Goal: Task Accomplishment & Management: Manage account settings

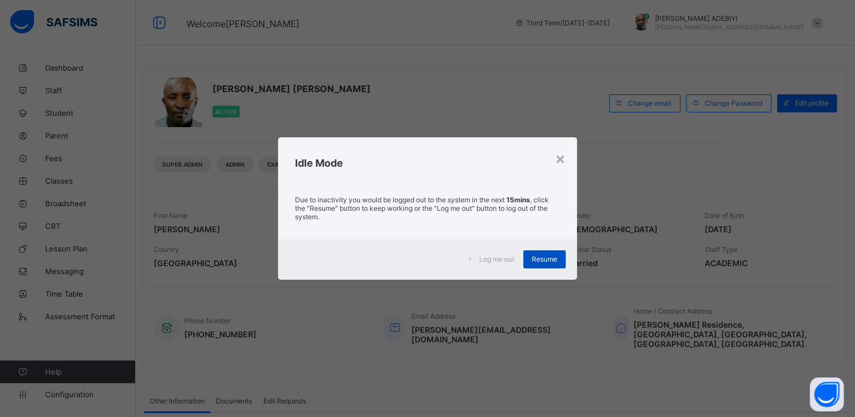
click at [544, 255] on span "Resume" at bounding box center [544, 259] width 25 height 8
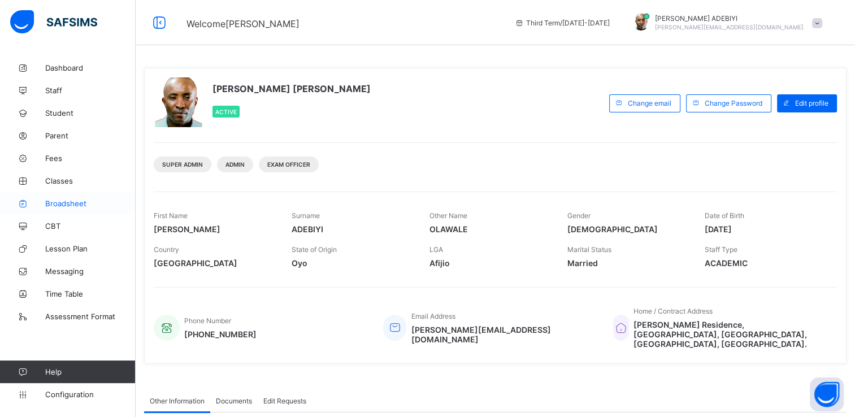
click at [40, 202] on icon at bounding box center [22, 204] width 45 height 8
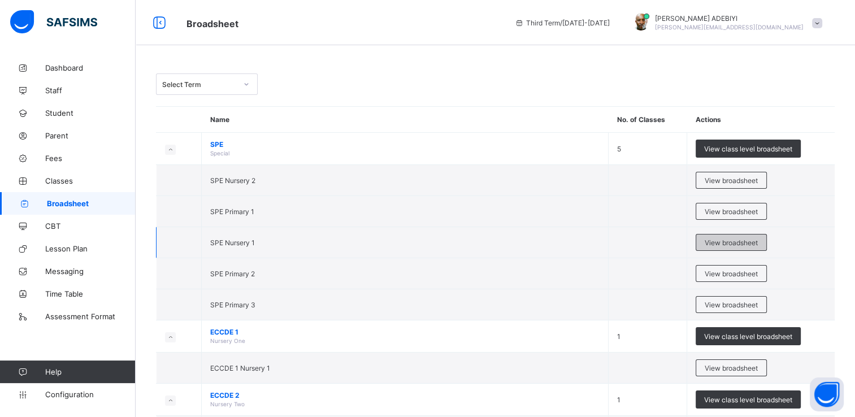
click at [725, 241] on span "View broadsheet" at bounding box center [731, 243] width 53 height 8
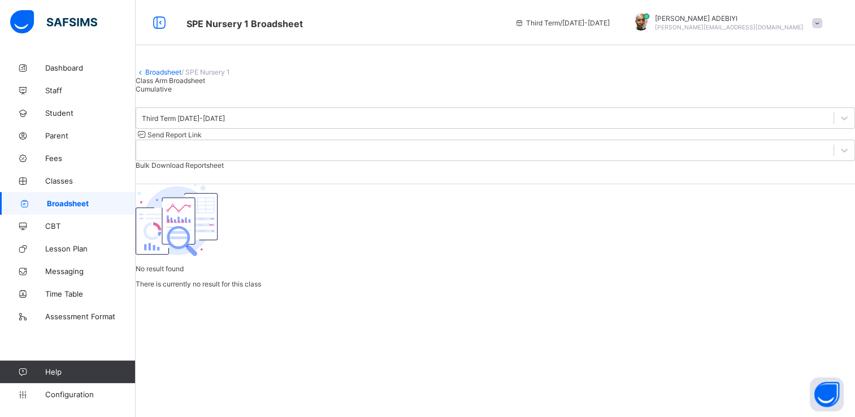
click at [253, 93] on div "Cumulative" at bounding box center [495, 89] width 719 height 8
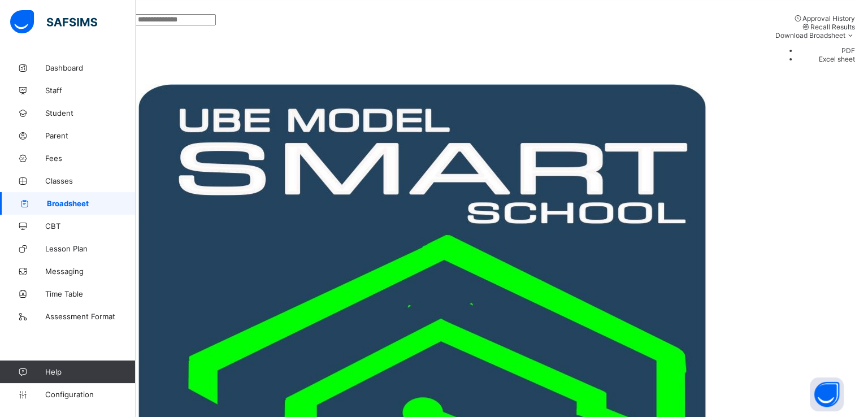
scroll to position [0, 334]
click at [80, 392] on span "Configuration" at bounding box center [90, 394] width 90 height 9
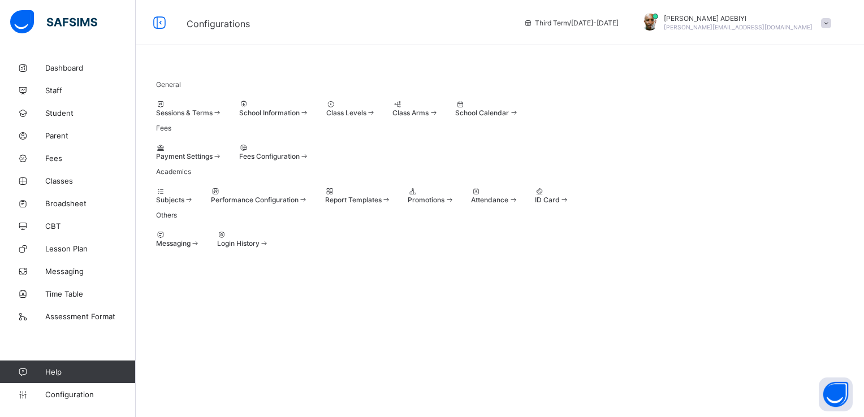
click at [407, 196] on span at bounding box center [407, 196] width 0 height 0
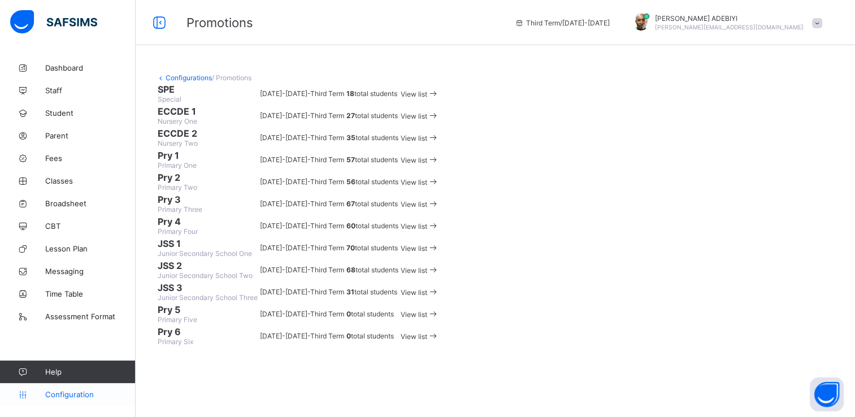
click at [58, 391] on span "Configuration" at bounding box center [90, 394] width 90 height 9
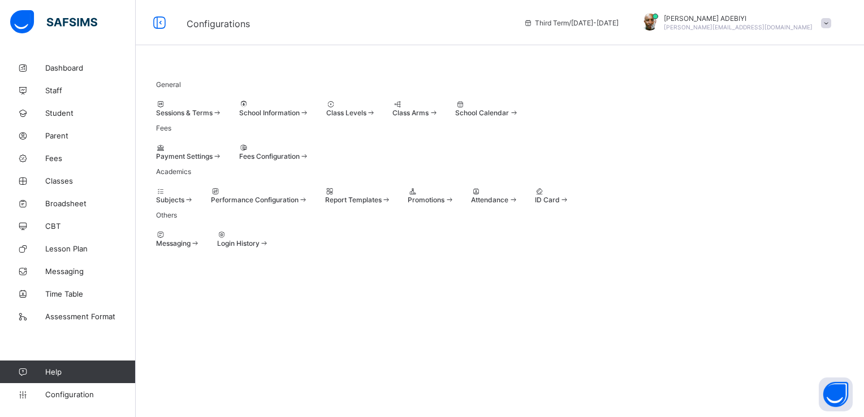
click at [201, 114] on span "Sessions & Terms" at bounding box center [184, 113] width 57 height 8
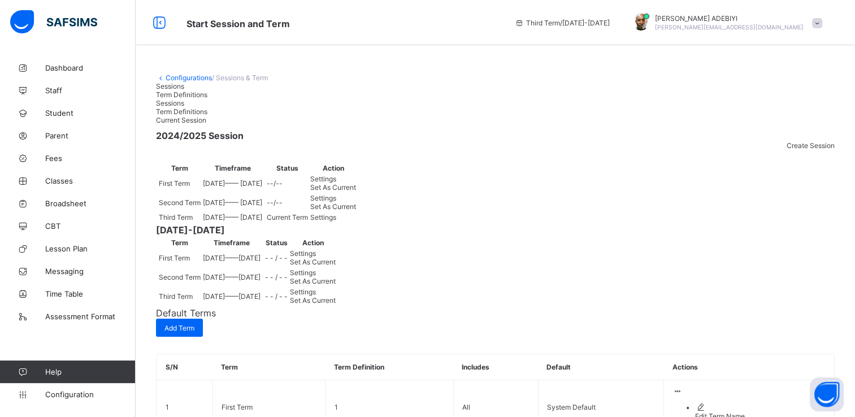
click at [807, 150] on span "Create Session" at bounding box center [811, 145] width 48 height 8
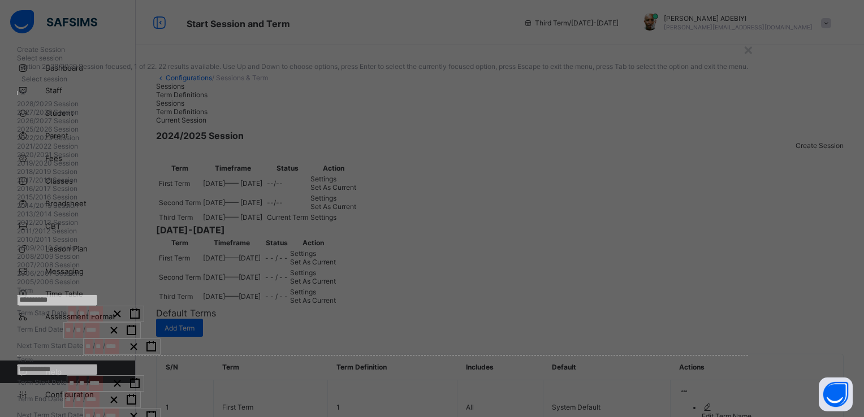
click at [27, 94] on icon at bounding box center [23, 92] width 7 height 4
click at [263, 133] on div "2025/2026 Session" at bounding box center [383, 129] width 732 height 8
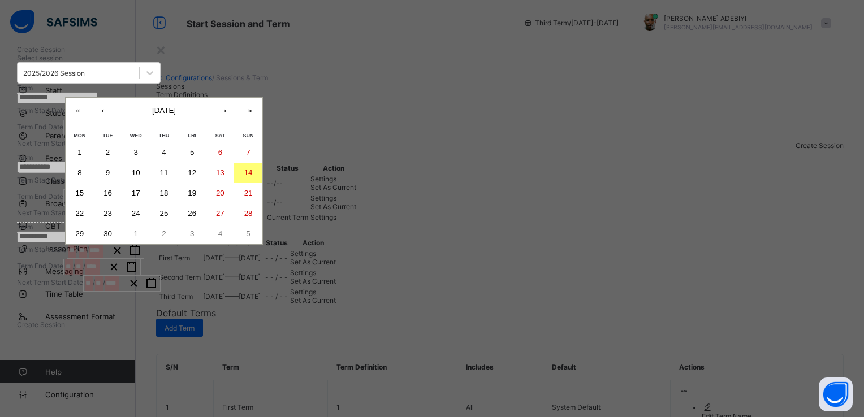
click at [144, 120] on div "/ / « ‹ September 2025 › » Mon Tue Wed Thu Fri Sat Sun 1 2 3 4 5 6 7 8 9 10 11 …" at bounding box center [105, 111] width 77 height 16
click at [94, 203] on button "15" at bounding box center [80, 193] width 28 height 20
type input "**********"
type input "*"
type input "**"
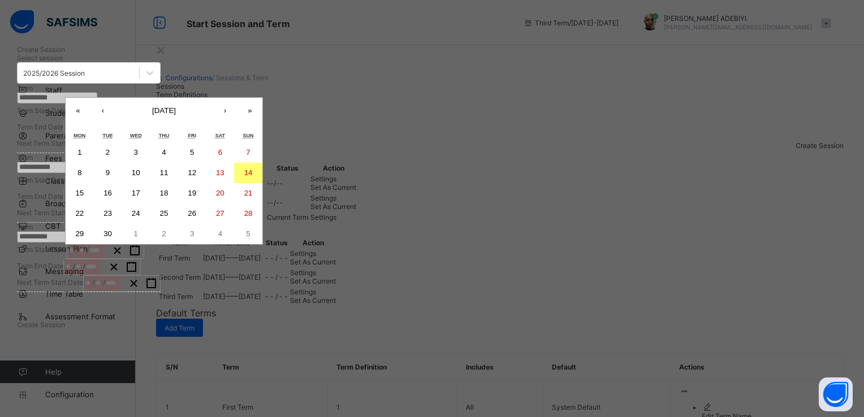
type input "****"
type input "**********"
type input "**"
type input "****"
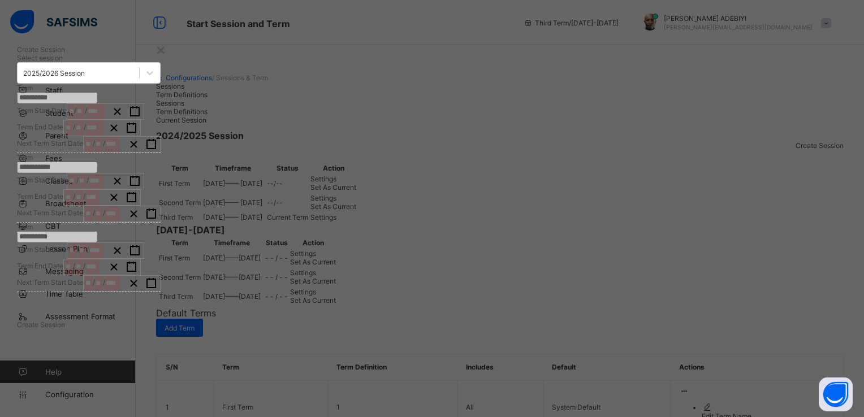
click at [105, 136] on div "**********" at bounding box center [84, 127] width 41 height 15
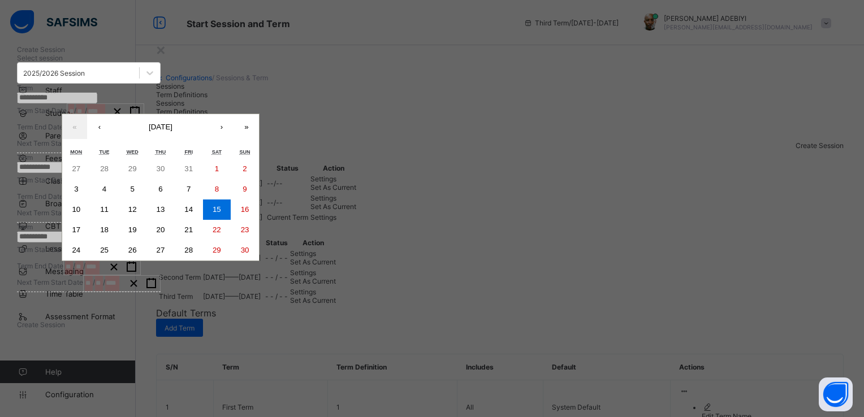
click at [234, 139] on button "›" at bounding box center [221, 126] width 25 height 25
click at [193, 193] on abbr "12" at bounding box center [188, 189] width 8 height 8
type input "**********"
type input "**"
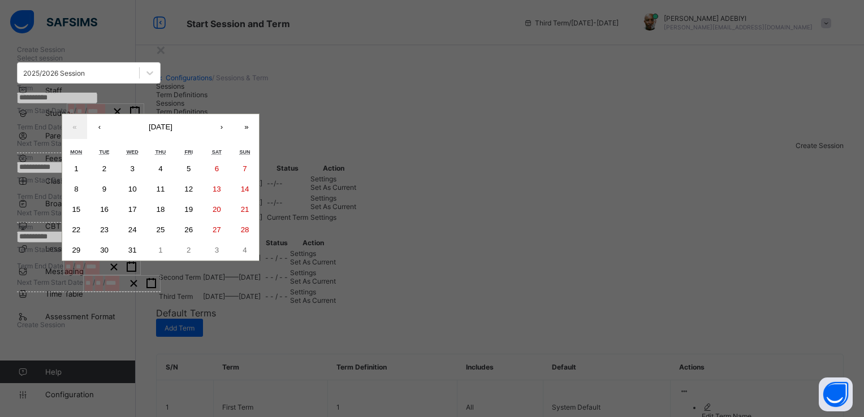
type input "**********"
type input "**"
type input "****"
type input "**********"
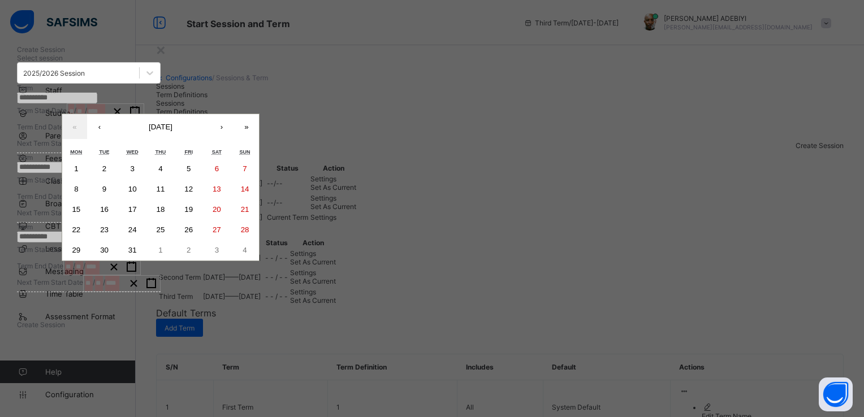
type input "**"
type input "****"
type input "**********"
type input "*"
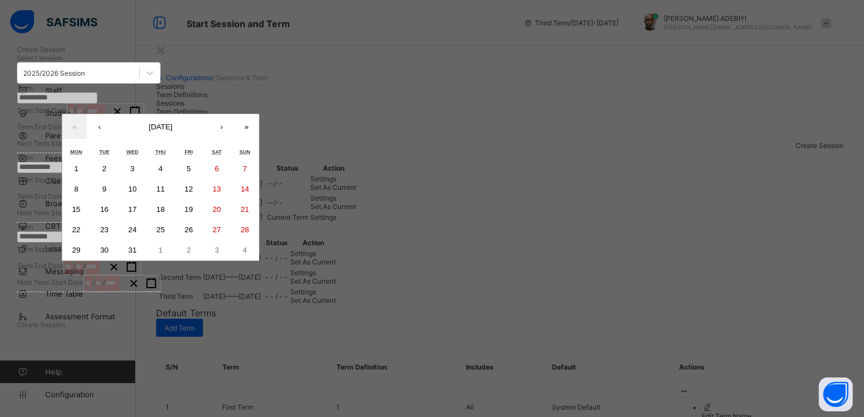
type input "**"
type input "****"
type input "**********"
type input "*"
type input "**"
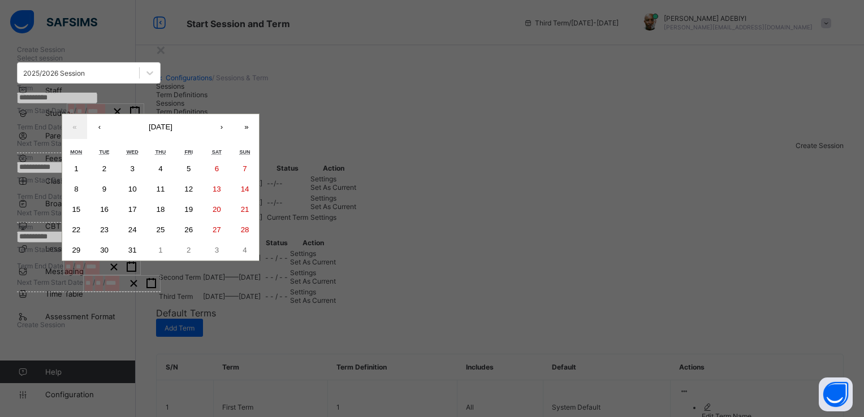
type input "****"
type input "**********"
type input "*"
type input "**"
type input "****"
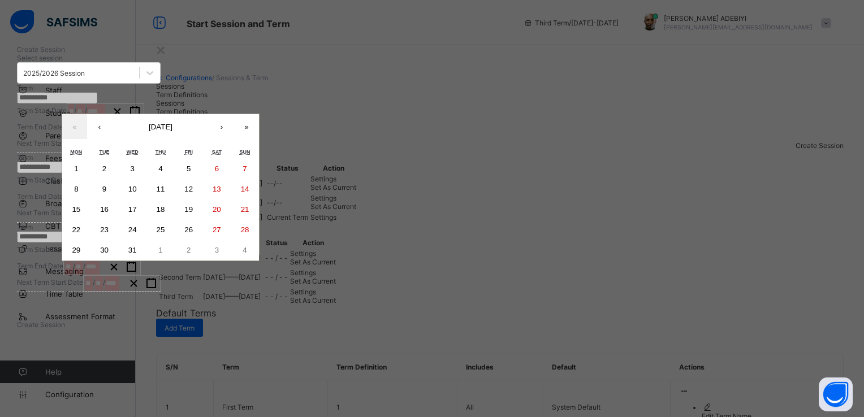
type input "**********"
type input "*"
type input "**"
type input "****"
type input "**********"
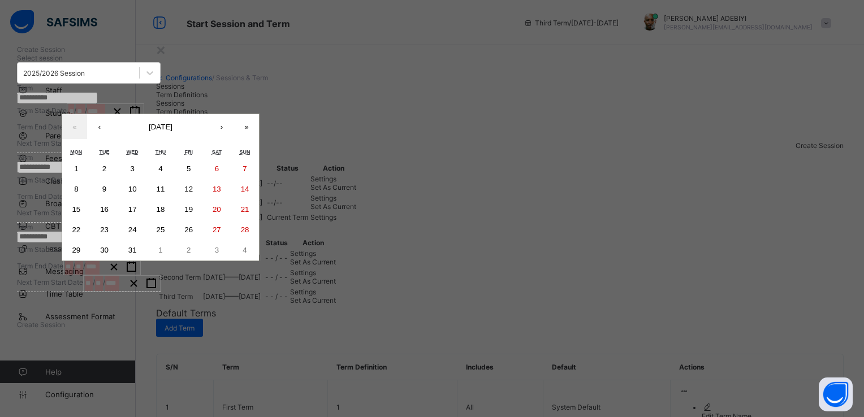
type input "*"
type input "**"
type input "****"
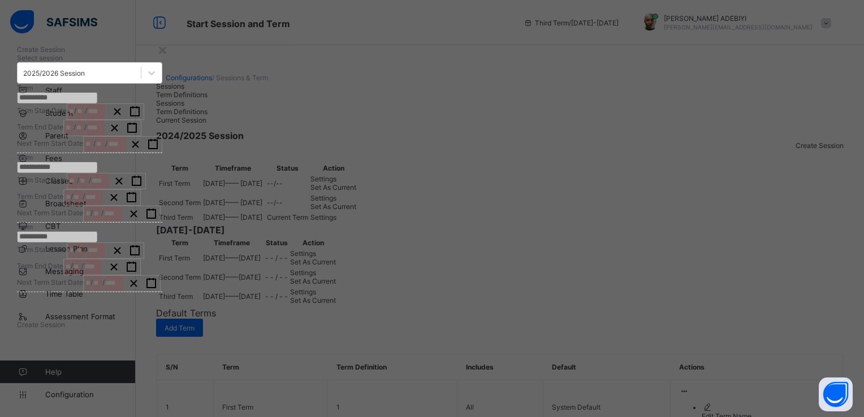
click at [162, 152] on button "button" at bounding box center [153, 144] width 18 height 15
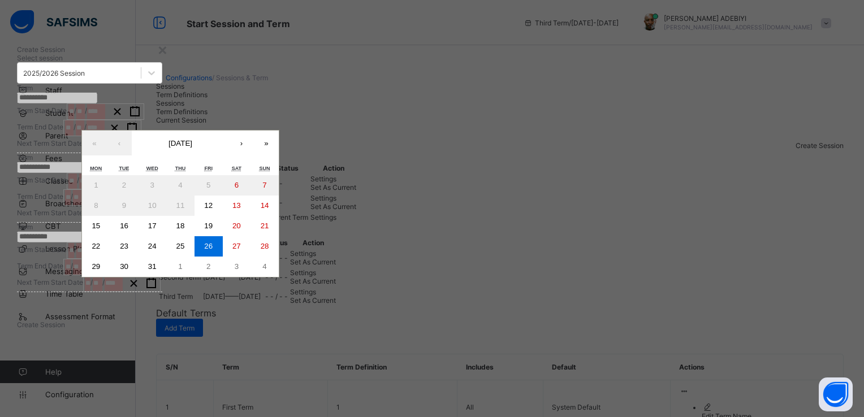
click at [254, 155] on button "›" at bounding box center [241, 143] width 25 height 25
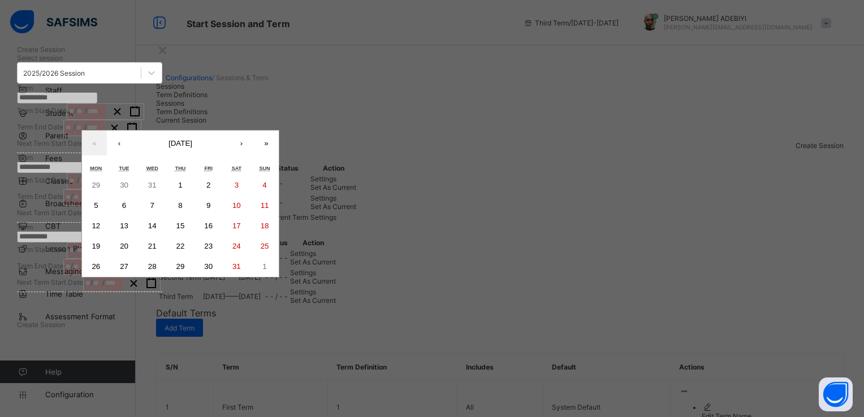
click at [110, 216] on button "5" at bounding box center [96, 206] width 28 height 20
type input "**********"
type input "*"
type input "****"
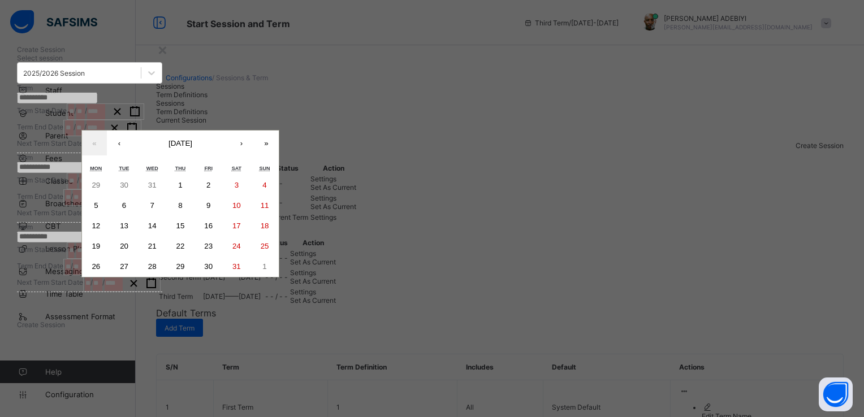
type input "**********"
type input "*"
type input "****"
type input "**********"
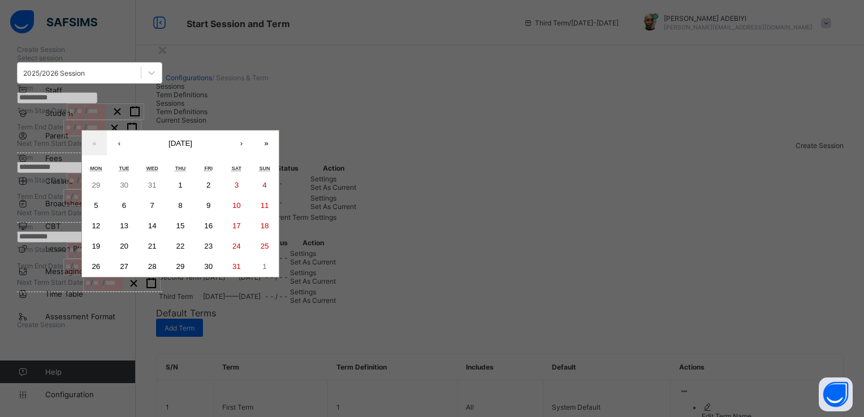
type input "*"
type input "**********"
type input "**"
type input "**********"
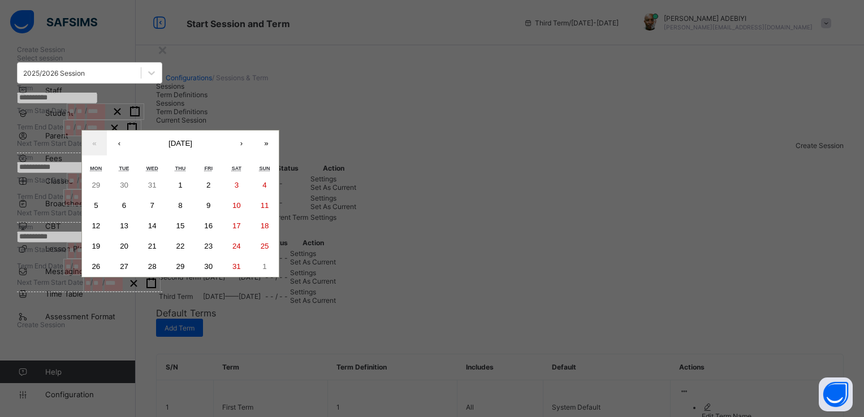
type input "**"
type input "**********"
type input "**"
type input "**********"
type input "*"
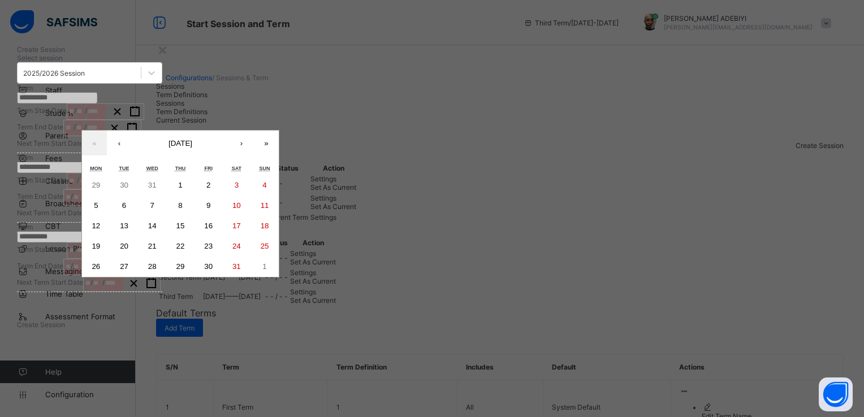
type input "*"
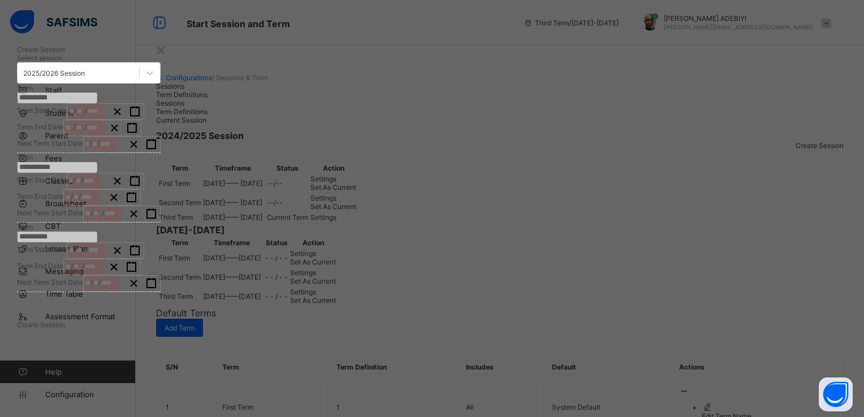
click at [144, 189] on div "**********" at bounding box center [105, 181] width 77 height 16
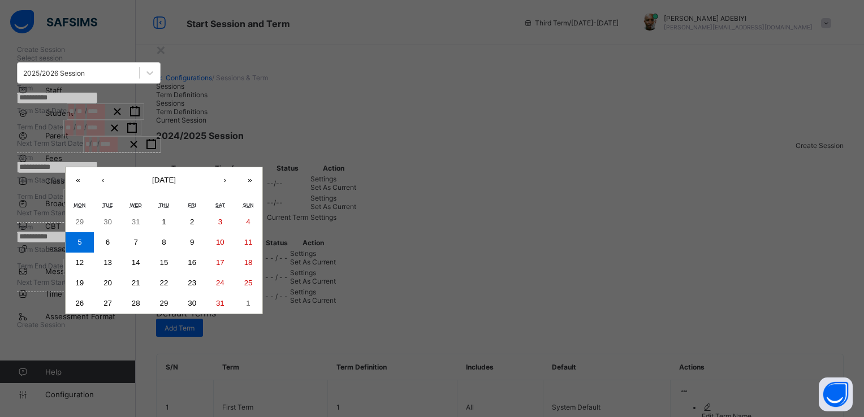
click at [263, 224] on div "« ‹ January 2026 › » Mon Tue Wed Thu Fri Sat Sun 29 30 31 1 2 3 4 5 6 7 8 9 10 …" at bounding box center [164, 241] width 198 height 148
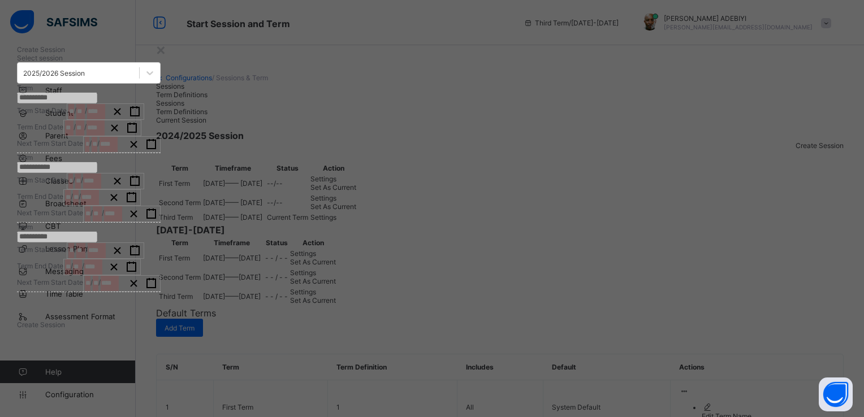
click at [161, 196] on div "**********" at bounding box center [89, 187] width 144 height 69
click at [119, 203] on icon "button" at bounding box center [114, 197] width 11 height 11
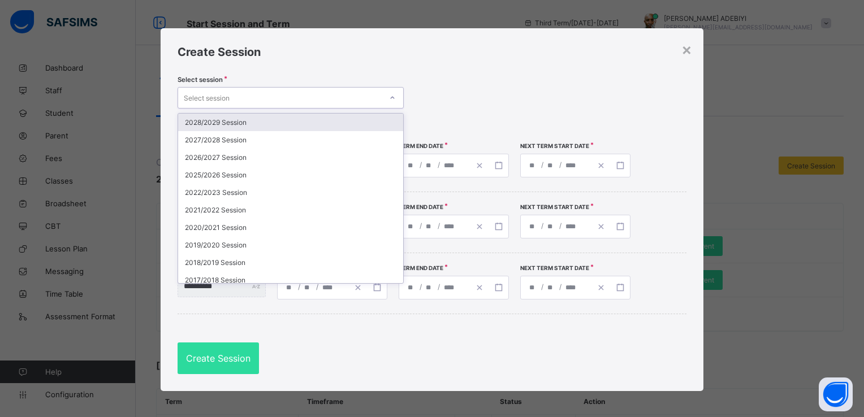
click at [390, 97] on icon at bounding box center [392, 97] width 7 height 11
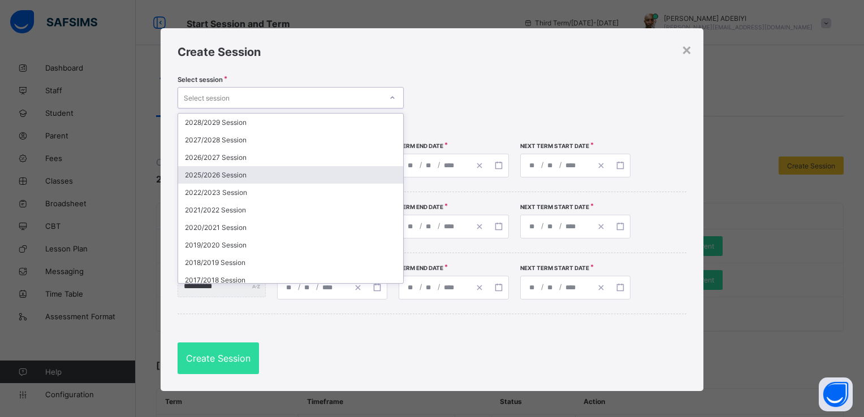
click at [219, 175] on div "2025/2026 Session" at bounding box center [290, 175] width 225 height 18
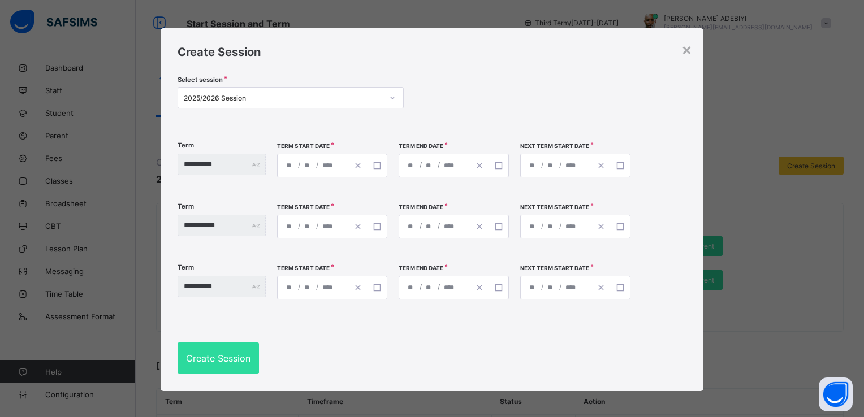
click at [301, 166] on span "/" at bounding box center [299, 165] width 5 height 10
click at [348, 162] on div "/ /" at bounding box center [312, 165] width 71 height 23
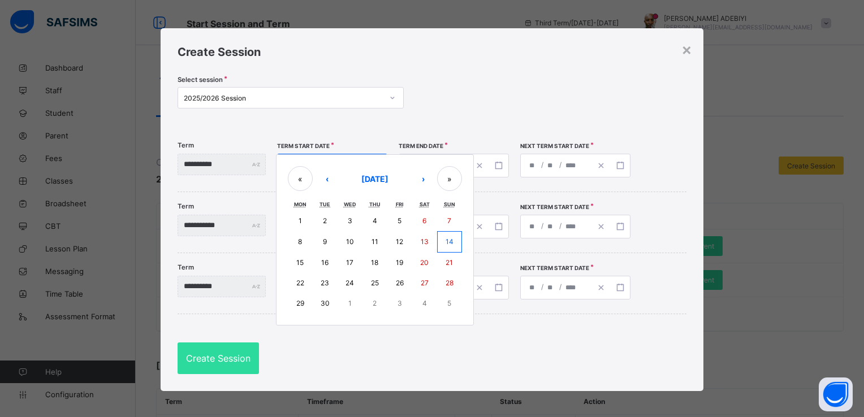
click at [303, 259] on abbr "15" at bounding box center [299, 262] width 7 height 8
type input "**********"
type input "*"
type input "**"
type input "****"
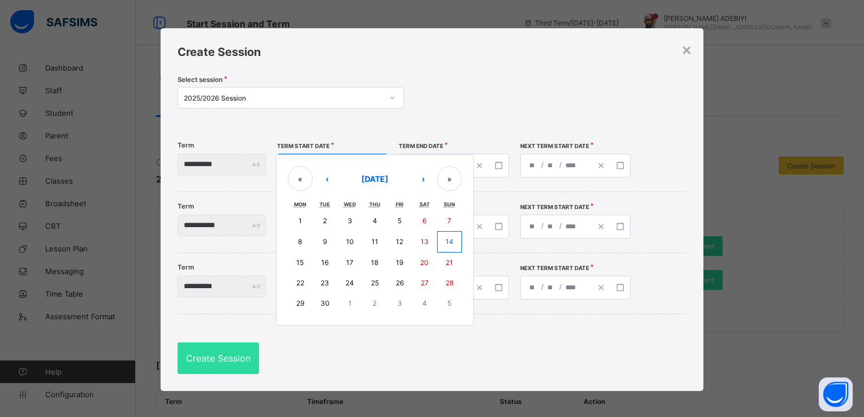
type input "**********"
type input "**"
type input "****"
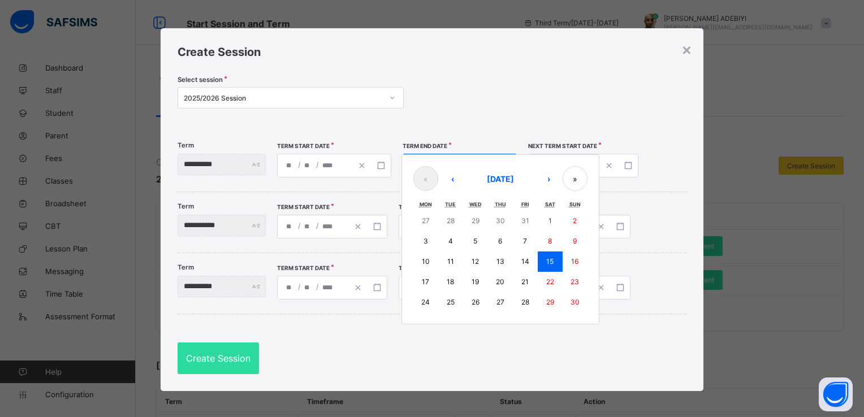
click at [465, 162] on div "**********" at bounding box center [459, 166] width 114 height 24
click at [561, 177] on button "›" at bounding box center [548, 178] width 25 height 25
click at [528, 243] on abbr "12" at bounding box center [524, 241] width 7 height 8
type input "**********"
type input "**"
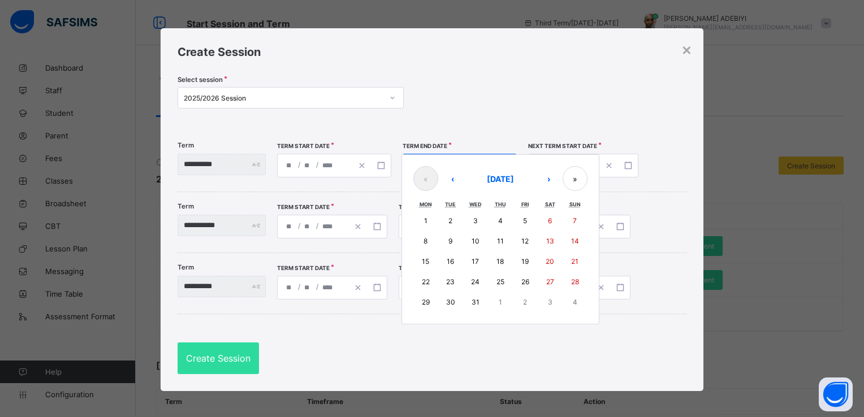
type input "**"
type input "**********"
type input "**"
type input "****"
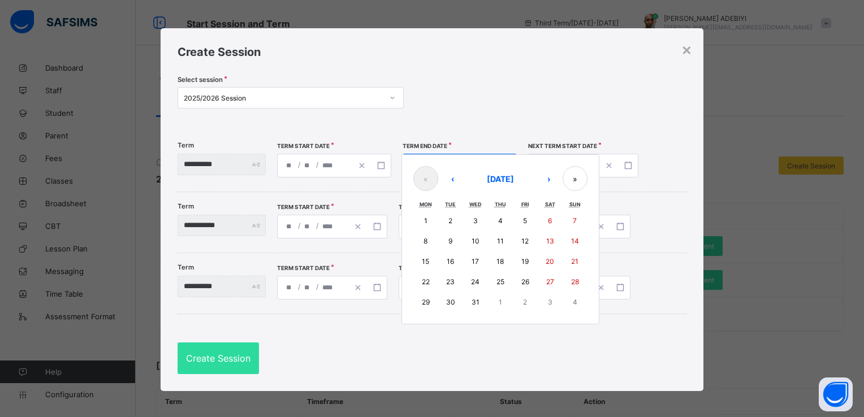
type input "**********"
type input "**"
type input "****"
type input "**********"
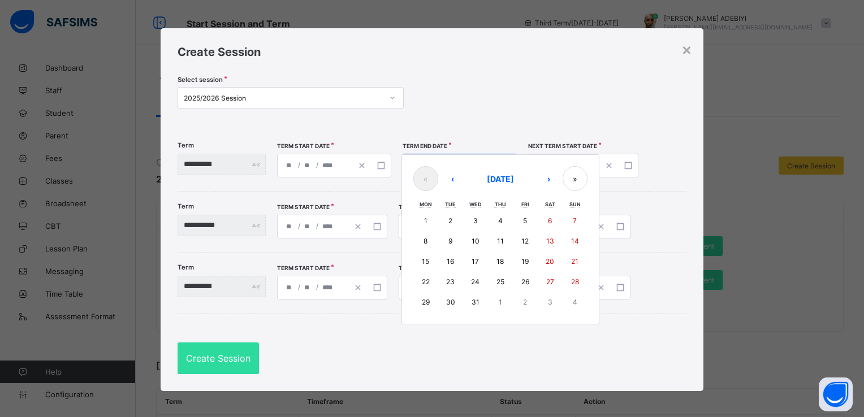
type input "*"
type input "**"
type input "****"
type input "**********"
type input "*"
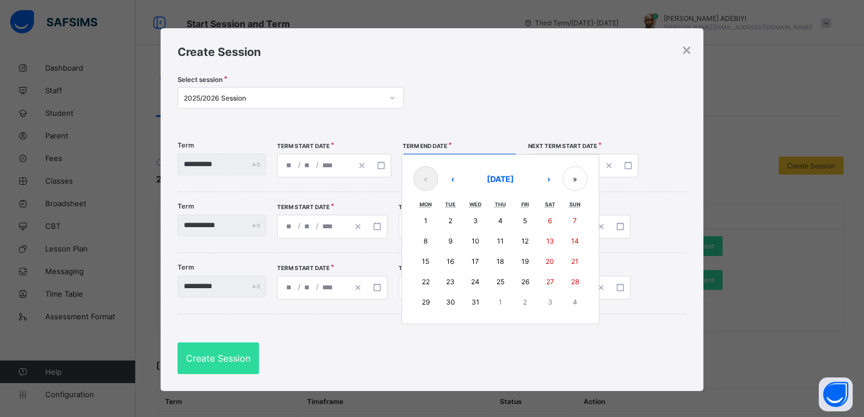
type input "**"
type input "****"
type input "**********"
type input "*"
type input "**"
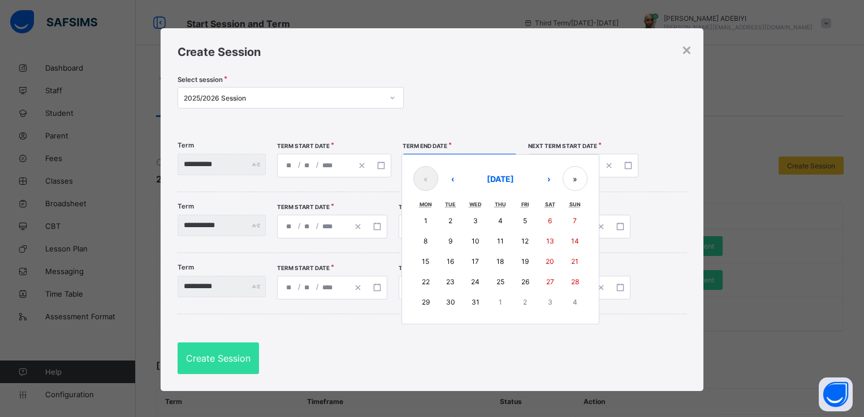
type input "****"
type input "**********"
type input "*"
type input "**"
type input "****"
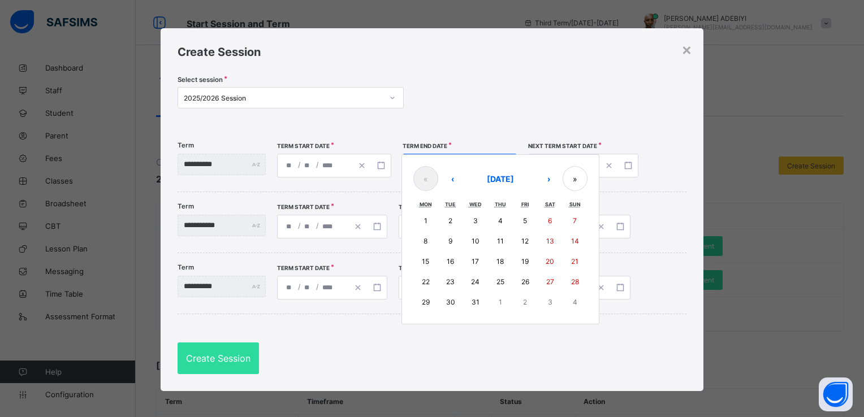
type input "**********"
type input "*"
type input "**"
type input "****"
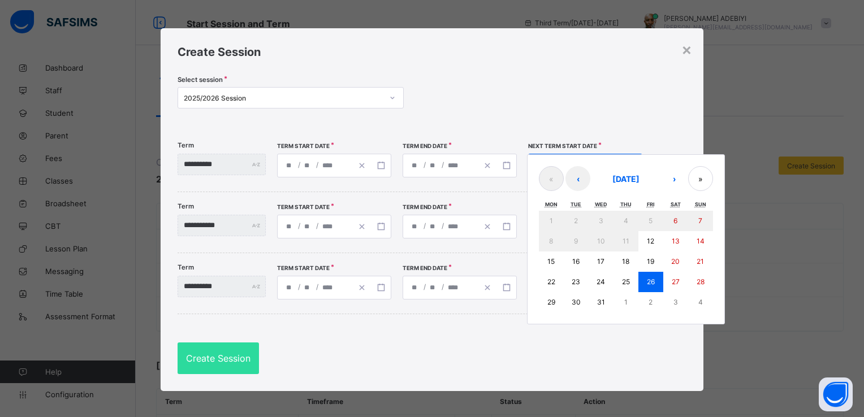
click at [574, 166] on div "**********" at bounding box center [585, 166] width 114 height 24
click at [684, 179] on button "›" at bounding box center [673, 178] width 25 height 25
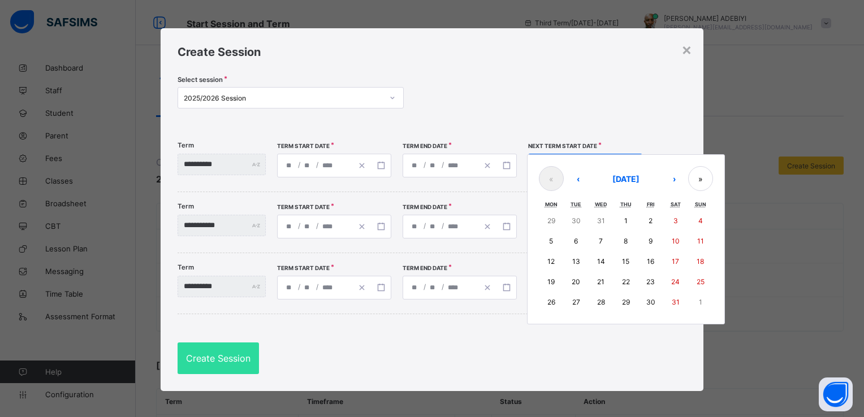
click at [563, 240] on button "5" at bounding box center [551, 241] width 25 height 20
type input "**********"
type input "*"
type input "****"
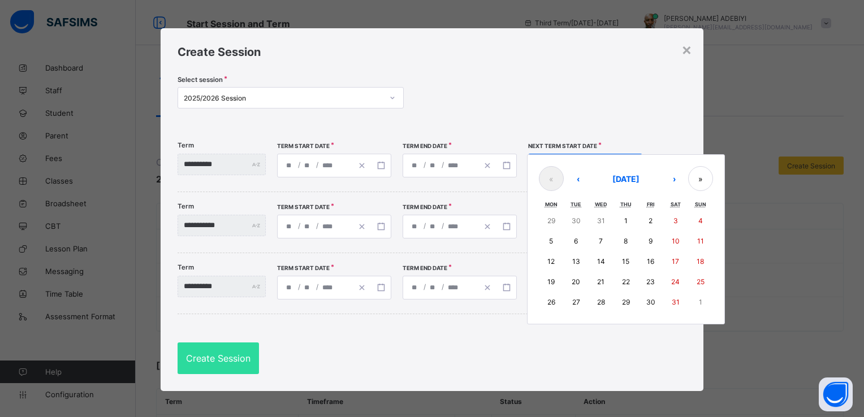
type input "**********"
type input "*"
type input "****"
type input "**********"
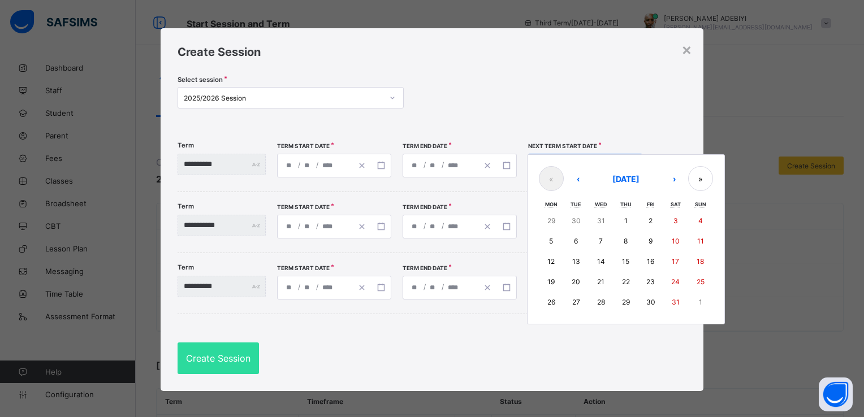
type input "*"
type input "**********"
type input "**"
type input "**********"
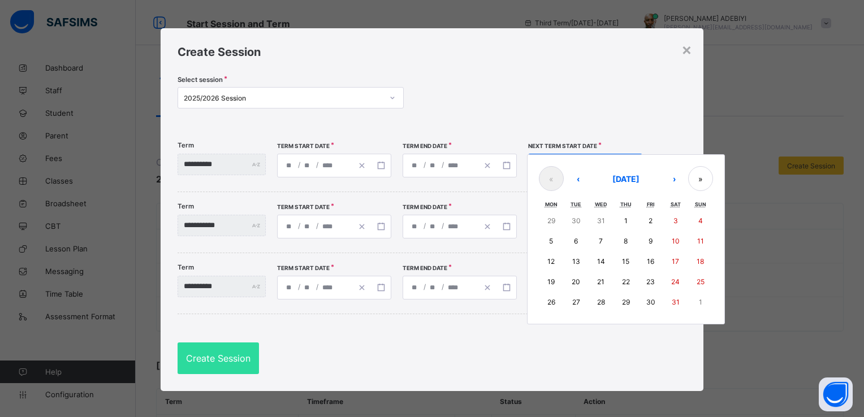
type input "**"
type input "**********"
type input "**"
type input "**********"
type input "*"
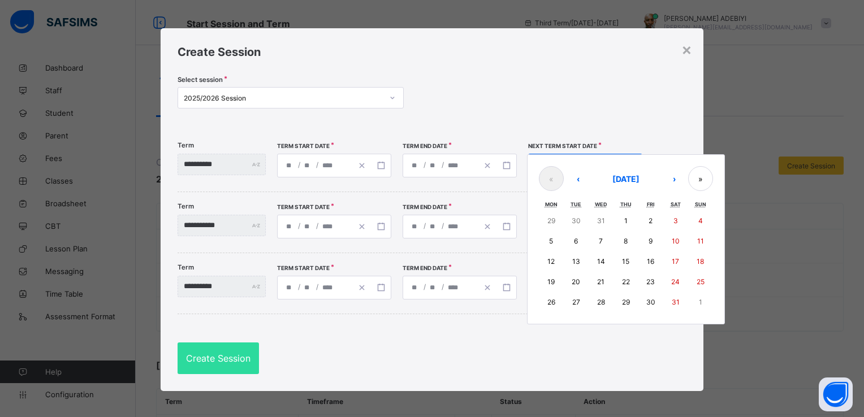
type input "*"
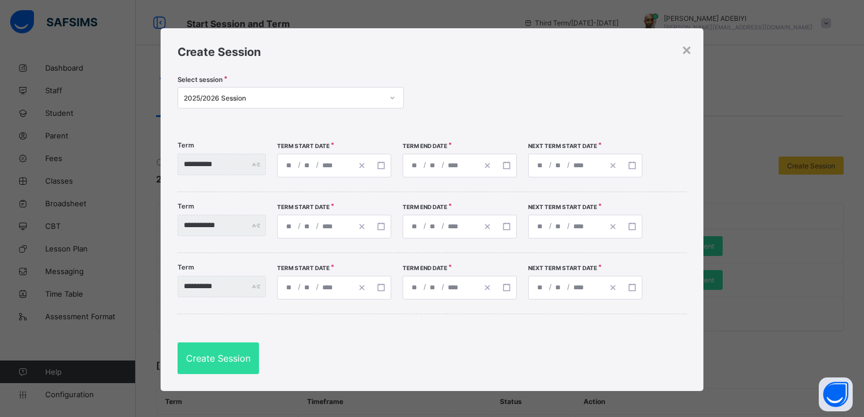
click at [445, 224] on span "/" at bounding box center [442, 226] width 5 height 10
click at [457, 223] on div "**********" at bounding box center [440, 226] width 75 height 23
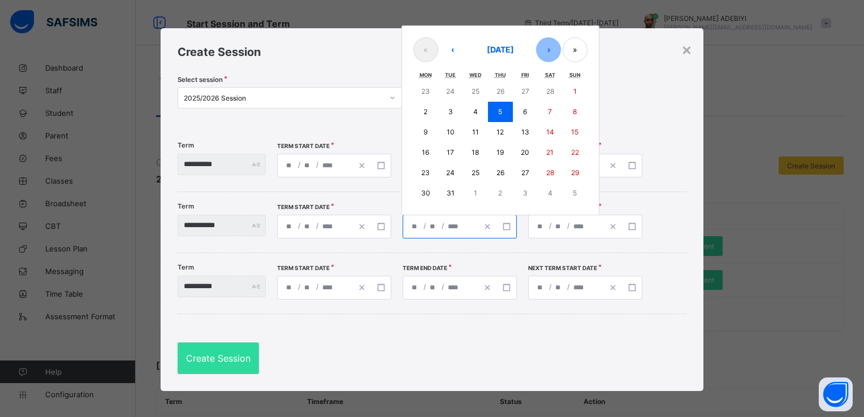
click at [556, 53] on button "›" at bounding box center [548, 49] width 25 height 25
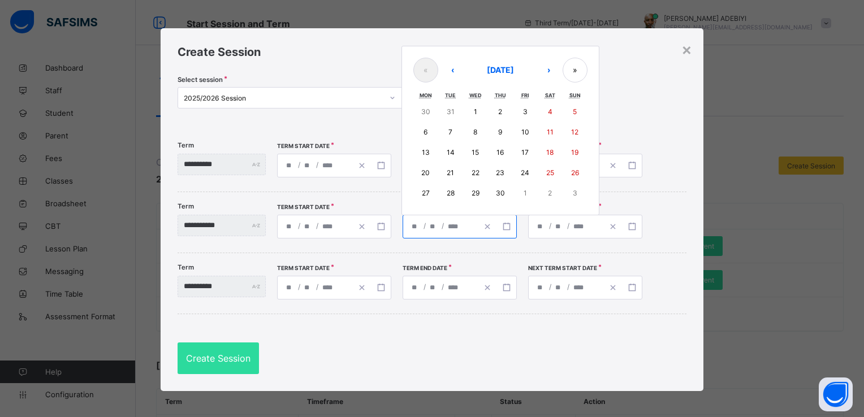
click at [527, 107] on abbr "3" at bounding box center [525, 111] width 5 height 8
type input "**********"
type input "*"
type input "**********"
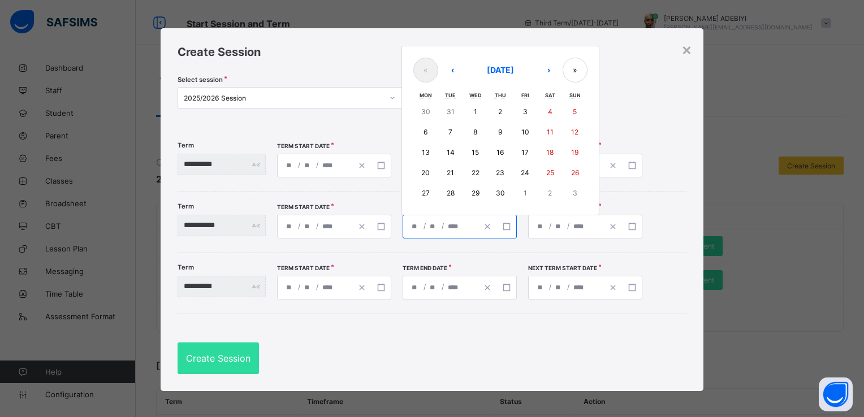
type input "*"
type input "**"
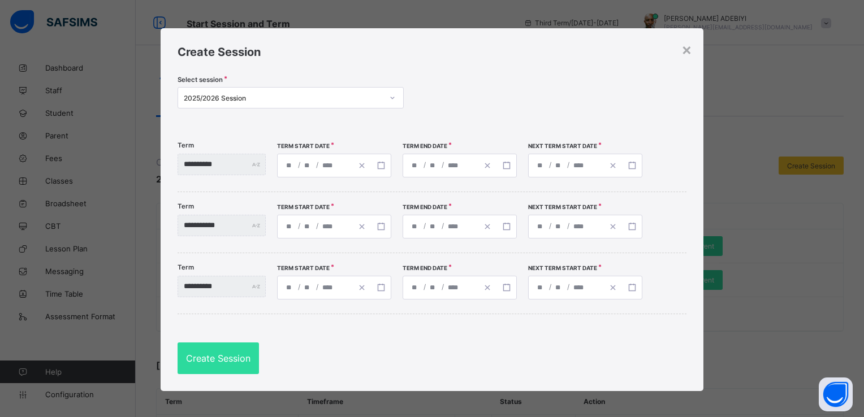
type input "**********"
type input "*"
type input "**"
type input "**********"
type input "*"
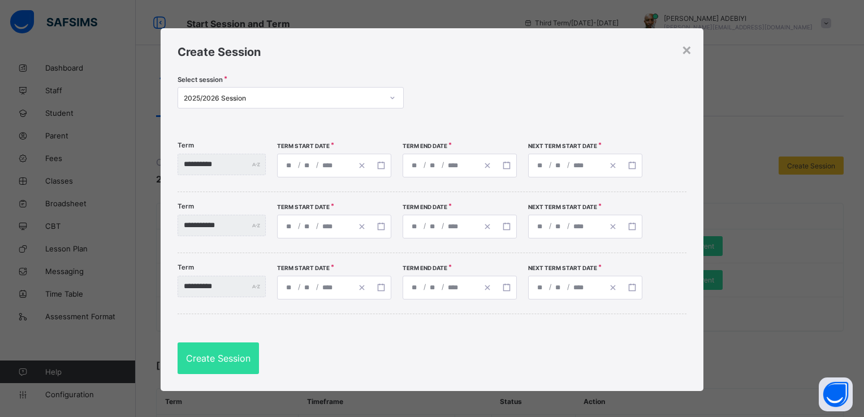
type input "**"
type input "**********"
type input "*"
click at [570, 227] on span "/" at bounding box center [568, 226] width 5 height 10
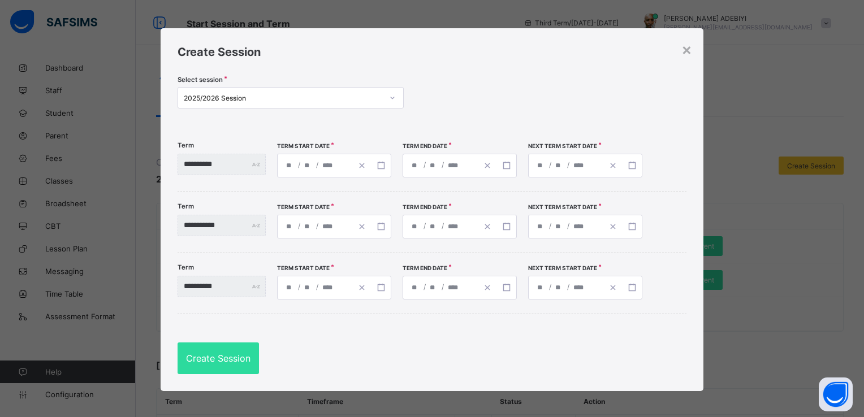
click at [570, 227] on span "/" at bounding box center [568, 226] width 5 height 10
click at [596, 215] on div "**********" at bounding box center [585, 227] width 114 height 24
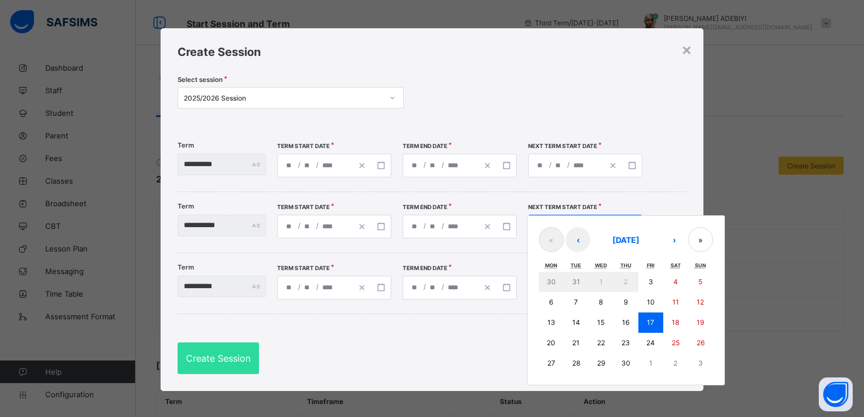
click at [595, 225] on div "**********" at bounding box center [585, 227] width 114 height 24
click at [555, 359] on abbr "27" at bounding box center [551, 363] width 8 height 8
type input "**********"
type input "**"
type input "**********"
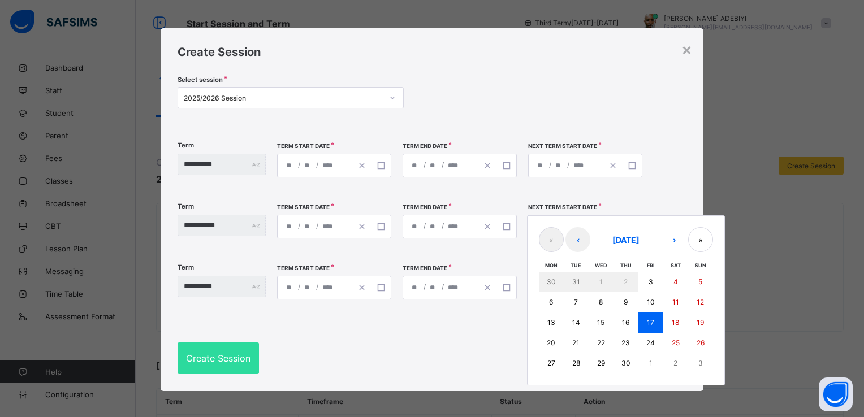
type input "**"
type input "**********"
type input "**"
type input "**********"
type input "**"
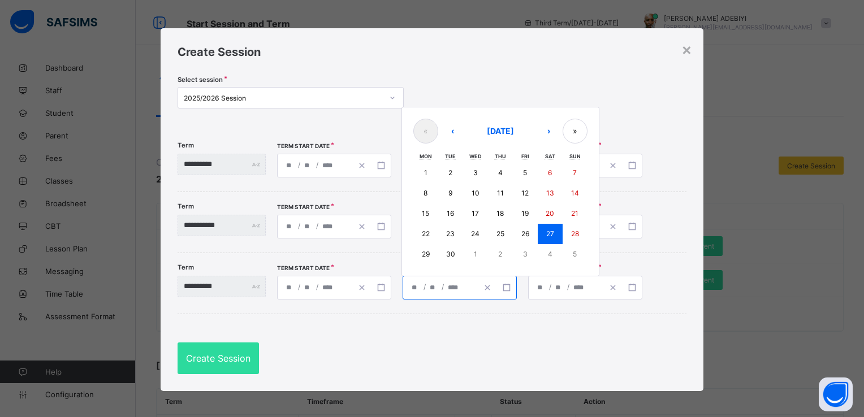
click at [464, 285] on input "****" at bounding box center [455, 287] width 17 height 23
click at [556, 131] on button "›" at bounding box center [548, 131] width 25 height 25
click at [529, 254] on abbr "31" at bounding box center [525, 254] width 8 height 8
type input "**********"
type input "*"
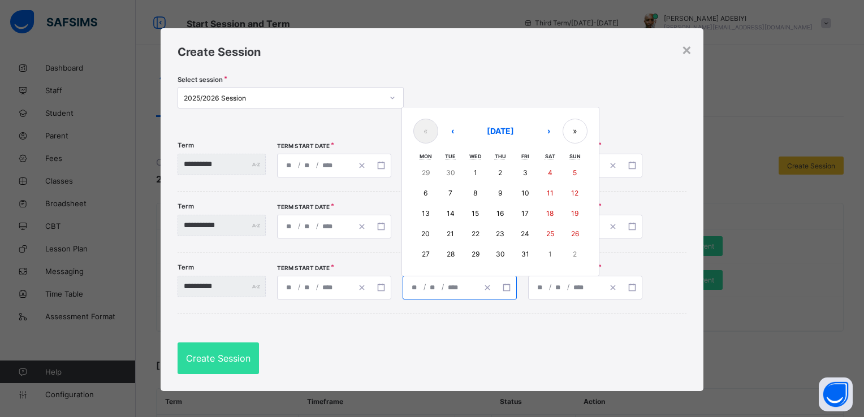
type input "**"
type input "**********"
type input "*"
type input "**"
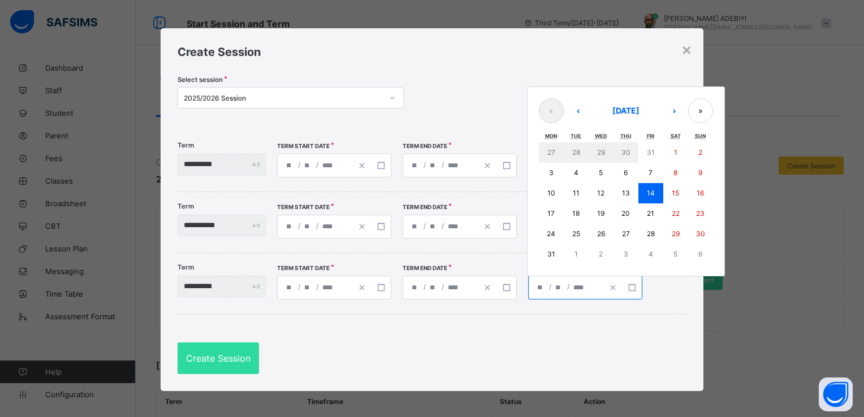
click at [589, 284] on input "****" at bounding box center [581, 287] width 17 height 23
click at [686, 110] on button "›" at bounding box center [673, 110] width 25 height 25
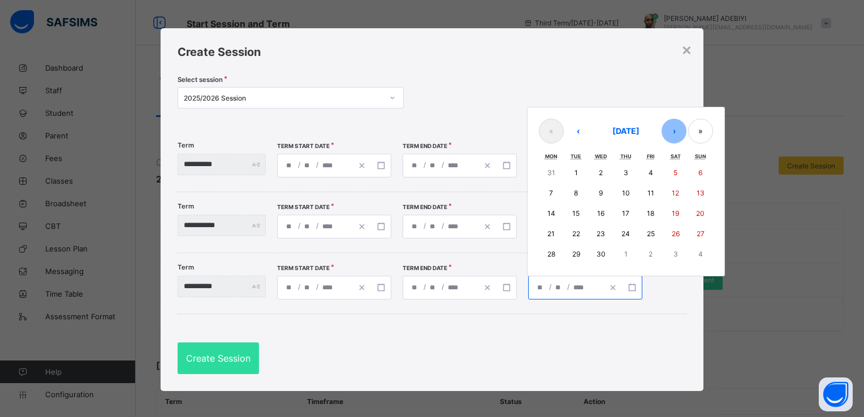
click at [686, 134] on button "›" at bounding box center [673, 131] width 25 height 25
click at [686, 130] on button "›" at bounding box center [673, 131] width 25 height 25
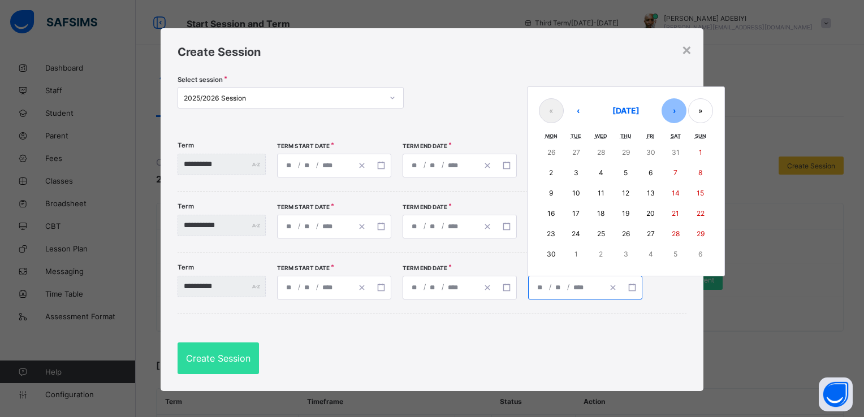
click at [686, 114] on button "›" at bounding box center [673, 110] width 25 height 25
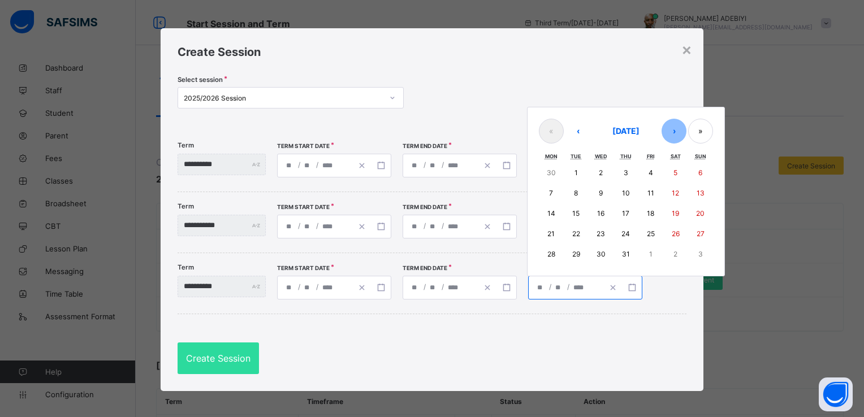
click at [686, 130] on button "›" at bounding box center [673, 131] width 25 height 25
click at [553, 189] on abbr "4" at bounding box center [551, 193] width 5 height 8
type input "**********"
type input "*"
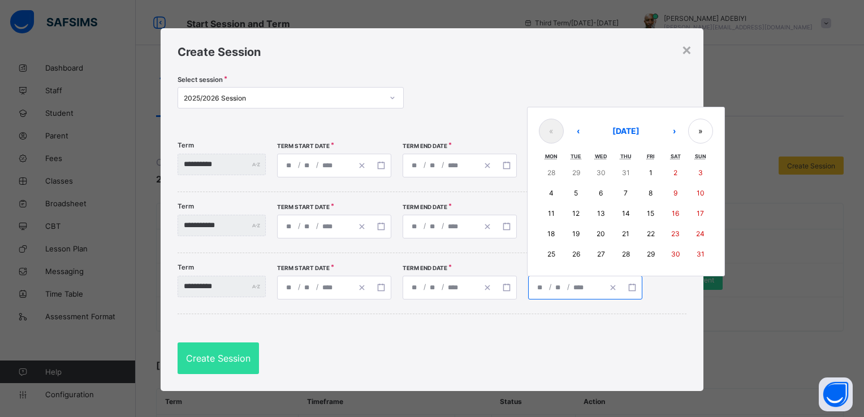
type input "****"
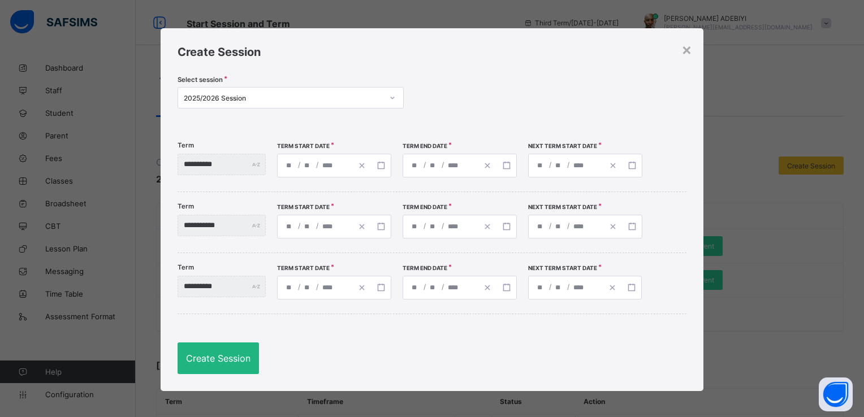
click at [237, 354] on span "Create Session" at bounding box center [218, 358] width 64 height 11
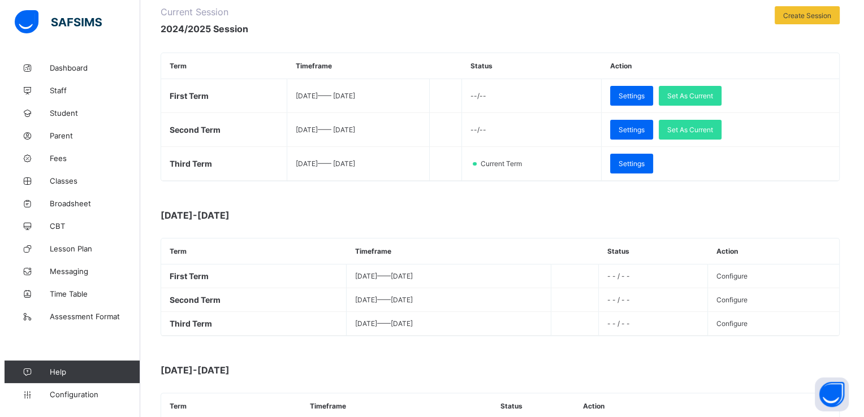
scroll to position [150, 0]
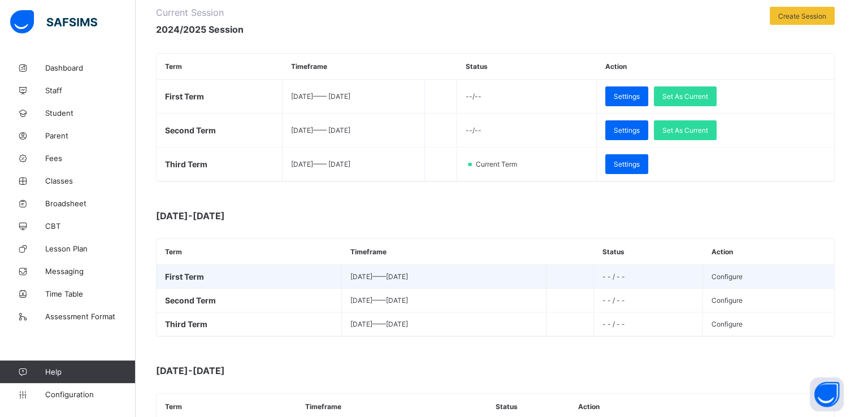
click at [723, 276] on span "Configure" at bounding box center [727, 276] width 31 height 8
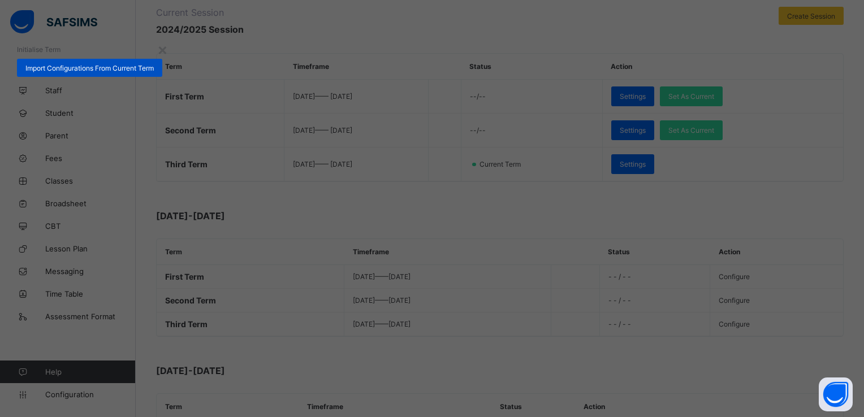
click at [154, 72] on span "Import Configurations From Current Term" at bounding box center [89, 68] width 128 height 8
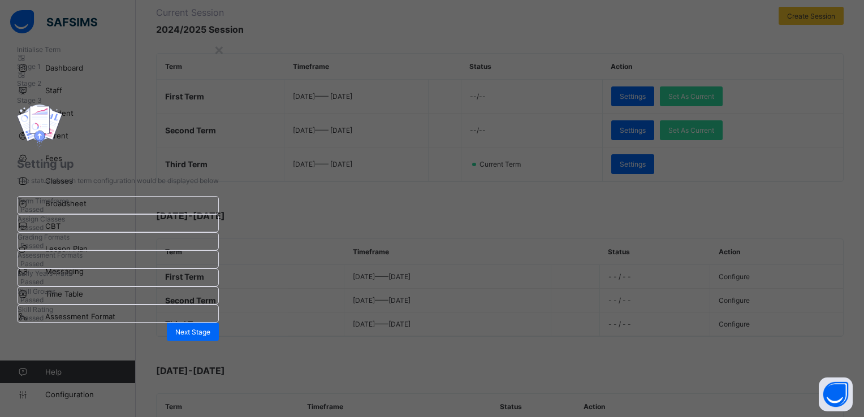
scroll to position [240, 0]
click at [219, 336] on div "Next Stage" at bounding box center [193, 332] width 52 height 18
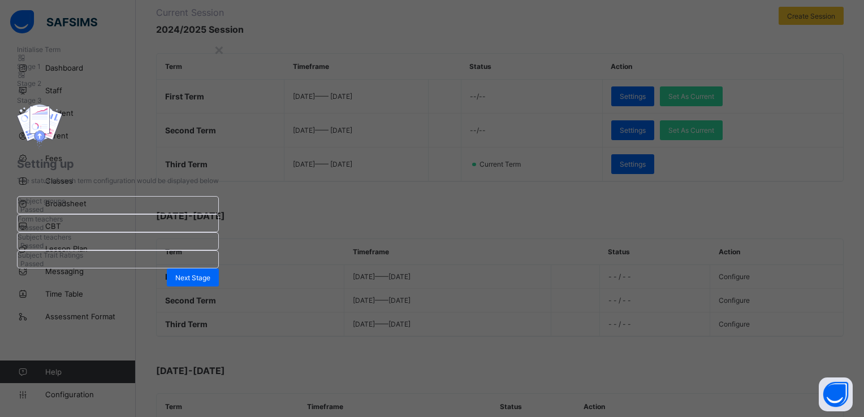
scroll to position [38, 0]
click at [210, 282] on span "Next Stage" at bounding box center [192, 278] width 35 height 8
click at [219, 277] on span "Set As Current Term" at bounding box center [186, 272] width 63 height 8
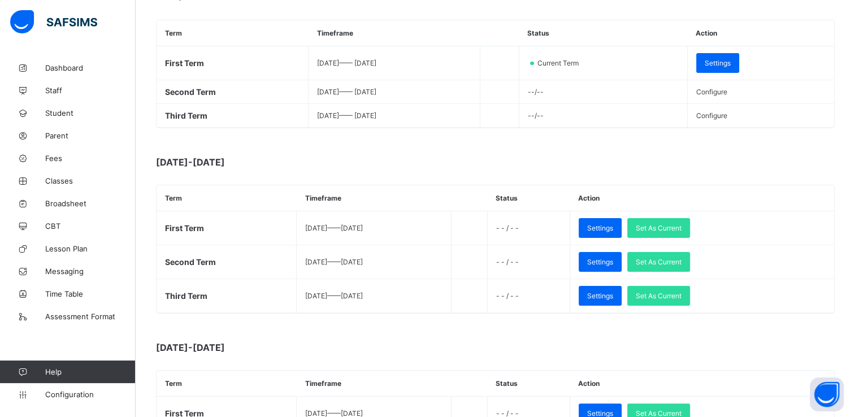
scroll to position [192, 0]
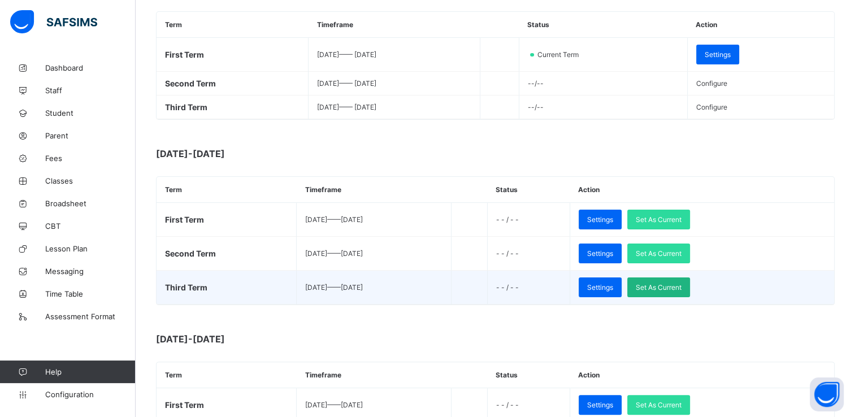
click at [674, 292] on span "Set As Current" at bounding box center [659, 287] width 46 height 8
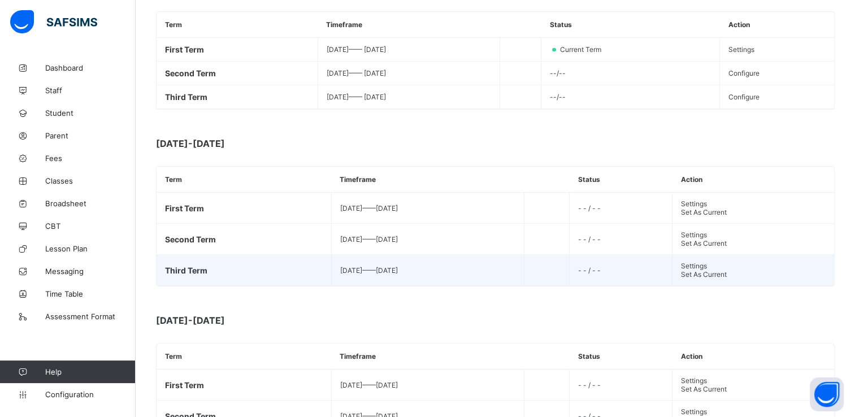
scroll to position [0, 0]
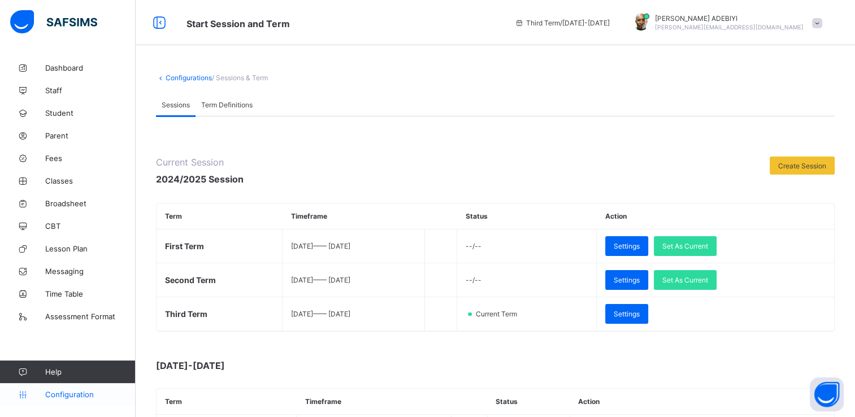
click at [60, 393] on span "Configuration" at bounding box center [90, 394] width 90 height 9
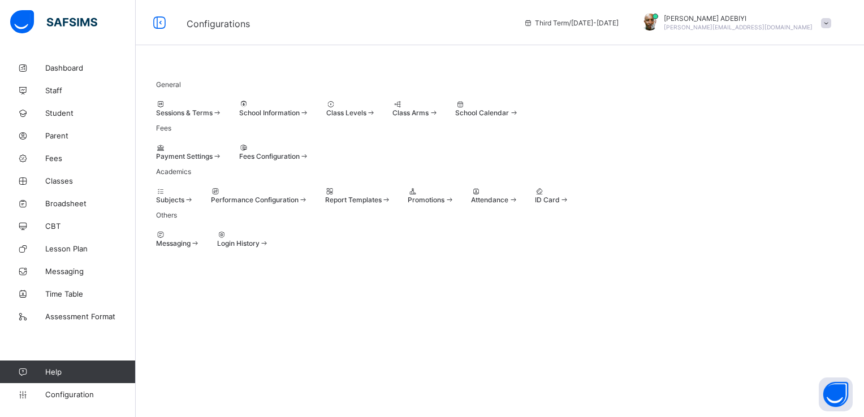
click at [407, 196] on span at bounding box center [407, 196] width 0 height 0
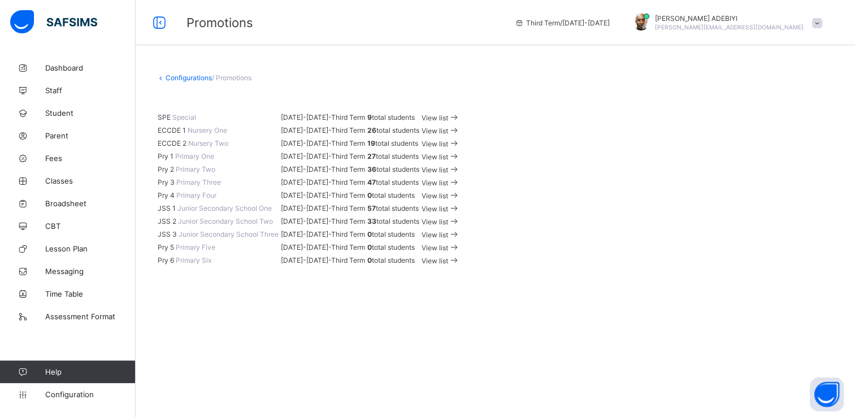
click at [460, 122] on span at bounding box center [454, 118] width 12 height 8
click at [331, 161] on span "2023-2024 -" at bounding box center [306, 156] width 50 height 8
click at [174, 161] on span "Pry 1" at bounding box center [166, 156] width 16 height 8
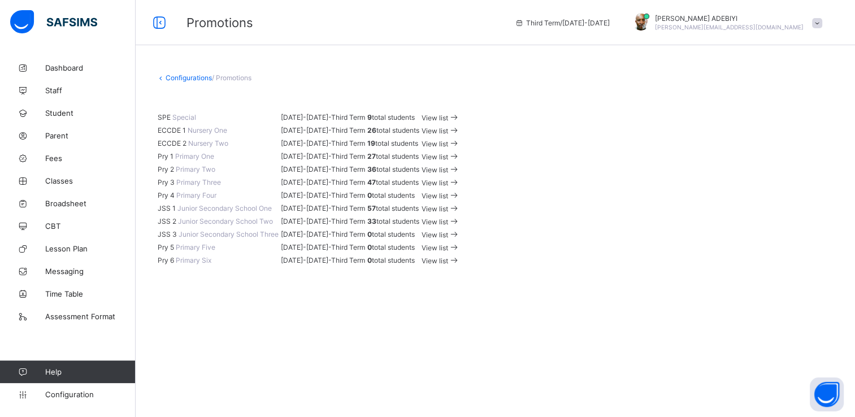
click at [174, 161] on span "Pry 1" at bounding box center [166, 156] width 16 height 8
click at [461, 162] on td "View list" at bounding box center [441, 156] width 40 height 12
click at [460, 162] on icon at bounding box center [454, 156] width 12 height 11
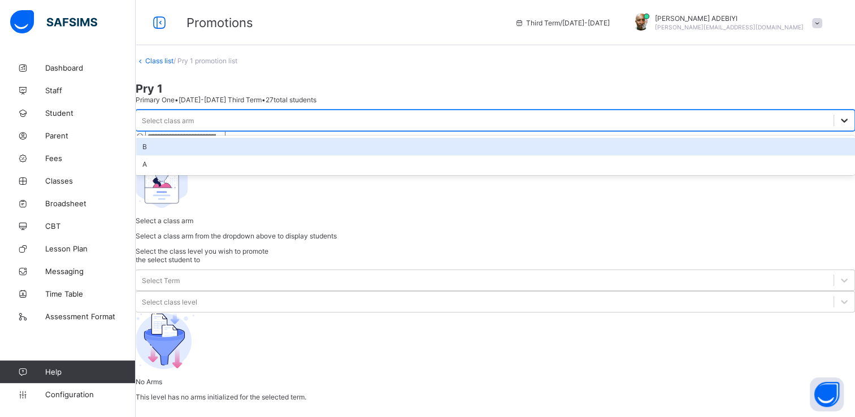
click at [839, 124] on icon at bounding box center [844, 120] width 11 height 11
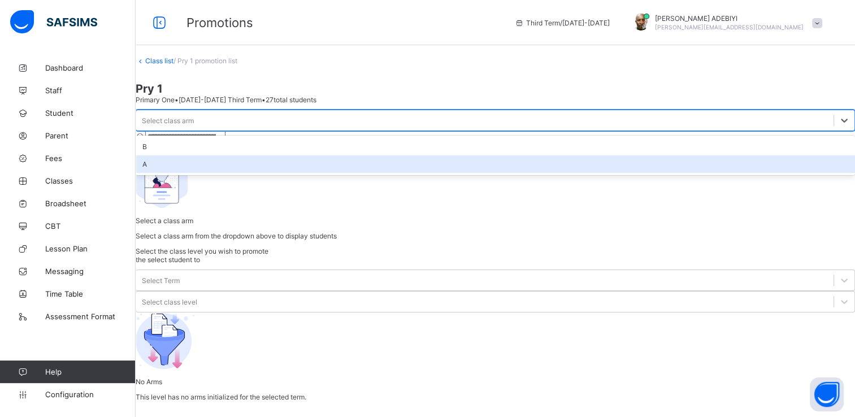
click at [192, 161] on div "A" at bounding box center [495, 164] width 719 height 18
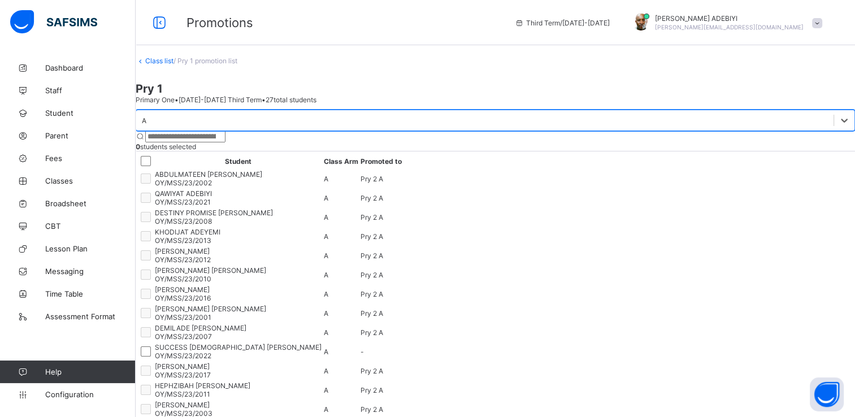
scroll to position [72, 0]
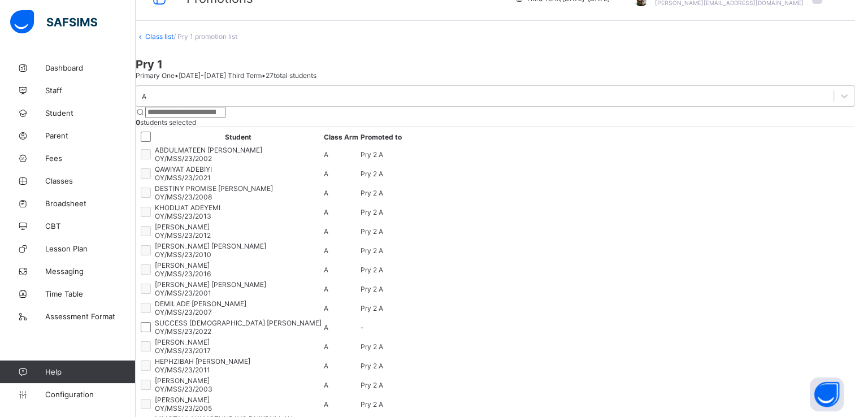
scroll to position [0, 0]
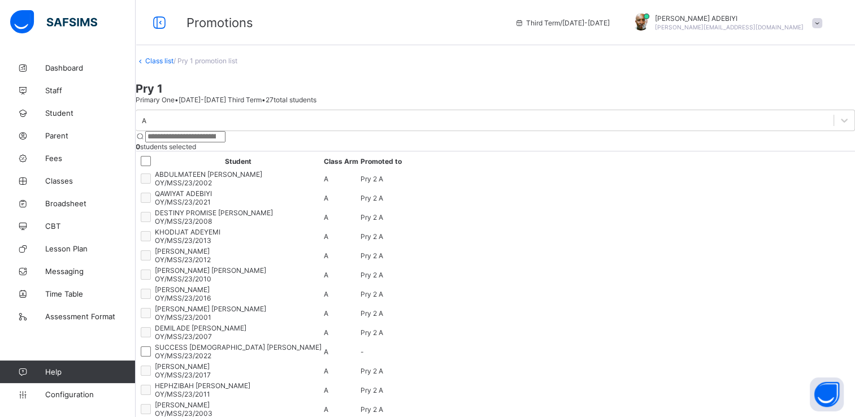
click at [564, 245] on div "A 0 students selected Student Class Arm Promoted to ABDULMATEEN OLAMIPOSI JAMIU…" at bounding box center [495, 313] width 719 height 407
click at [570, 244] on div "A 0 students selected Student Class Arm Promoted to ABDULMATEEN OLAMIPOSI JAMIU…" at bounding box center [495, 313] width 719 height 407
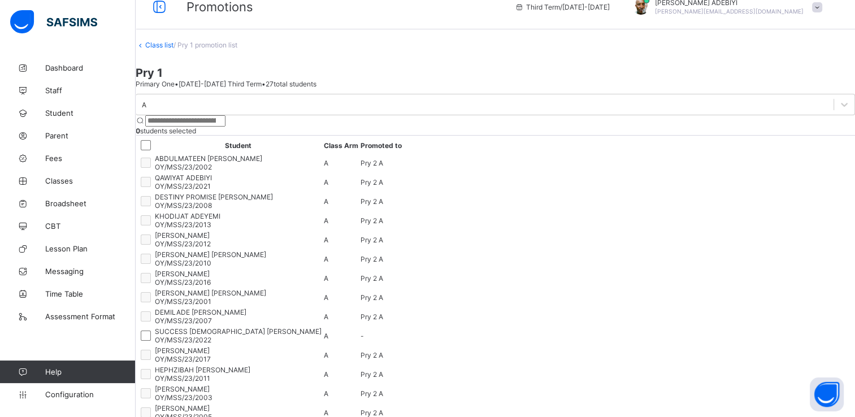
scroll to position [2, 0]
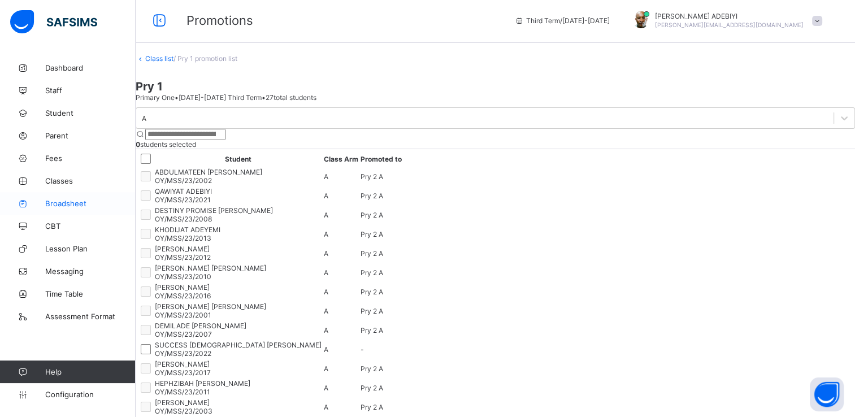
click at [59, 201] on span "Broadsheet" at bounding box center [90, 203] width 90 height 9
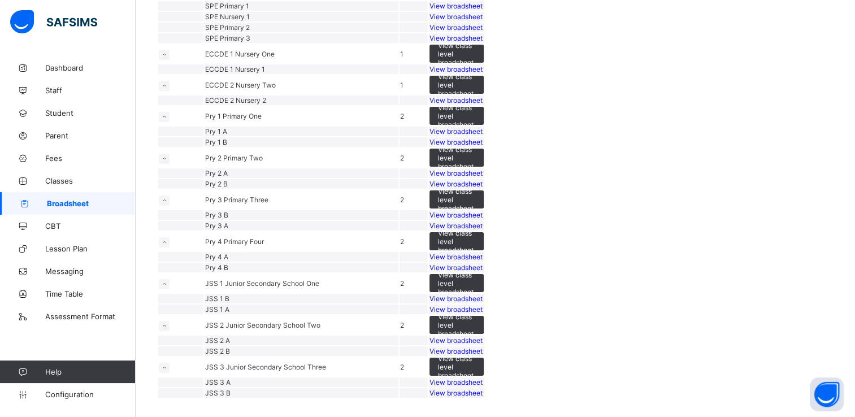
scroll to position [265, 0]
click at [483, 73] on span "View broadsheet" at bounding box center [456, 69] width 53 height 8
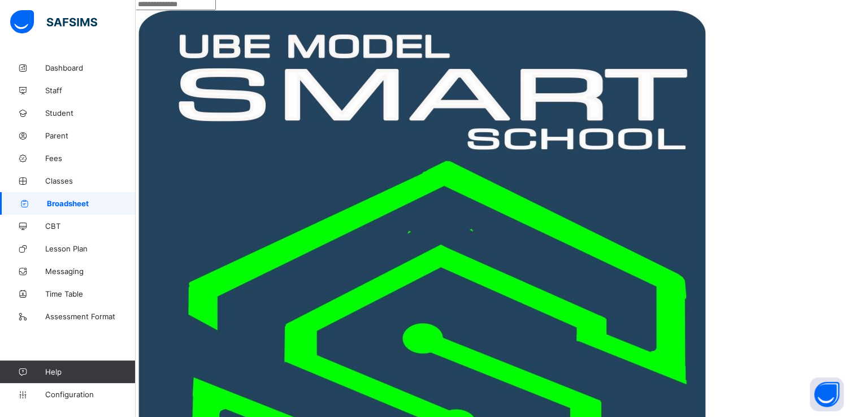
scroll to position [324, 83]
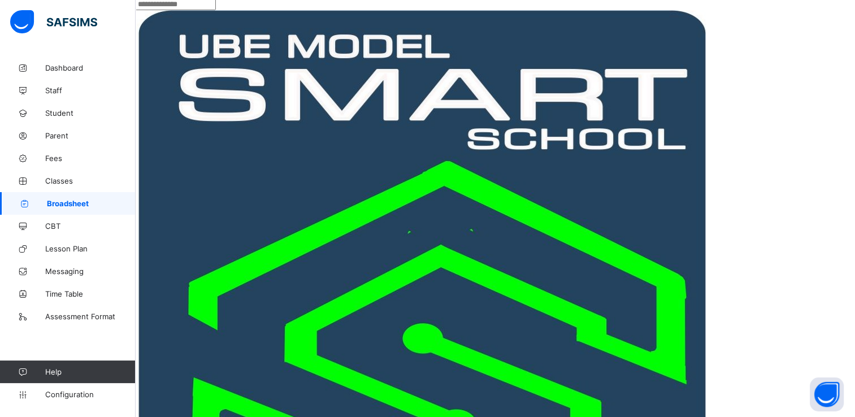
scroll to position [0, 83]
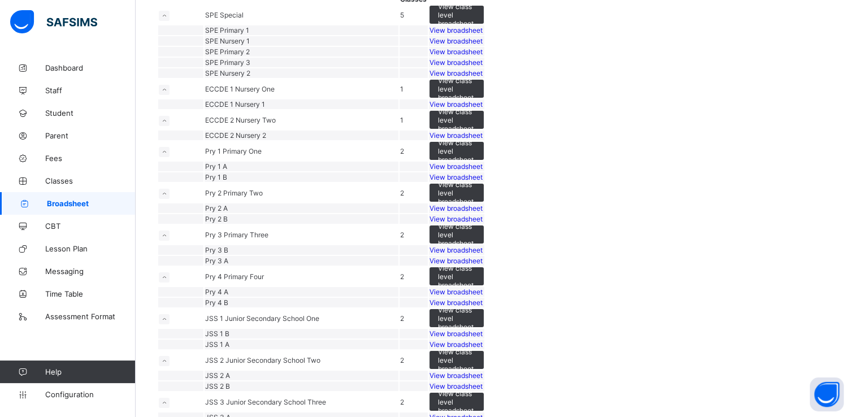
scroll to position [127, 0]
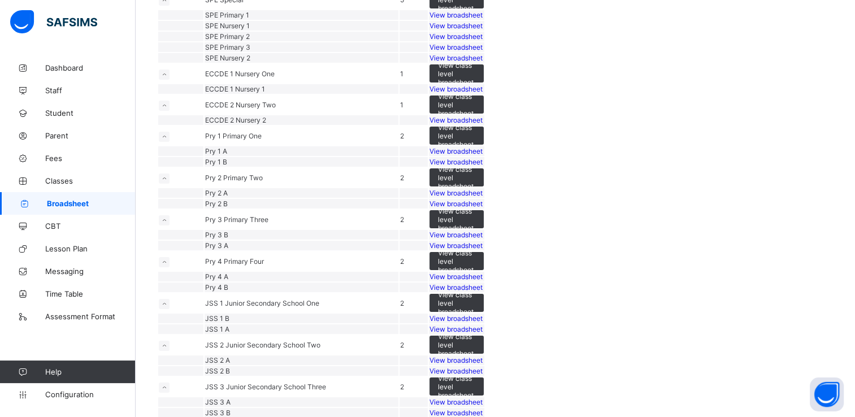
click at [483, 124] on span "View broadsheet" at bounding box center [456, 120] width 53 height 8
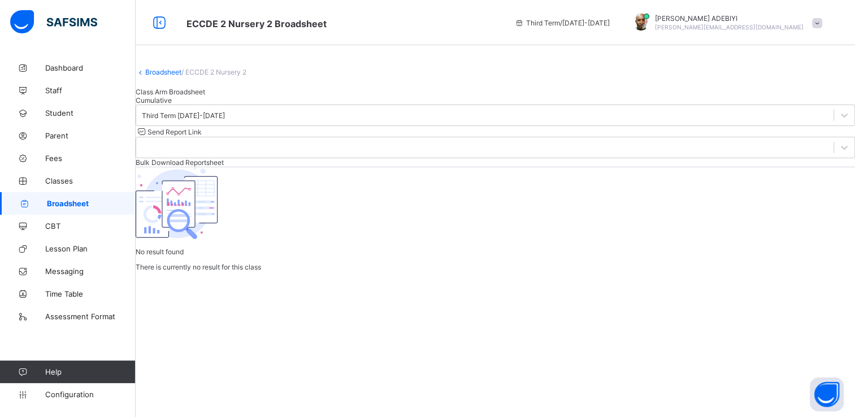
click at [261, 105] on div "Cumulative" at bounding box center [495, 100] width 719 height 8
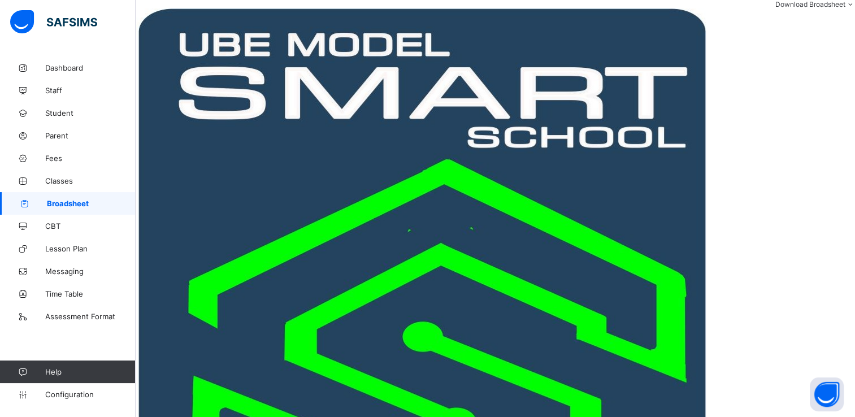
scroll to position [0, 162]
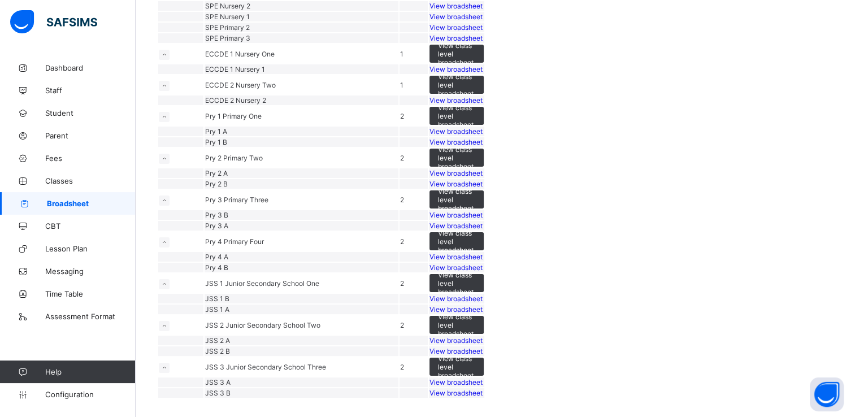
scroll to position [267, 0]
click at [483, 136] on span "View broadsheet" at bounding box center [456, 131] width 53 height 8
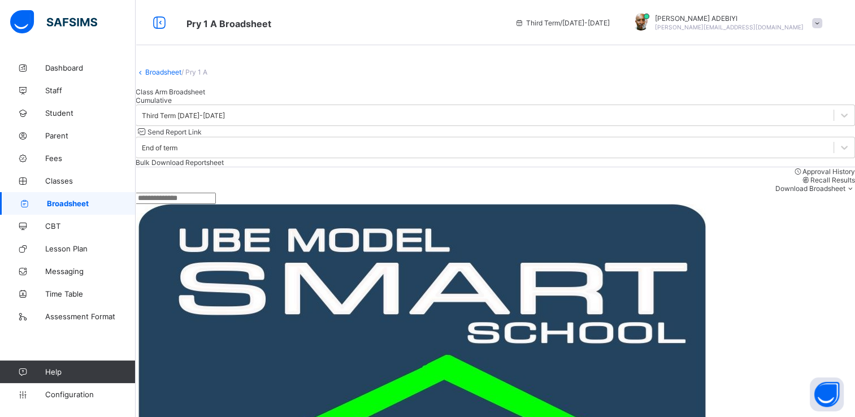
click at [172, 105] on span "Cumulative" at bounding box center [154, 100] width 36 height 8
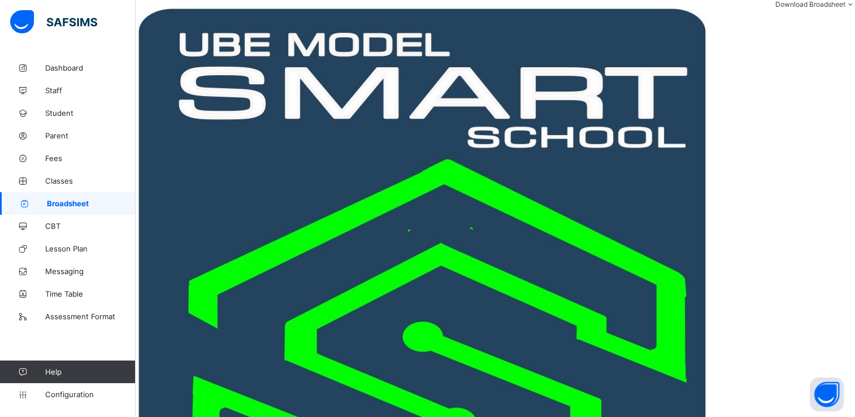
scroll to position [0, 491]
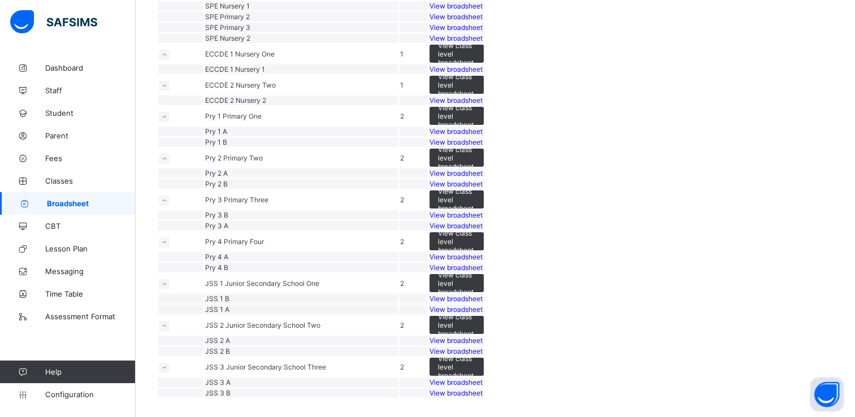
scroll to position [381, 0]
click at [483, 144] on span "View broadsheet" at bounding box center [456, 142] width 53 height 8
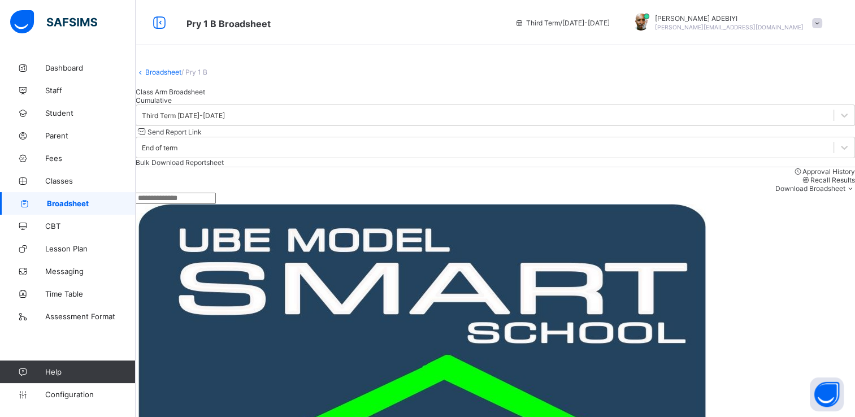
click at [172, 105] on span "Cumulative" at bounding box center [154, 100] width 36 height 8
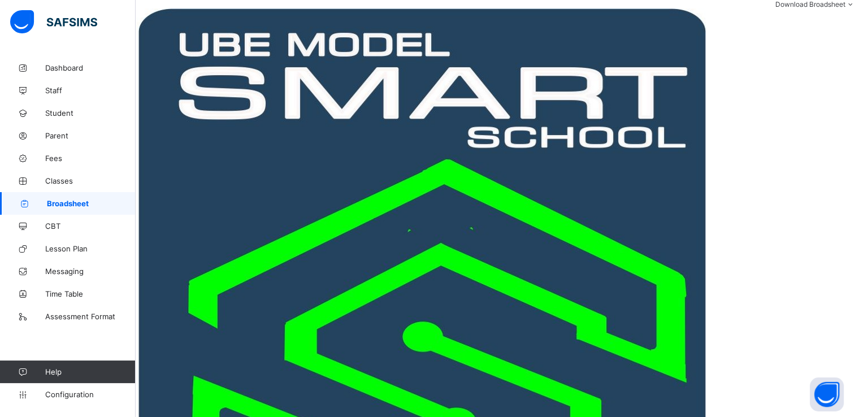
scroll to position [0, 491]
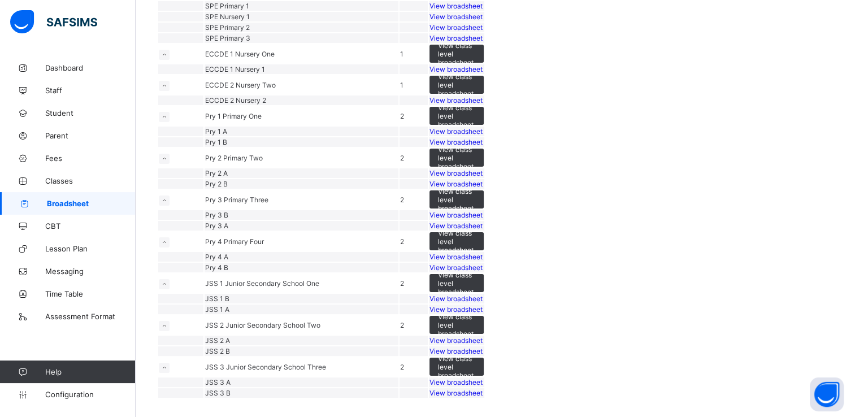
scroll to position [423, 0]
click at [483, 169] on span "View broadsheet" at bounding box center [456, 173] width 53 height 8
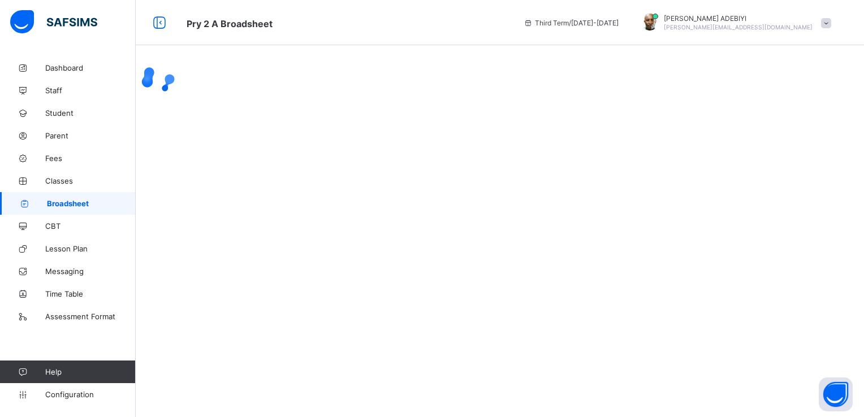
click at [241, 103] on div at bounding box center [500, 80] width 728 height 47
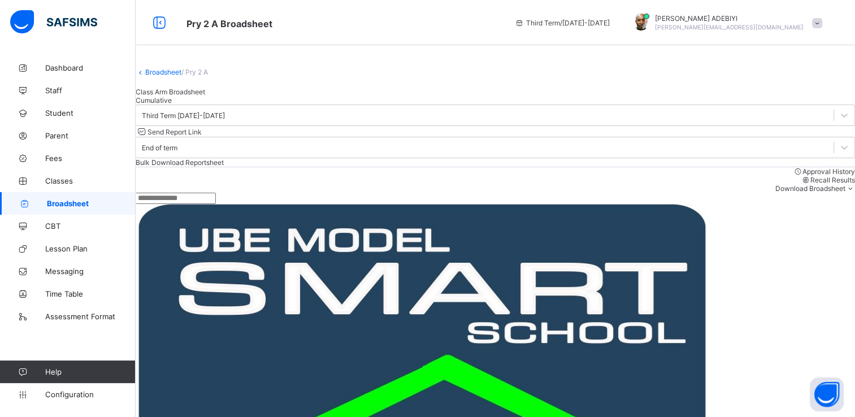
click at [172, 105] on span "Cumulative" at bounding box center [154, 100] width 36 height 8
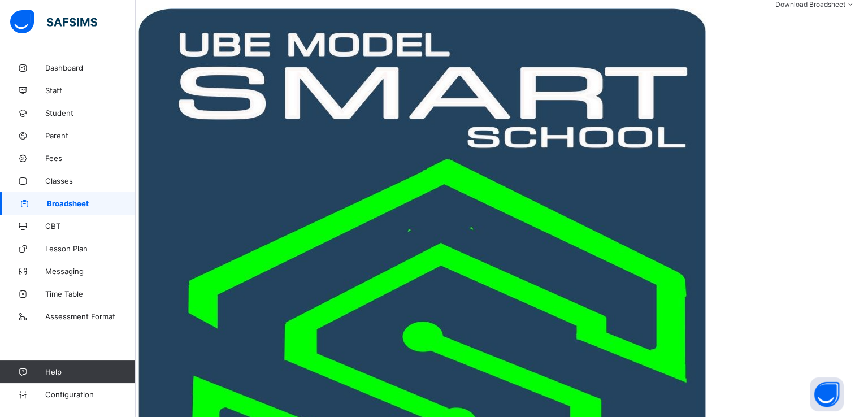
scroll to position [0, 367]
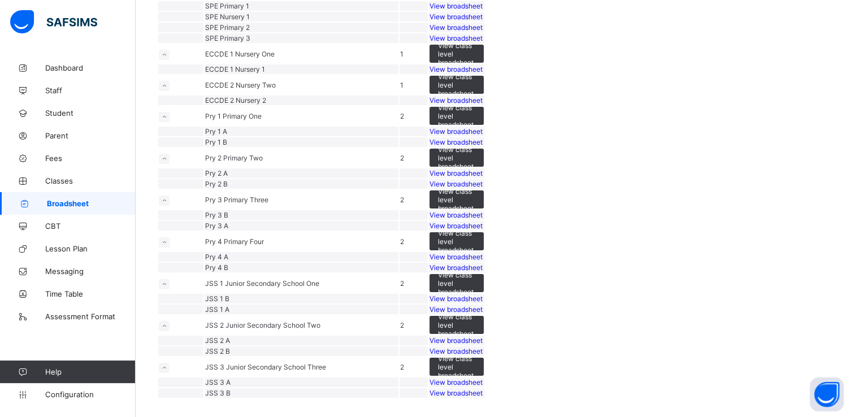
scroll to position [411, 0]
click at [483, 188] on span "View broadsheet" at bounding box center [456, 184] width 53 height 8
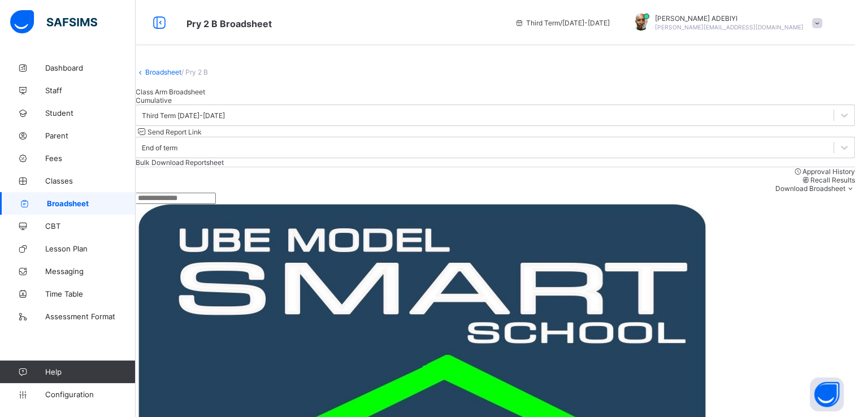
click at [172, 105] on span "Cumulative" at bounding box center [154, 100] width 36 height 8
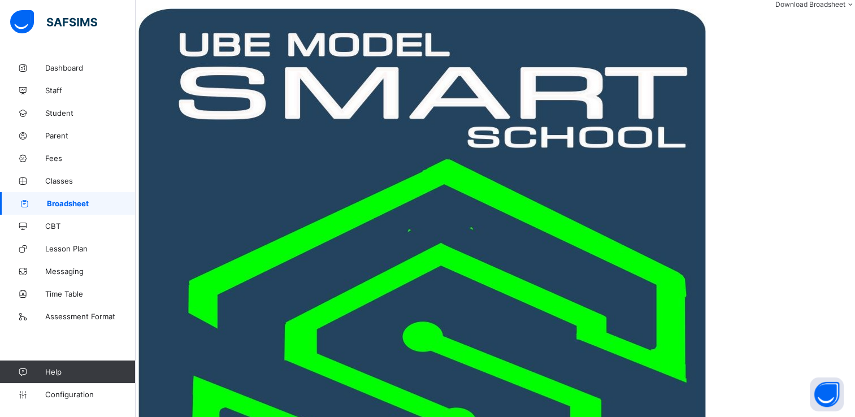
scroll to position [0, 367]
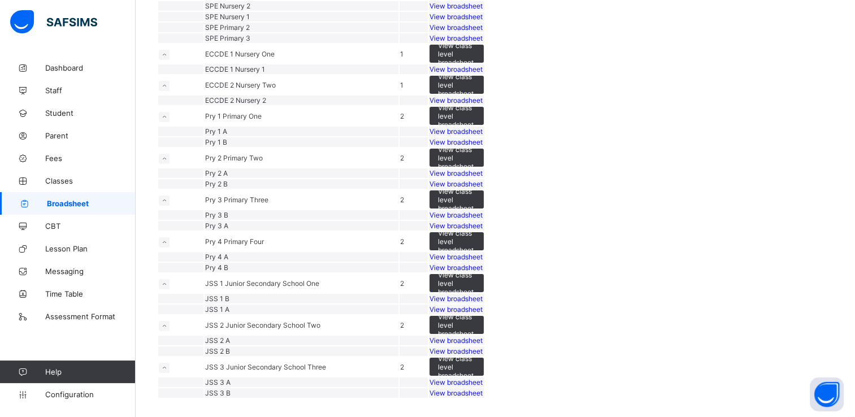
scroll to position [359, 0]
click at [483, 230] on span "View broadsheet" at bounding box center [456, 226] width 53 height 8
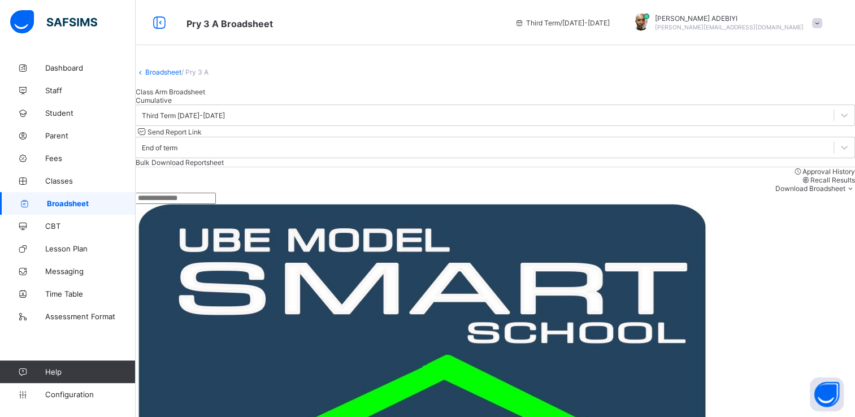
click at [172, 105] on span "Cumulative" at bounding box center [154, 100] width 36 height 8
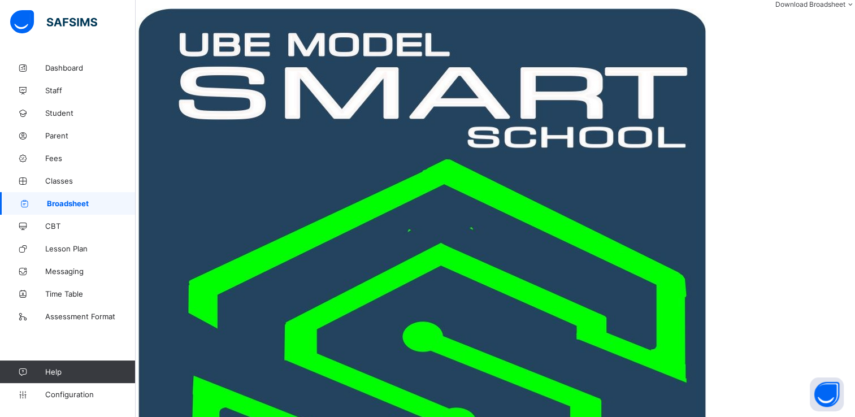
scroll to position [0, 412]
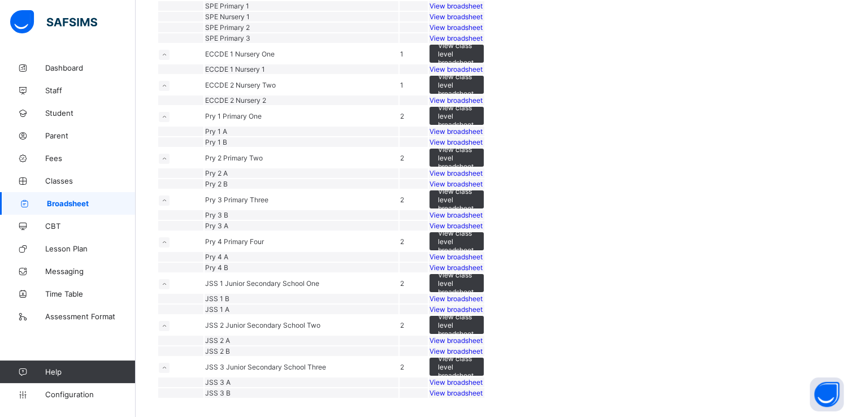
scroll to position [330, 0]
click at [483, 219] on span "View broadsheet" at bounding box center [456, 215] width 53 height 8
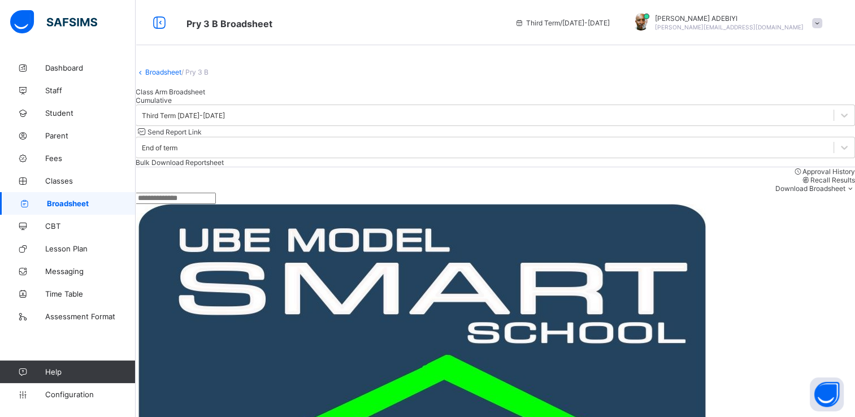
click at [172, 105] on span "Cumulative" at bounding box center [154, 100] width 36 height 8
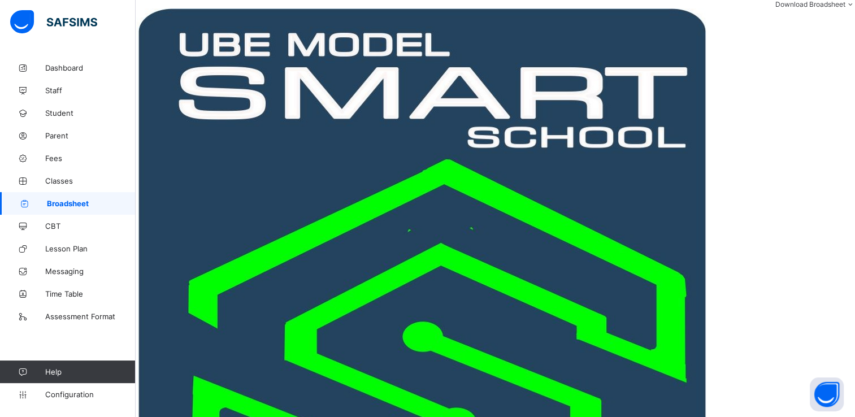
scroll to position [0, 411]
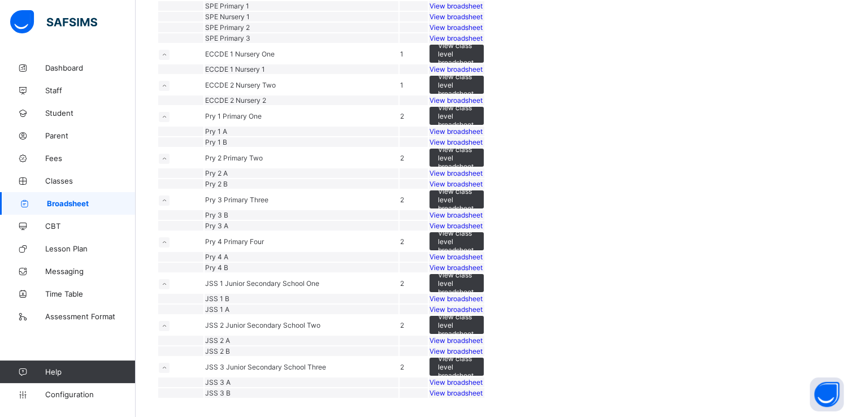
scroll to position [475, 0]
click at [483, 261] on span "View broadsheet" at bounding box center [456, 257] width 53 height 8
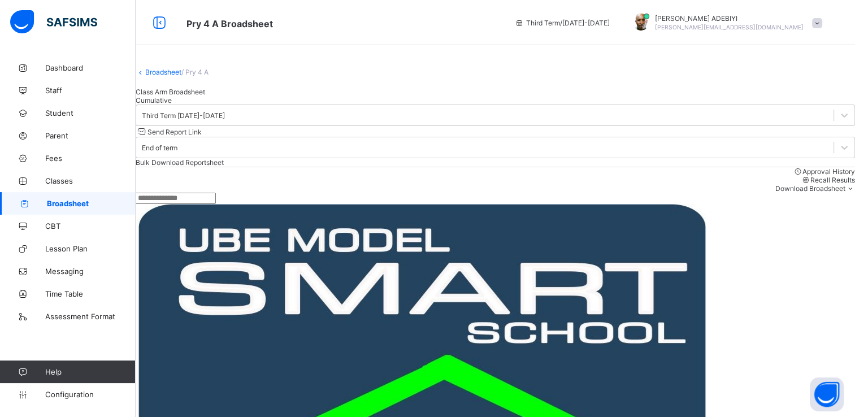
click at [172, 105] on span "Cumulative" at bounding box center [154, 100] width 36 height 8
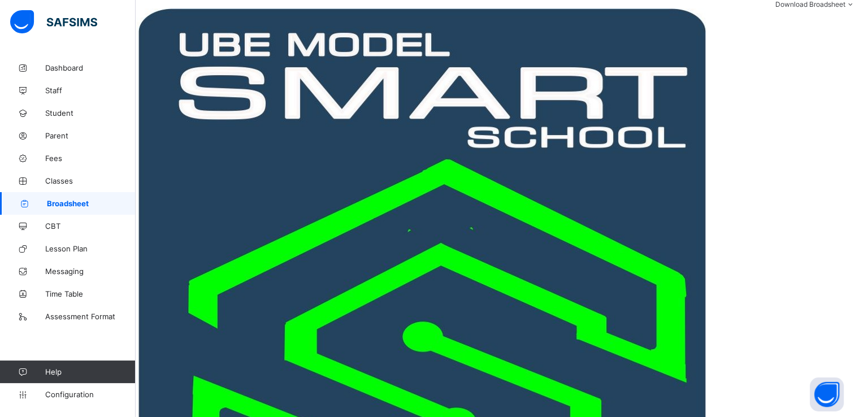
scroll to position [0, 329]
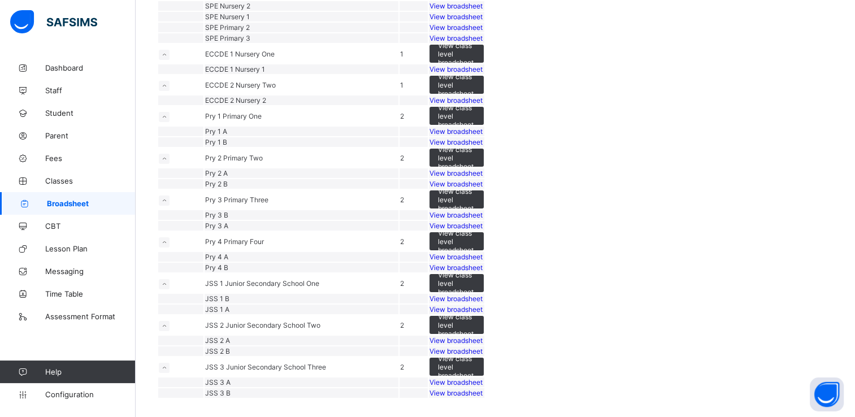
scroll to position [715, 0]
click at [483, 263] on span "View broadsheet" at bounding box center [456, 267] width 53 height 8
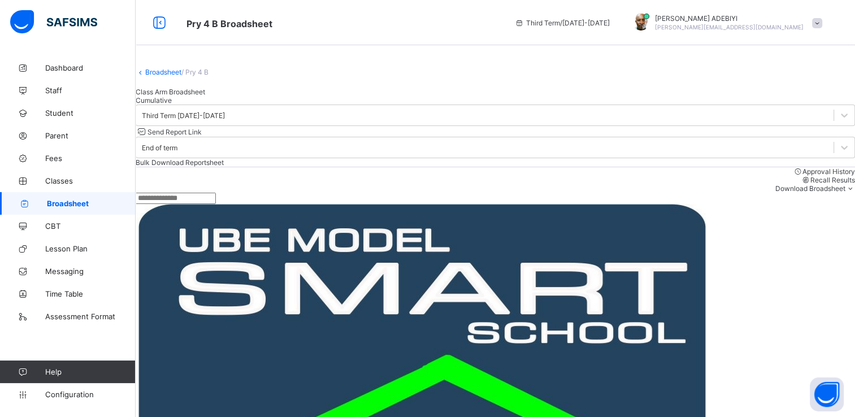
click at [172, 105] on span "Cumulative" at bounding box center [154, 100] width 36 height 8
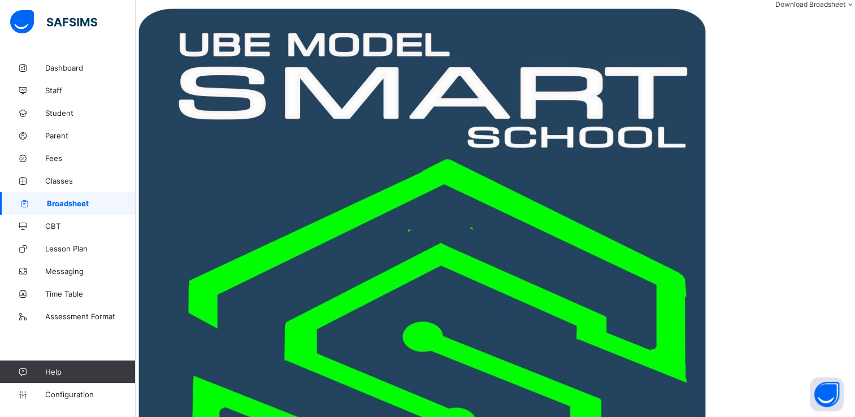
scroll to position [0, 329]
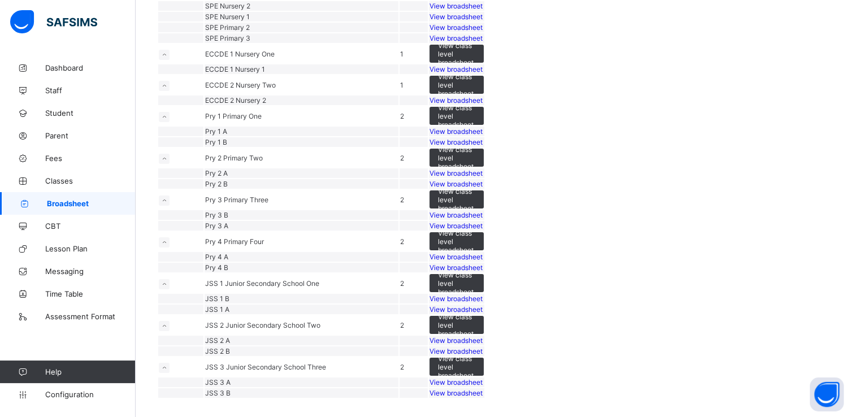
scroll to position [667, 0]
click at [483, 305] on span "View broadsheet" at bounding box center [456, 309] width 53 height 8
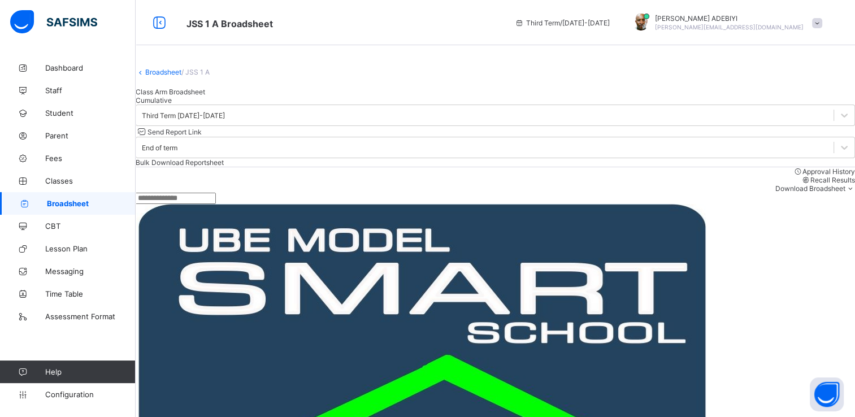
click at [172, 105] on span "Cumulative" at bounding box center [154, 100] width 36 height 8
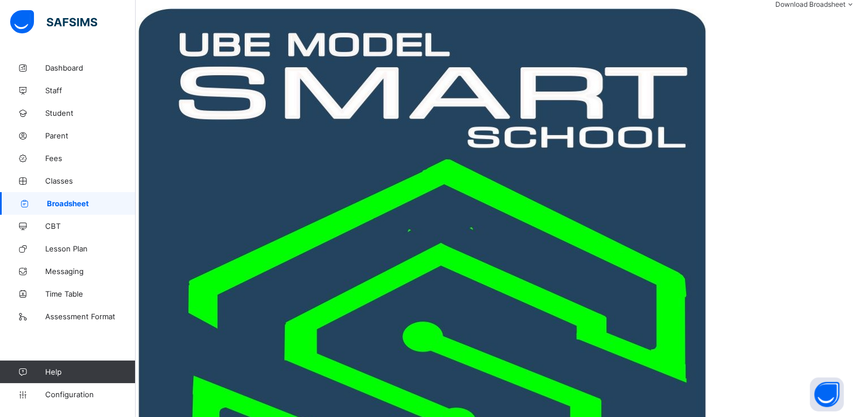
scroll to position [0, 547]
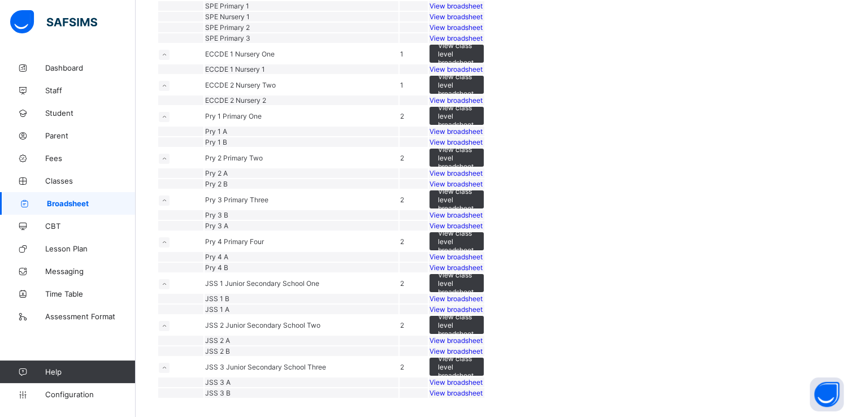
scroll to position [715, 0]
click at [398, 346] on td "JSS 2 B" at bounding box center [302, 351] width 194 height 10
click at [483, 294] on span "View broadsheet" at bounding box center [456, 298] width 53 height 8
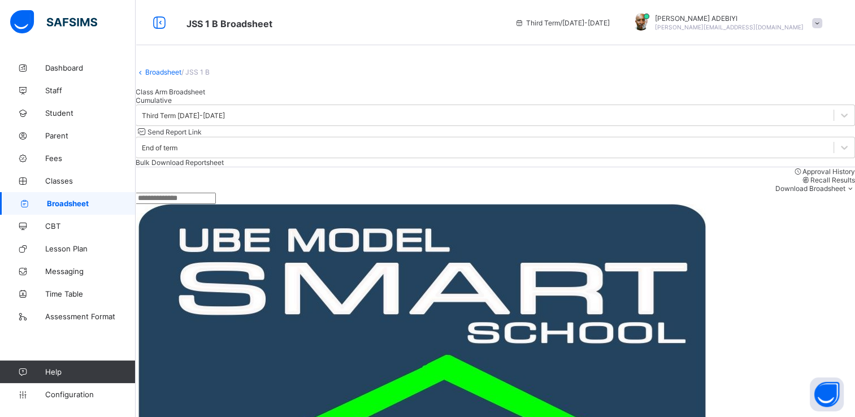
click at [172, 105] on span "Cumulative" at bounding box center [154, 100] width 36 height 8
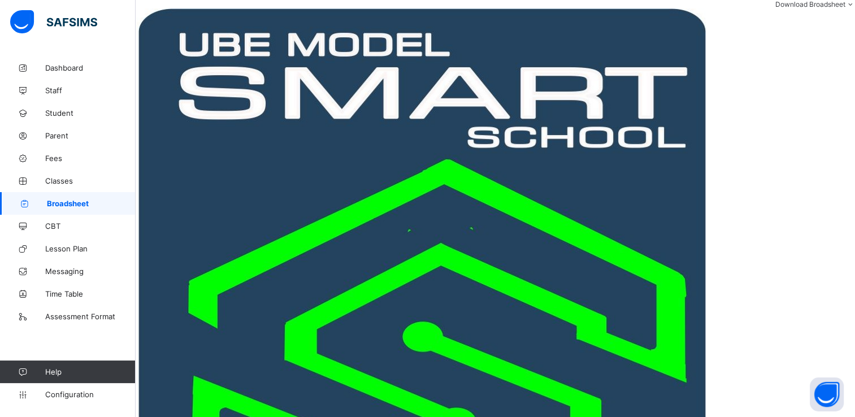
scroll to position [0, 547]
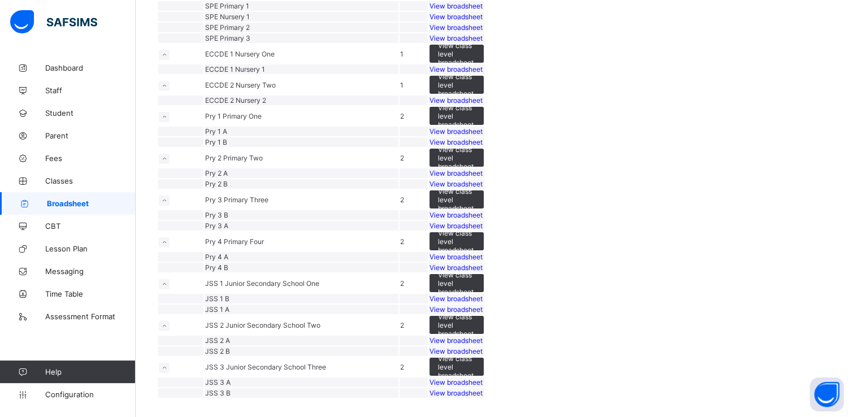
scroll to position [642, 0]
click at [484, 336] on div "View broadsheet" at bounding box center [457, 340] width 54 height 8
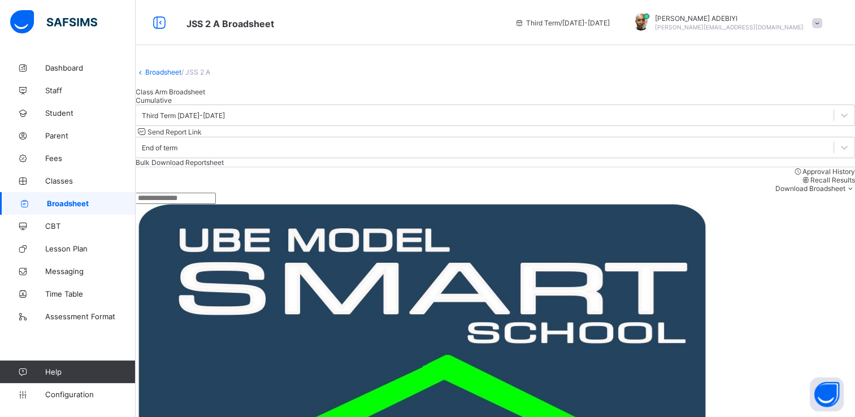
click at [172, 105] on span "Cumulative" at bounding box center [154, 100] width 36 height 8
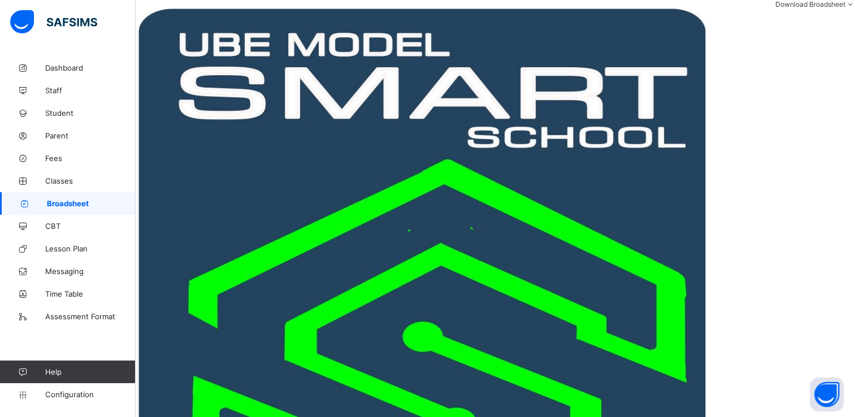
scroll to position [0, 547]
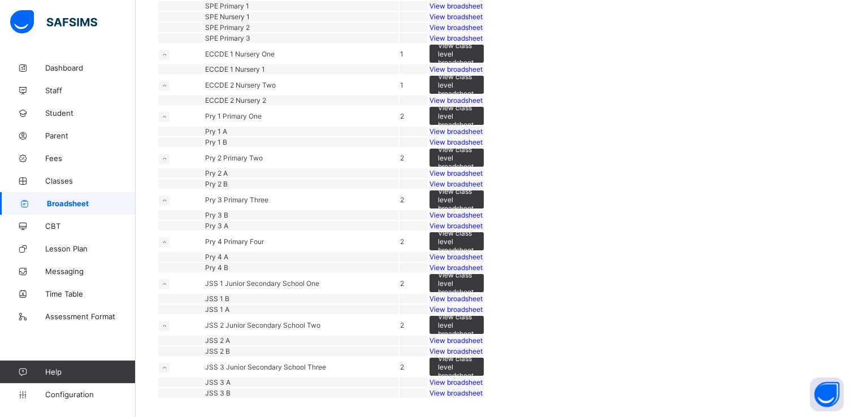
scroll to position [703, 0]
click at [483, 347] on span "View broadsheet" at bounding box center [456, 351] width 53 height 8
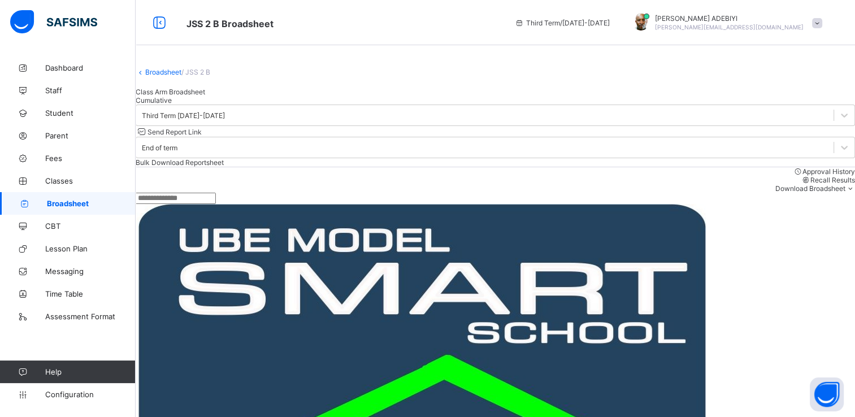
click at [172, 105] on span "Cumulative" at bounding box center [154, 100] width 36 height 8
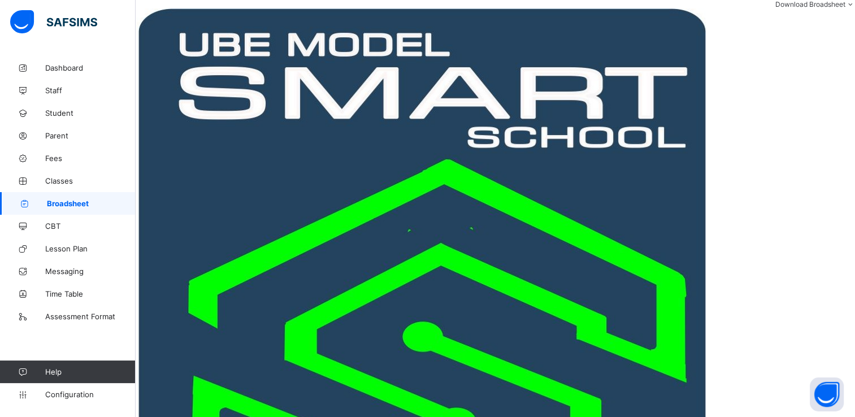
scroll to position [0, 547]
drag, startPoint x: 852, startPoint y: 127, endPoint x: 846, endPoint y: 151, distance: 25.0
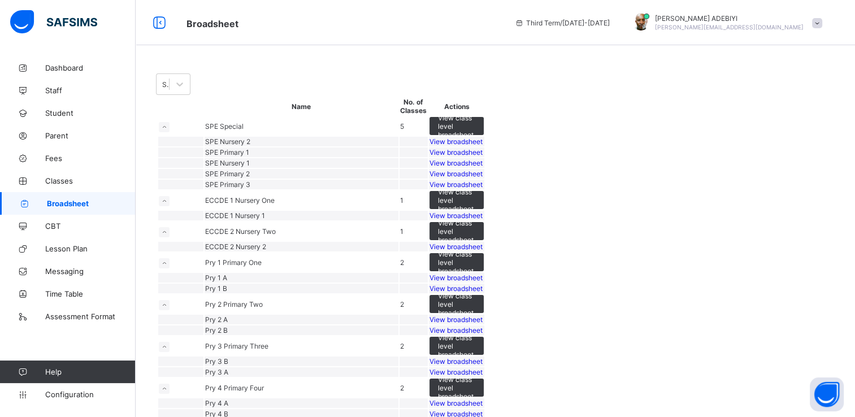
click at [483, 167] on span "View broadsheet" at bounding box center [456, 163] width 53 height 8
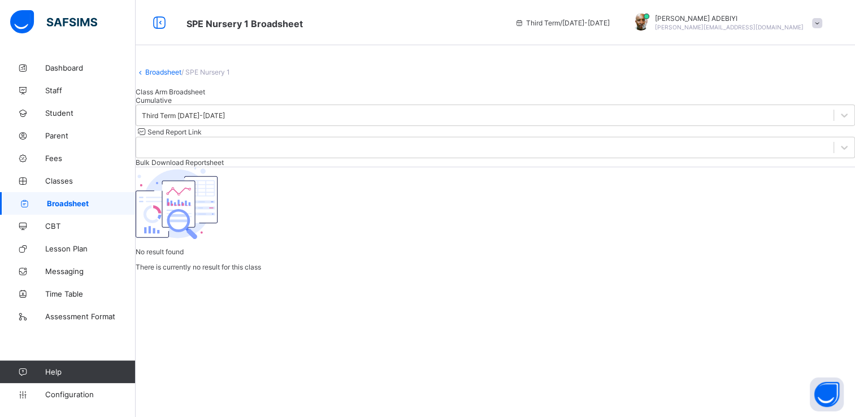
click at [244, 105] on div "Cumulative" at bounding box center [495, 100] width 719 height 8
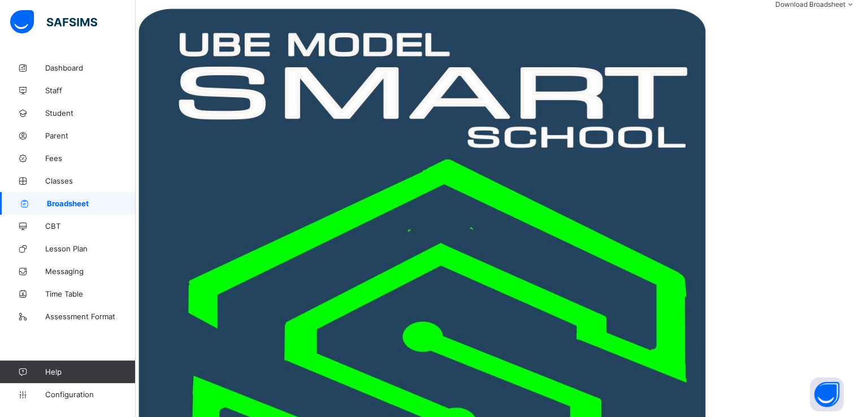
scroll to position [0, 334]
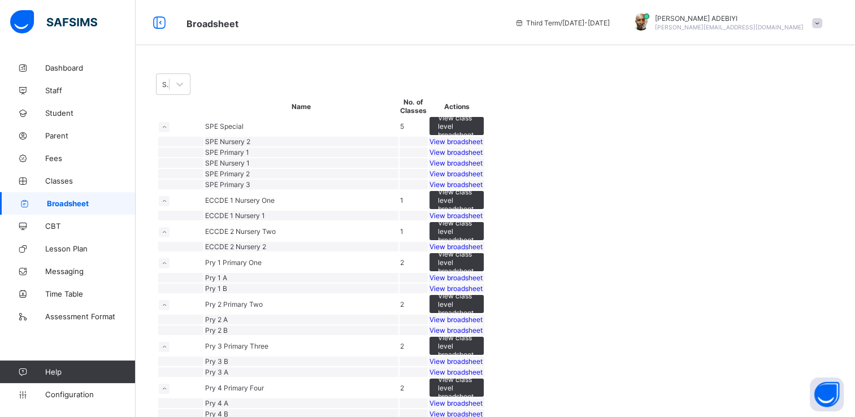
click at [484, 146] on div "View broadsheet" at bounding box center [457, 141] width 54 height 8
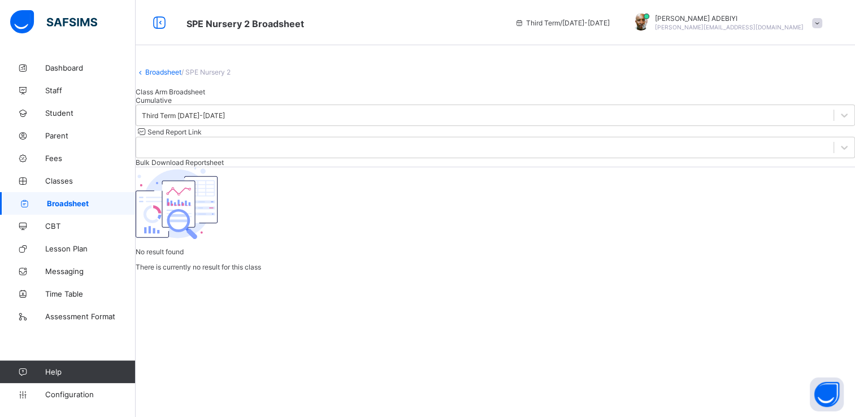
click at [172, 105] on span "Cumulative" at bounding box center [154, 100] width 36 height 8
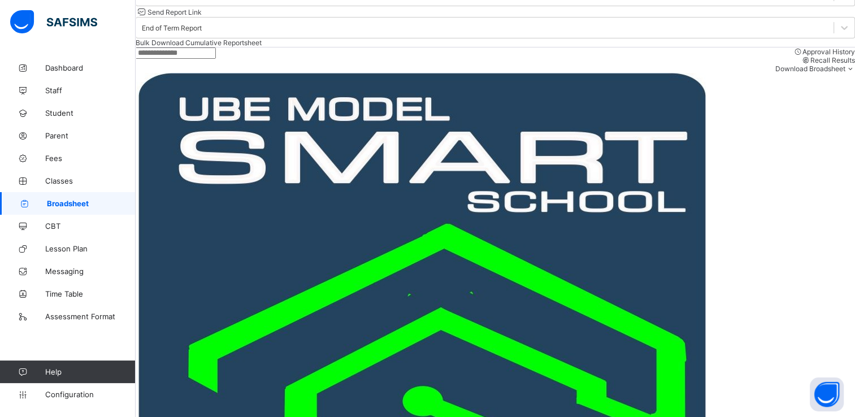
scroll to position [0, 326]
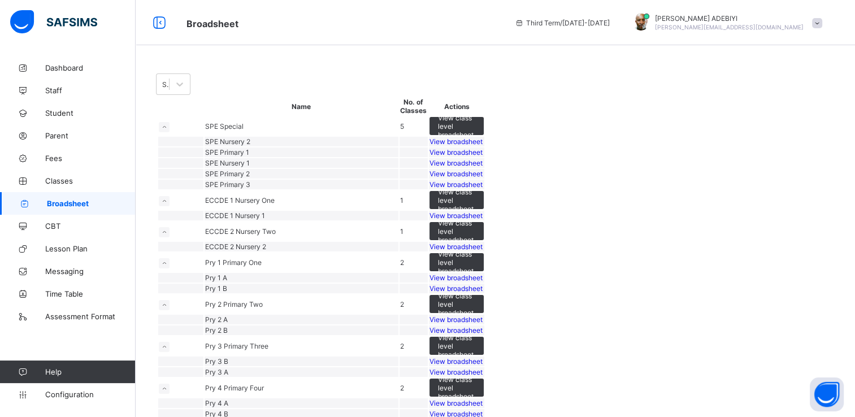
click at [483, 157] on span "View broadsheet" at bounding box center [456, 152] width 53 height 8
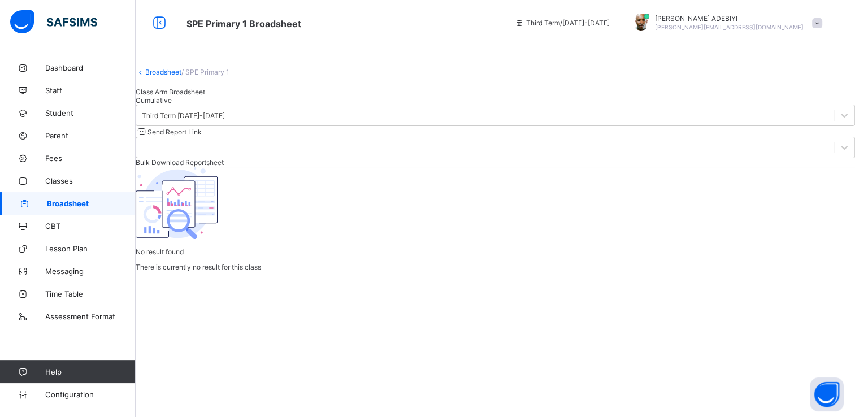
click at [172, 105] on span "Cumulative" at bounding box center [154, 100] width 36 height 8
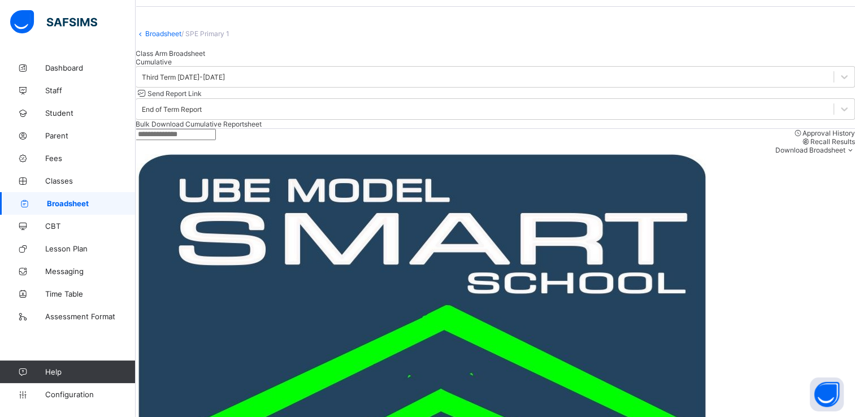
scroll to position [0, 326]
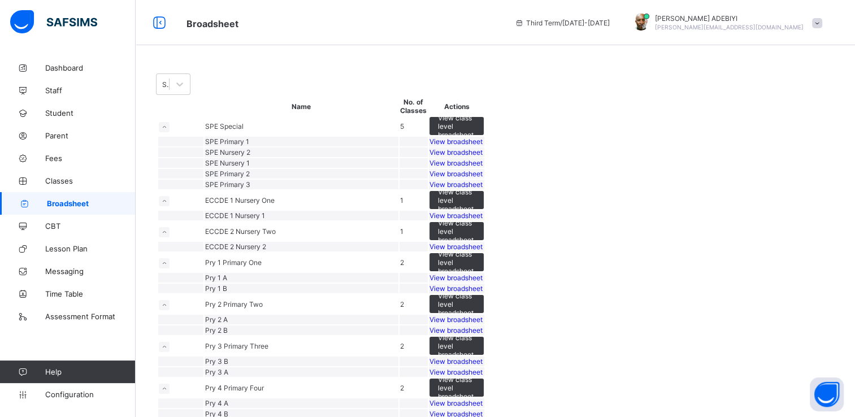
click at [484, 178] on div "View broadsheet" at bounding box center [457, 174] width 54 height 8
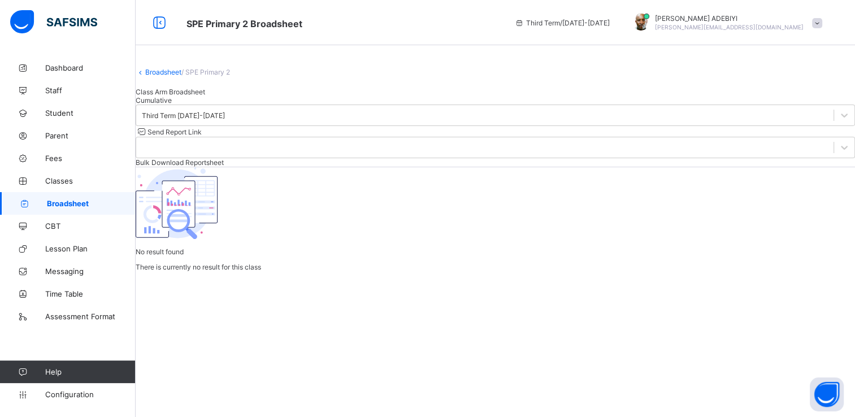
click at [172, 105] on span "Cumulative" at bounding box center [154, 100] width 36 height 8
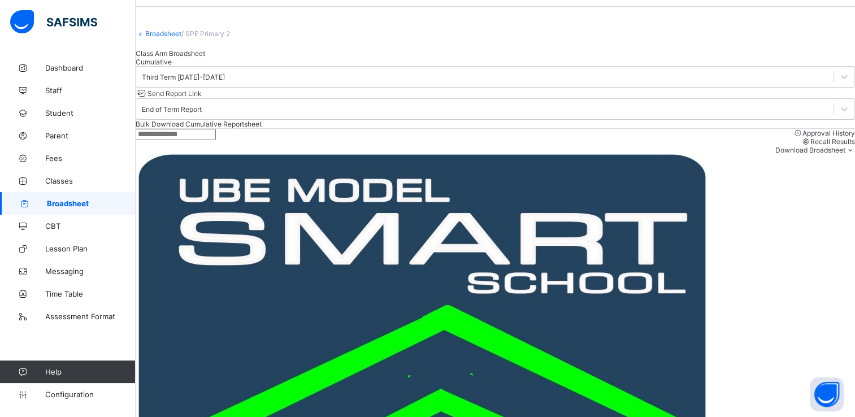
scroll to position [0, 326]
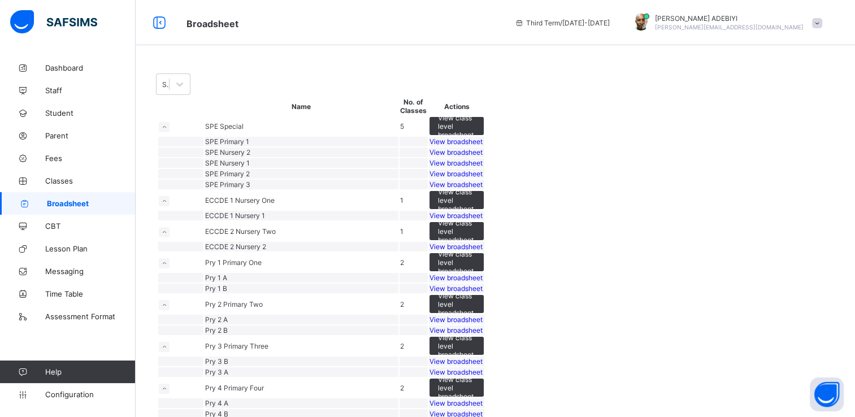
click at [484, 189] on div "View broadsheet" at bounding box center [457, 184] width 54 height 8
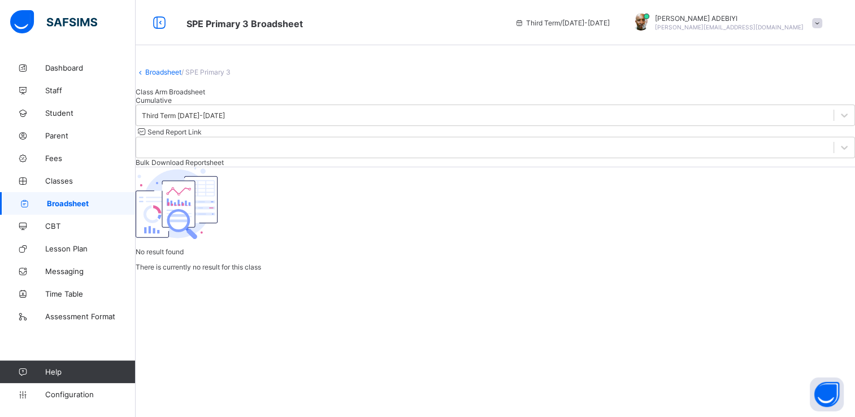
click at [264, 105] on div "Cumulative" at bounding box center [495, 100] width 719 height 8
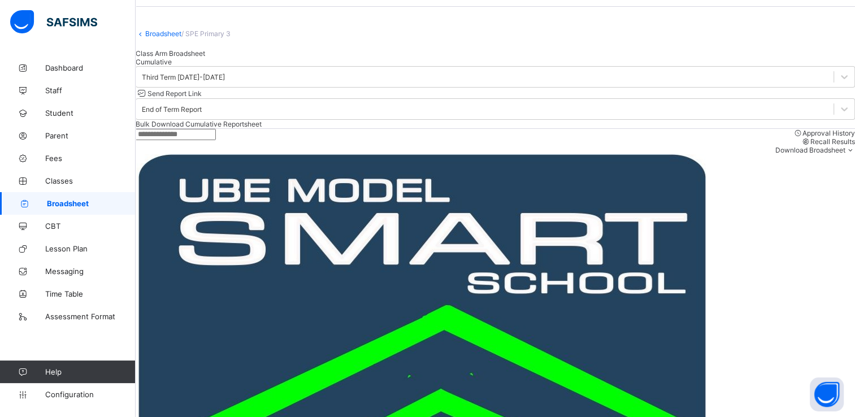
scroll to position [0, 326]
click at [80, 397] on span "Configuration" at bounding box center [90, 394] width 90 height 9
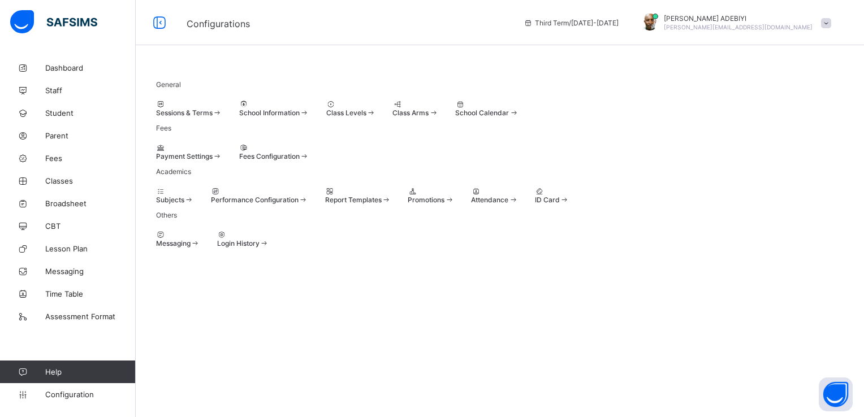
click at [207, 103] on div at bounding box center [189, 104] width 66 height 8
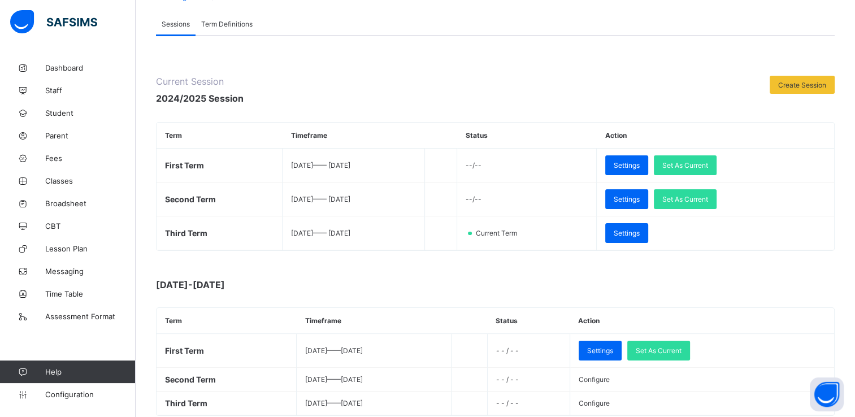
scroll to position [107, 0]
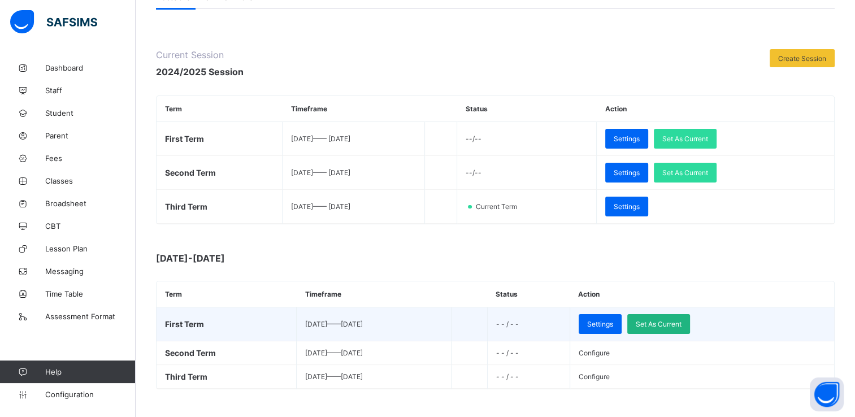
click at [682, 320] on span "Set As Current" at bounding box center [659, 324] width 46 height 8
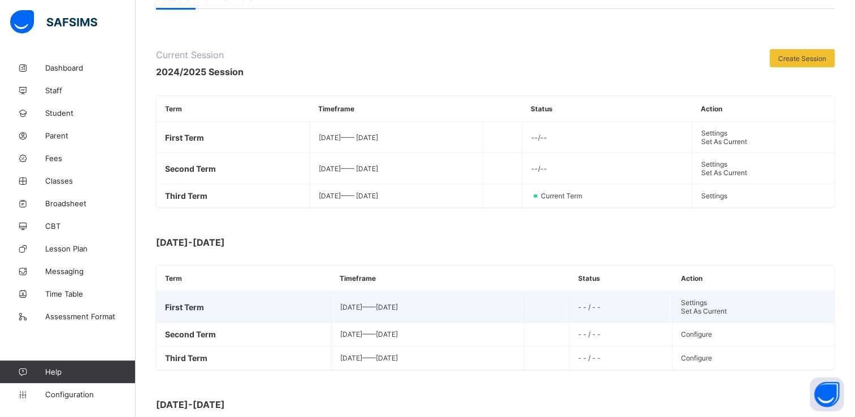
scroll to position [0, 0]
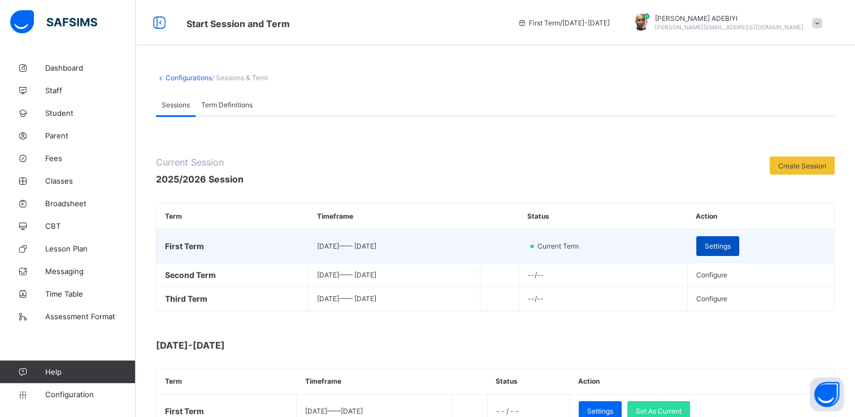
click at [727, 248] on span "Settings" at bounding box center [718, 246] width 26 height 8
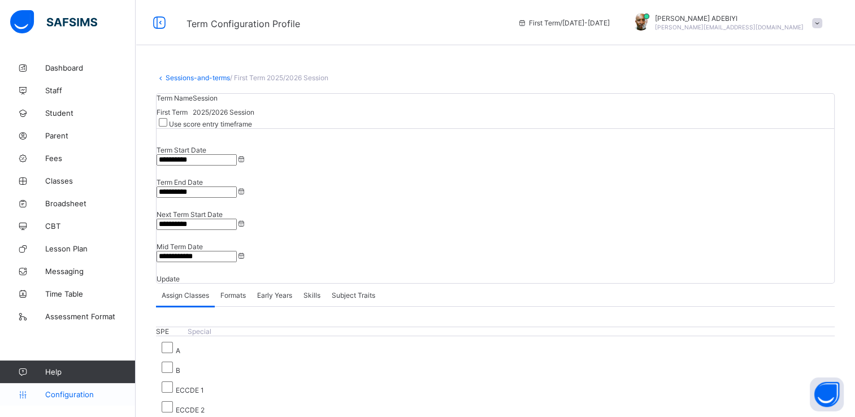
click at [72, 399] on link "Configuration" at bounding box center [67, 394] width 135 height 23
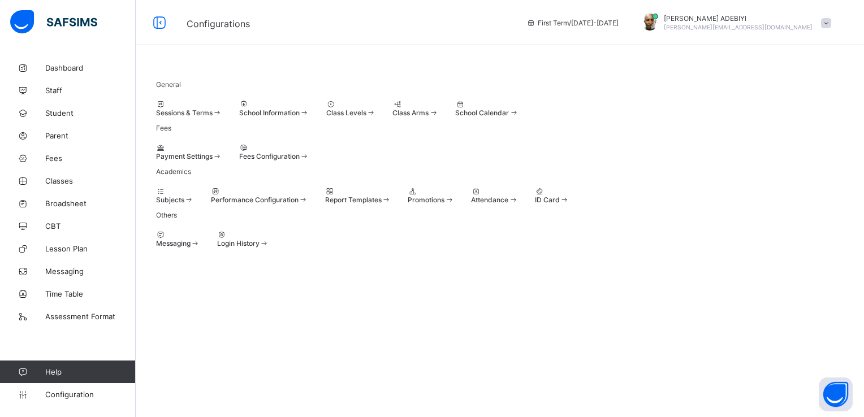
click at [402, 109] on icon at bounding box center [397, 104] width 10 height 8
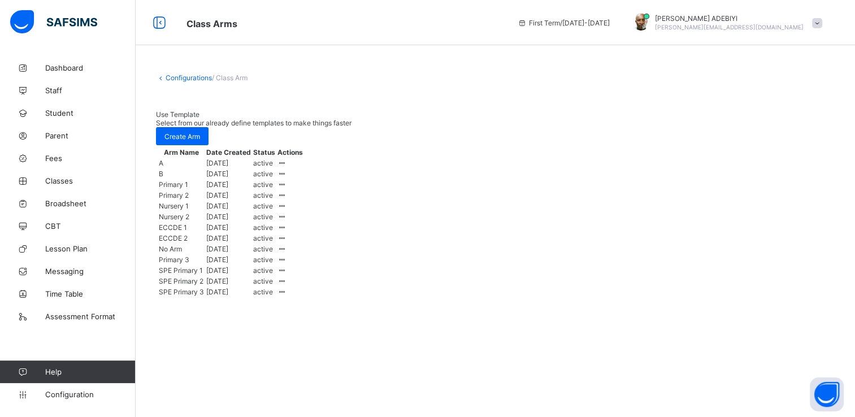
scroll to position [72, 0]
click at [200, 132] on span "Create Arm" at bounding box center [182, 136] width 36 height 8
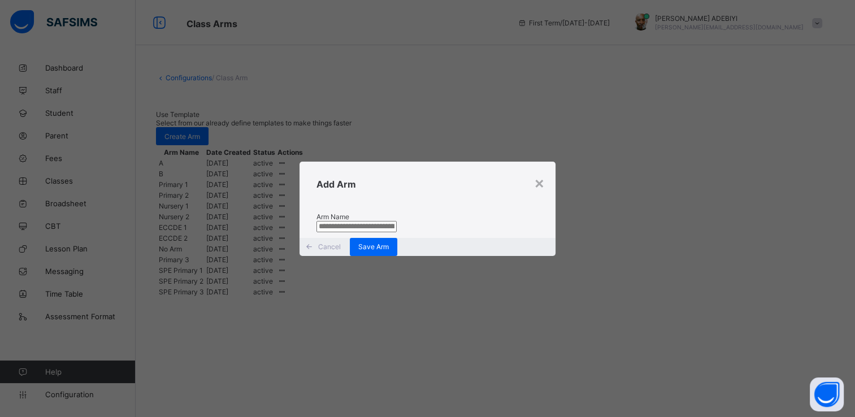
click at [334, 221] on input "text" at bounding box center [356, 226] width 80 height 11
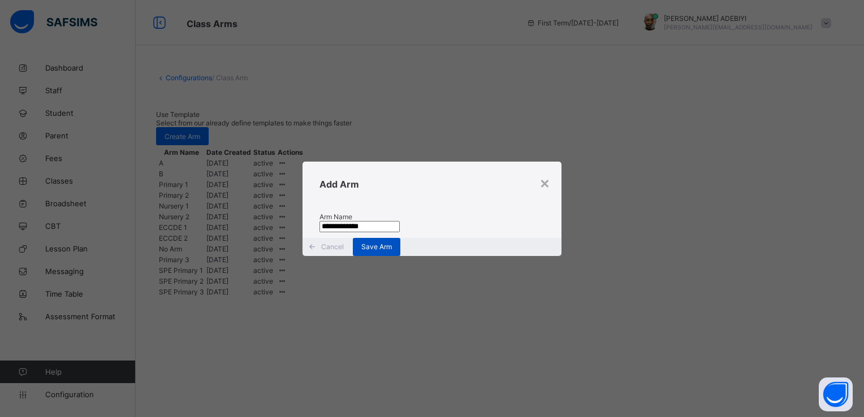
type input "**********"
click at [392, 251] on span "Save Arm" at bounding box center [376, 246] width 31 height 8
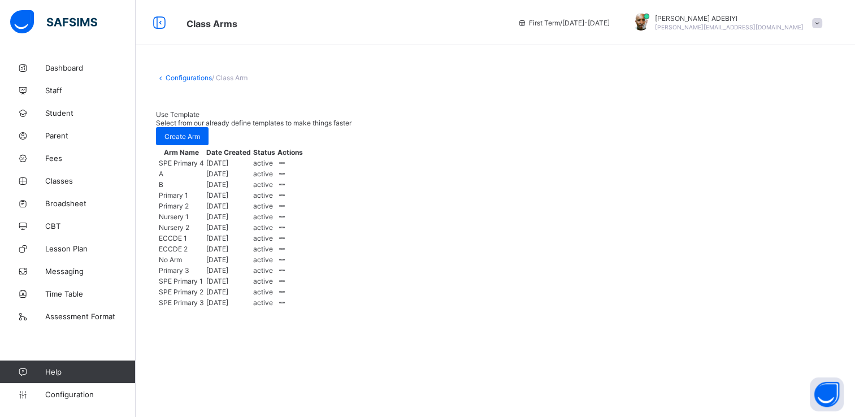
scroll to position [97, 0]
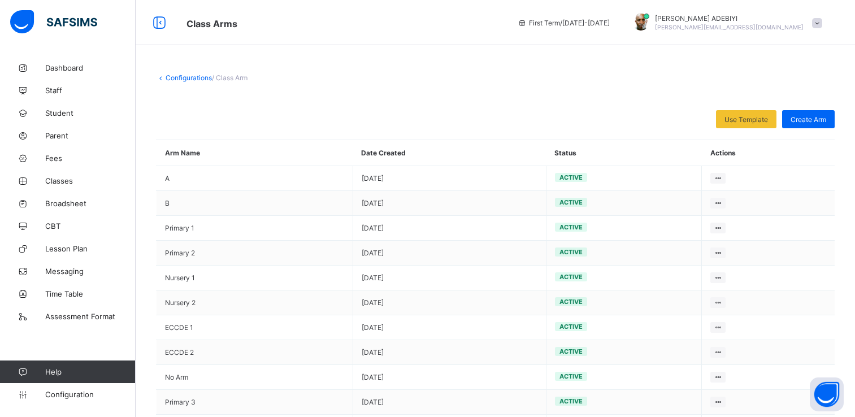
scroll to position [97, 0]
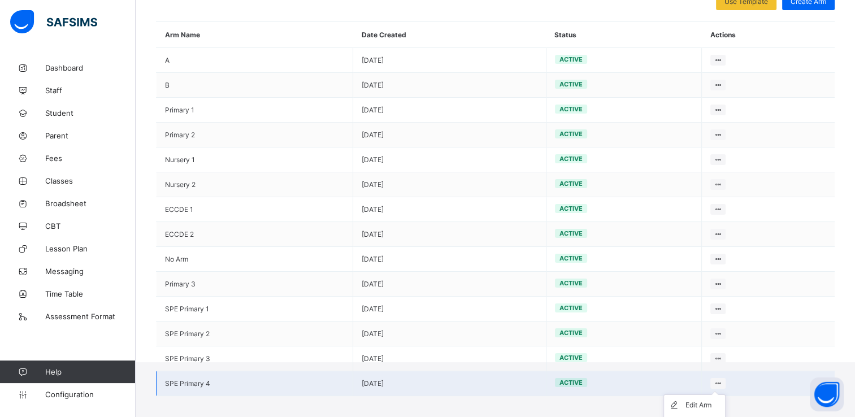
scroll to position [120, 0]
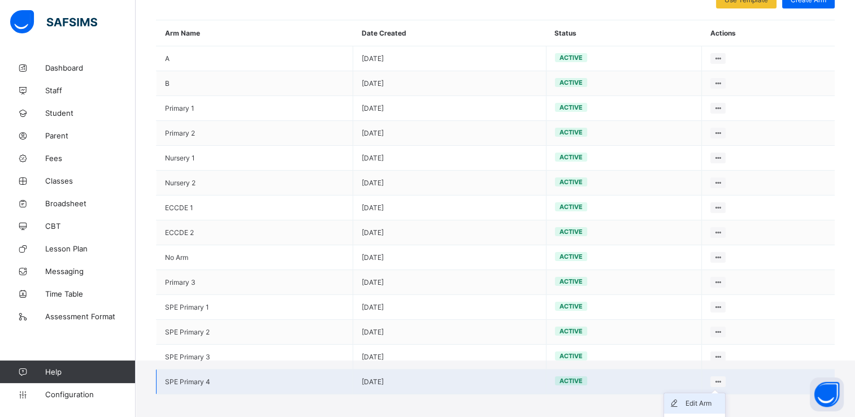
click at [713, 405] on div "Edit Arm" at bounding box center [703, 403] width 35 height 11
type input "**********"
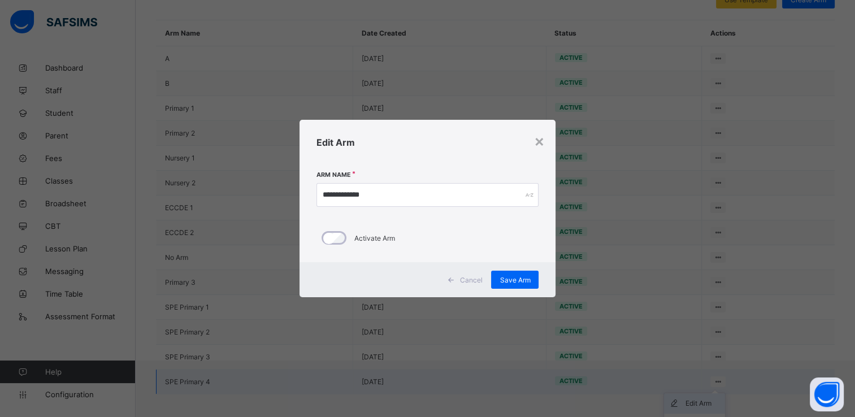
scroll to position [97, 0]
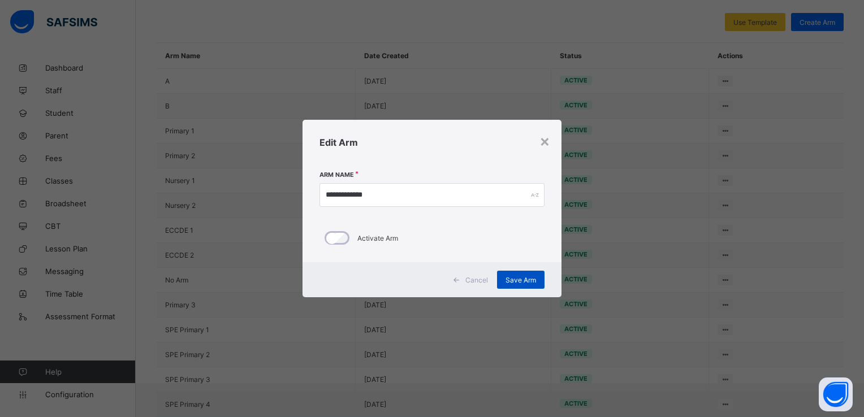
click at [515, 279] on span "Save Arm" at bounding box center [520, 280] width 31 height 8
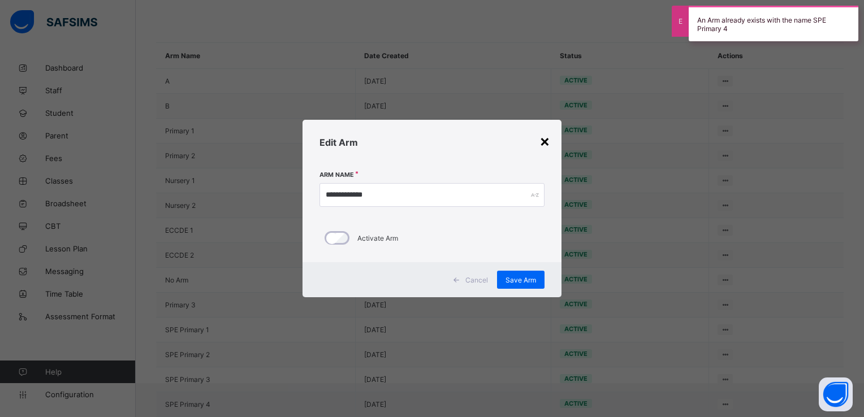
click at [543, 138] on div "×" at bounding box center [544, 140] width 11 height 19
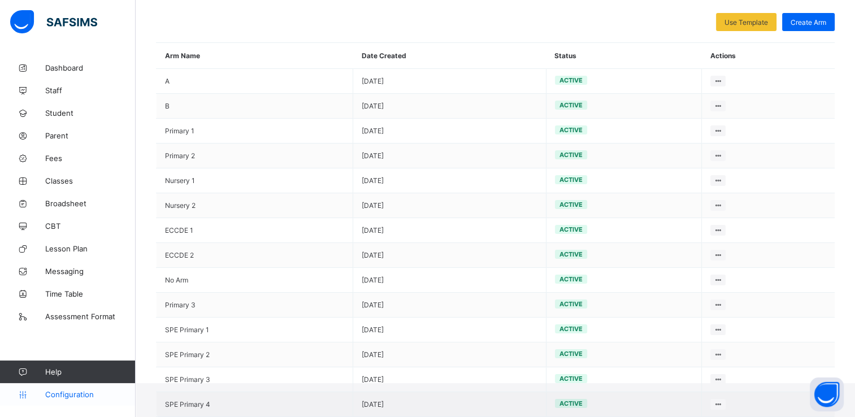
click at [59, 392] on span "Configuration" at bounding box center [90, 394] width 90 height 9
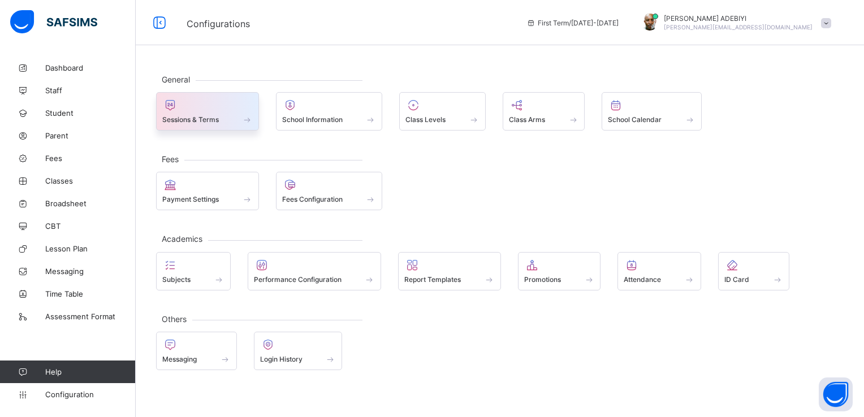
click at [204, 115] on div "Sessions & Terms" at bounding box center [207, 120] width 90 height 10
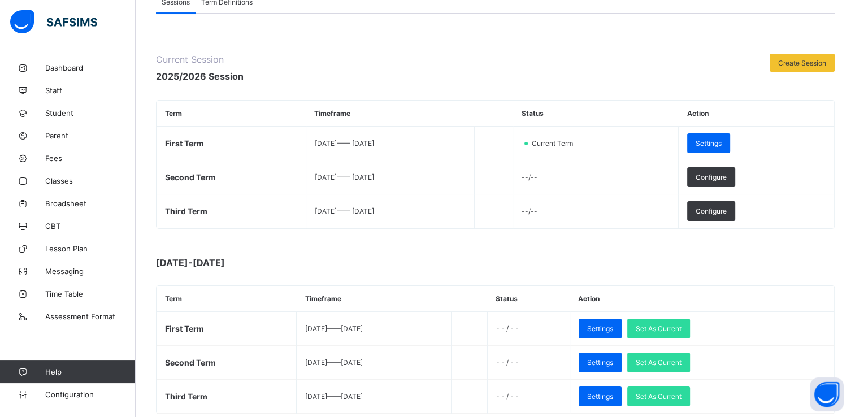
scroll to position [102, 0]
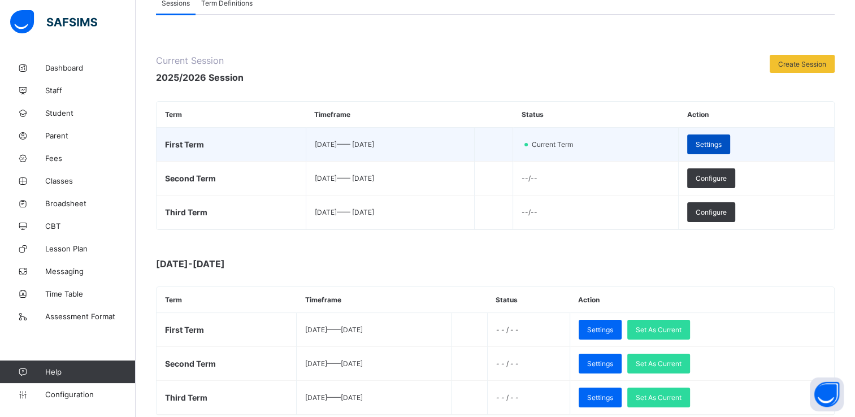
click at [728, 138] on div "Settings" at bounding box center [708, 145] width 43 height 20
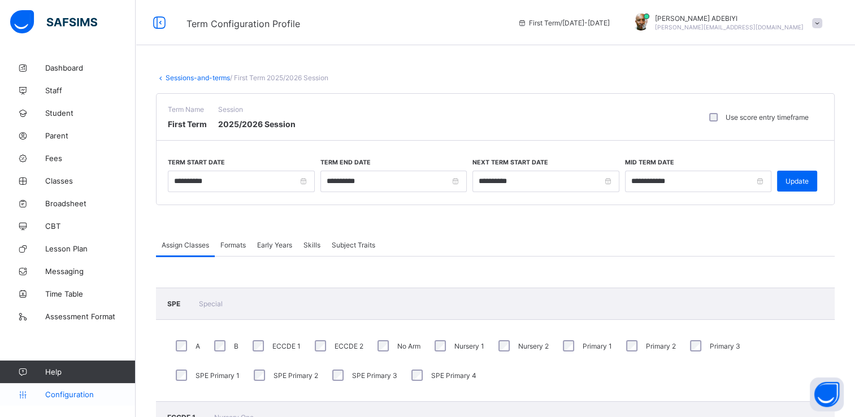
click at [61, 392] on span "Configuration" at bounding box center [90, 394] width 90 height 9
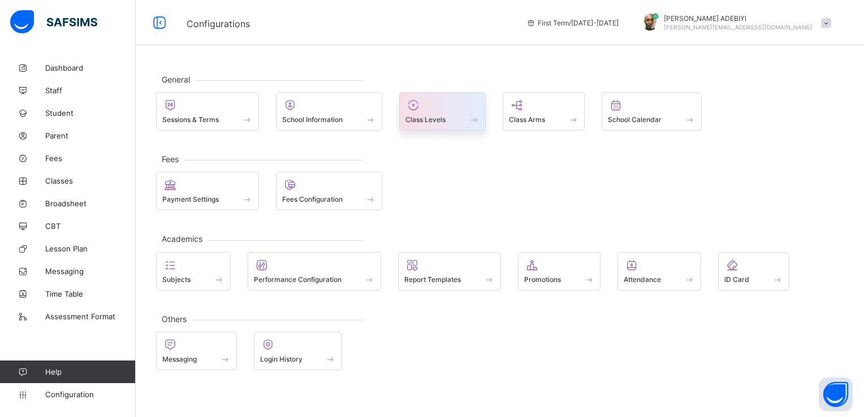
click at [465, 111] on div at bounding box center [442, 105] width 74 height 14
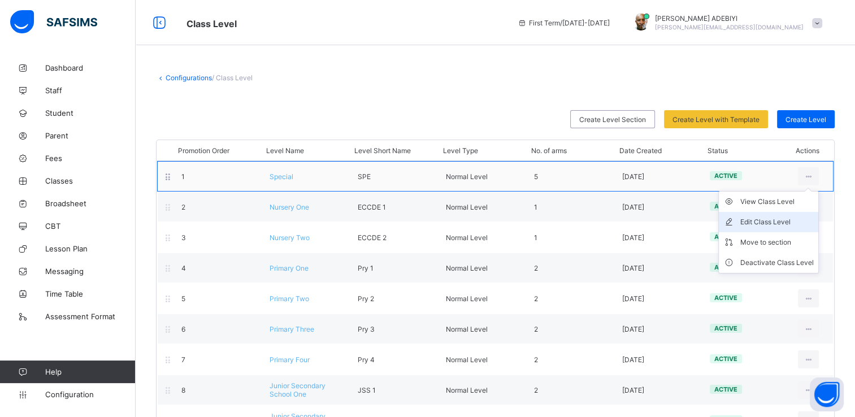
click at [783, 216] on div "Edit Class Level" at bounding box center [776, 221] width 73 height 11
type input "*******"
type input "***"
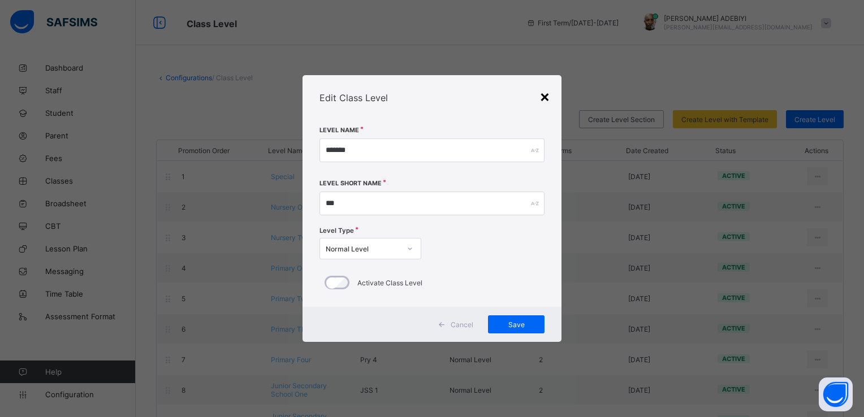
click at [547, 98] on div "×" at bounding box center [544, 95] width 11 height 19
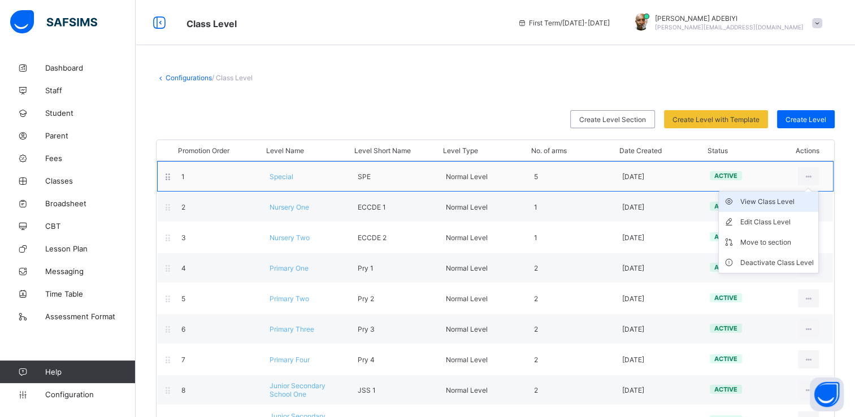
click at [788, 203] on div "View Class Level" at bounding box center [776, 201] width 73 height 11
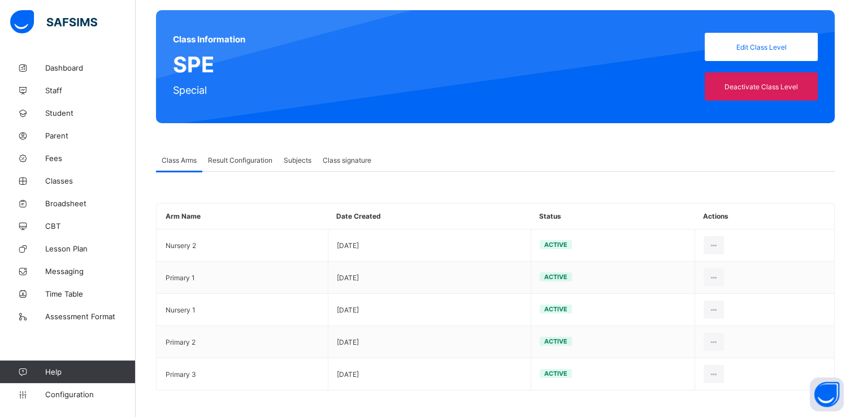
scroll to position [84, 0]
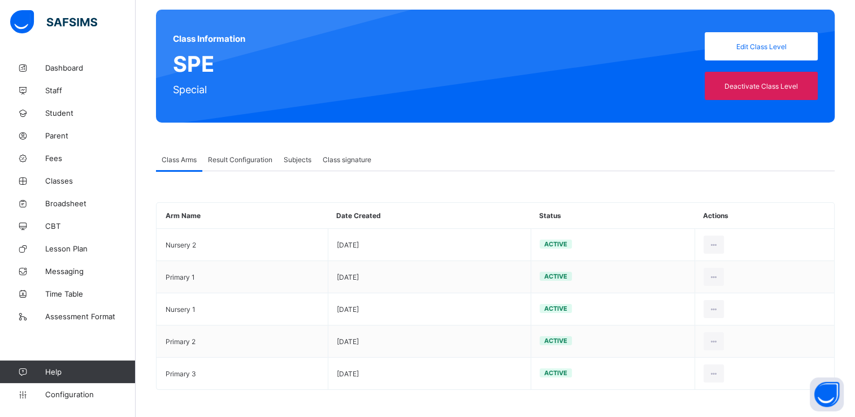
click at [297, 161] on span "Subjects" at bounding box center [298, 159] width 28 height 8
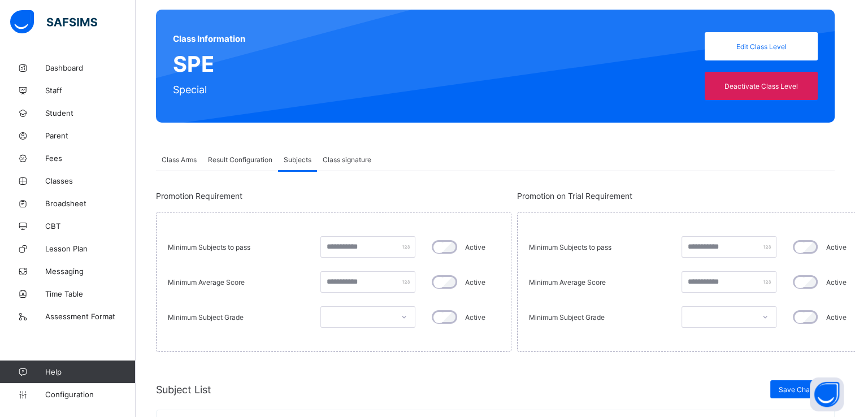
click at [254, 158] on span "Result Configuration" at bounding box center [240, 159] width 64 height 8
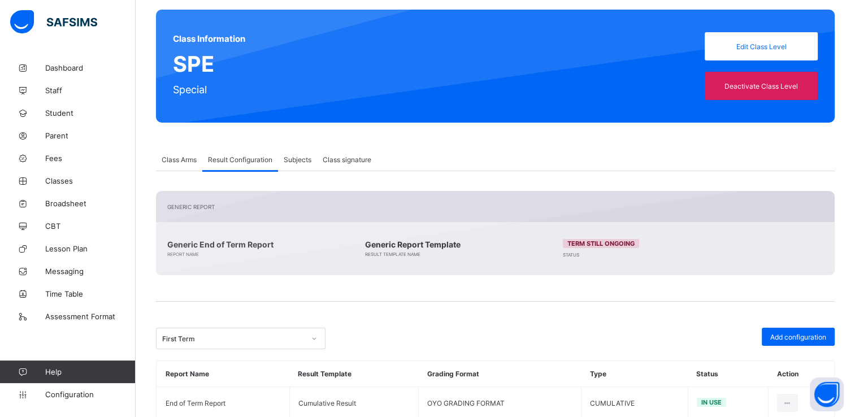
click at [192, 158] on span "Class Arms" at bounding box center [179, 159] width 35 height 8
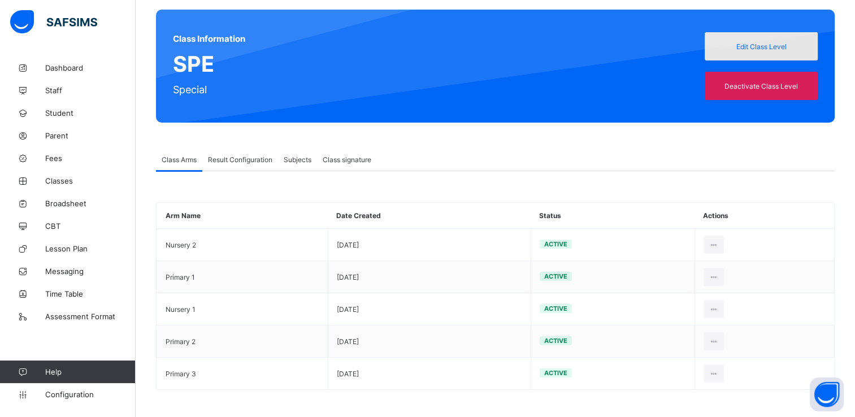
click at [777, 40] on div "Edit Class Level" at bounding box center [761, 46] width 113 height 28
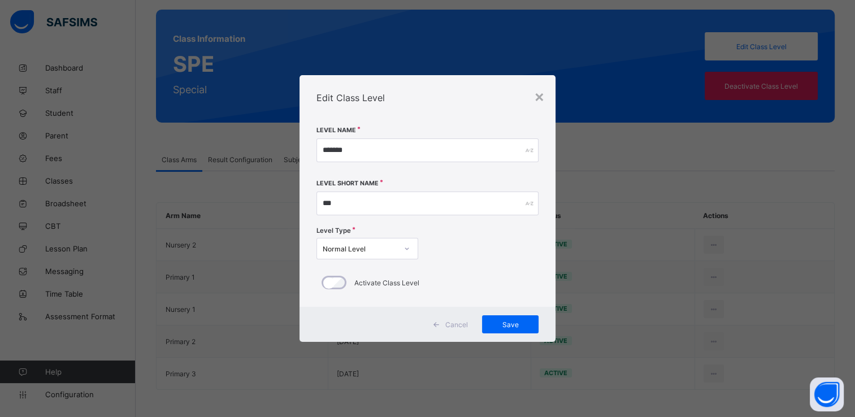
click at [549, 94] on div "Edit Class Level" at bounding box center [428, 97] width 257 height 45
click at [541, 94] on div "×" at bounding box center [539, 95] width 11 height 19
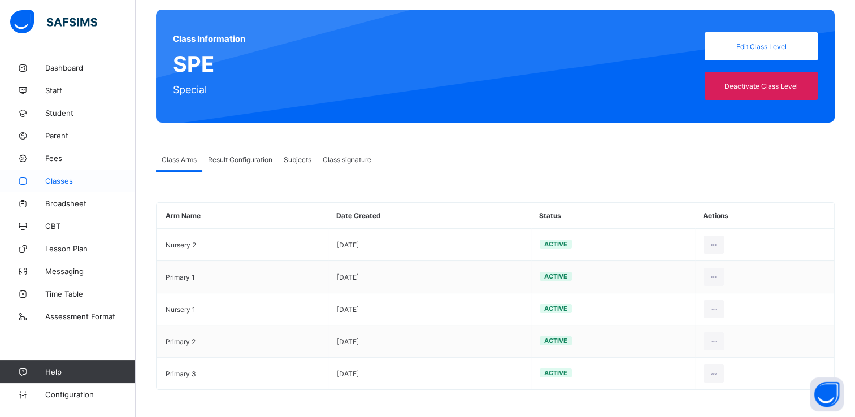
click at [70, 183] on span "Classes" at bounding box center [90, 180] width 90 height 9
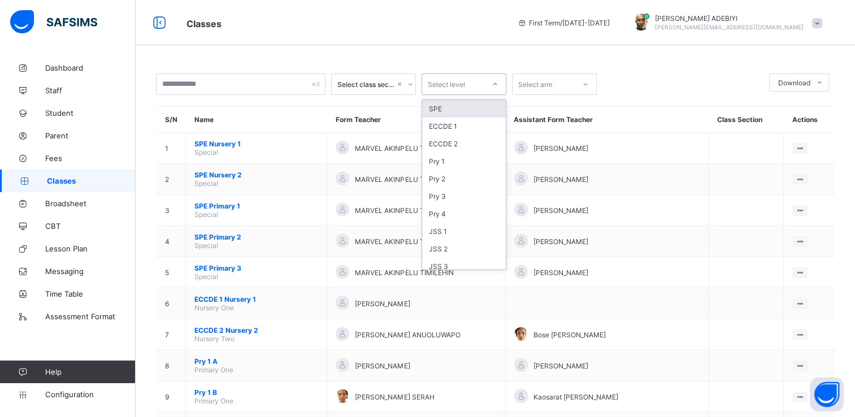
click at [492, 86] on icon at bounding box center [495, 84] width 7 height 11
click at [505, 121] on th "Form Teacher" at bounding box center [416, 120] width 178 height 26
click at [84, 394] on span "Configuration" at bounding box center [90, 394] width 90 height 9
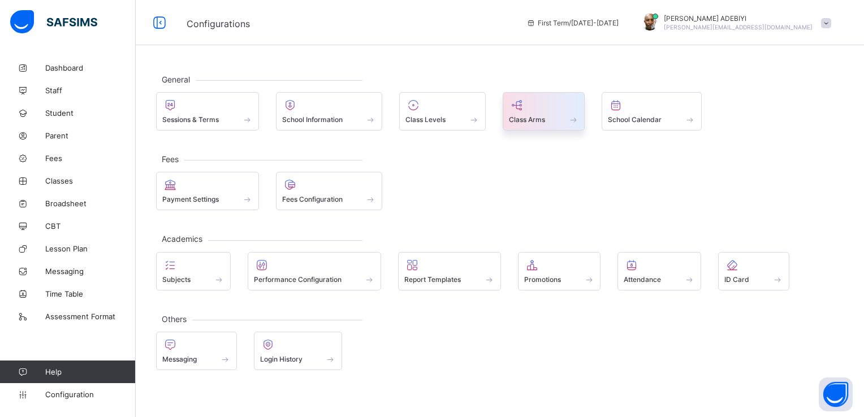
click at [526, 115] on div "Class Arms" at bounding box center [544, 120] width 70 height 10
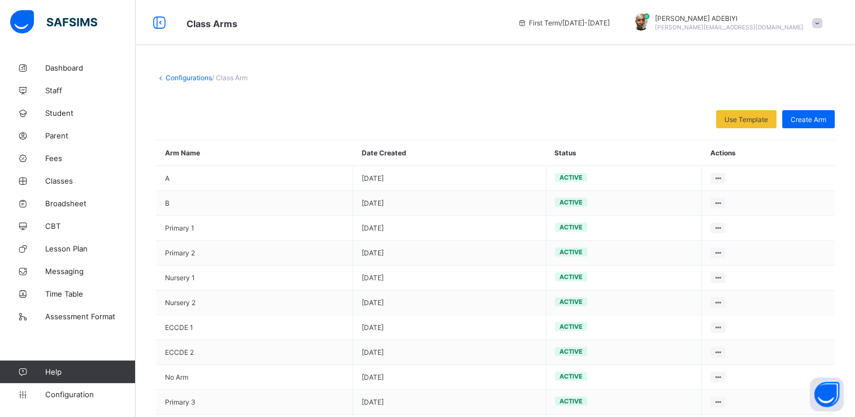
scroll to position [97, 0]
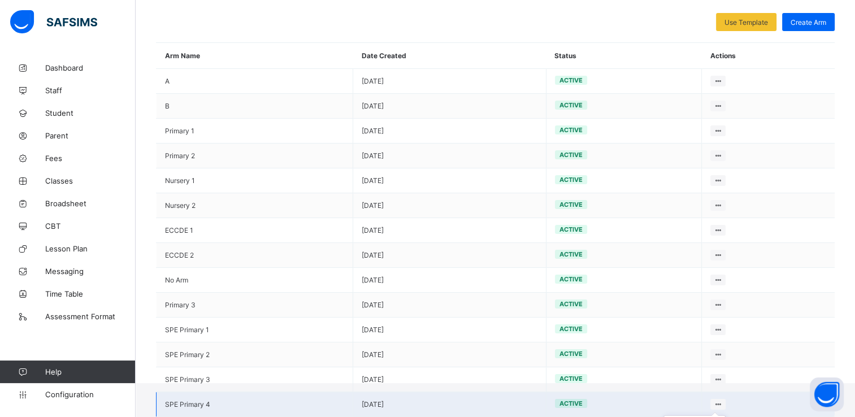
click at [723, 403] on icon at bounding box center [718, 404] width 10 height 8
click at [710, 383] on html "Class Arms First Term / 2025-2026 ALEXANDER ADEBIYI a.alexander@oyostatesmartsc…" at bounding box center [427, 143] width 855 height 480
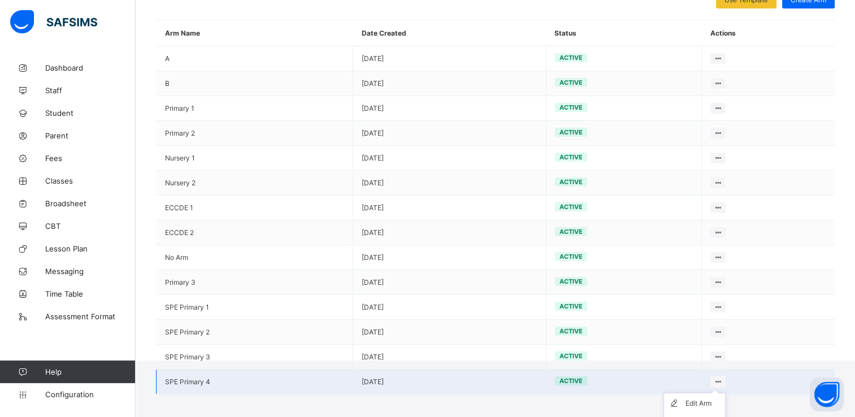
click at [721, 404] on div "Edit Arm" at bounding box center [703, 403] width 35 height 11
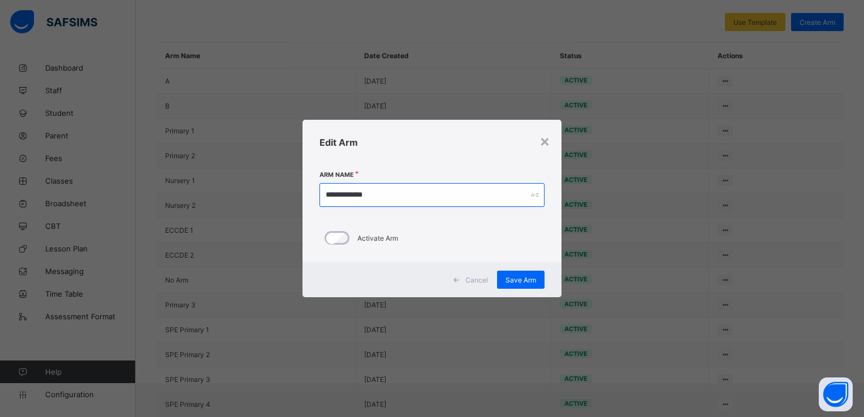
click at [345, 196] on input "**********" at bounding box center [431, 195] width 225 height 24
click at [344, 196] on input "**********" at bounding box center [431, 195] width 225 height 24
type input "*********"
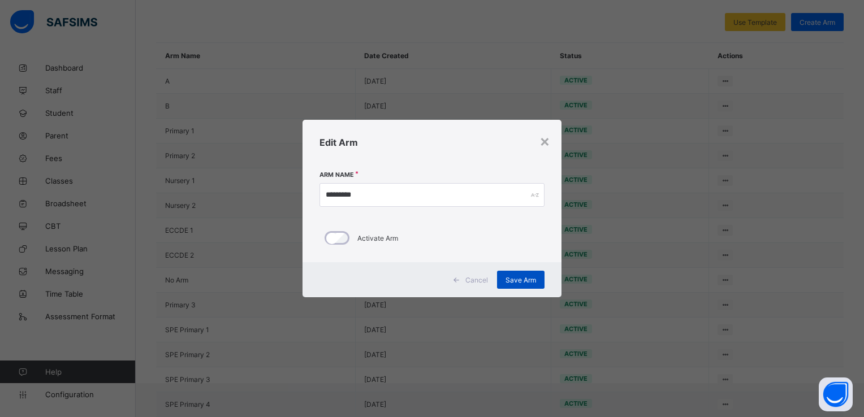
click at [510, 278] on span "Save Arm" at bounding box center [520, 280] width 31 height 8
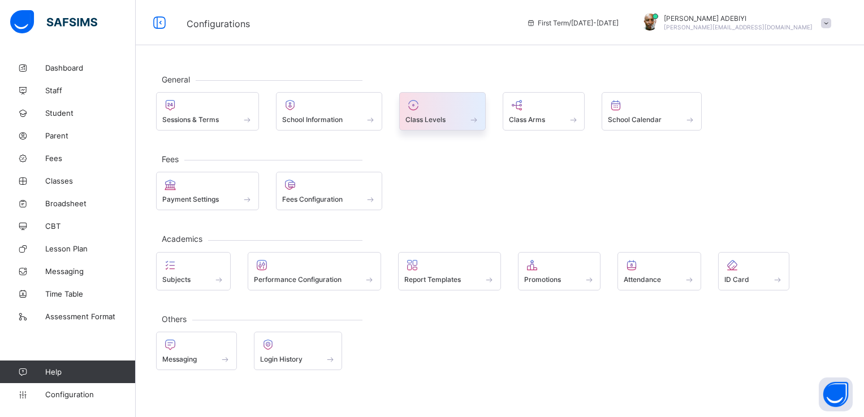
click at [470, 116] on span at bounding box center [473, 120] width 11 height 10
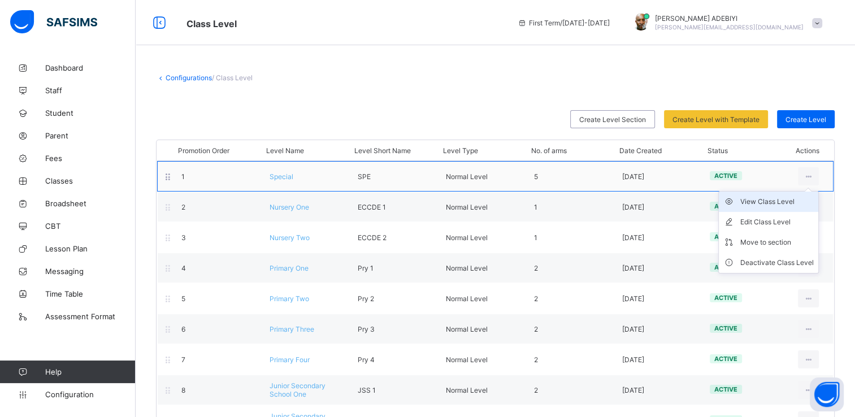
click at [791, 202] on div "View Class Level" at bounding box center [776, 201] width 73 height 11
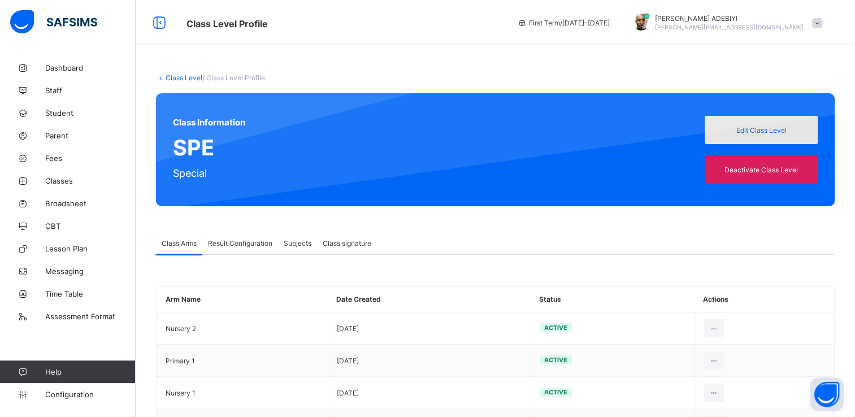
click at [766, 126] on span "Edit Class Level" at bounding box center [761, 130] width 96 height 8
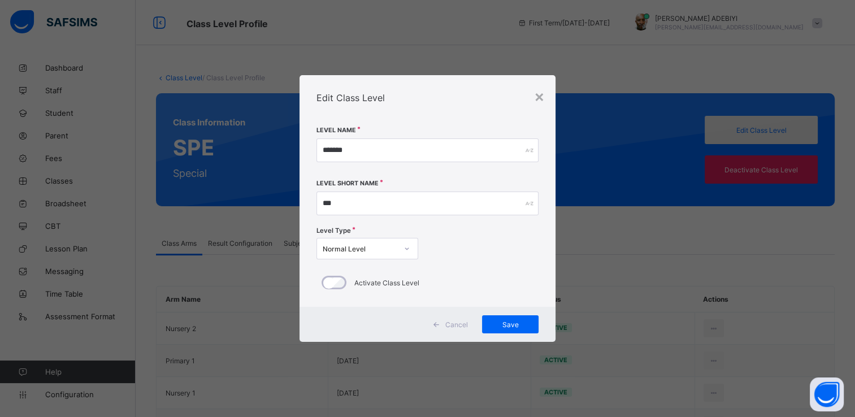
click at [766, 126] on div "× Edit Class Level Level Name ******* Level Short Name *** Level Type Normal Le…" at bounding box center [427, 208] width 855 height 417
click at [540, 90] on div "×" at bounding box center [539, 95] width 11 height 19
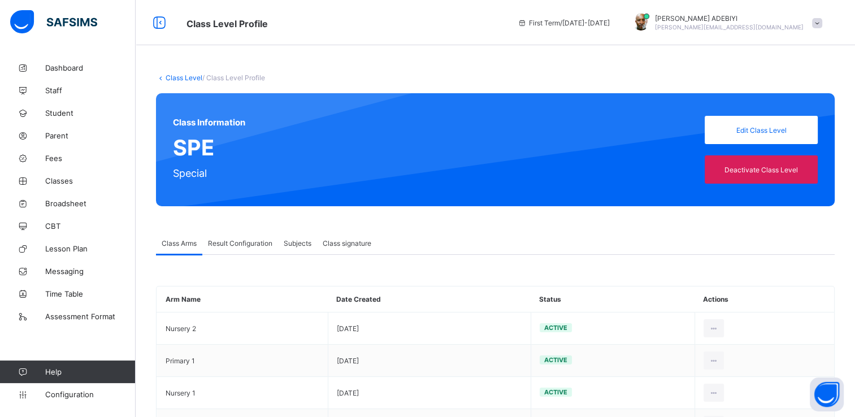
scroll to position [84, 0]
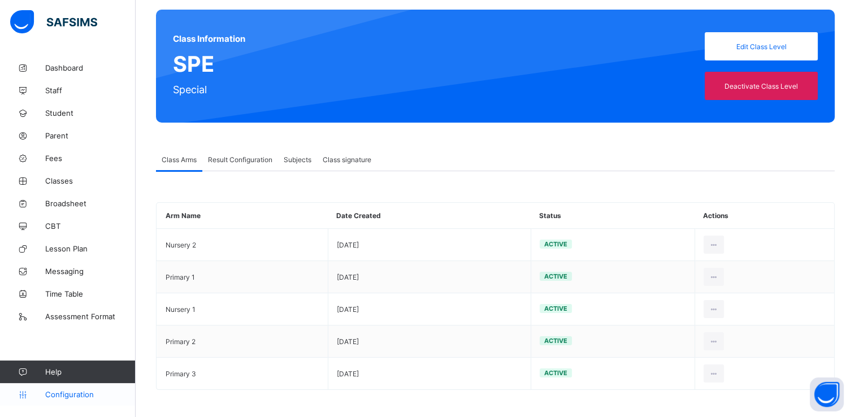
click at [62, 394] on span "Configuration" at bounding box center [90, 394] width 90 height 9
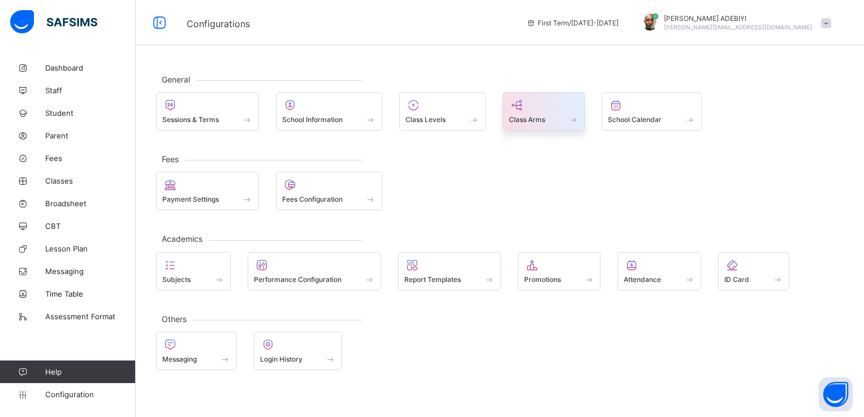
click at [518, 111] on icon at bounding box center [517, 105] width 16 height 14
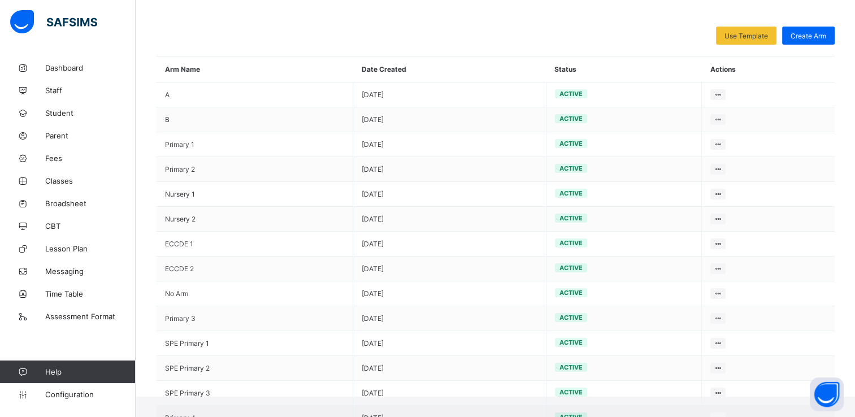
scroll to position [97, 0]
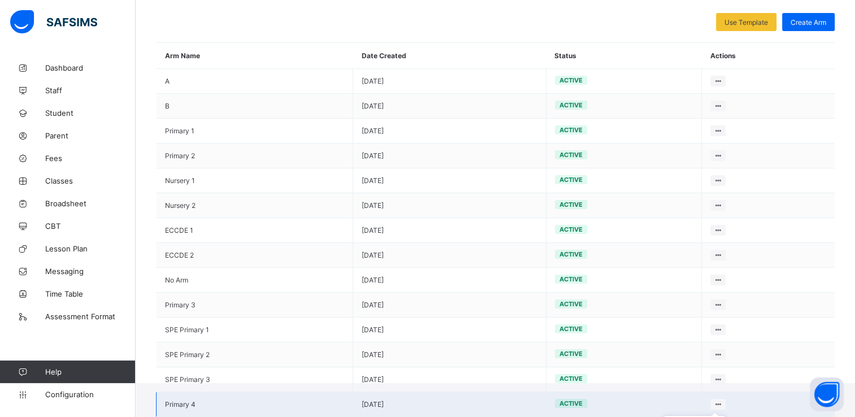
click at [723, 404] on icon at bounding box center [718, 404] width 10 height 8
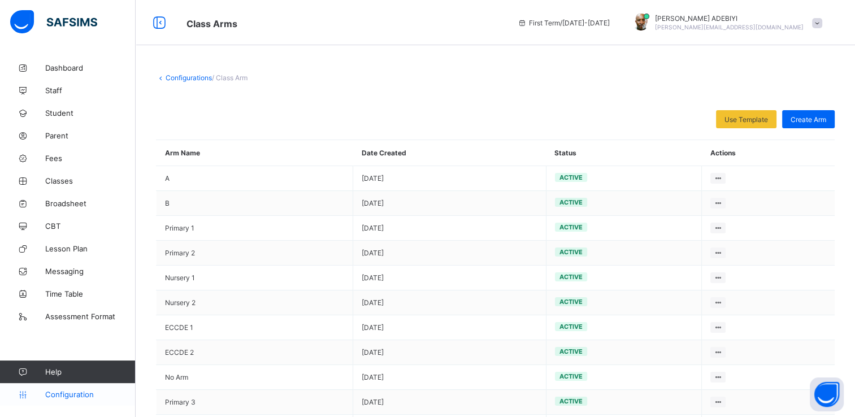
click at [73, 393] on span "Configuration" at bounding box center [90, 394] width 90 height 9
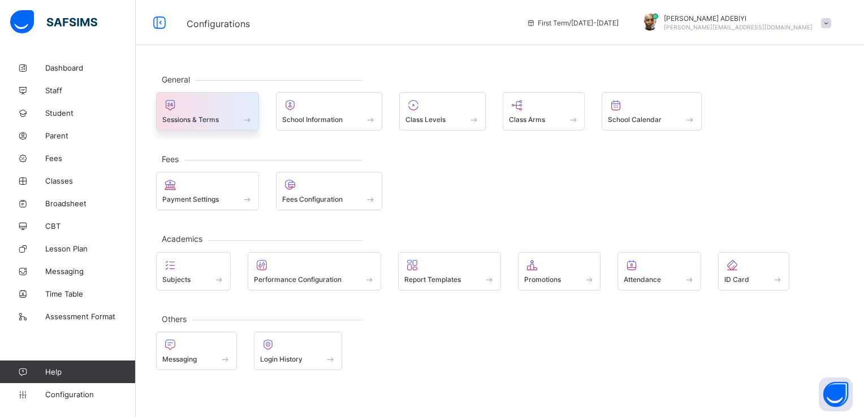
click at [245, 112] on span at bounding box center [207, 113] width 90 height 3
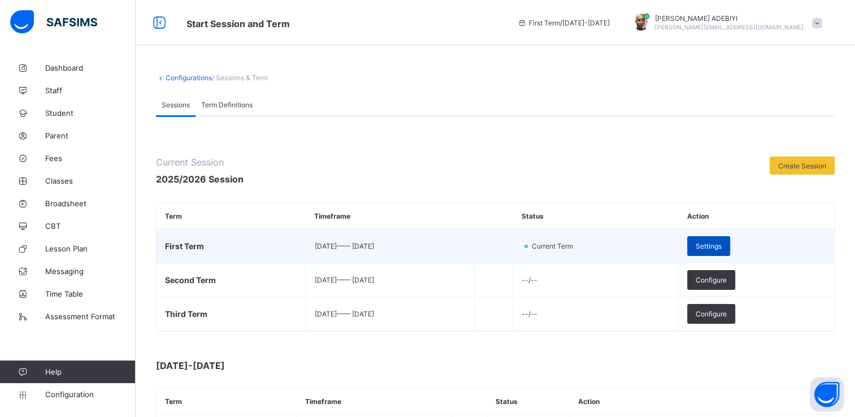
click at [722, 242] on span "Settings" at bounding box center [709, 246] width 26 height 8
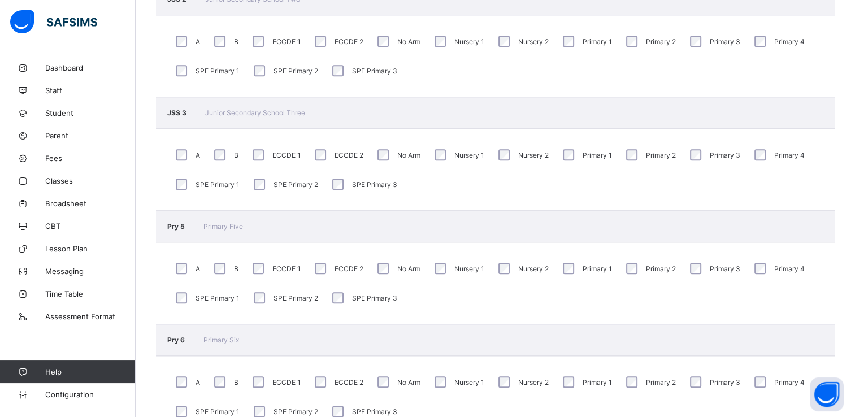
scroll to position [1248, 0]
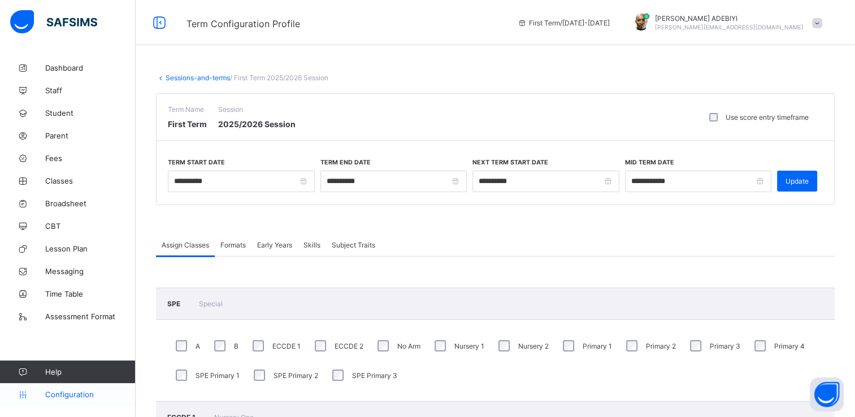
click at [63, 394] on span "Configuration" at bounding box center [90, 394] width 90 height 9
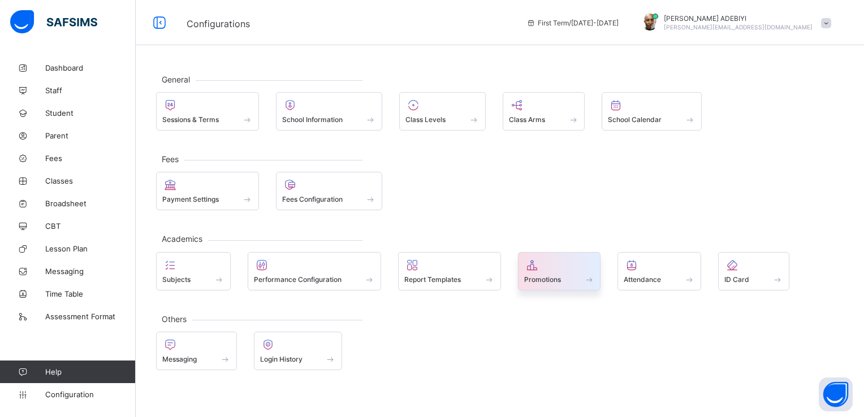
click at [545, 261] on div at bounding box center [559, 265] width 71 height 14
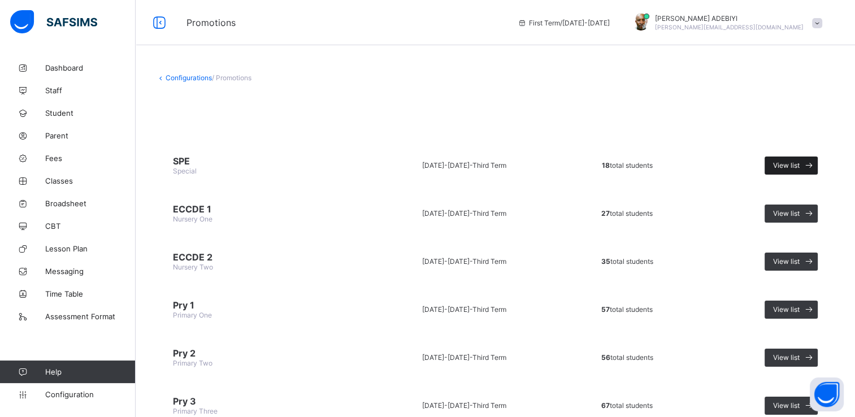
click at [809, 164] on span at bounding box center [809, 166] width 18 height 18
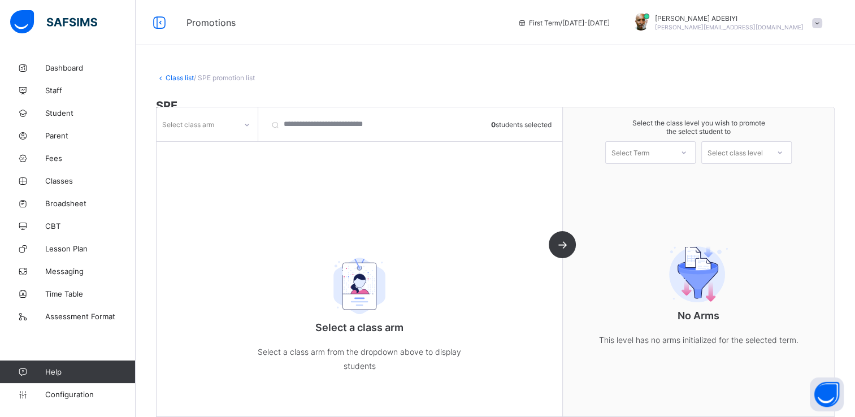
click at [245, 125] on icon at bounding box center [247, 124] width 7 height 11
click at [194, 182] on div "Nursery 1" at bounding box center [207, 184] width 100 height 18
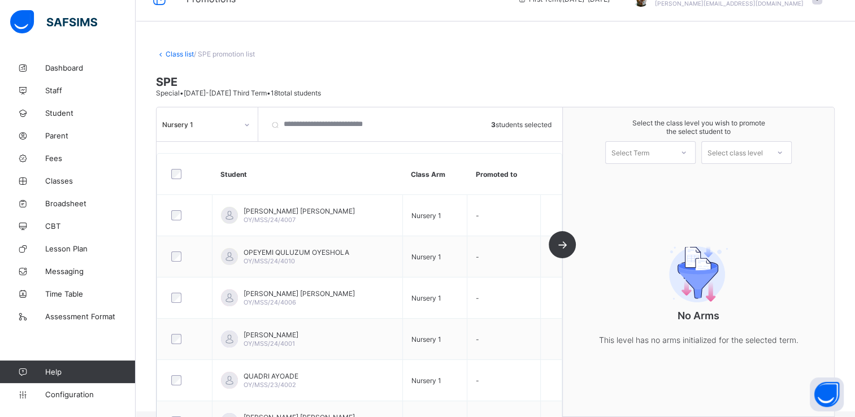
scroll to position [23, 0]
click at [687, 151] on icon at bounding box center [683, 152] width 7 height 11
click at [682, 184] on div "First Term [DATE]-[DATE]" at bounding box center [650, 182] width 89 height 26
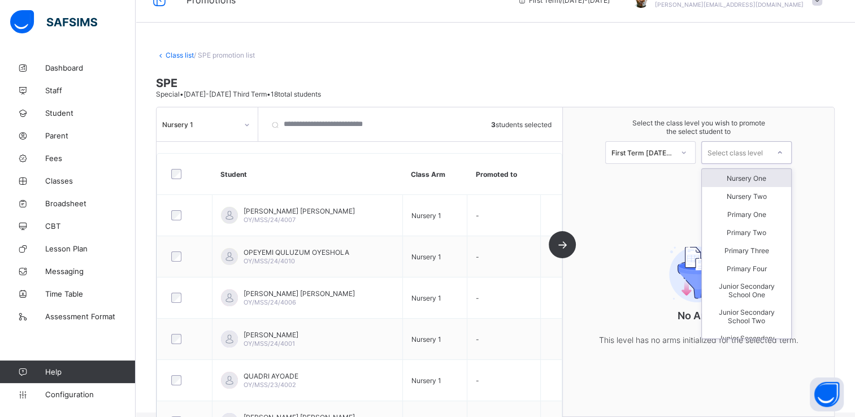
click at [783, 151] on icon at bounding box center [780, 152] width 7 height 11
click at [757, 192] on div "Nursery Two" at bounding box center [746, 196] width 89 height 18
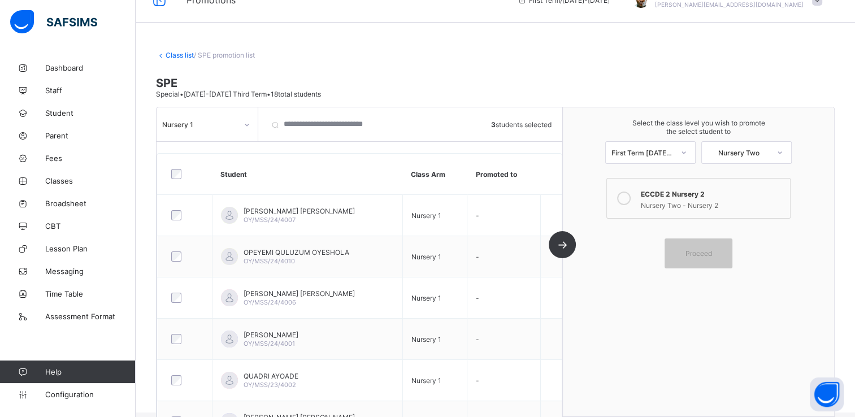
click at [563, 242] on div "Nursery 1 3 students selected Student Class Arm Promoted to [PERSON_NAME] [PERS…" at bounding box center [360, 261] width 406 height 309
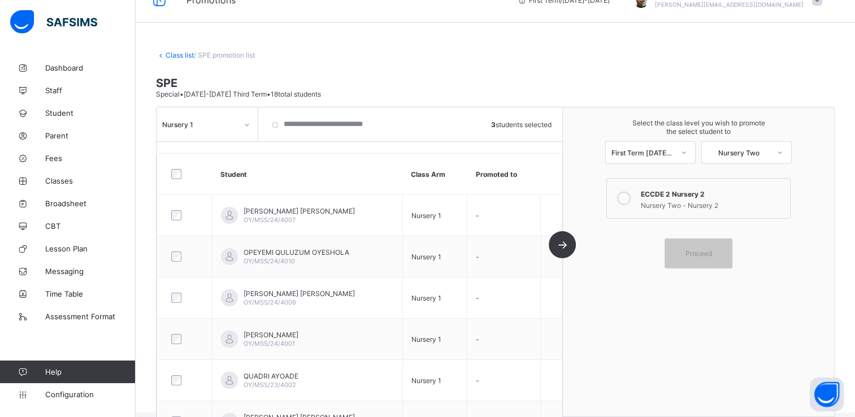
click at [563, 237] on div "Nursery 1 3 students selected Student Class Arm Promoted to [PERSON_NAME] [PERS…" at bounding box center [360, 261] width 406 height 309
click at [67, 391] on span "Configuration" at bounding box center [90, 394] width 90 height 9
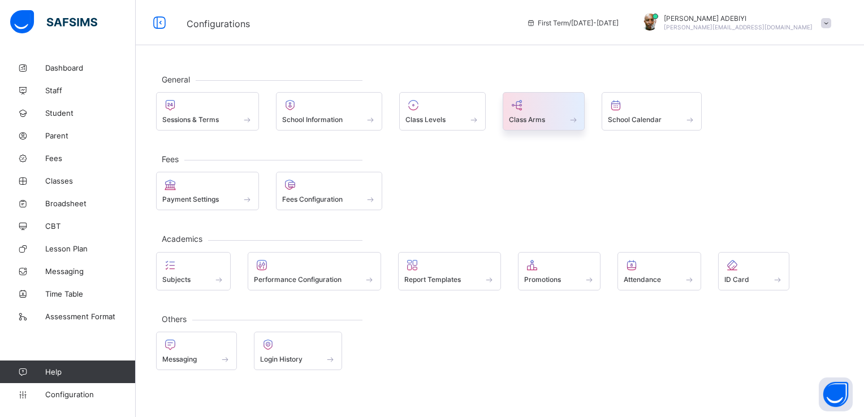
click at [515, 107] on icon at bounding box center [517, 105] width 16 height 14
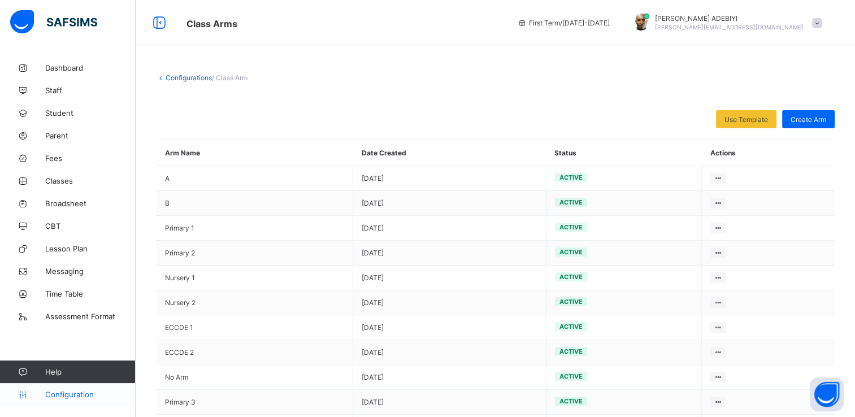
click at [94, 392] on span "Configuration" at bounding box center [90, 394] width 90 height 9
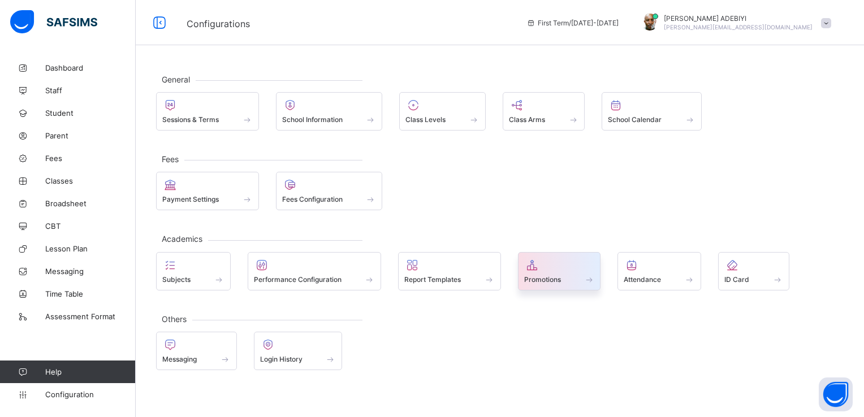
click at [580, 269] on div at bounding box center [559, 265] width 71 height 14
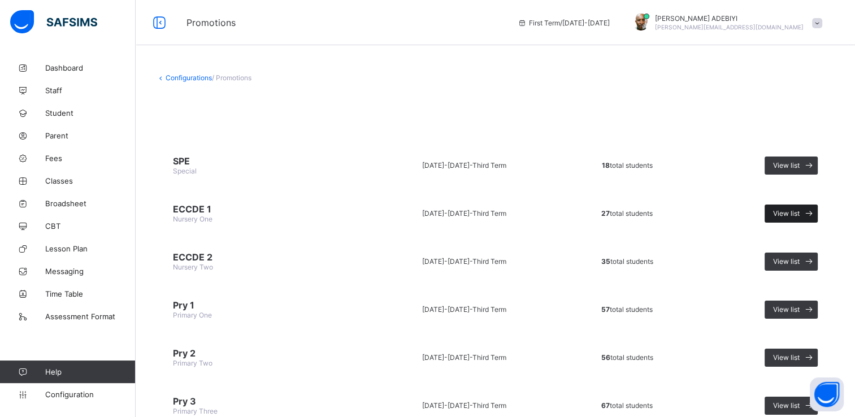
click at [812, 208] on icon at bounding box center [809, 213] width 12 height 11
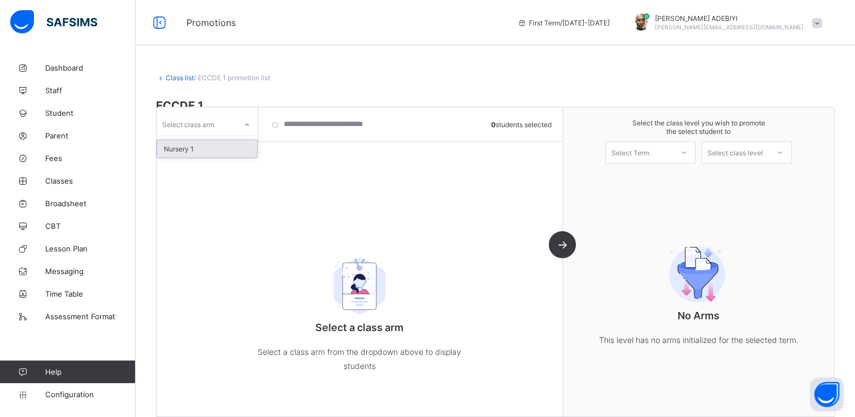
click at [244, 127] on icon at bounding box center [247, 124] width 7 height 11
click at [223, 150] on div "Nursery 1" at bounding box center [207, 149] width 100 height 18
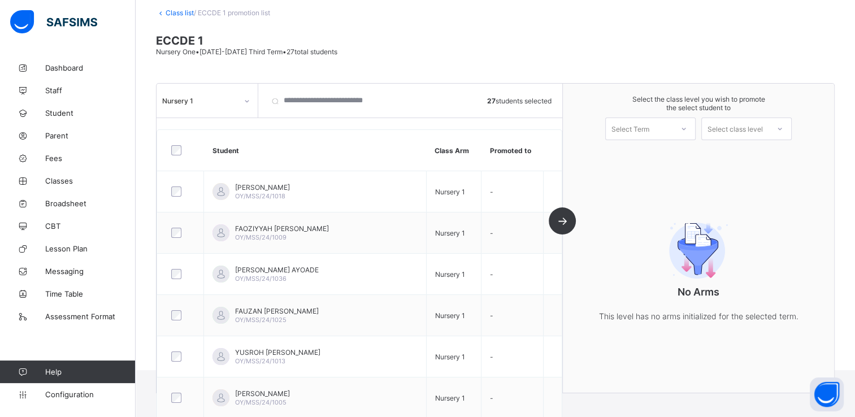
scroll to position [10, 0]
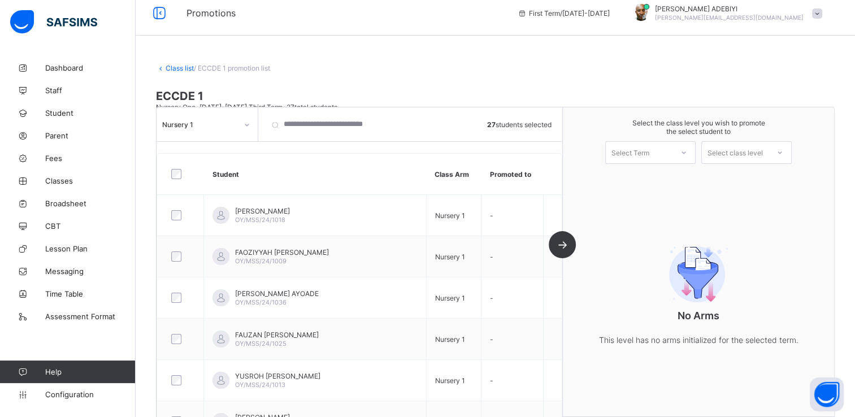
click at [687, 150] on icon at bounding box center [683, 152] width 7 height 11
click at [667, 180] on div "First Term [DATE]-[DATE]" at bounding box center [650, 182] width 89 height 26
click at [782, 151] on div at bounding box center [780, 152] width 20 height 19
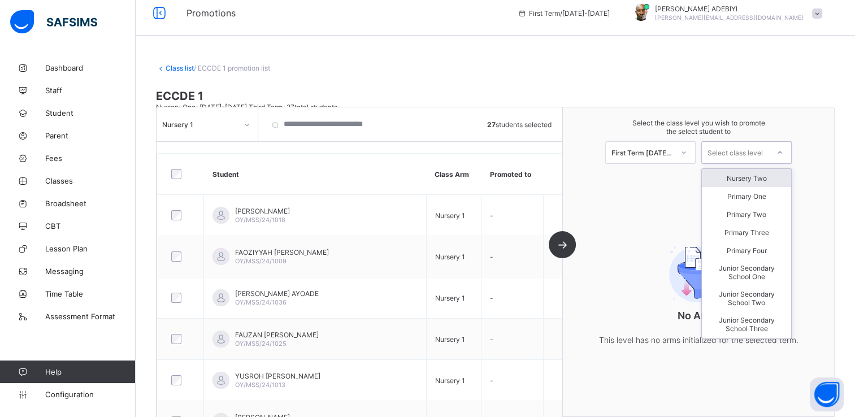
click at [774, 180] on div "Nursery Two" at bounding box center [746, 178] width 89 height 18
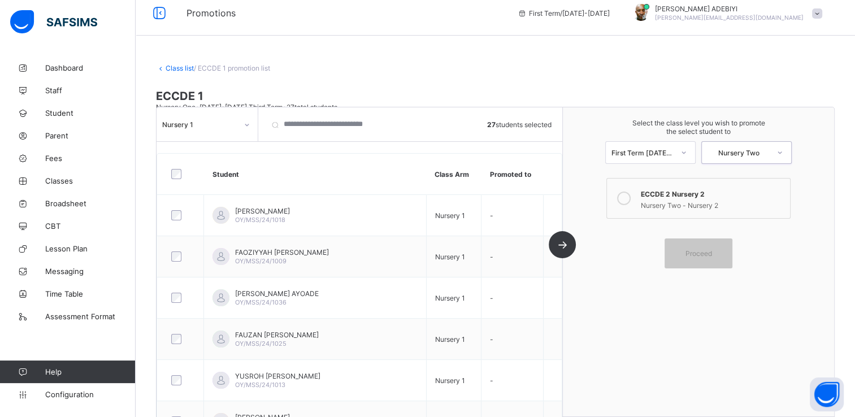
click at [623, 196] on icon at bounding box center [624, 199] width 14 height 14
click at [699, 250] on span "Proceed" at bounding box center [699, 253] width 27 height 8
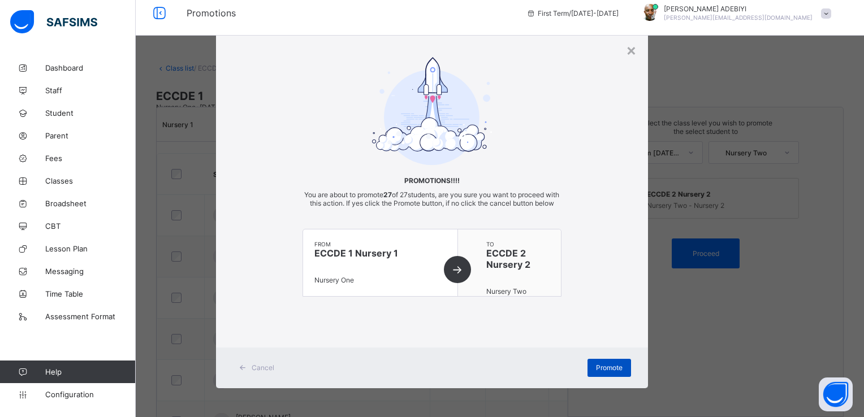
click at [601, 372] on span "Promote" at bounding box center [609, 367] width 27 height 8
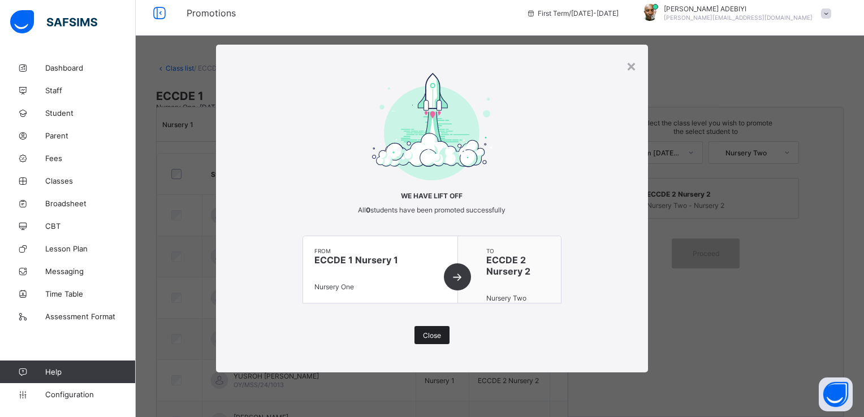
click at [438, 336] on span "Close" at bounding box center [432, 335] width 18 height 8
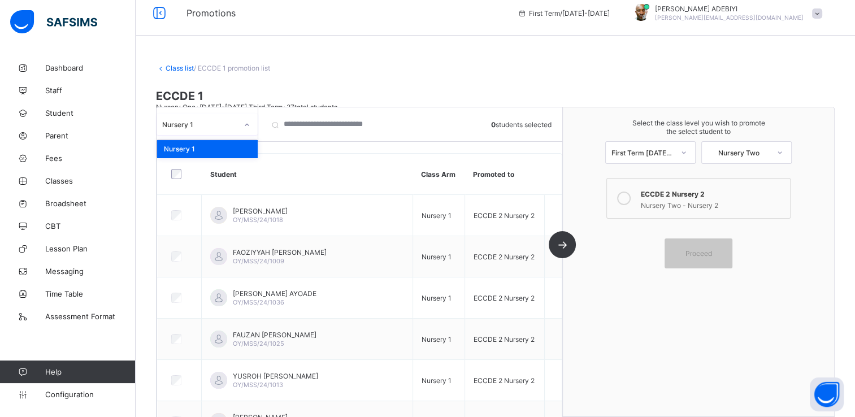
click at [246, 123] on icon at bounding box center [247, 124] width 7 height 11
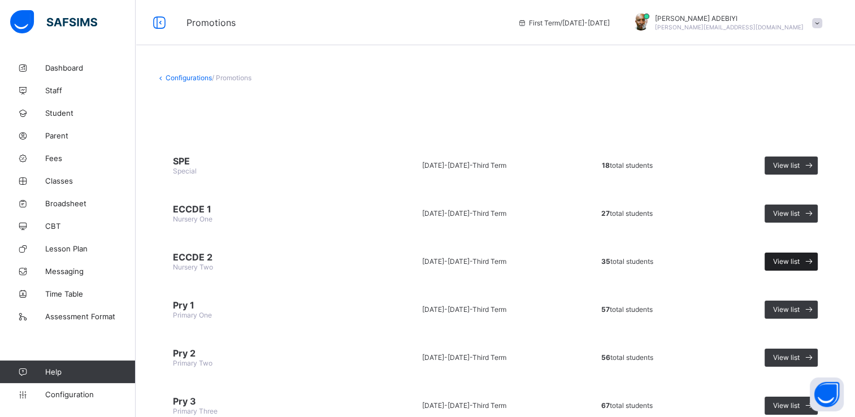
click at [800, 263] on span "View list" at bounding box center [786, 261] width 27 height 8
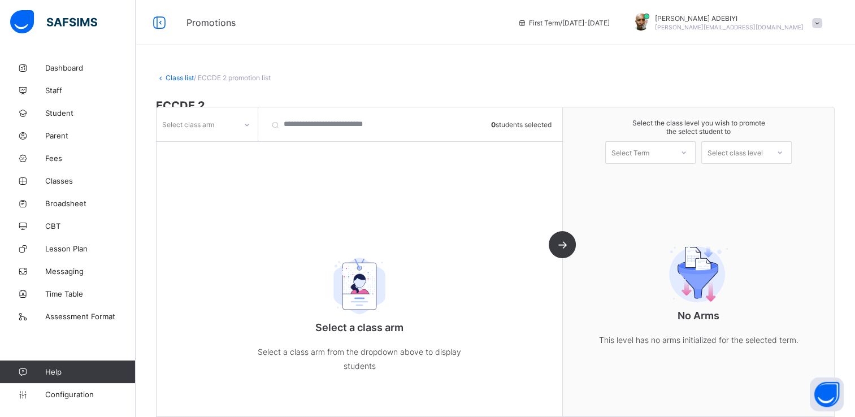
click at [249, 127] on icon at bounding box center [247, 124] width 7 height 11
click at [227, 150] on div "Nursery 2" at bounding box center [207, 149] width 100 height 18
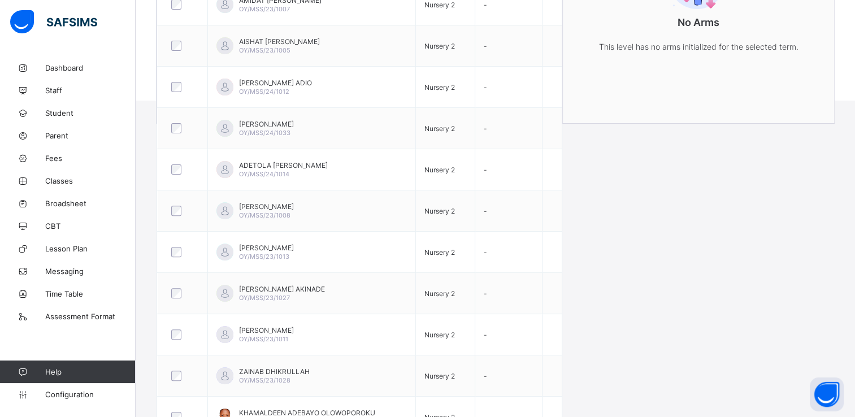
scroll to position [339, 0]
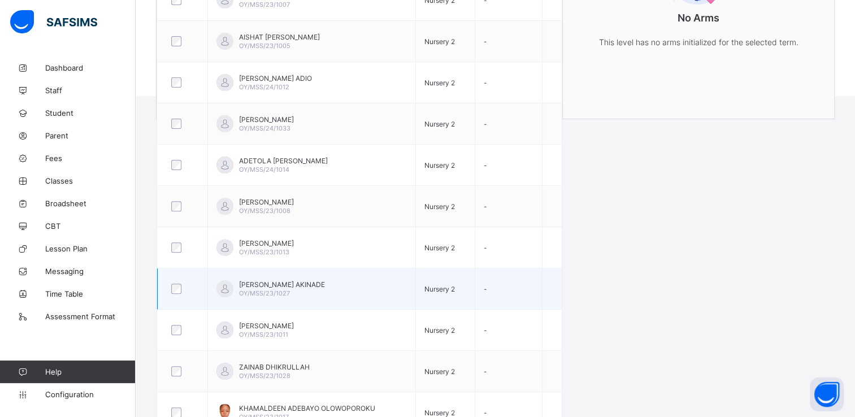
click at [182, 286] on div at bounding box center [182, 289] width 27 height 10
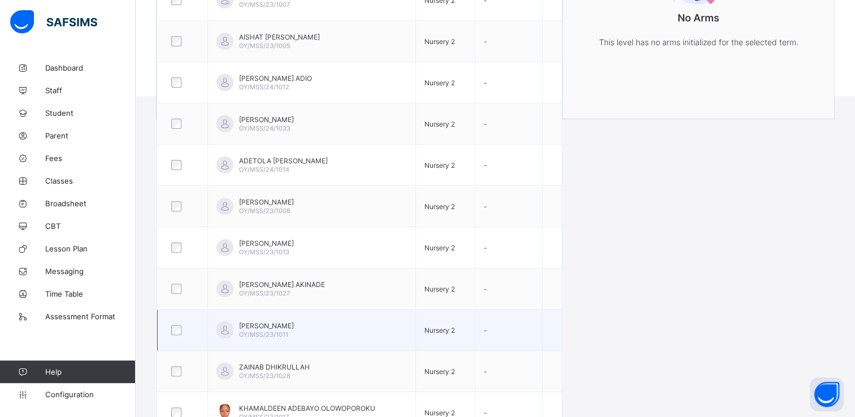
drag, startPoint x: 165, startPoint y: 302, endPoint x: 293, endPoint y: 318, distance: 128.8
click at [293, 318] on td "[PERSON_NAME] OY/MSS/23/1011" at bounding box center [311, 330] width 208 height 41
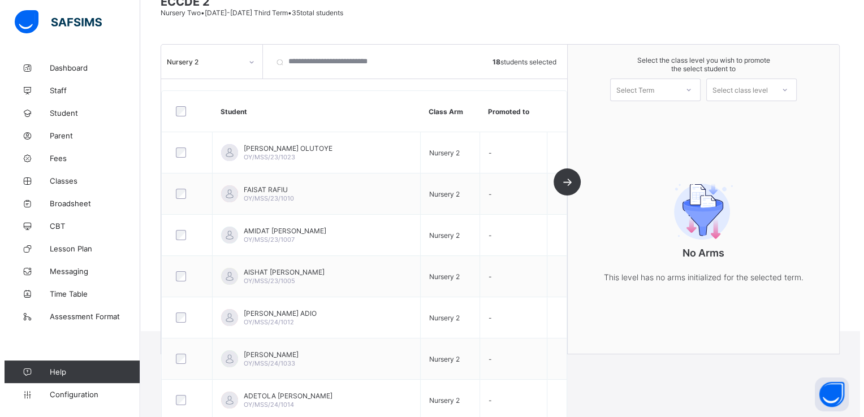
scroll to position [75, 0]
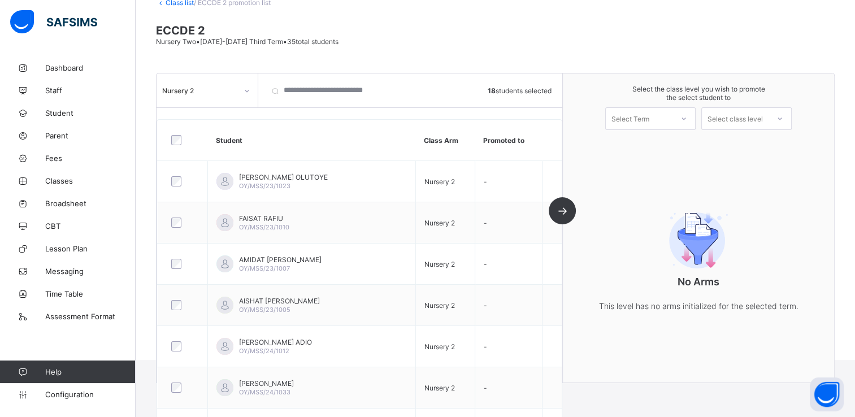
click at [687, 118] on icon at bounding box center [683, 118] width 7 height 11
click at [674, 146] on div "First Term [DATE]-[DATE]" at bounding box center [650, 148] width 89 height 26
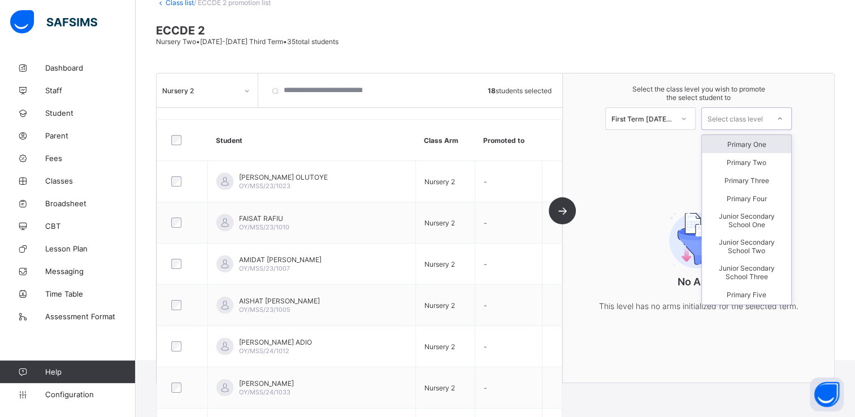
click at [787, 114] on div at bounding box center [780, 118] width 20 height 19
click at [764, 142] on div "Primary One" at bounding box center [746, 144] width 89 height 18
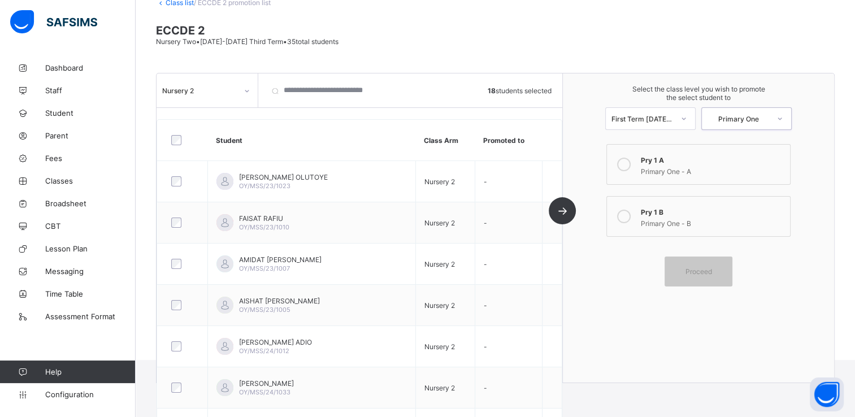
click at [631, 164] on icon at bounding box center [624, 165] width 14 height 14
click at [721, 270] on span "Proceed" at bounding box center [698, 271] width 51 height 8
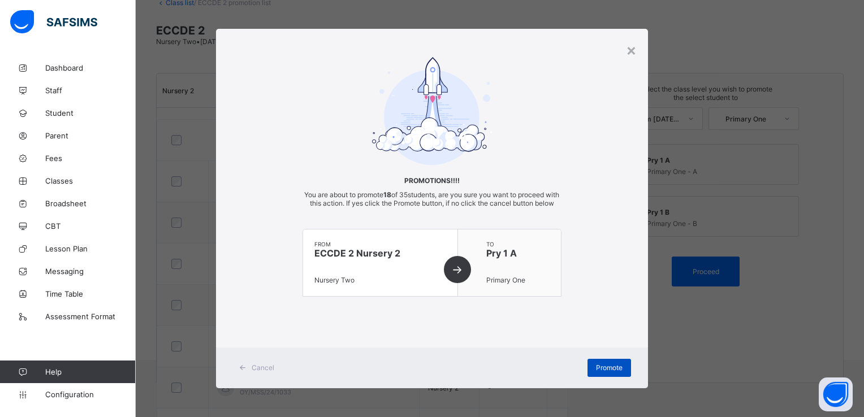
click at [605, 372] on span "Promote" at bounding box center [609, 367] width 27 height 8
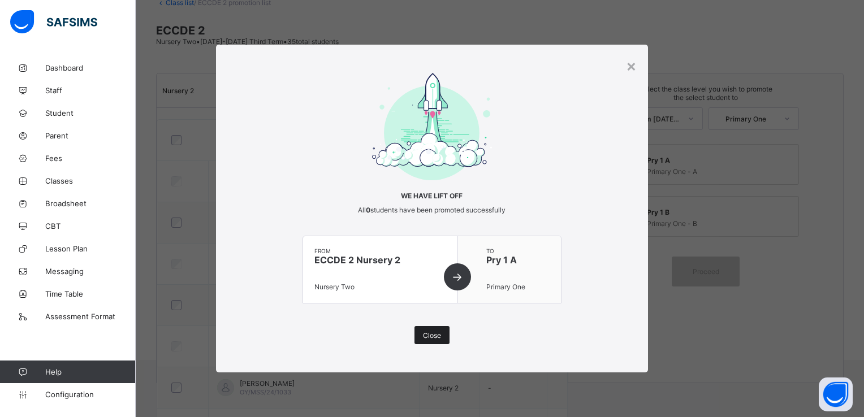
click at [433, 332] on span "Close" at bounding box center [432, 335] width 18 height 8
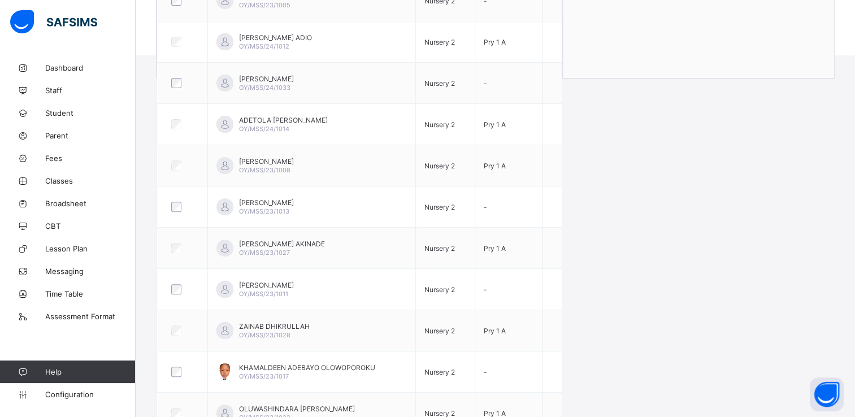
scroll to position [391, 0]
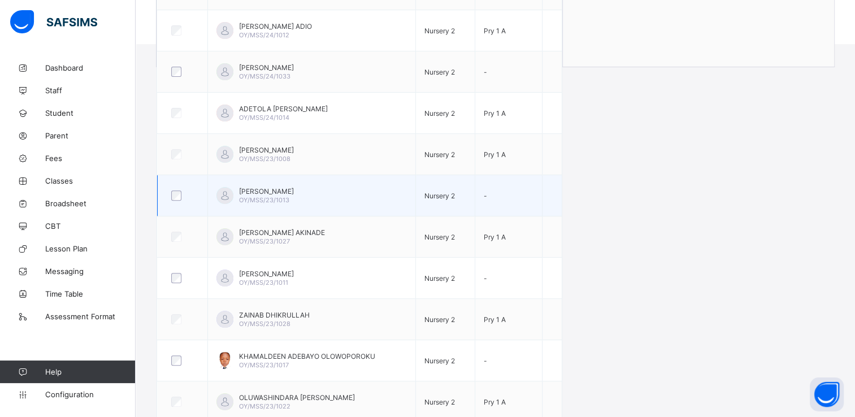
drag, startPoint x: 180, startPoint y: 199, endPoint x: 170, endPoint y: 198, distance: 10.8
click at [170, 198] on div at bounding box center [182, 195] width 27 height 10
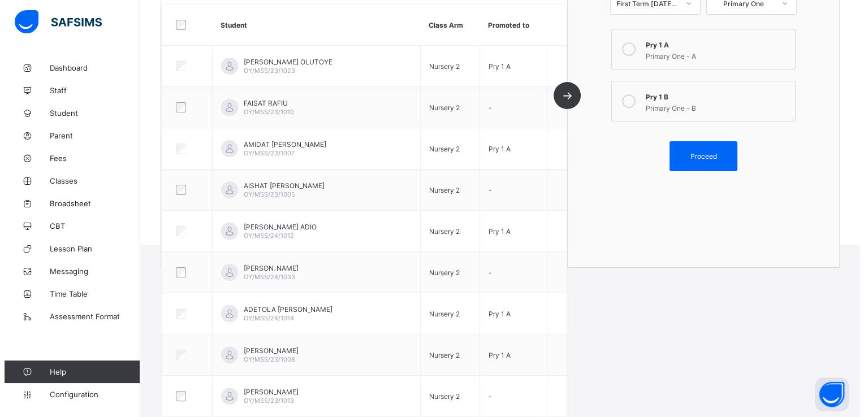
scroll to position [183, 0]
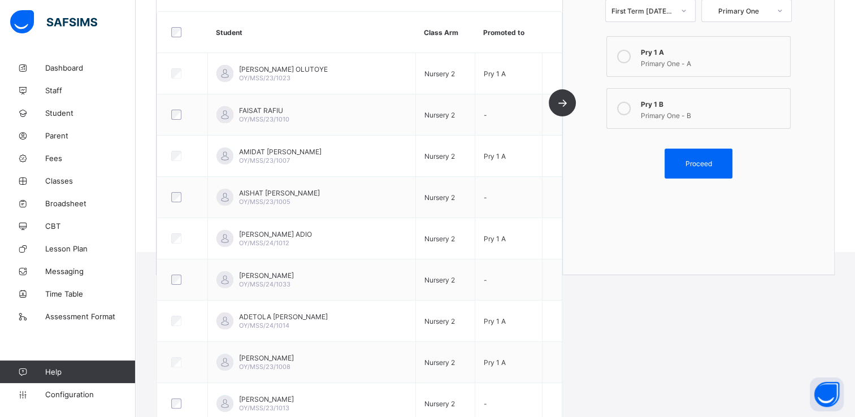
click at [630, 106] on icon at bounding box center [624, 109] width 14 height 14
click at [690, 155] on div "Proceed" at bounding box center [699, 164] width 68 height 30
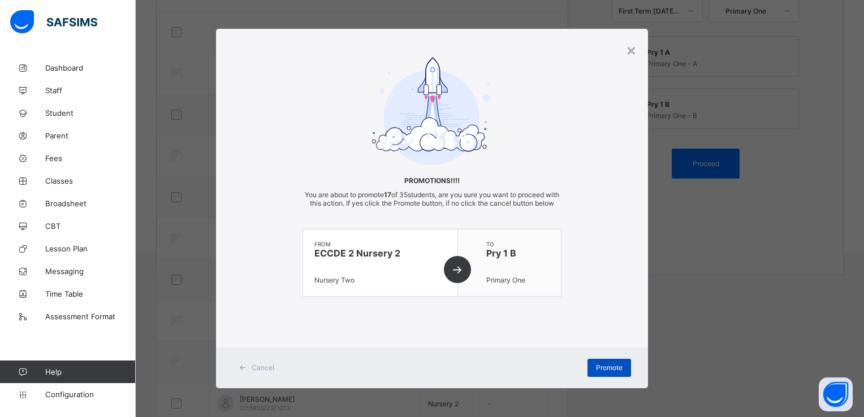
click at [605, 371] on span "Promote" at bounding box center [609, 367] width 27 height 8
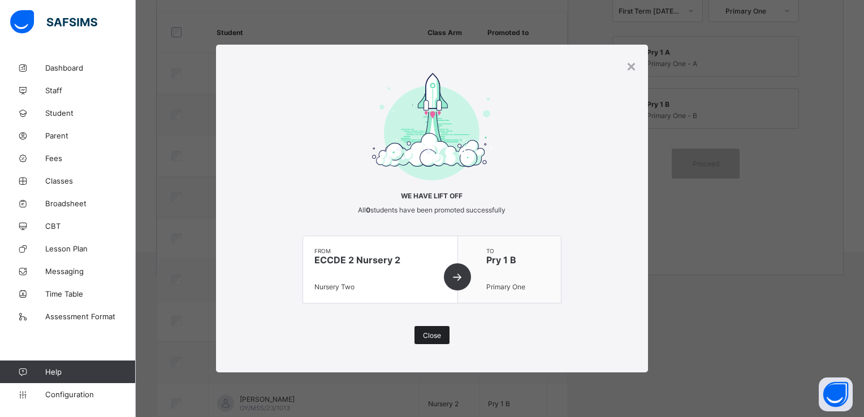
click at [426, 329] on div "Close" at bounding box center [431, 335] width 35 height 18
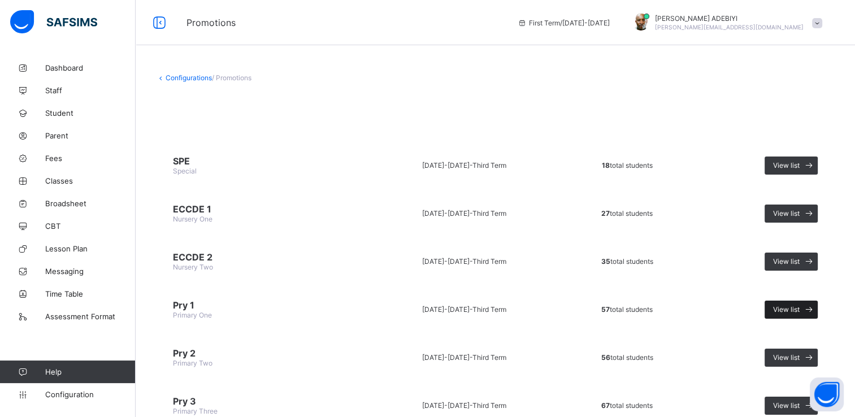
click at [815, 306] on icon at bounding box center [809, 309] width 12 height 11
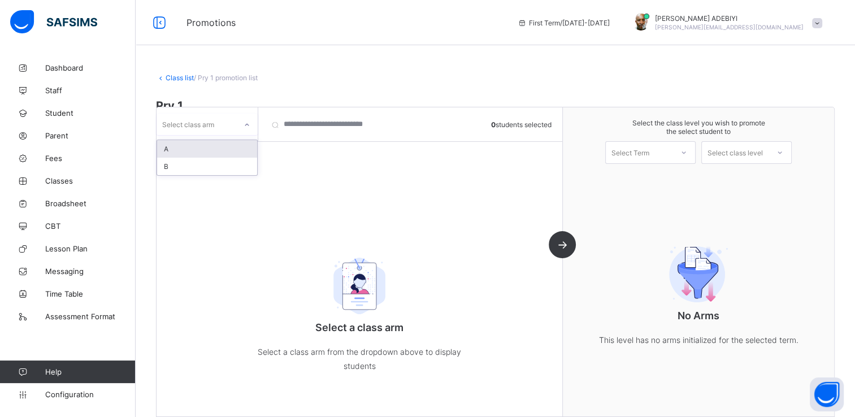
click at [246, 125] on icon at bounding box center [247, 124] width 7 height 11
click at [207, 146] on div "A" at bounding box center [207, 149] width 100 height 18
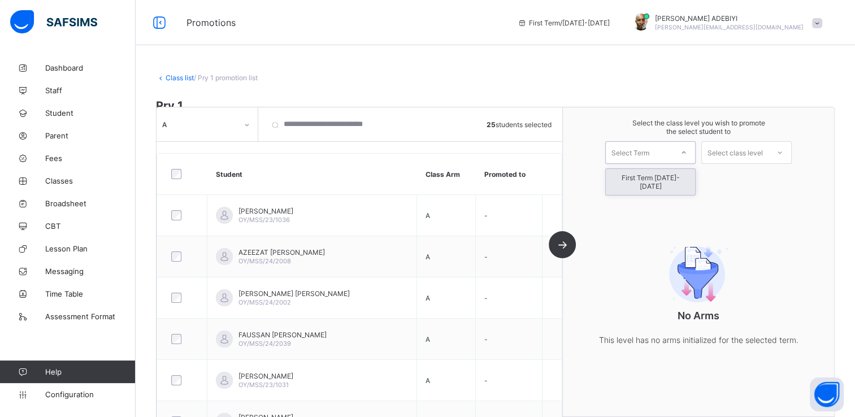
click at [687, 152] on icon at bounding box center [683, 152] width 7 height 11
click at [669, 176] on div "First Term [DATE]-[DATE]" at bounding box center [650, 182] width 89 height 26
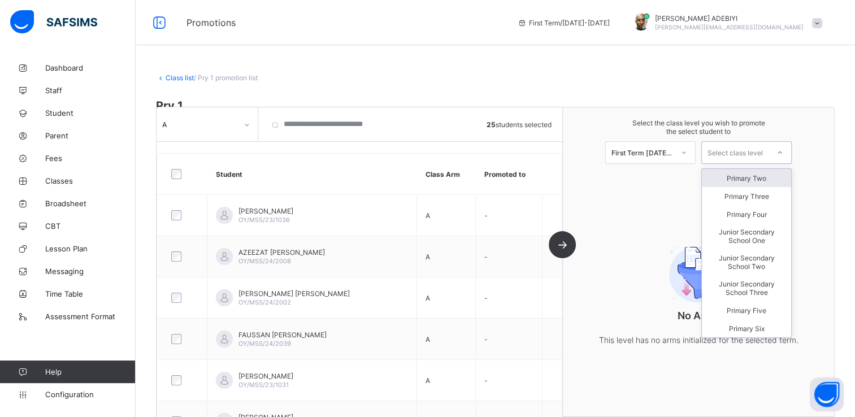
click at [783, 150] on icon at bounding box center [780, 152] width 7 height 11
click at [765, 179] on div "Primary Two" at bounding box center [746, 178] width 89 height 18
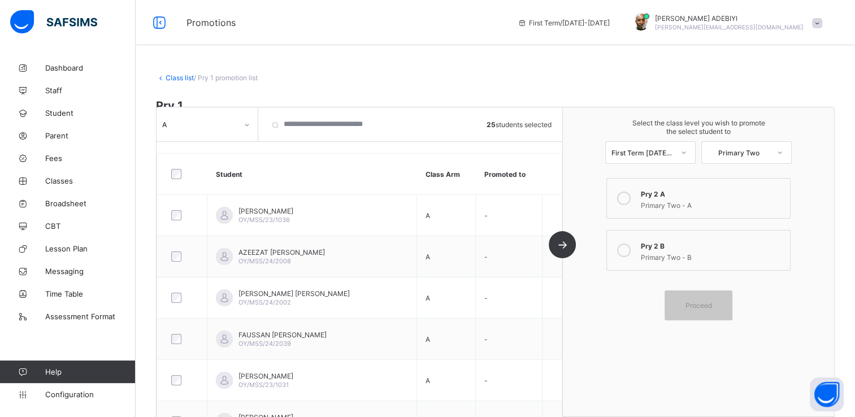
click at [631, 194] on icon at bounding box center [624, 199] width 14 height 14
click at [712, 301] on span "Proceed" at bounding box center [699, 305] width 27 height 8
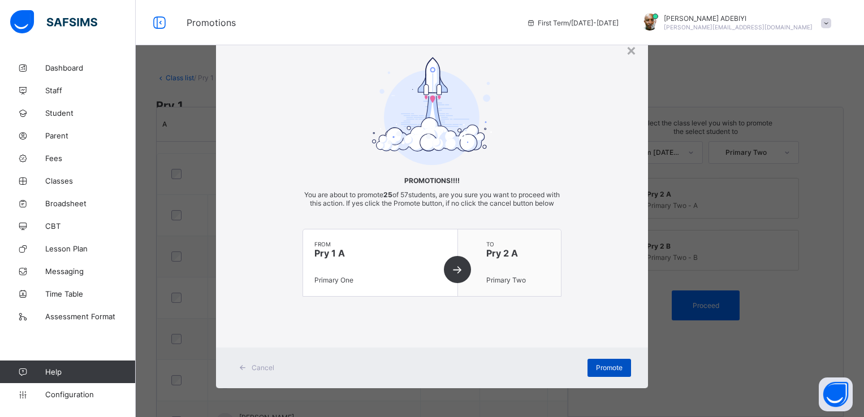
click at [604, 372] on span "Promote" at bounding box center [609, 367] width 27 height 8
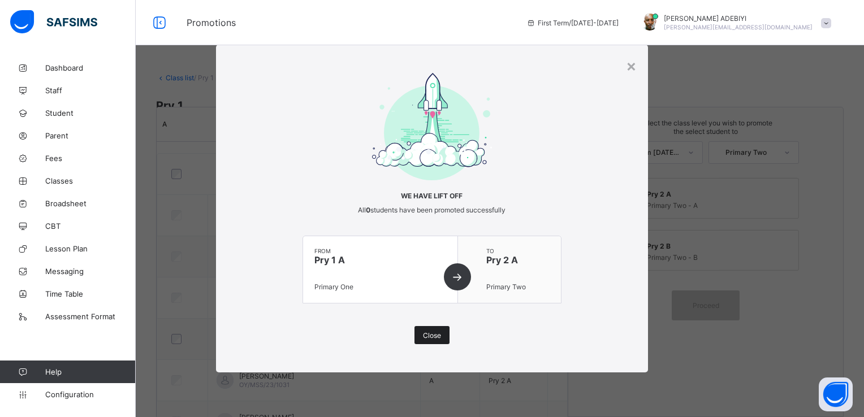
click at [425, 336] on span "Close" at bounding box center [432, 335] width 18 height 8
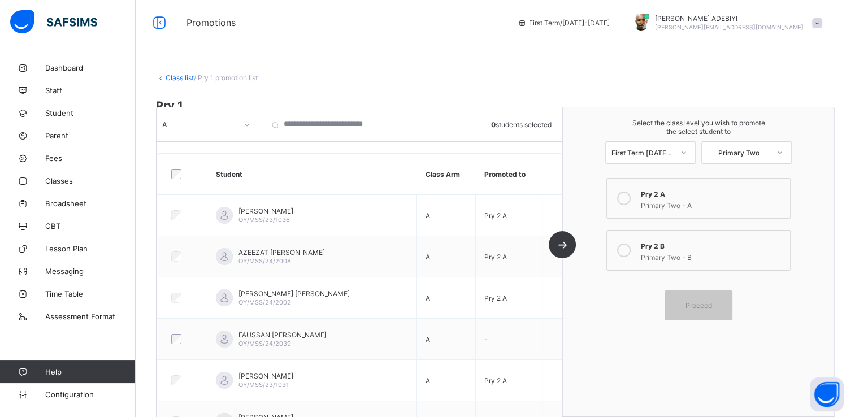
click at [248, 125] on icon at bounding box center [247, 124] width 7 height 11
click at [203, 162] on div "B" at bounding box center [207, 167] width 100 height 18
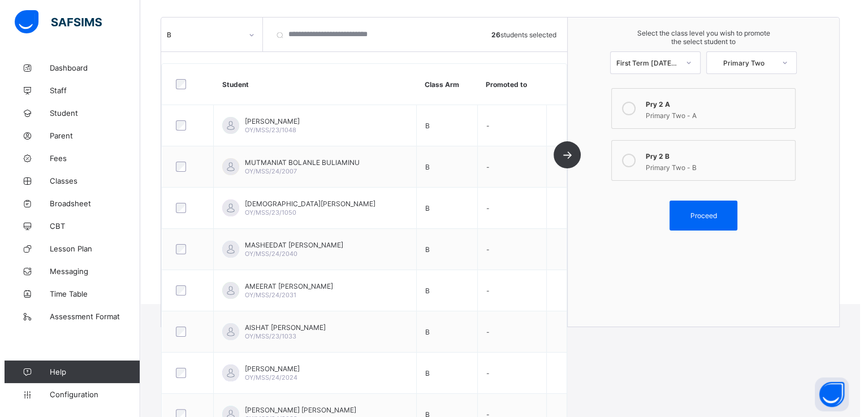
scroll to position [103, 0]
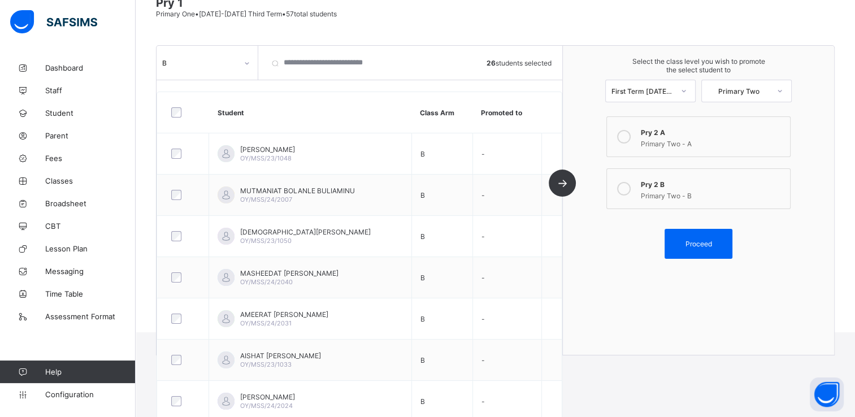
click at [631, 189] on icon at bounding box center [624, 189] width 14 height 14
click at [700, 242] on span "Proceed" at bounding box center [699, 244] width 27 height 8
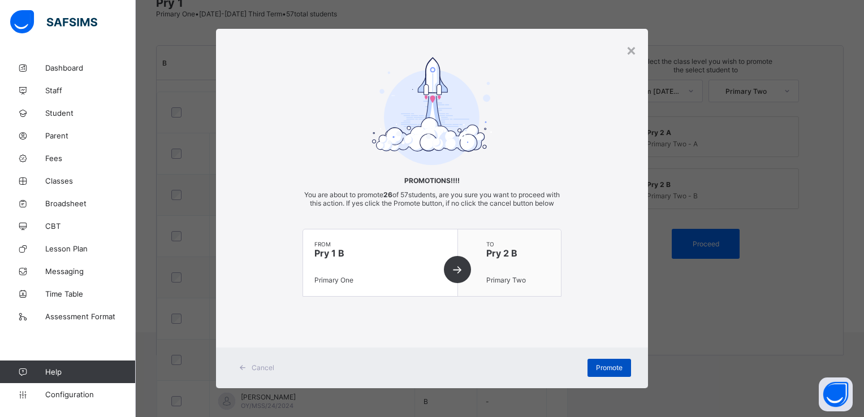
click at [609, 371] on div "Promote" at bounding box center [609, 368] width 44 height 18
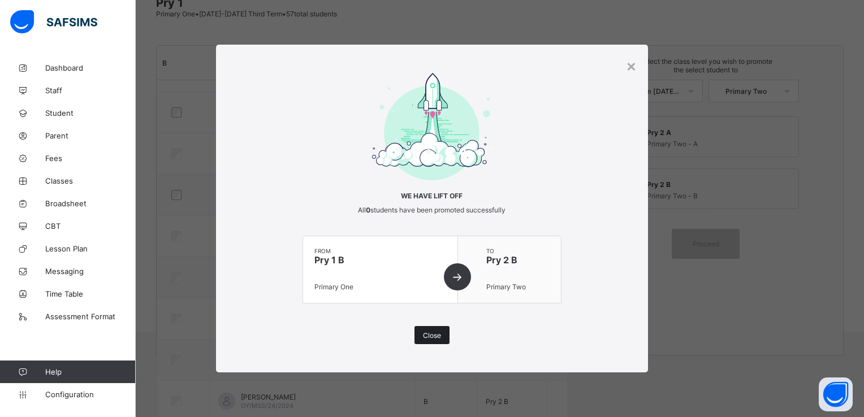
click at [433, 327] on div "Close" at bounding box center [431, 335] width 35 height 18
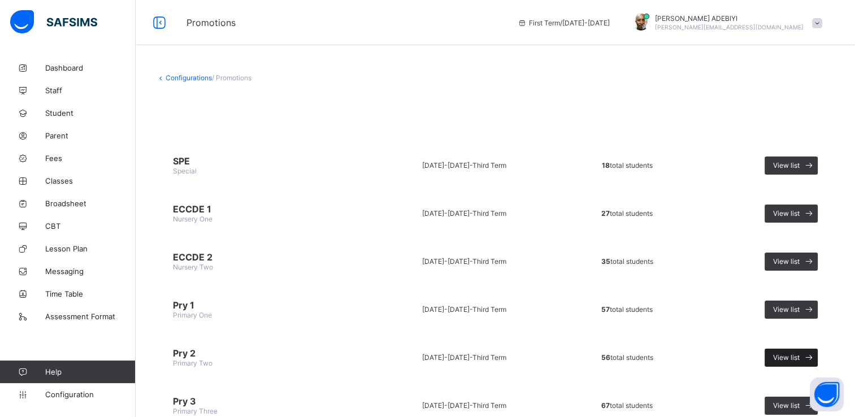
click at [787, 353] on span "View list" at bounding box center [786, 357] width 27 height 8
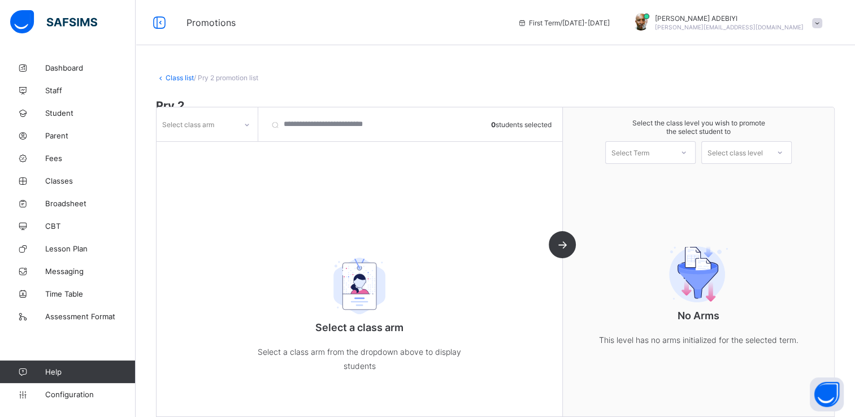
click at [244, 124] on icon at bounding box center [247, 124] width 7 height 11
click at [209, 149] on div "A" at bounding box center [207, 149] width 100 height 18
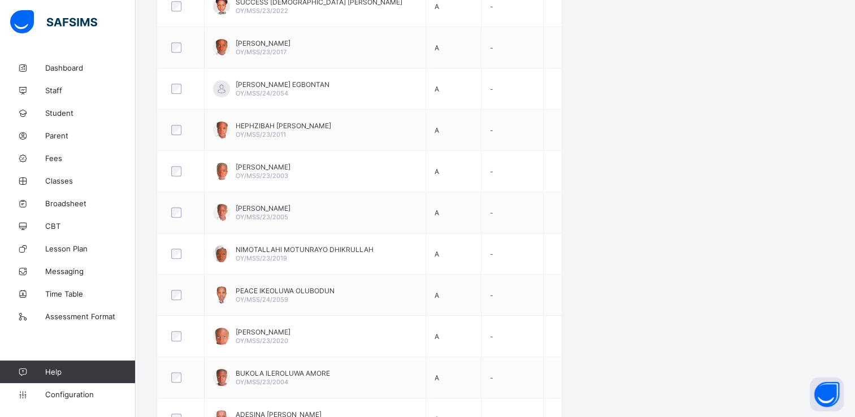
scroll to position [995, 0]
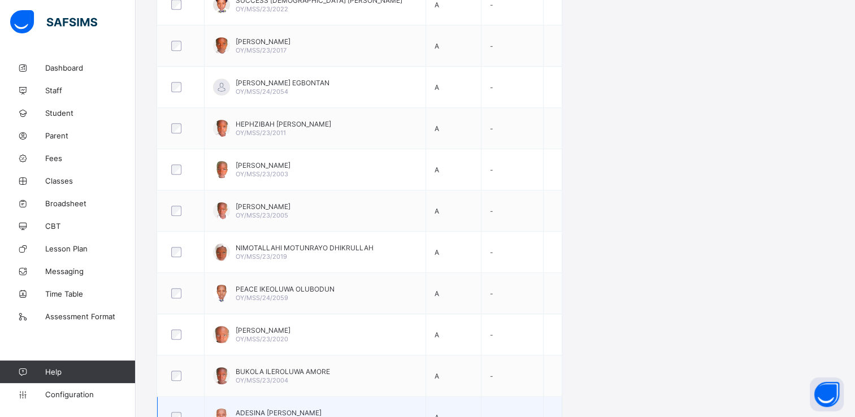
click at [179, 406] on div at bounding box center [180, 417] width 29 height 24
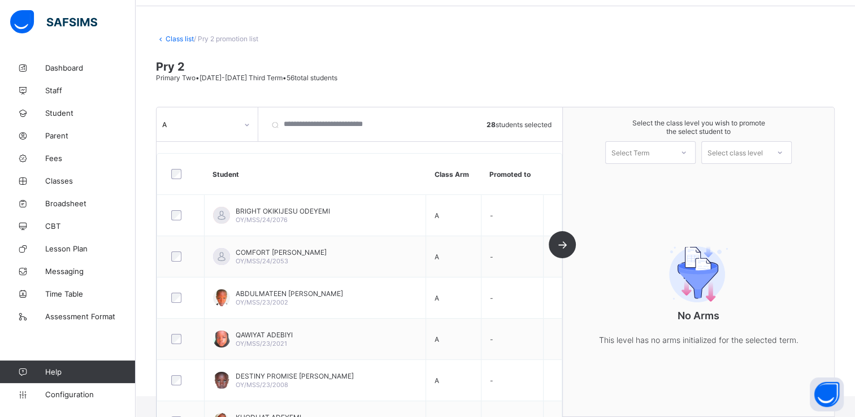
scroll to position [0, 0]
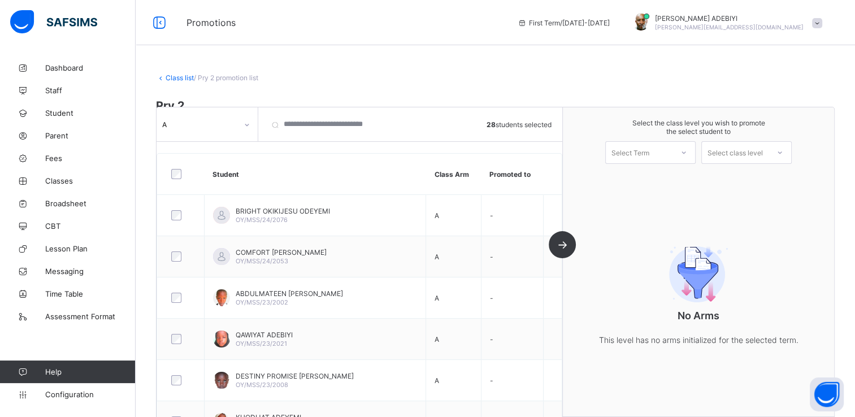
click at [686, 153] on icon at bounding box center [684, 152] width 4 height 2
click at [679, 180] on div "First Term [DATE]-[DATE]" at bounding box center [650, 182] width 89 height 26
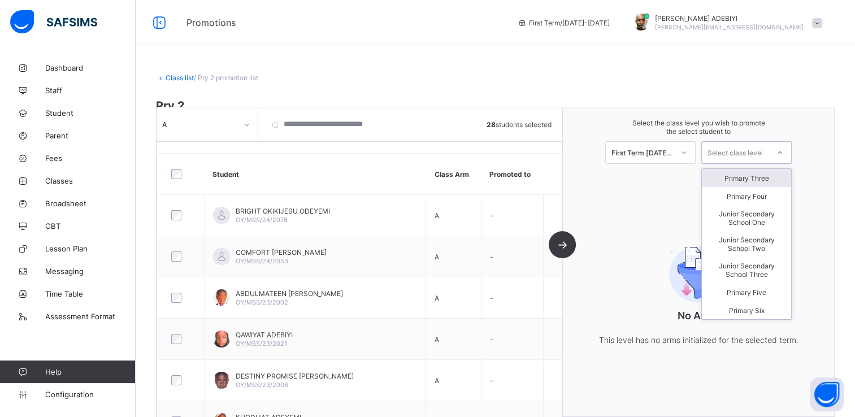
click at [777, 151] on div at bounding box center [780, 152] width 20 height 19
click at [757, 177] on div "Primary Three" at bounding box center [746, 178] width 89 height 18
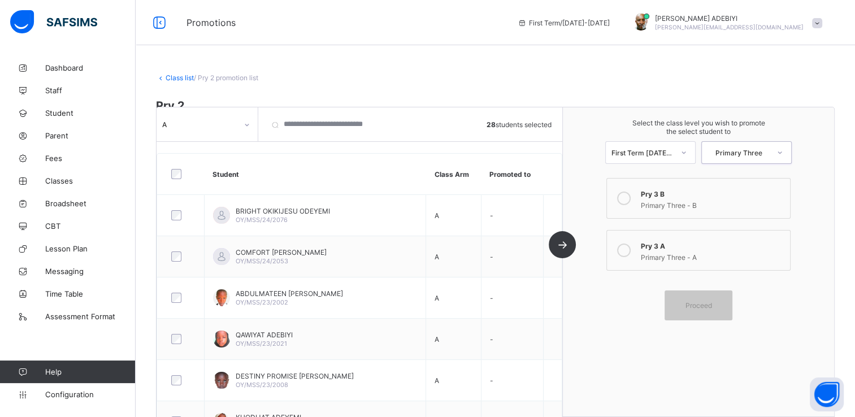
click at [628, 250] on icon at bounding box center [624, 251] width 14 height 14
click at [723, 306] on span "Proceed" at bounding box center [698, 305] width 51 height 8
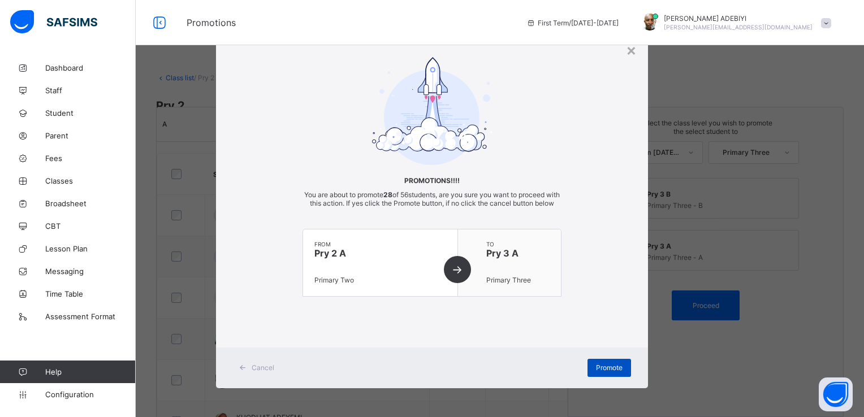
click at [596, 372] on span "Promote" at bounding box center [609, 367] width 27 height 8
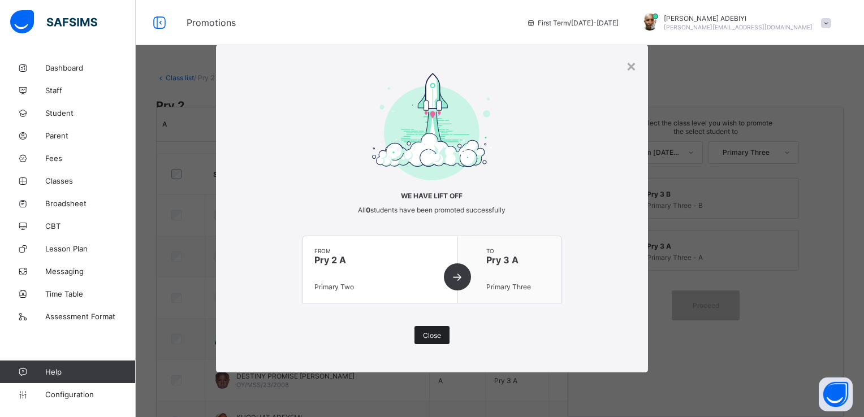
click at [423, 331] on span "Close" at bounding box center [432, 335] width 18 height 8
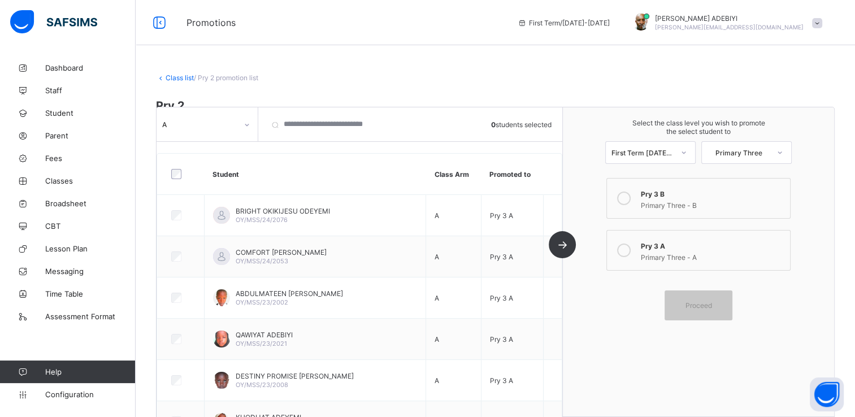
click at [246, 123] on icon at bounding box center [247, 124] width 7 height 11
click at [218, 164] on div "B" at bounding box center [207, 167] width 100 height 18
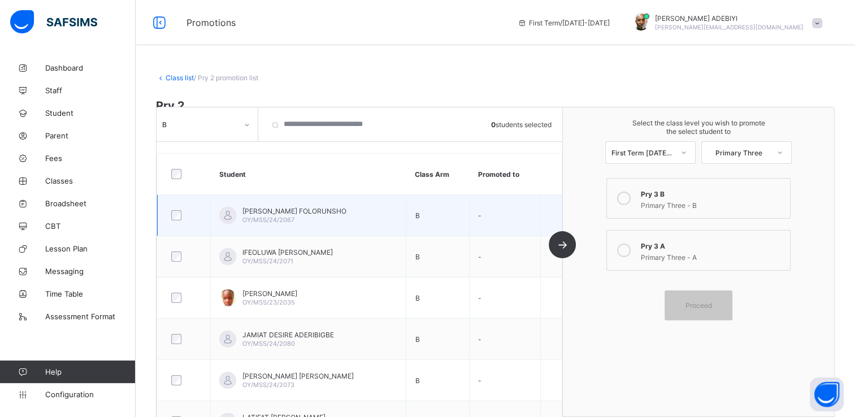
click at [170, 214] on div at bounding box center [184, 215] width 30 height 10
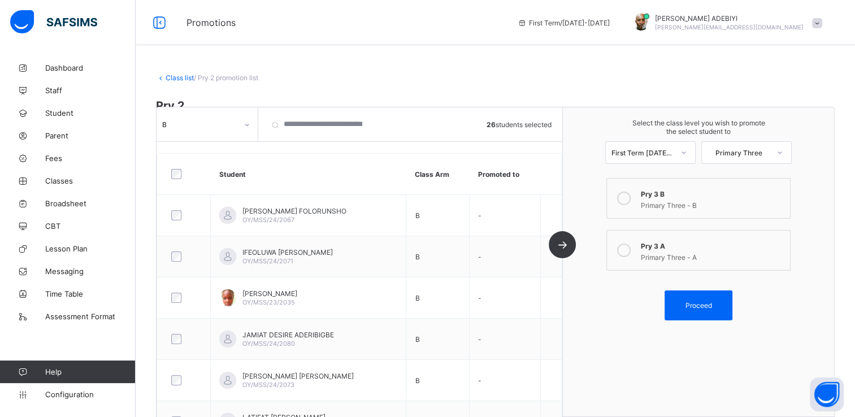
click at [629, 198] on icon at bounding box center [624, 199] width 14 height 14
click at [721, 300] on div "Proceed" at bounding box center [699, 305] width 68 height 30
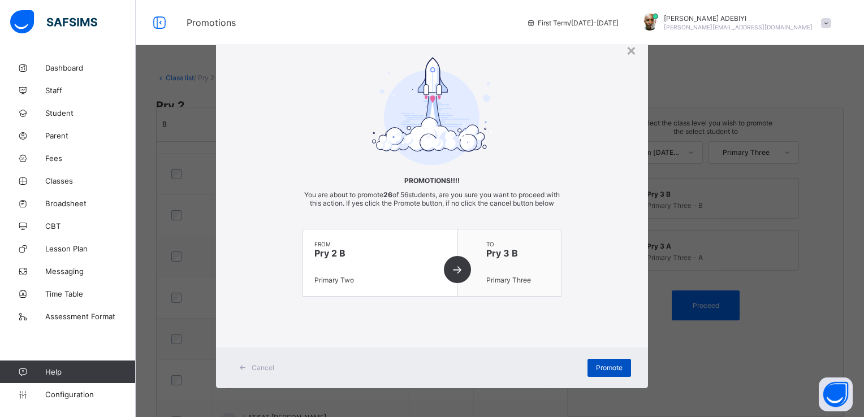
click at [615, 372] on span "Promote" at bounding box center [609, 367] width 27 height 8
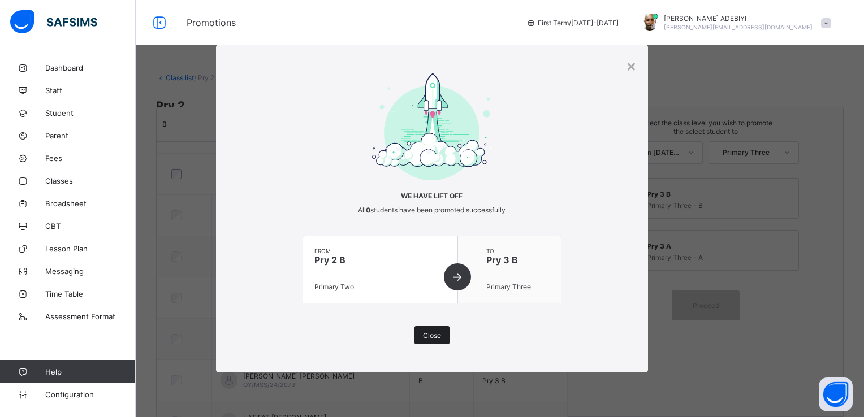
click at [428, 333] on span "Close" at bounding box center [432, 335] width 18 height 8
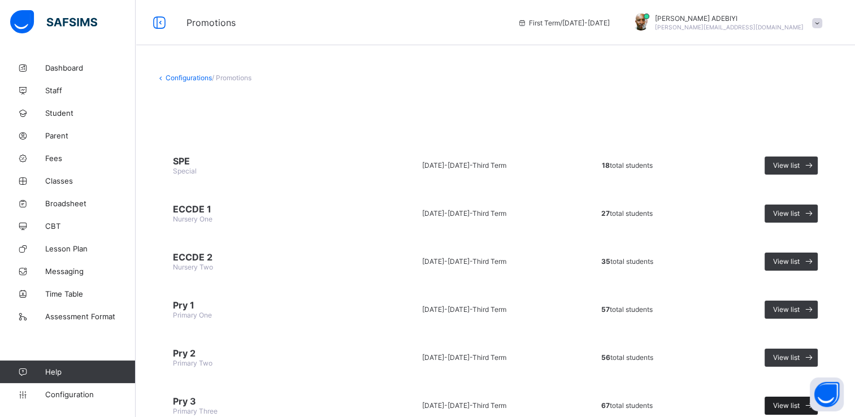
click at [796, 401] on span "View list" at bounding box center [786, 405] width 27 height 8
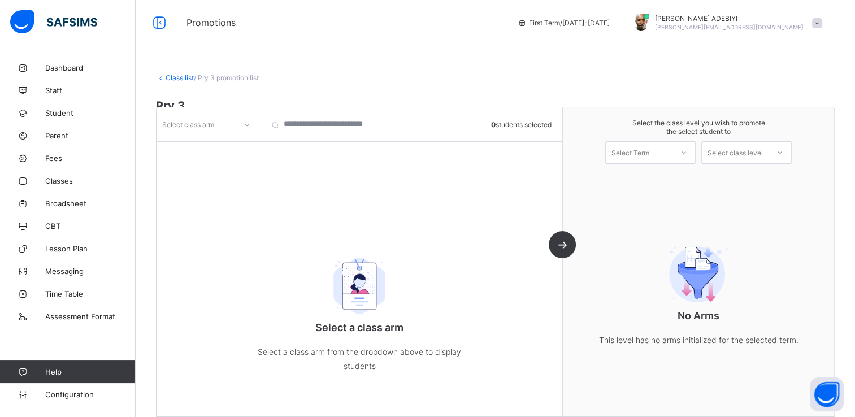
click at [246, 125] on icon at bounding box center [247, 124] width 7 height 11
click at [209, 164] on div "A" at bounding box center [207, 167] width 100 height 18
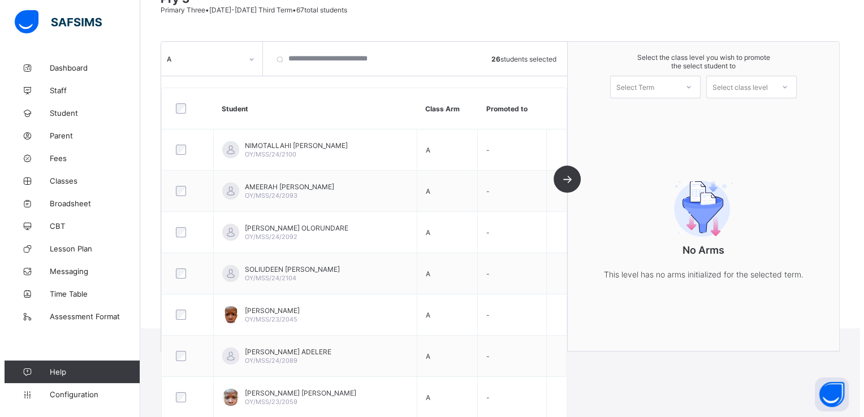
scroll to position [102, 0]
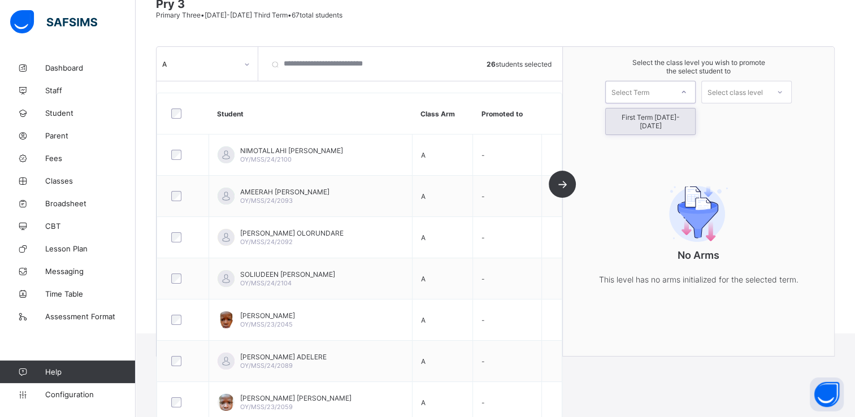
click at [687, 92] on icon at bounding box center [683, 91] width 7 height 11
click at [679, 120] on div "First Term [DATE]-[DATE]" at bounding box center [650, 122] width 89 height 26
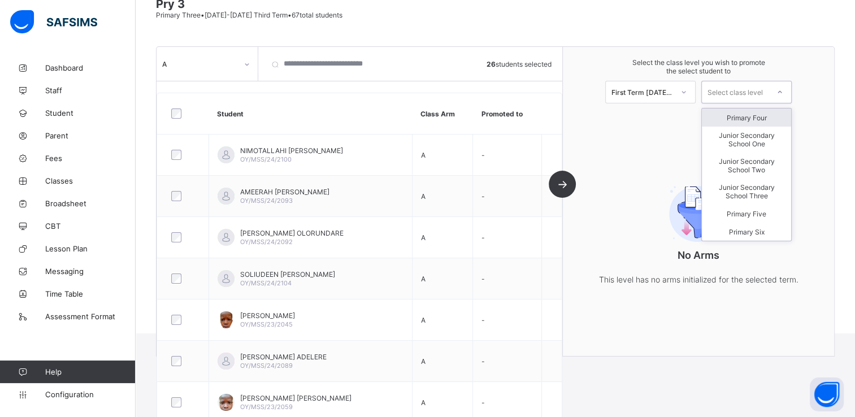
click at [783, 92] on icon at bounding box center [780, 91] width 7 height 11
click at [749, 116] on div "Primary Four" at bounding box center [746, 118] width 89 height 18
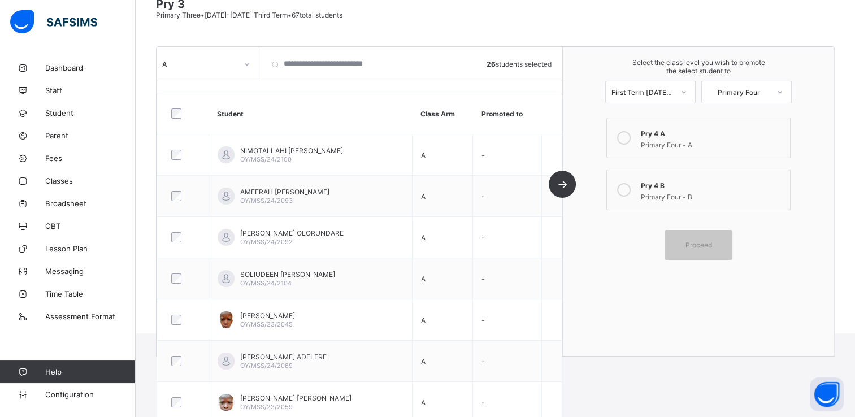
click at [630, 135] on icon at bounding box center [624, 138] width 14 height 14
click at [719, 238] on div "Proceed" at bounding box center [699, 245] width 68 height 30
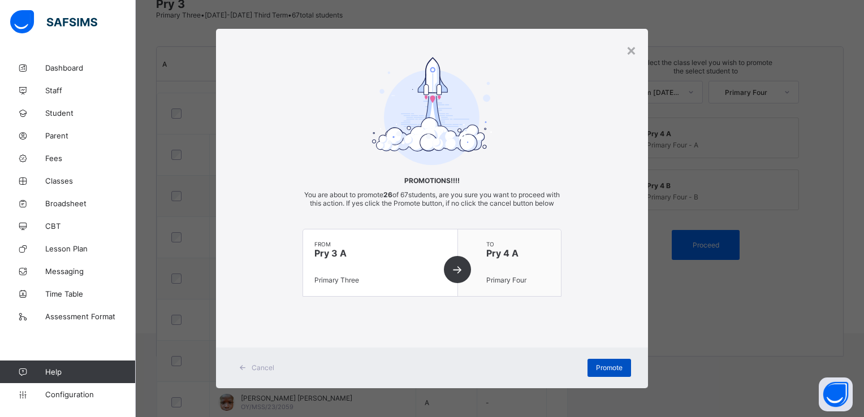
click at [607, 372] on span "Promote" at bounding box center [609, 367] width 27 height 8
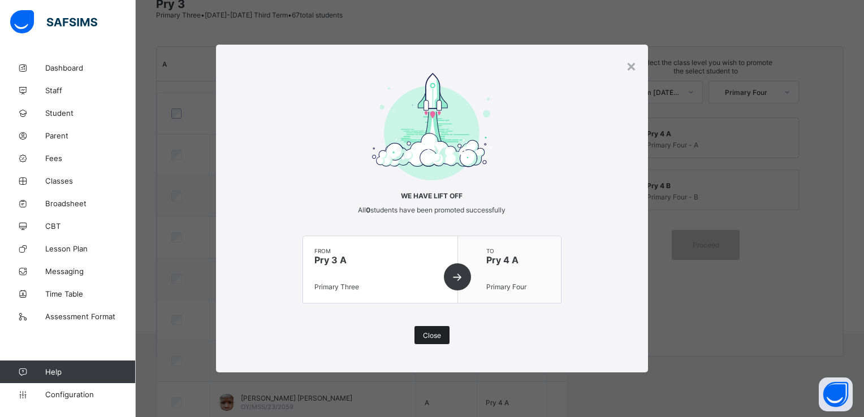
click at [436, 335] on span "Close" at bounding box center [432, 335] width 18 height 8
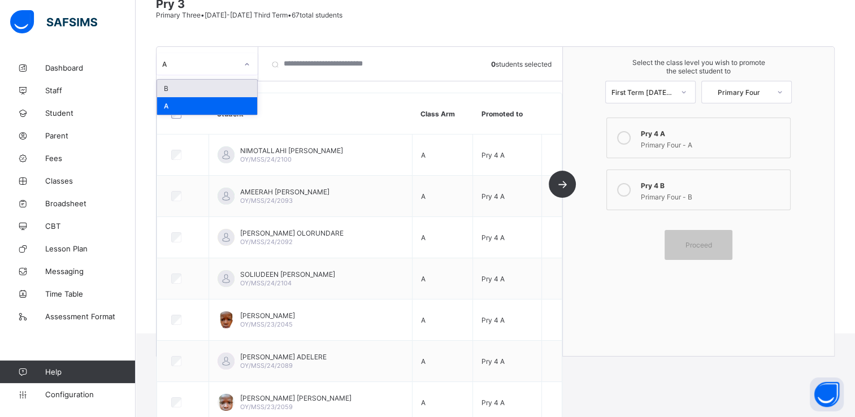
click at [247, 66] on icon at bounding box center [247, 64] width 7 height 11
click at [220, 84] on div "B" at bounding box center [207, 89] width 100 height 18
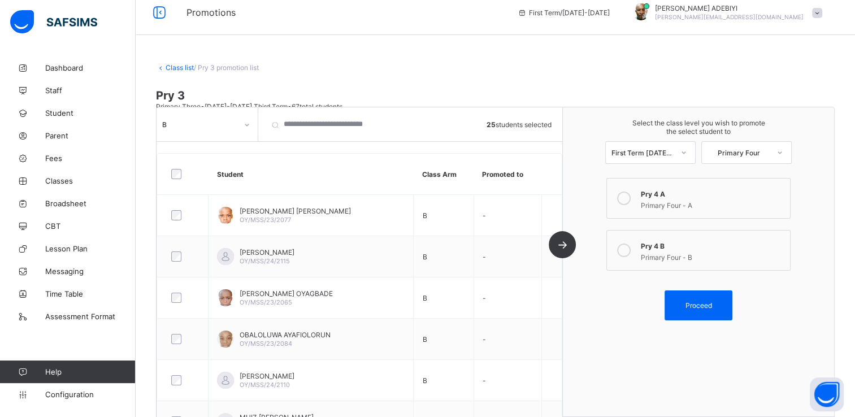
scroll to position [0, 0]
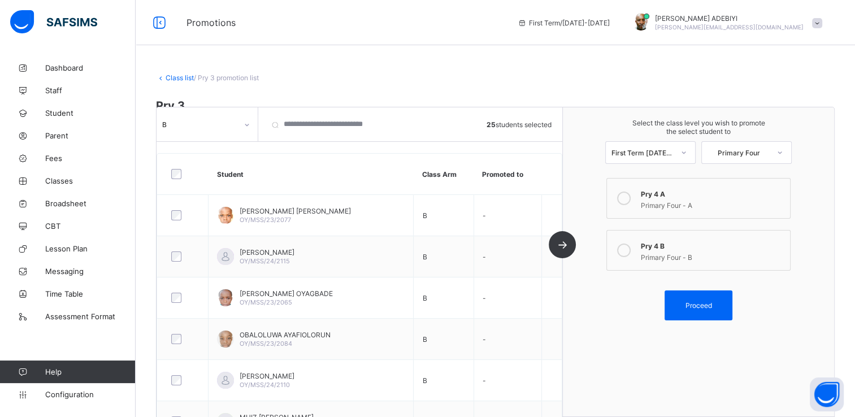
click at [629, 250] on icon at bounding box center [624, 251] width 14 height 14
click at [712, 304] on span "Proceed" at bounding box center [699, 305] width 27 height 8
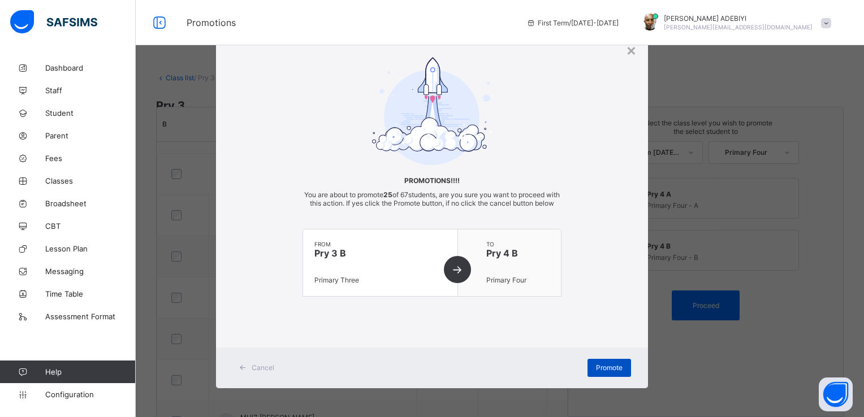
click at [605, 372] on span "Promote" at bounding box center [609, 367] width 27 height 8
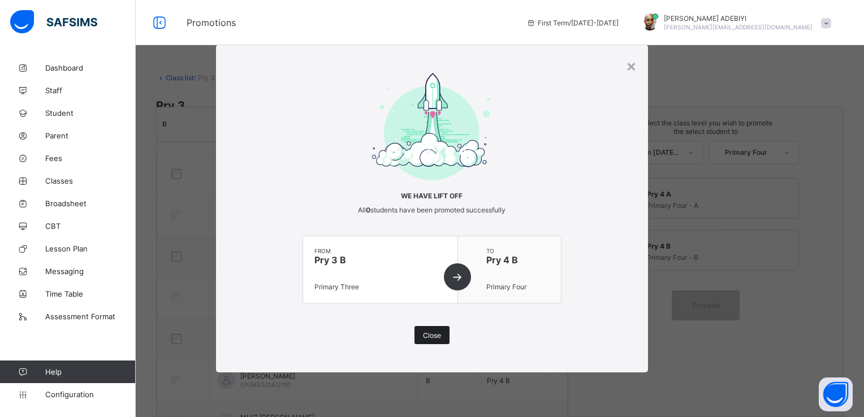
click at [434, 333] on span "Close" at bounding box center [432, 335] width 18 height 8
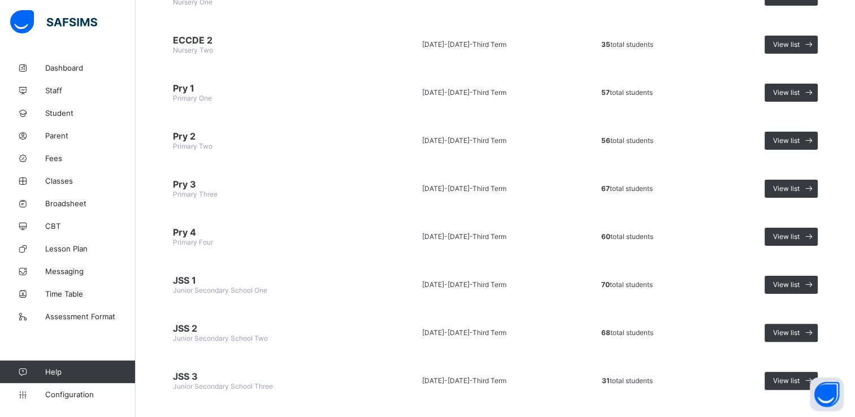
scroll to position [226, 0]
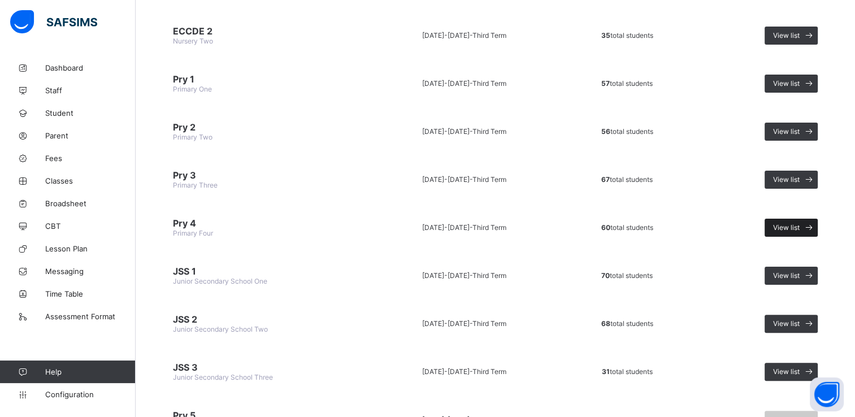
click at [788, 224] on span "View list" at bounding box center [786, 227] width 27 height 8
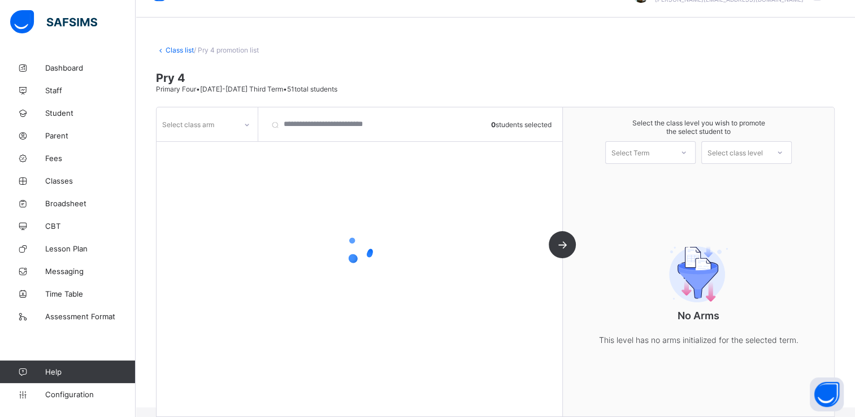
scroll to position [41, 0]
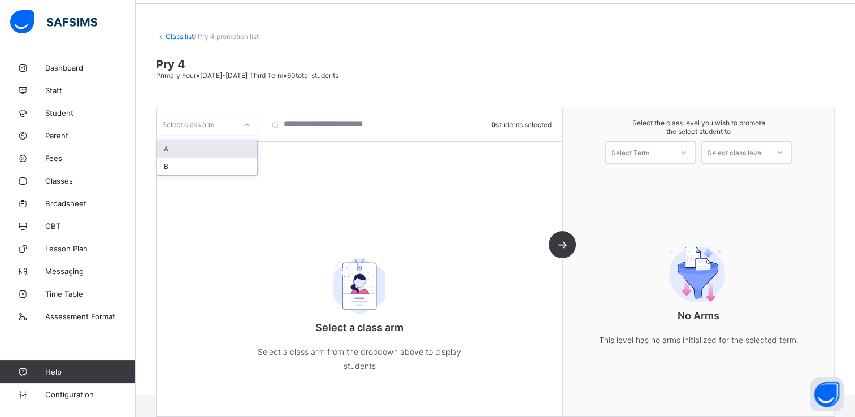
click at [253, 127] on div at bounding box center [246, 125] width 19 height 18
click at [227, 144] on div "A" at bounding box center [207, 149] width 100 height 18
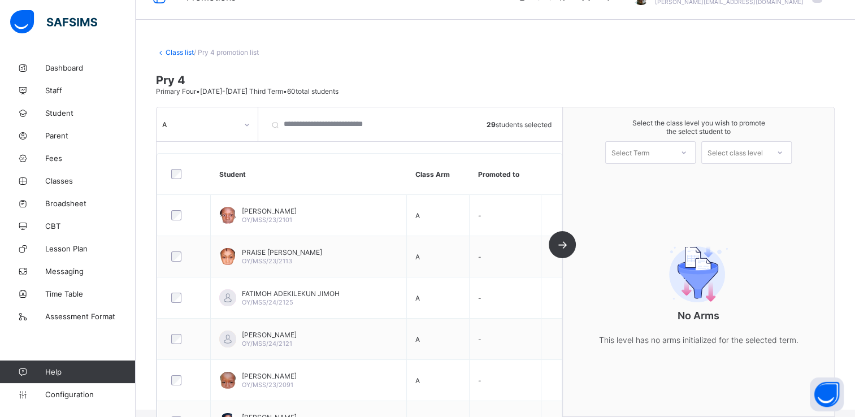
scroll to position [1, 0]
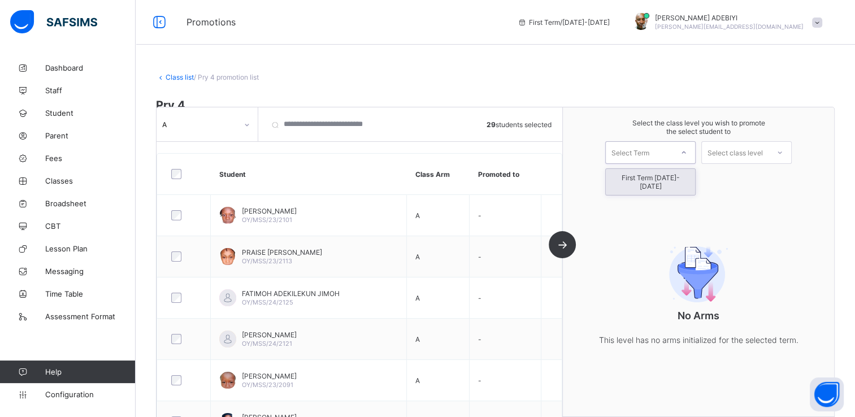
click at [687, 153] on icon at bounding box center [683, 152] width 7 height 11
click at [672, 177] on div "First Term [DATE]-[DATE]" at bounding box center [650, 182] width 89 height 26
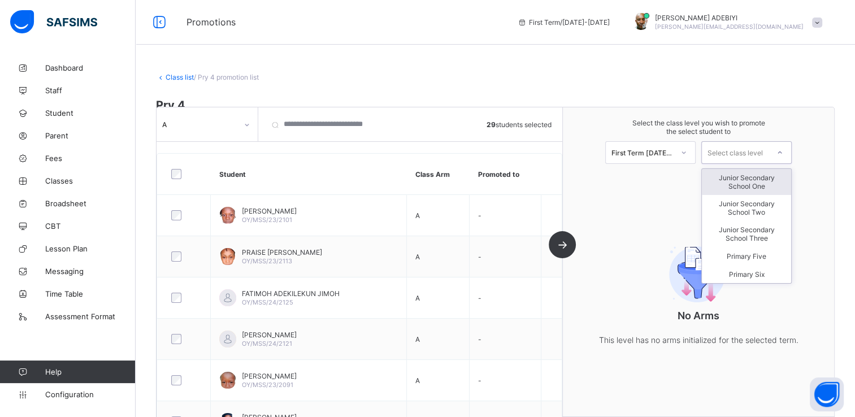
click at [776, 151] on div at bounding box center [780, 152] width 23 height 21
click at [742, 258] on div "Primary Five" at bounding box center [746, 256] width 89 height 18
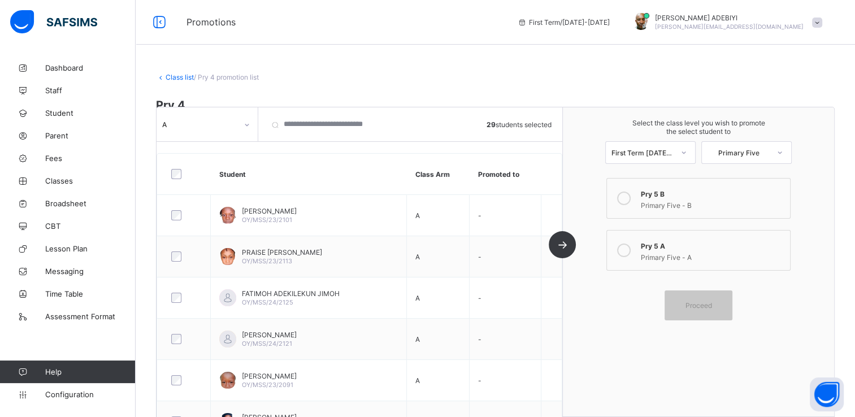
click at [631, 248] on icon at bounding box center [624, 251] width 14 height 14
click at [703, 303] on span "Proceed" at bounding box center [699, 305] width 27 height 8
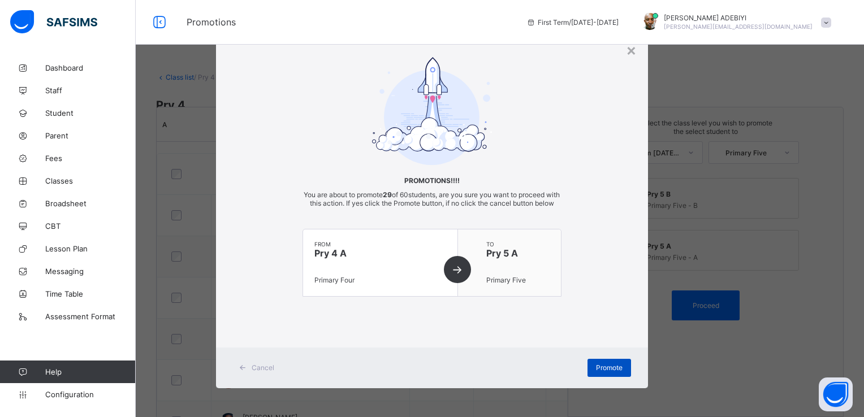
click at [599, 372] on span "Promote" at bounding box center [609, 367] width 27 height 8
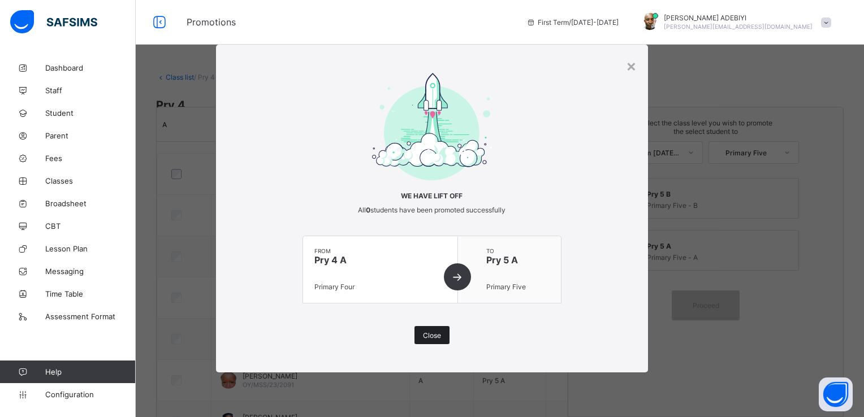
click at [439, 336] on span "Close" at bounding box center [432, 335] width 18 height 8
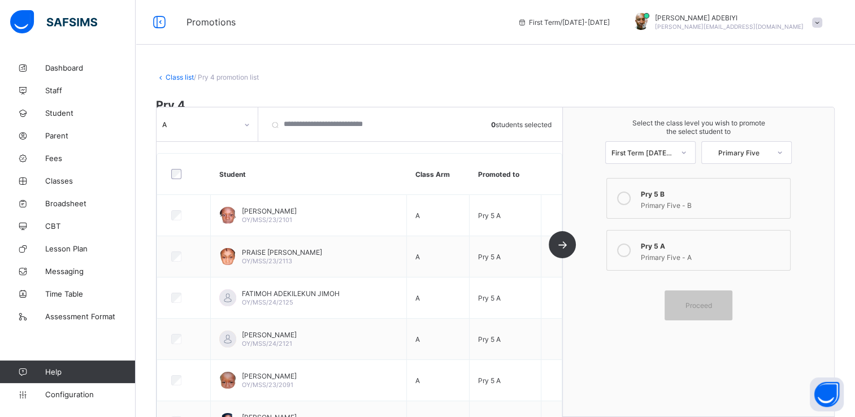
click at [246, 127] on icon at bounding box center [247, 124] width 7 height 11
click at [220, 165] on div "B" at bounding box center [207, 167] width 100 height 18
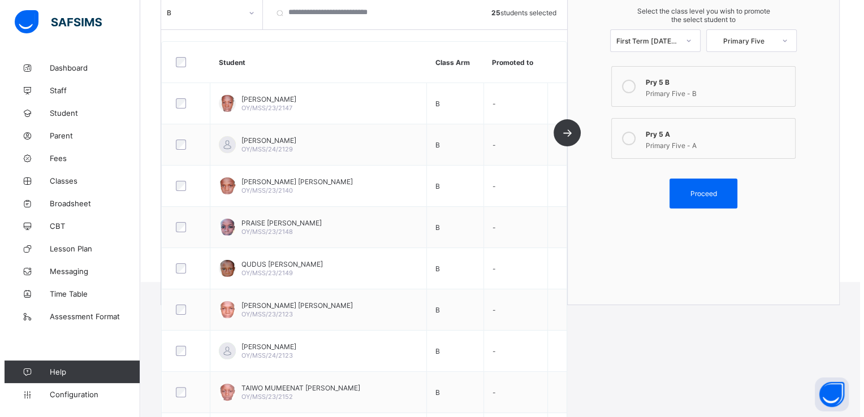
scroll to position [128, 0]
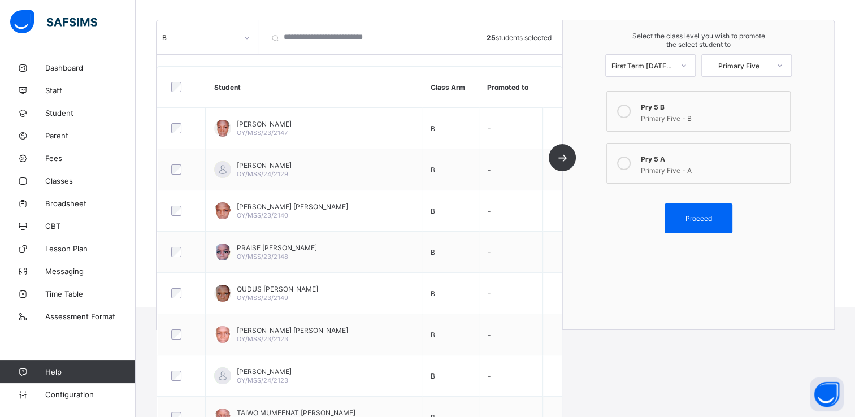
click at [631, 112] on icon at bounding box center [624, 112] width 14 height 14
click at [712, 216] on span "Proceed" at bounding box center [699, 218] width 27 height 8
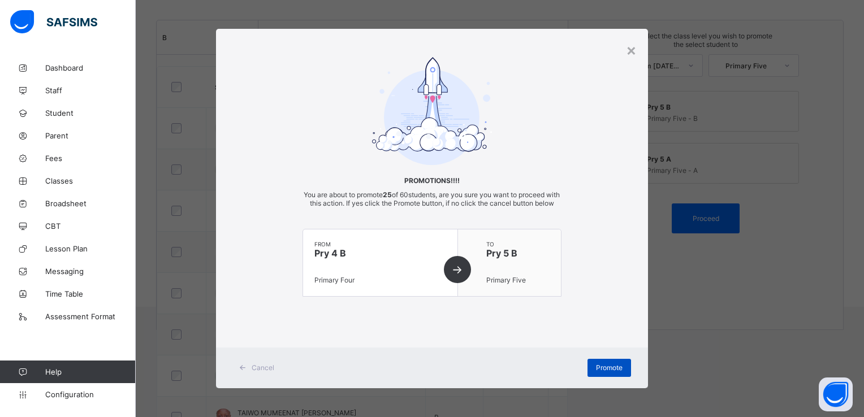
click at [604, 372] on span "Promote" at bounding box center [609, 367] width 27 height 8
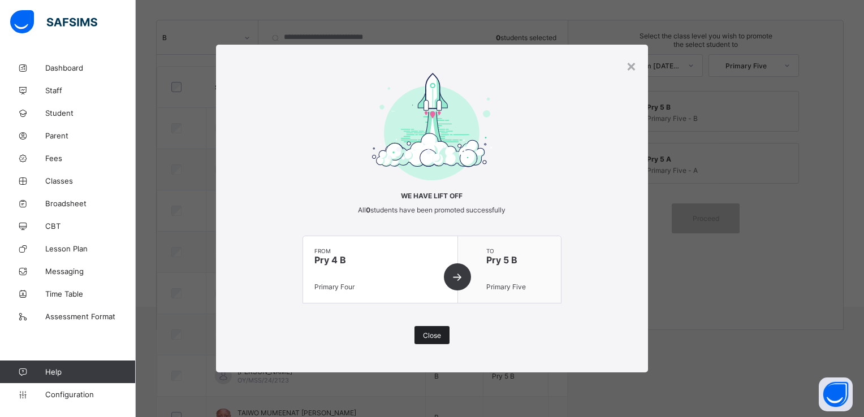
click at [440, 337] on span "Close" at bounding box center [432, 335] width 18 height 8
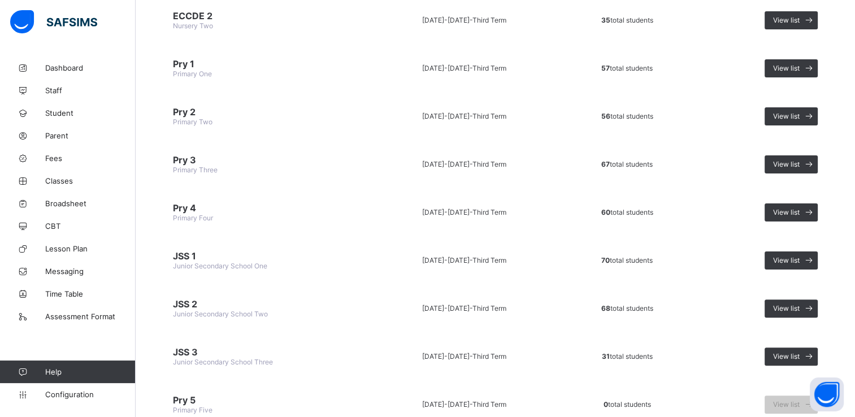
scroll to position [242, 0]
click at [798, 255] on span "View list" at bounding box center [786, 259] width 27 height 8
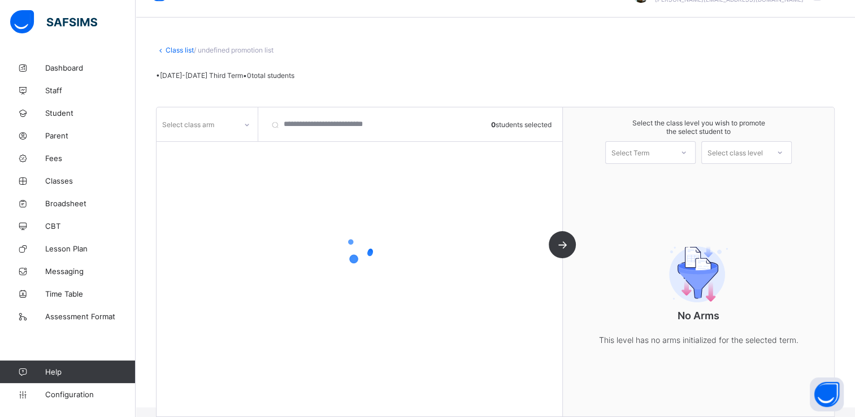
scroll to position [41, 0]
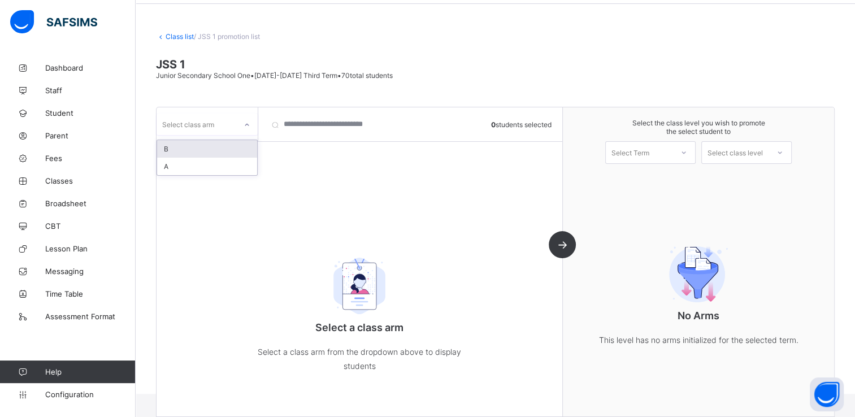
click at [248, 123] on icon at bounding box center [247, 124] width 7 height 11
click at [210, 163] on div "A" at bounding box center [207, 167] width 100 height 18
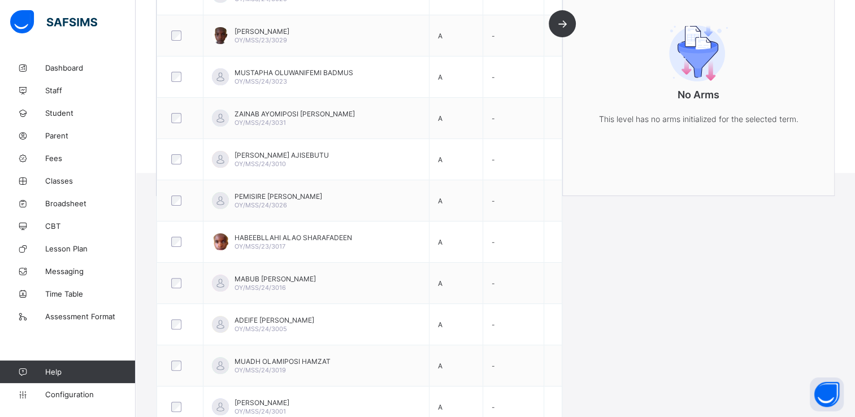
scroll to position [395, 0]
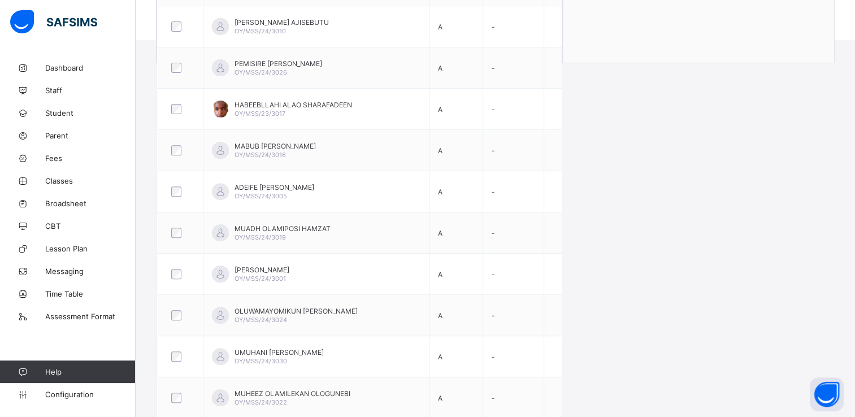
drag, startPoint x: 854, startPoint y: 176, endPoint x: 861, endPoint y: 155, distance: 22.2
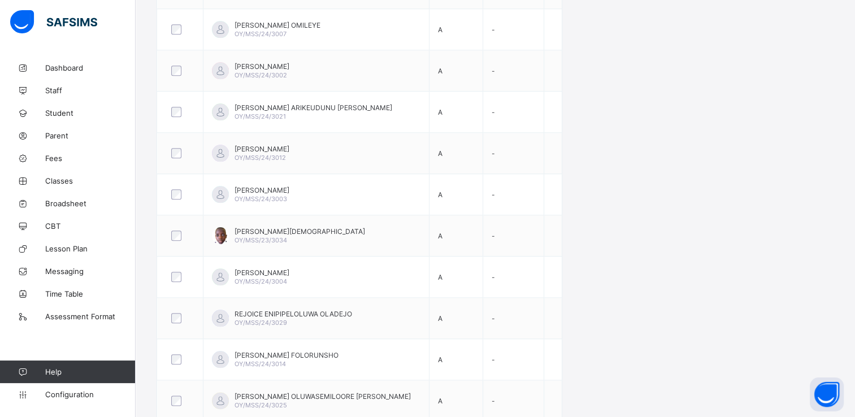
scroll to position [0, 0]
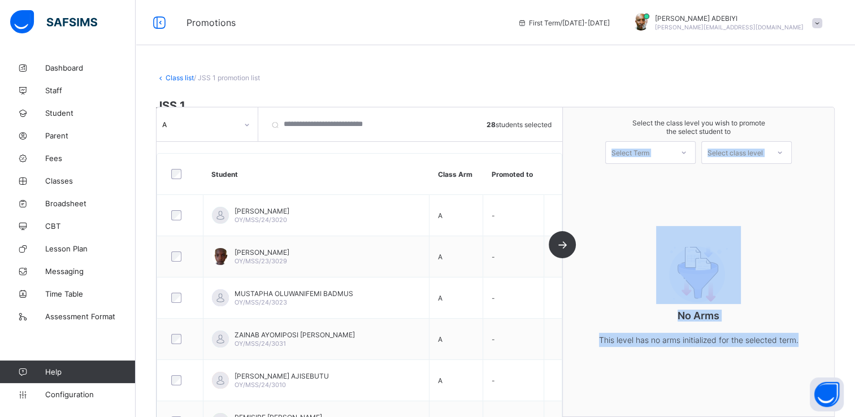
click at [642, 177] on div "Select the class level you wish to promote the select student to Select Term Se…" at bounding box center [698, 261] width 271 height 309
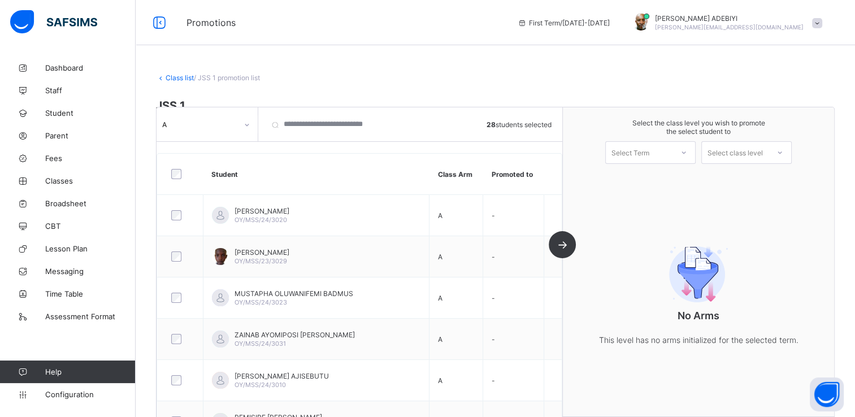
click at [687, 153] on icon at bounding box center [683, 152] width 7 height 11
click at [681, 180] on div "First Term [DATE]-[DATE]" at bounding box center [650, 182] width 89 height 26
click at [783, 153] on icon at bounding box center [780, 152] width 7 height 11
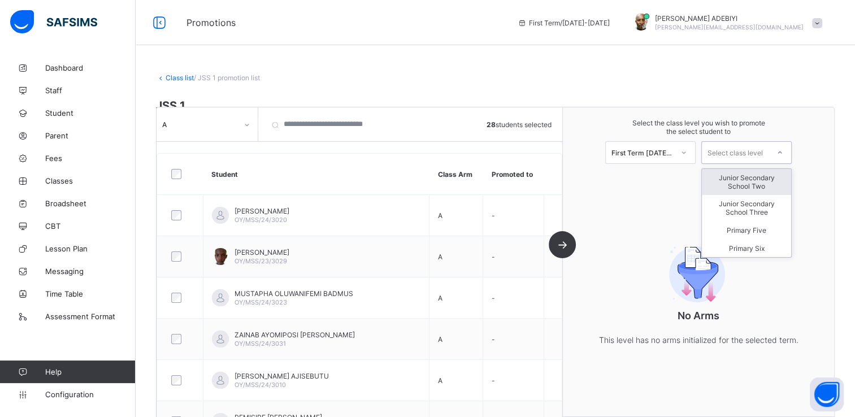
click at [773, 181] on div "Junior Secondary School Two" at bounding box center [746, 182] width 89 height 26
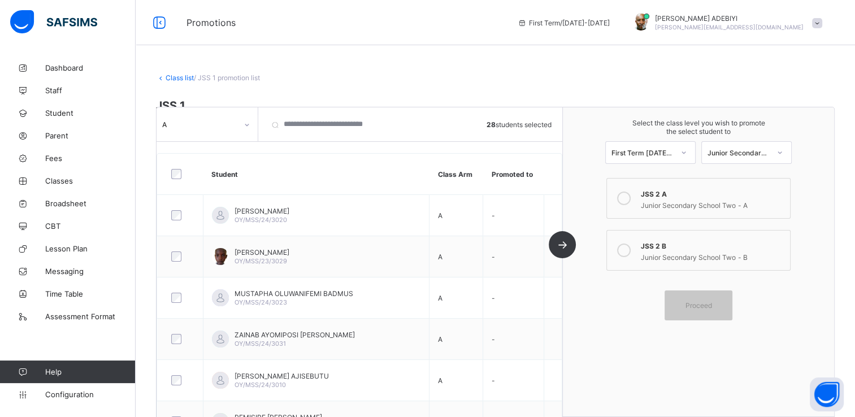
click at [631, 197] on icon at bounding box center [624, 199] width 14 height 14
click at [712, 301] on span "Proceed" at bounding box center [699, 305] width 27 height 8
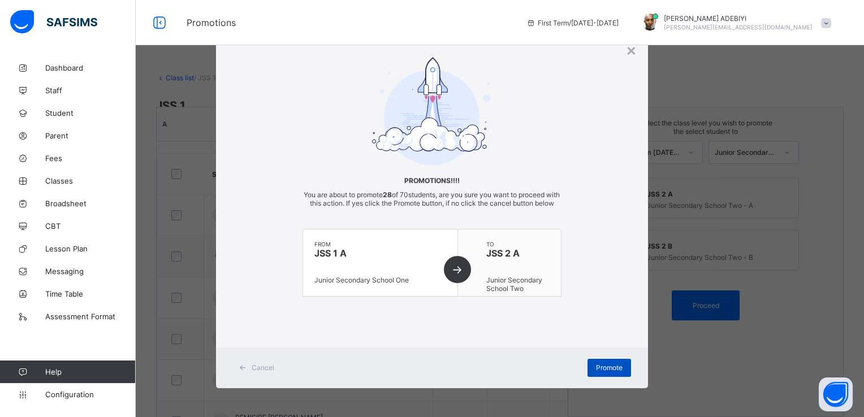
click at [610, 372] on span "Promote" at bounding box center [609, 367] width 27 height 8
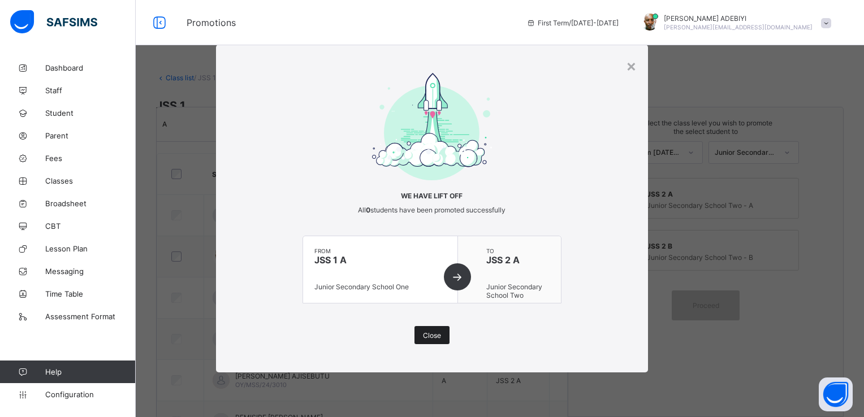
click at [432, 332] on span "Close" at bounding box center [432, 335] width 18 height 8
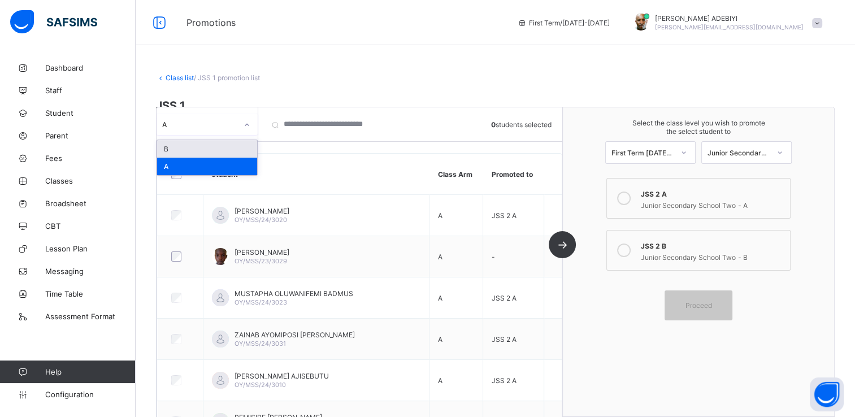
click at [246, 127] on icon at bounding box center [247, 124] width 7 height 11
click at [202, 145] on div "B" at bounding box center [207, 149] width 100 height 18
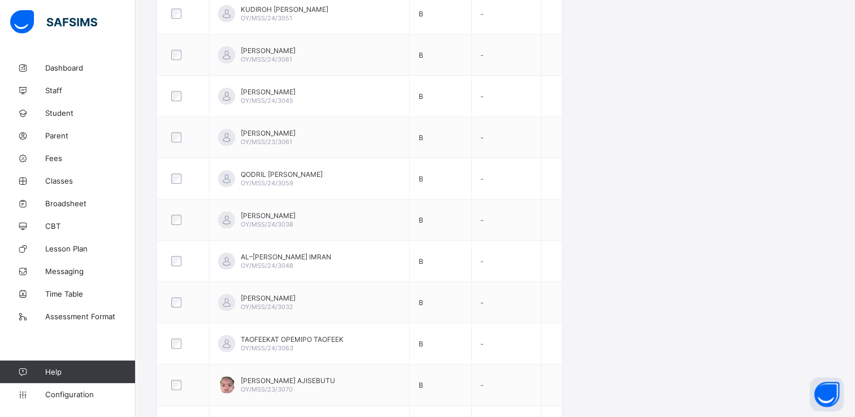
scroll to position [1235, 0]
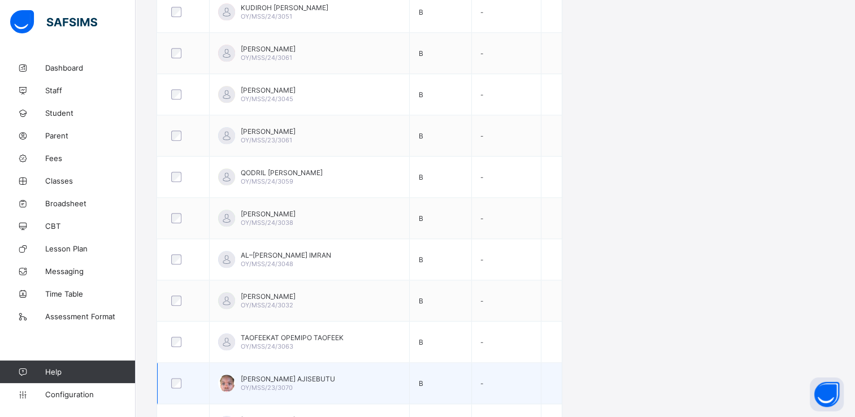
click at [176, 384] on div at bounding box center [183, 383] width 34 height 24
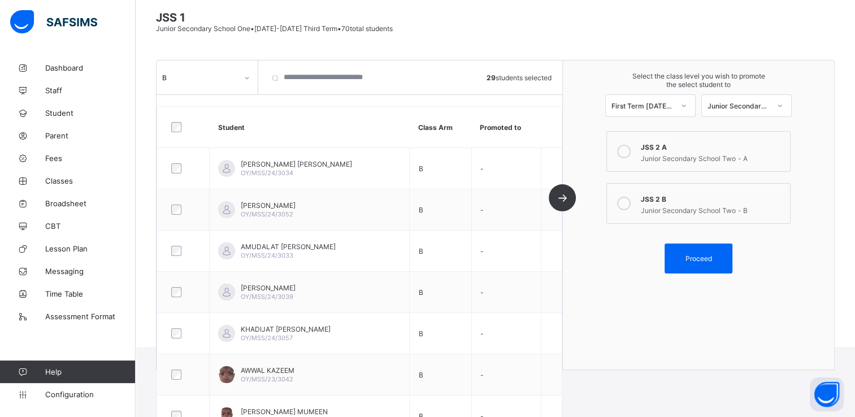
scroll to position [25, 0]
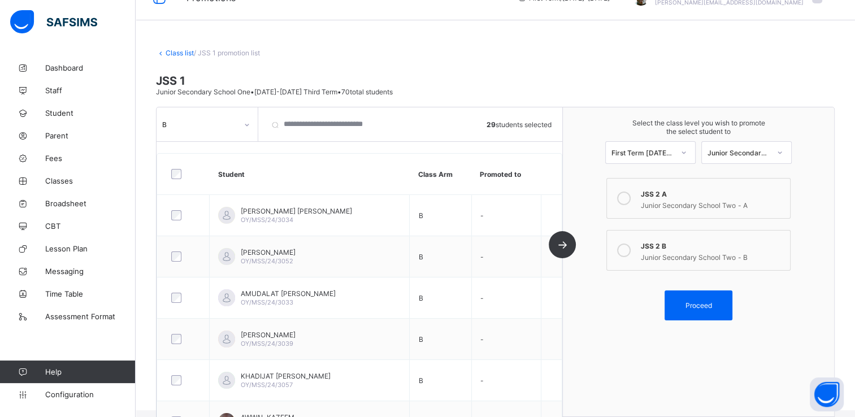
click at [631, 248] on icon at bounding box center [624, 251] width 14 height 14
click at [701, 301] on span "Proceed" at bounding box center [699, 305] width 27 height 8
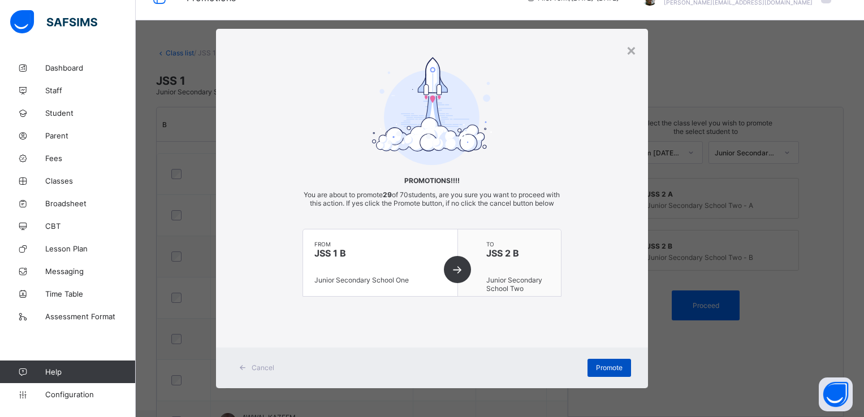
click at [596, 372] on span "Promote" at bounding box center [609, 367] width 27 height 8
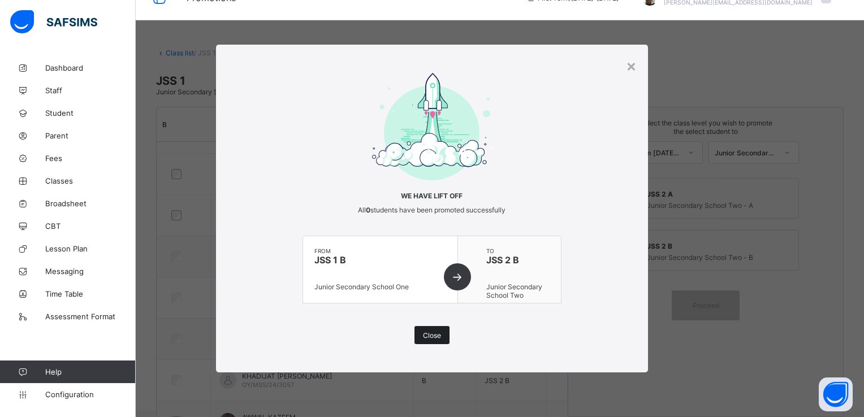
click at [436, 331] on span "Close" at bounding box center [432, 335] width 18 height 8
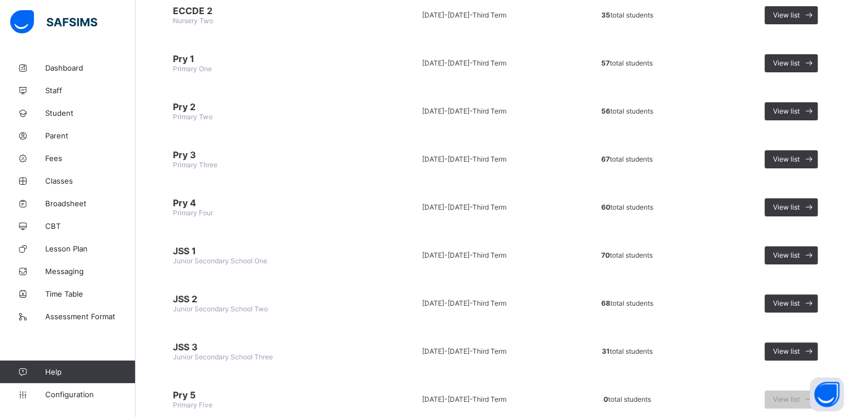
scroll to position [257, 0]
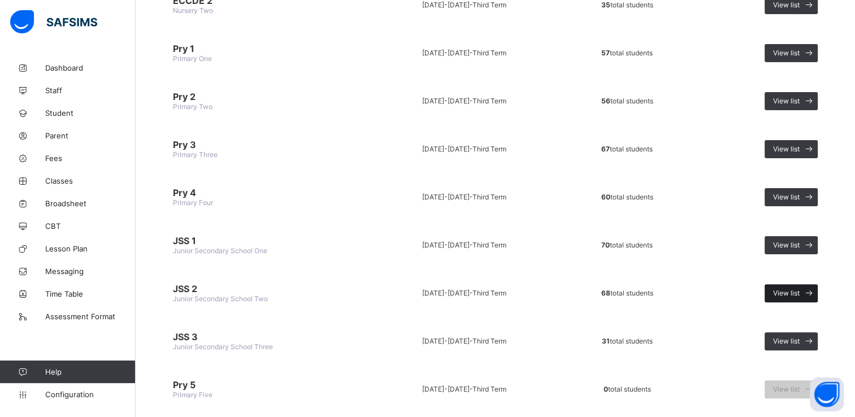
click at [787, 289] on span "View list" at bounding box center [786, 293] width 27 height 8
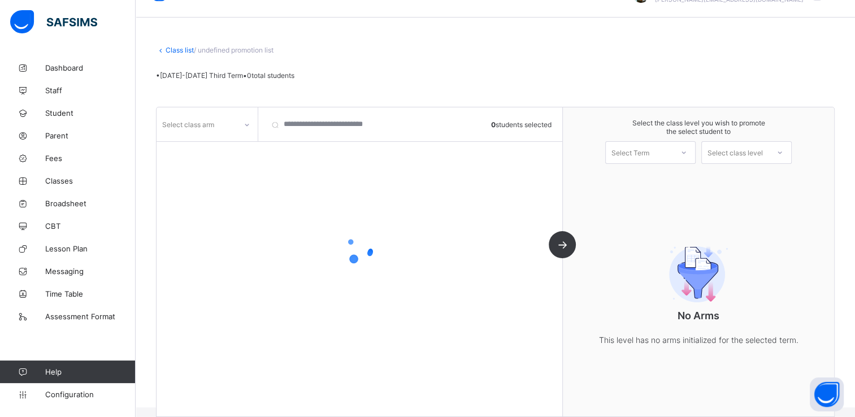
scroll to position [41, 0]
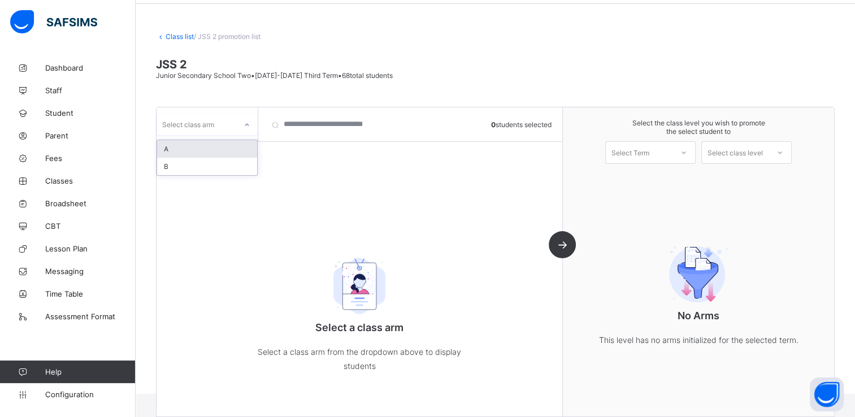
click at [245, 126] on icon at bounding box center [247, 124] width 7 height 11
click at [235, 151] on div "A" at bounding box center [207, 149] width 100 height 18
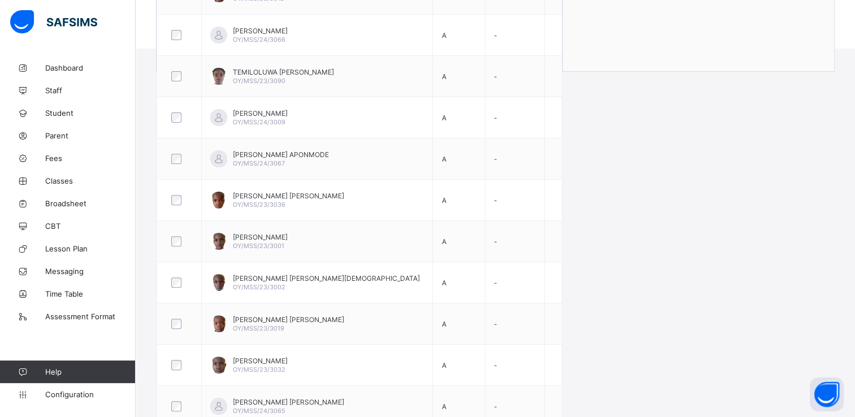
scroll to position [392, 0]
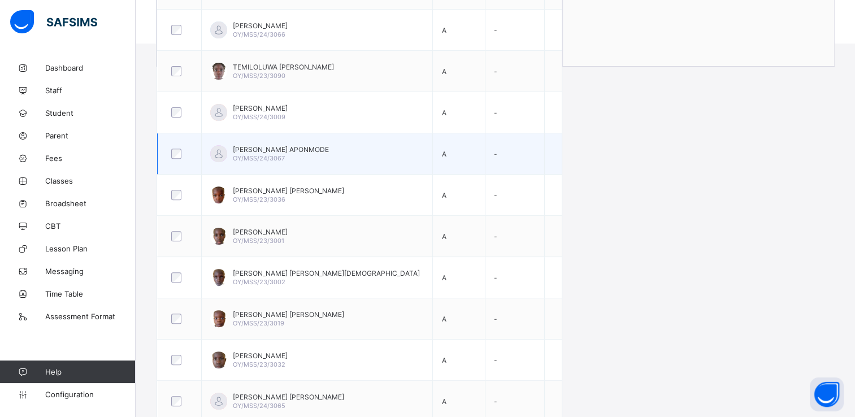
click at [176, 157] on div at bounding box center [179, 154] width 27 height 24
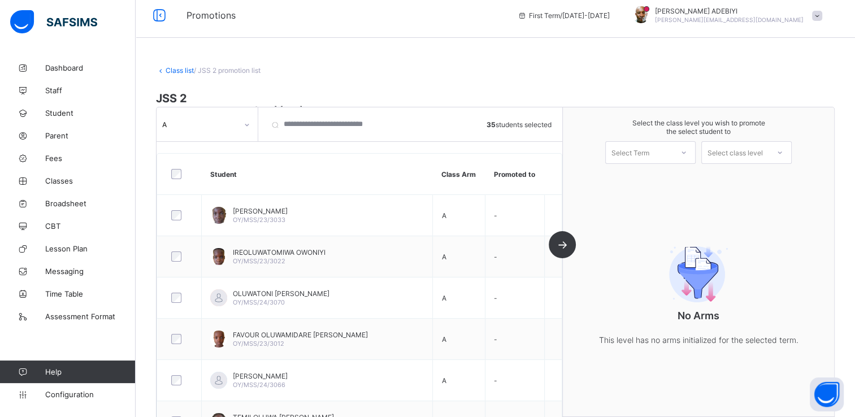
scroll to position [0, 0]
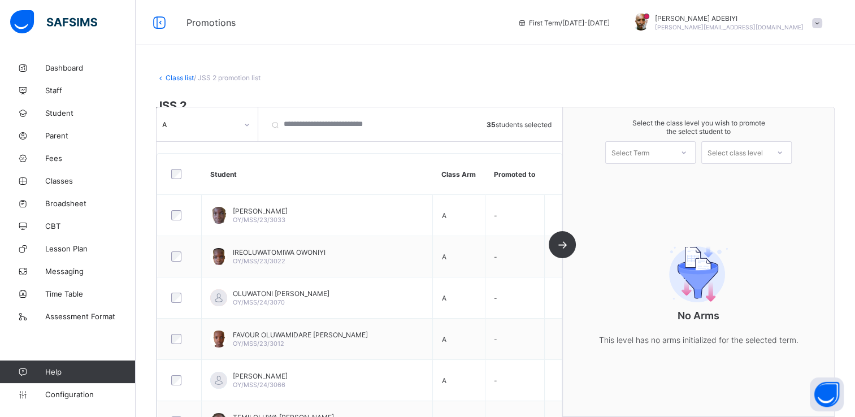
click at [687, 154] on icon at bounding box center [683, 152] width 7 height 11
click at [680, 182] on div "First Term [DATE]-[DATE]" at bounding box center [650, 182] width 89 height 26
click at [763, 159] on div "Select class level" at bounding box center [735, 152] width 55 height 23
click at [775, 180] on div "Junior Secondary School Three" at bounding box center [746, 182] width 89 height 26
click at [694, 150] on div at bounding box center [684, 152] width 20 height 19
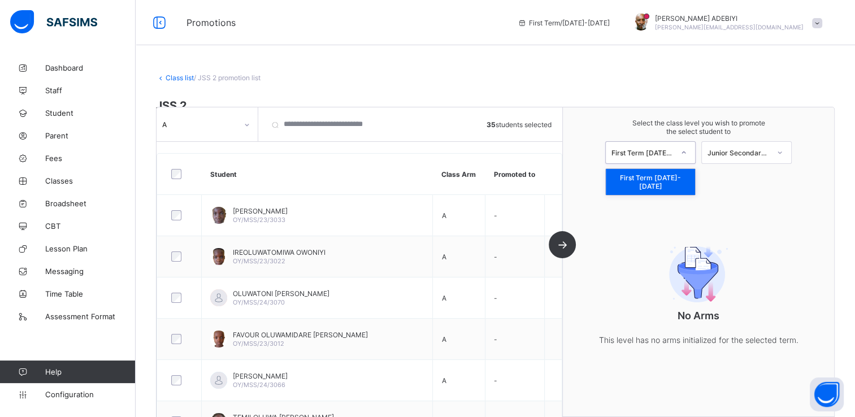
click at [681, 177] on div "First Term [DATE]-[DATE]" at bounding box center [650, 182] width 89 height 26
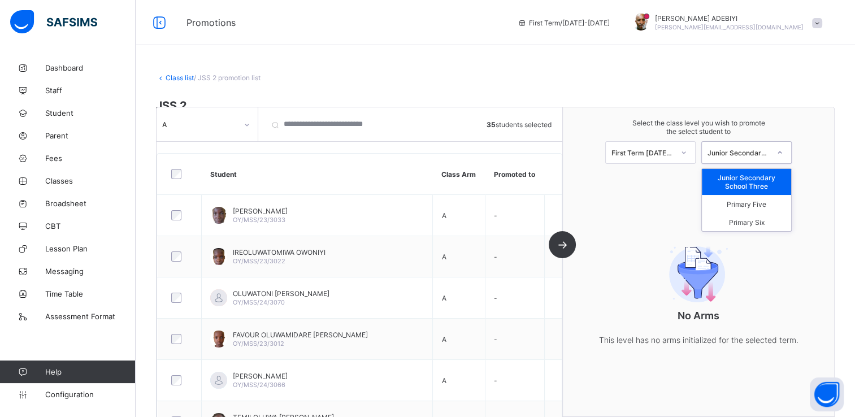
click at [783, 154] on icon at bounding box center [780, 152] width 7 height 11
click at [770, 174] on div "Junior Secondary School Three" at bounding box center [746, 182] width 89 height 26
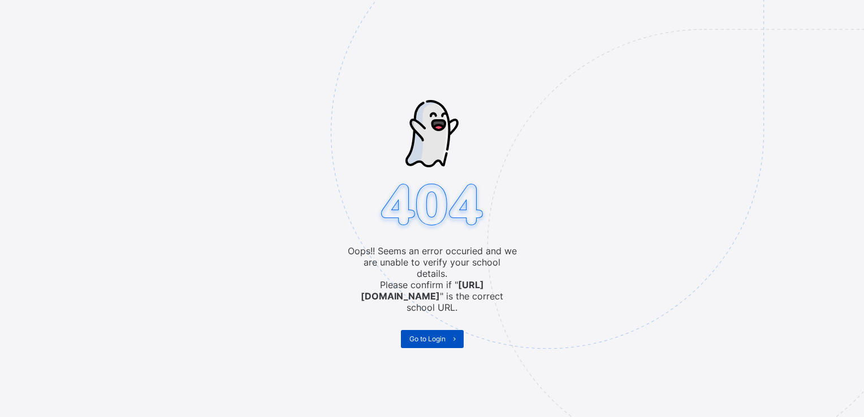
click at [438, 335] on span "Go to Login" at bounding box center [427, 339] width 36 height 8
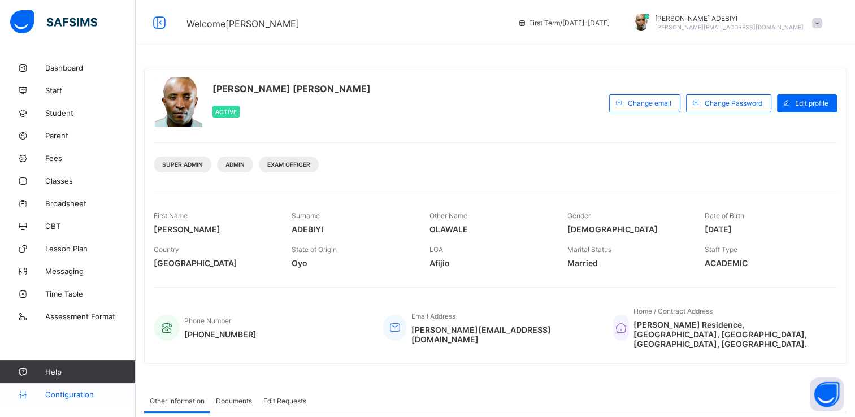
click at [55, 394] on span "Configuration" at bounding box center [90, 394] width 90 height 9
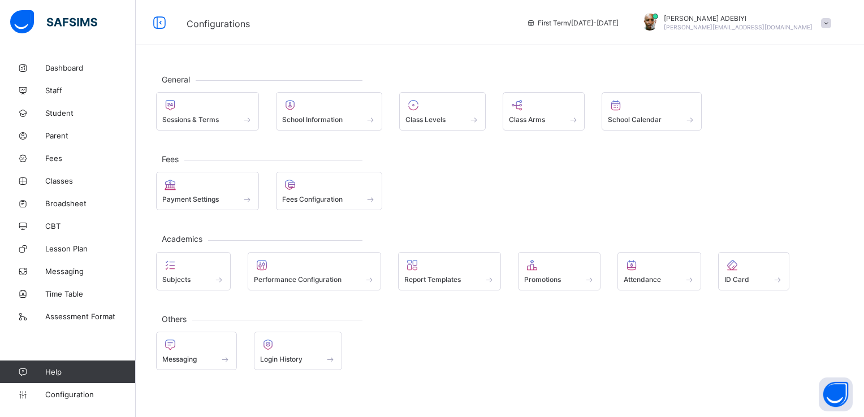
click at [246, 324] on div "Others Messaging Login History" at bounding box center [499, 344] width 687 height 51
click at [575, 270] on div at bounding box center [559, 265] width 71 height 14
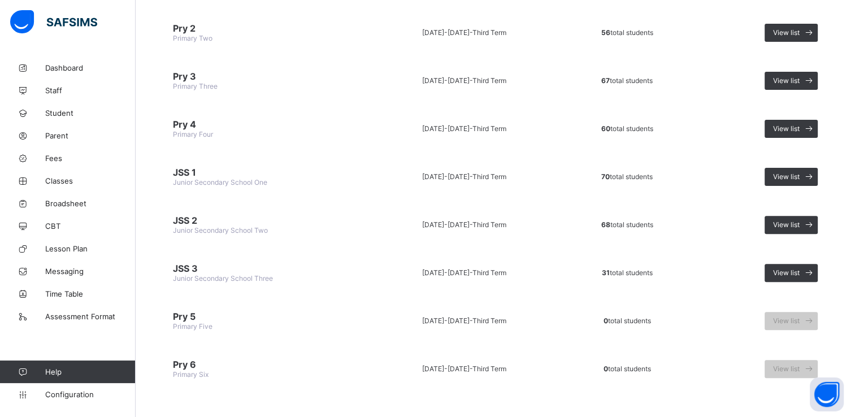
scroll to position [327, 0]
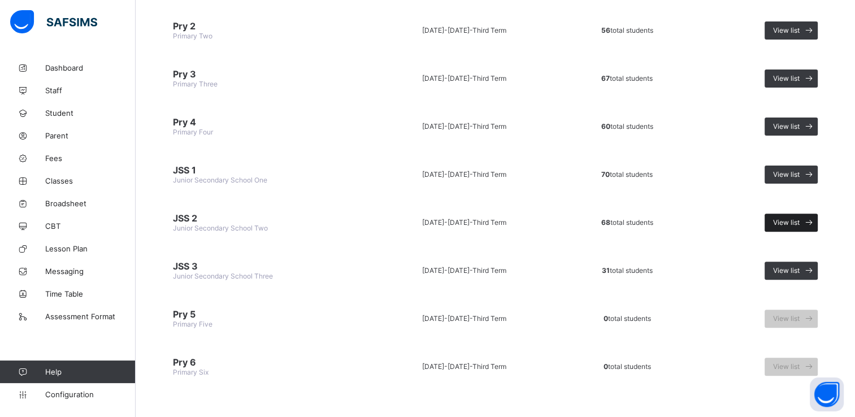
click at [799, 220] on span "View list" at bounding box center [786, 222] width 27 height 8
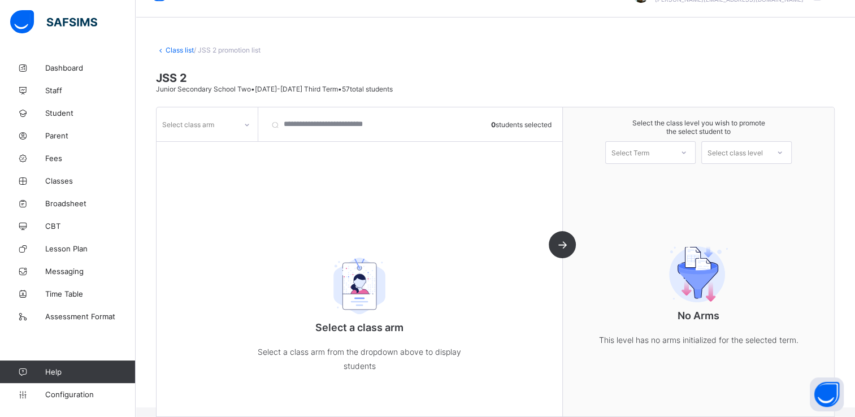
scroll to position [41, 0]
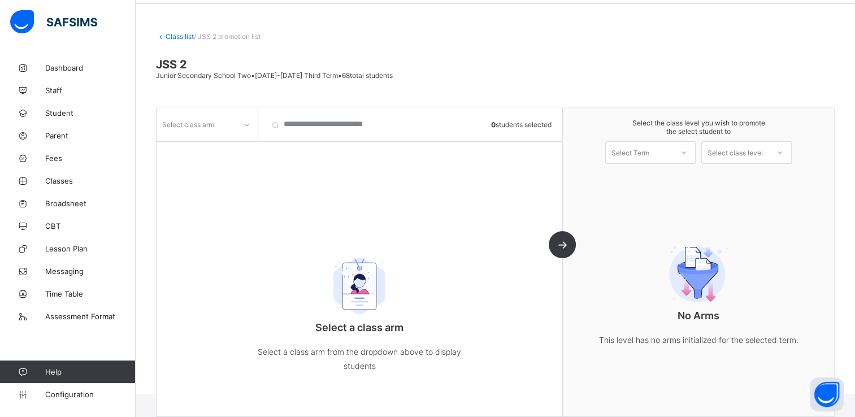
click at [248, 123] on icon at bounding box center [247, 124] width 7 height 11
click at [222, 143] on div "A" at bounding box center [207, 149] width 100 height 18
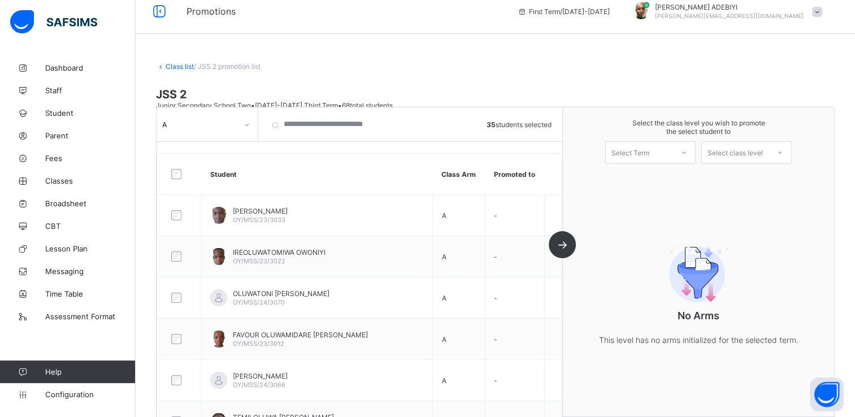
scroll to position [0, 0]
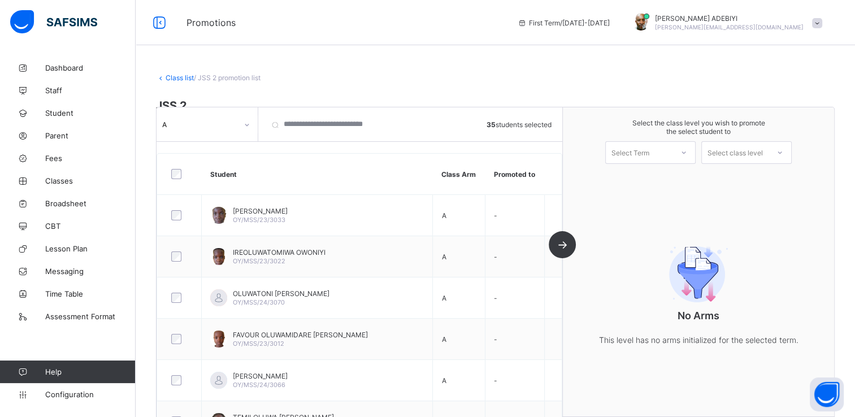
click at [687, 150] on icon at bounding box center [683, 152] width 7 height 11
click at [678, 177] on div "First Term [DATE]-[DATE]" at bounding box center [650, 182] width 89 height 26
click at [782, 155] on div at bounding box center [780, 152] width 20 height 19
click at [762, 180] on div "Junior Secondary School Three" at bounding box center [746, 182] width 89 height 26
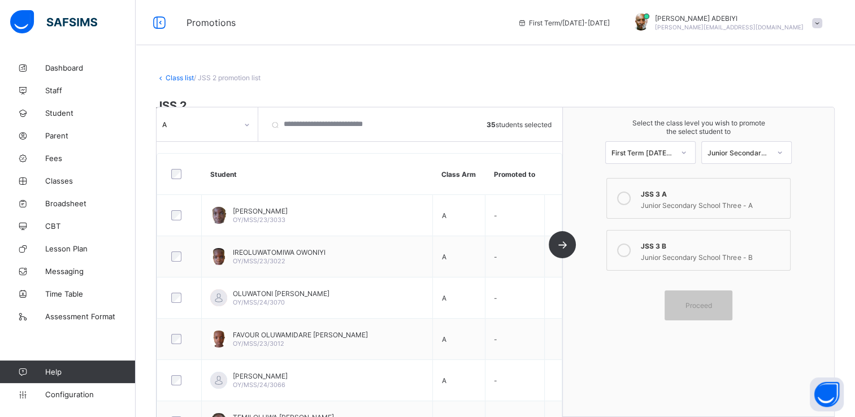
click at [630, 198] on icon at bounding box center [624, 199] width 14 height 14
click at [712, 300] on div "Proceed" at bounding box center [699, 305] width 68 height 30
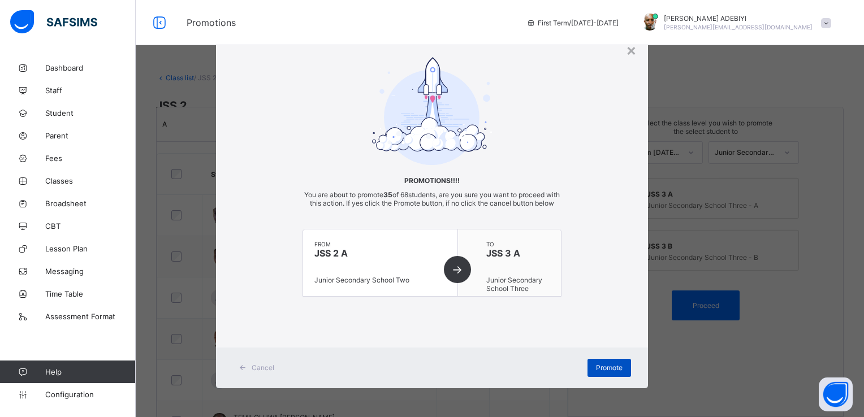
click at [613, 372] on span "Promote" at bounding box center [609, 367] width 27 height 8
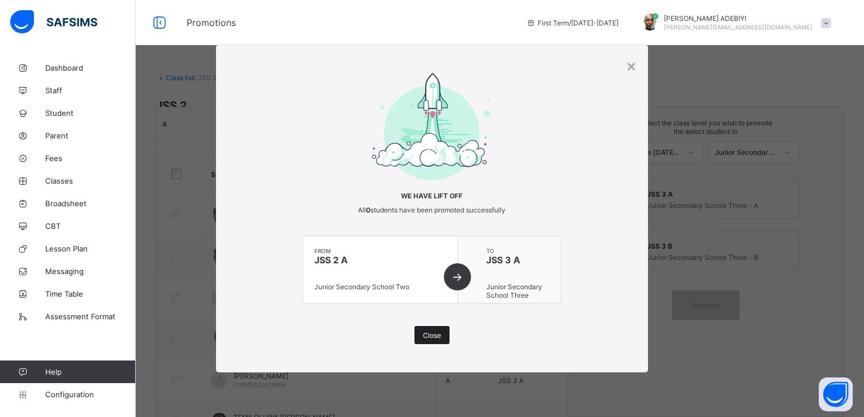
click at [431, 335] on span "Close" at bounding box center [432, 335] width 18 height 8
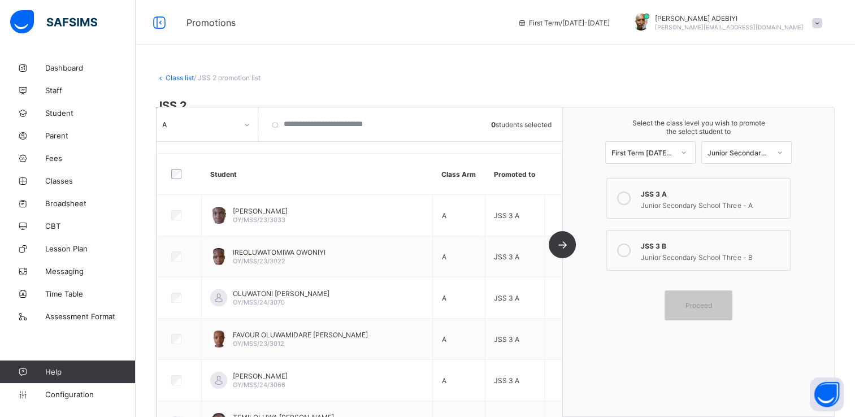
click at [248, 123] on icon at bounding box center [247, 124] width 7 height 11
click at [217, 168] on div "B" at bounding box center [207, 167] width 100 height 18
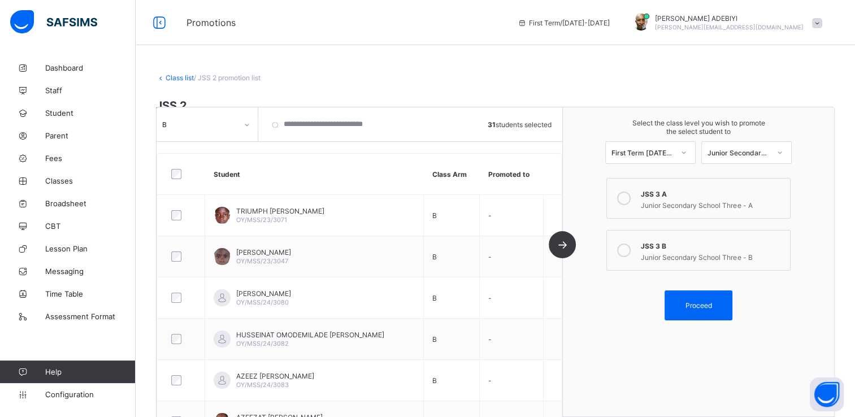
click at [626, 250] on icon at bounding box center [624, 251] width 14 height 14
click at [698, 301] on span "Proceed" at bounding box center [699, 305] width 27 height 8
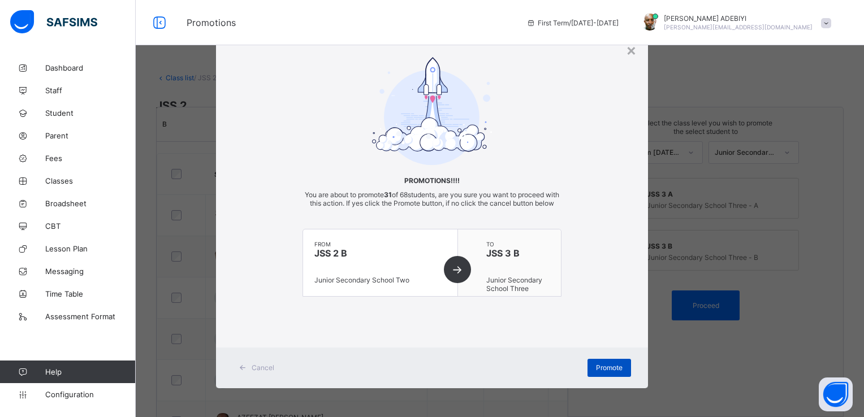
click at [606, 372] on span "Promote" at bounding box center [609, 367] width 27 height 8
click at [606, 373] on div "Promote" at bounding box center [609, 368] width 44 height 18
click at [606, 372] on span "Promote" at bounding box center [609, 367] width 27 height 8
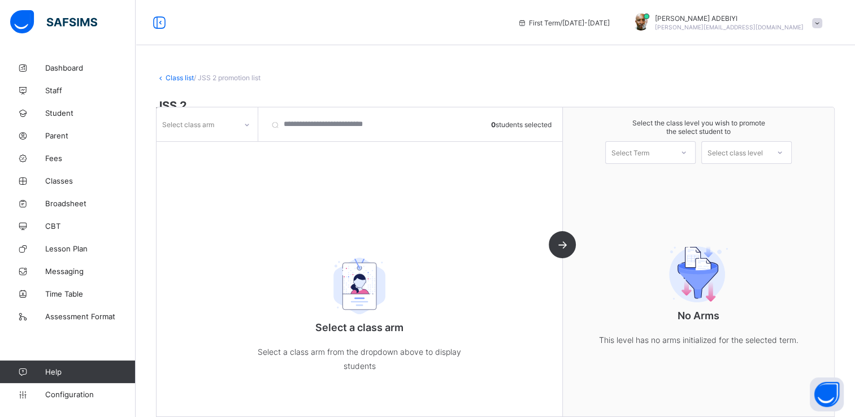
click at [244, 124] on icon at bounding box center [247, 124] width 7 height 11
click at [221, 161] on div "B" at bounding box center [207, 167] width 100 height 18
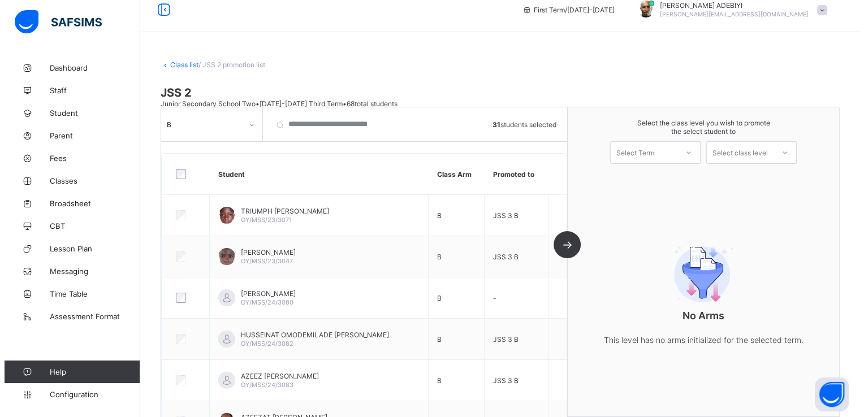
scroll to position [9, 0]
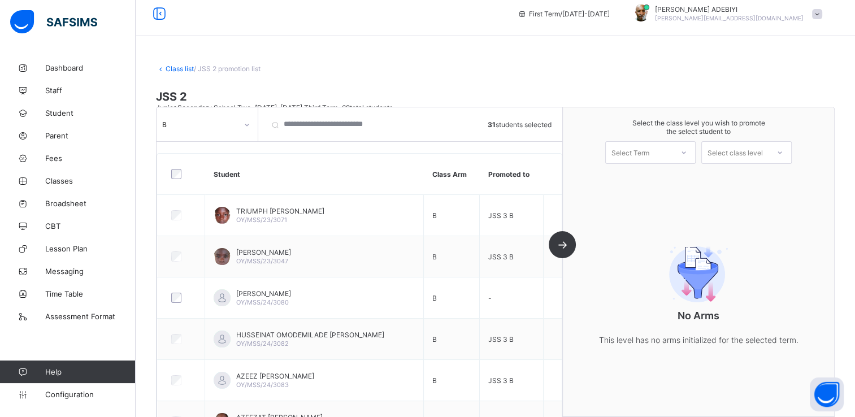
click at [687, 153] on icon at bounding box center [683, 152] width 7 height 11
click at [680, 177] on div "First Term [DATE]-[DATE]" at bounding box center [650, 182] width 89 height 26
click at [783, 151] on icon at bounding box center [780, 152] width 7 height 11
click at [769, 181] on div "Junior Secondary School Three" at bounding box center [746, 182] width 89 height 26
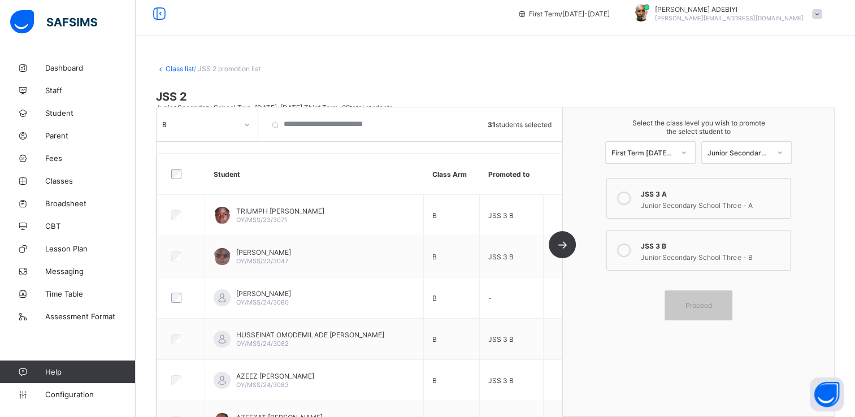
click at [629, 250] on icon at bounding box center [624, 251] width 14 height 14
click at [705, 300] on div "Proceed" at bounding box center [699, 305] width 68 height 30
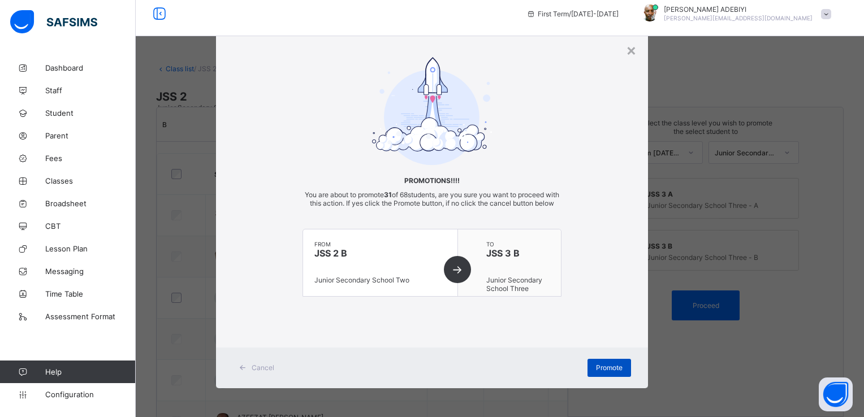
click at [608, 372] on span "Promote" at bounding box center [609, 367] width 27 height 8
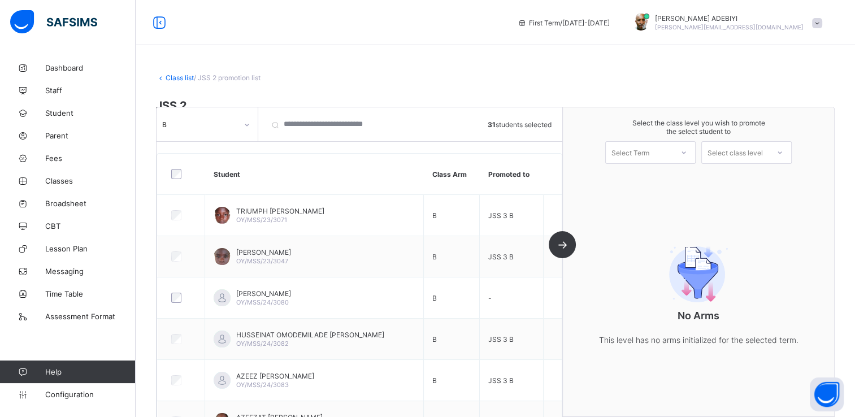
click at [687, 151] on icon at bounding box center [683, 152] width 7 height 11
click at [687, 184] on div "First Term [DATE]-[DATE]" at bounding box center [650, 182] width 89 height 26
click at [778, 151] on div at bounding box center [780, 152] width 20 height 19
click at [771, 182] on div "Junior Secondary School Three" at bounding box center [746, 182] width 89 height 26
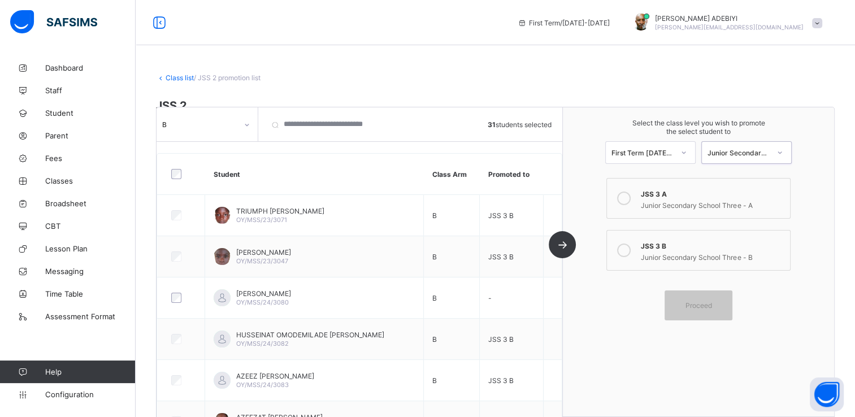
click at [629, 250] on icon at bounding box center [624, 251] width 14 height 14
click at [692, 297] on div "Proceed" at bounding box center [699, 305] width 68 height 30
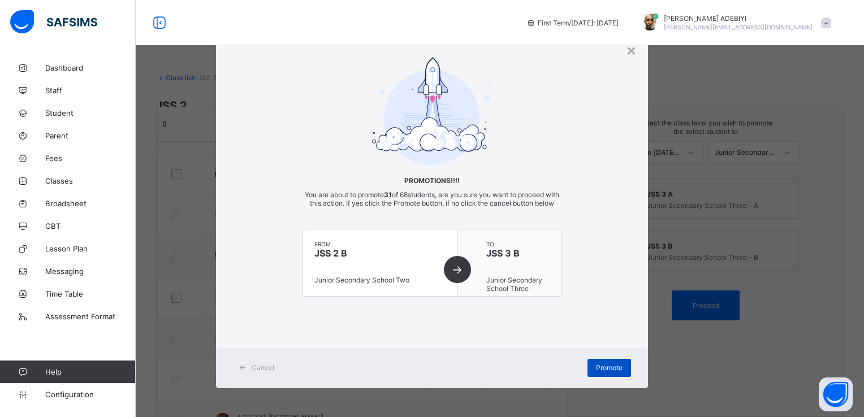
click at [608, 371] on div "Promote" at bounding box center [609, 368] width 44 height 18
click at [610, 372] on span "Promote" at bounding box center [609, 367] width 27 height 8
click at [609, 372] on span "Promote" at bounding box center [609, 367] width 27 height 8
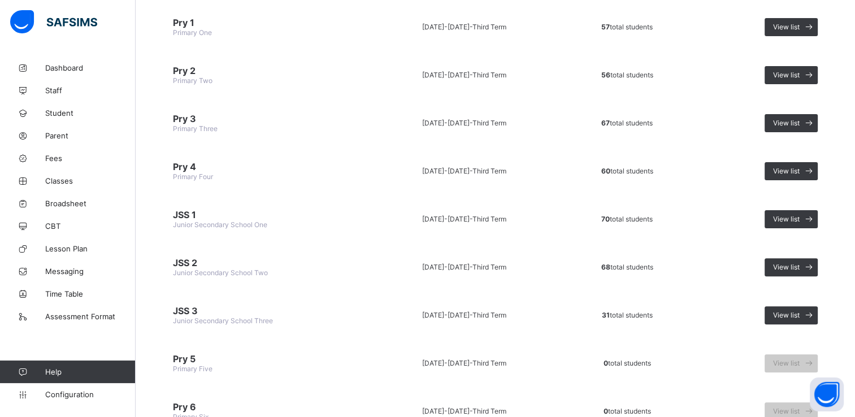
scroll to position [330, 0]
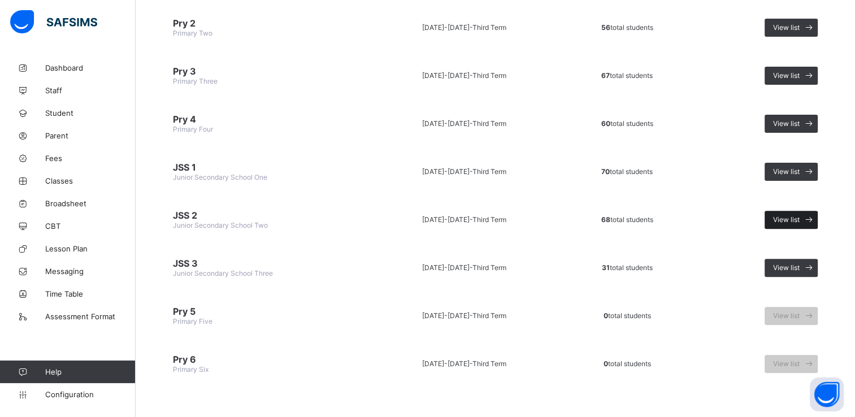
click at [810, 211] on span at bounding box center [809, 220] width 18 height 18
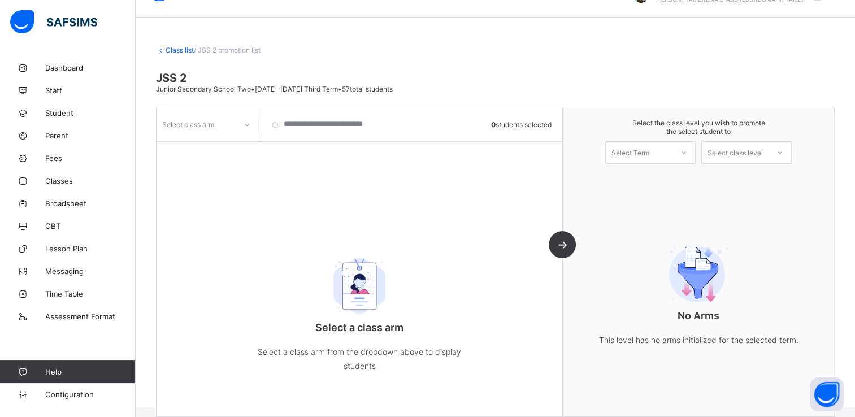
scroll to position [41, 0]
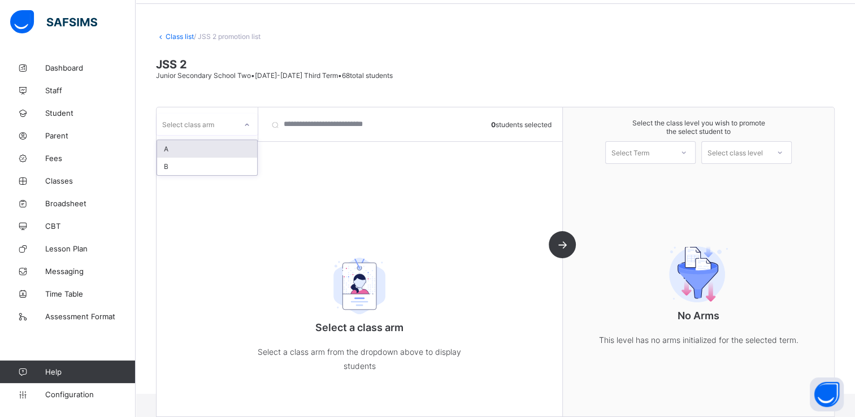
click at [247, 125] on icon at bounding box center [247, 125] width 4 height 2
click at [223, 166] on div "B" at bounding box center [207, 167] width 100 height 18
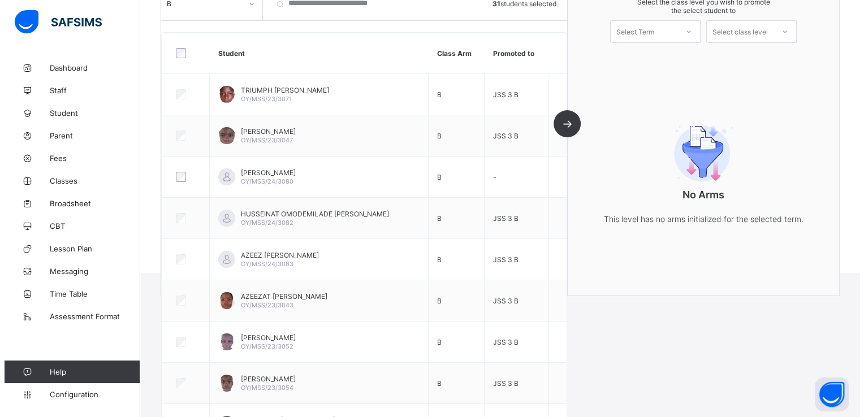
scroll to position [0, 0]
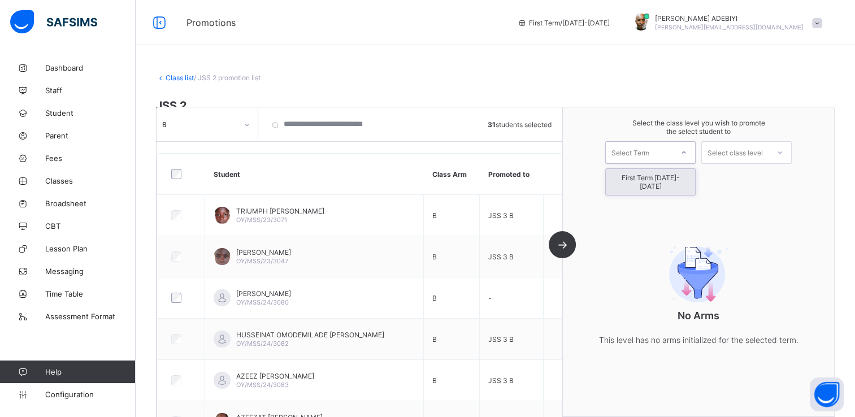
click at [662, 147] on div "Select Term" at bounding box center [639, 153] width 67 height 16
click at [674, 183] on div "First Term [DATE]-[DATE]" at bounding box center [650, 182] width 89 height 26
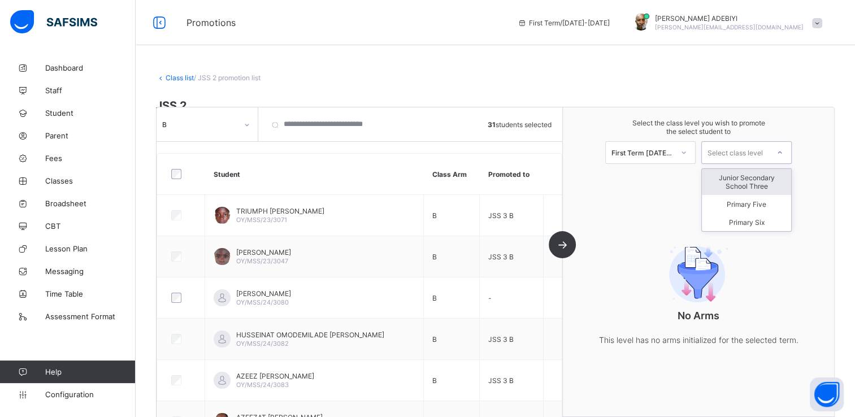
click at [783, 150] on icon at bounding box center [780, 152] width 7 height 11
click at [781, 180] on div "Junior Secondary School Three" at bounding box center [746, 182] width 89 height 26
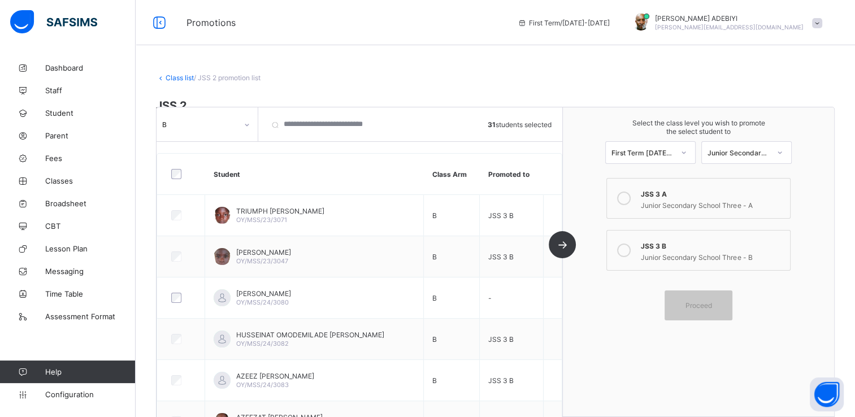
click at [623, 250] on icon at bounding box center [624, 251] width 14 height 14
click at [690, 300] on div "Proceed" at bounding box center [699, 305] width 68 height 30
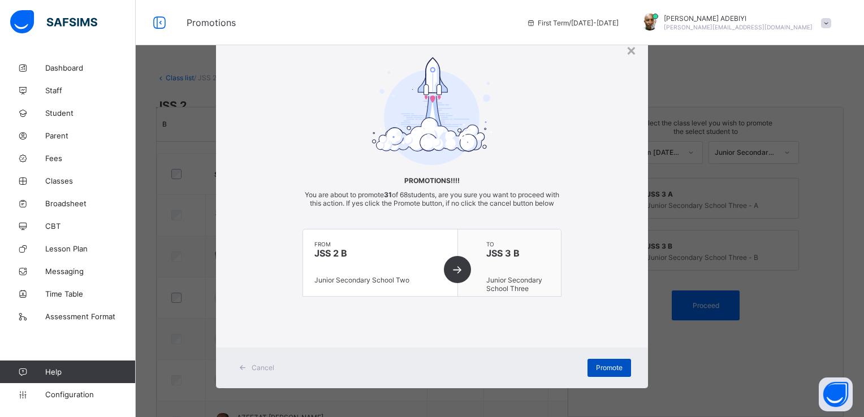
click at [616, 371] on span "Promote" at bounding box center [609, 367] width 27 height 8
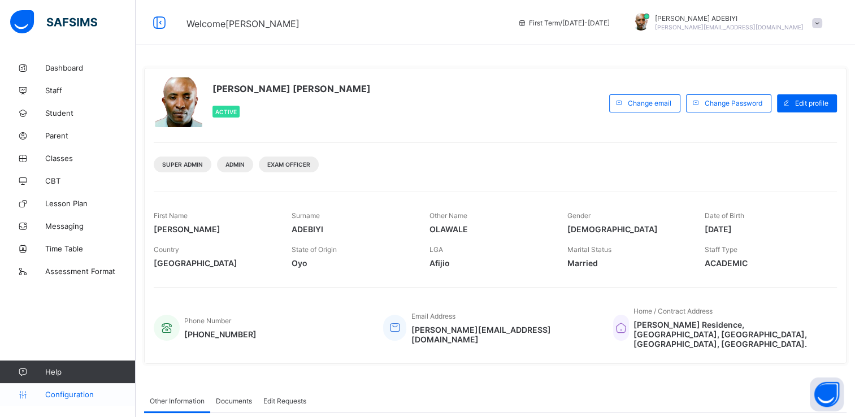
click at [77, 397] on span "Configuration" at bounding box center [90, 394] width 90 height 9
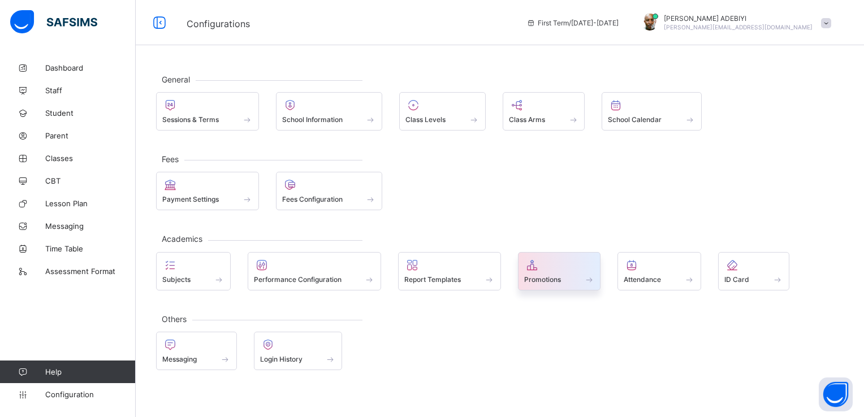
click at [589, 275] on span at bounding box center [588, 280] width 11 height 10
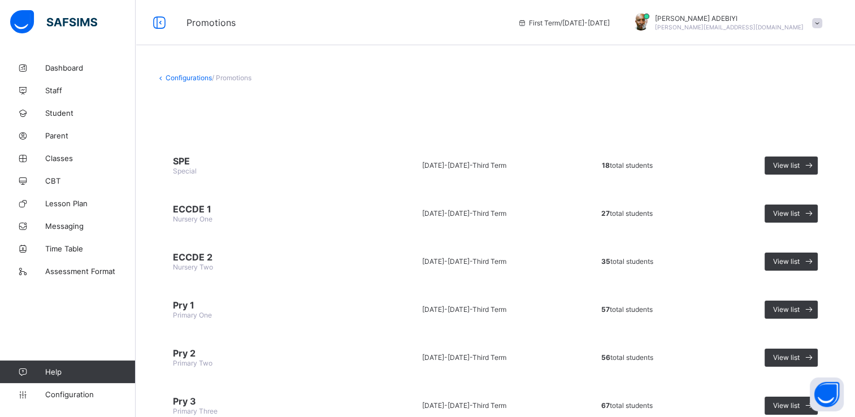
scroll to position [330, 0]
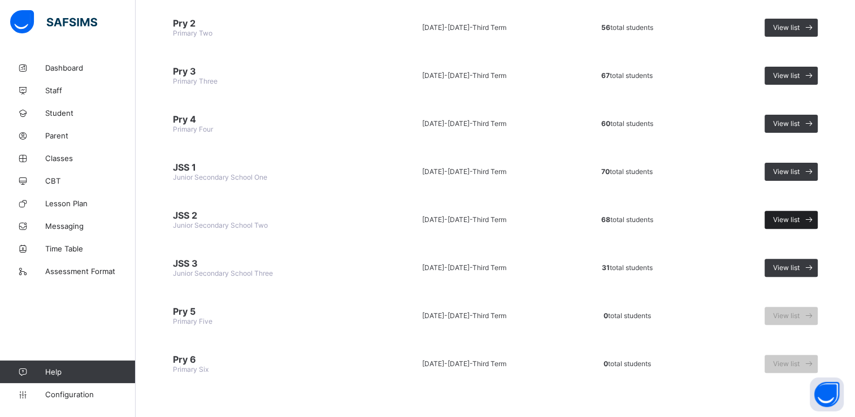
click at [786, 215] on span "View list" at bounding box center [786, 219] width 27 height 8
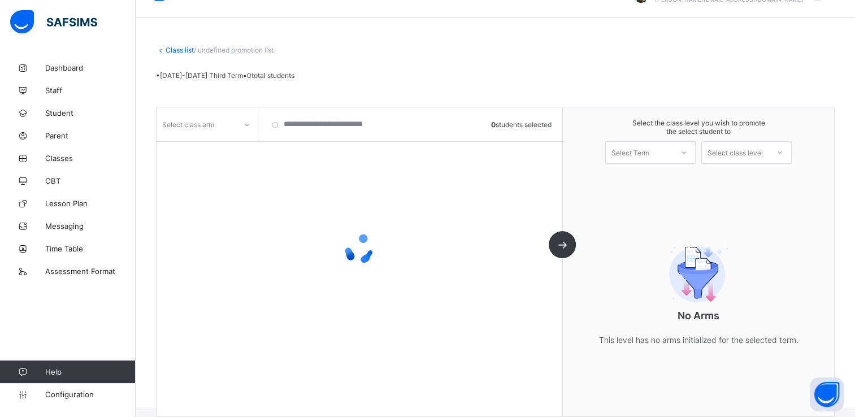
scroll to position [41, 0]
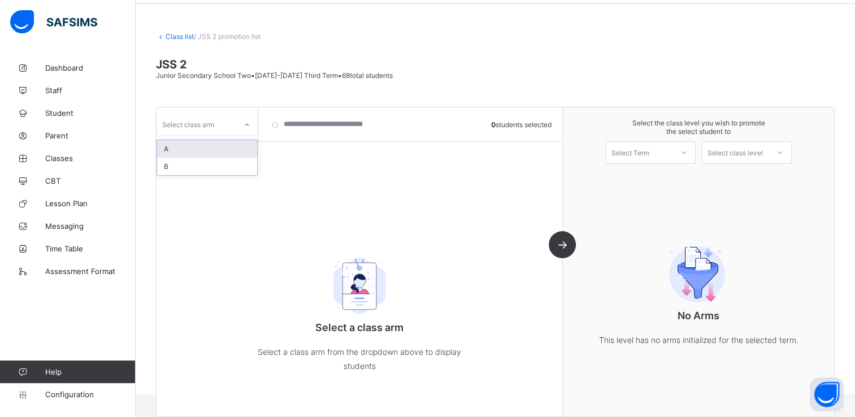
click at [249, 128] on icon at bounding box center [247, 124] width 7 height 11
click at [218, 172] on div "B" at bounding box center [207, 167] width 100 height 18
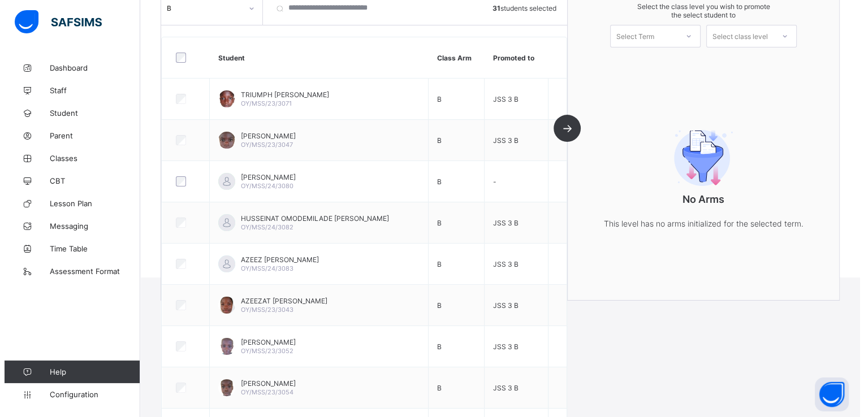
scroll to position [40, 0]
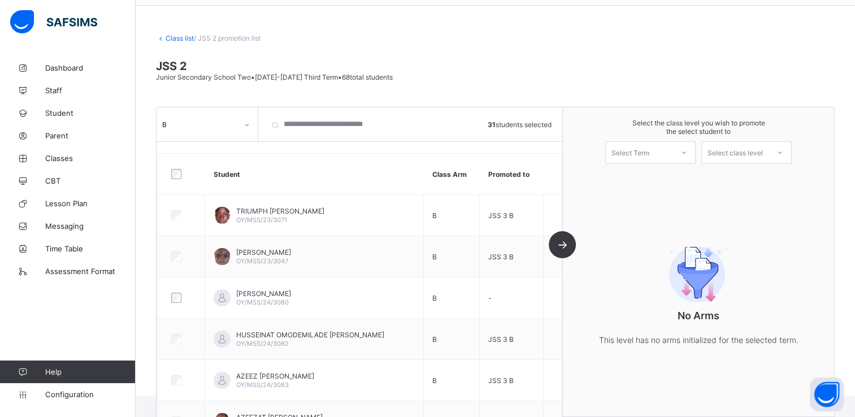
click at [680, 154] on div at bounding box center [684, 152] width 20 height 19
click at [672, 180] on div "First Term [DATE]-[DATE]" at bounding box center [650, 182] width 89 height 26
click at [783, 151] on icon at bounding box center [780, 152] width 7 height 11
click at [770, 180] on div "Junior Secondary School Three" at bounding box center [746, 182] width 89 height 26
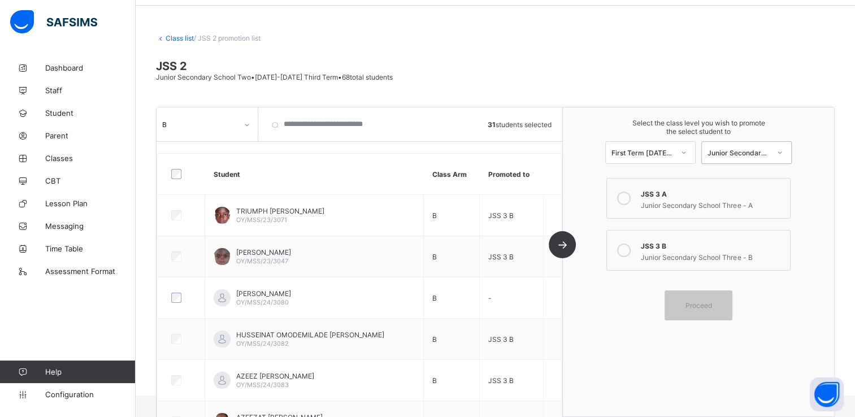
click at [628, 251] on icon at bounding box center [624, 251] width 14 height 14
click at [697, 306] on span "Proceed" at bounding box center [699, 305] width 27 height 8
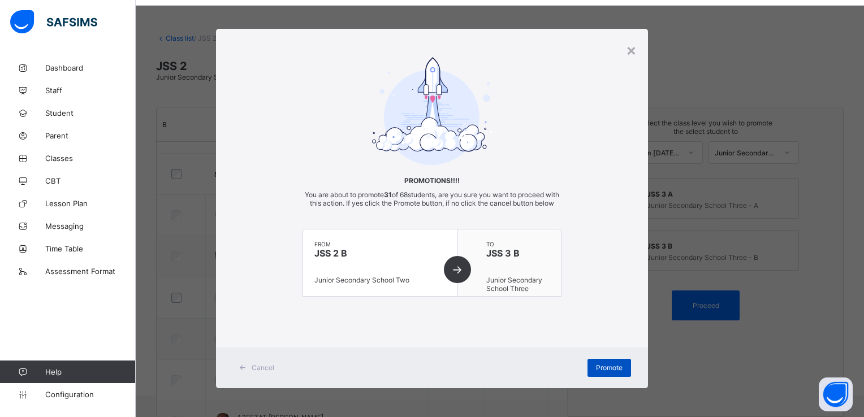
click at [616, 372] on span "Promote" at bounding box center [609, 367] width 27 height 8
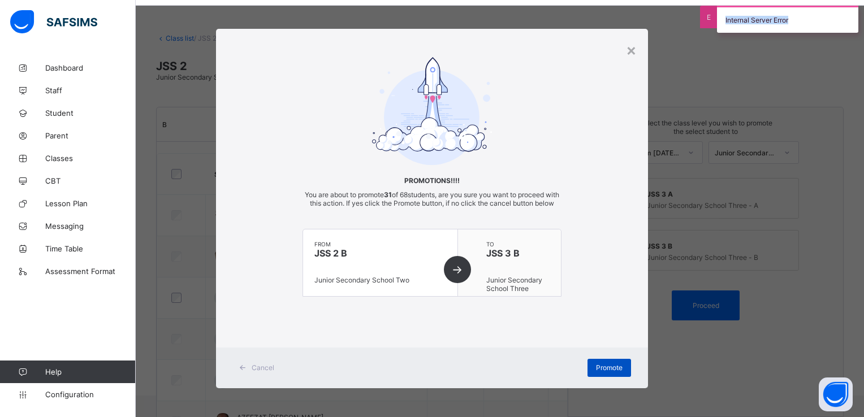
click at [616, 372] on span "Promote" at bounding box center [609, 367] width 27 height 8
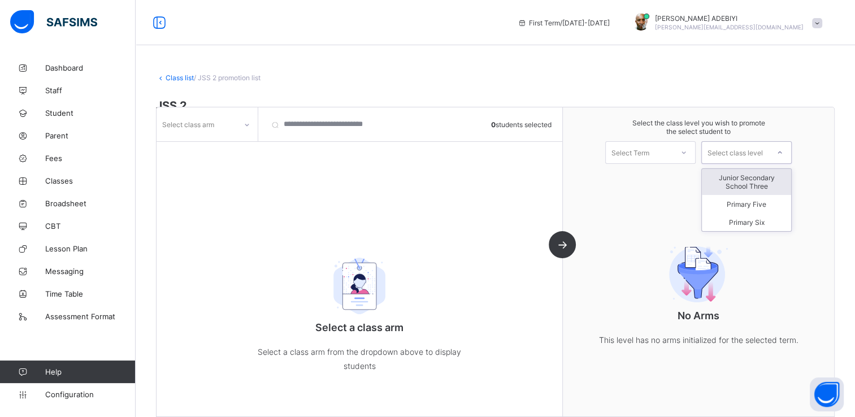
drag, startPoint x: 0, startPoint y: 0, endPoint x: 791, endPoint y: 132, distance: 802.2
click at [791, 132] on span "Select the class level you wish to promote the select student to" at bounding box center [698, 127] width 249 height 17
click at [783, 154] on icon at bounding box center [780, 152] width 7 height 11
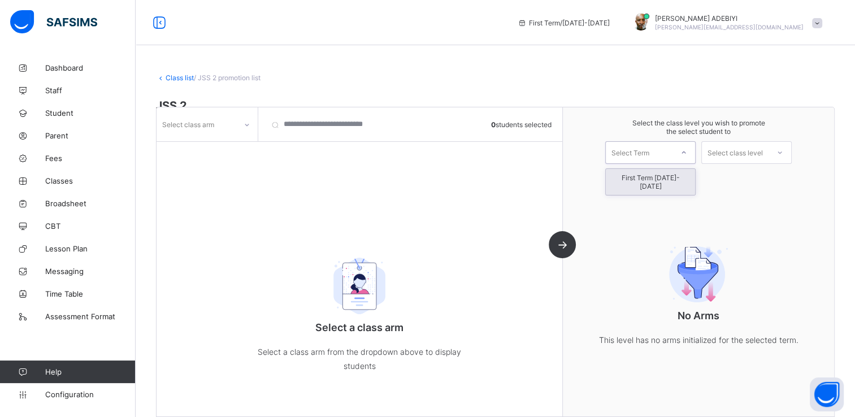
drag, startPoint x: 775, startPoint y: 176, endPoint x: 685, endPoint y: 156, distance: 92.1
click at [685, 156] on div at bounding box center [684, 152] width 20 height 19
drag, startPoint x: 678, startPoint y: 177, endPoint x: 371, endPoint y: 187, distance: 307.6
click at [371, 187] on div "Select class arm 0 students selected Select a class arm Select a class arm from…" at bounding box center [360, 261] width 406 height 309
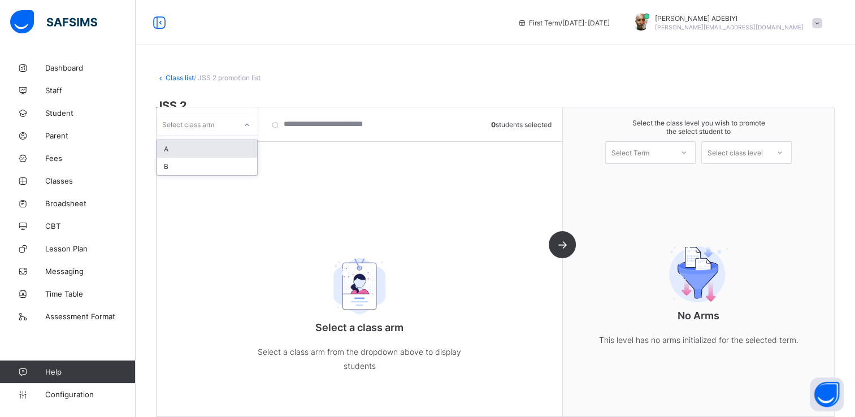
click at [251, 125] on div at bounding box center [246, 125] width 19 height 18
click at [219, 172] on div "B" at bounding box center [207, 167] width 100 height 18
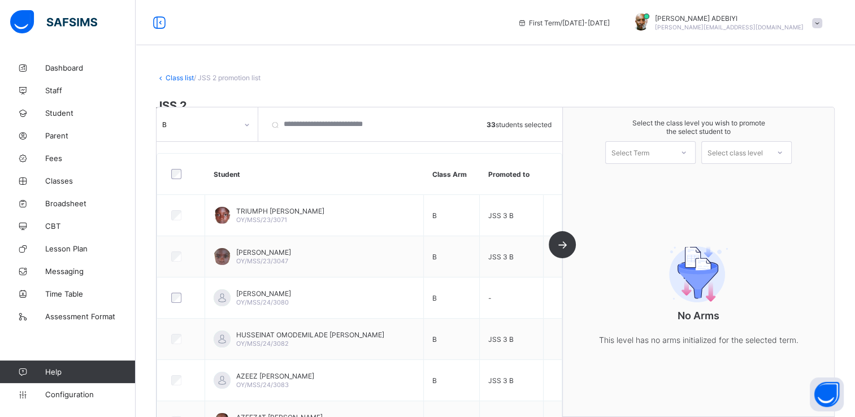
click at [687, 150] on icon at bounding box center [683, 152] width 7 height 11
click at [679, 180] on div "First Term [DATE]-[DATE]" at bounding box center [650, 182] width 89 height 26
click at [783, 154] on icon at bounding box center [780, 152] width 7 height 11
click at [774, 184] on div "Junior Secondary School Three" at bounding box center [746, 182] width 89 height 26
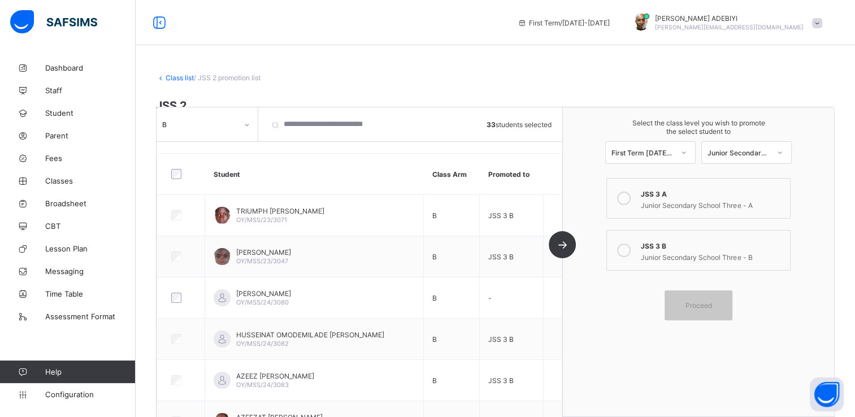
click at [631, 252] on icon at bounding box center [624, 251] width 14 height 14
click at [702, 302] on span "Proceed" at bounding box center [699, 305] width 27 height 8
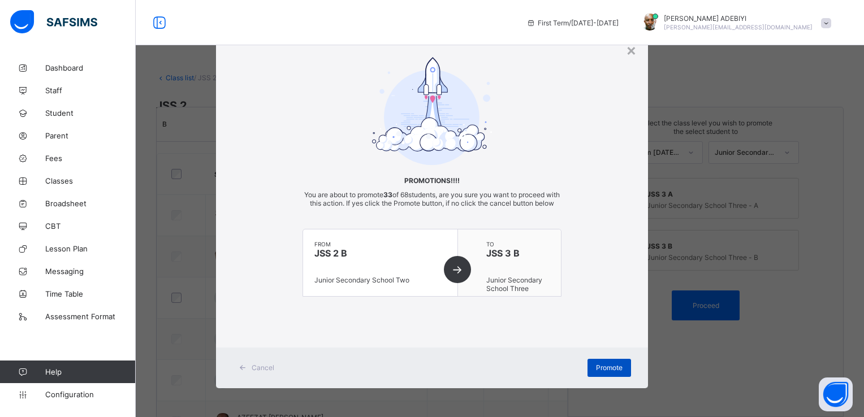
click at [601, 372] on span "Promote" at bounding box center [609, 367] width 27 height 8
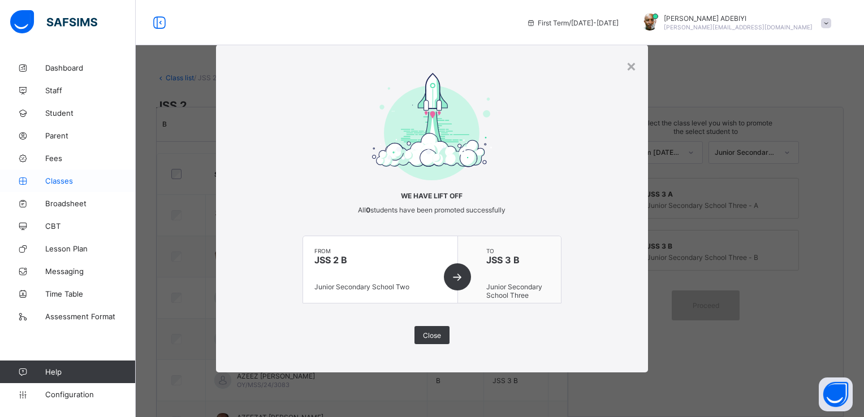
click at [68, 179] on span "Classes" at bounding box center [90, 180] width 90 height 9
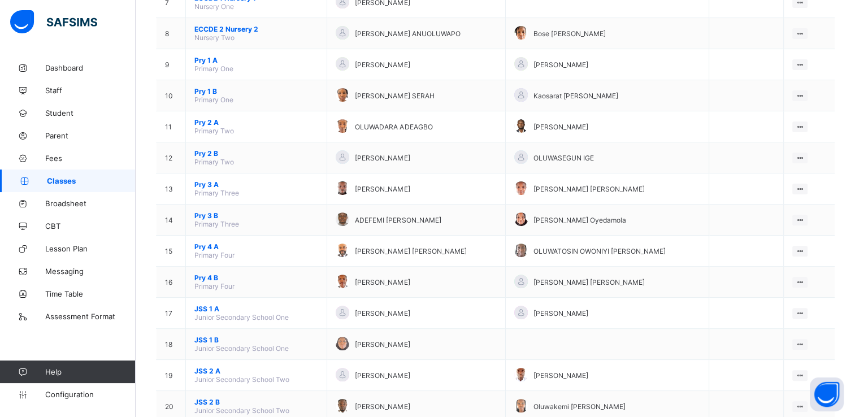
scroll to position [492, 0]
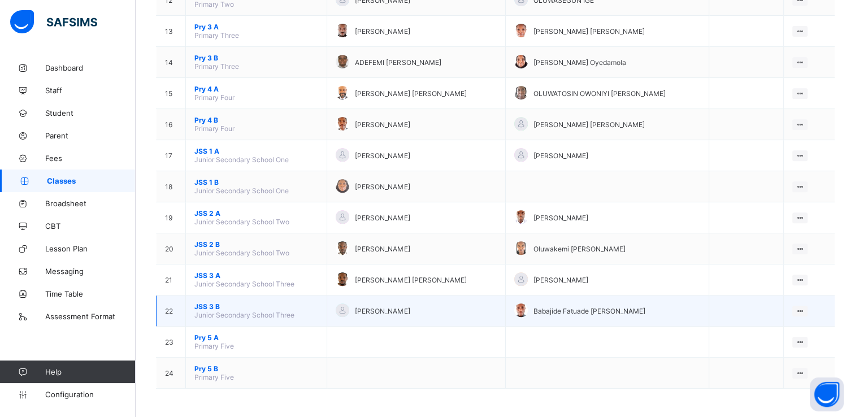
click at [206, 309] on span "JSS 3 B" at bounding box center [256, 306] width 124 height 8
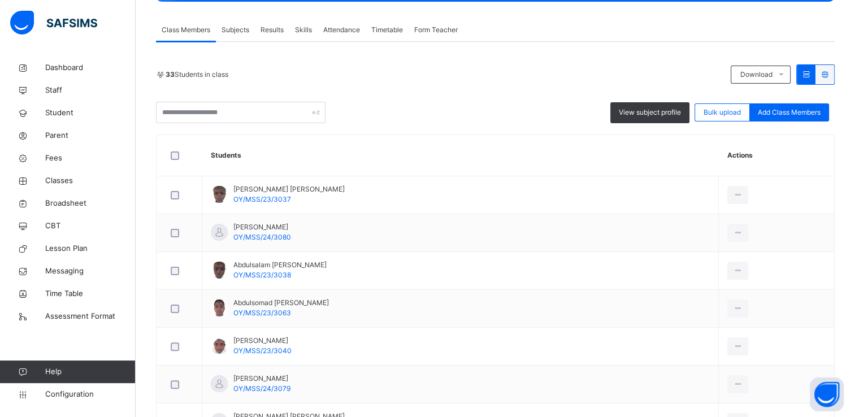
scroll to position [198, 0]
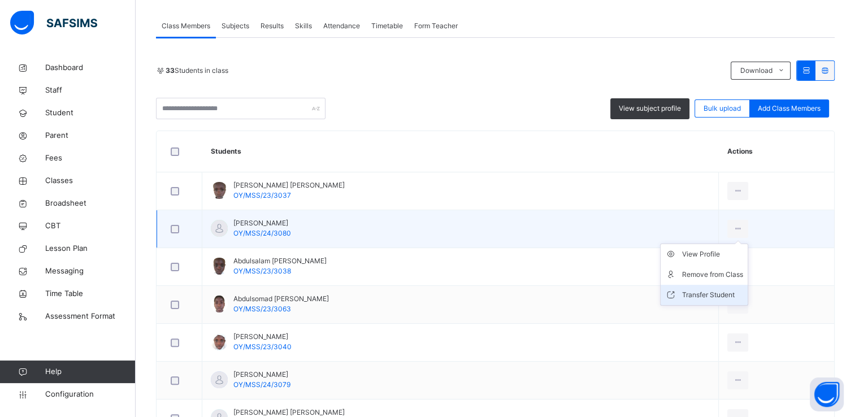
click at [696, 289] on div "Transfer Student" at bounding box center [712, 294] width 61 height 11
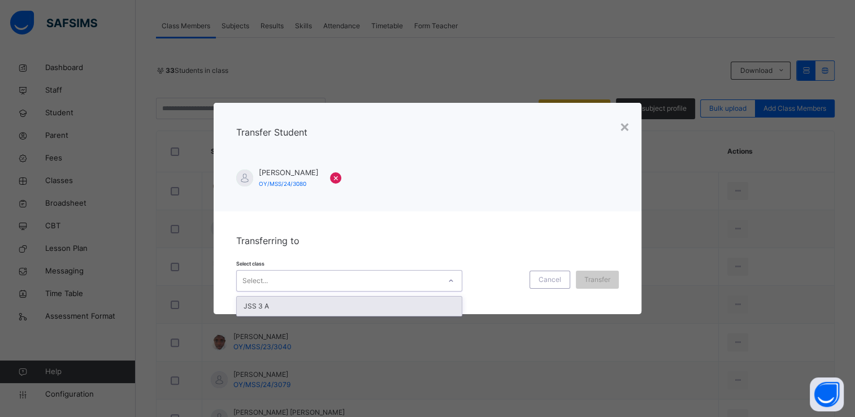
click at [451, 284] on icon at bounding box center [451, 280] width 7 height 11
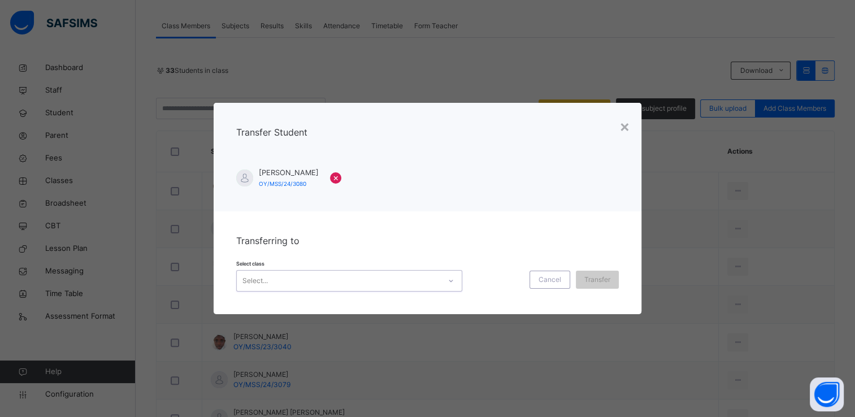
click at [451, 284] on icon at bounding box center [451, 280] width 7 height 11
click at [624, 128] on div "×" at bounding box center [624, 126] width 11 height 24
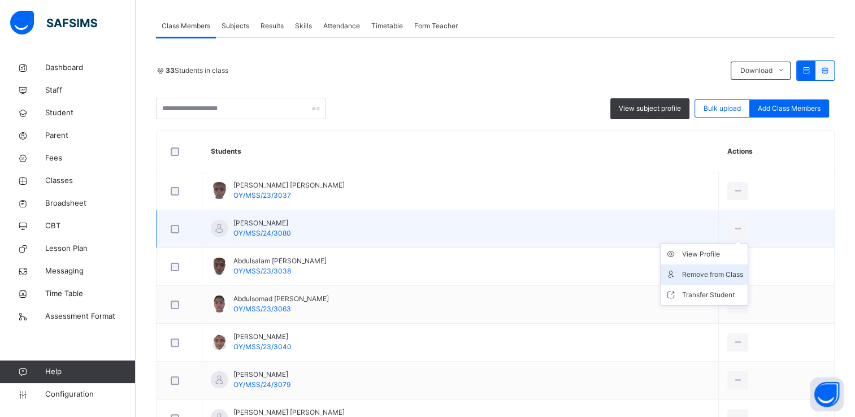
click at [703, 271] on div "Remove from Class" at bounding box center [712, 274] width 61 height 11
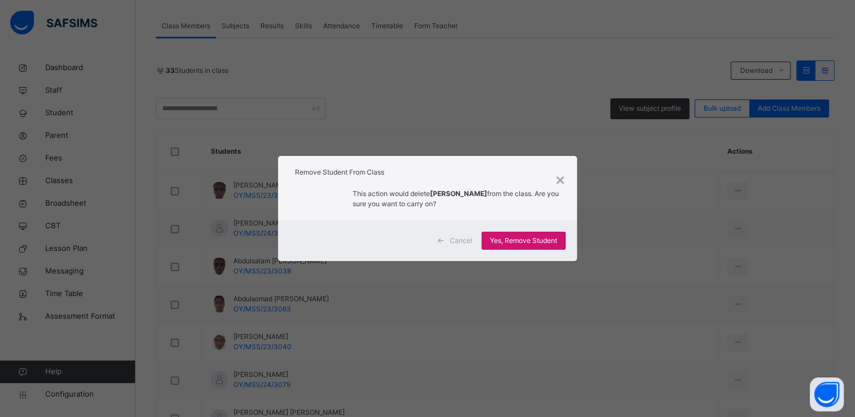
click at [552, 239] on span "Yes, Remove Student" at bounding box center [523, 241] width 67 height 10
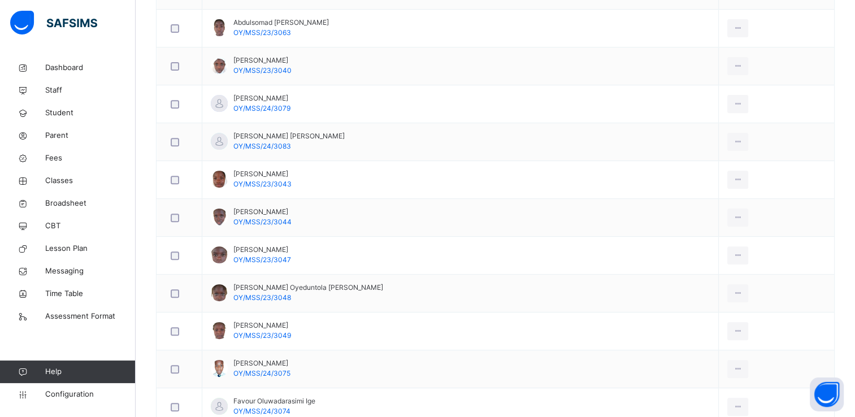
scroll to position [440, 0]
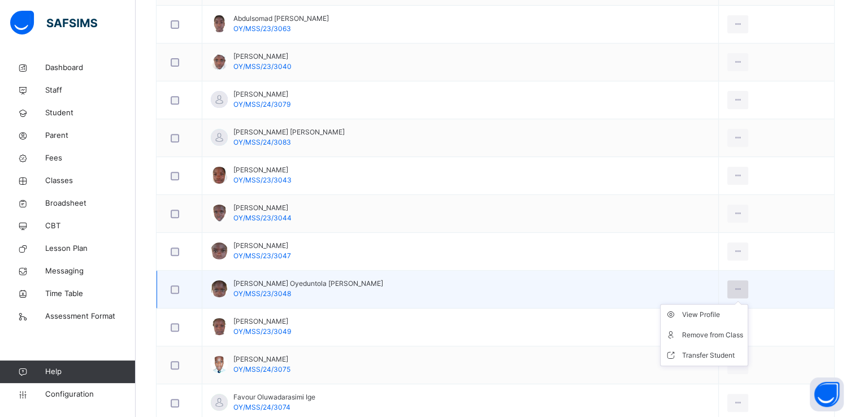
click at [733, 288] on icon at bounding box center [738, 289] width 10 height 10
click at [696, 329] on div "Remove from Class" at bounding box center [712, 334] width 61 height 11
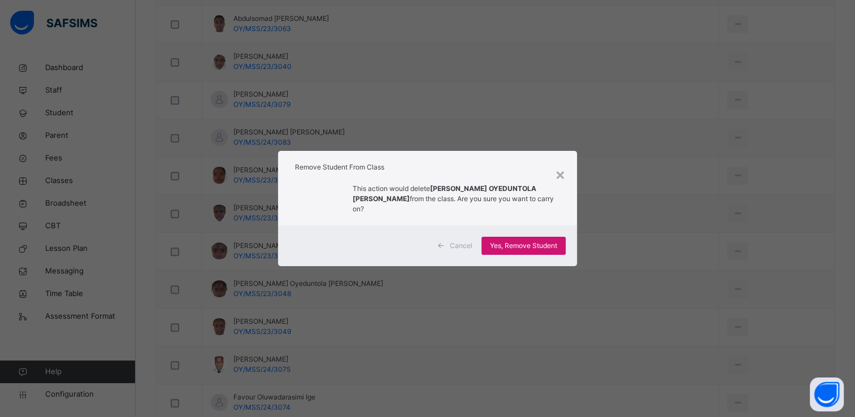
click at [538, 241] on span "Yes, Remove Student" at bounding box center [523, 246] width 67 height 10
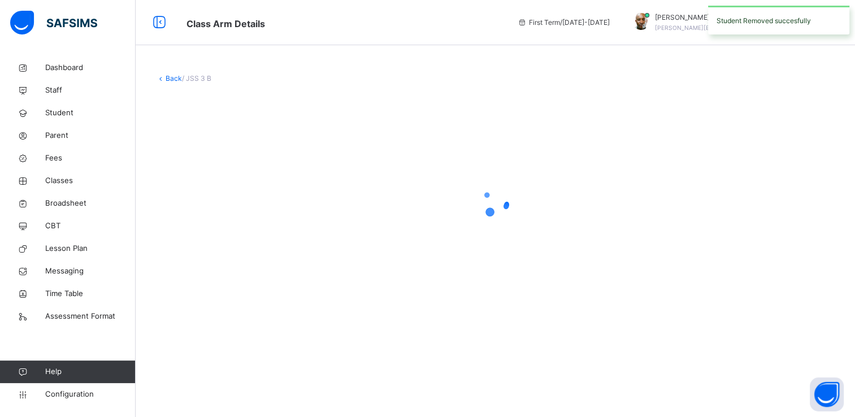
scroll to position [0, 0]
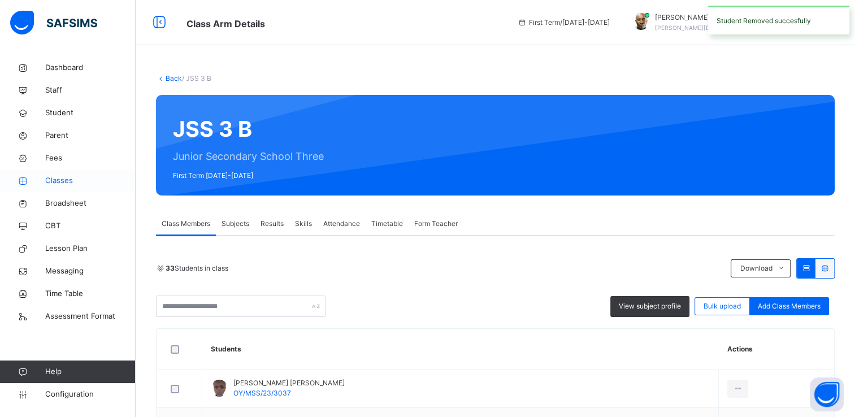
click at [66, 181] on span "Classes" at bounding box center [90, 180] width 90 height 11
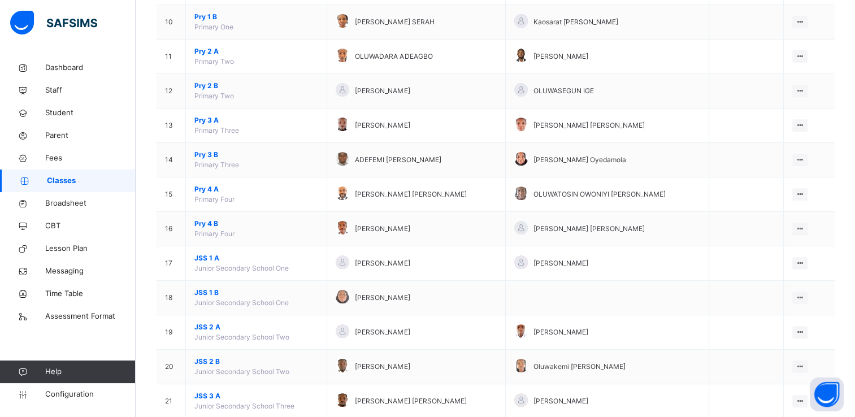
scroll to position [460, 0]
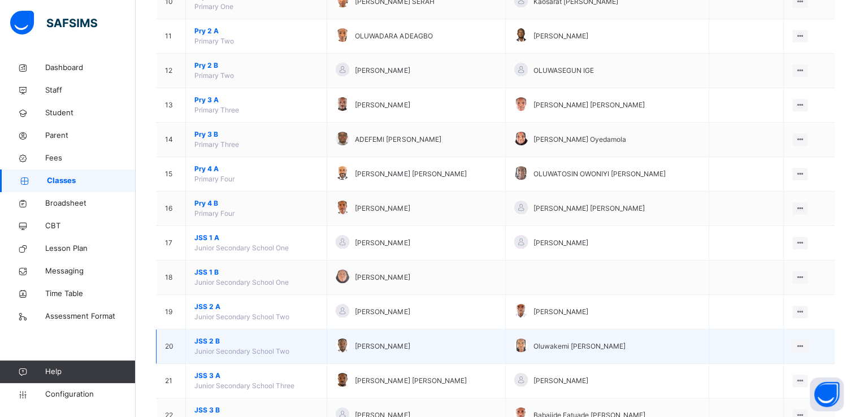
click at [197, 340] on span "JSS 2 B" at bounding box center [256, 341] width 124 height 10
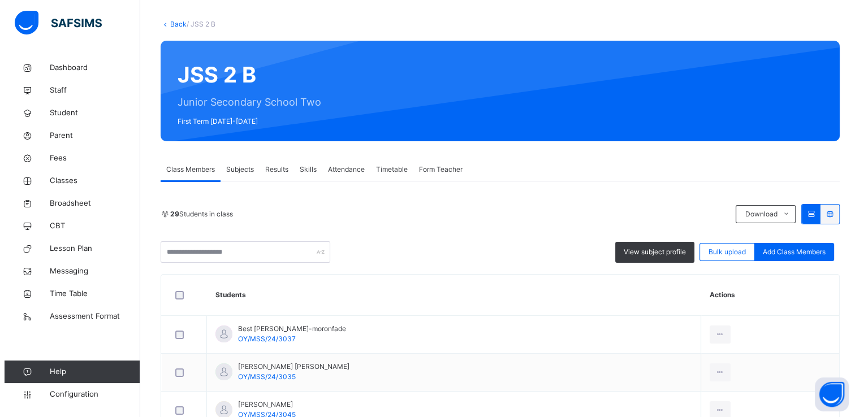
scroll to position [57, 0]
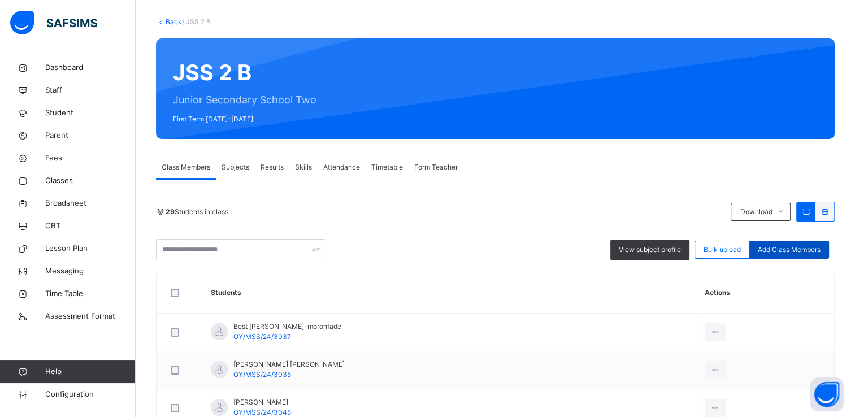
click at [798, 250] on span "Add Class Members" at bounding box center [789, 250] width 63 height 10
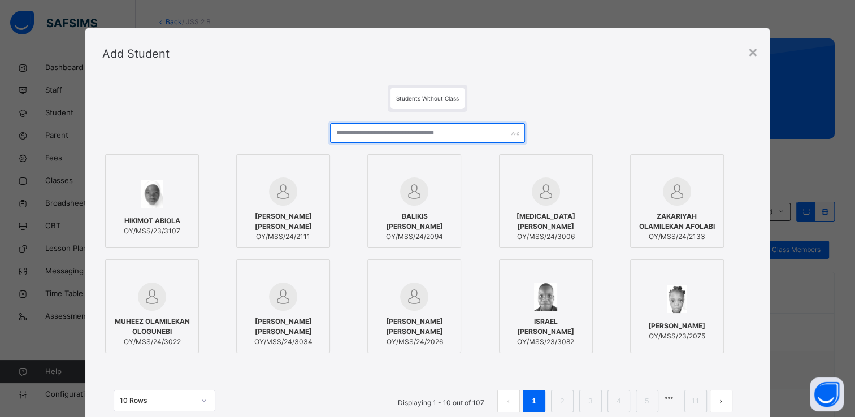
click at [396, 132] on input "text" at bounding box center [427, 133] width 195 height 20
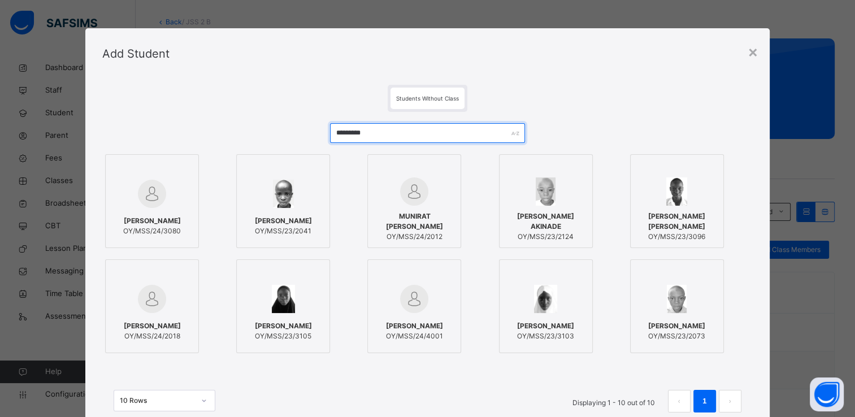
type input "*********"
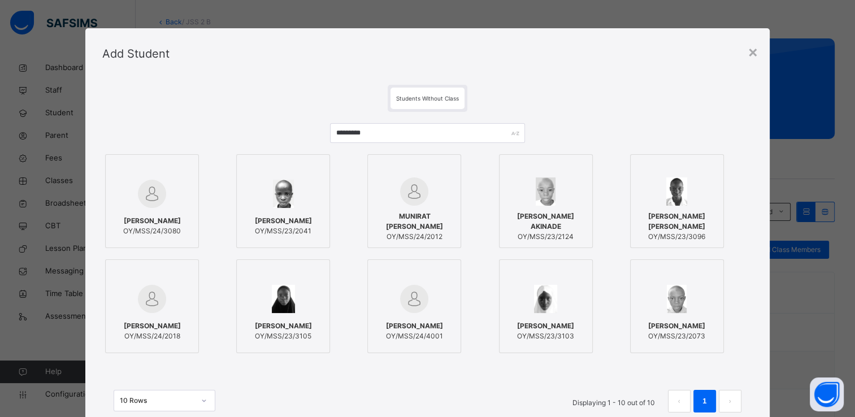
click at [147, 194] on img at bounding box center [152, 194] width 28 height 28
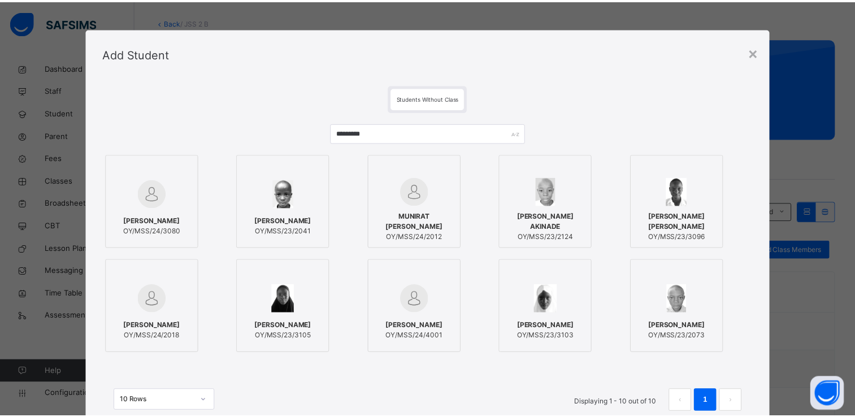
scroll to position [86, 0]
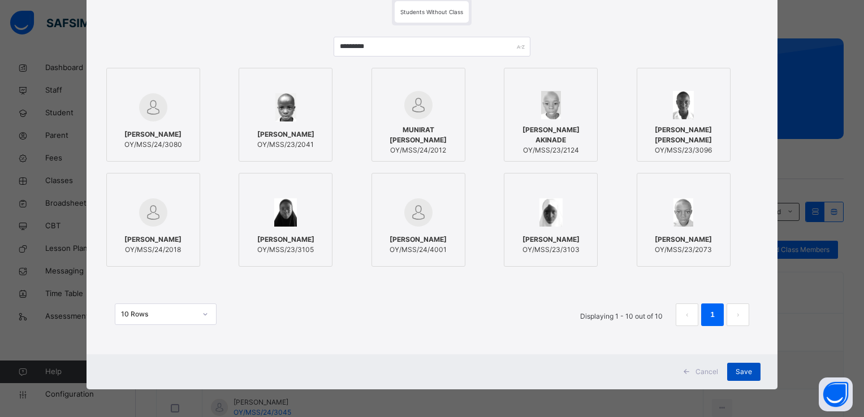
click at [743, 368] on span "Save" at bounding box center [743, 372] width 16 height 10
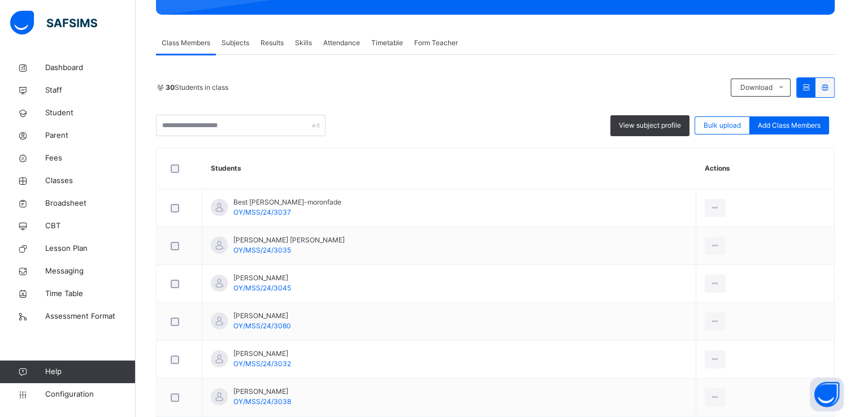
scroll to position [183, 0]
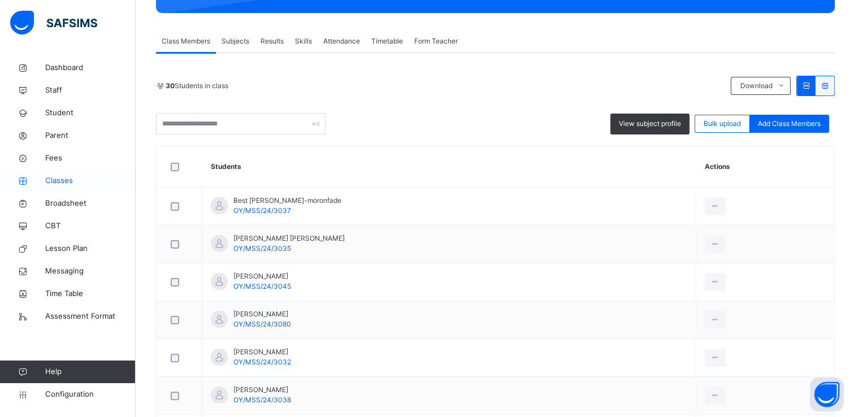
click at [62, 177] on span "Classes" at bounding box center [90, 180] width 90 height 11
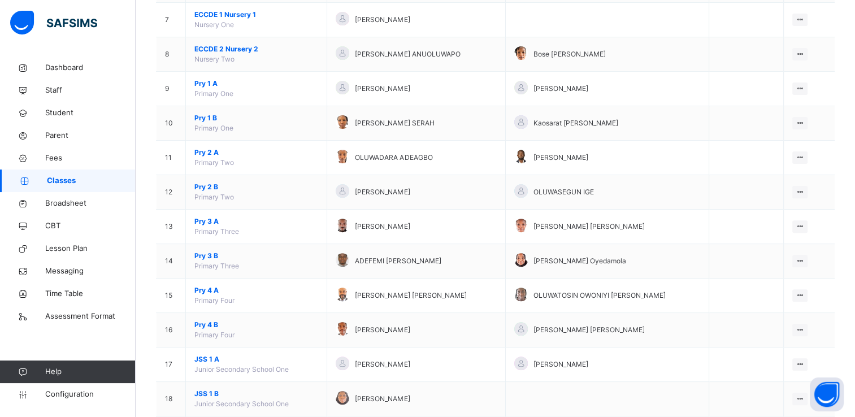
scroll to position [570, 0]
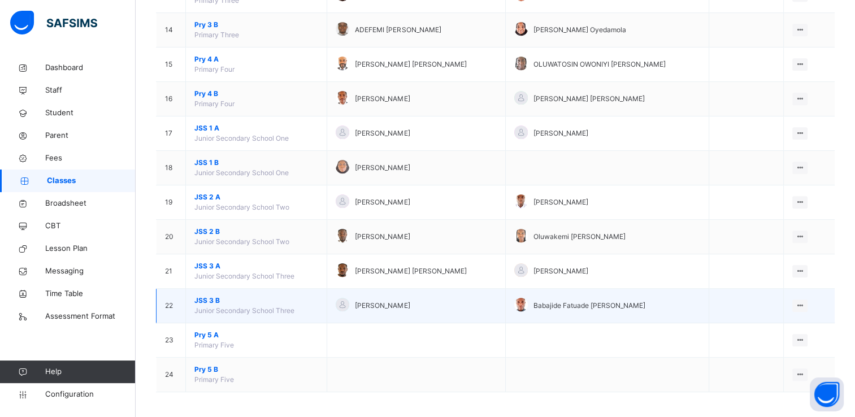
click at [213, 298] on span "JSS 3 B" at bounding box center [256, 301] width 124 height 10
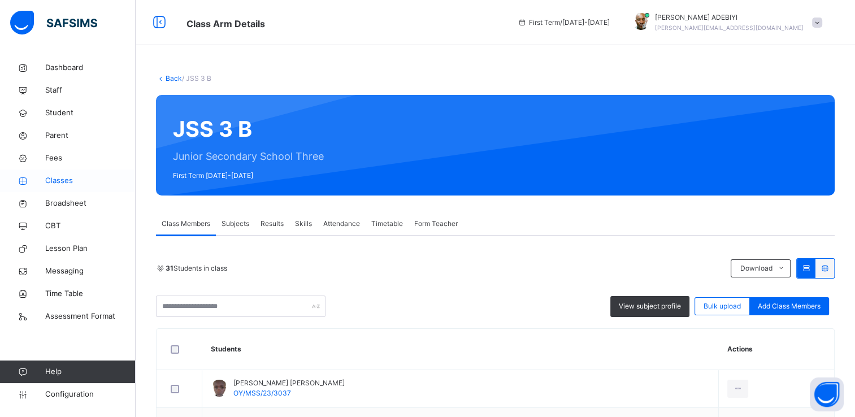
click at [58, 181] on span "Classes" at bounding box center [90, 180] width 90 height 11
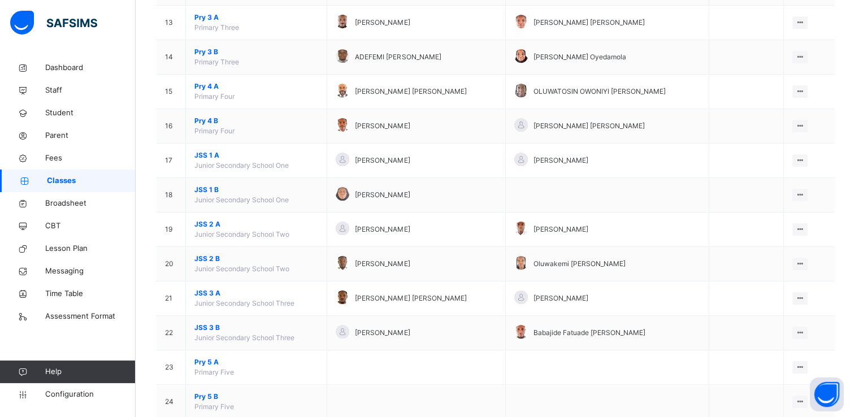
scroll to position [549, 0]
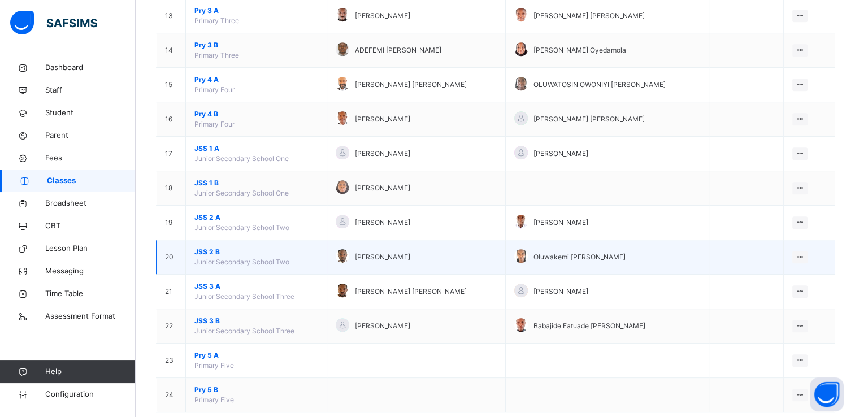
click at [209, 252] on span "JSS 2 B" at bounding box center [256, 252] width 124 height 10
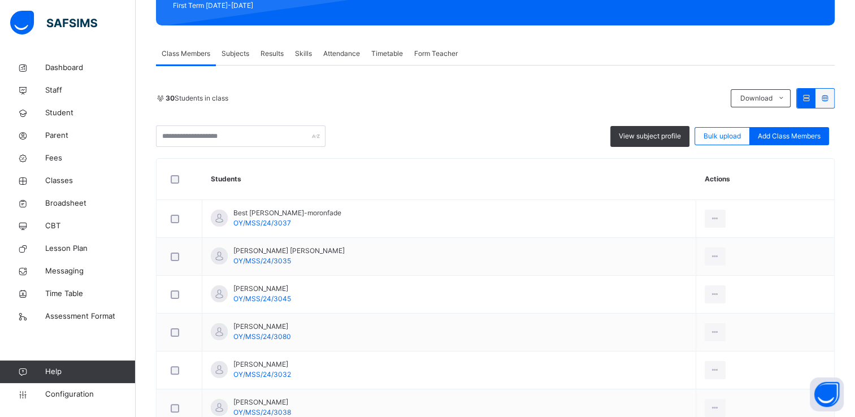
scroll to position [127, 0]
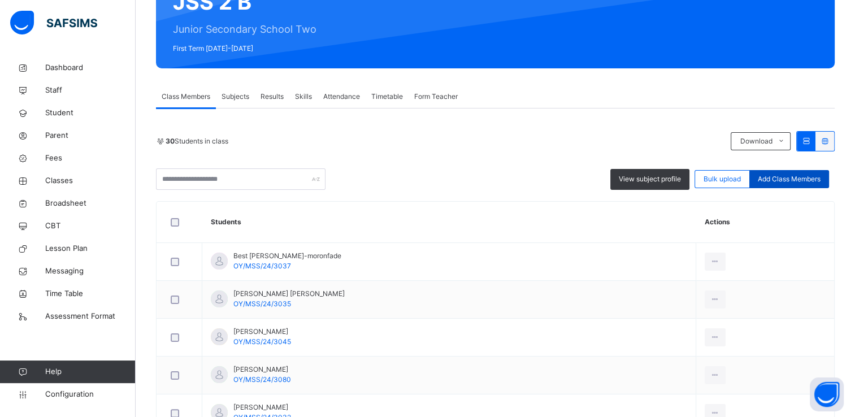
click at [805, 177] on span "Add Class Members" at bounding box center [789, 179] width 63 height 10
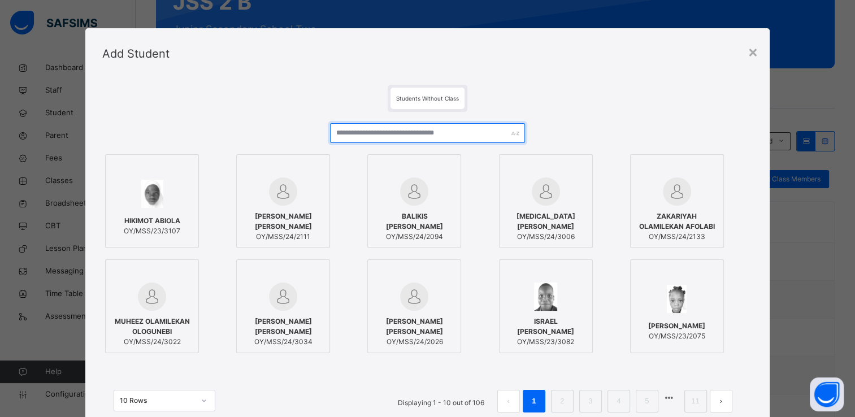
click at [407, 132] on input "text" at bounding box center [427, 133] width 195 height 20
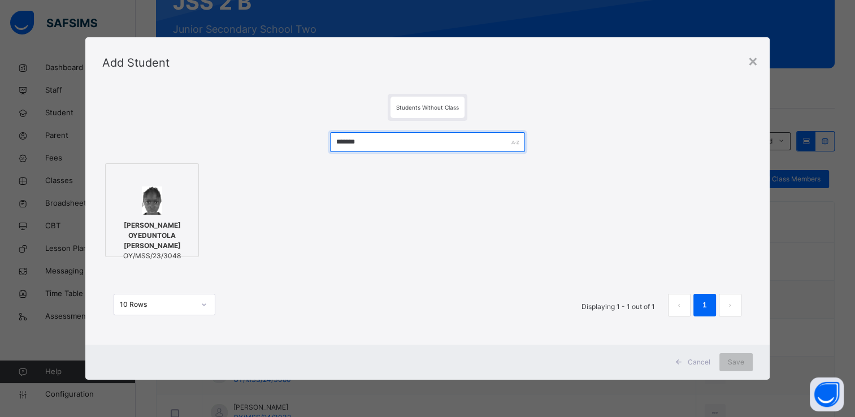
type input "*******"
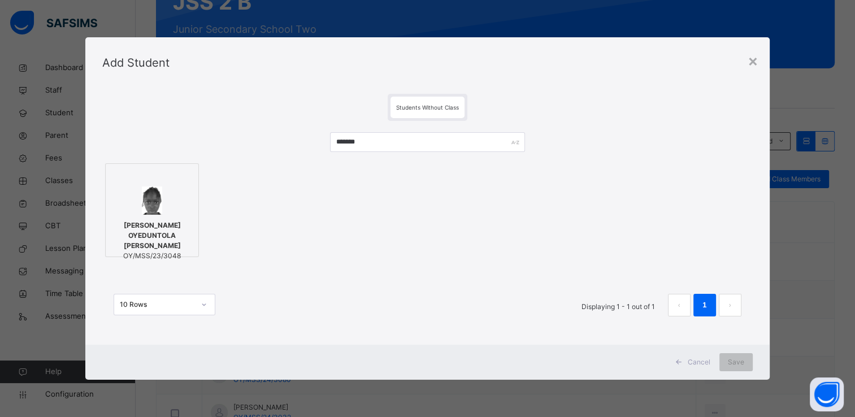
click at [167, 227] on span "DEBORAH OYEDUNTOLA OYELEYE" at bounding box center [151, 235] width 81 height 31
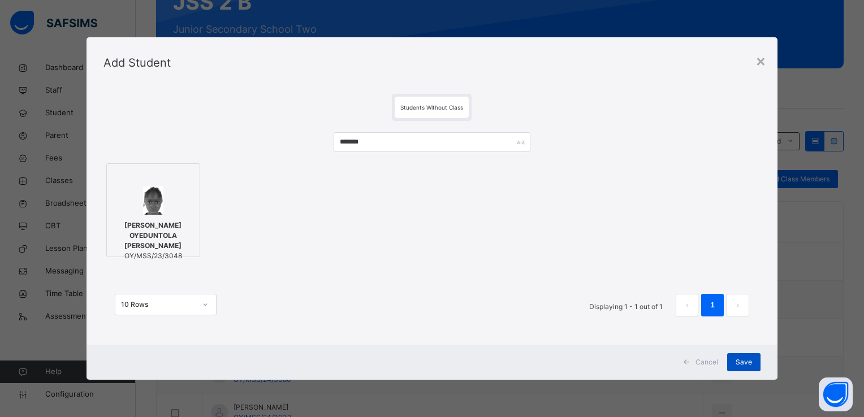
click at [745, 361] on span "Save" at bounding box center [743, 362] width 16 height 10
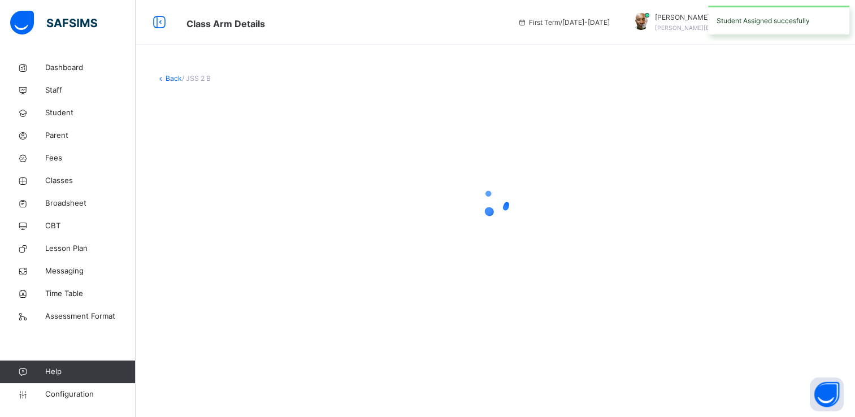
scroll to position [0, 0]
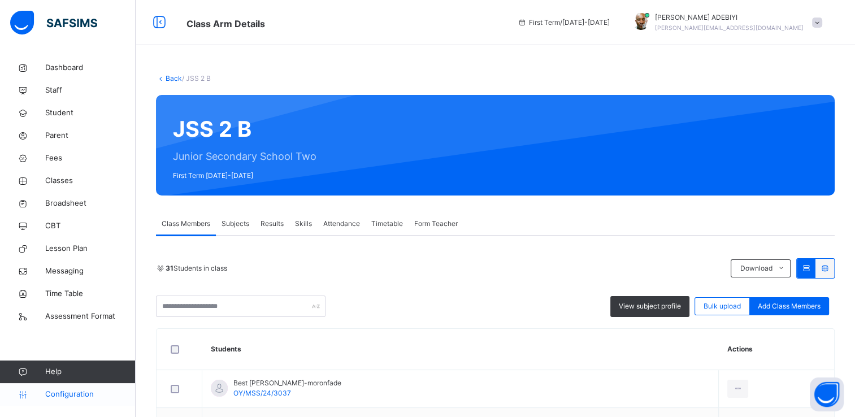
click at [91, 395] on span "Configuration" at bounding box center [90, 394] width 90 height 11
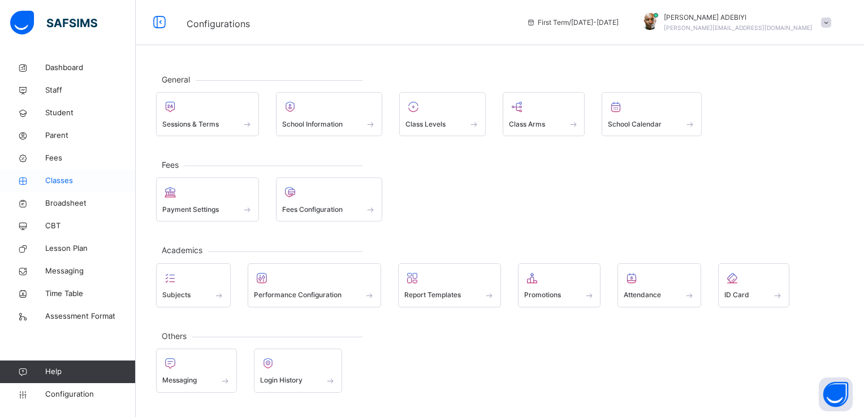
click at [68, 184] on span "Classes" at bounding box center [90, 180] width 90 height 11
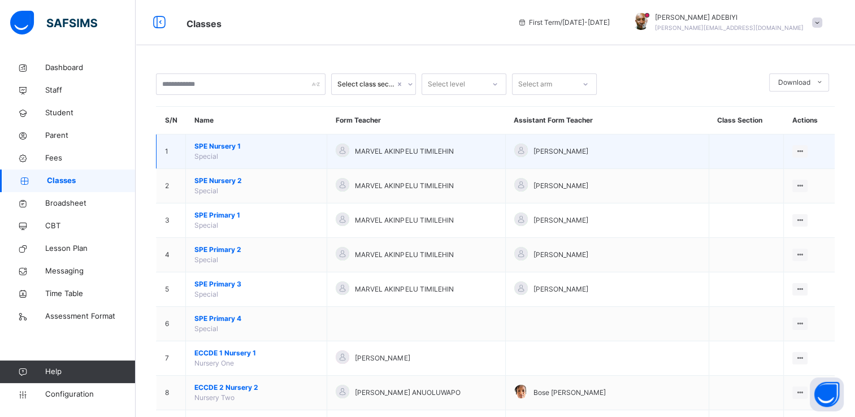
click at [232, 144] on span "SPE Nursery 1" at bounding box center [256, 146] width 124 height 10
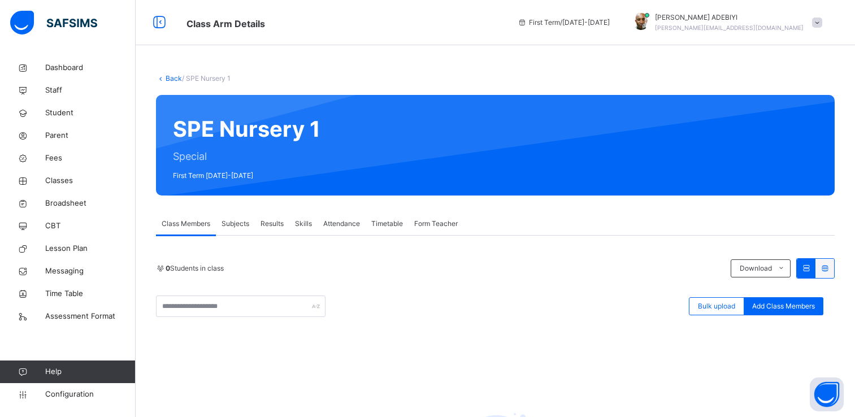
scroll to position [38, 0]
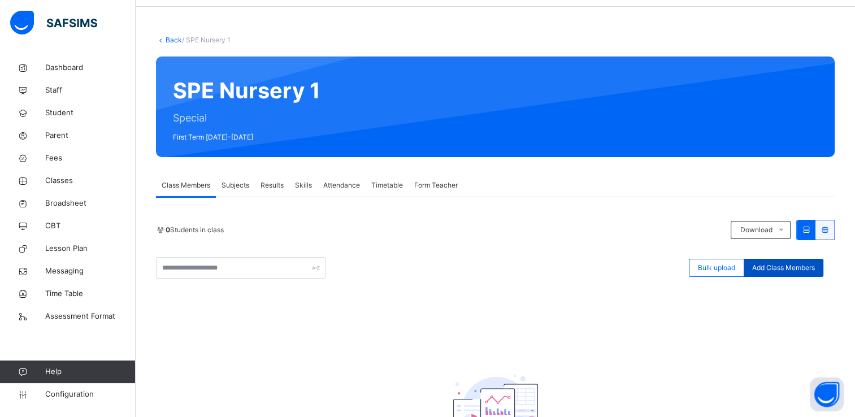
click at [770, 266] on span "Add Class Members" at bounding box center [783, 268] width 63 height 10
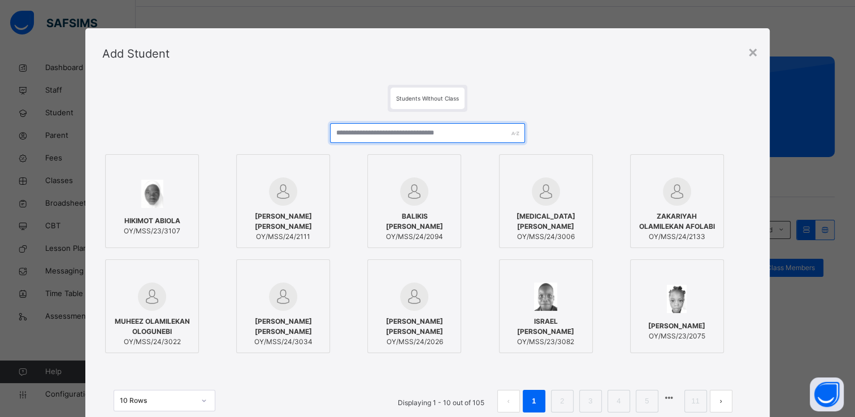
click at [401, 136] on input "text" at bounding box center [427, 133] width 195 height 20
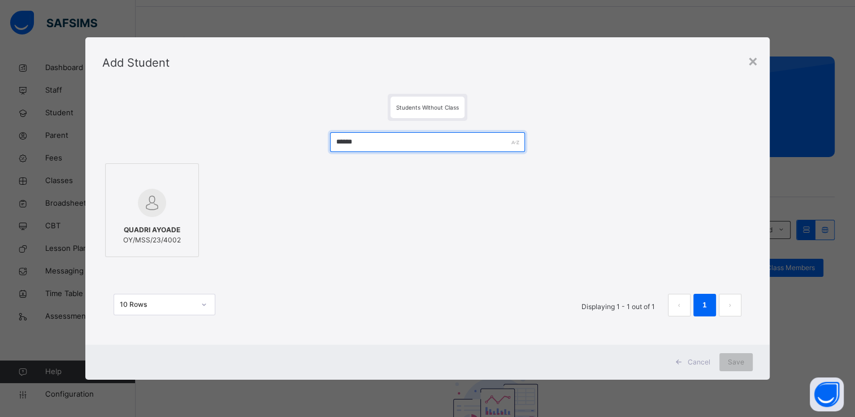
type input "******"
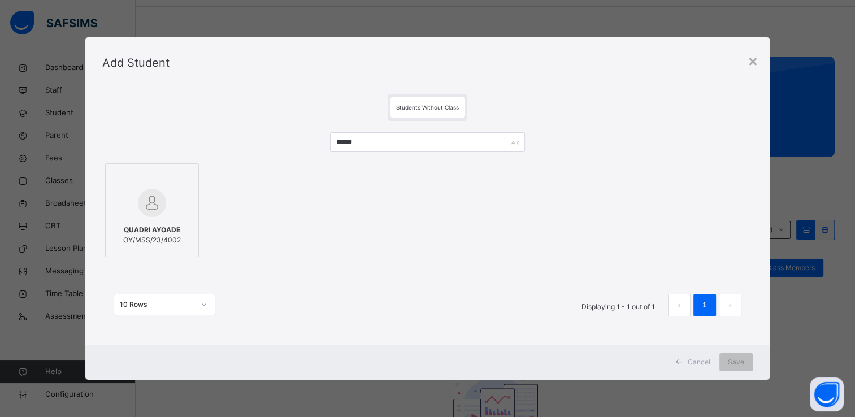
click at [156, 207] on img at bounding box center [152, 203] width 28 height 28
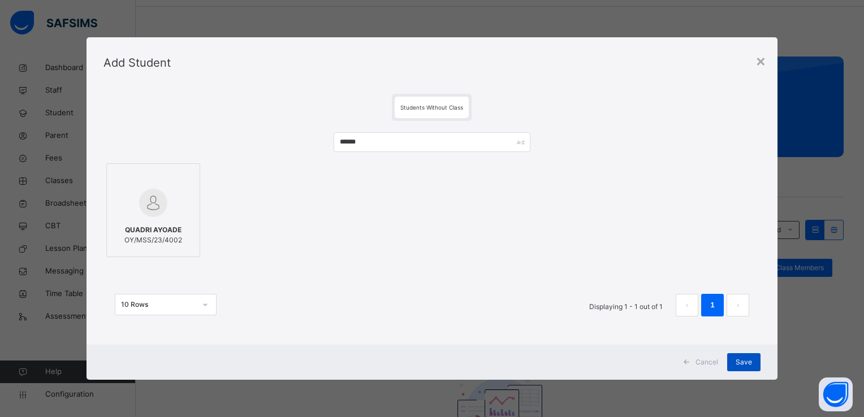
click at [739, 361] on span "Save" at bounding box center [743, 362] width 16 height 10
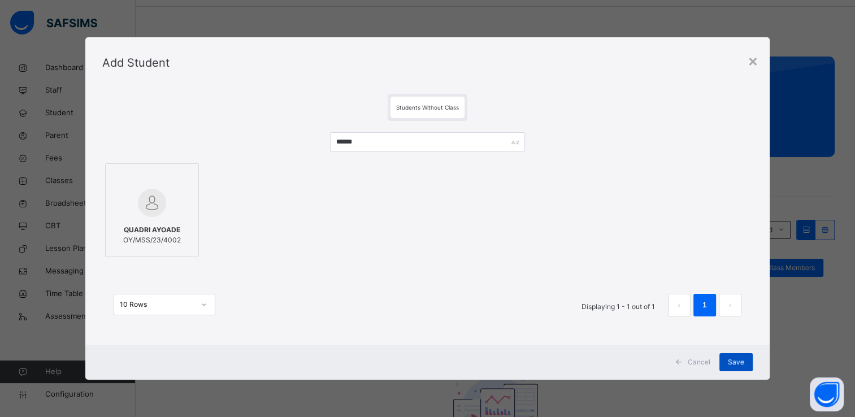
scroll to position [0, 0]
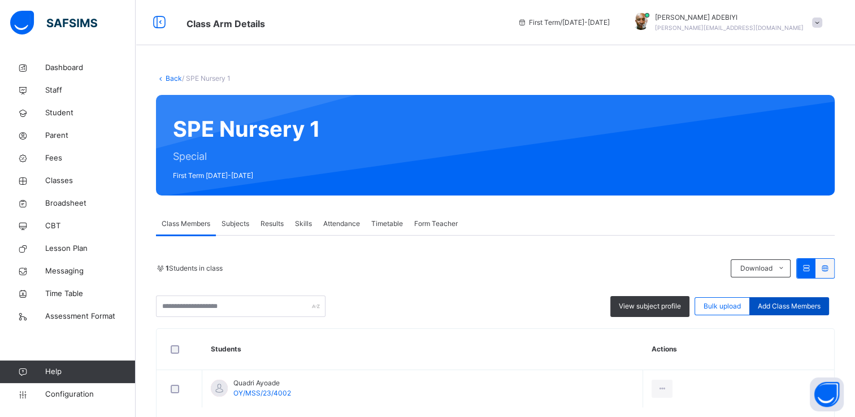
click at [790, 306] on span "Add Class Members" at bounding box center [789, 306] width 63 height 10
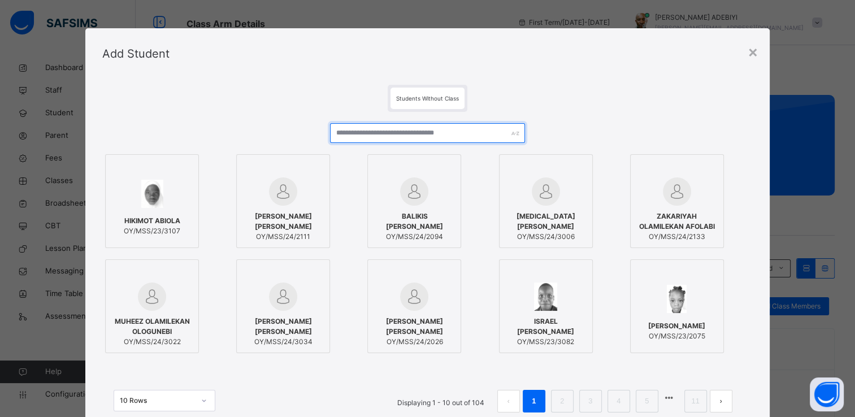
click at [349, 136] on input "text" at bounding box center [427, 133] width 195 height 20
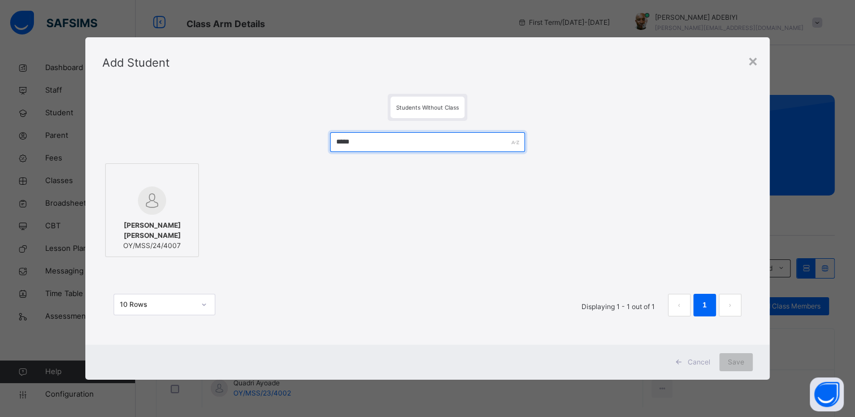
type input "*****"
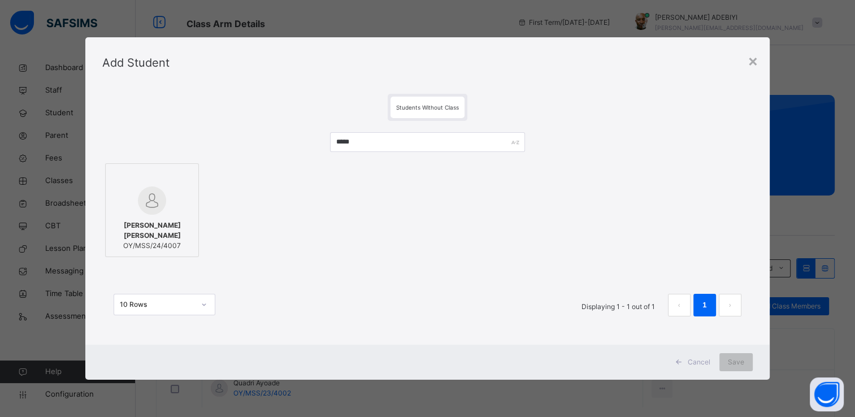
click at [167, 210] on div at bounding box center [151, 201] width 81 height 28
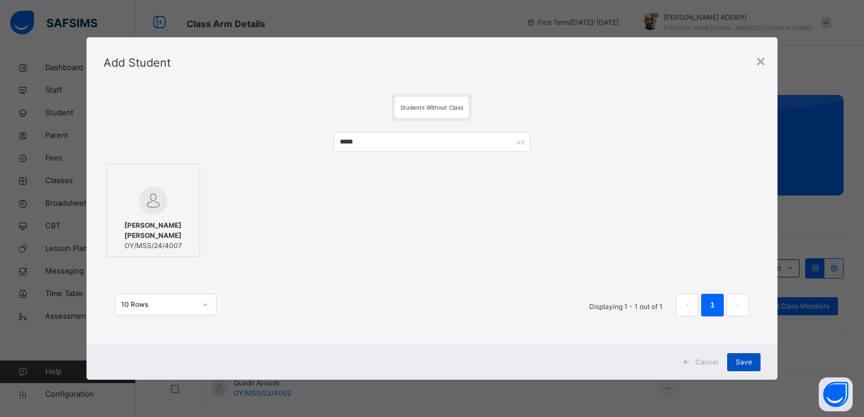
click at [751, 363] on span "Save" at bounding box center [743, 362] width 16 height 10
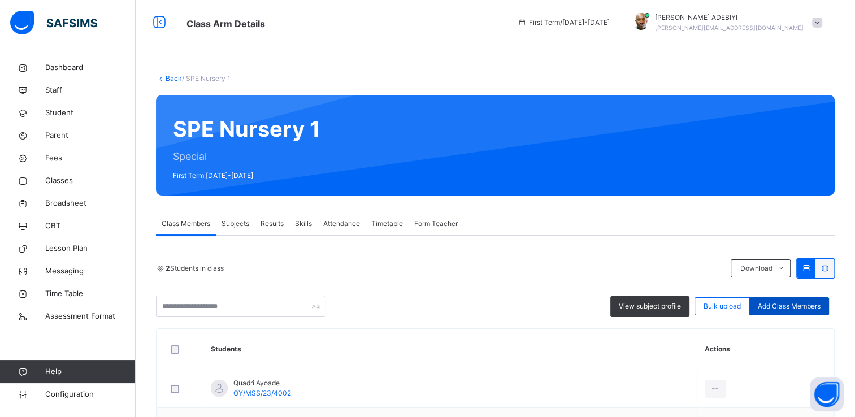
click at [818, 306] on span "Add Class Members" at bounding box center [789, 306] width 63 height 10
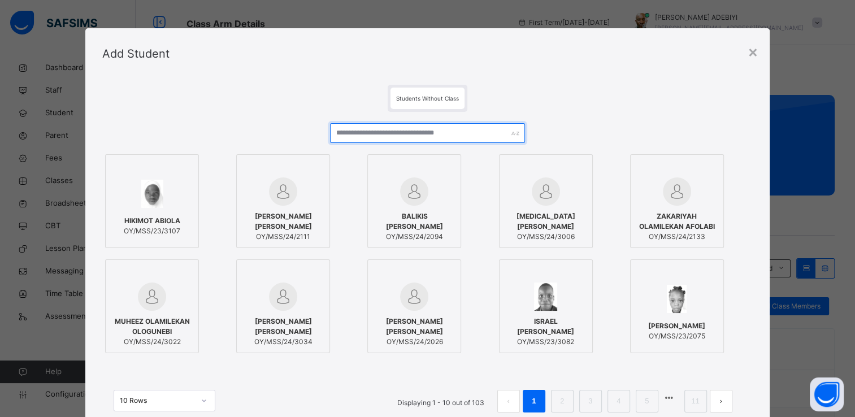
click at [373, 132] on input "text" at bounding box center [427, 133] width 195 height 20
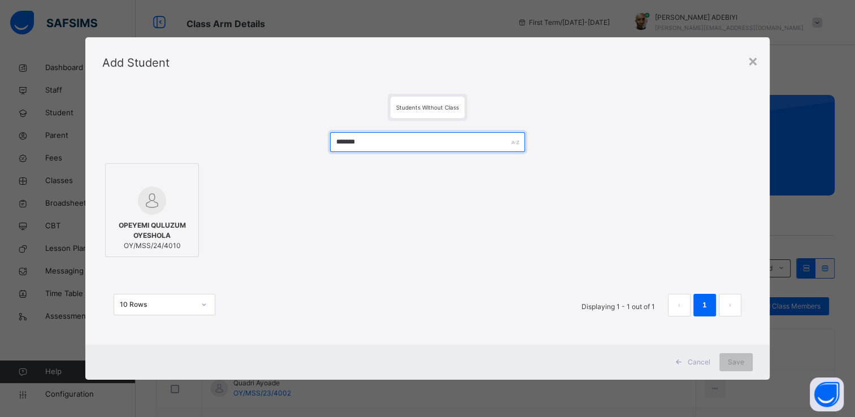
type input "*******"
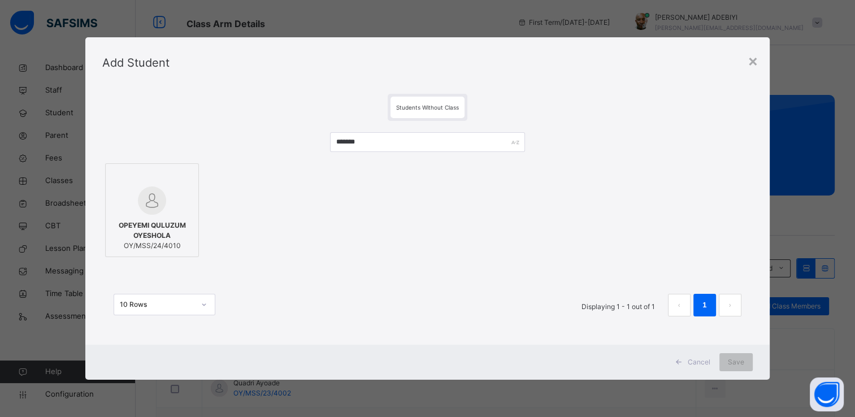
click at [149, 214] on img at bounding box center [152, 201] width 28 height 28
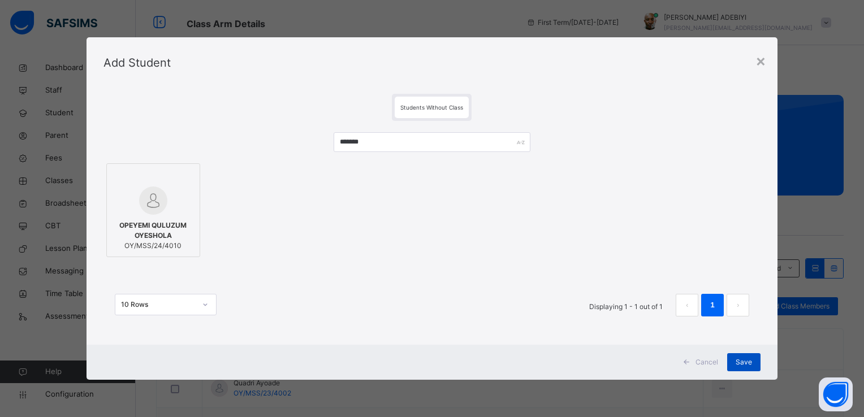
click at [755, 361] on div "Save" at bounding box center [743, 362] width 33 height 18
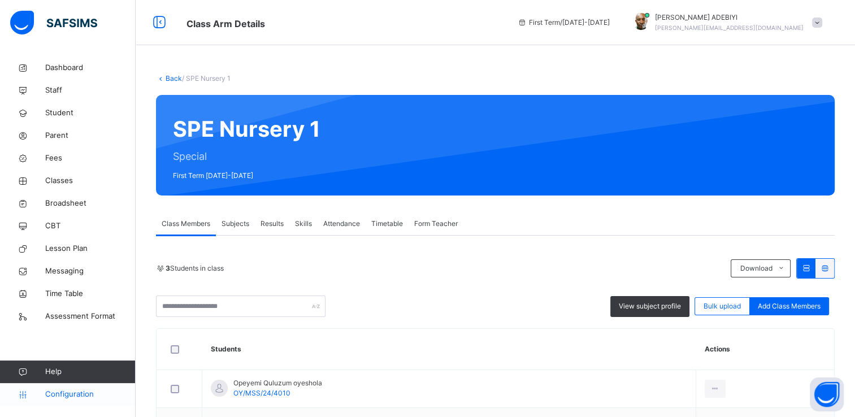
click at [88, 394] on span "Configuration" at bounding box center [90, 394] width 90 height 11
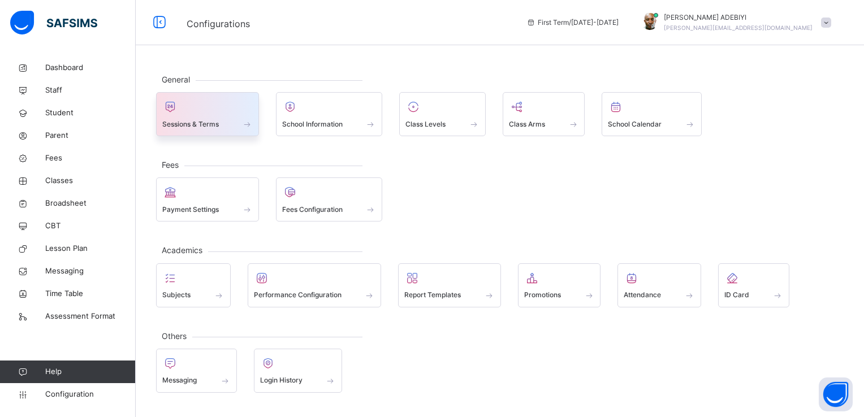
click at [181, 111] on div at bounding box center [207, 106] width 90 height 17
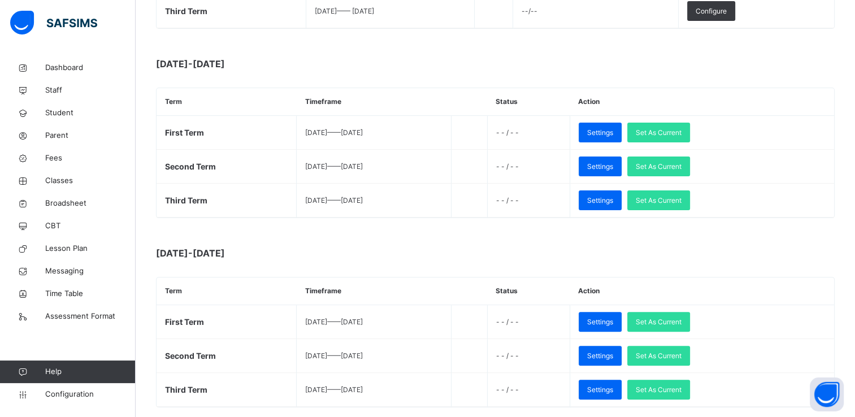
scroll to position [343, 0]
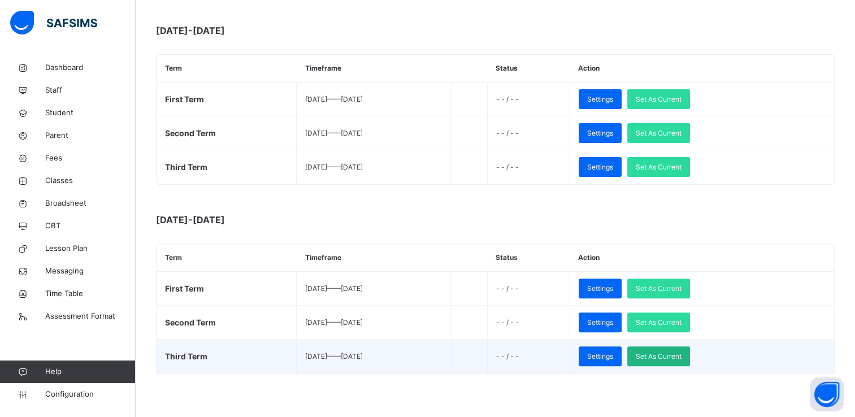
click at [682, 352] on span "Set As Current" at bounding box center [659, 357] width 46 height 10
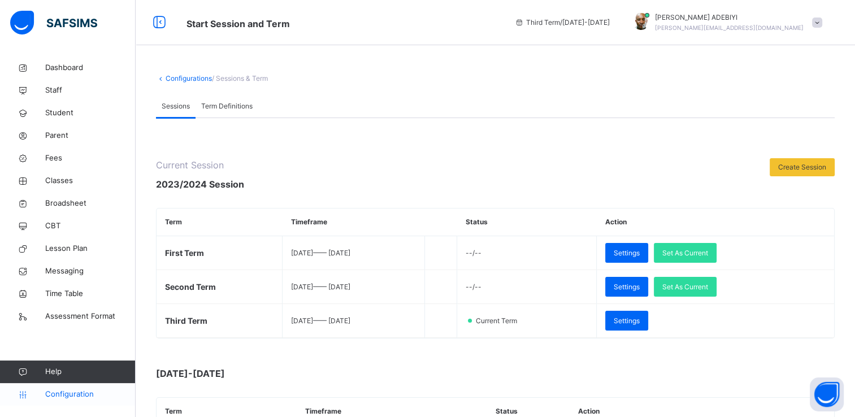
click at [63, 397] on span "Configuration" at bounding box center [90, 394] width 90 height 11
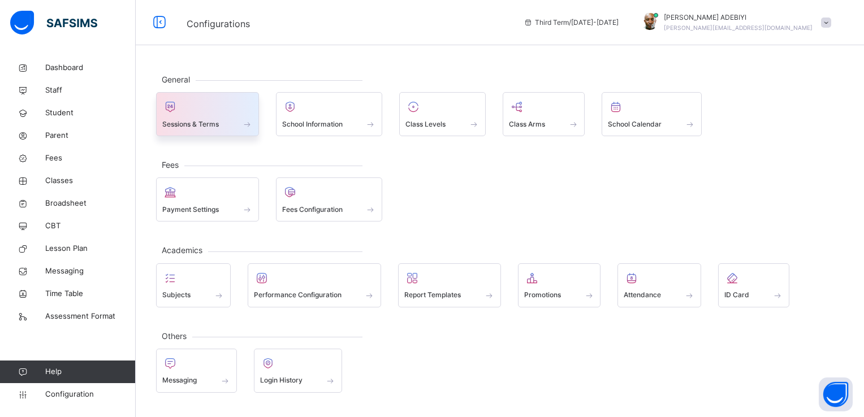
click at [216, 128] on span "Sessions & Terms" at bounding box center [190, 124] width 57 height 10
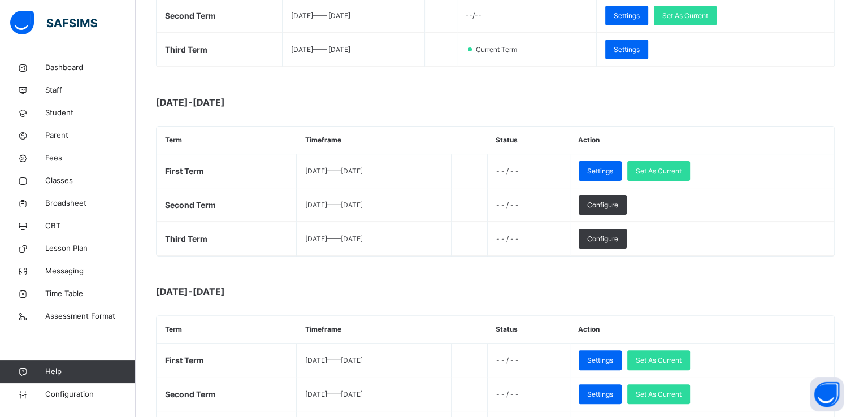
scroll to position [318, 0]
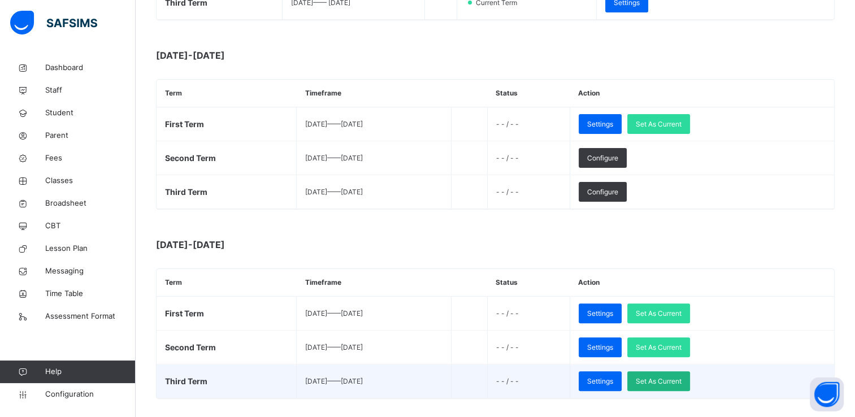
click at [682, 377] on span "Set As Current" at bounding box center [659, 381] width 46 height 10
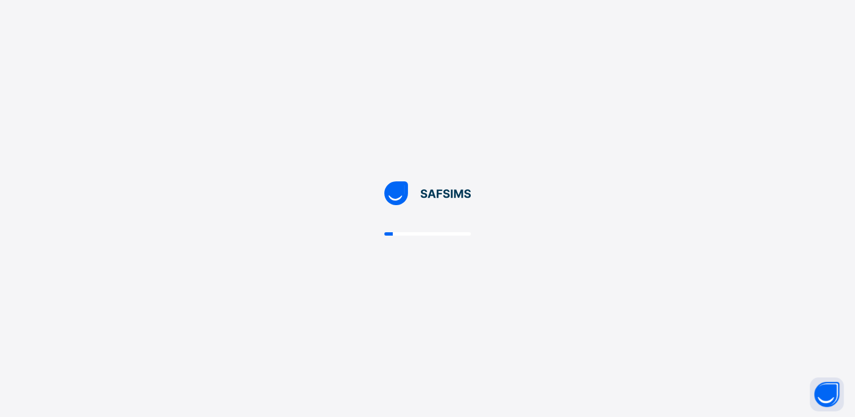
scroll to position [0, 0]
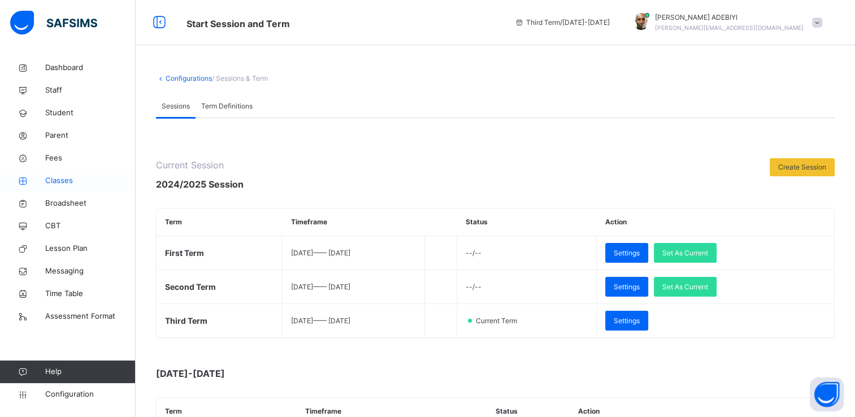
click at [53, 178] on span "Classes" at bounding box center [90, 180] width 90 height 11
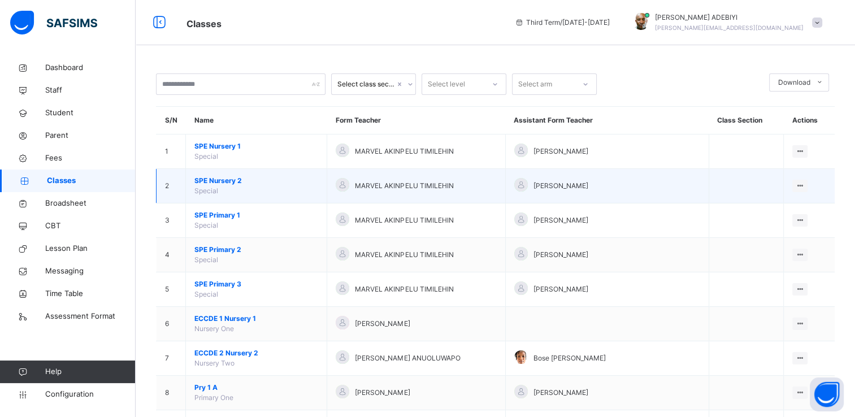
click at [200, 179] on span "SPE Nursery 2" at bounding box center [256, 181] width 124 height 10
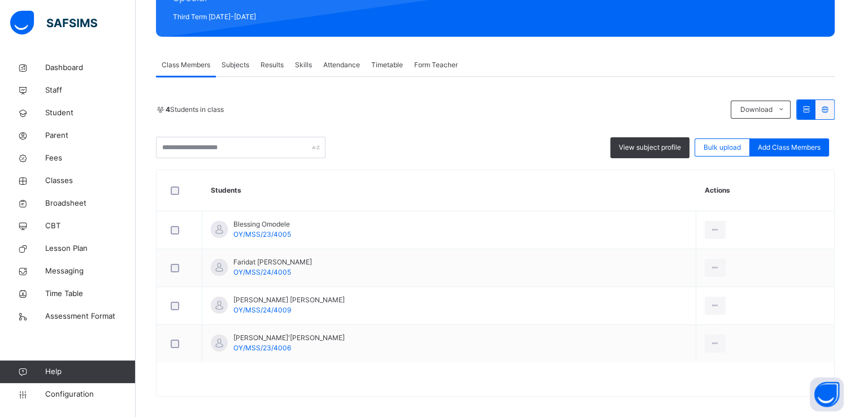
scroll to position [165, 0]
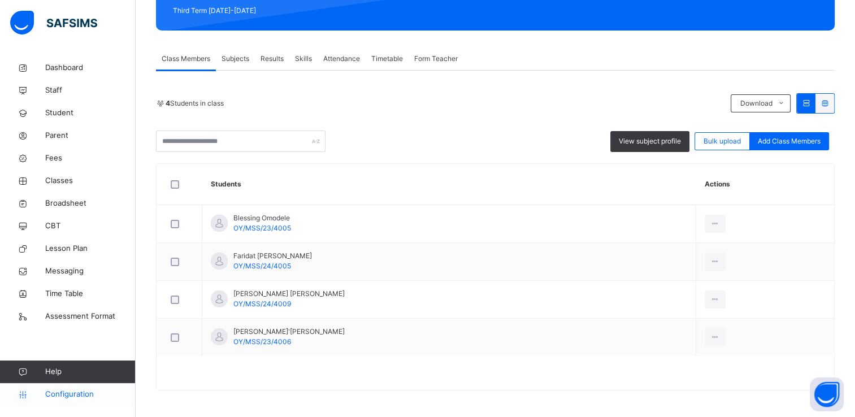
click at [72, 397] on span "Configuration" at bounding box center [90, 394] width 90 height 11
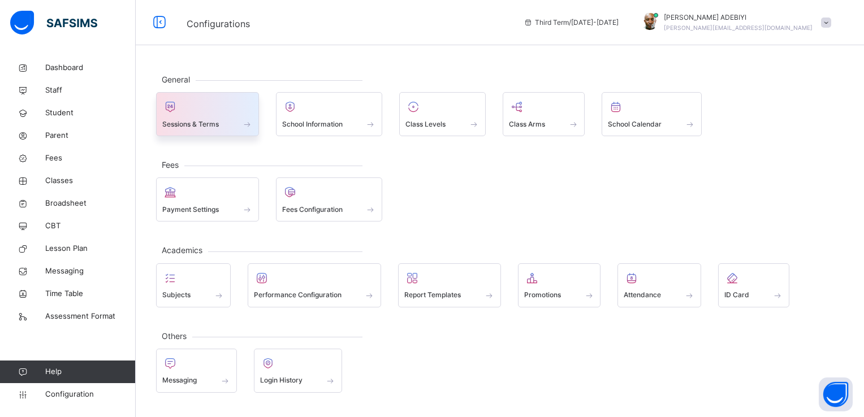
click at [195, 127] on span "Sessions & Terms" at bounding box center [190, 124] width 57 height 10
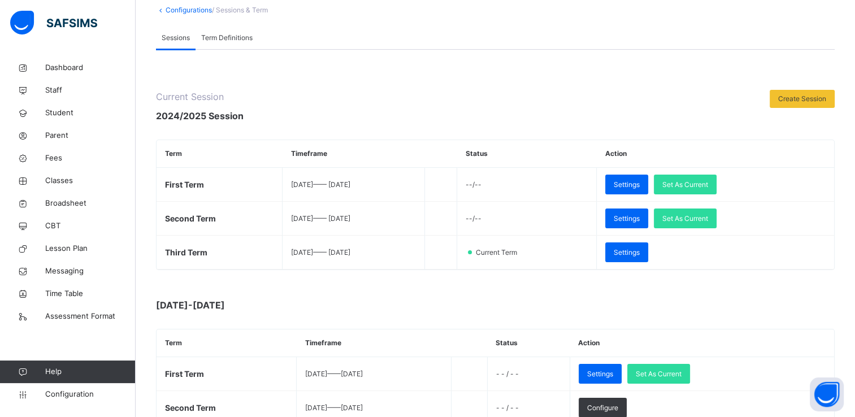
scroll to position [88, 0]
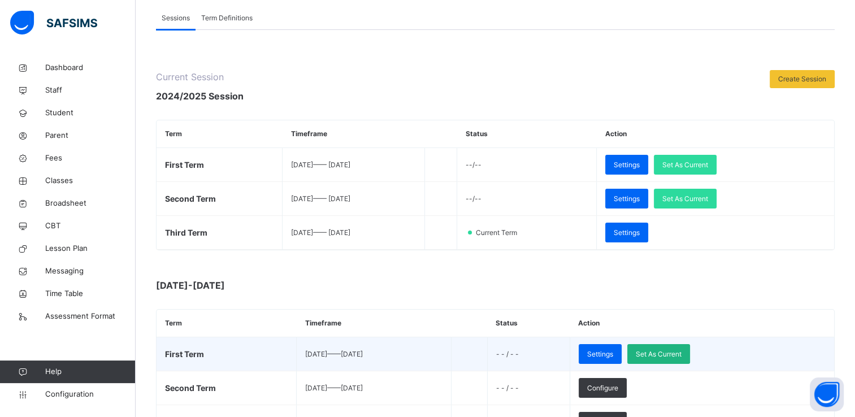
click at [682, 350] on span "Set As Current" at bounding box center [659, 354] width 46 height 10
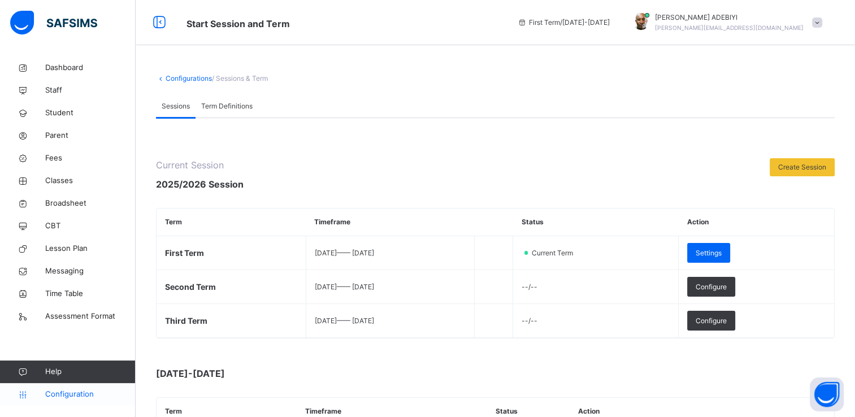
click at [91, 394] on span "Configuration" at bounding box center [90, 394] width 90 height 11
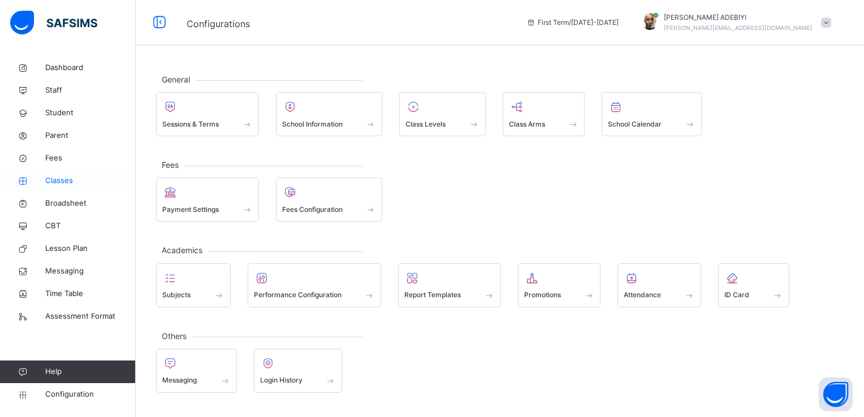
click at [57, 182] on span "Classes" at bounding box center [90, 180] width 90 height 11
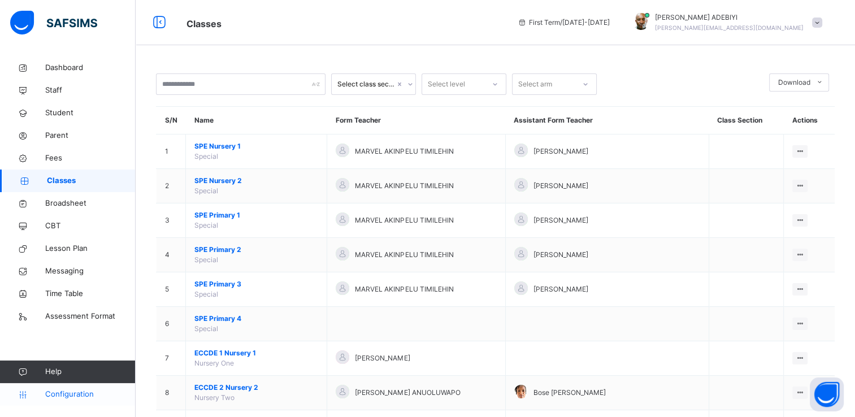
click at [81, 394] on span "Configuration" at bounding box center [90, 394] width 90 height 11
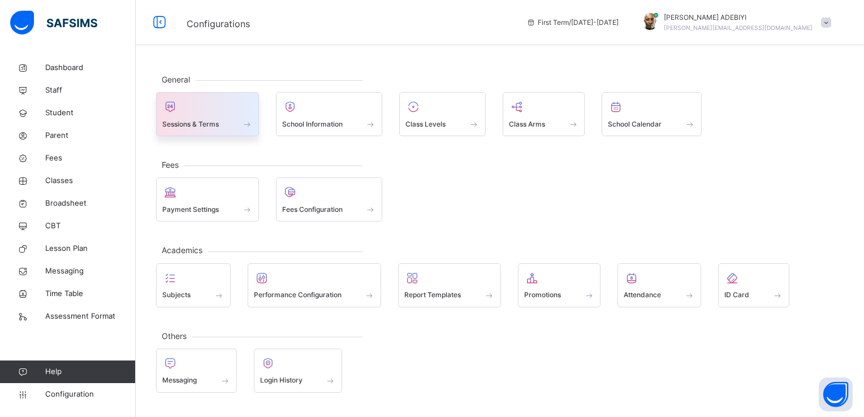
click at [215, 119] on span "Sessions & Terms" at bounding box center [190, 124] width 57 height 10
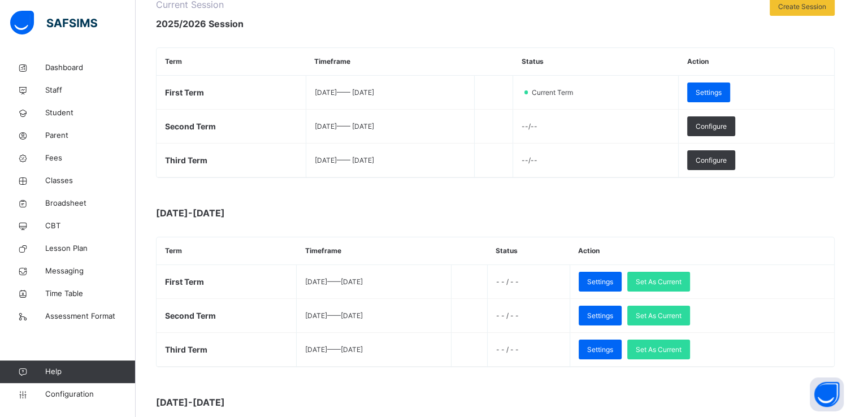
scroll to position [233, 0]
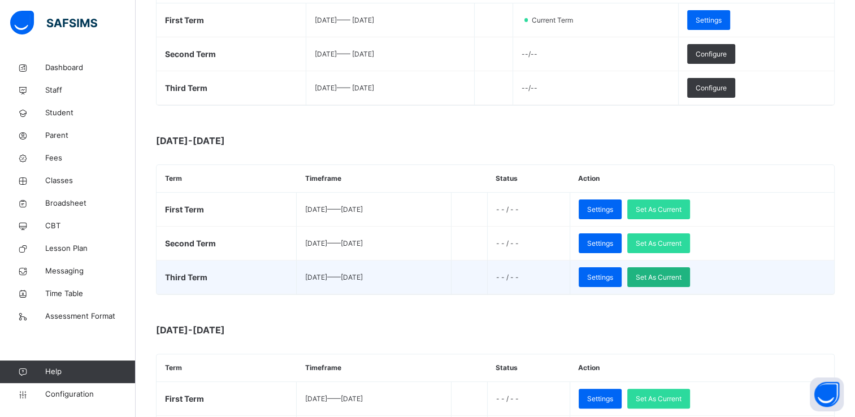
click at [682, 279] on span "Set As Current" at bounding box center [659, 277] width 46 height 10
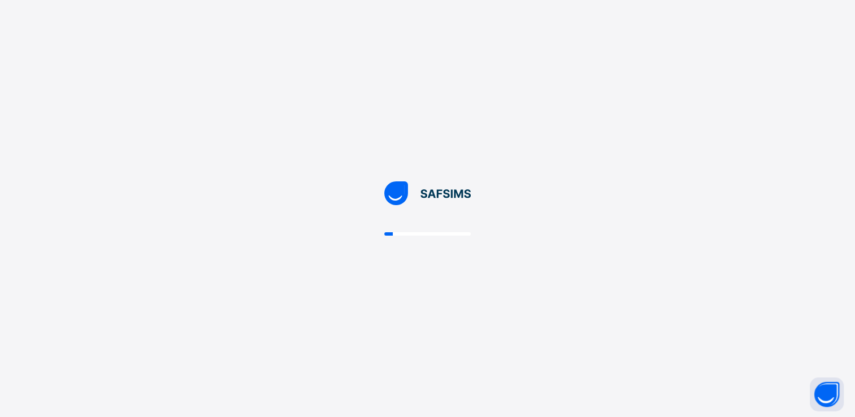
scroll to position [0, 0]
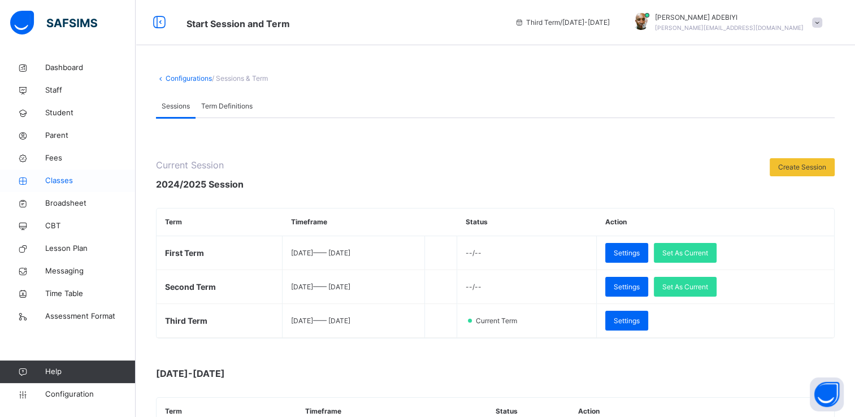
click at [63, 186] on span "Classes" at bounding box center [90, 180] width 90 height 11
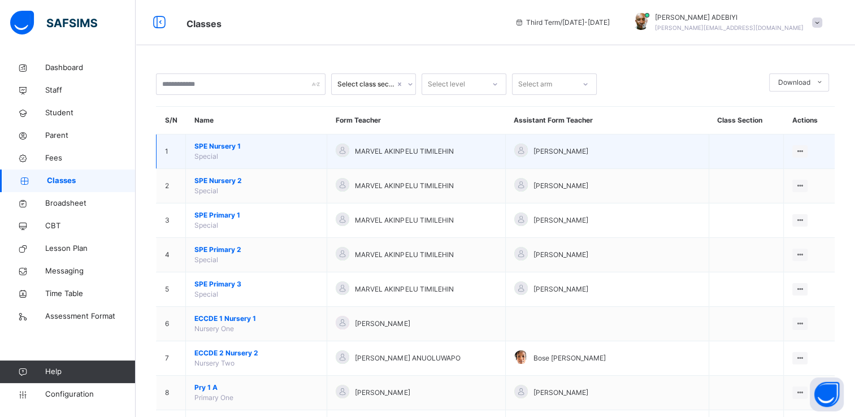
click at [228, 144] on span "SPE Nursery 1" at bounding box center [256, 146] width 124 height 10
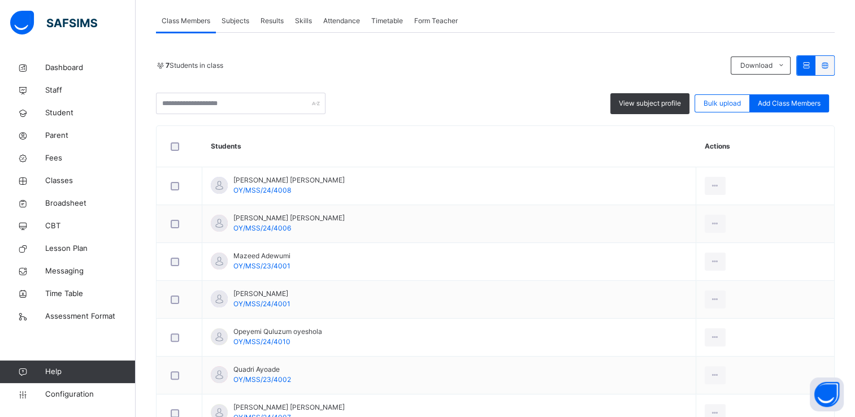
scroll to position [249, 0]
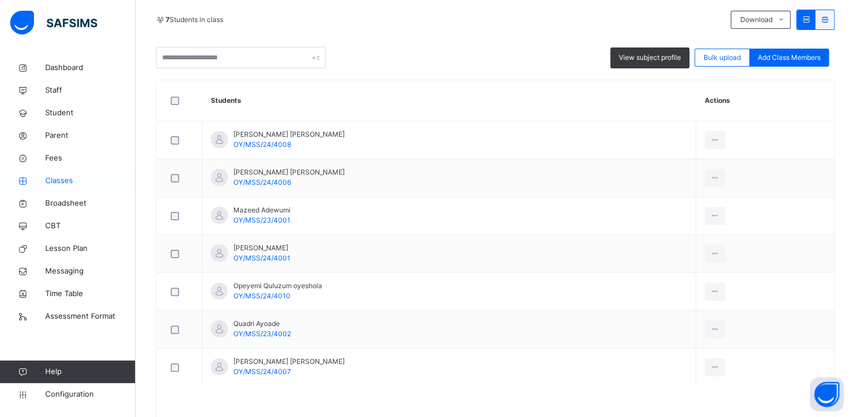
click at [61, 180] on span "Classes" at bounding box center [90, 180] width 90 height 11
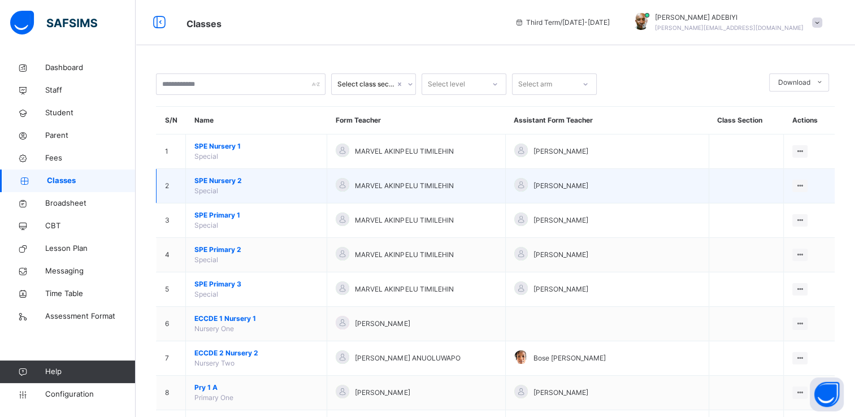
click at [233, 181] on span "SPE Nursery 2" at bounding box center [256, 181] width 124 height 10
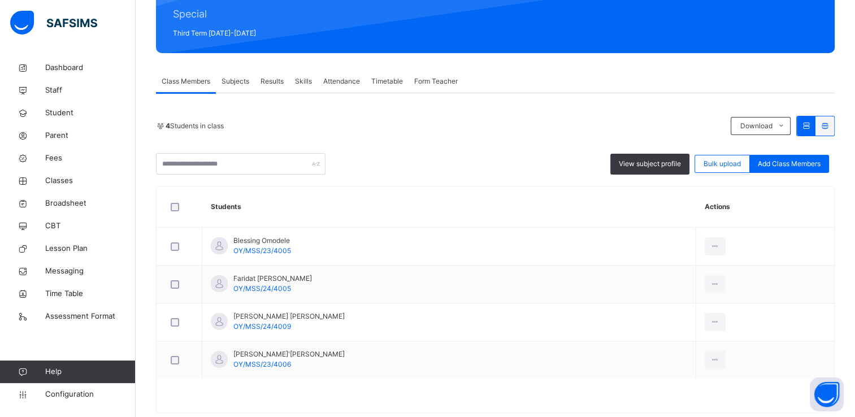
scroll to position [143, 0]
click at [60, 184] on span "Classes" at bounding box center [90, 180] width 90 height 11
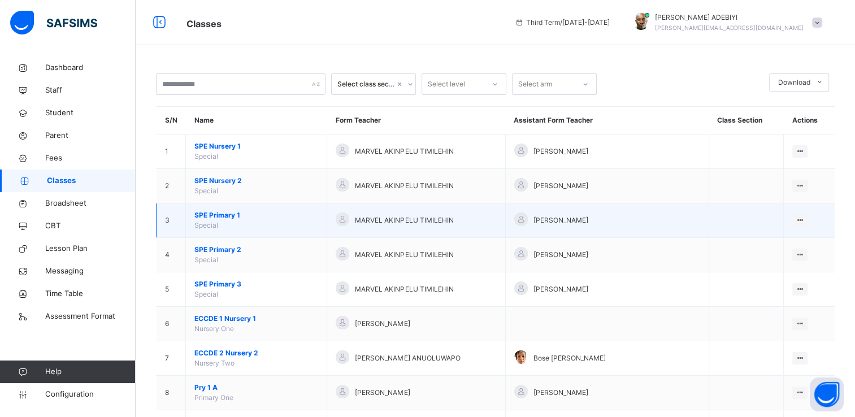
click at [218, 215] on span "SPE Primary 1" at bounding box center [256, 215] width 124 height 10
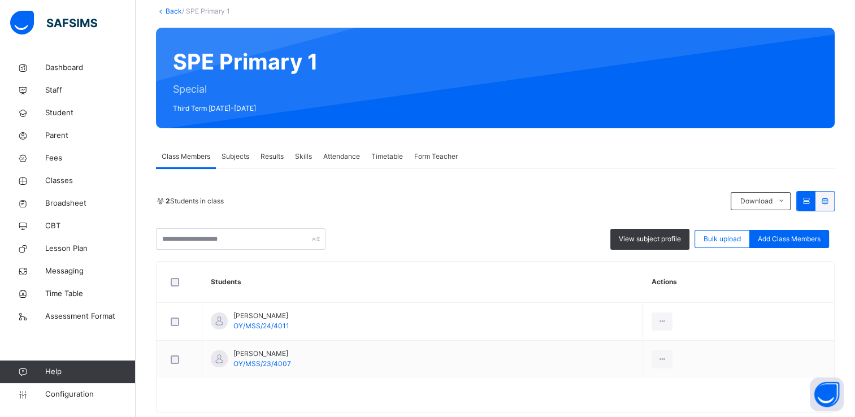
scroll to position [90, 0]
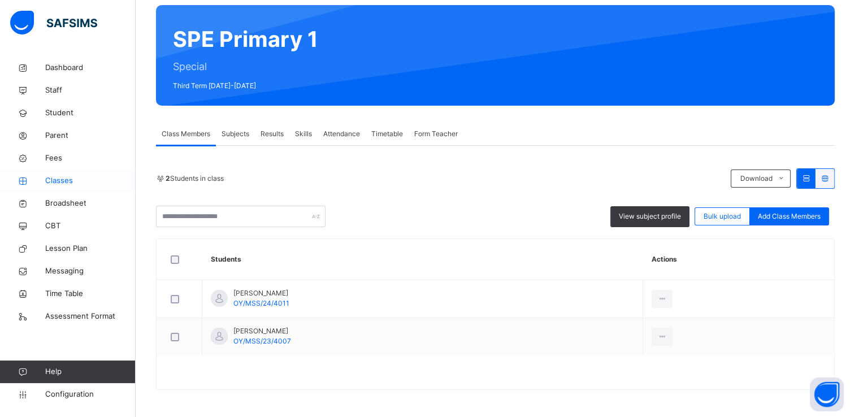
click at [55, 183] on span "Classes" at bounding box center [90, 180] width 90 height 11
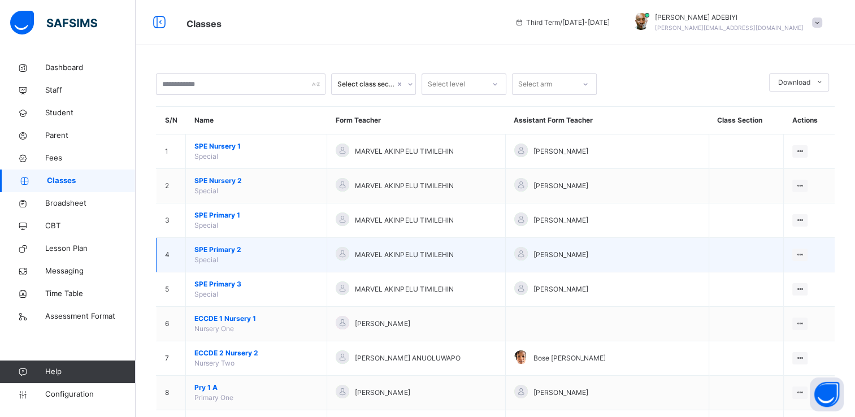
click at [227, 246] on span "SPE Primary 2" at bounding box center [256, 250] width 124 height 10
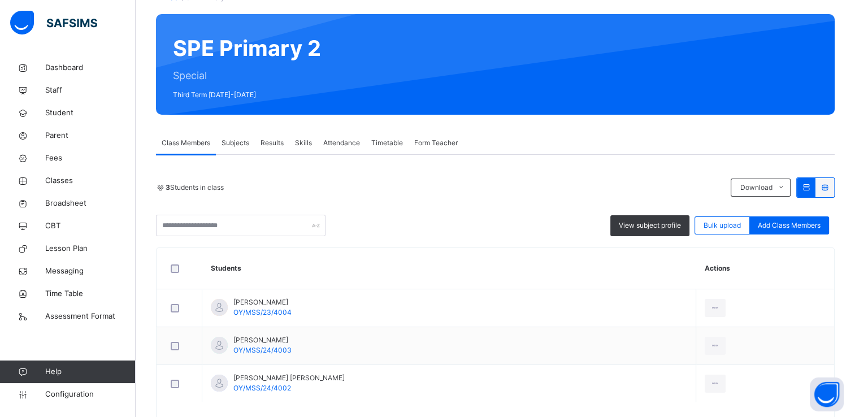
scroll to position [128, 0]
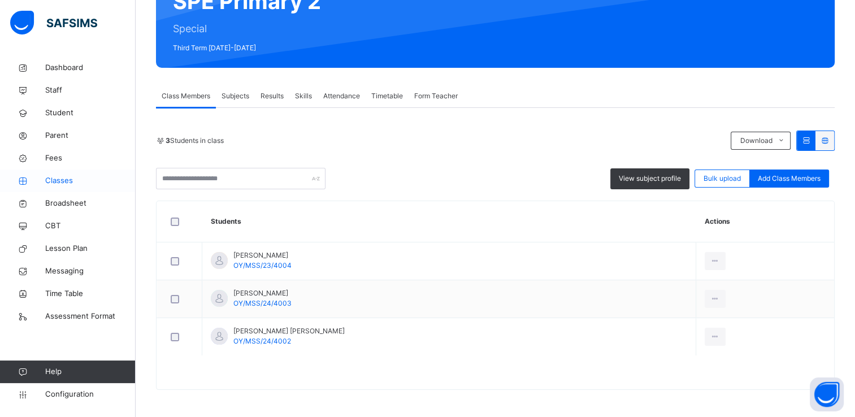
click at [66, 183] on span "Classes" at bounding box center [90, 180] width 90 height 11
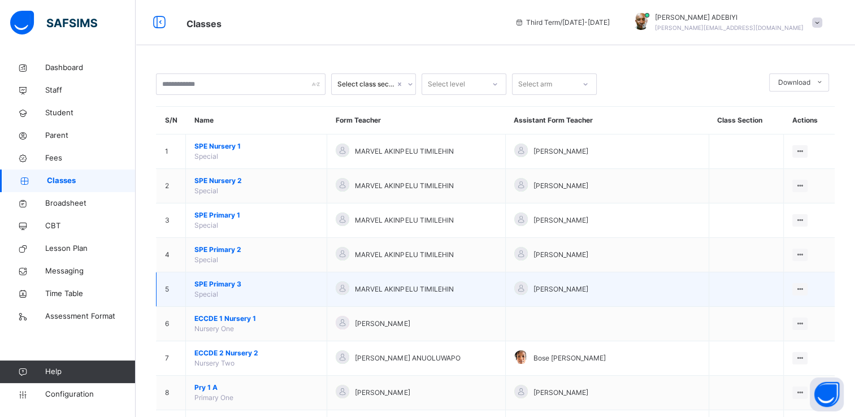
click at [224, 285] on span "SPE Primary 3" at bounding box center [256, 284] width 124 height 10
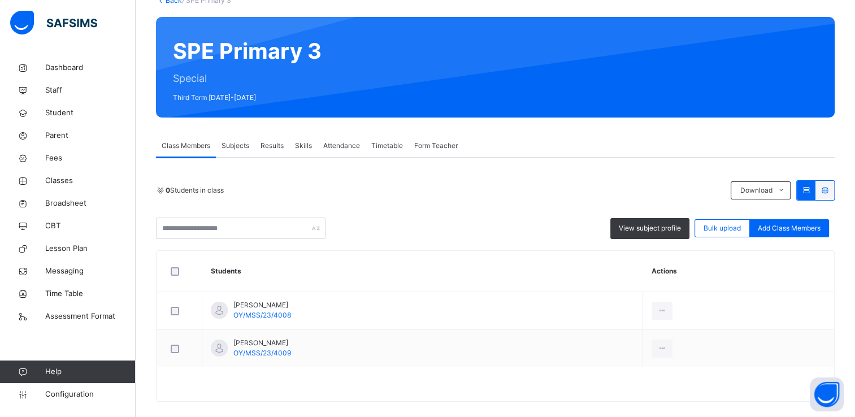
scroll to position [90, 0]
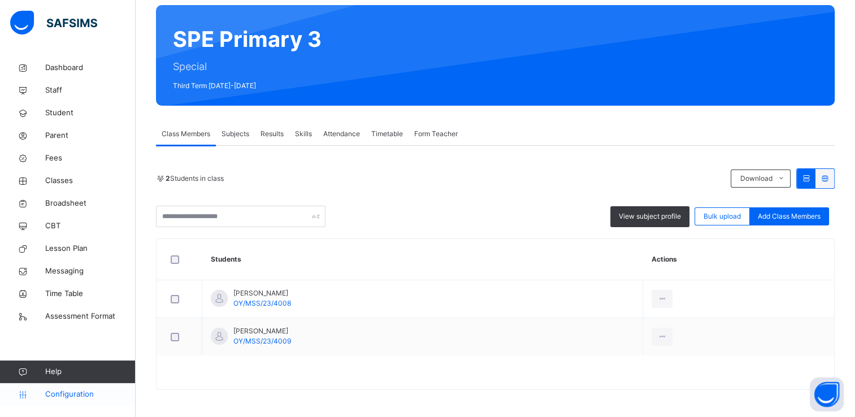
click at [79, 393] on span "Configuration" at bounding box center [90, 394] width 90 height 11
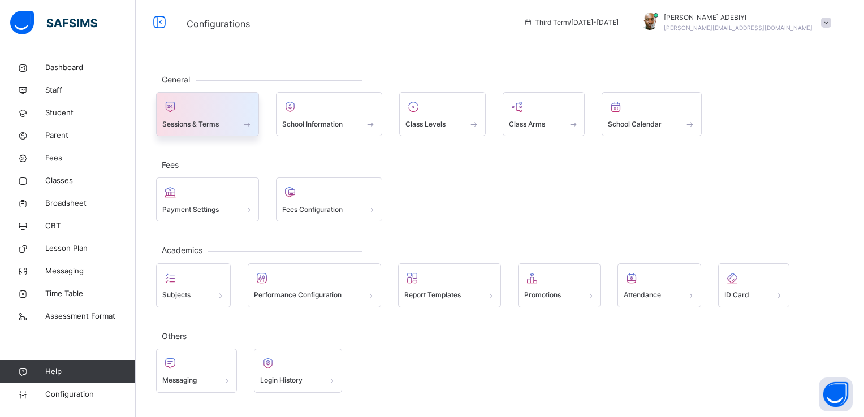
click at [193, 102] on div at bounding box center [207, 106] width 90 height 17
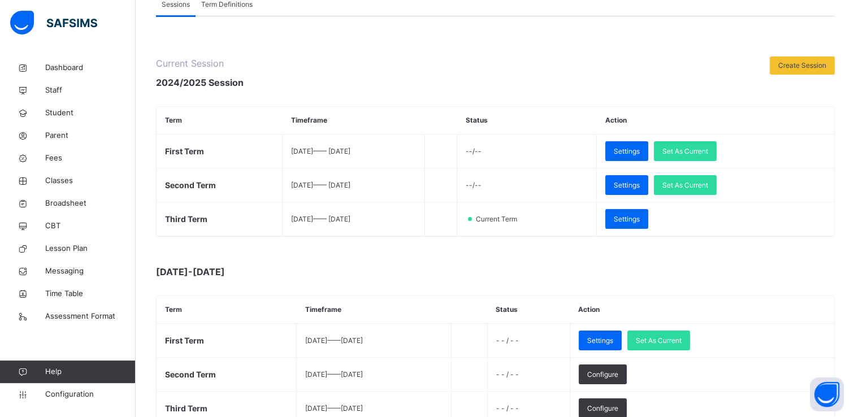
scroll to position [102, 0]
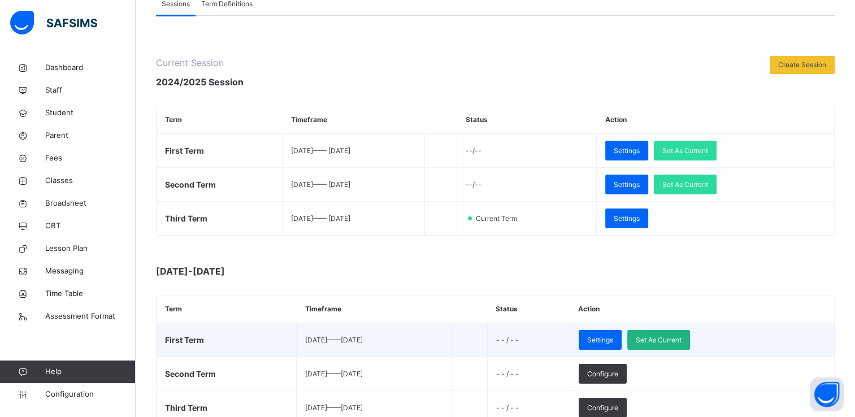
click at [682, 337] on span "Set As Current" at bounding box center [659, 340] width 46 height 10
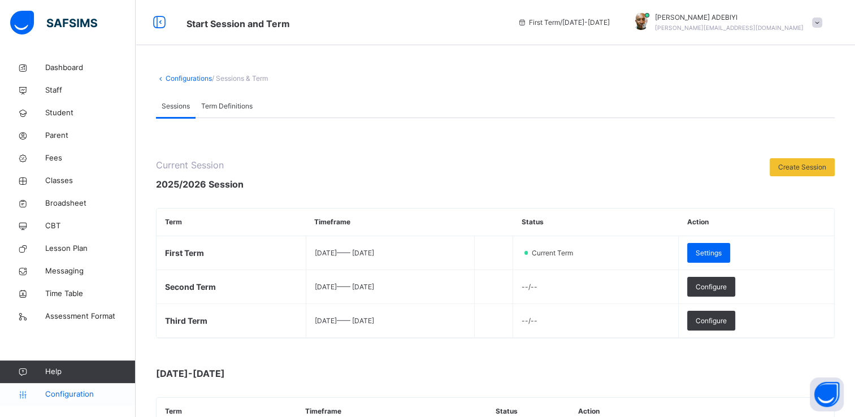
click at [84, 392] on span "Configuration" at bounding box center [90, 394] width 90 height 11
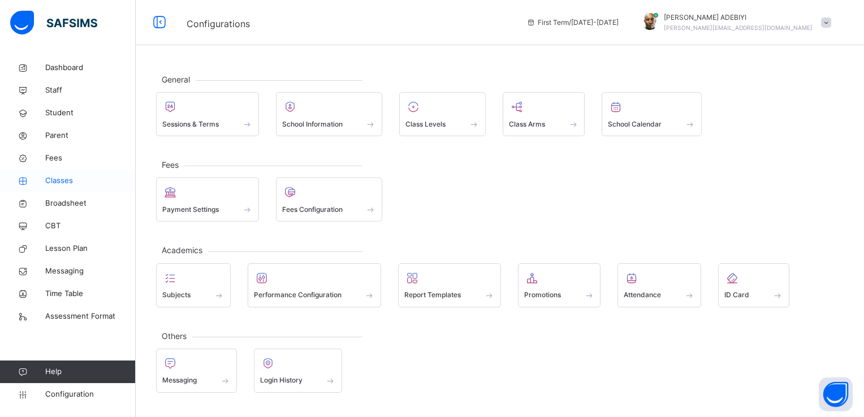
click at [68, 177] on span "Classes" at bounding box center [90, 180] width 90 height 11
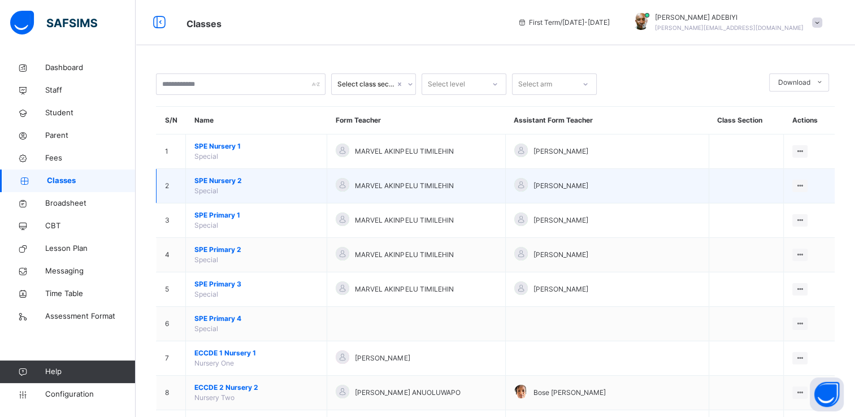
click at [232, 180] on span "SPE Nursery 2" at bounding box center [256, 181] width 124 height 10
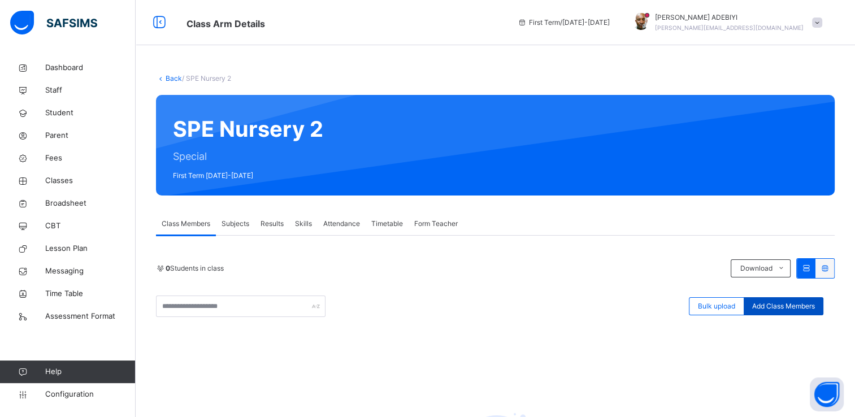
click at [809, 303] on span "Add Class Members" at bounding box center [783, 306] width 63 height 10
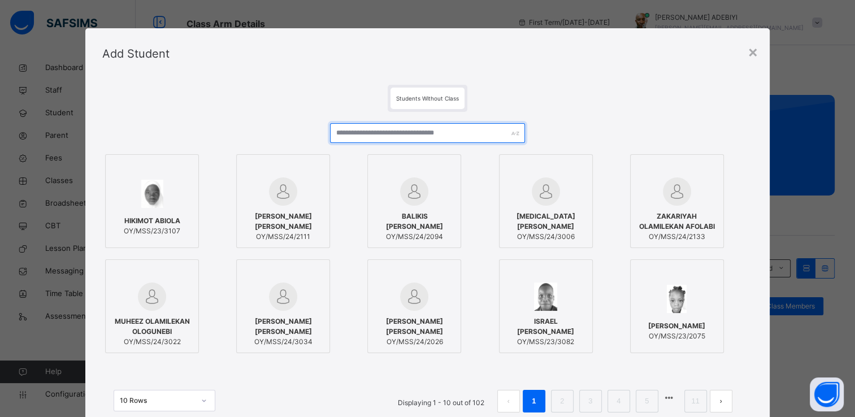
click at [408, 137] on input "text" at bounding box center [427, 133] width 195 height 20
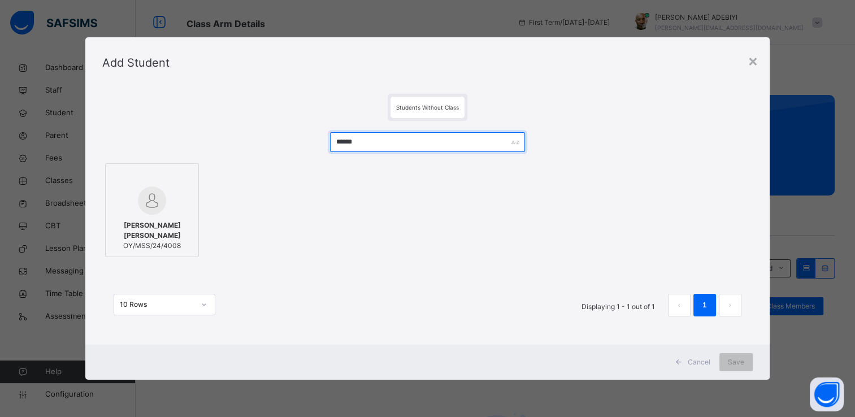
type input "******"
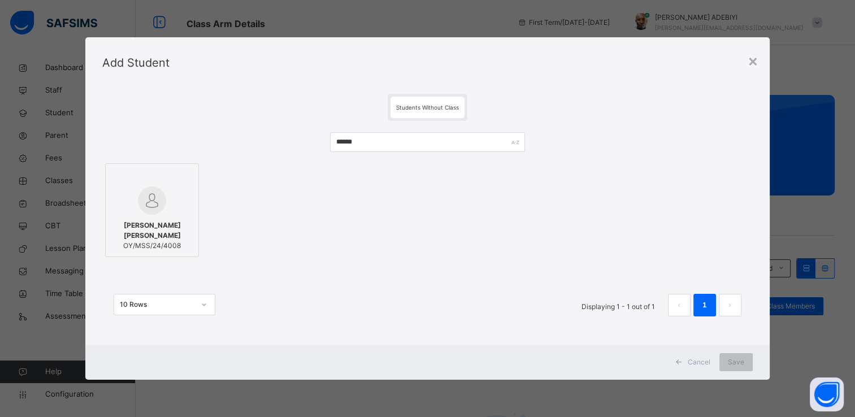
click at [148, 194] on img at bounding box center [152, 201] width 28 height 28
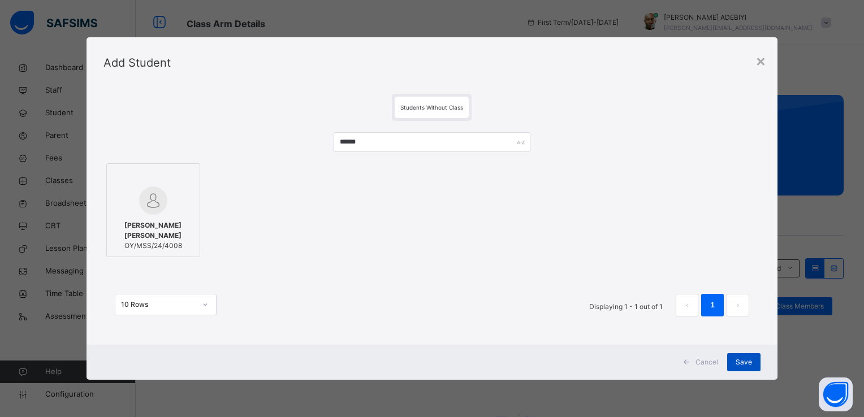
click at [748, 359] on span "Save" at bounding box center [743, 362] width 16 height 10
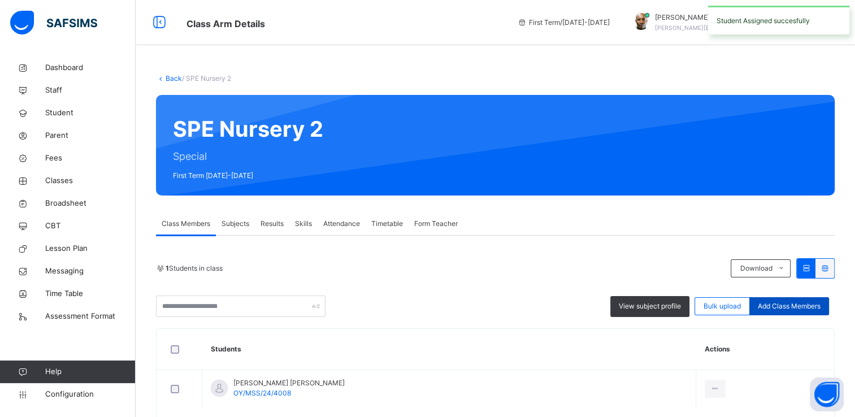
click at [792, 302] on span "Add Class Members" at bounding box center [789, 306] width 63 height 10
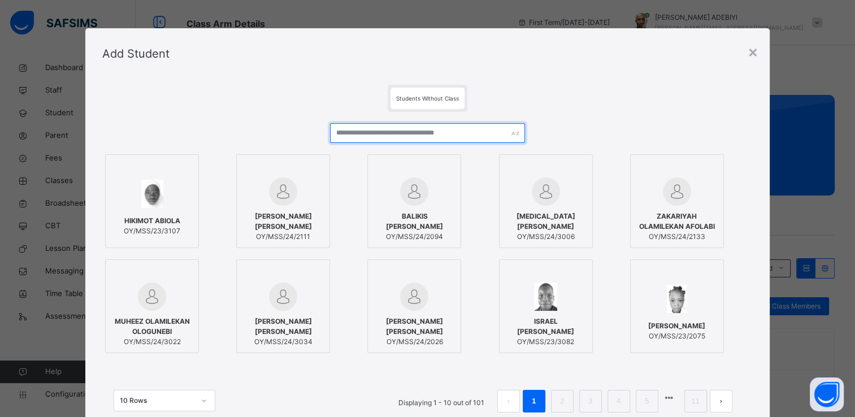
click at [438, 132] on input "text" at bounding box center [427, 133] width 195 height 20
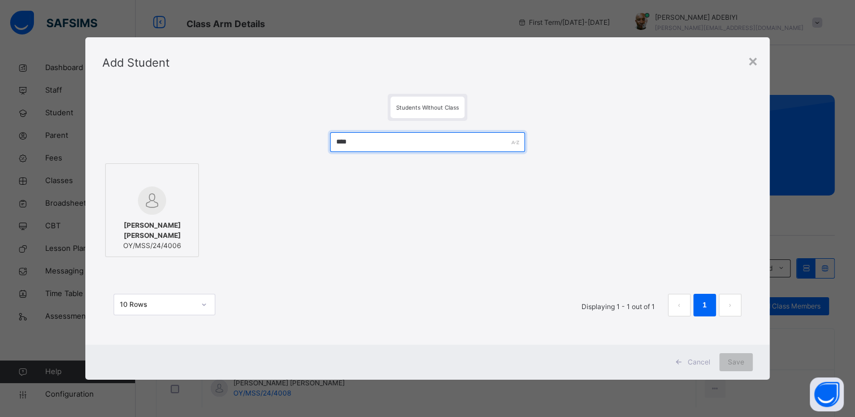
type input "****"
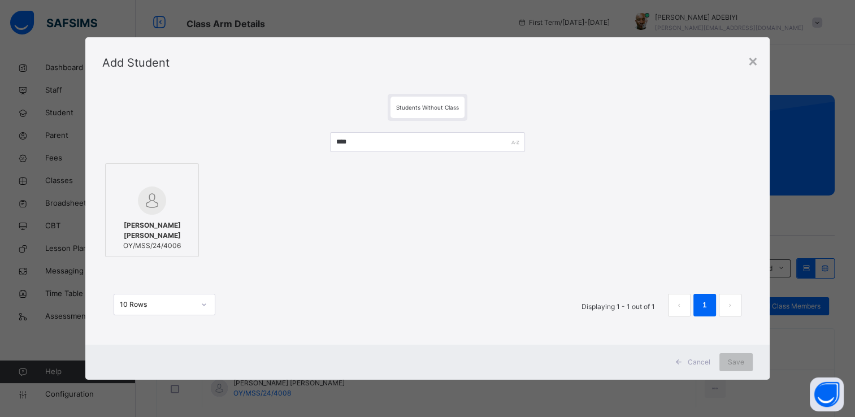
click at [154, 223] on span "KING DAVID JESUFERANMI EGBONTAN" at bounding box center [151, 230] width 81 height 20
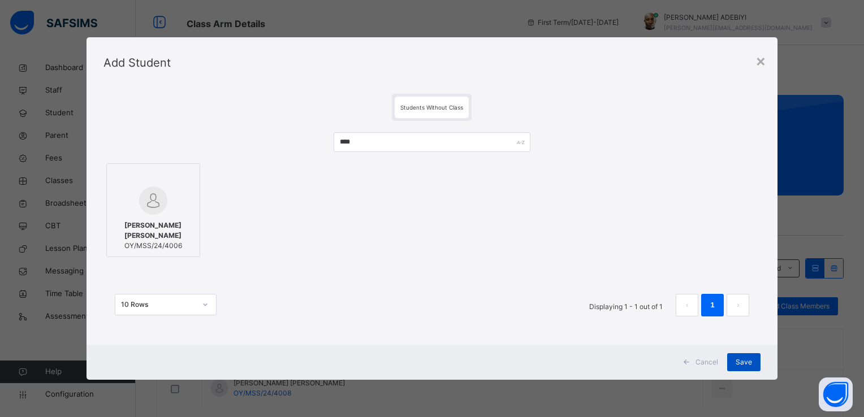
click at [746, 361] on span "Save" at bounding box center [743, 362] width 16 height 10
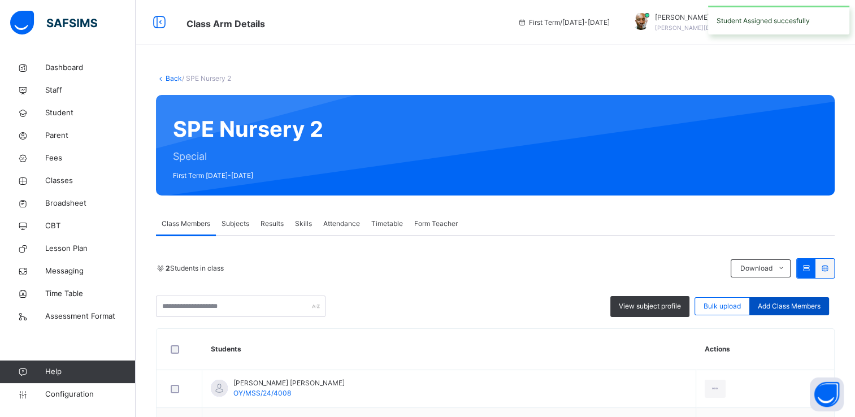
click at [768, 305] on span "Add Class Members" at bounding box center [789, 306] width 63 height 10
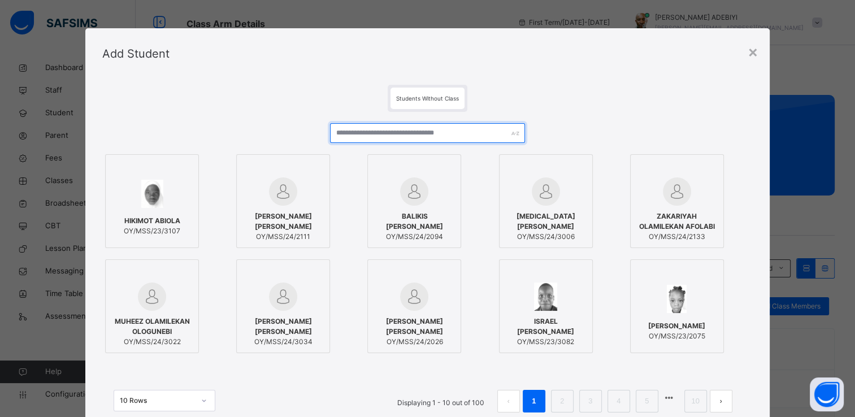
click at [467, 136] on input "text" at bounding box center [427, 133] width 195 height 20
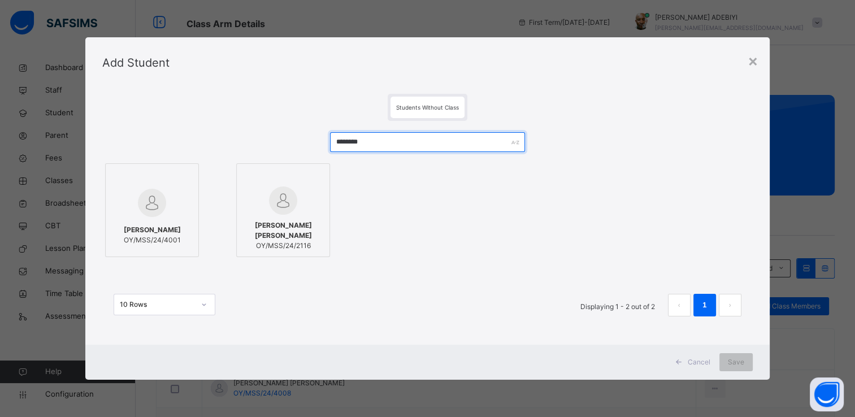
type input "********"
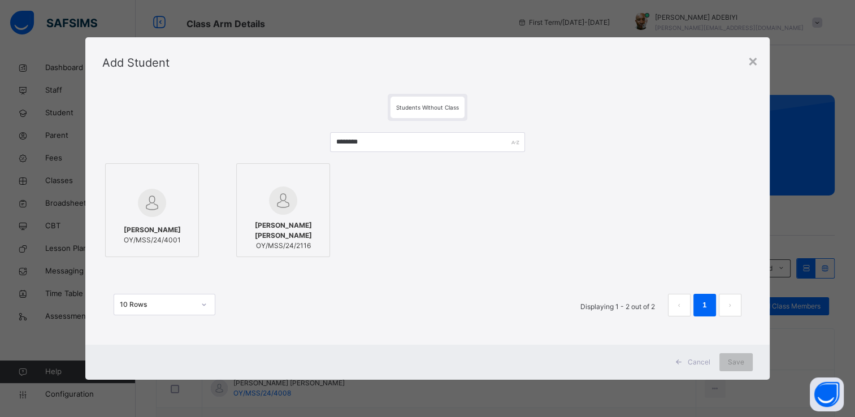
click at [163, 219] on div "MUBASHIR ABDULSALAM OY/MSS/24/4001" at bounding box center [151, 235] width 81 height 32
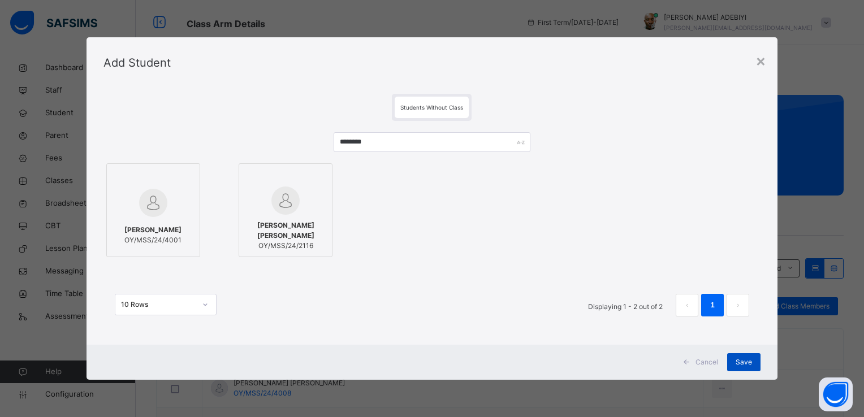
click at [746, 361] on span "Save" at bounding box center [743, 362] width 16 height 10
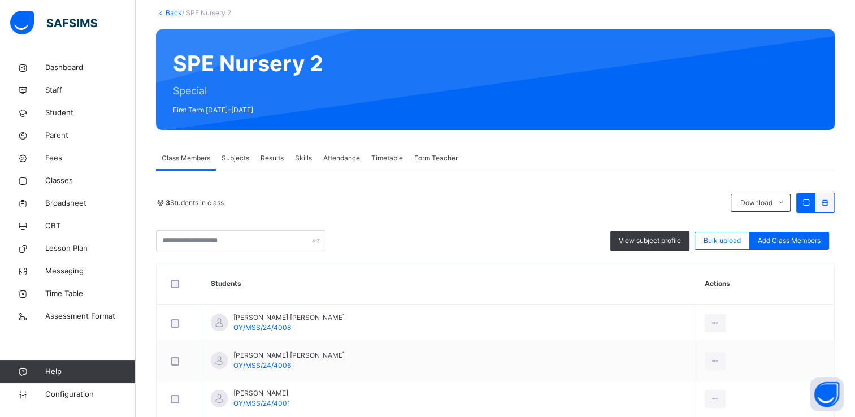
scroll to position [44, 0]
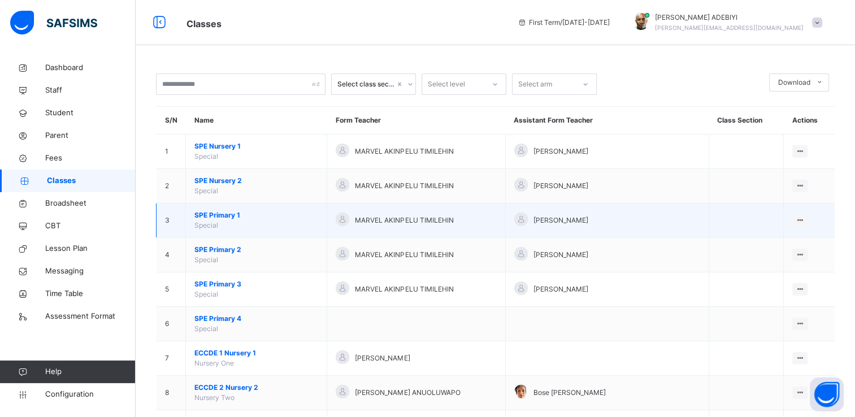
click at [229, 216] on span "SPE Primary 1" at bounding box center [256, 215] width 124 height 10
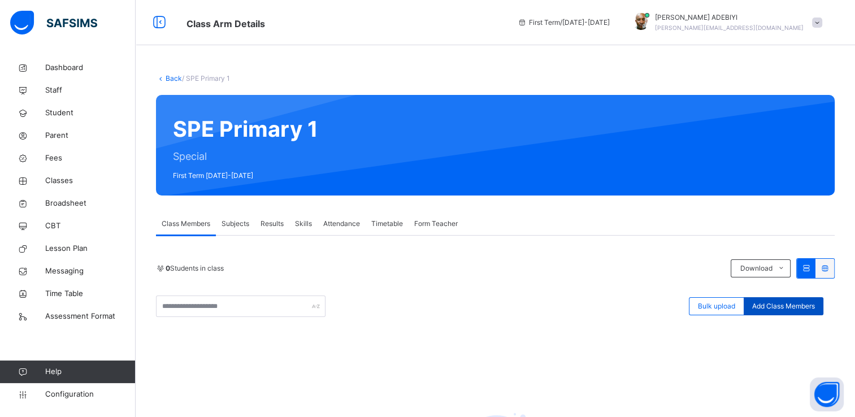
click at [815, 307] on span "Add Class Members" at bounding box center [783, 306] width 63 height 10
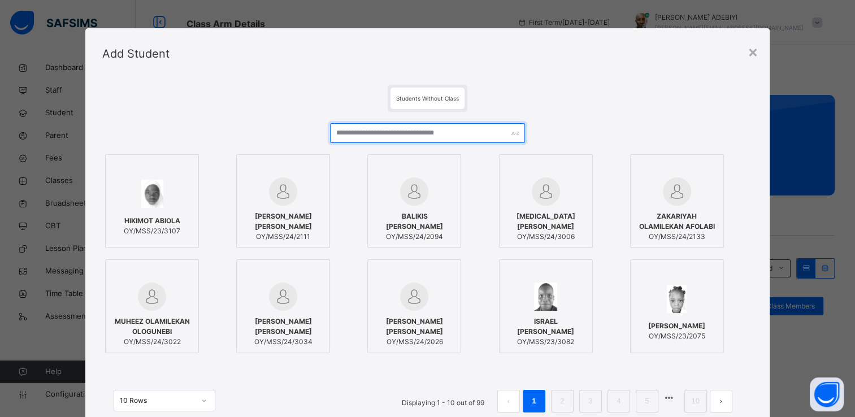
click at [426, 133] on input "text" at bounding box center [427, 133] width 195 height 20
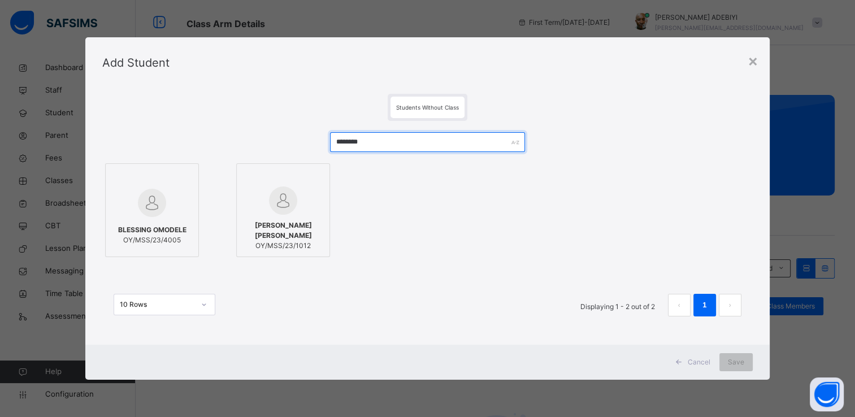
type input "********"
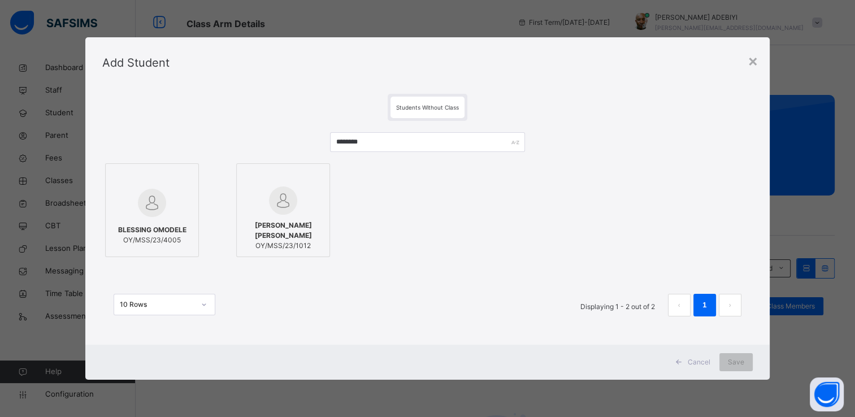
click at [166, 202] on div at bounding box center [151, 203] width 81 height 33
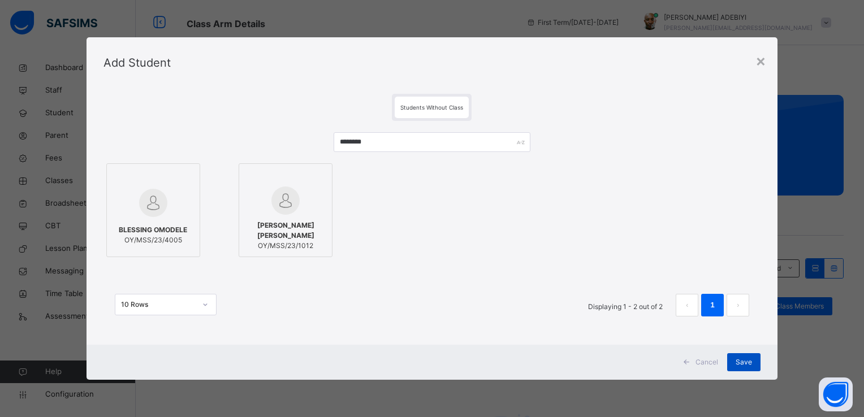
click at [740, 364] on span "Save" at bounding box center [743, 362] width 16 height 10
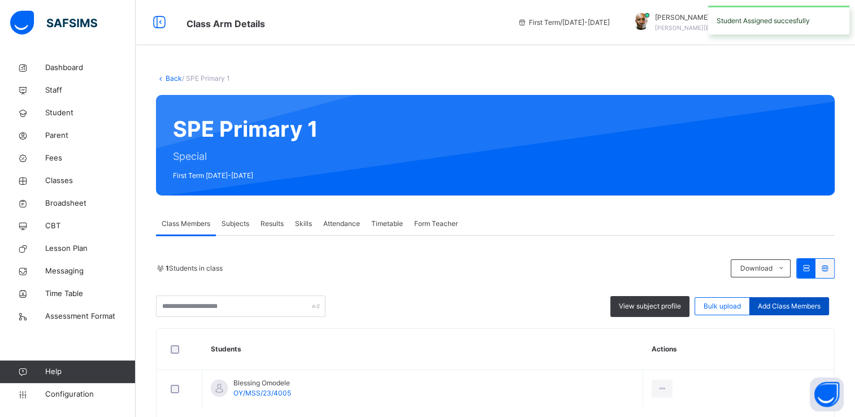
click at [777, 301] on span "Add Class Members" at bounding box center [789, 306] width 63 height 10
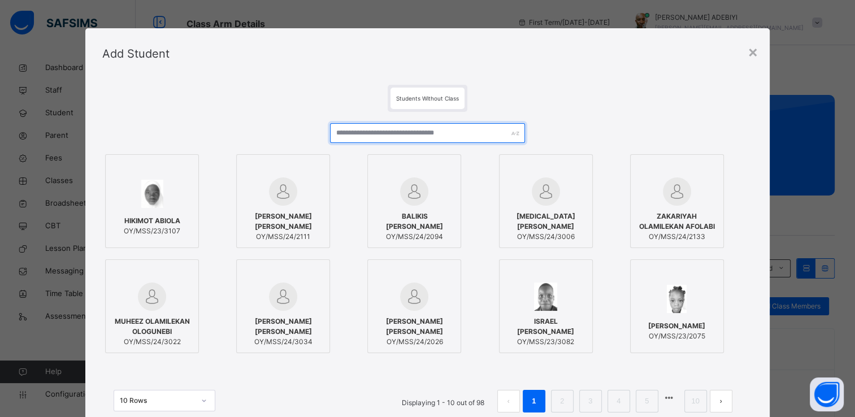
click at [402, 132] on input "text" at bounding box center [427, 133] width 195 height 20
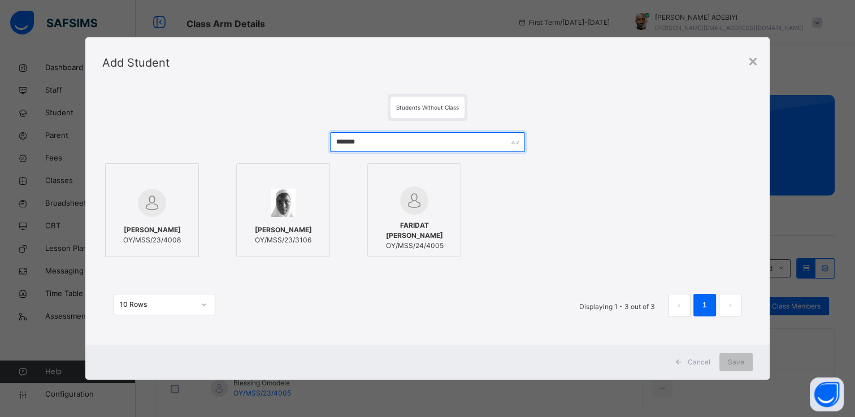
type input "*******"
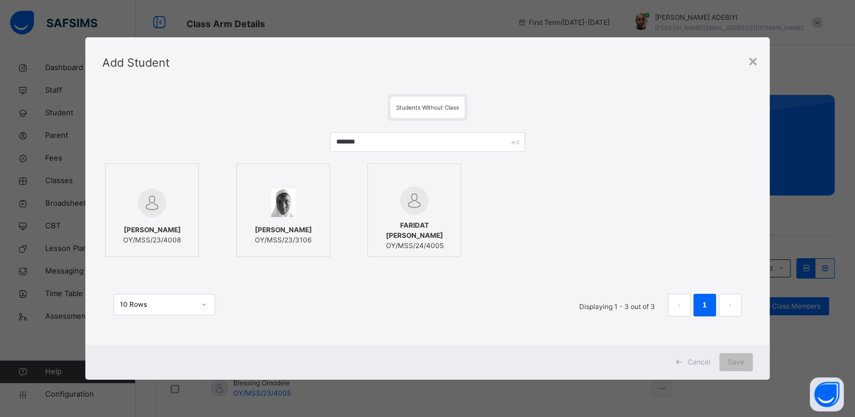
click at [408, 208] on img at bounding box center [414, 201] width 28 height 28
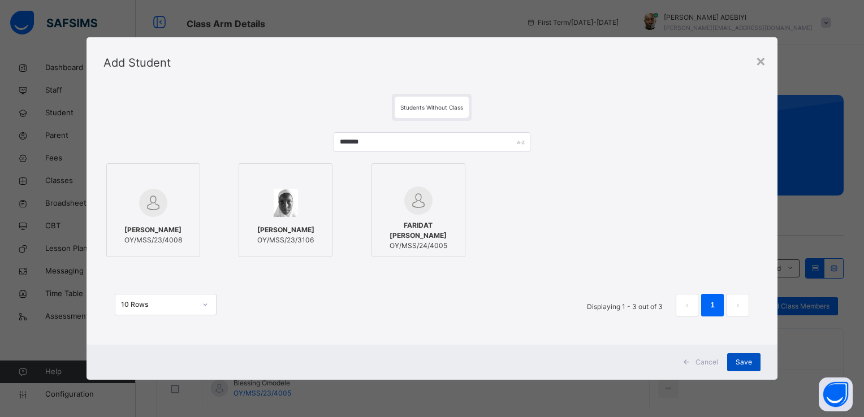
click at [748, 363] on span "Save" at bounding box center [743, 362] width 16 height 10
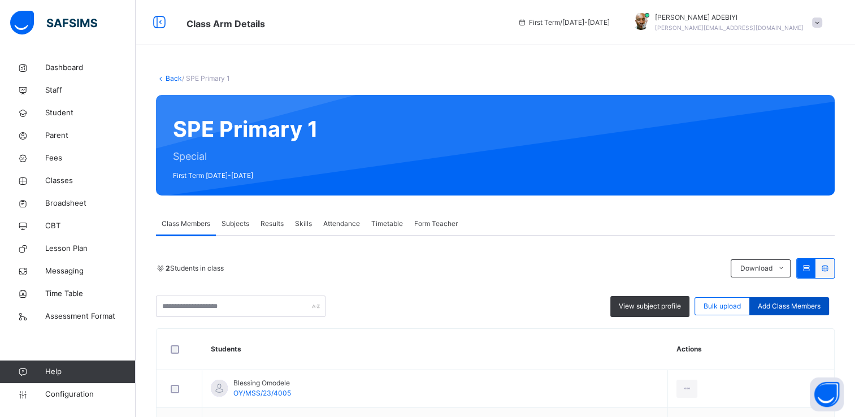
click at [798, 305] on span "Add Class Members" at bounding box center [789, 306] width 63 height 10
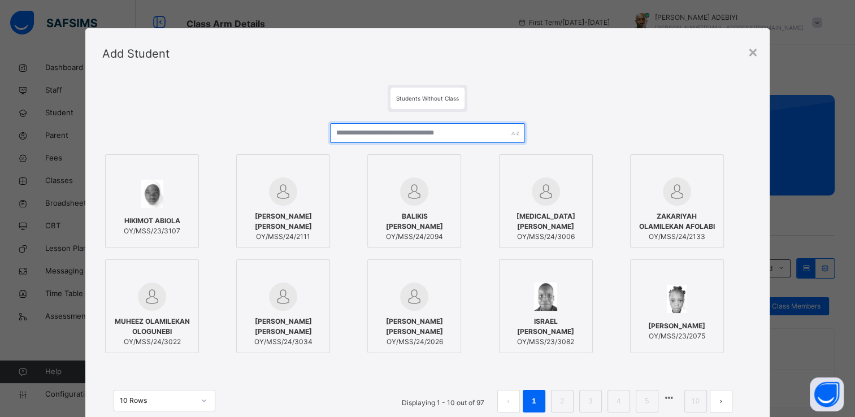
click at [416, 132] on input "text" at bounding box center [427, 133] width 195 height 20
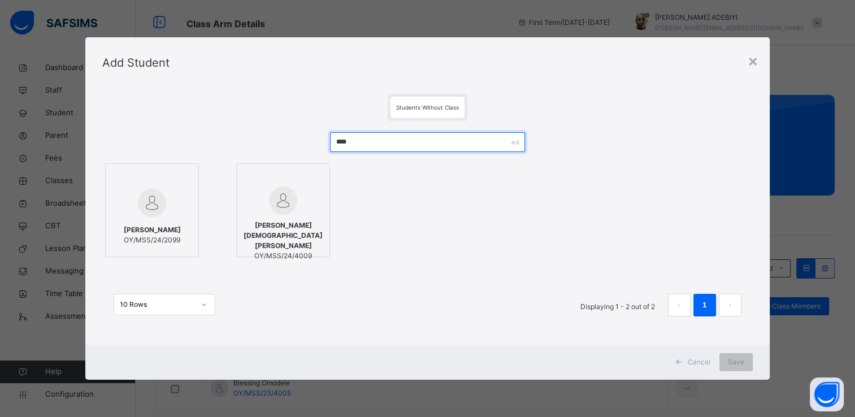
type input "****"
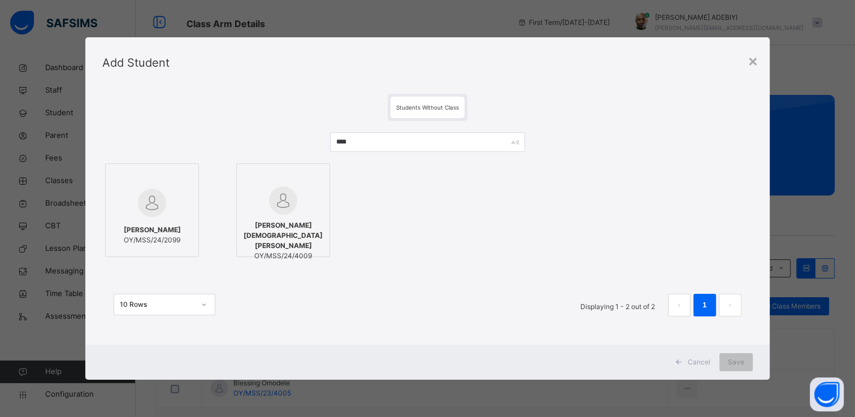
click at [284, 197] on img at bounding box center [283, 201] width 28 height 28
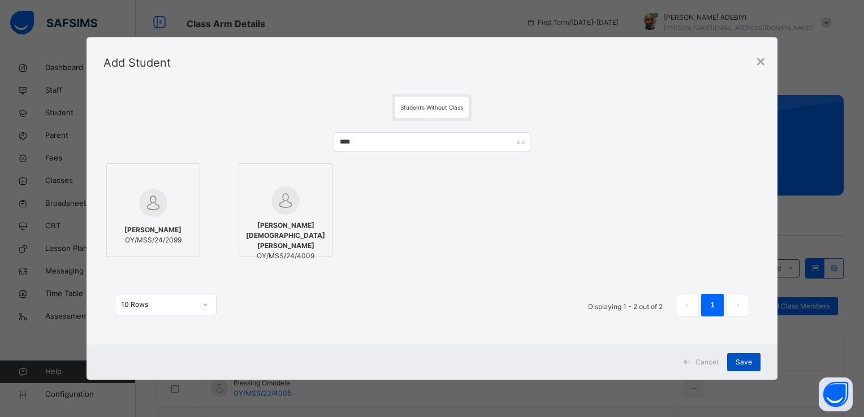
click at [745, 362] on span "Save" at bounding box center [743, 362] width 16 height 10
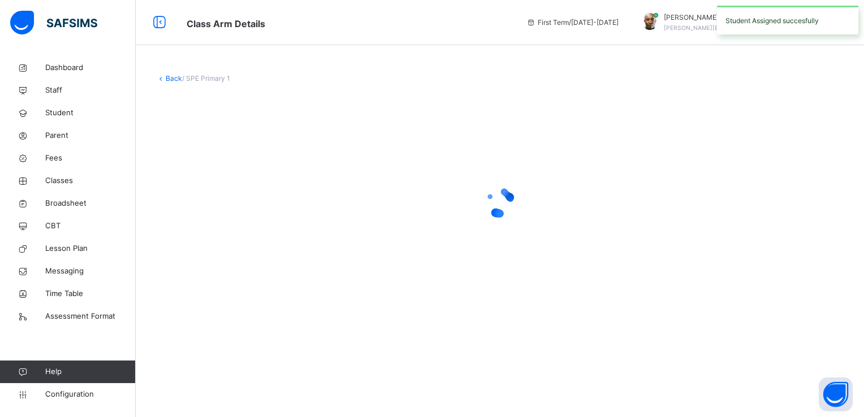
click at [745, 362] on div "Back / SPE Primary 1" at bounding box center [500, 208] width 728 height 417
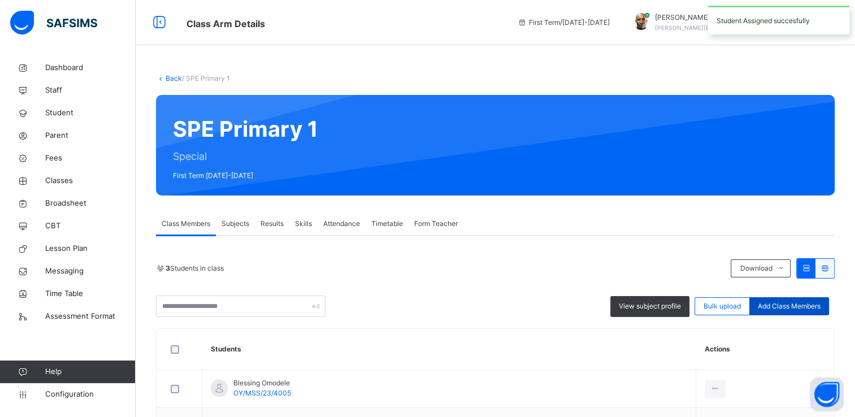
click at [777, 305] on span "Add Class Members" at bounding box center [789, 306] width 63 height 10
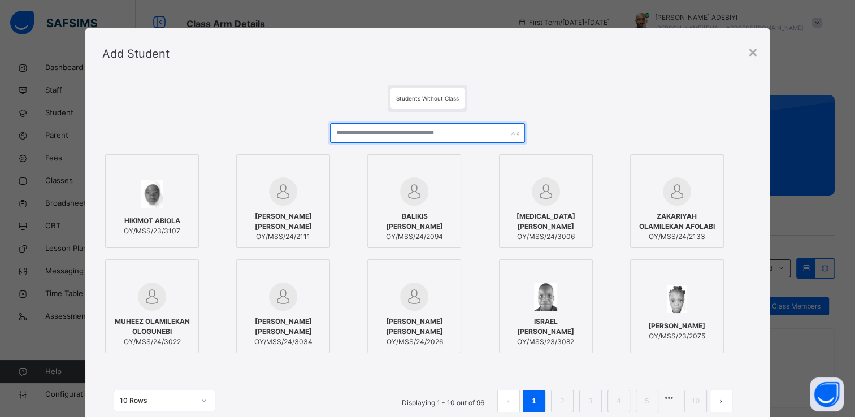
click at [410, 131] on input "text" at bounding box center [427, 133] width 195 height 20
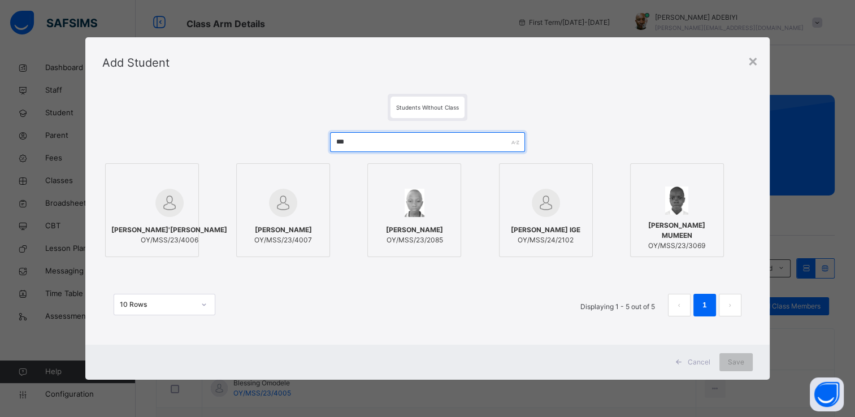
type input "***"
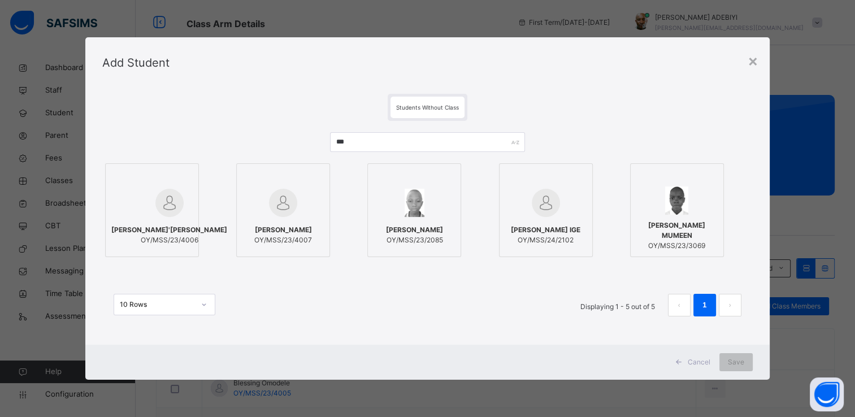
click at [158, 197] on img at bounding box center [169, 203] width 28 height 28
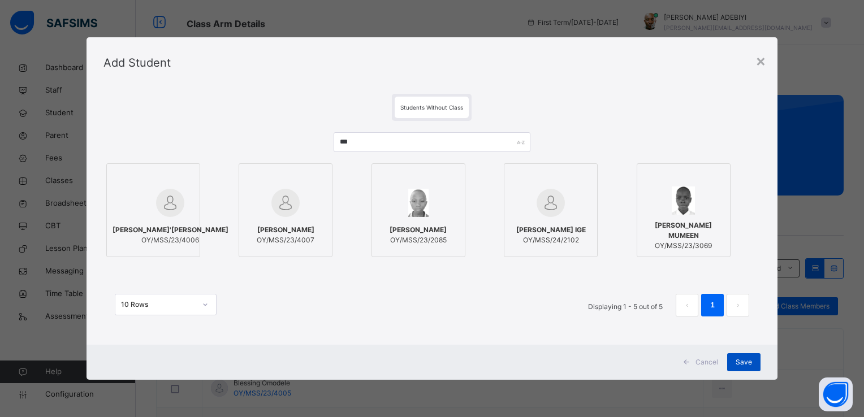
click at [747, 362] on span "Save" at bounding box center [743, 362] width 16 height 10
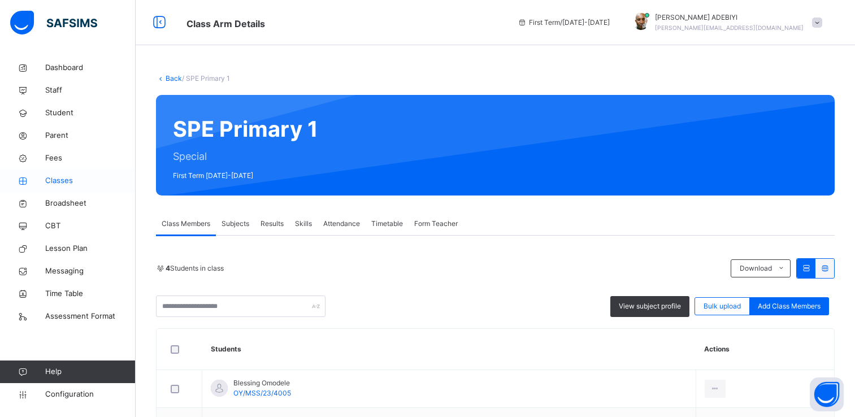
scroll to position [111, 0]
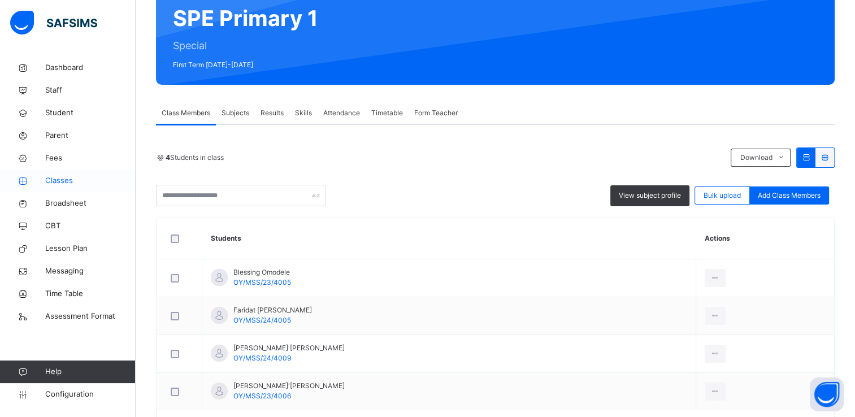
click at [57, 180] on span "Classes" at bounding box center [90, 180] width 90 height 11
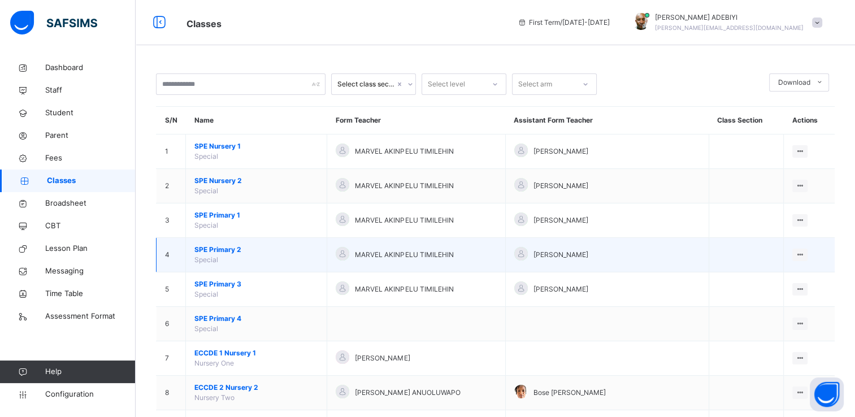
click at [231, 247] on span "SPE Primary 2" at bounding box center [256, 250] width 124 height 10
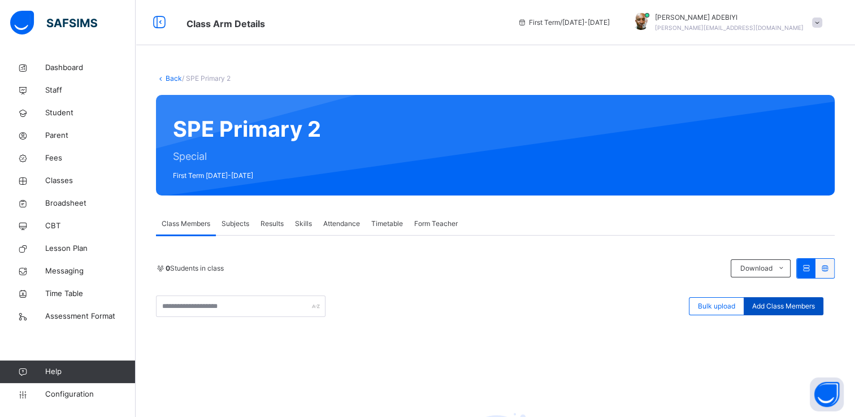
click at [788, 306] on span "Add Class Members" at bounding box center [783, 306] width 63 height 10
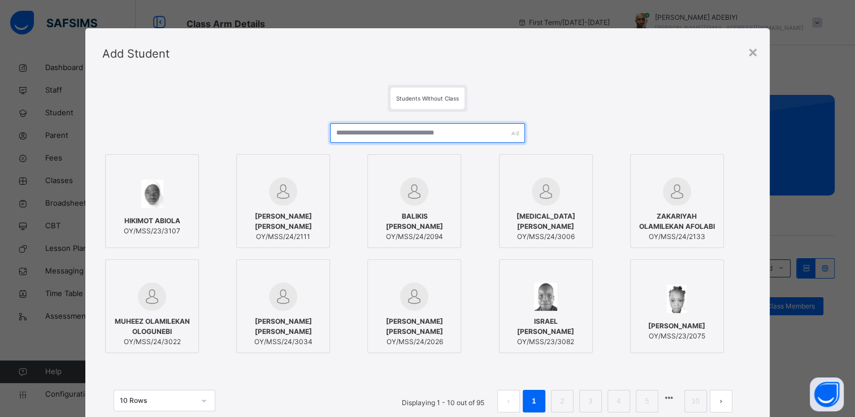
click at [395, 135] on input "text" at bounding box center [427, 133] width 195 height 20
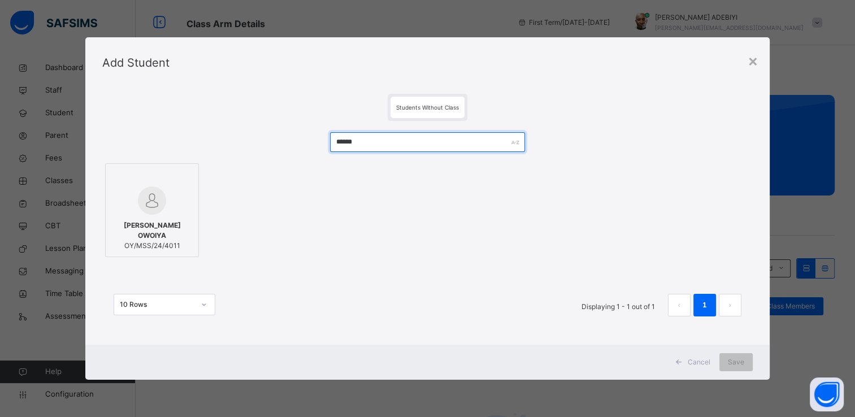
type input "******"
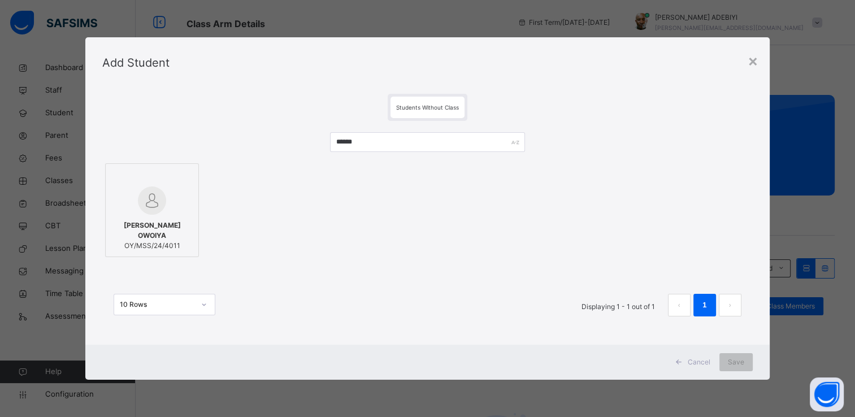
click at [148, 214] on img at bounding box center [152, 201] width 28 height 28
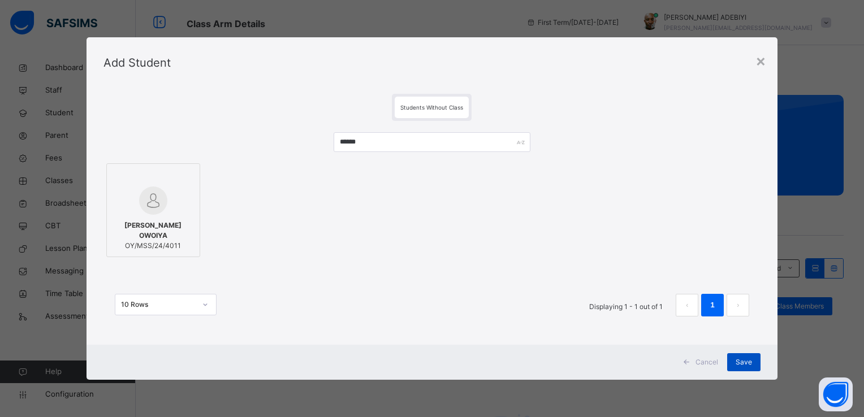
click at [742, 359] on span "Save" at bounding box center [743, 362] width 16 height 10
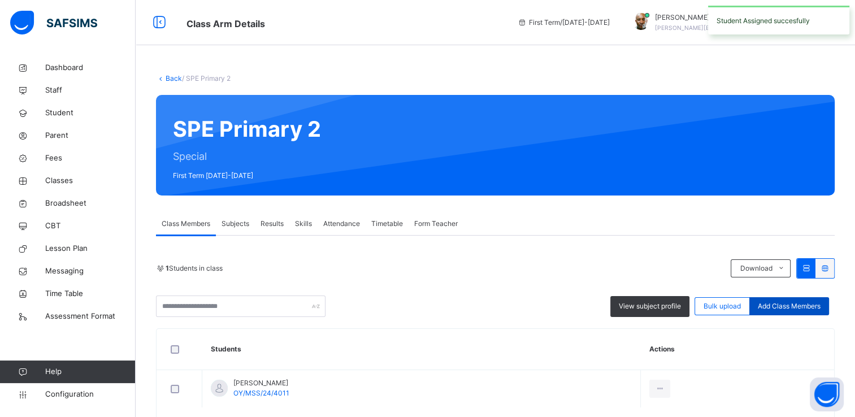
click at [768, 300] on div "Add Class Members" at bounding box center [789, 306] width 80 height 18
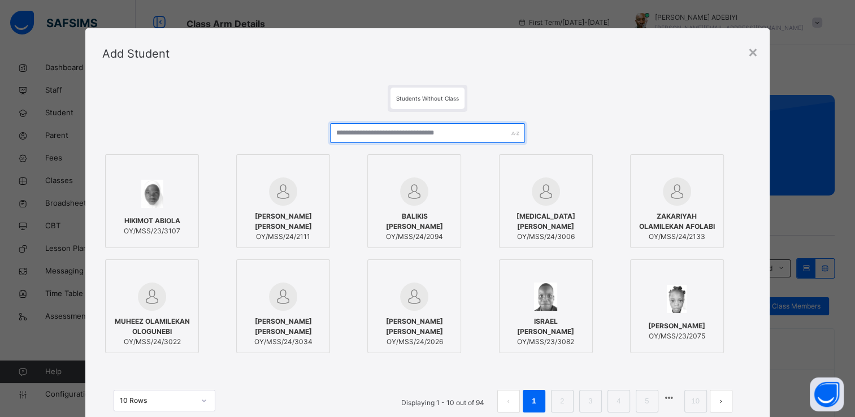
click at [427, 135] on input "text" at bounding box center [427, 133] width 195 height 20
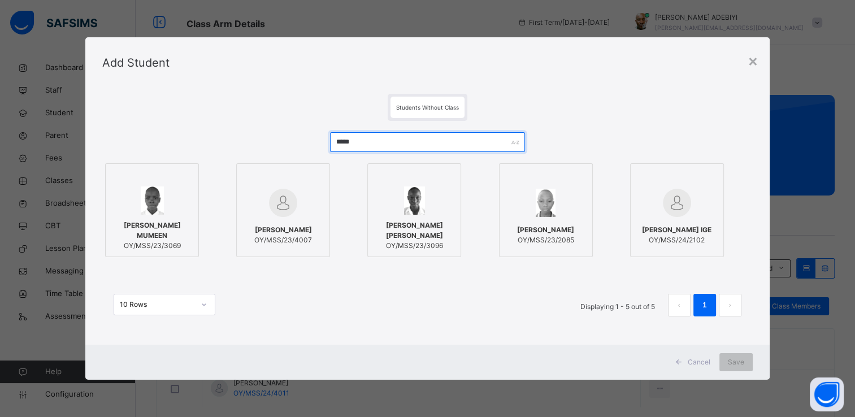
type input "*****"
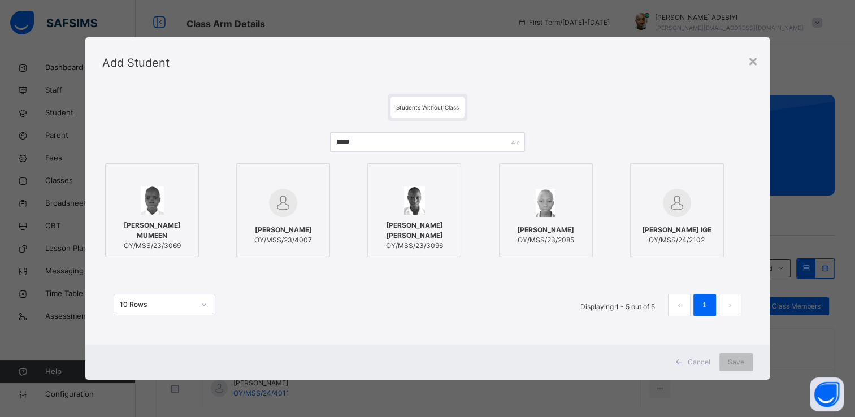
click at [284, 206] on img at bounding box center [283, 203] width 28 height 28
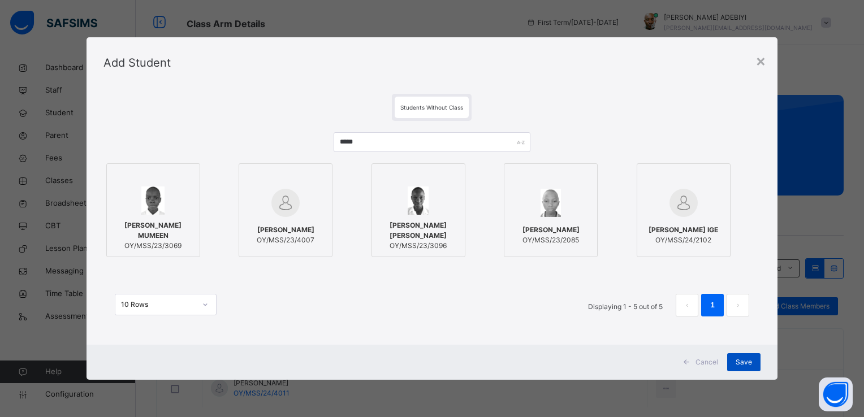
click at [737, 358] on span "Save" at bounding box center [743, 362] width 16 height 10
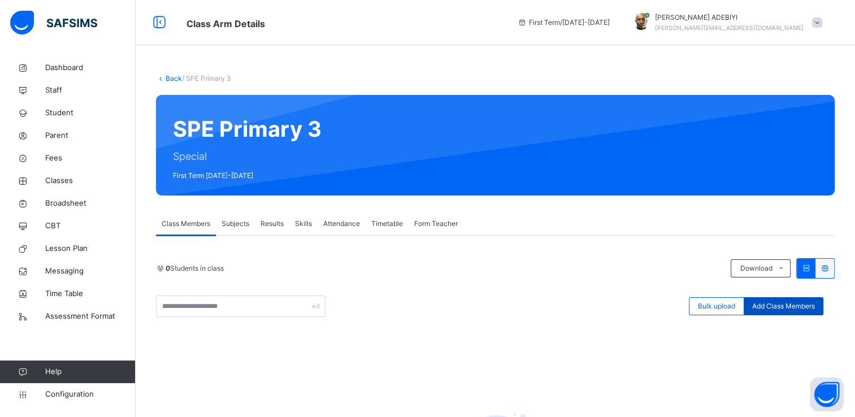
click at [764, 307] on span "Add Class Members" at bounding box center [783, 306] width 63 height 10
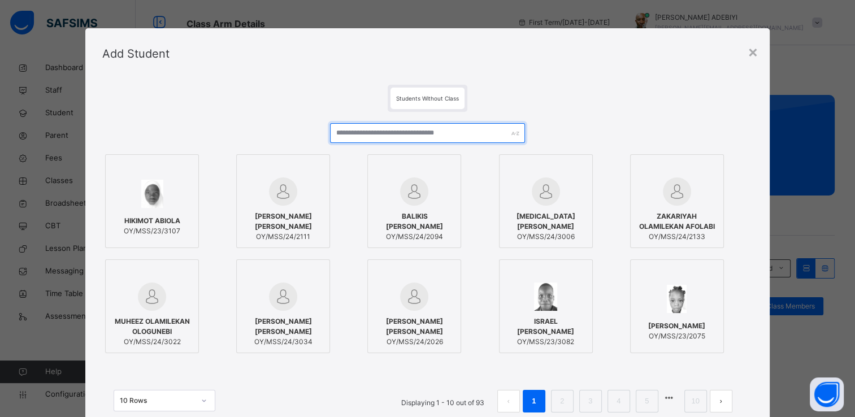
click at [438, 135] on input "text" at bounding box center [427, 133] width 195 height 20
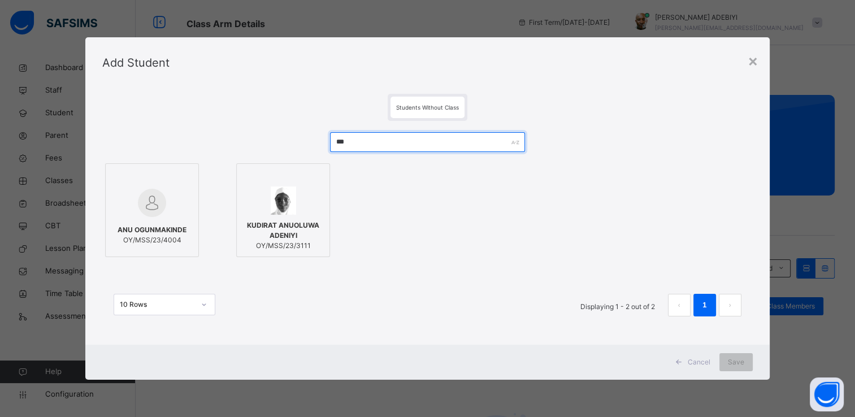
type input "***"
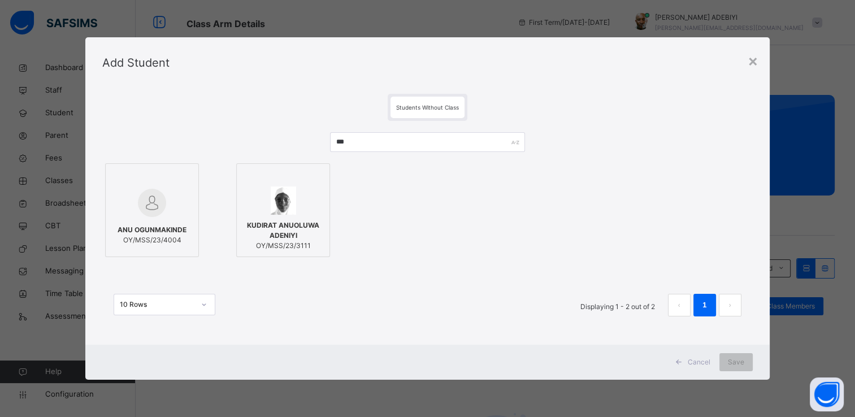
click at [149, 212] on img at bounding box center [152, 203] width 28 height 28
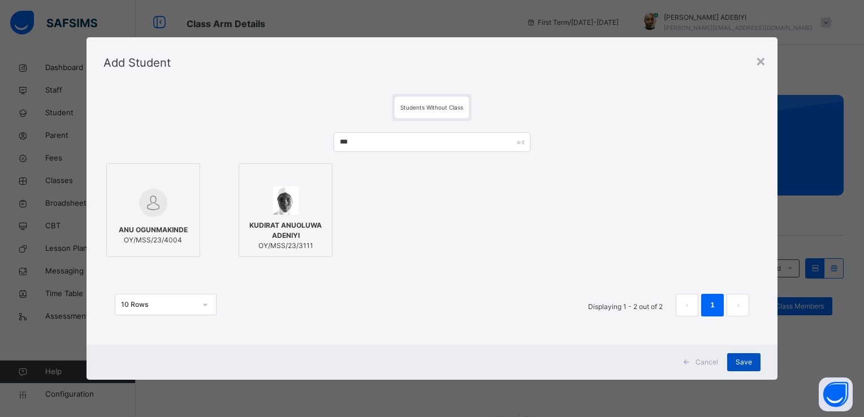
click at [751, 360] on span "Save" at bounding box center [743, 362] width 16 height 10
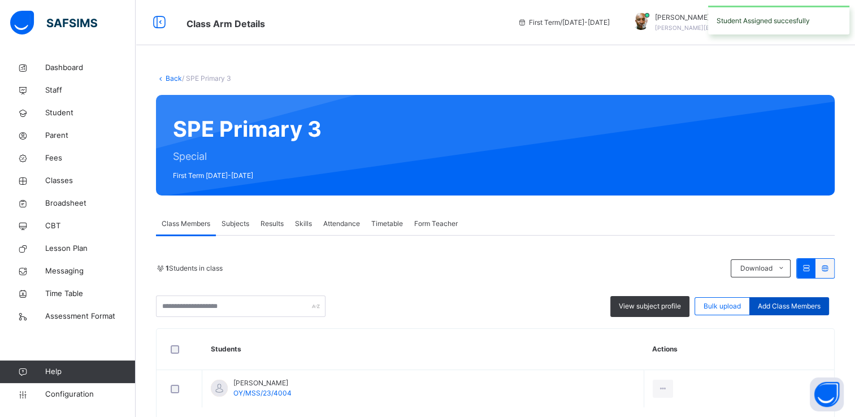
click at [769, 310] on span "Add Class Members" at bounding box center [789, 306] width 63 height 10
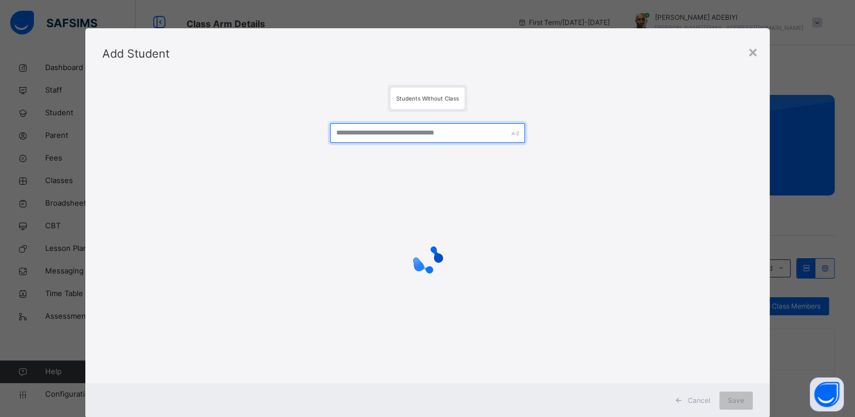
click at [384, 128] on input "text" at bounding box center [427, 133] width 195 height 20
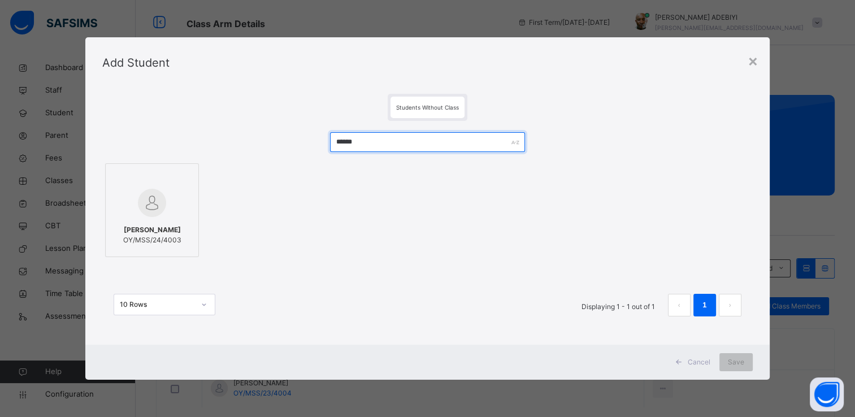
type input "******"
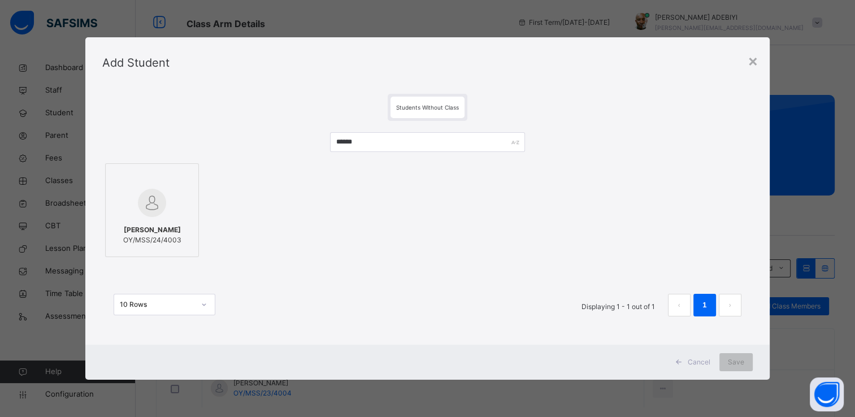
click at [157, 206] on img at bounding box center [152, 203] width 28 height 28
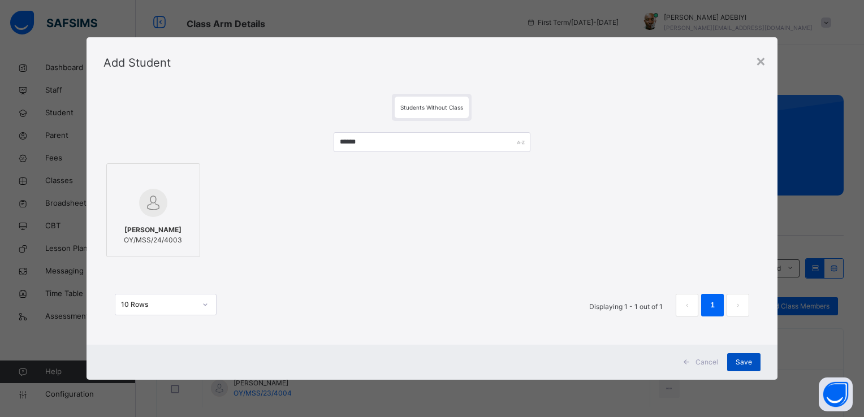
click at [740, 357] on span "Save" at bounding box center [743, 362] width 16 height 10
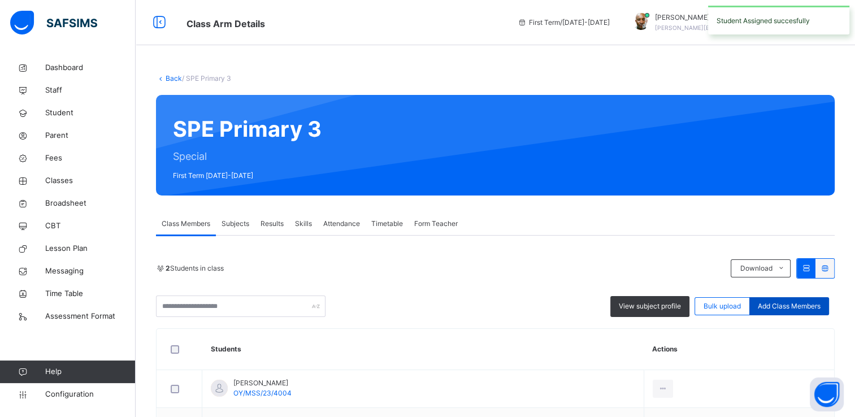
click at [770, 307] on span "Add Class Members" at bounding box center [789, 306] width 63 height 10
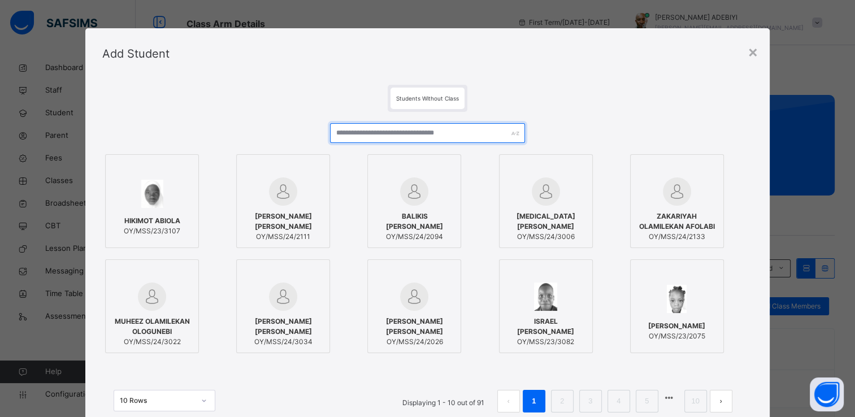
click at [430, 135] on input "text" at bounding box center [427, 133] width 195 height 20
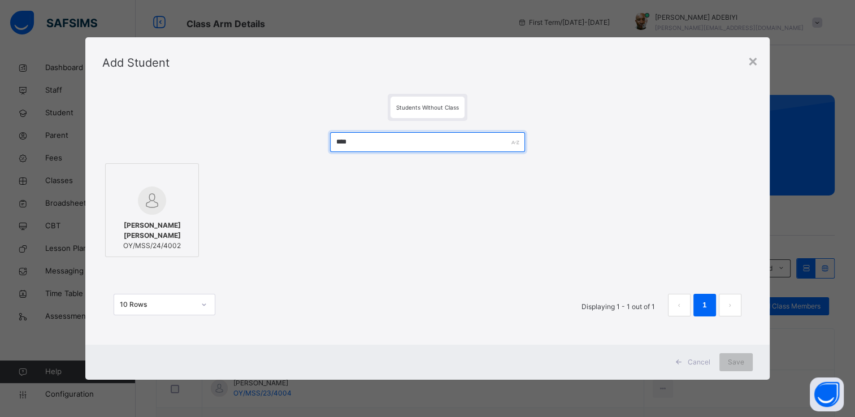
type input "****"
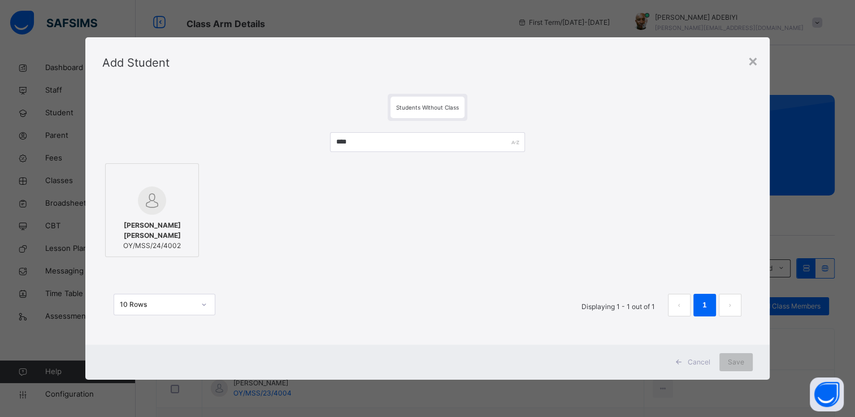
click at [162, 204] on img at bounding box center [152, 201] width 28 height 28
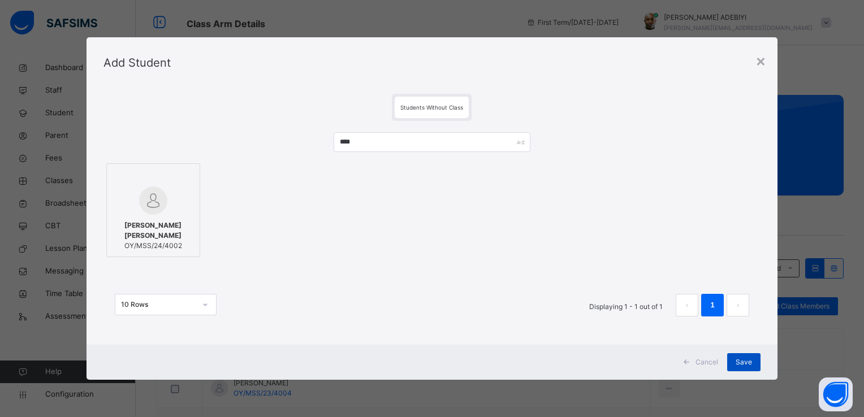
click at [743, 363] on span "Save" at bounding box center [743, 362] width 16 height 10
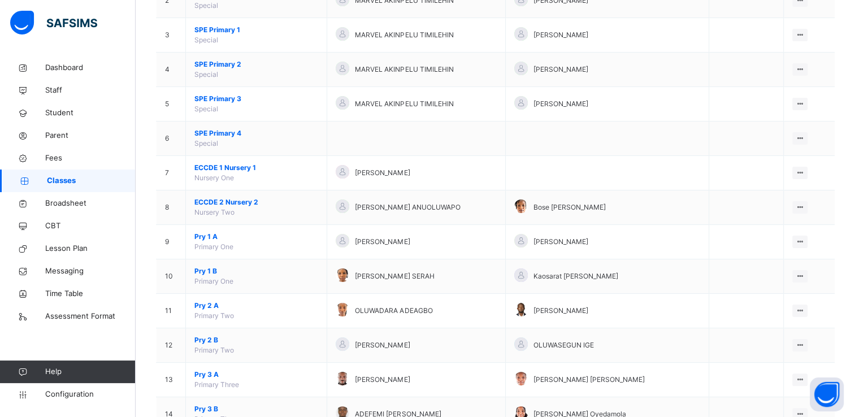
scroll to position [190, 0]
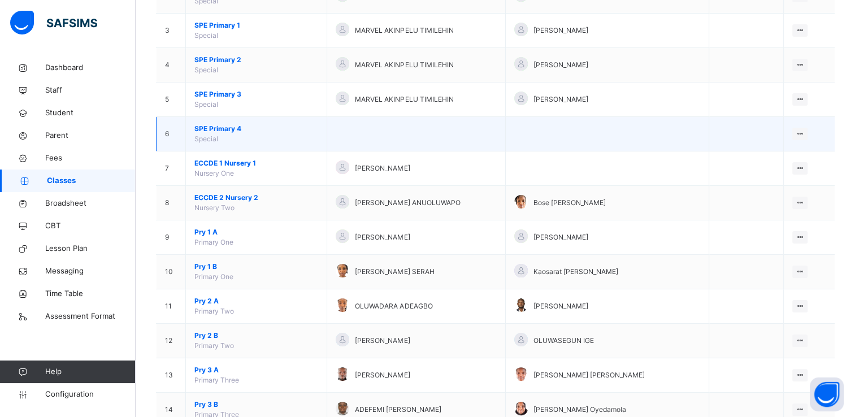
click at [235, 128] on span "SPE Primary 4" at bounding box center [256, 129] width 124 height 10
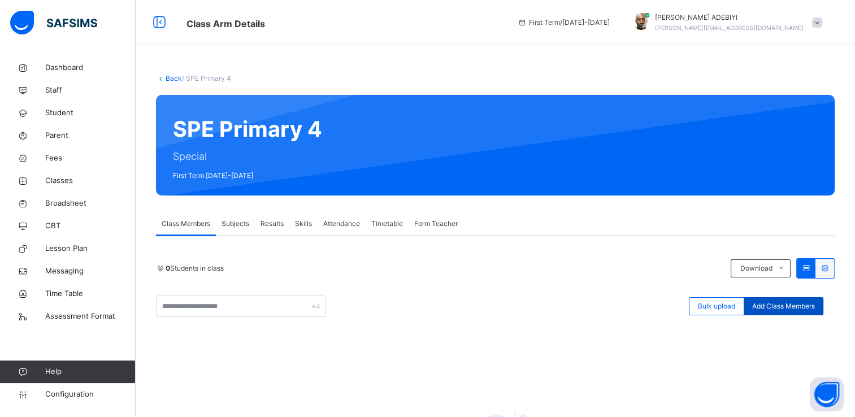
click at [811, 308] on span "Add Class Members" at bounding box center [783, 306] width 63 height 10
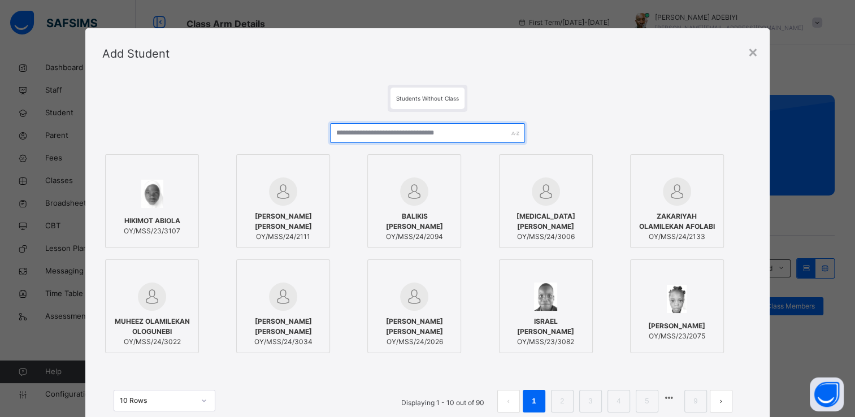
click at [436, 133] on input "text" at bounding box center [427, 133] width 195 height 20
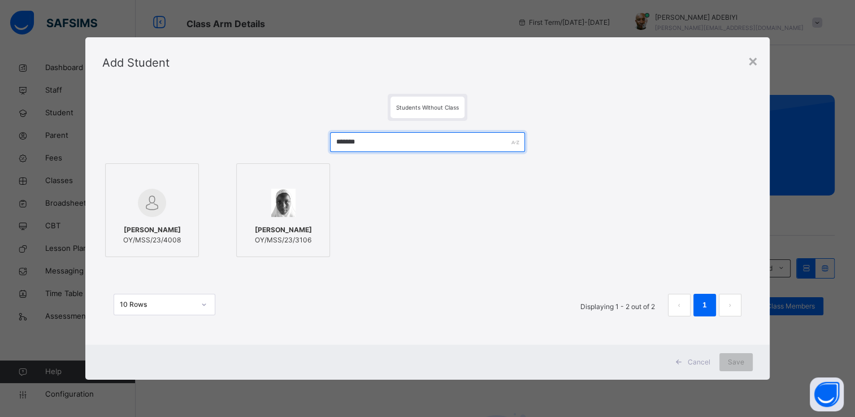
type input "*******"
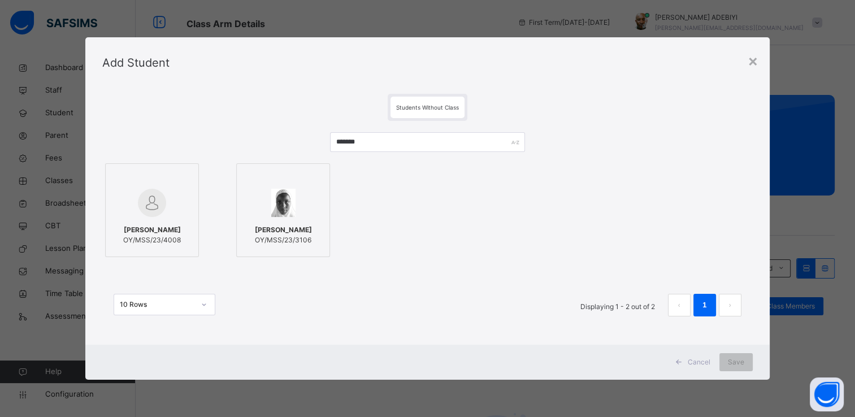
click at [145, 205] on img at bounding box center [152, 203] width 28 height 28
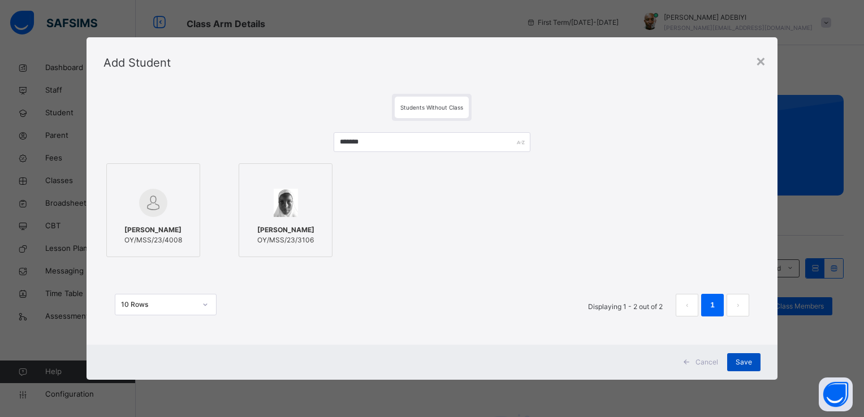
click at [734, 363] on div "Save" at bounding box center [743, 362] width 33 height 18
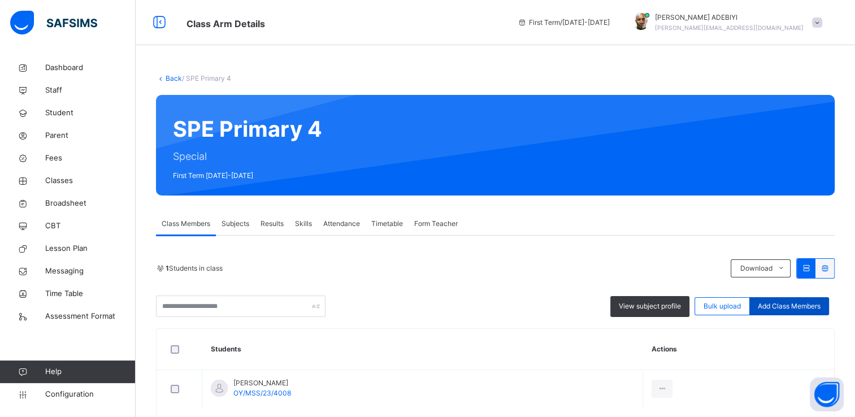
click at [784, 310] on span "Add Class Members" at bounding box center [789, 306] width 63 height 10
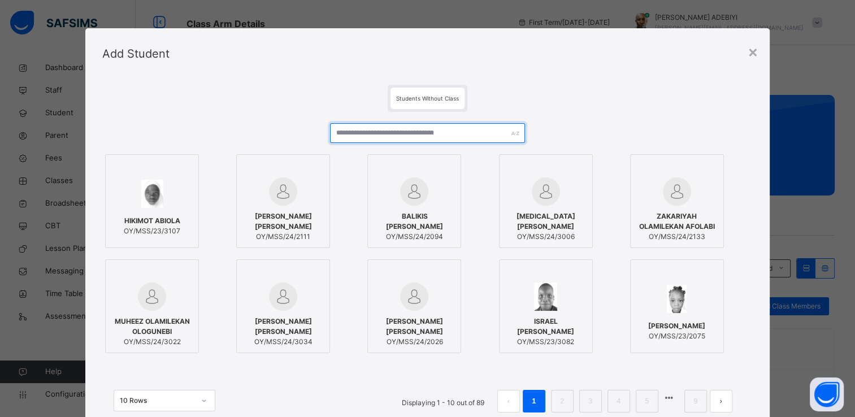
click at [370, 135] on input "text" at bounding box center [427, 133] width 195 height 20
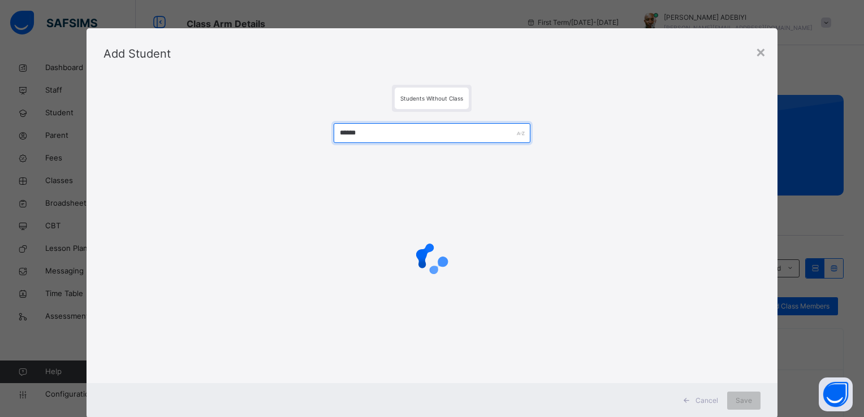
click at [348, 136] on input "******" at bounding box center [431, 133] width 197 height 20
click at [349, 134] on input "*****" at bounding box center [431, 133] width 197 height 20
click at [359, 136] on input "******" at bounding box center [431, 133] width 197 height 20
type input "******"
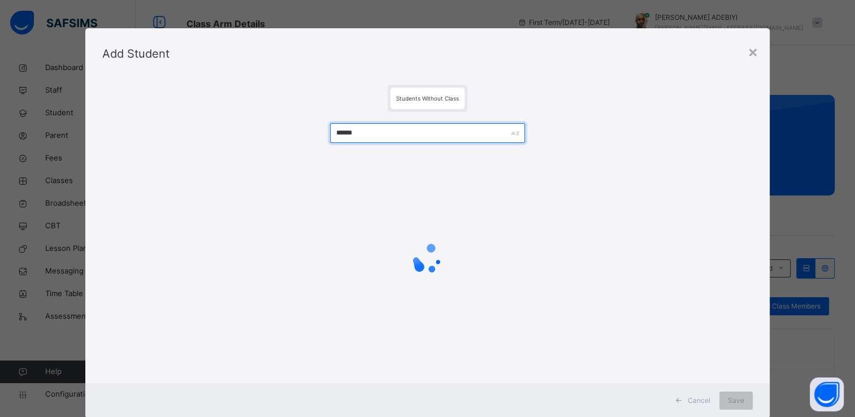
drag, startPoint x: 361, startPoint y: 137, endPoint x: 334, endPoint y: 137, distance: 26.6
click at [334, 137] on input "******" at bounding box center [427, 133] width 195 height 20
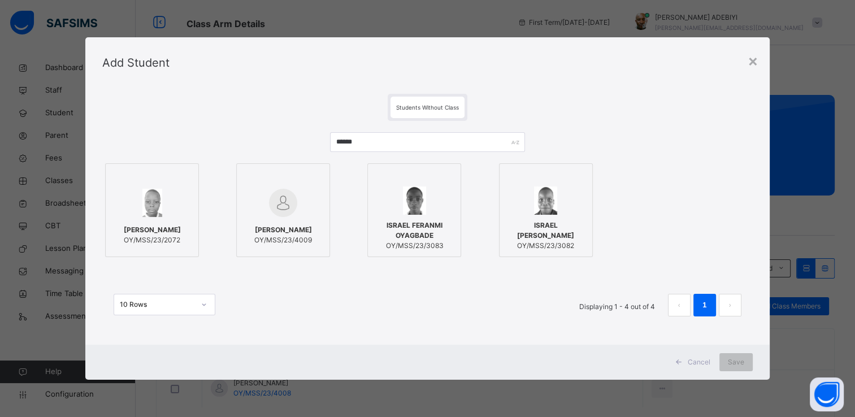
click at [269, 200] on img at bounding box center [283, 203] width 28 height 28
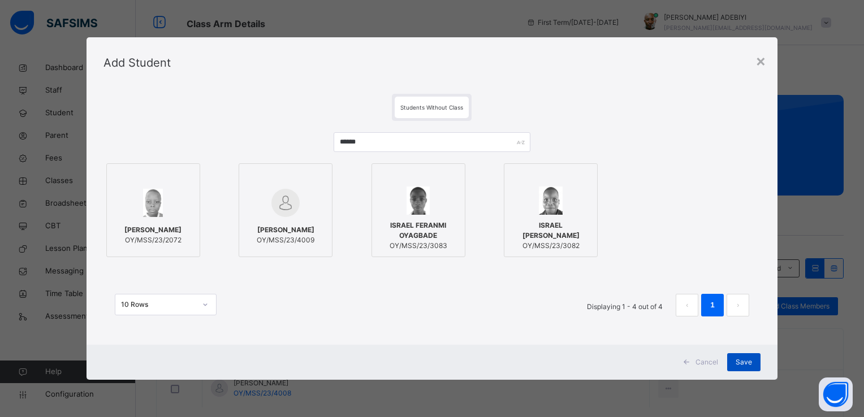
click at [738, 358] on span "Save" at bounding box center [743, 362] width 16 height 10
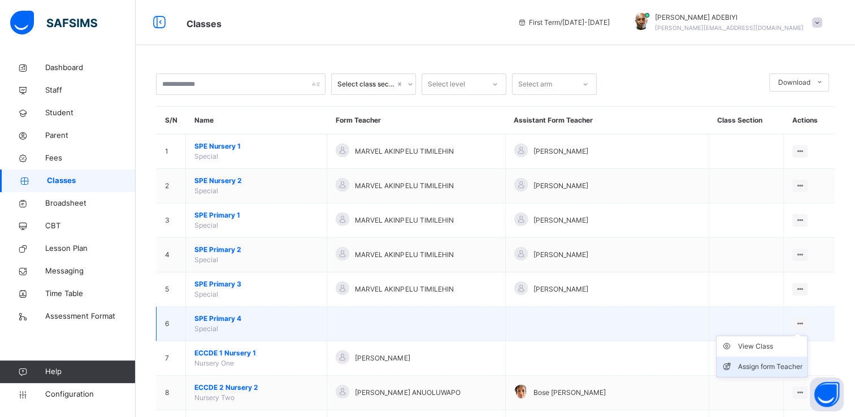
click at [775, 367] on div "Assign form Teacher" at bounding box center [770, 366] width 64 height 11
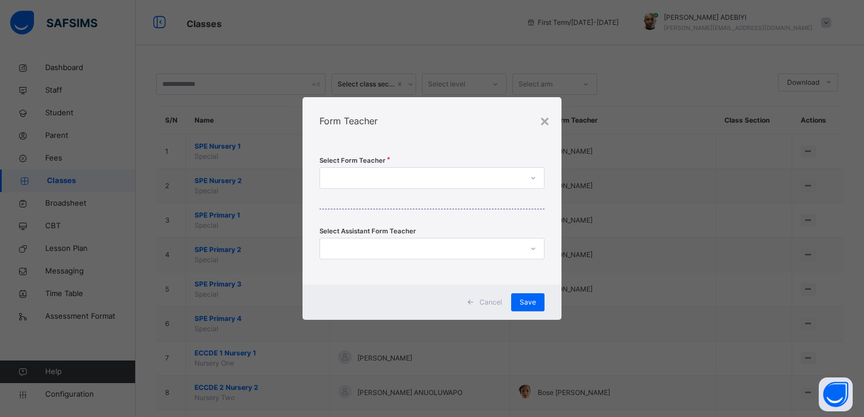
click at [533, 176] on icon at bounding box center [533, 177] width 7 height 11
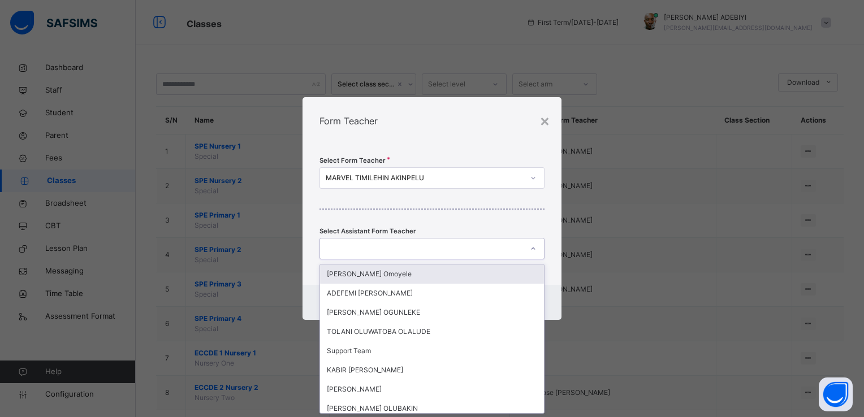
click at [534, 250] on icon at bounding box center [533, 248] width 7 height 11
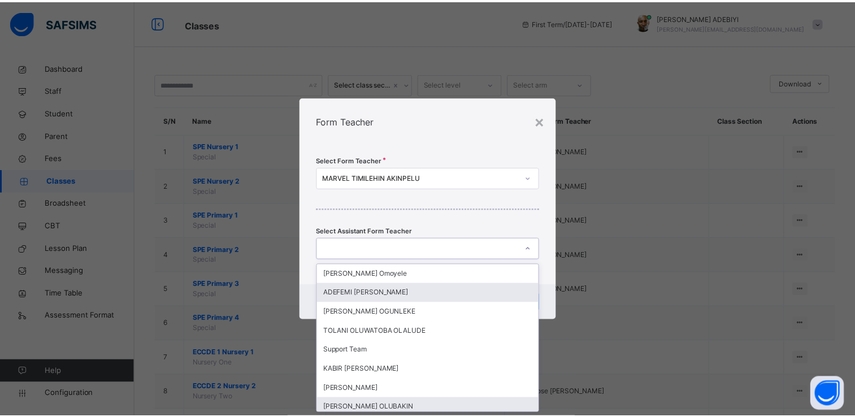
scroll to position [11, 0]
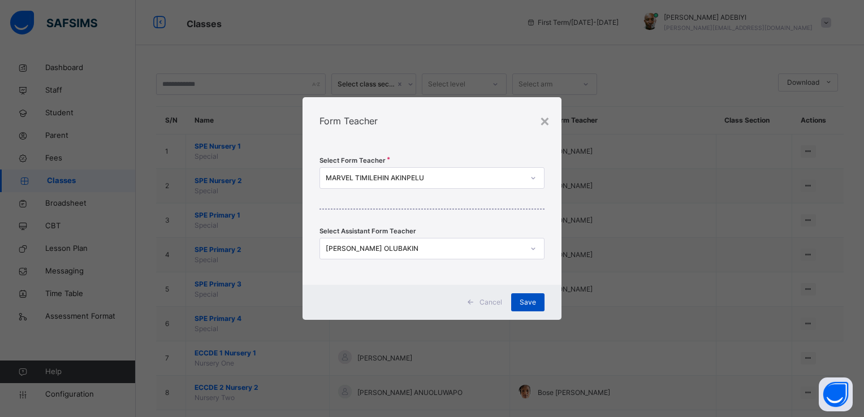
click at [525, 298] on span "Save" at bounding box center [527, 302] width 16 height 10
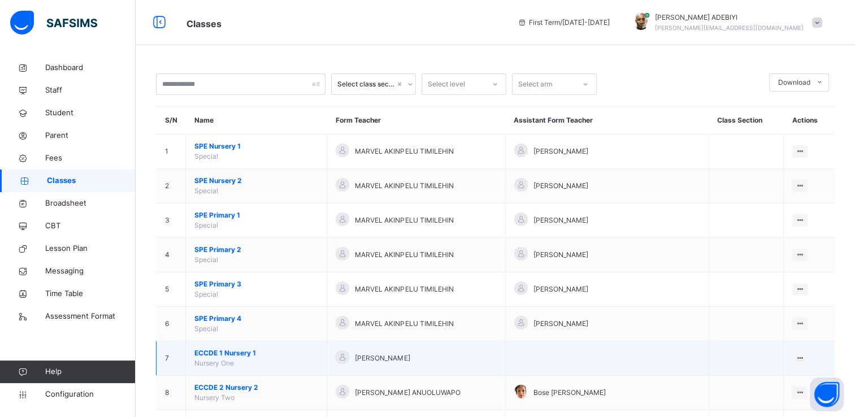
click at [223, 352] on span "ECCDE 1 Nursery 1" at bounding box center [256, 353] width 124 height 10
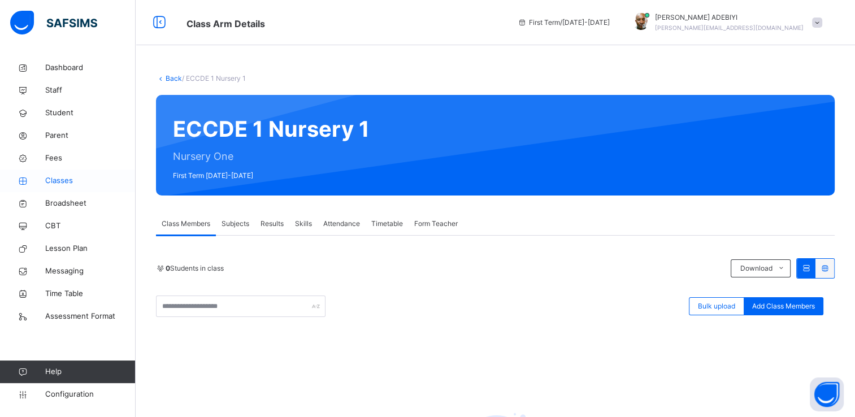
click at [63, 180] on span "Classes" at bounding box center [90, 180] width 90 height 11
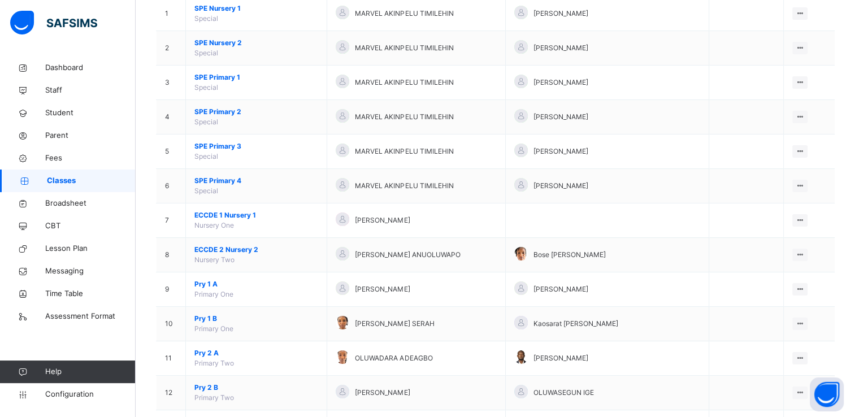
scroll to position [162, 0]
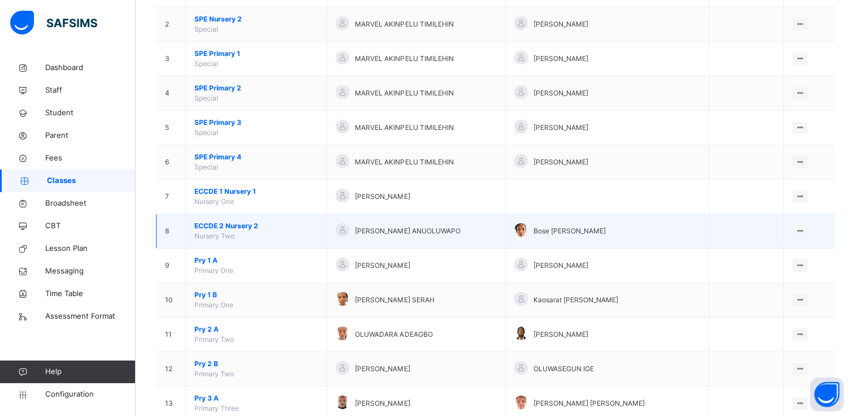
click at [231, 223] on span "ECCDE 2 Nursery 2" at bounding box center [256, 226] width 124 height 10
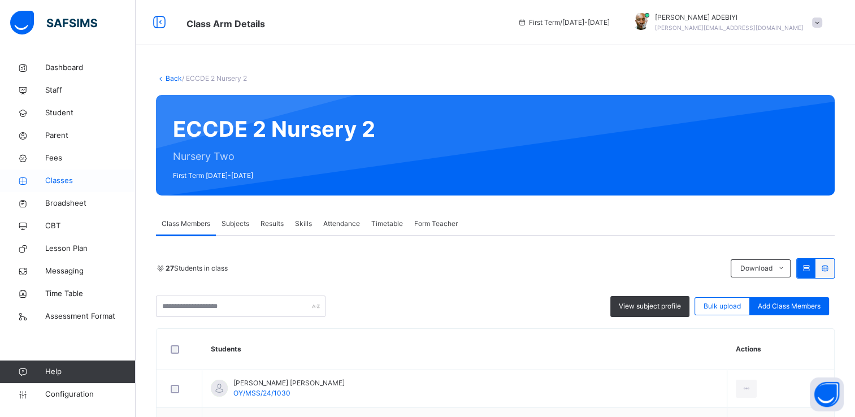
click at [57, 181] on span "Classes" at bounding box center [90, 180] width 90 height 11
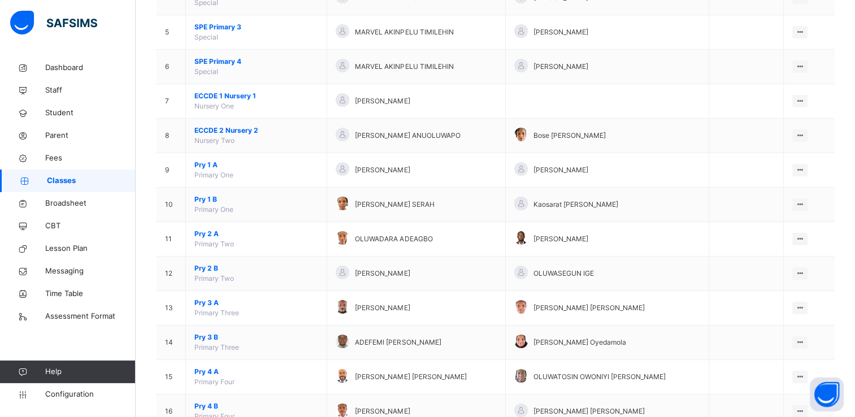
scroll to position [261, 0]
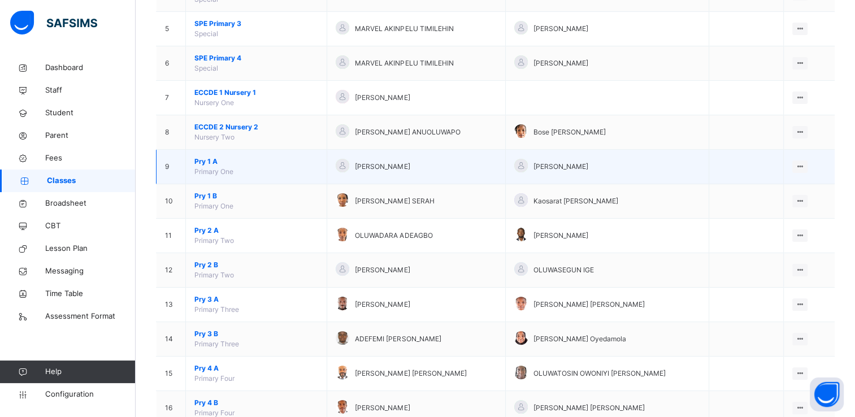
click at [210, 161] on span "Pry 1 A" at bounding box center [256, 162] width 124 height 10
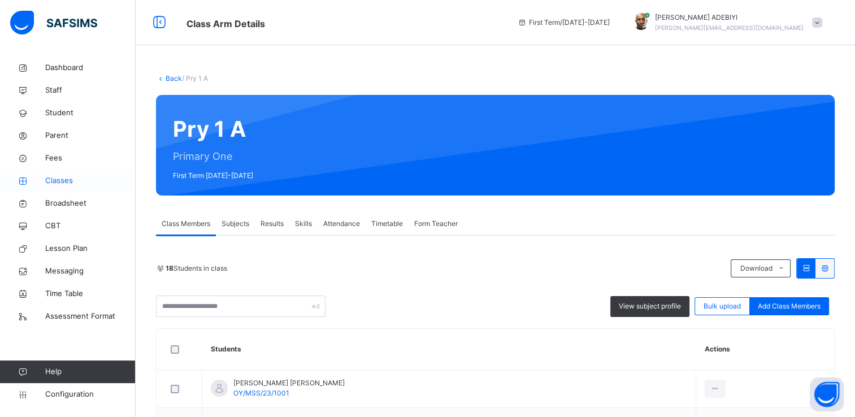
click at [64, 182] on span "Classes" at bounding box center [90, 180] width 90 height 11
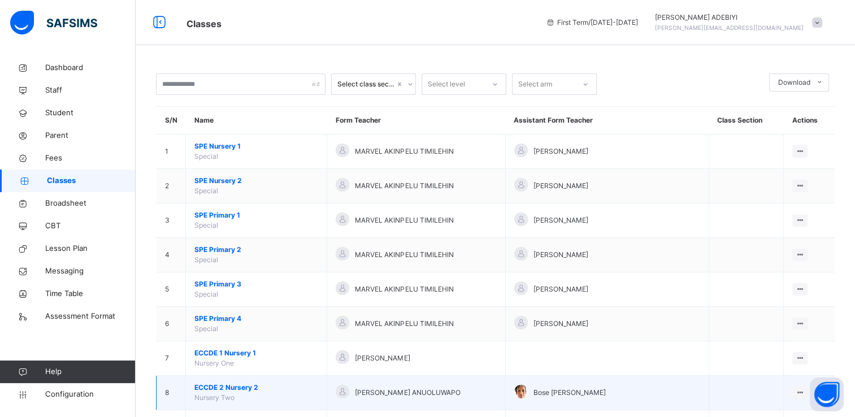
click at [222, 385] on span "ECCDE 2 Nursery 2" at bounding box center [256, 388] width 124 height 10
click at [804, 390] on icon at bounding box center [800, 392] width 10 height 8
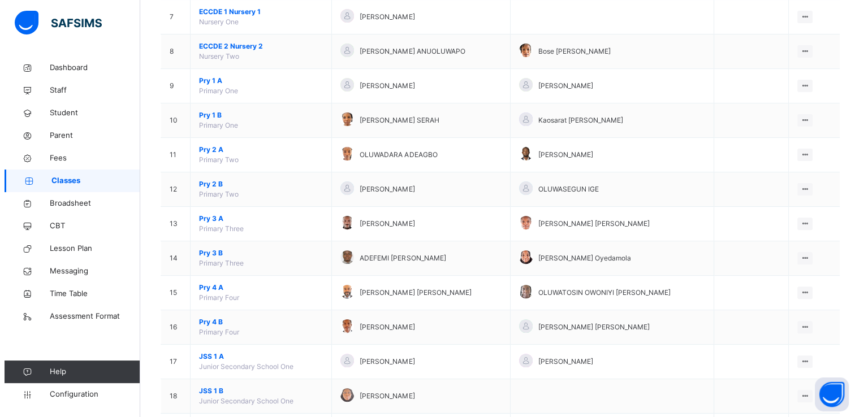
scroll to position [337, 0]
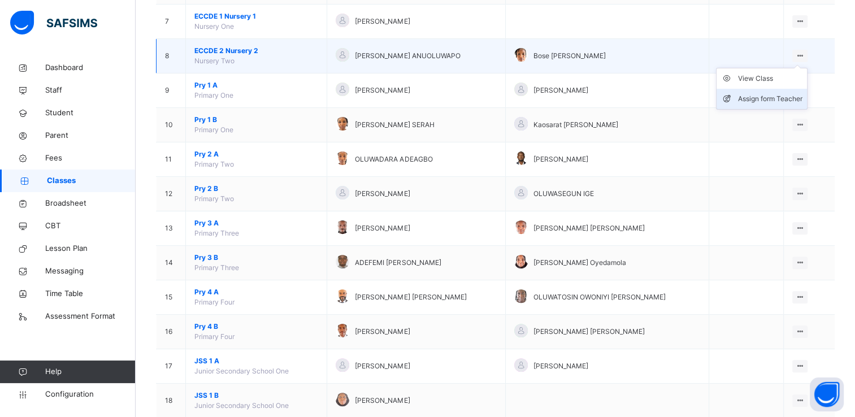
click at [772, 95] on div "Assign form Teacher" at bounding box center [770, 98] width 64 height 11
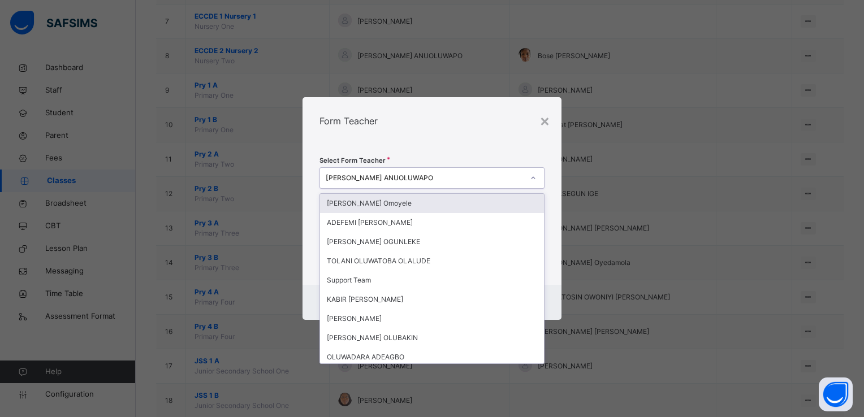
click at [535, 177] on icon at bounding box center [533, 177] width 7 height 11
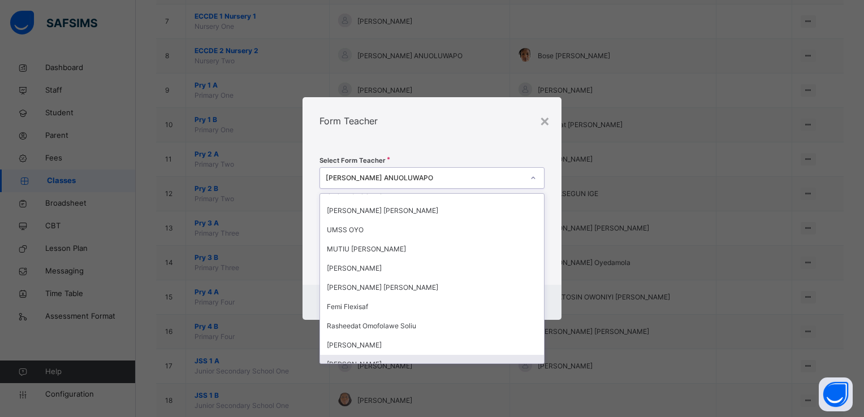
scroll to position [548, 0]
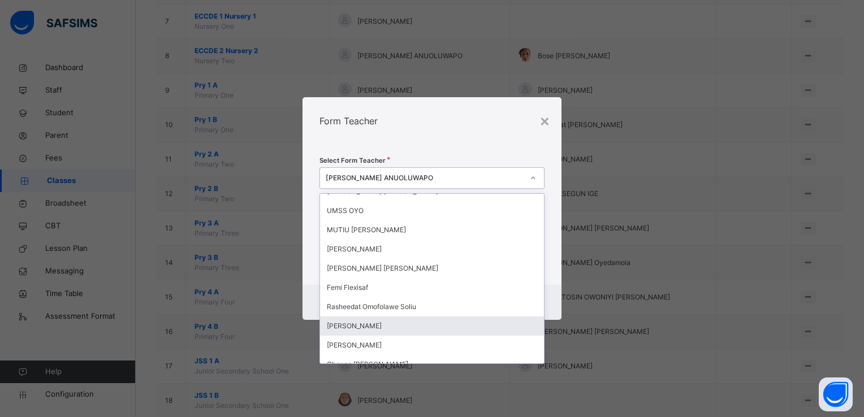
click at [418, 323] on div "Oluwafunmilayo Mary Ogunrinde" at bounding box center [432, 325] width 224 height 19
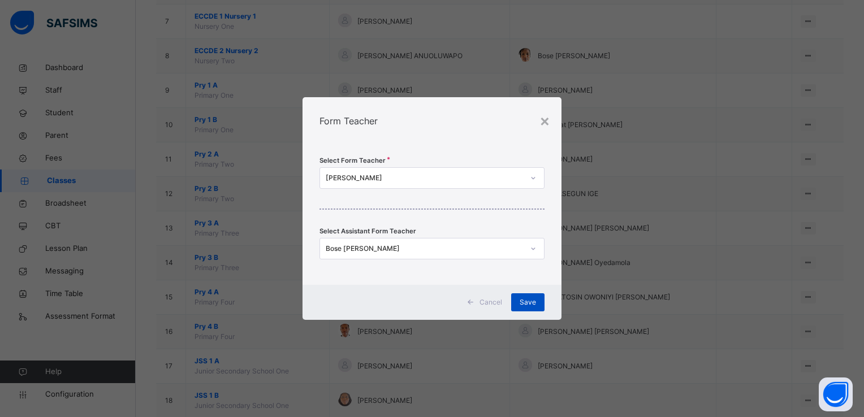
click at [536, 302] on div "Save" at bounding box center [527, 302] width 33 height 18
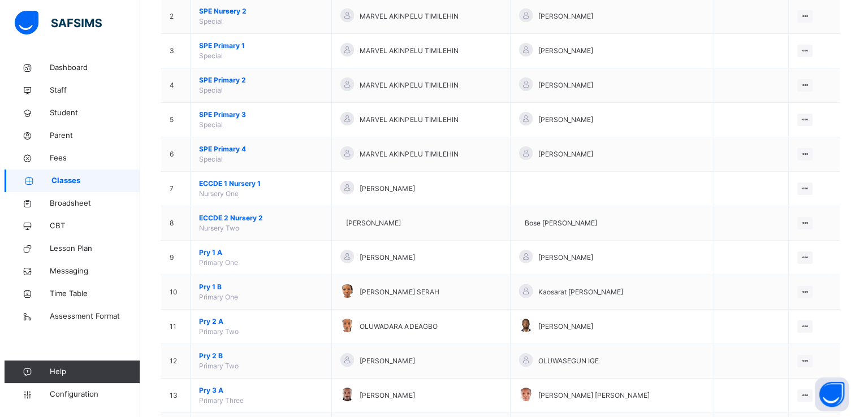
scroll to position [176, 0]
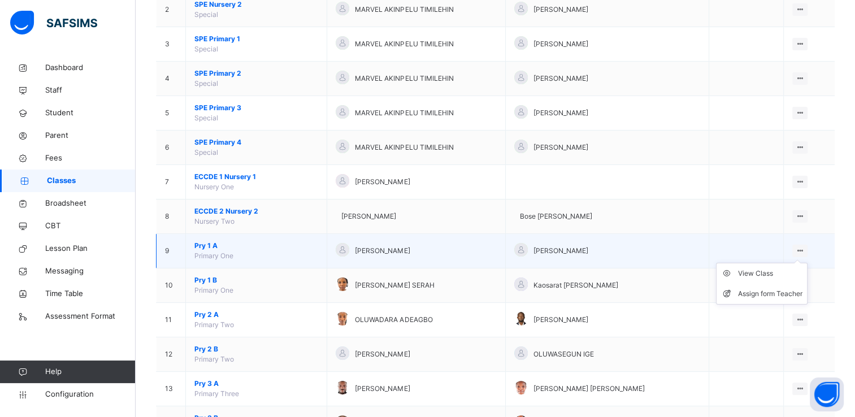
click at [803, 250] on icon at bounding box center [800, 250] width 10 height 8
click at [784, 290] on div "Assign form Teacher" at bounding box center [770, 293] width 64 height 11
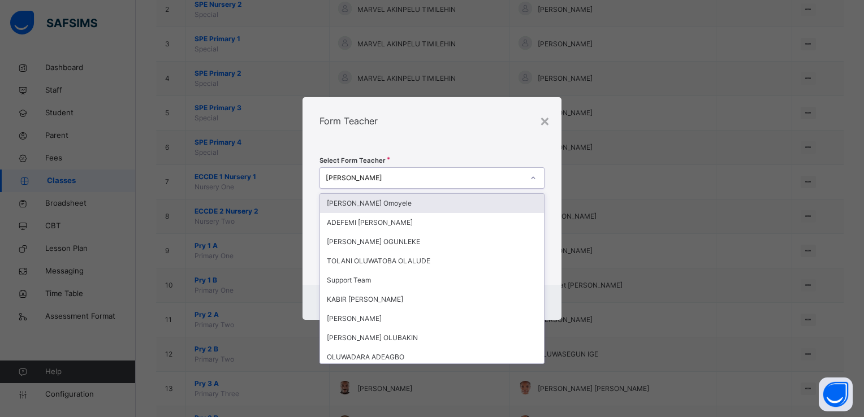
click at [532, 179] on icon at bounding box center [533, 178] width 4 height 2
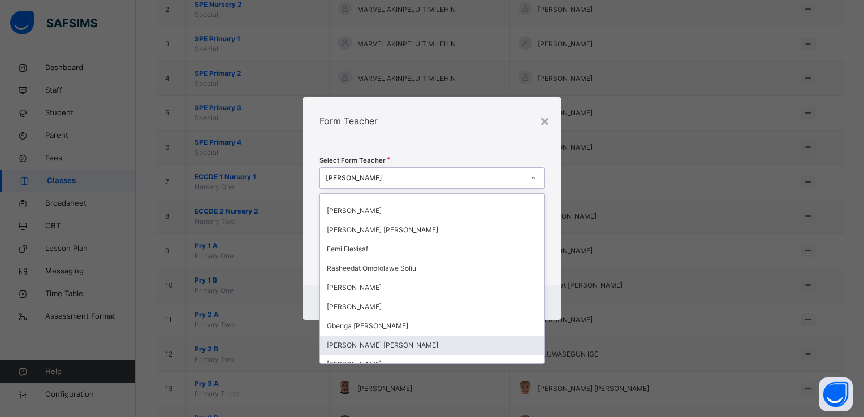
scroll to position [605, 0]
click at [389, 345] on div "Feyisayo Abisola Kilanko" at bounding box center [432, 345] width 224 height 19
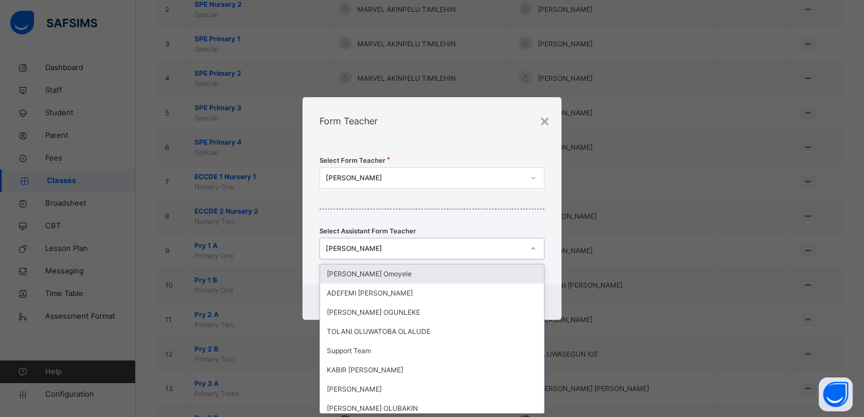
scroll to position [0, 0]
click at [534, 248] on icon at bounding box center [533, 248] width 7 height 11
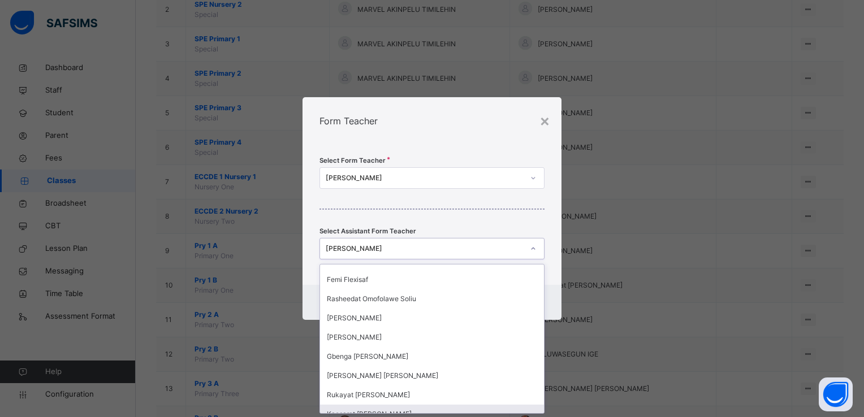
scroll to position [645, 0]
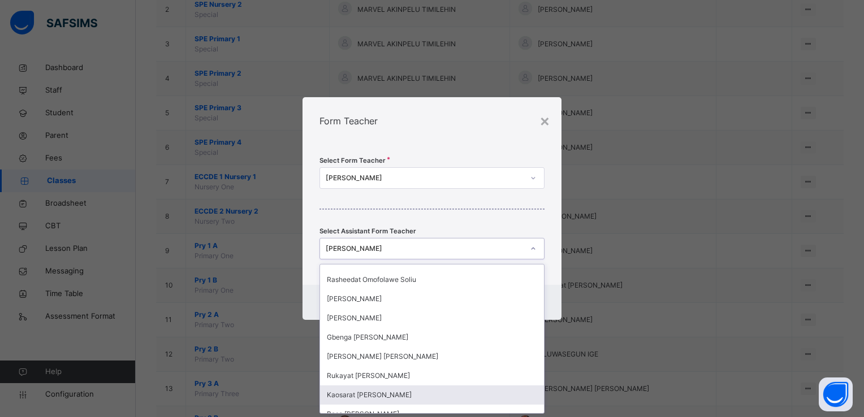
click at [393, 396] on div "Kaosarat Omowumi Tajudeen" at bounding box center [432, 394] width 224 height 19
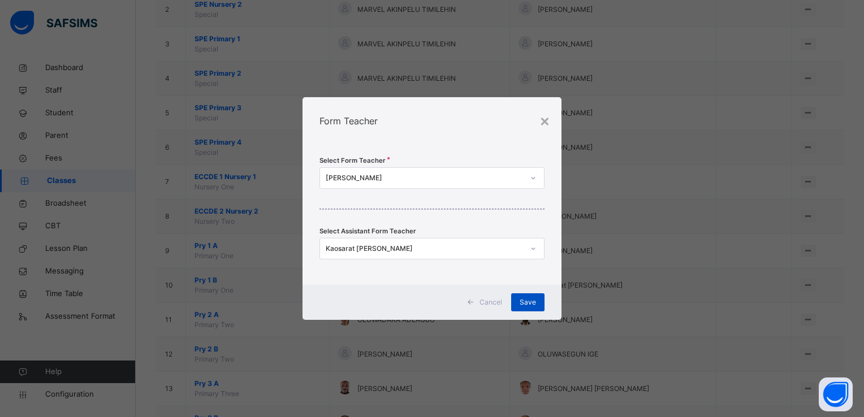
click at [528, 298] on span "Save" at bounding box center [527, 302] width 16 height 10
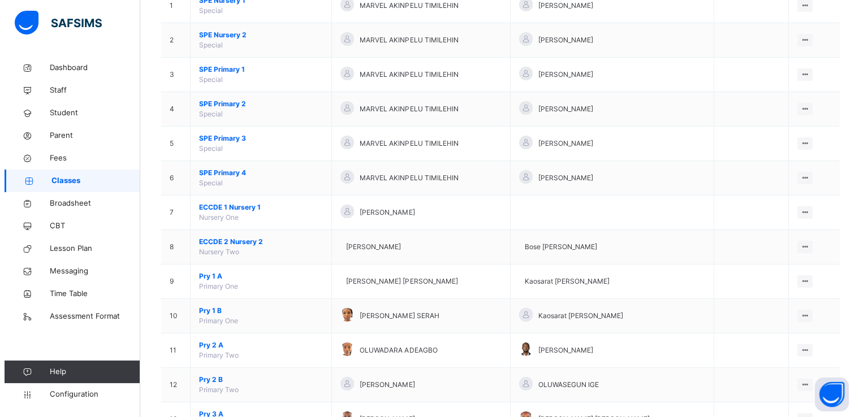
scroll to position [142, 0]
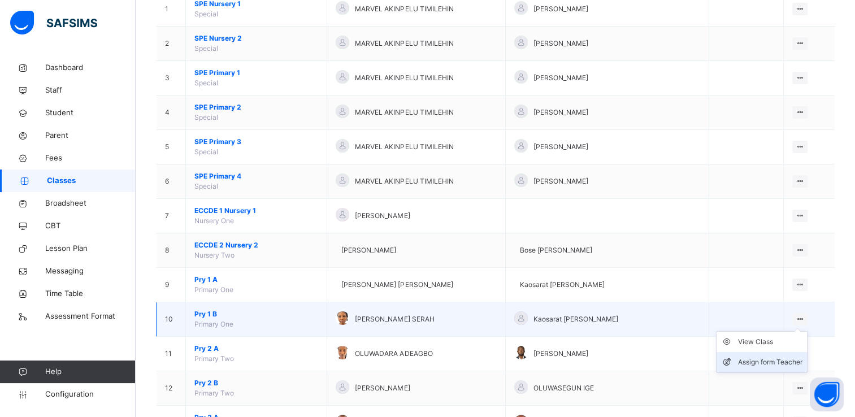
click at [777, 357] on div "Assign form Teacher" at bounding box center [770, 362] width 64 height 11
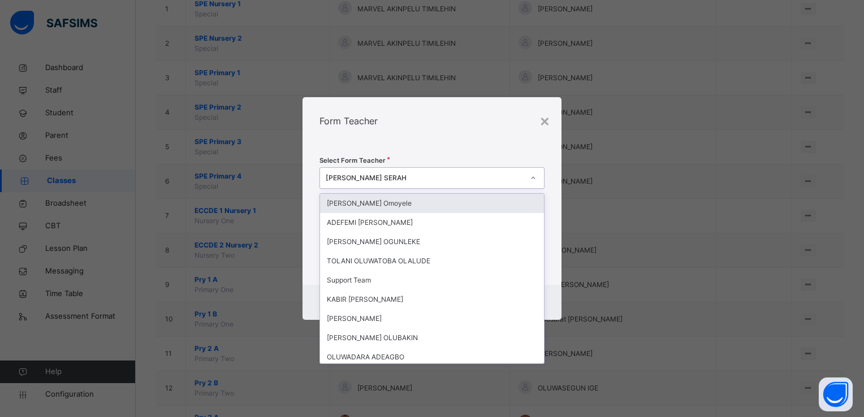
click at [532, 177] on icon at bounding box center [533, 177] width 7 height 11
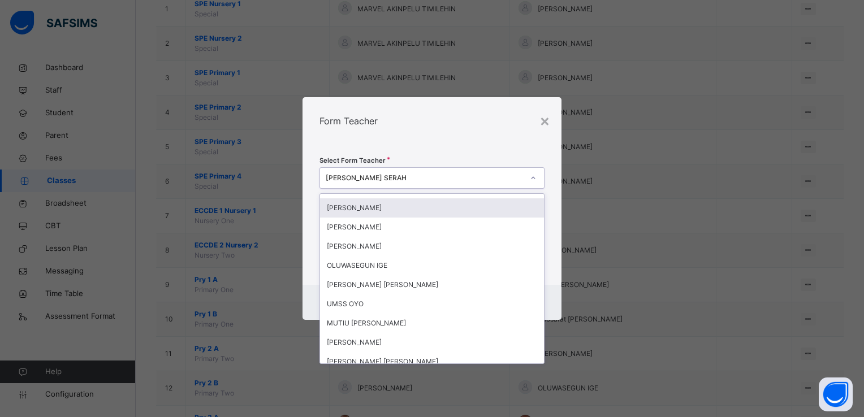
scroll to position [435, 0]
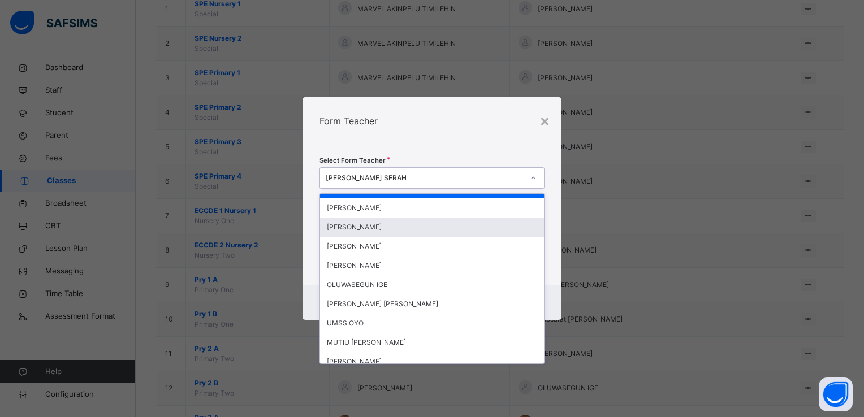
click at [381, 228] on div "PRECIOUS MAKINDE" at bounding box center [432, 227] width 224 height 19
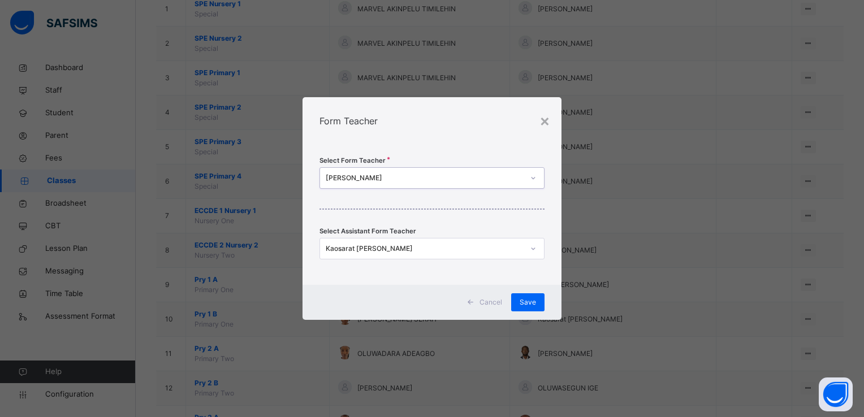
scroll to position [0, 0]
click at [534, 250] on icon at bounding box center [533, 248] width 7 height 11
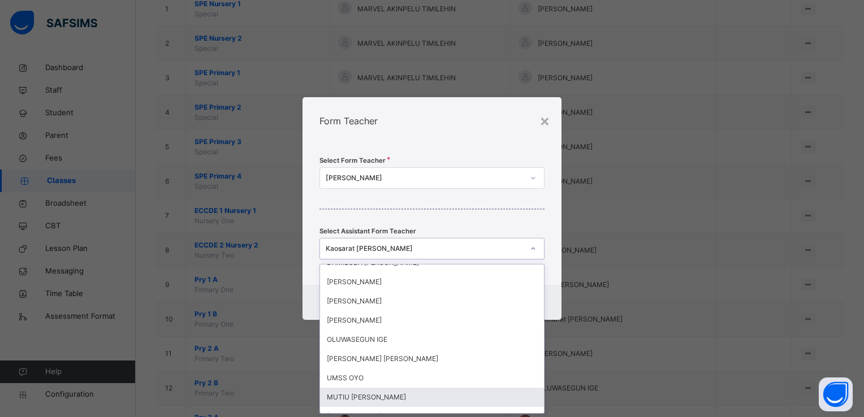
scroll to position [453, 0]
click at [341, 396] on div "John Ojo Usman" at bounding box center [432, 397] width 224 height 19
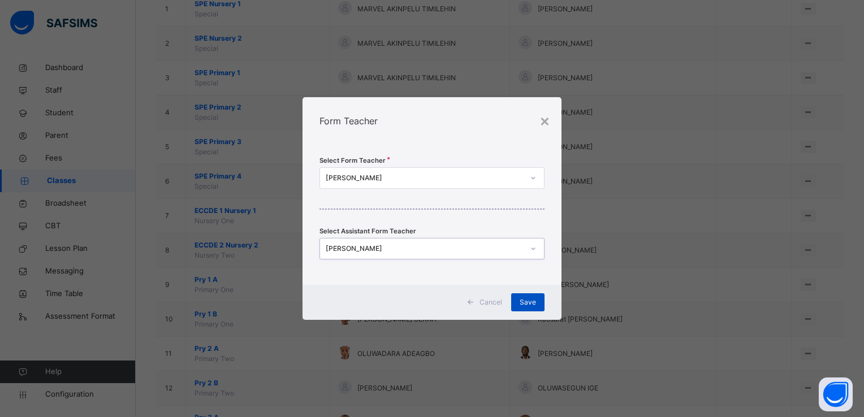
click at [538, 300] on div "Save" at bounding box center [527, 302] width 33 height 18
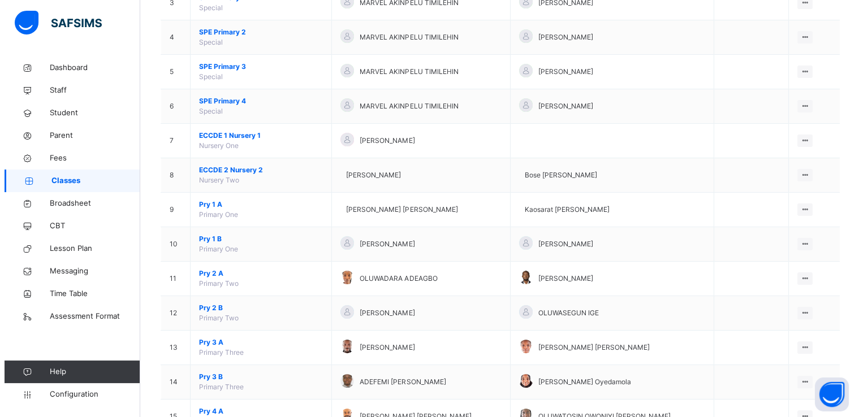
scroll to position [258, 0]
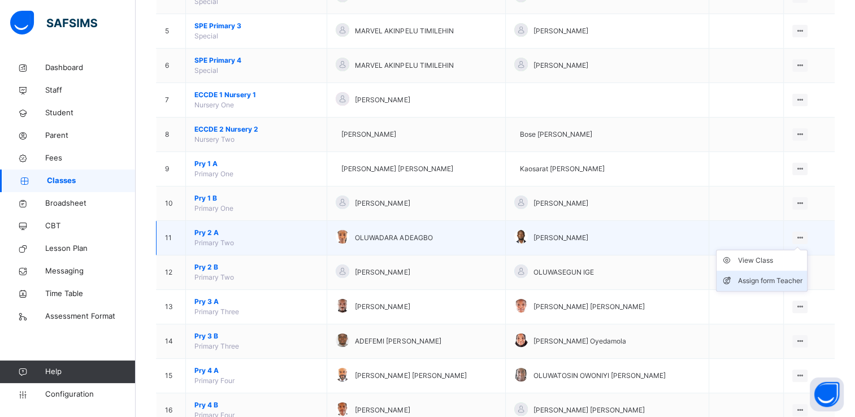
click at [766, 279] on div "Assign form Teacher" at bounding box center [770, 280] width 64 height 11
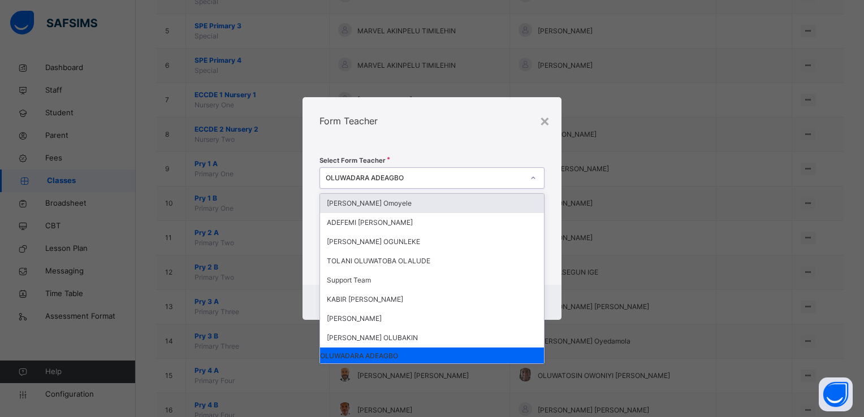
click at [535, 177] on icon at bounding box center [533, 177] width 7 height 11
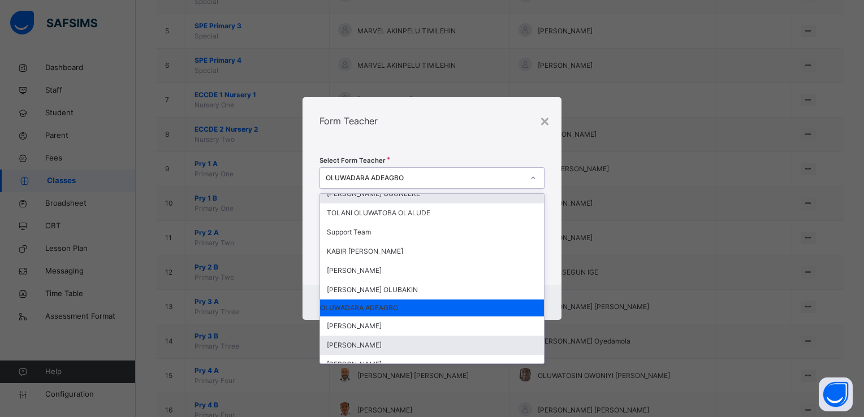
scroll to position [67, 0]
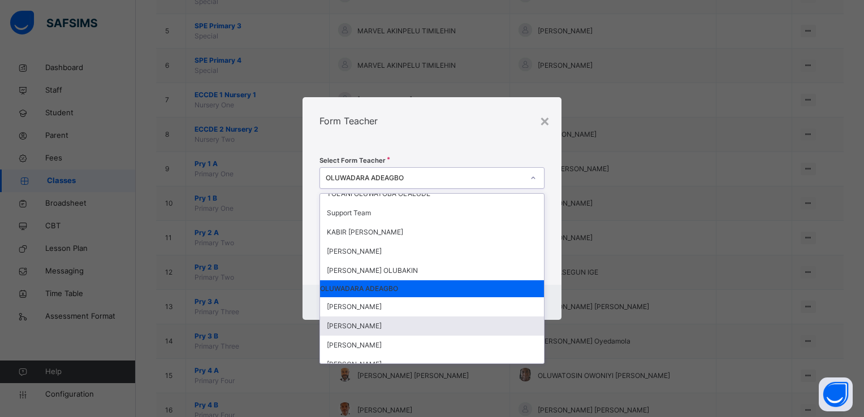
click at [378, 327] on div "ABRAHAM OLAYIWOLA" at bounding box center [432, 325] width 224 height 19
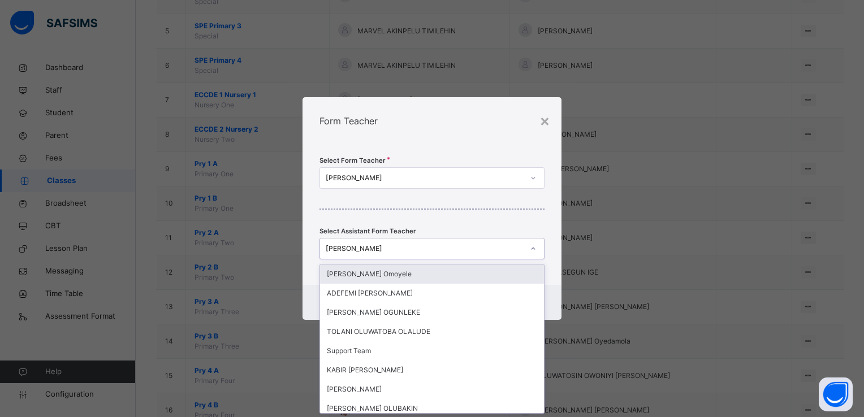
scroll to position [0, 0]
click at [534, 248] on icon at bounding box center [533, 249] width 4 height 2
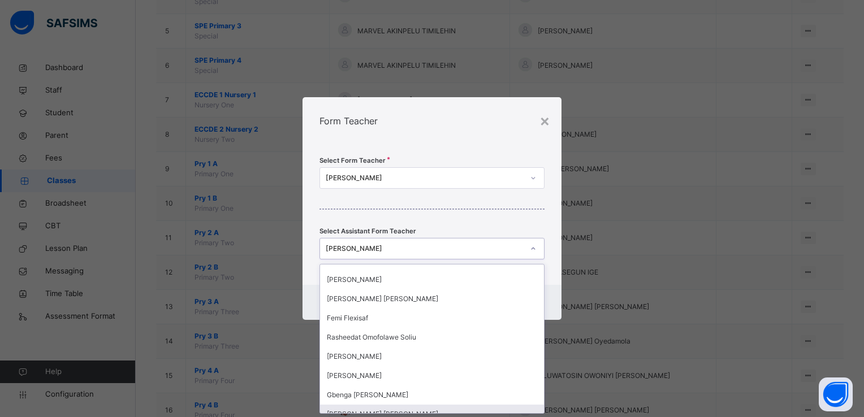
scroll to position [588, 0]
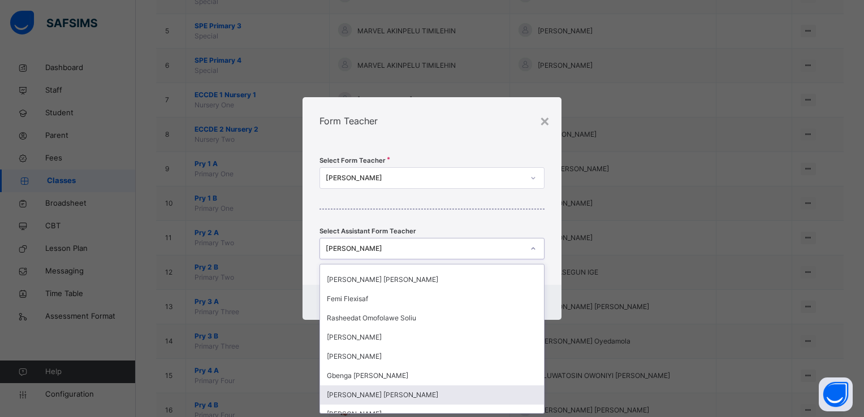
click at [365, 400] on div "Oluwakemi Racheal Adebolu" at bounding box center [432, 394] width 224 height 19
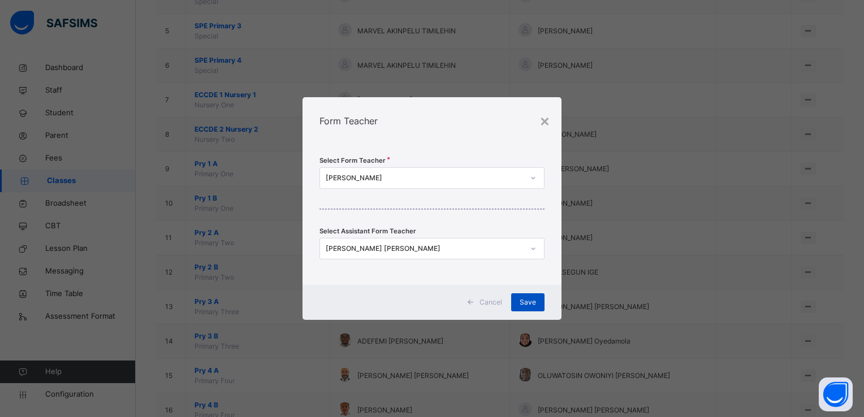
click at [522, 302] on span "Save" at bounding box center [527, 302] width 16 height 10
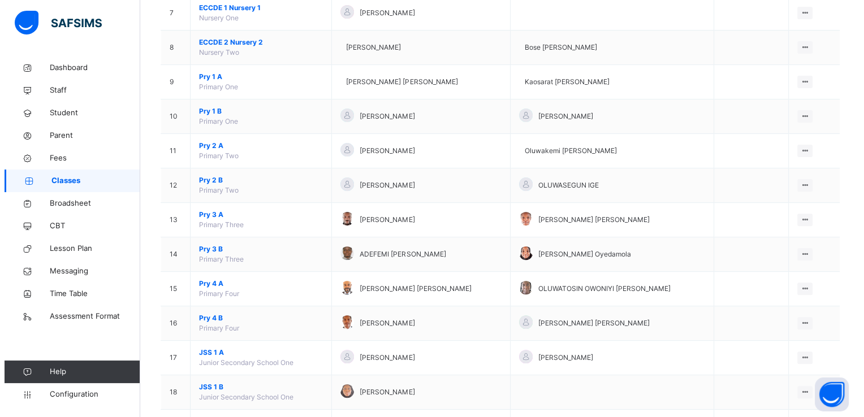
scroll to position [348, 0]
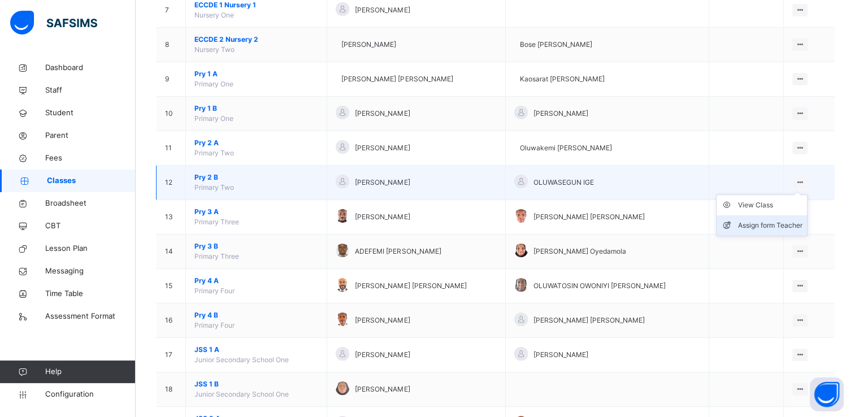
click at [776, 221] on div "Assign form Teacher" at bounding box center [770, 225] width 64 height 11
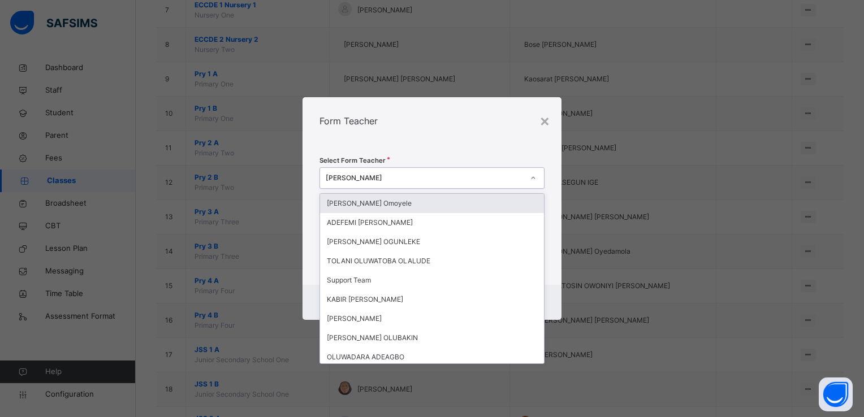
click at [532, 177] on icon at bounding box center [533, 177] width 7 height 11
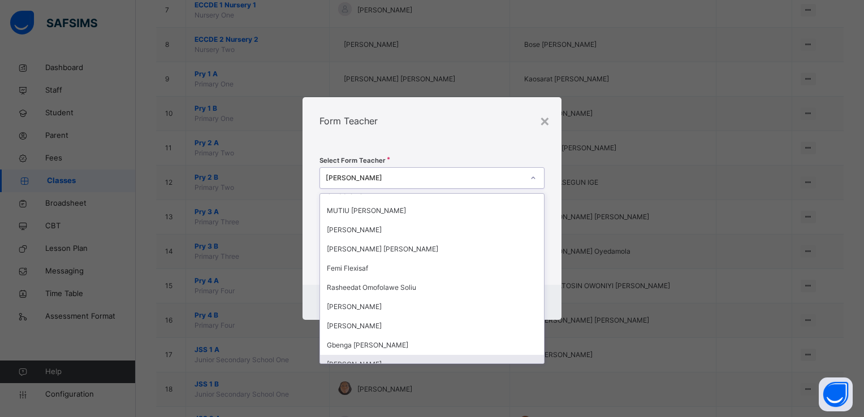
scroll to position [586, 0]
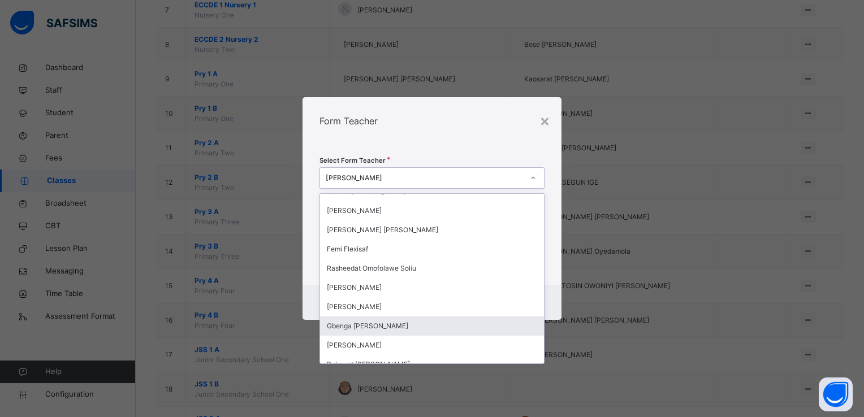
click at [389, 327] on div "Gbenga Paul Akinpelu" at bounding box center [432, 325] width 224 height 19
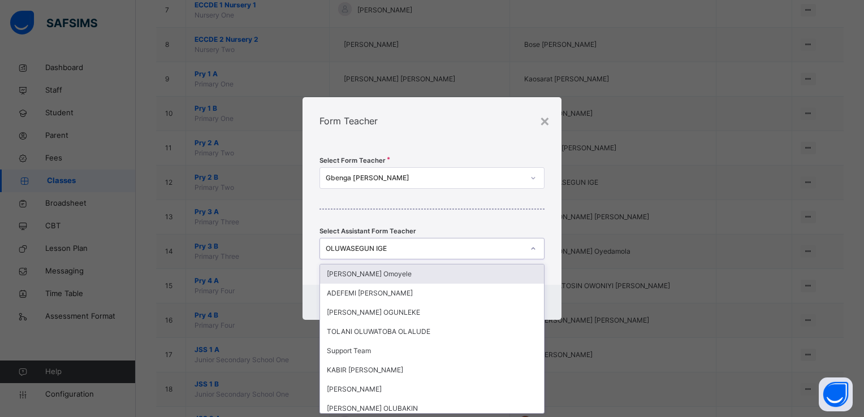
scroll to position [0, 0]
click at [531, 250] on icon at bounding box center [533, 248] width 7 height 11
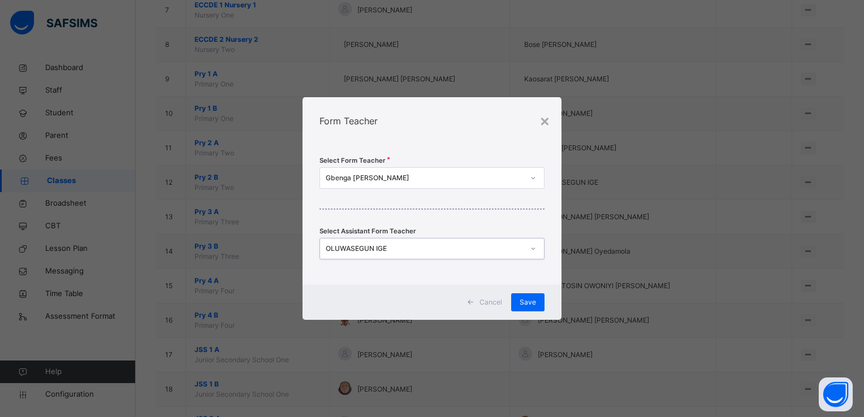
click at [387, 252] on div "OLUWASEGUN IGE" at bounding box center [425, 249] width 198 height 10
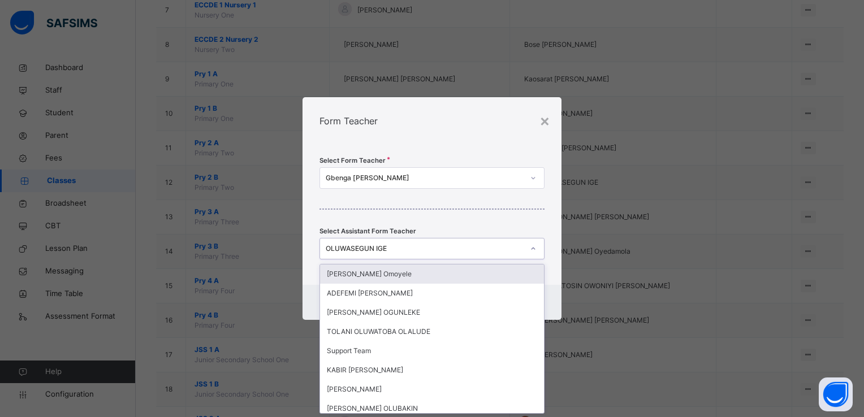
click at [384, 248] on div "OLUWASEGUN IGE" at bounding box center [425, 249] width 198 height 10
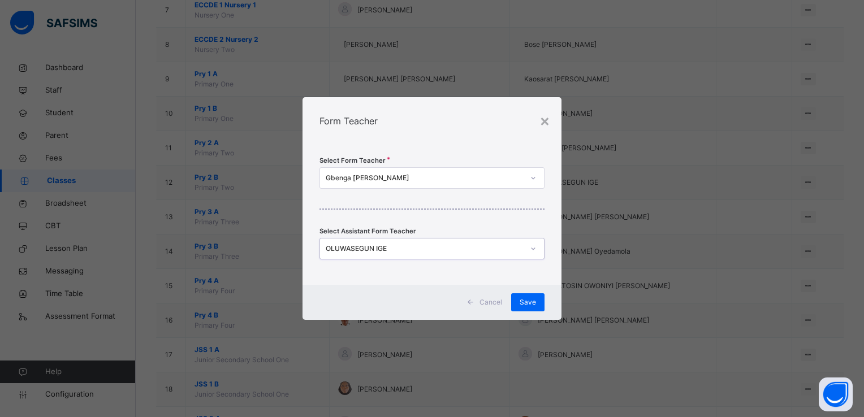
click at [384, 248] on div "OLUWASEGUN IGE" at bounding box center [425, 249] width 198 height 10
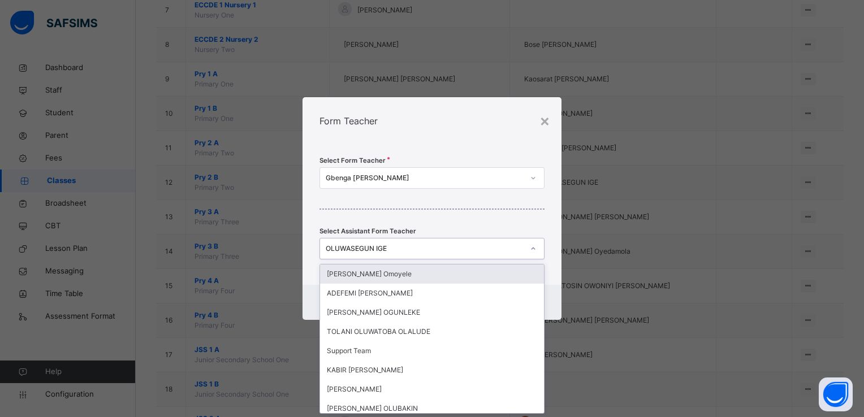
click at [536, 252] on icon at bounding box center [533, 248] width 7 height 11
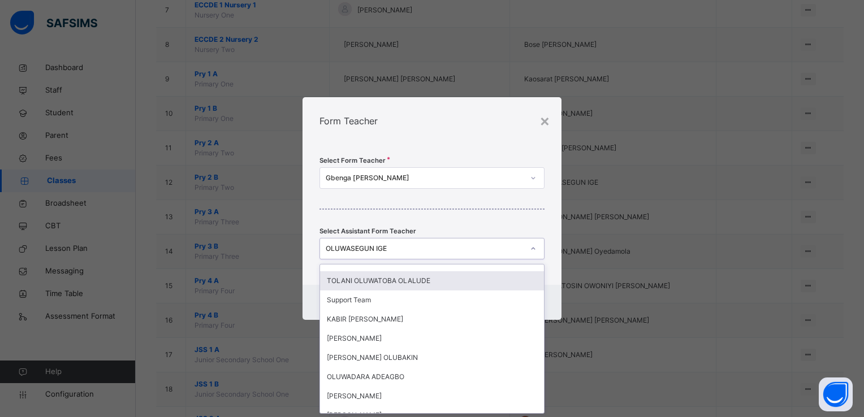
scroll to position [735, 0]
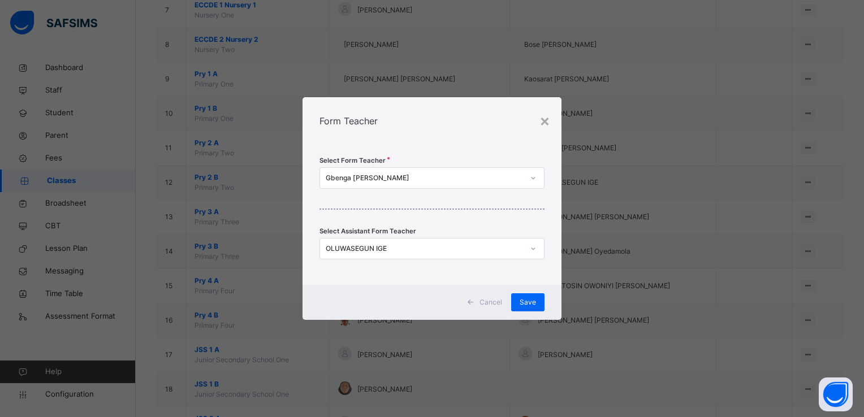
click at [424, 229] on div "Select Form Teacher Gbenga Paul Akinpelu Select Assistant Form Teacher OLUWASEG…" at bounding box center [431, 215] width 259 height 140
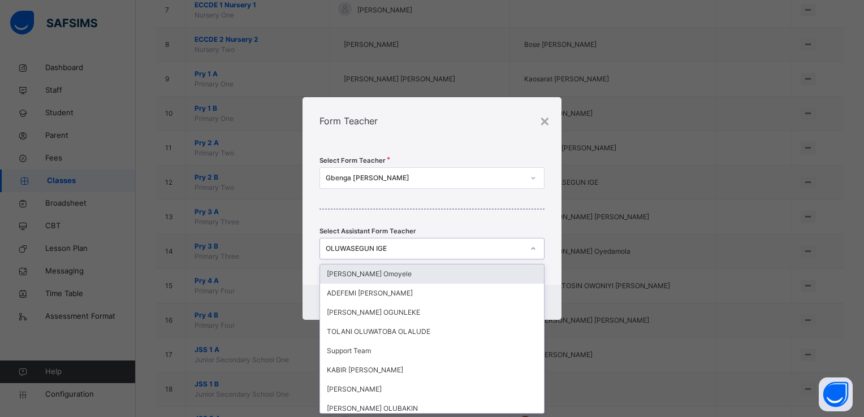
click at [373, 248] on div "OLUWASEGUN IGE" at bounding box center [425, 249] width 198 height 10
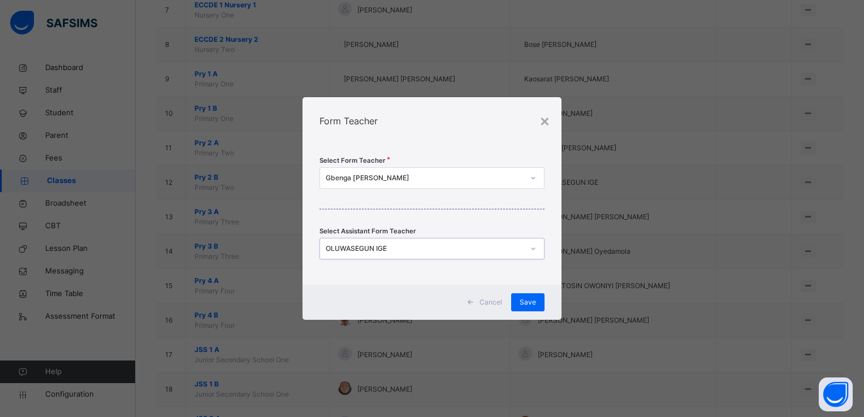
click at [373, 248] on div "OLUWASEGUN IGE" at bounding box center [425, 249] width 198 height 10
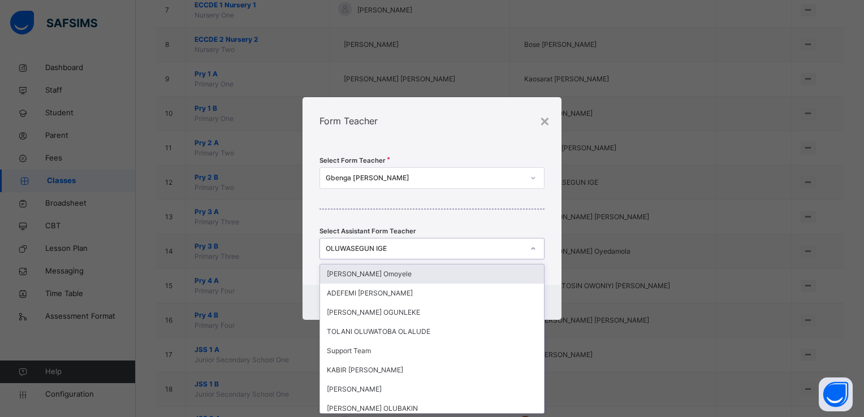
click at [373, 248] on div "OLUWASEGUN IGE" at bounding box center [425, 249] width 198 height 10
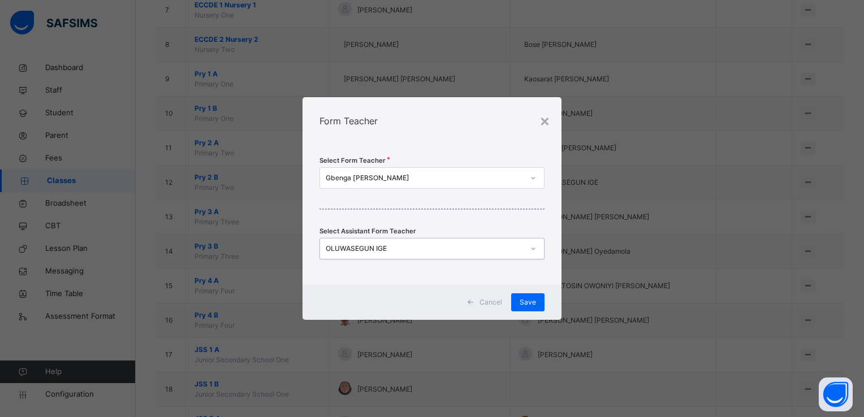
click at [378, 248] on div "OLUWASEGUN IGE" at bounding box center [425, 249] width 198 height 10
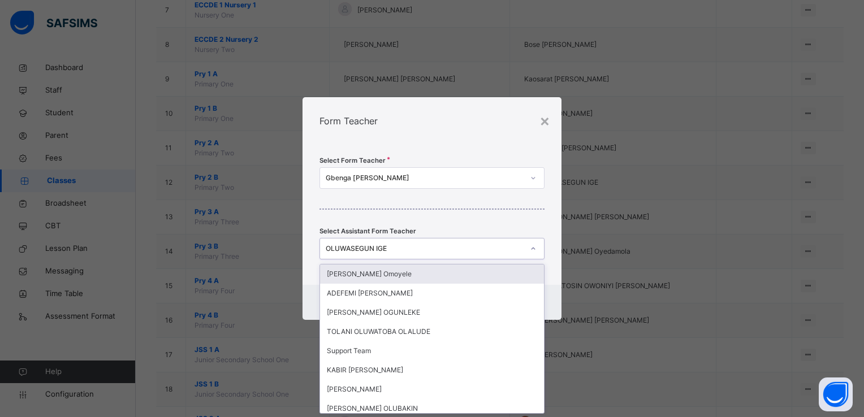
click at [378, 248] on div "OLUWASEGUN IGE" at bounding box center [425, 249] width 198 height 10
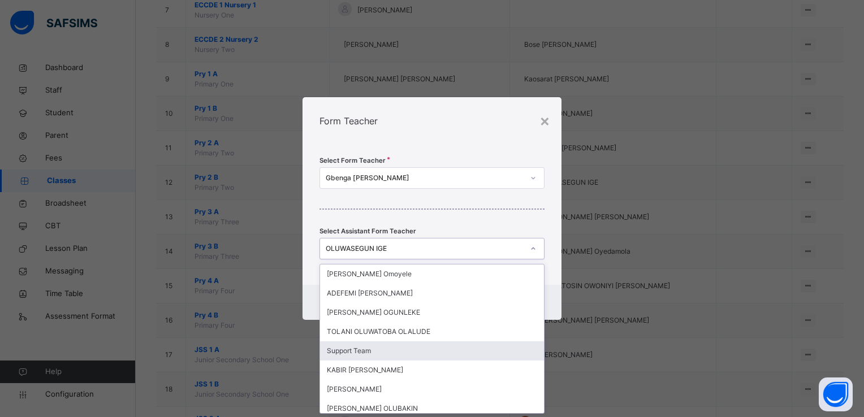
click at [409, 357] on div "Support Team" at bounding box center [432, 350] width 224 height 19
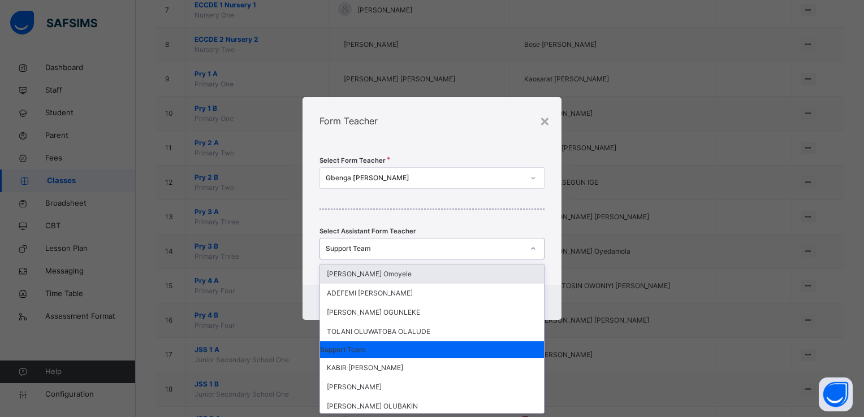
click at [368, 249] on div "Support Team" at bounding box center [425, 249] width 198 height 10
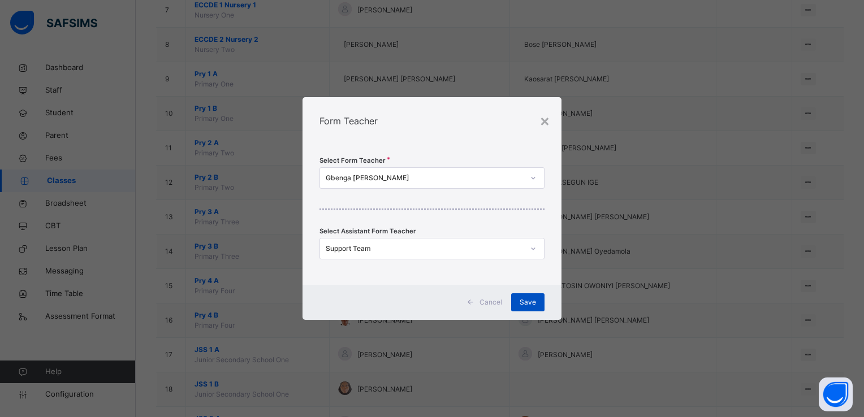
click at [532, 302] on span "Save" at bounding box center [527, 302] width 16 height 10
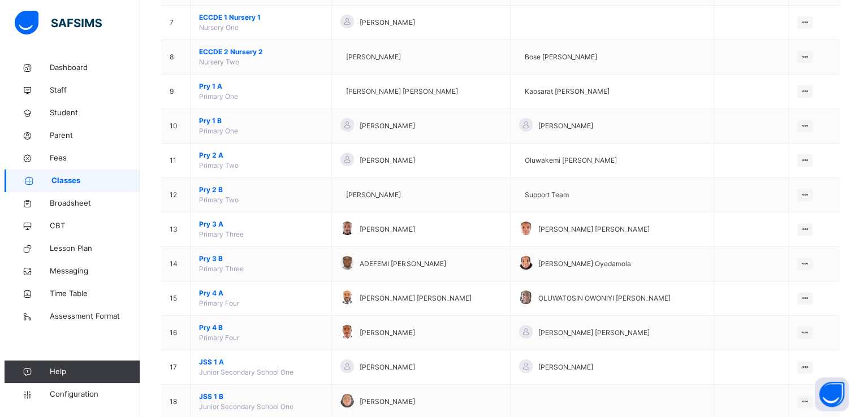
scroll to position [337, 0]
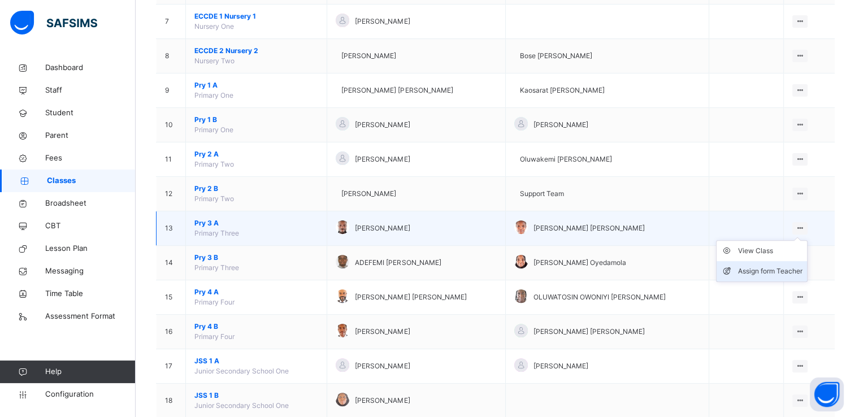
click at [768, 269] on div "Assign form Teacher" at bounding box center [770, 271] width 64 height 11
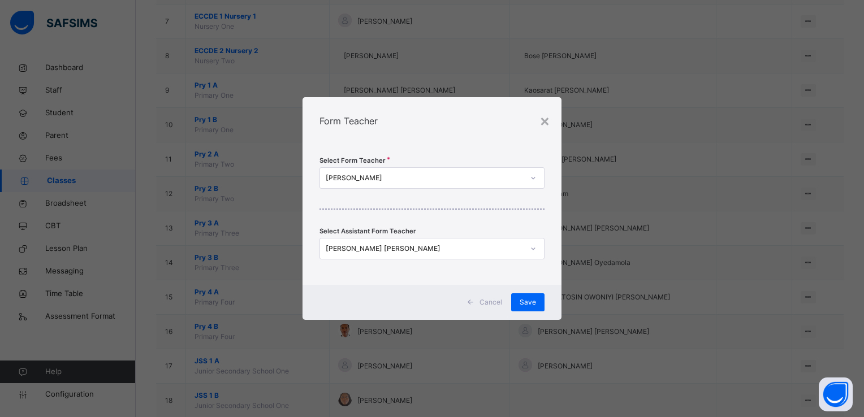
scroll to position [0, 0]
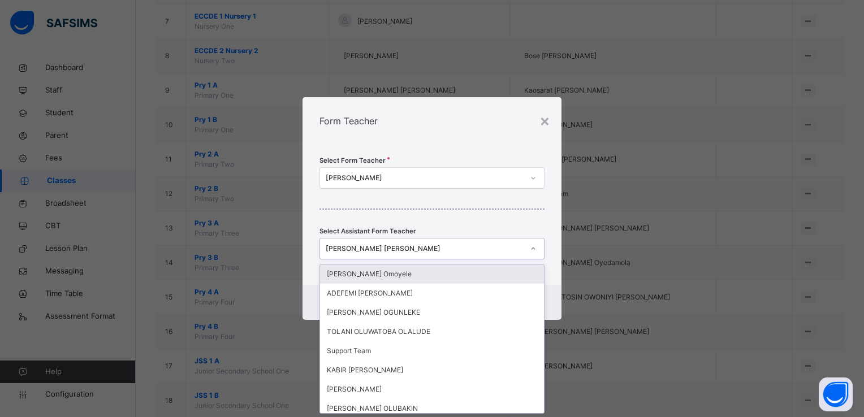
click at [536, 250] on icon at bounding box center [533, 248] width 7 height 11
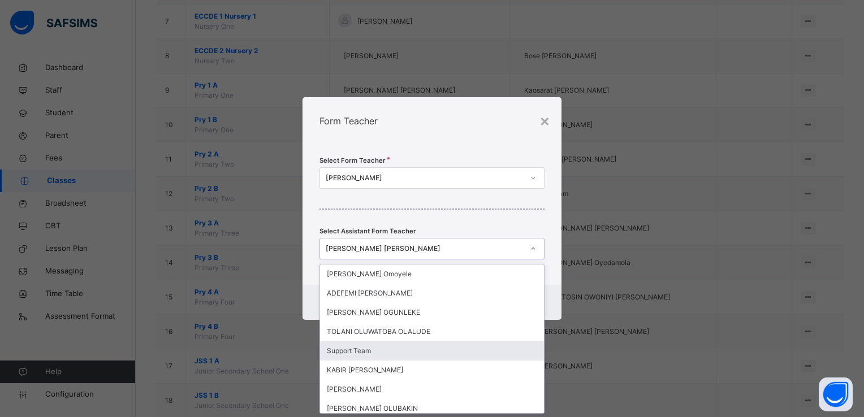
click at [401, 349] on div "Support Team" at bounding box center [432, 350] width 224 height 19
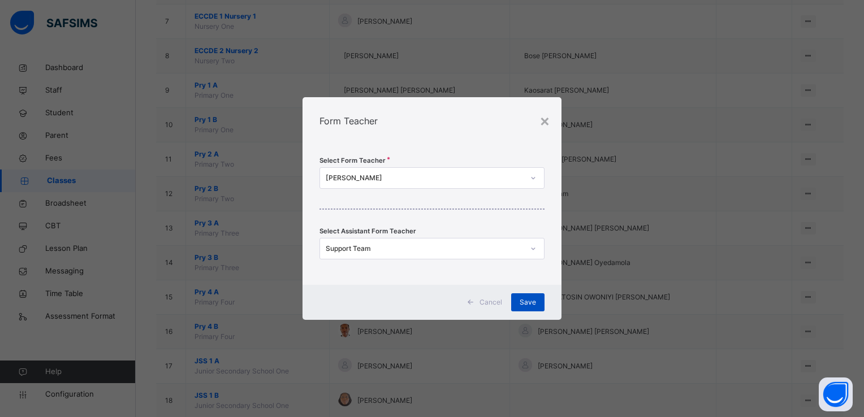
click at [527, 299] on span "Save" at bounding box center [527, 302] width 16 height 10
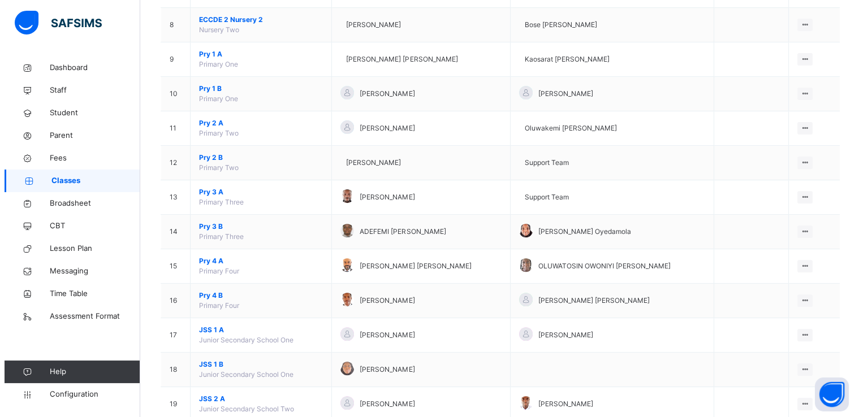
scroll to position [371, 0]
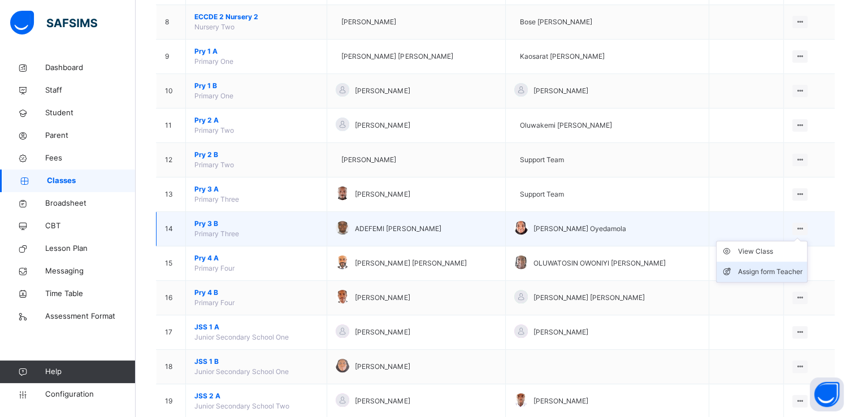
click at [771, 269] on div "Assign form Teacher" at bounding box center [770, 271] width 64 height 11
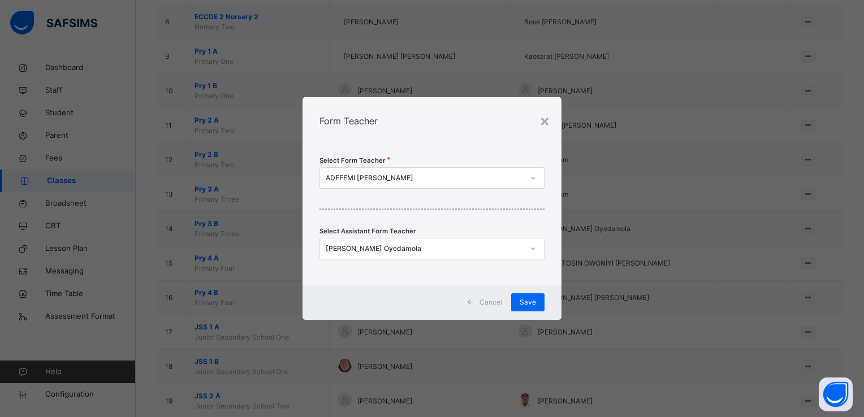
click at [533, 182] on icon at bounding box center [533, 177] width 7 height 11
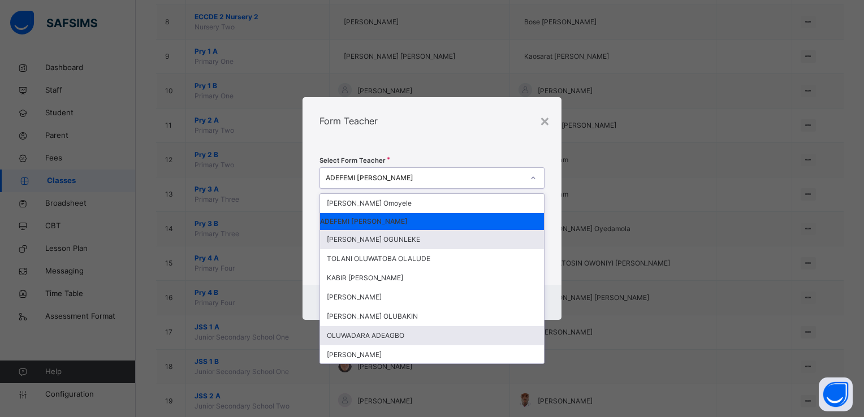
scroll to position [10, 0]
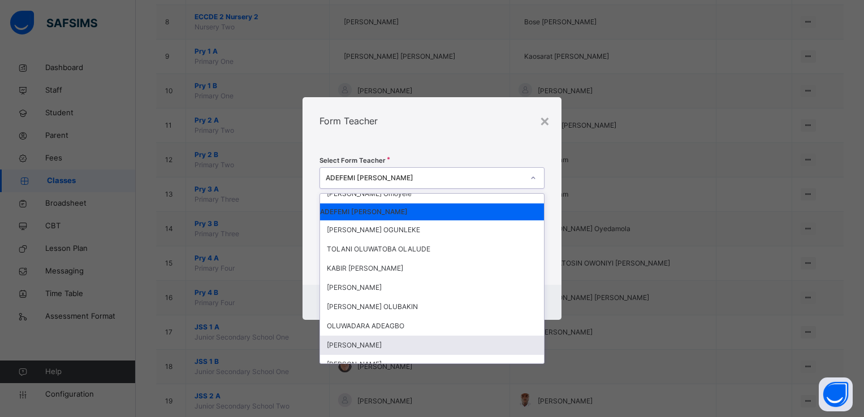
click at [382, 345] on div "OLUSEUN OSUNLOLA" at bounding box center [432, 345] width 224 height 19
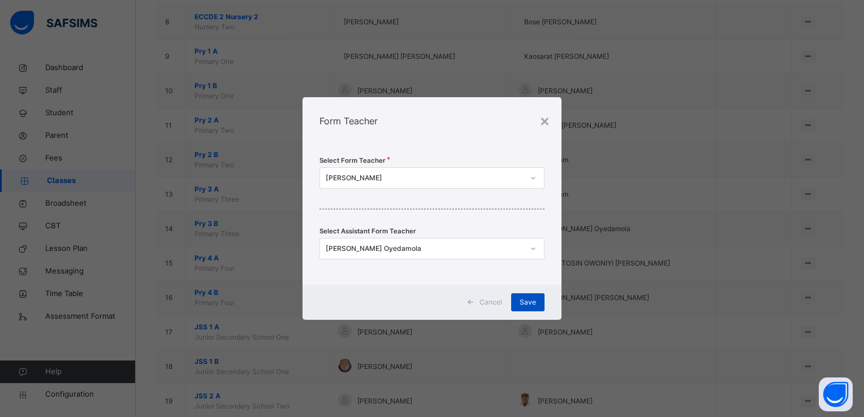
click at [525, 301] on span "Save" at bounding box center [527, 302] width 16 height 10
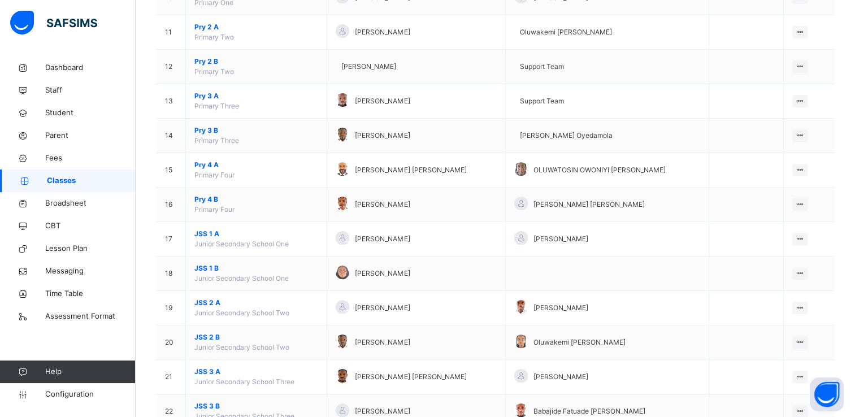
scroll to position [466, 0]
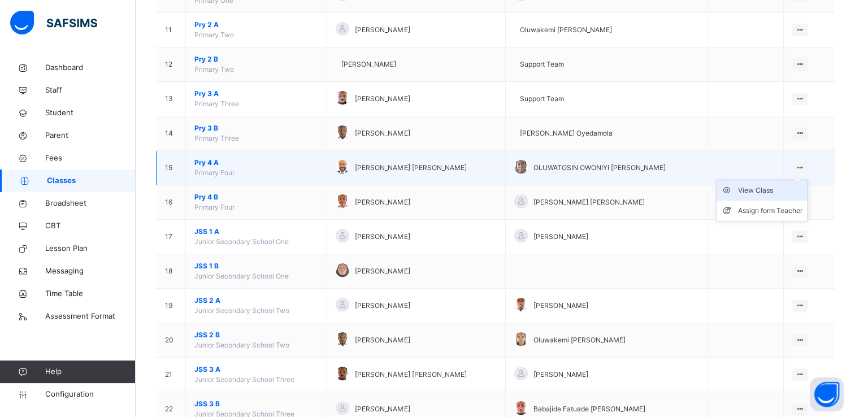
click at [762, 188] on div "View Class" at bounding box center [770, 190] width 64 height 11
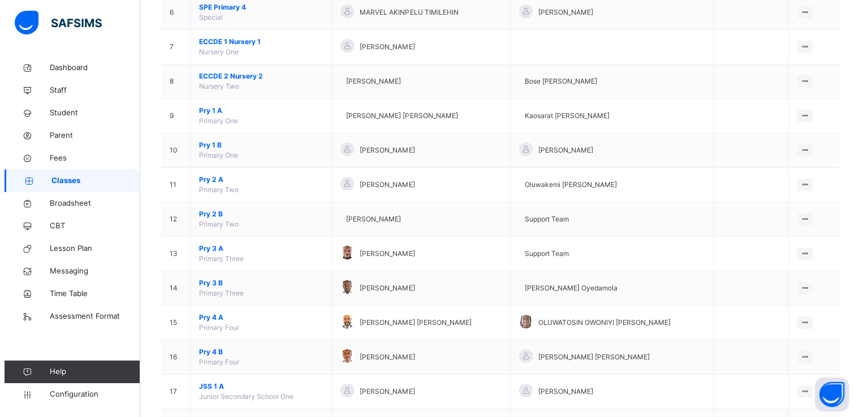
scroll to position [319, 0]
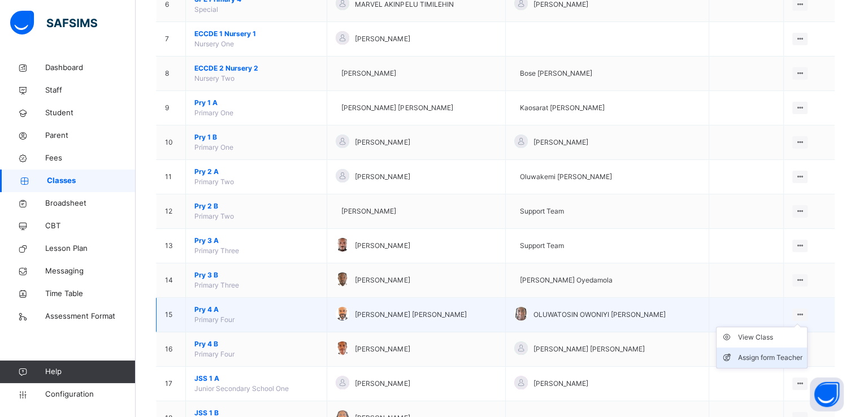
click at [780, 354] on div "Assign form Teacher" at bounding box center [770, 357] width 64 height 11
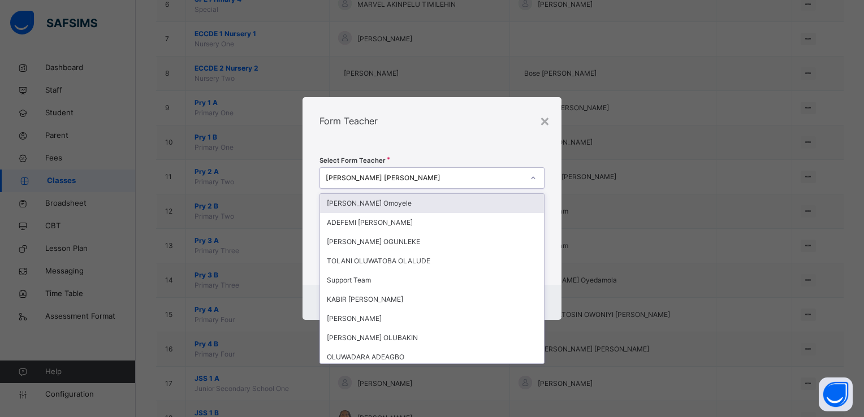
click at [534, 181] on icon at bounding box center [533, 177] width 7 height 11
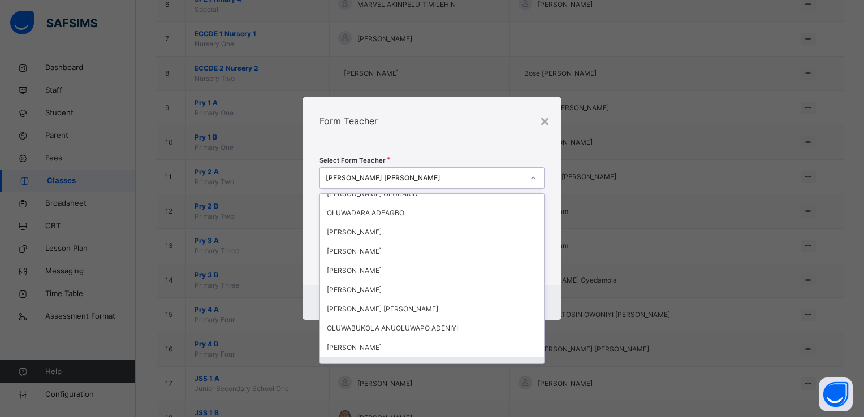
scroll to position [163, 0]
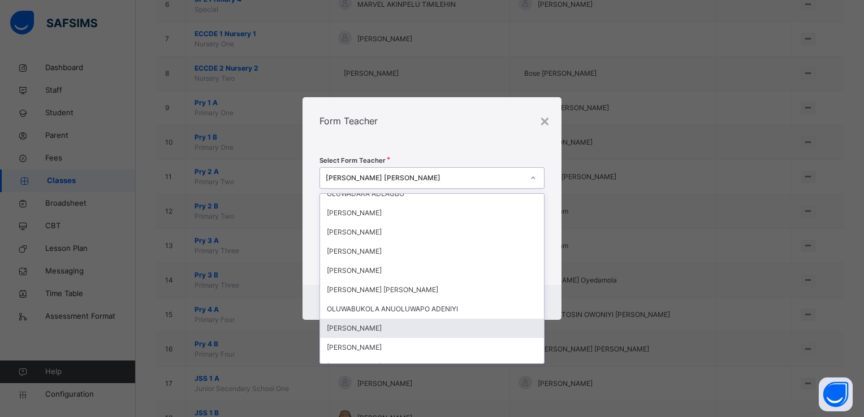
click at [398, 324] on div "EMMANUEL OMOROWA" at bounding box center [432, 328] width 224 height 19
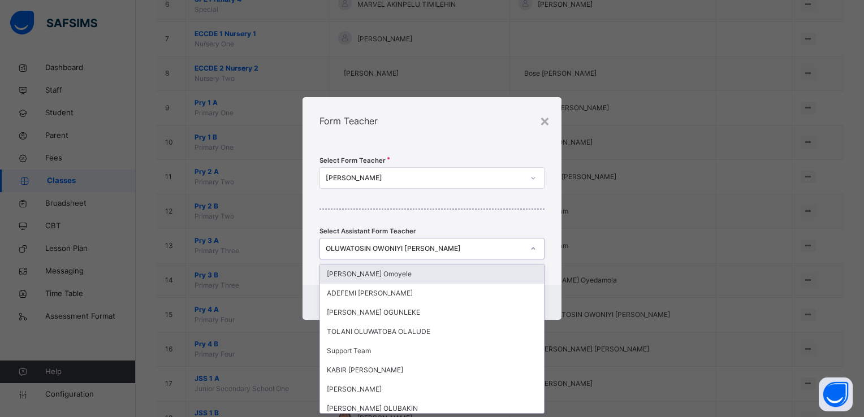
scroll to position [0, 0]
click at [533, 249] on icon at bounding box center [533, 248] width 7 height 11
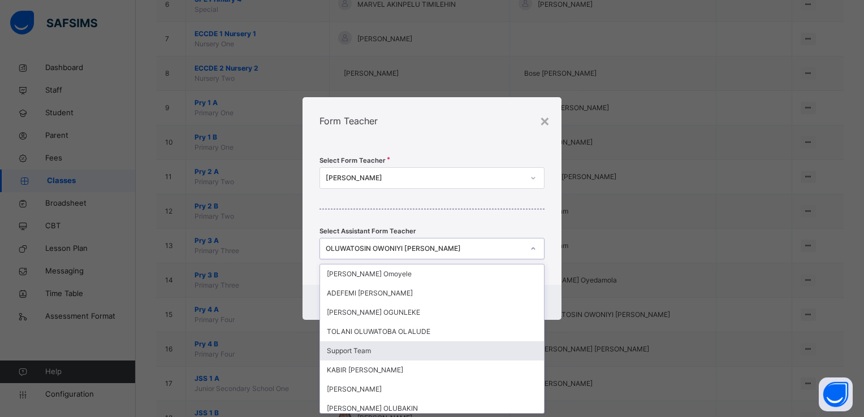
click at [426, 353] on div "Support Team" at bounding box center [432, 350] width 224 height 19
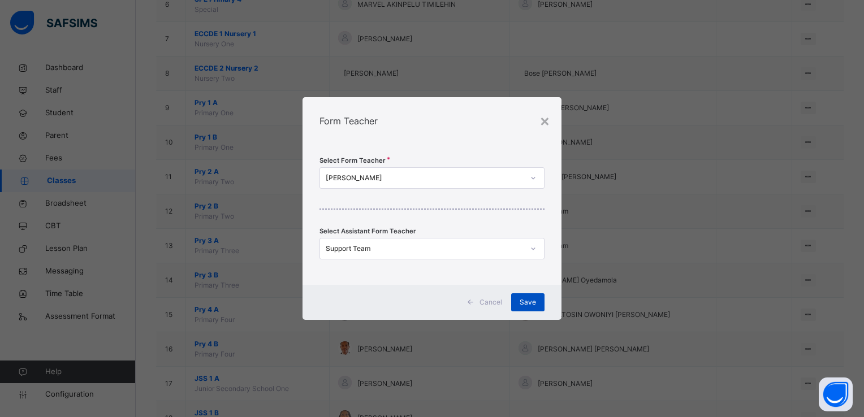
click at [525, 296] on div "Save" at bounding box center [527, 302] width 33 height 18
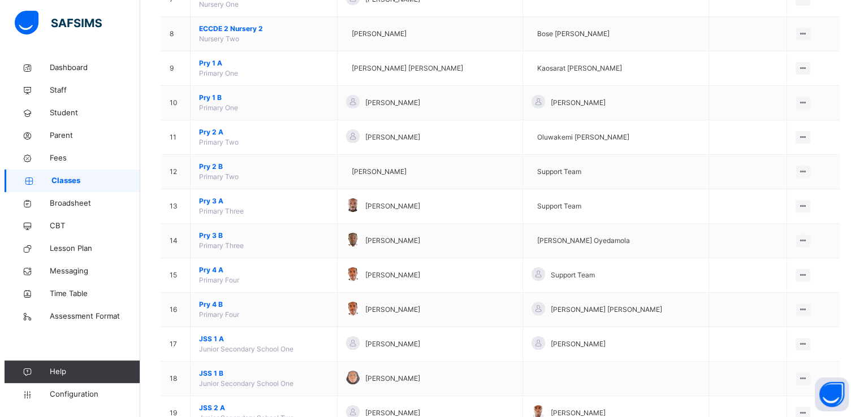
scroll to position [361, 0]
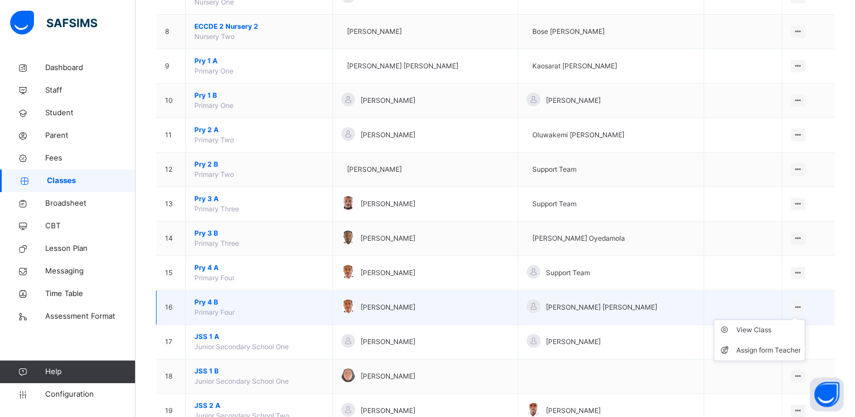
click at [803, 303] on icon at bounding box center [798, 307] width 10 height 8
click at [766, 347] on div "Assign form Teacher" at bounding box center [768, 350] width 64 height 11
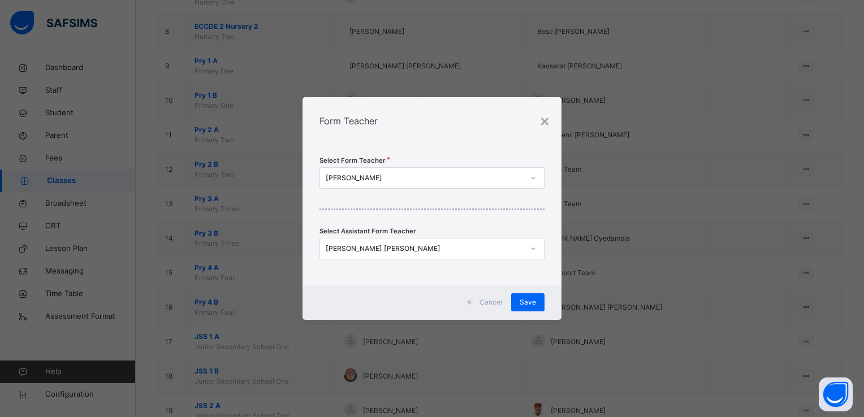
click at [532, 177] on icon at bounding box center [533, 177] width 7 height 11
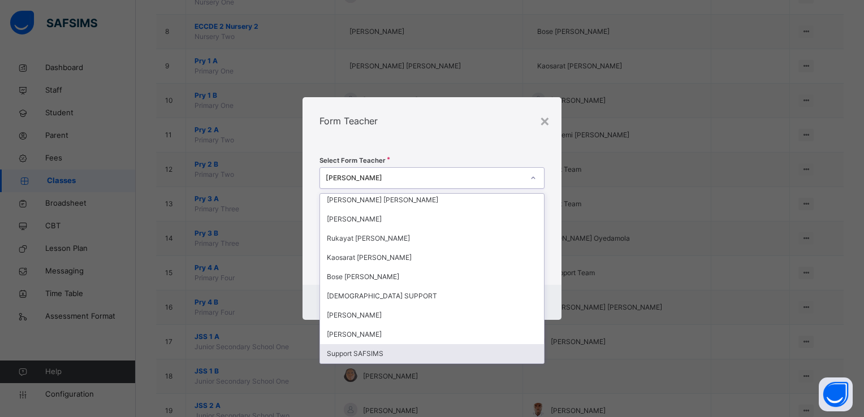
scroll to position [0, 0]
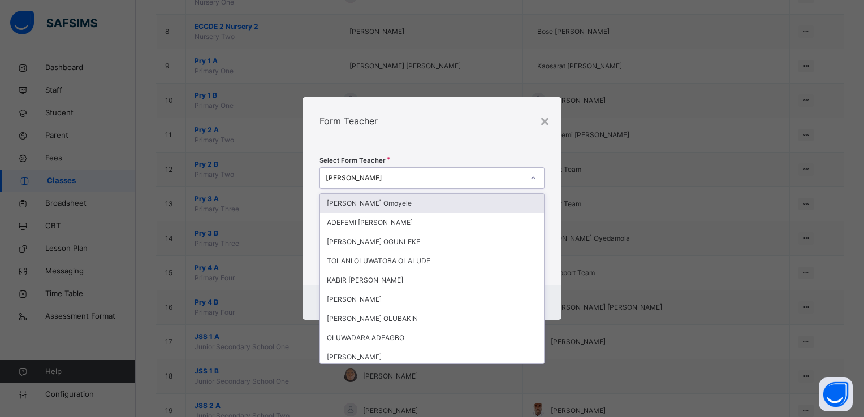
click at [401, 201] on div "Dorcas Adeola Omoyele" at bounding box center [432, 203] width 224 height 19
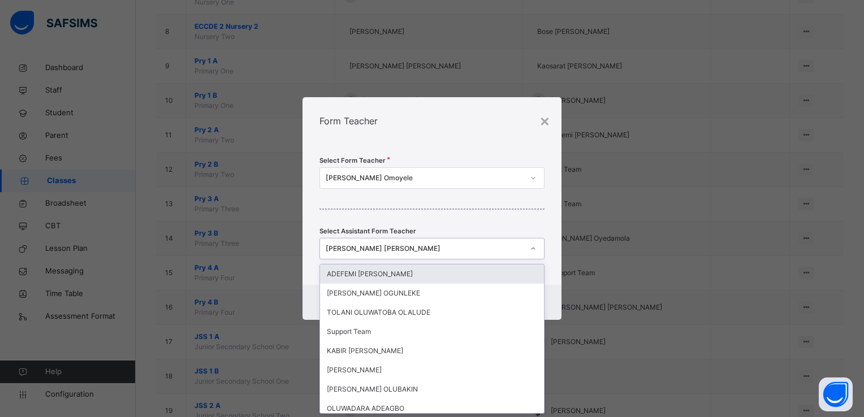
click at [535, 248] on icon at bounding box center [533, 248] width 7 height 11
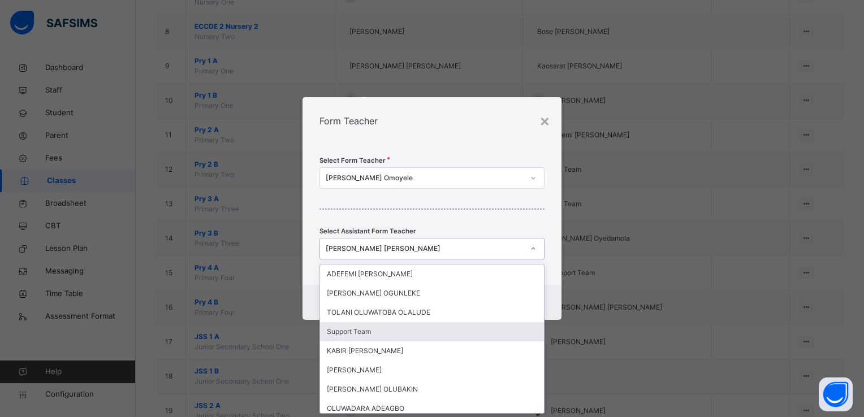
click at [409, 324] on div "Support Team" at bounding box center [432, 331] width 224 height 19
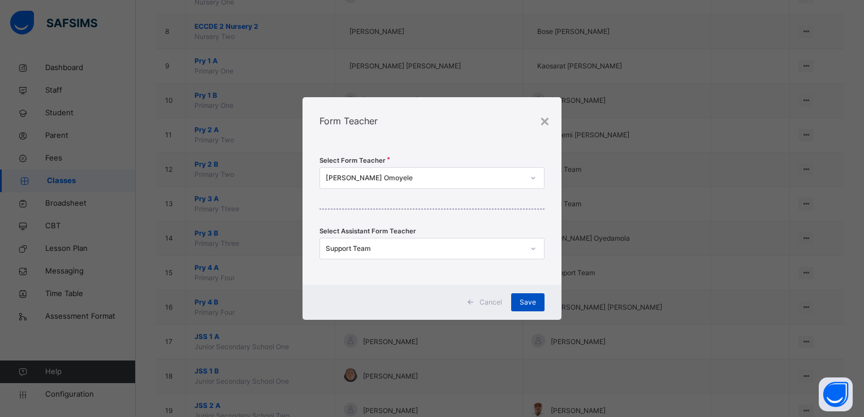
click at [528, 303] on span "Save" at bounding box center [527, 302] width 16 height 10
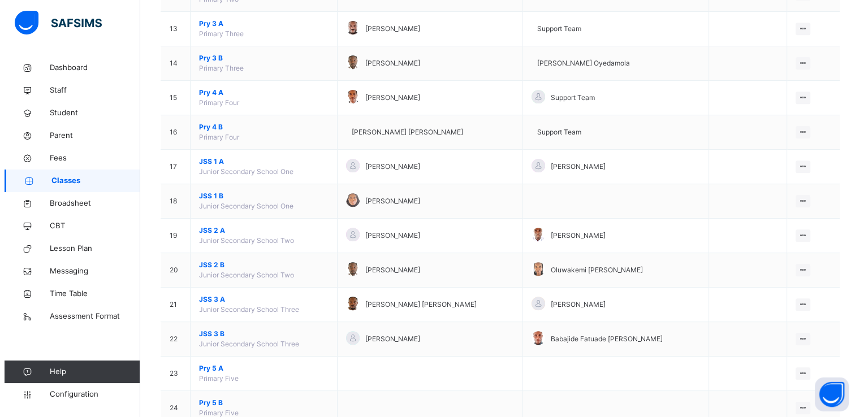
scroll to position [561, 0]
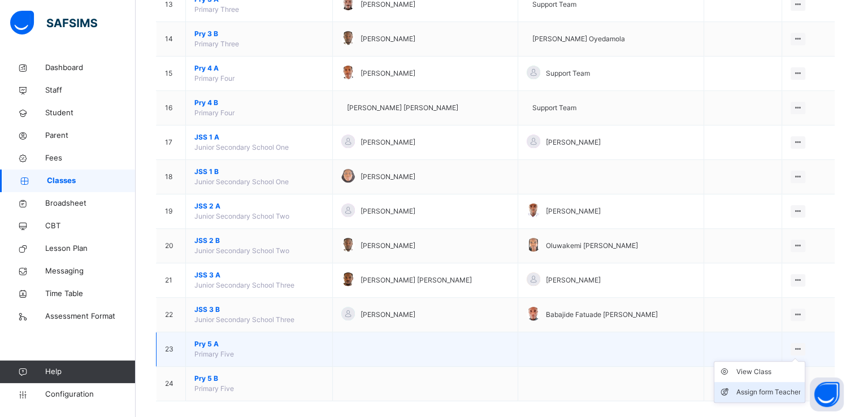
click at [758, 388] on div "Assign form Teacher" at bounding box center [768, 392] width 64 height 11
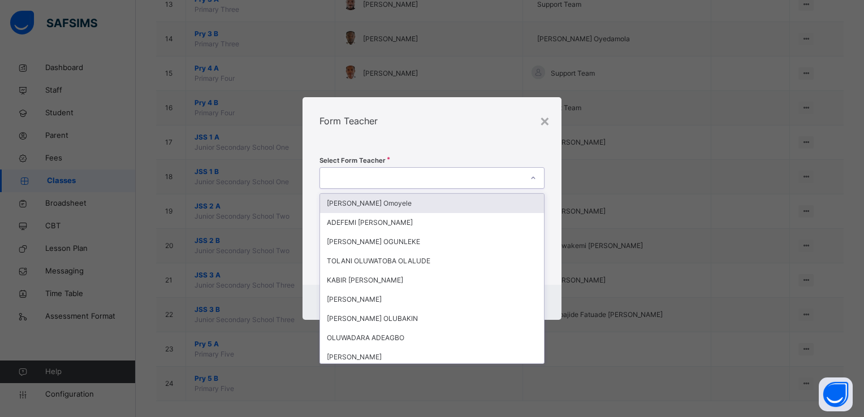
click at [532, 180] on icon at bounding box center [533, 177] width 7 height 11
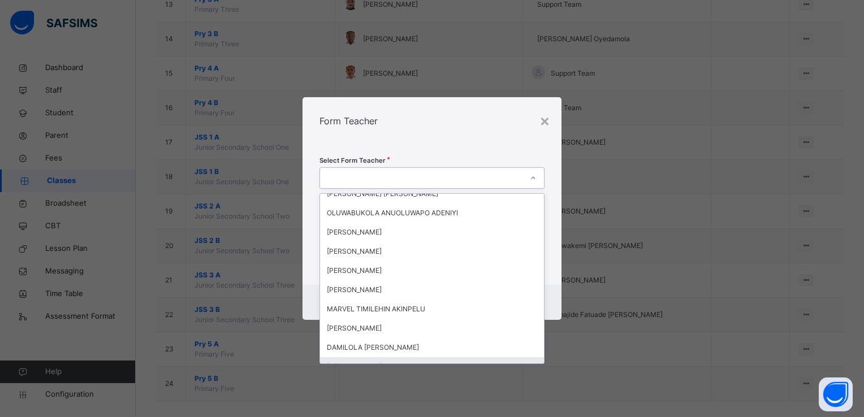
scroll to position [279, 0]
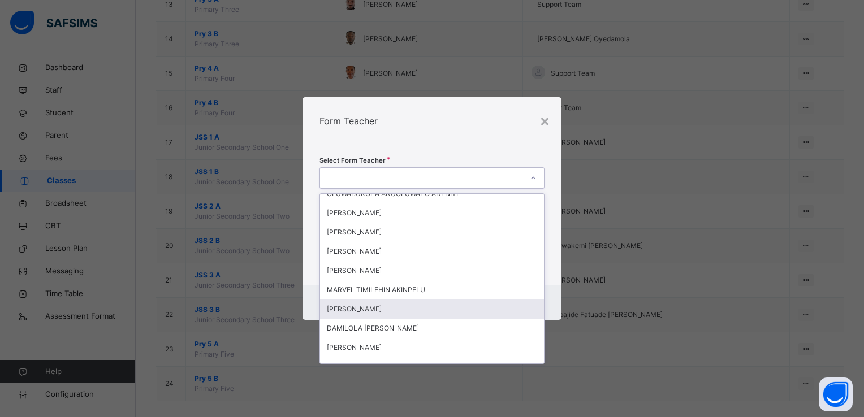
click at [400, 309] on div "PAUL OLADAPO" at bounding box center [432, 309] width 224 height 19
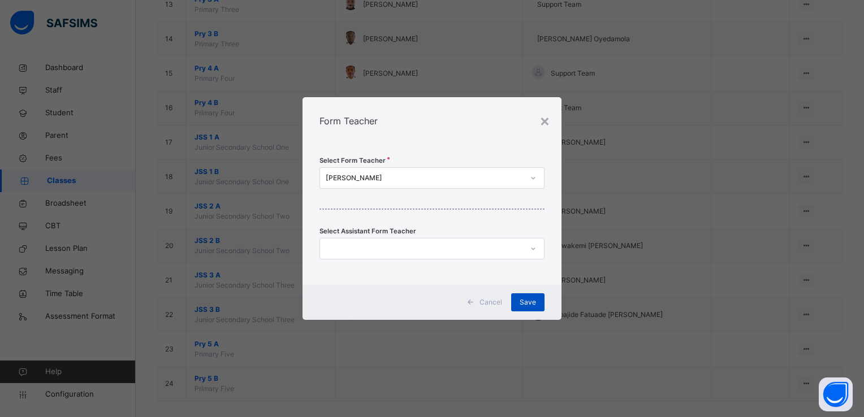
click at [523, 297] on span "Save" at bounding box center [527, 302] width 16 height 10
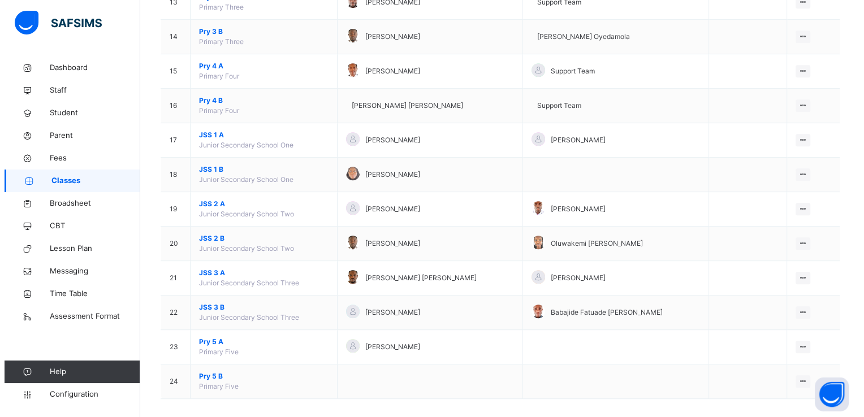
scroll to position [570, 0]
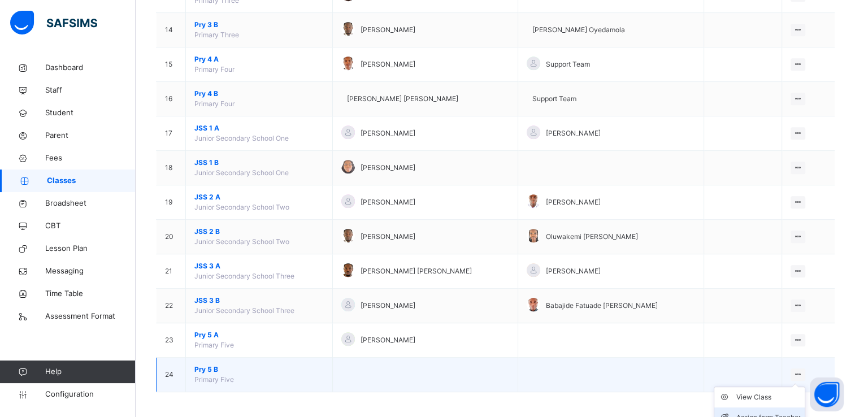
click at [769, 413] on div "Assign form Teacher" at bounding box center [768, 417] width 64 height 11
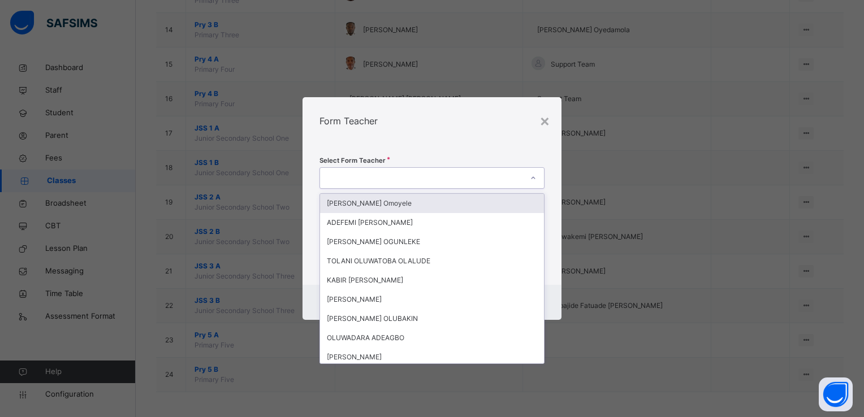
click at [532, 177] on icon at bounding box center [533, 177] width 7 height 11
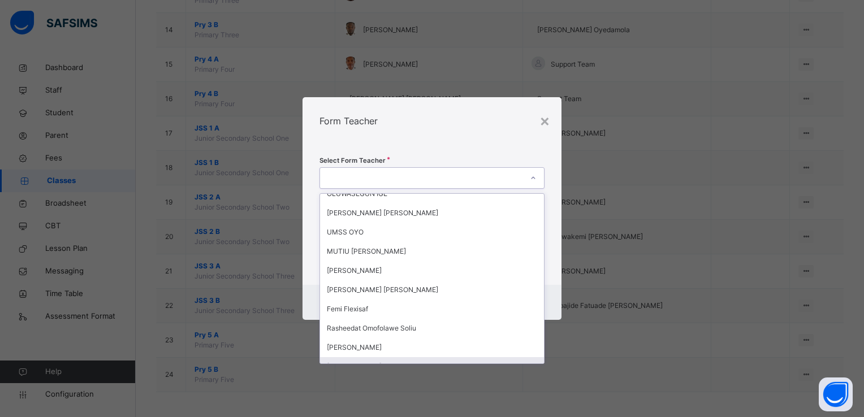
scroll to position [528, 0]
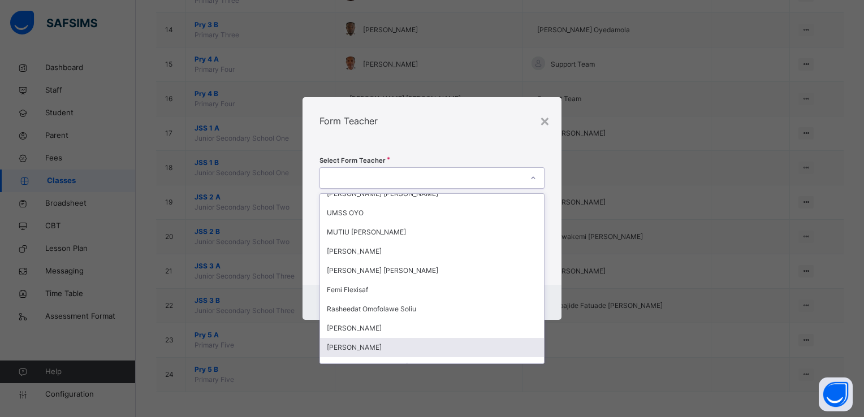
click at [390, 350] on div "Babajide Joseph Fatuade" at bounding box center [432, 347] width 224 height 19
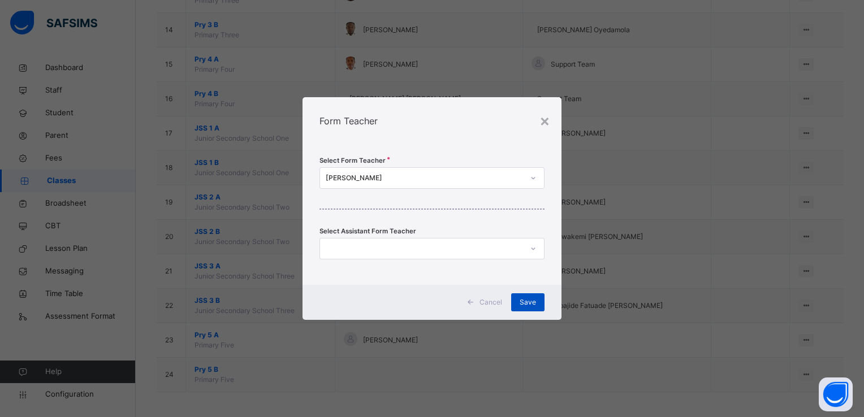
click at [535, 302] on span "Save" at bounding box center [527, 302] width 16 height 10
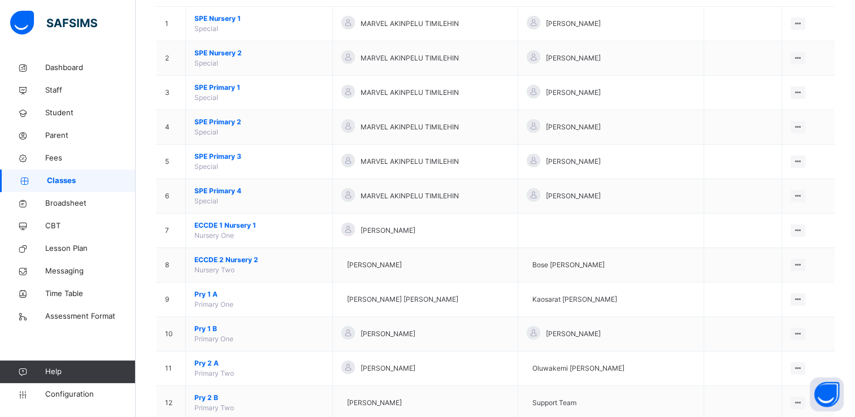
scroll to position [129, 0]
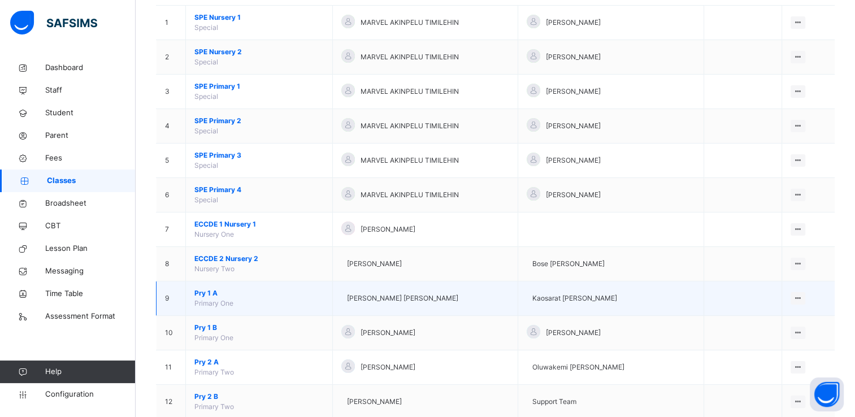
click at [213, 290] on span "Pry 1 A" at bounding box center [258, 293] width 129 height 10
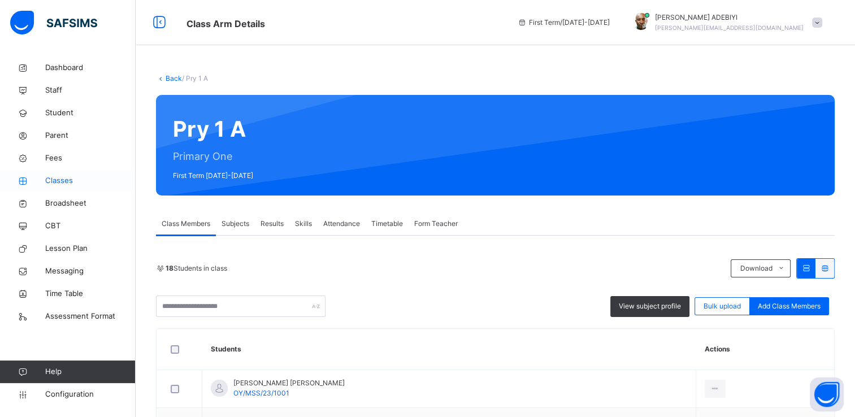
click at [50, 177] on span "Classes" at bounding box center [90, 180] width 90 height 11
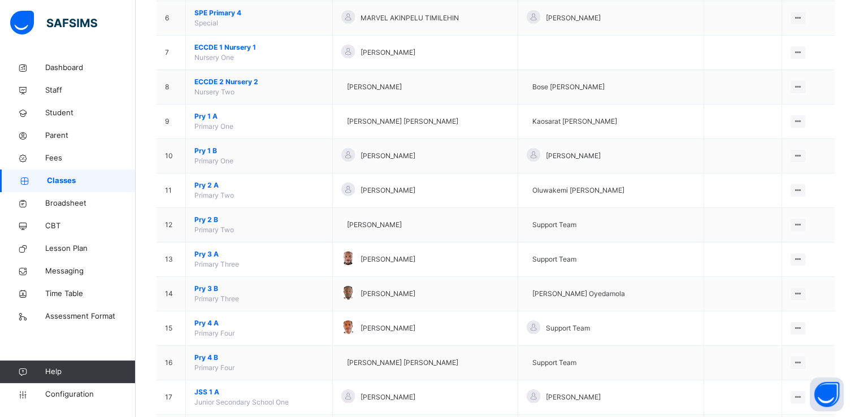
scroll to position [332, 0]
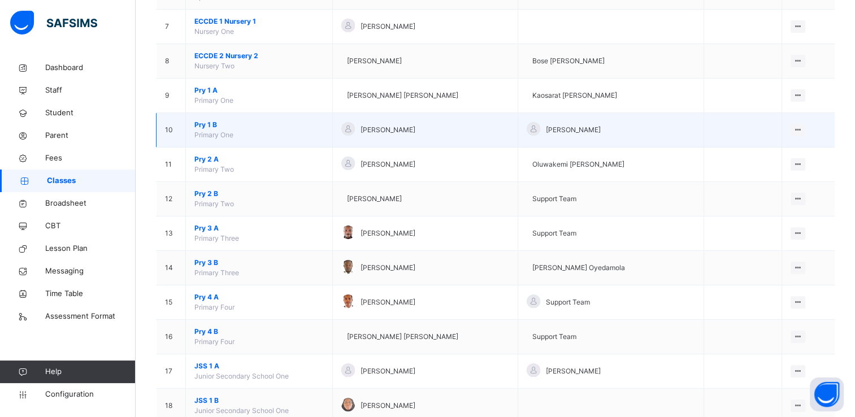
click at [208, 124] on span "Pry 1 B" at bounding box center [258, 125] width 129 height 10
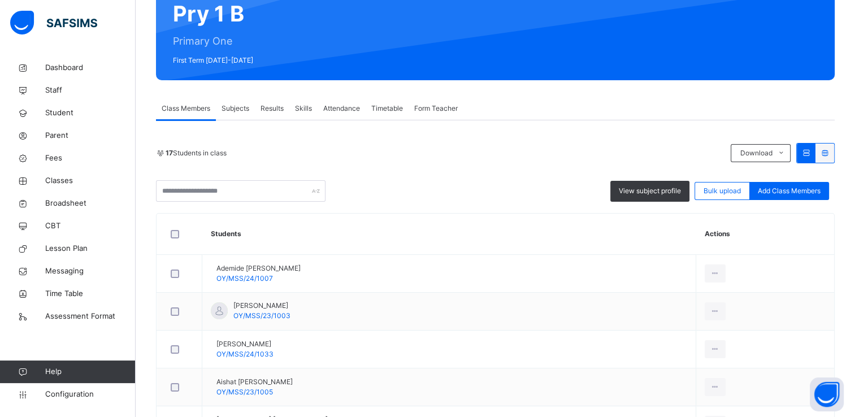
scroll to position [105, 0]
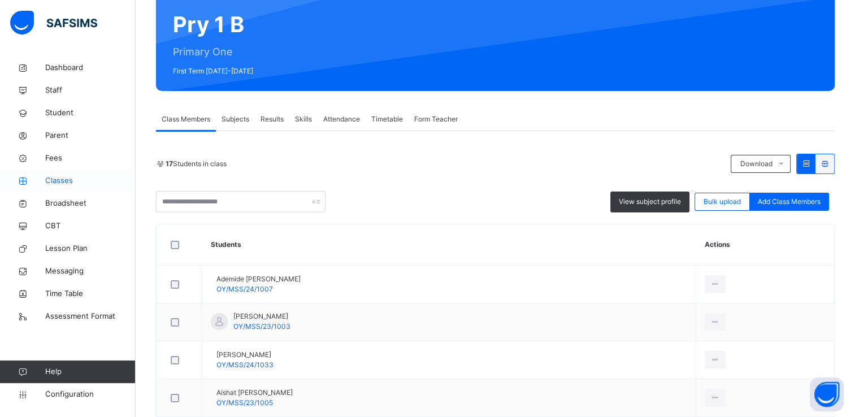
click at [63, 183] on span "Classes" at bounding box center [90, 180] width 90 height 11
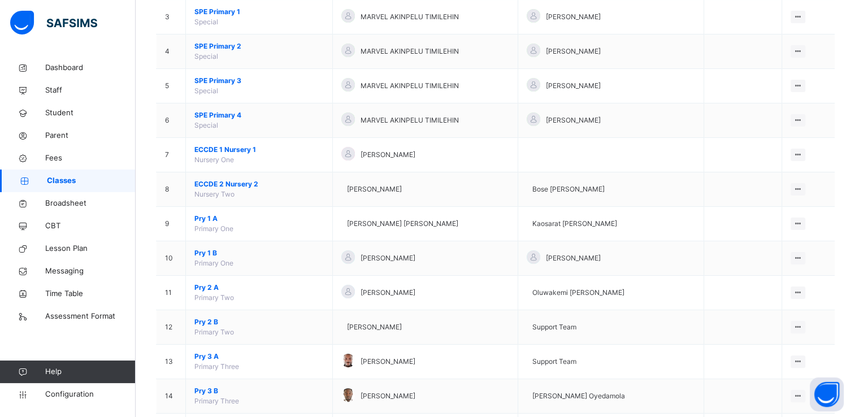
scroll to position [228, 0]
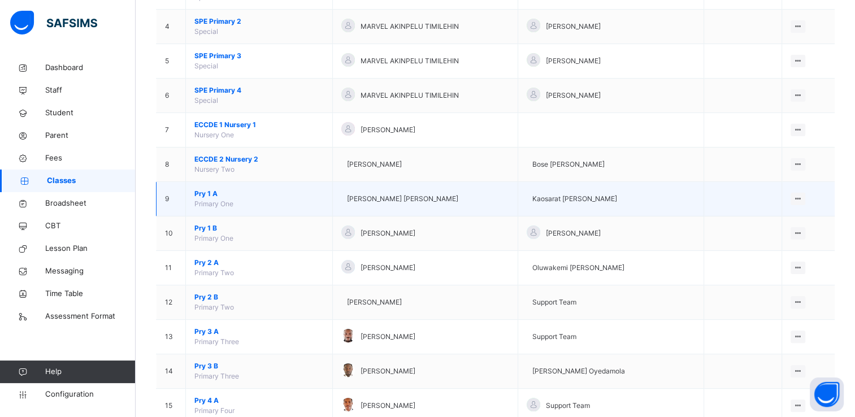
click at [214, 189] on span "Pry 1 A" at bounding box center [258, 194] width 129 height 10
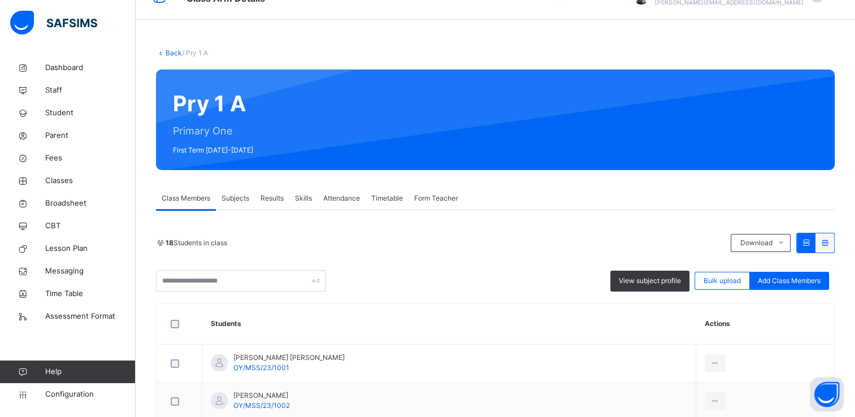
scroll to position [27, 0]
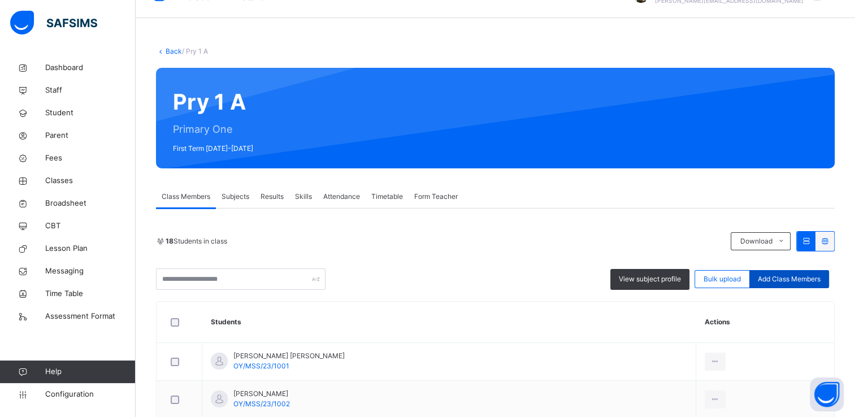
click at [793, 275] on span "Add Class Members" at bounding box center [789, 279] width 63 height 10
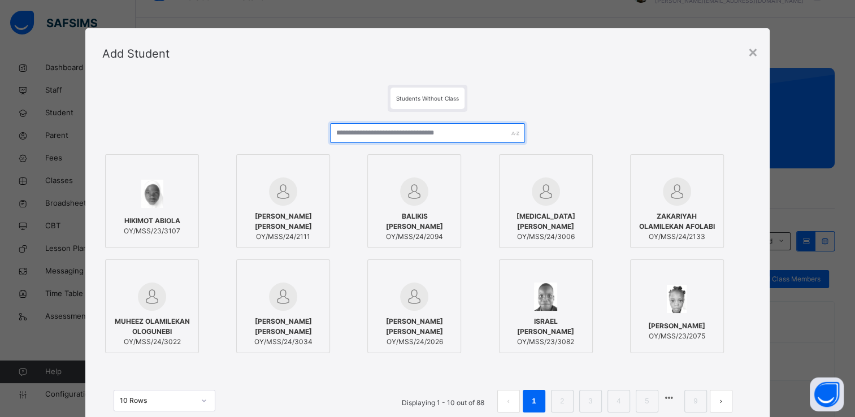
click at [410, 135] on input "text" at bounding box center [427, 133] width 195 height 20
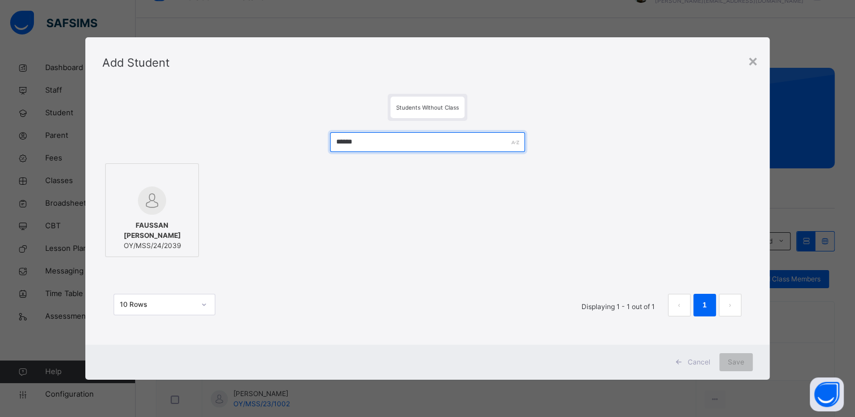
type input "******"
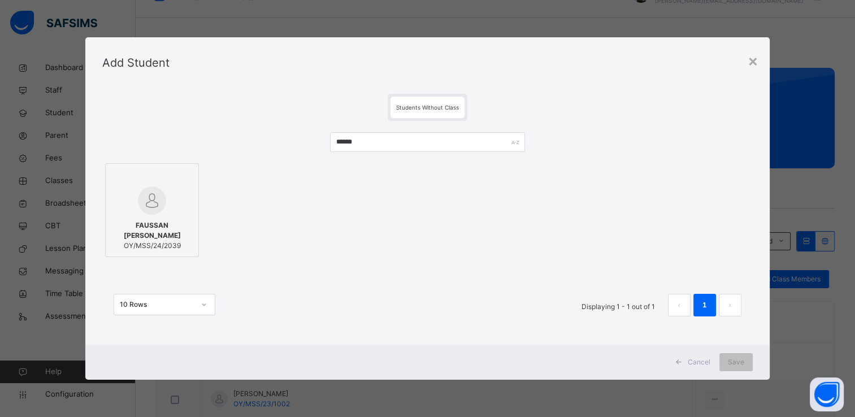
click at [146, 210] on img at bounding box center [152, 201] width 28 height 28
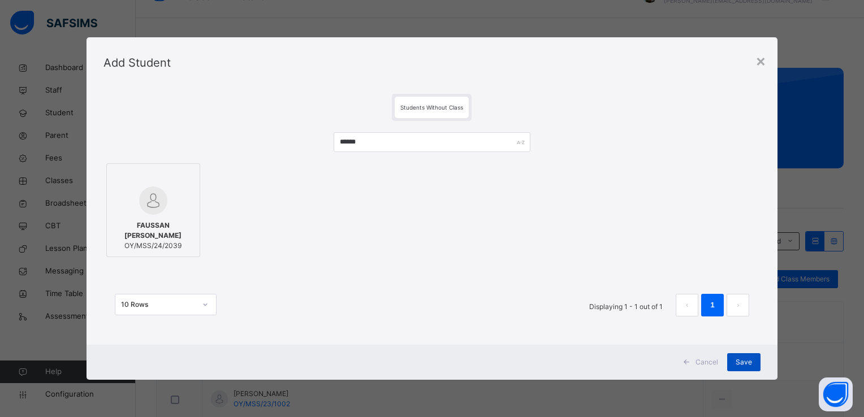
click at [744, 365] on span "Save" at bounding box center [743, 362] width 16 height 10
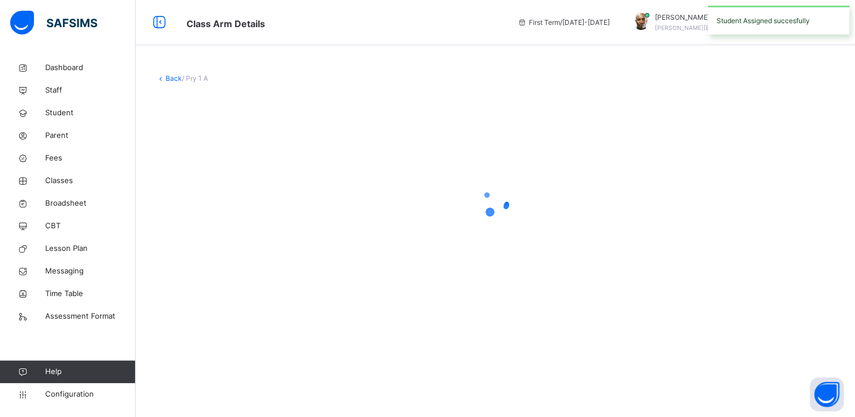
scroll to position [0, 0]
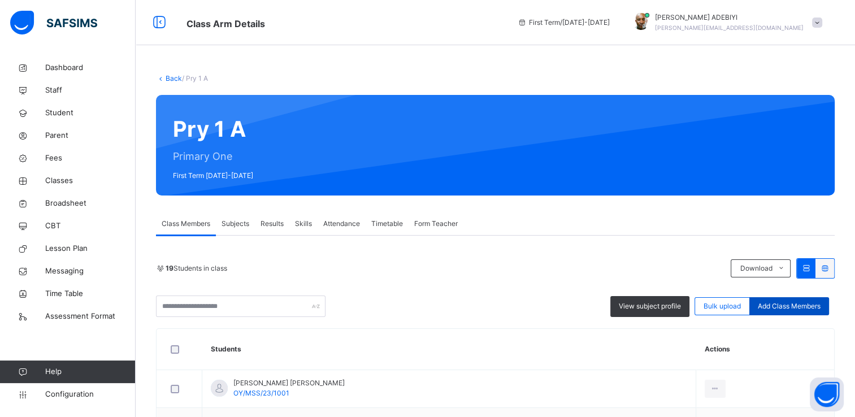
click at [768, 303] on span "Add Class Members" at bounding box center [789, 306] width 63 height 10
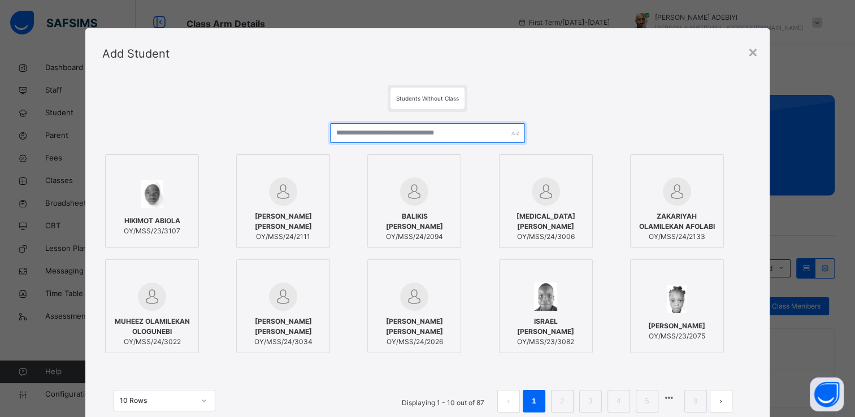
click at [363, 139] on input "text" at bounding box center [427, 133] width 195 height 20
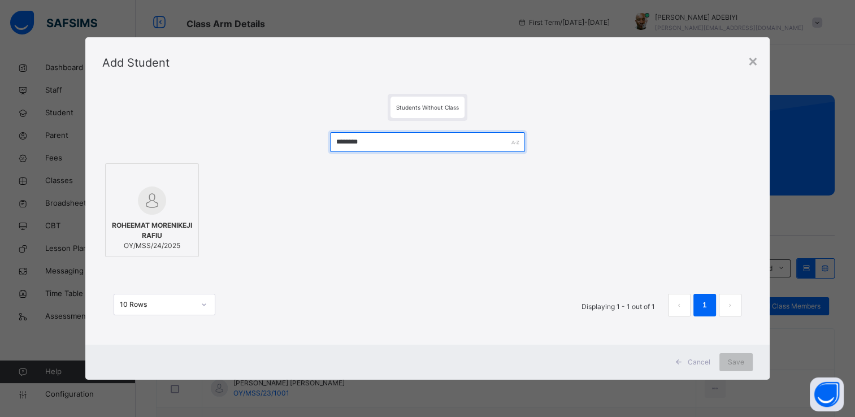
type input "********"
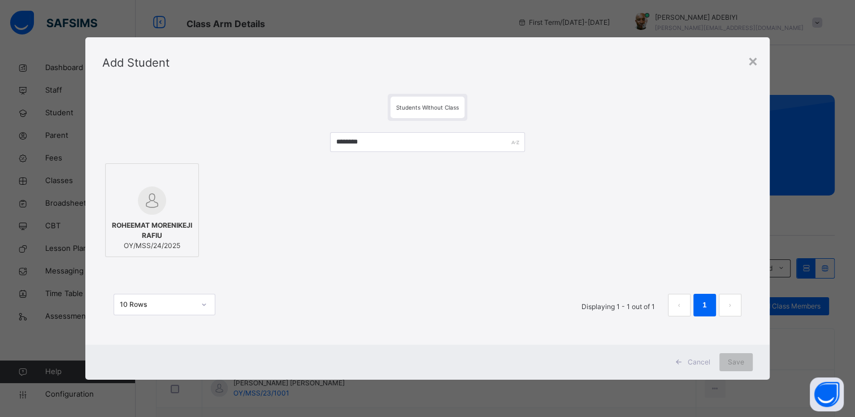
click at [152, 183] on div at bounding box center [151, 178] width 81 height 17
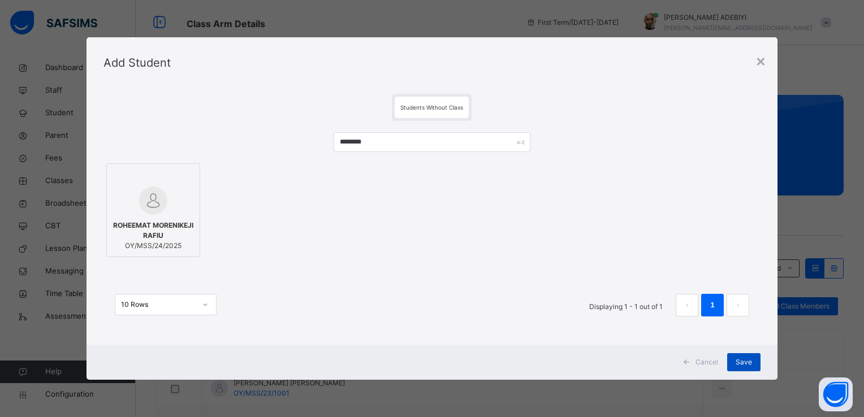
click at [741, 363] on span "Save" at bounding box center [743, 362] width 16 height 10
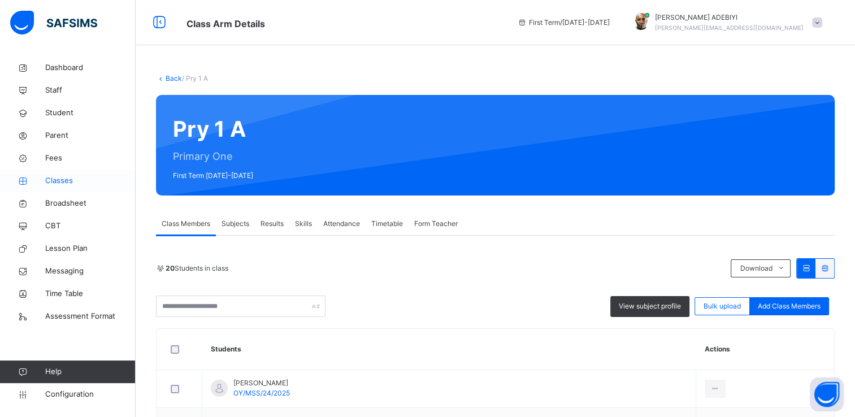
click at [63, 178] on span "Classes" at bounding box center [90, 180] width 90 height 11
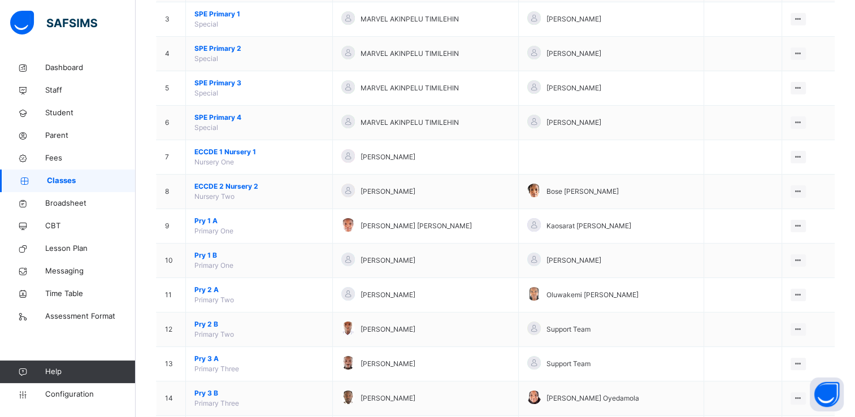
scroll to position [238, 0]
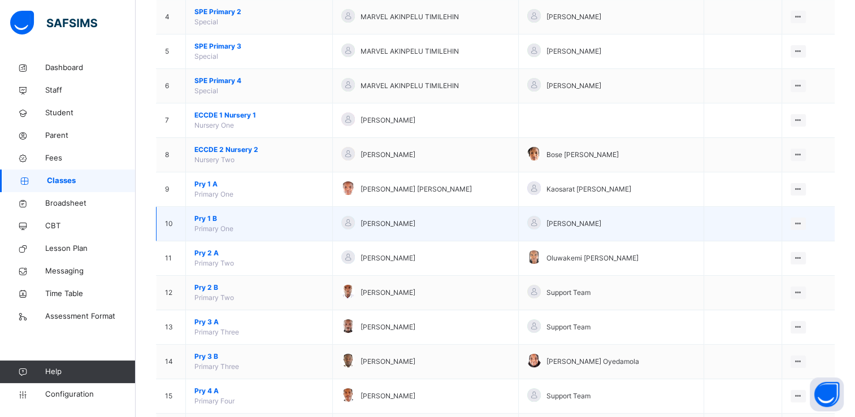
click at [202, 214] on span "Pry 1 B" at bounding box center [258, 219] width 129 height 10
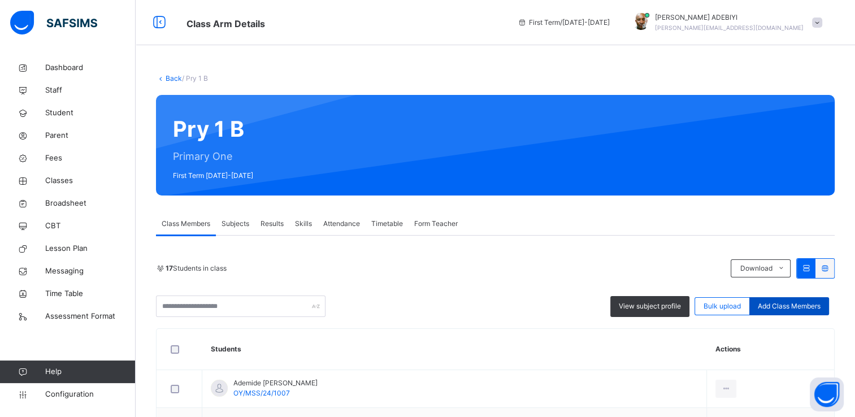
click at [774, 304] on span "Add Class Members" at bounding box center [789, 306] width 63 height 10
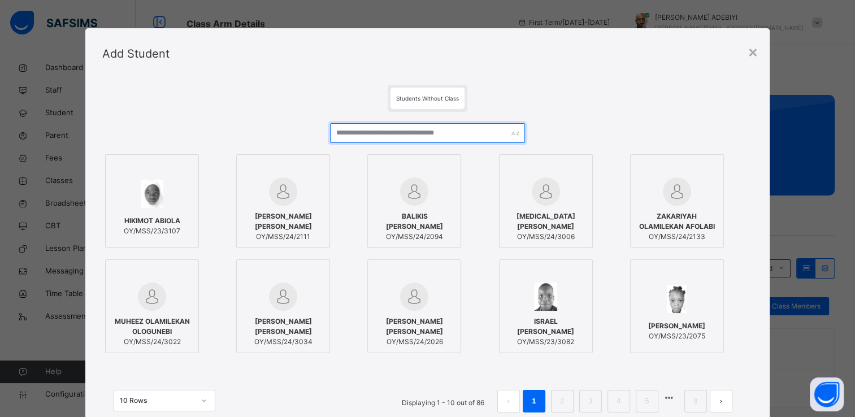
click at [382, 136] on input "text" at bounding box center [427, 133] width 195 height 20
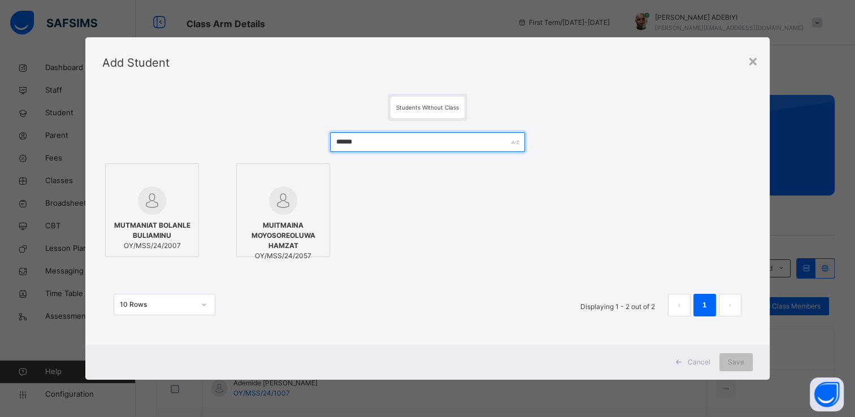
type input "******"
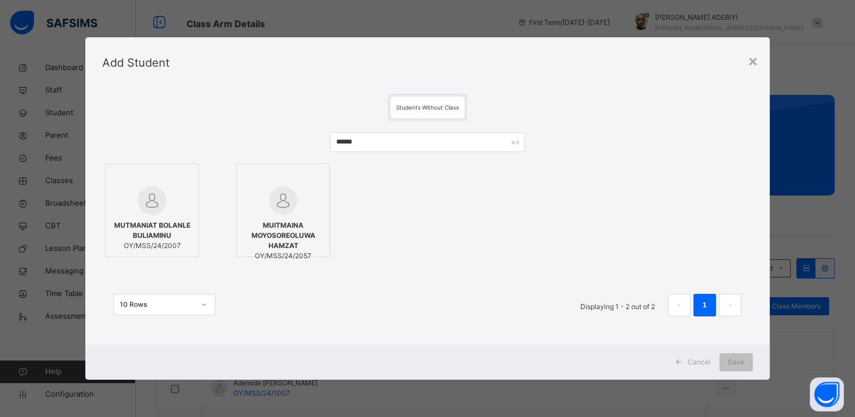
click at [156, 203] on img at bounding box center [152, 201] width 28 height 28
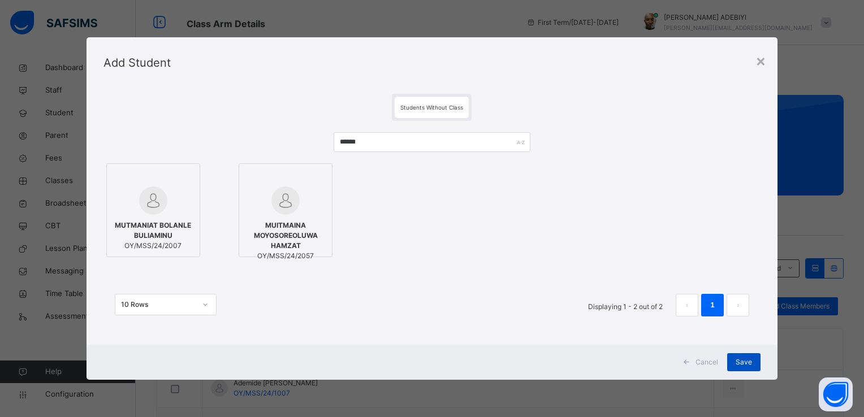
click at [753, 362] on div "Save" at bounding box center [743, 362] width 33 height 18
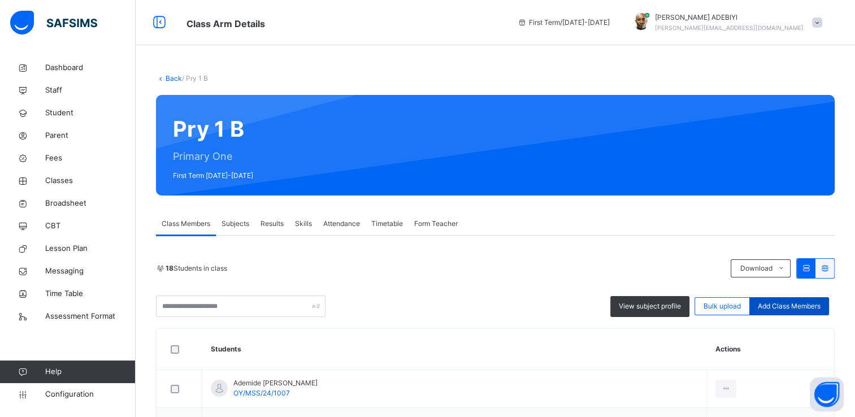
click at [778, 306] on span "Add Class Members" at bounding box center [789, 306] width 63 height 10
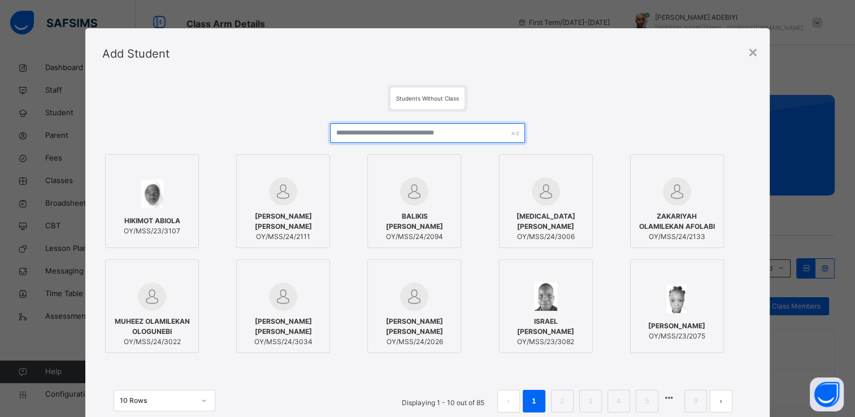
click at [405, 133] on input "text" at bounding box center [427, 133] width 195 height 20
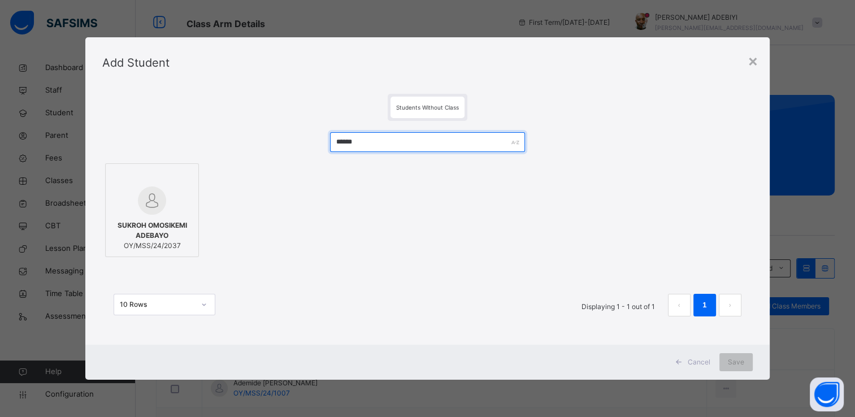
type input "******"
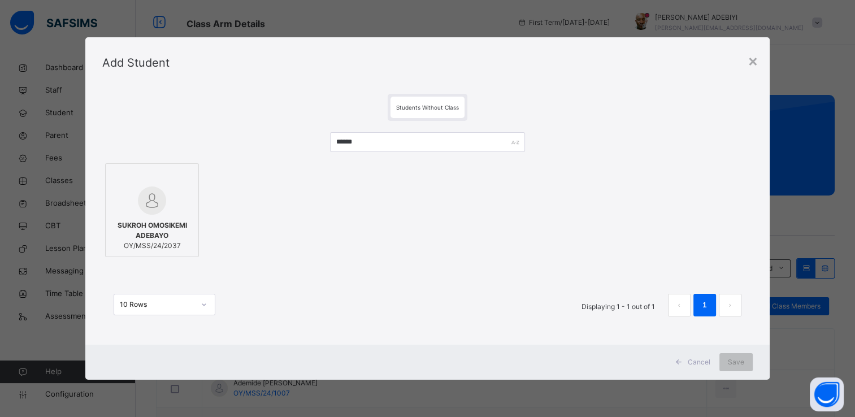
click at [146, 207] on img at bounding box center [152, 201] width 28 height 28
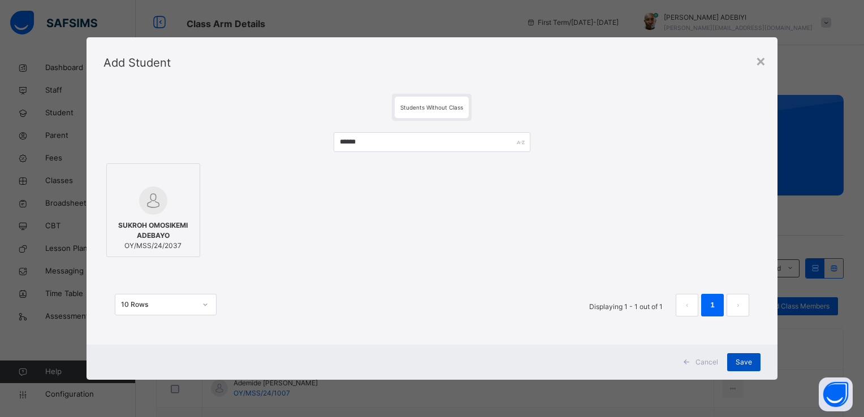
click at [754, 363] on div "Save" at bounding box center [743, 362] width 33 height 18
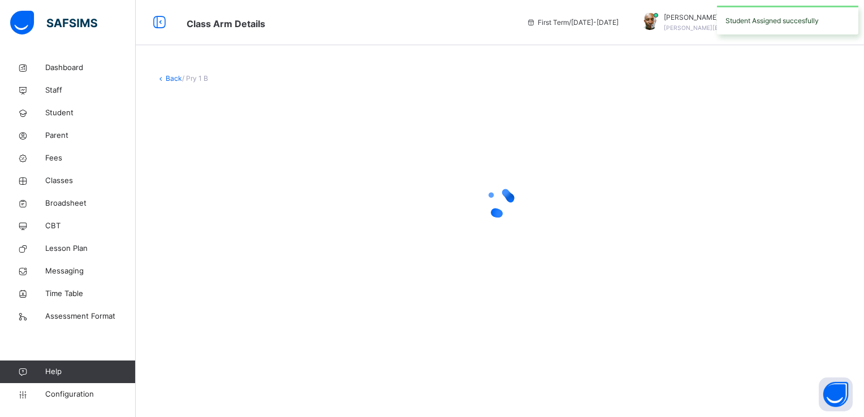
click at [754, 362] on div "Back / Pry 1 B" at bounding box center [500, 208] width 728 height 417
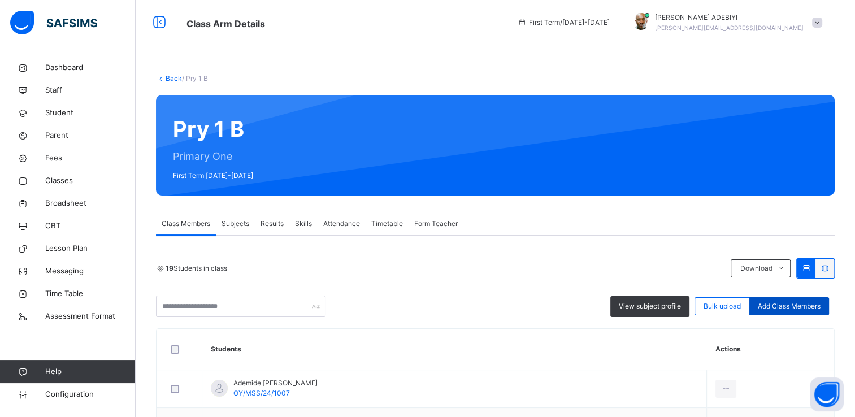
click at [771, 301] on span "Add Class Members" at bounding box center [789, 306] width 63 height 10
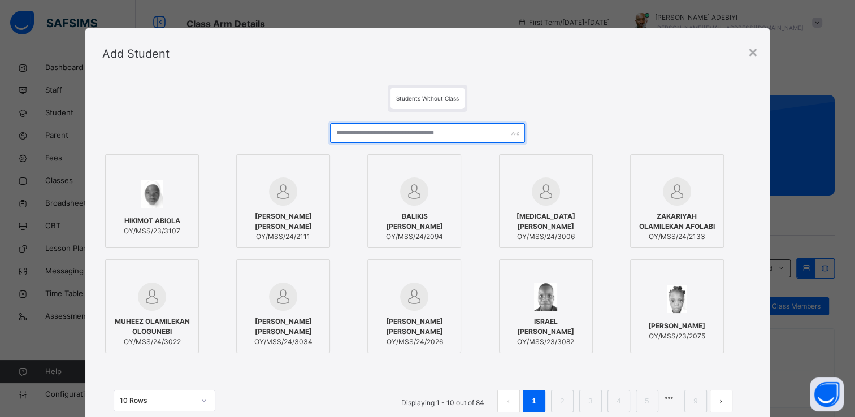
click at [394, 133] on input "text" at bounding box center [427, 133] width 195 height 20
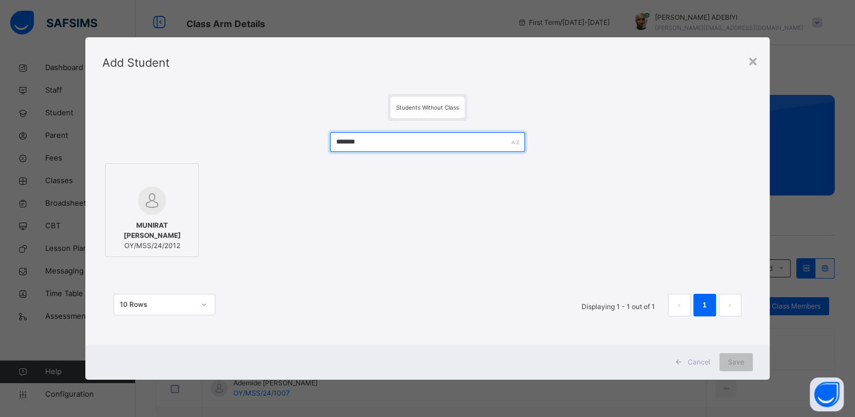
type input "*******"
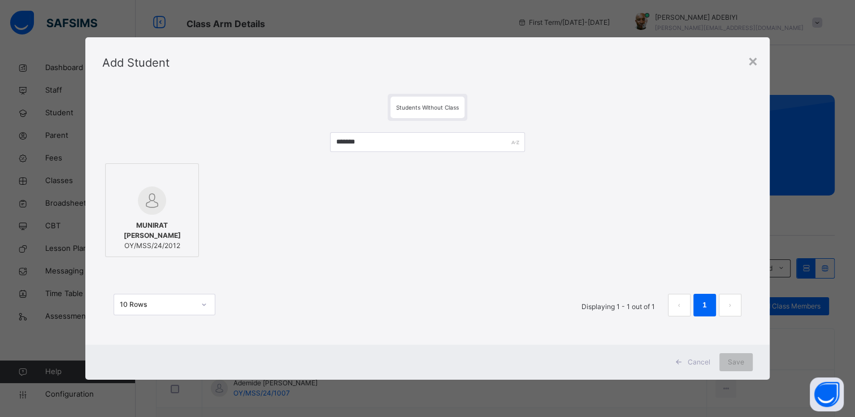
click at [150, 203] on img at bounding box center [152, 201] width 28 height 28
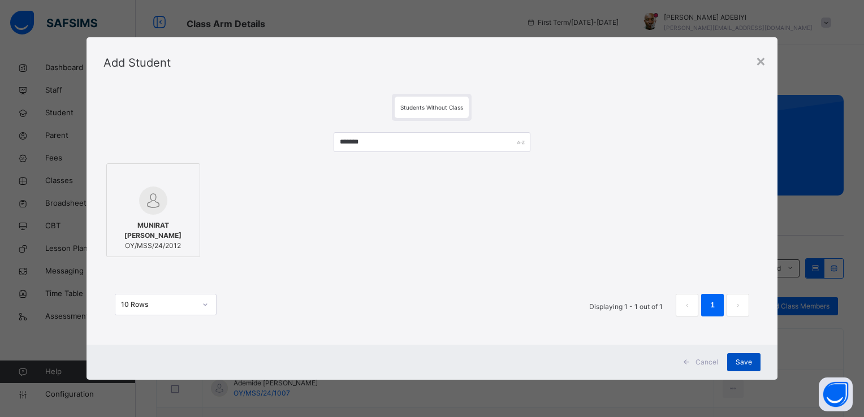
click at [732, 361] on div "Save" at bounding box center [743, 362] width 33 height 18
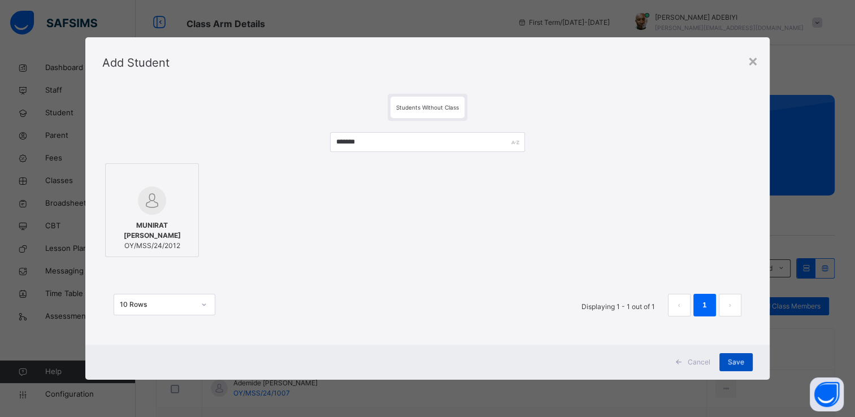
click at [732, 361] on div "Save" at bounding box center [735, 362] width 33 height 18
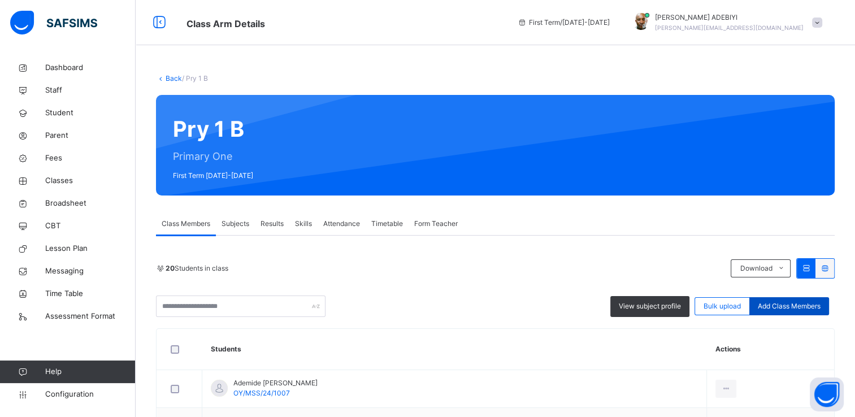
click at [803, 302] on span "Add Class Members" at bounding box center [789, 306] width 63 height 10
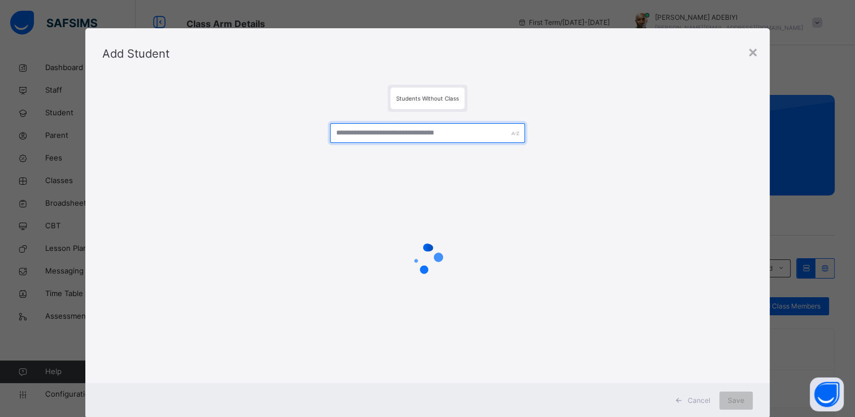
click at [402, 132] on input "text" at bounding box center [427, 133] width 195 height 20
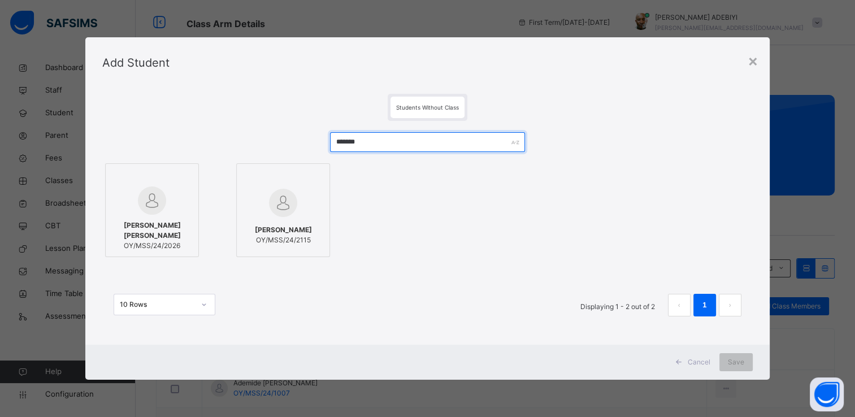
type input "*******"
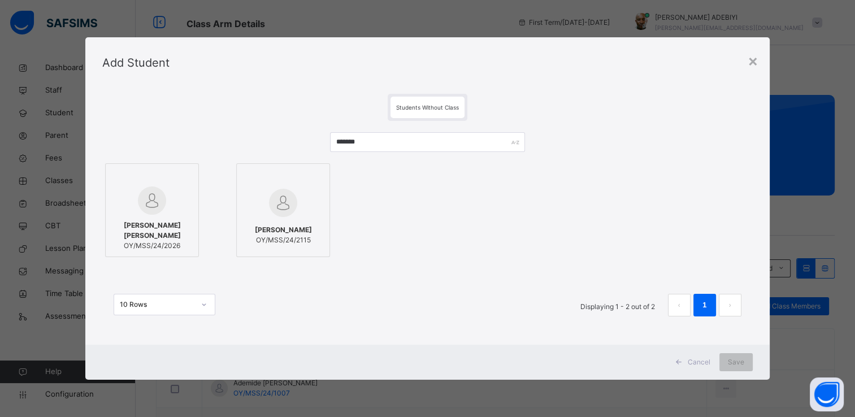
click at [152, 212] on img at bounding box center [152, 201] width 28 height 28
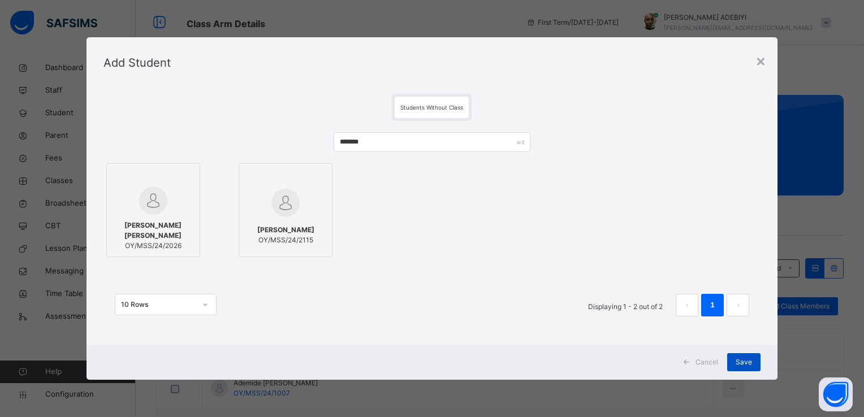
click at [737, 358] on span "Save" at bounding box center [743, 362] width 16 height 10
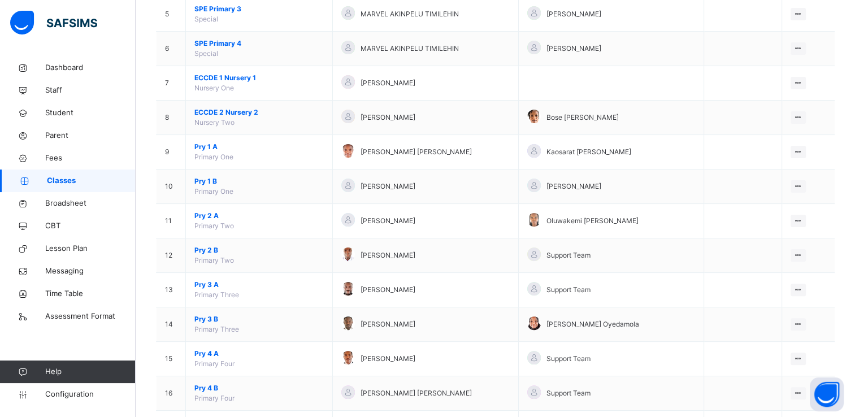
scroll to position [321, 0]
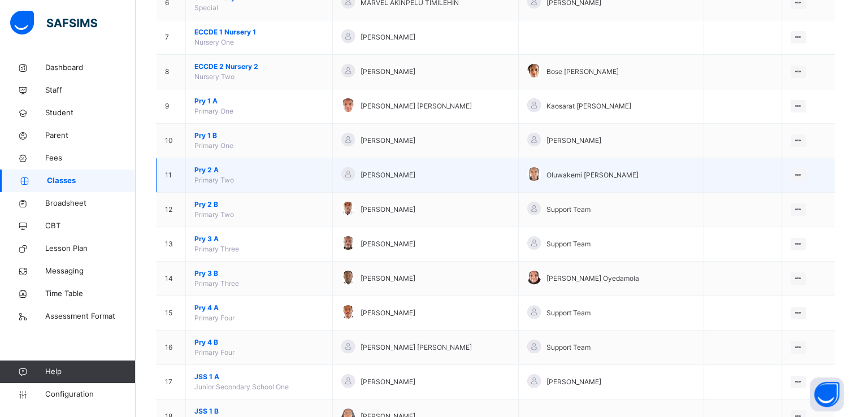
click at [209, 165] on span "Pry 2 A" at bounding box center [258, 170] width 129 height 10
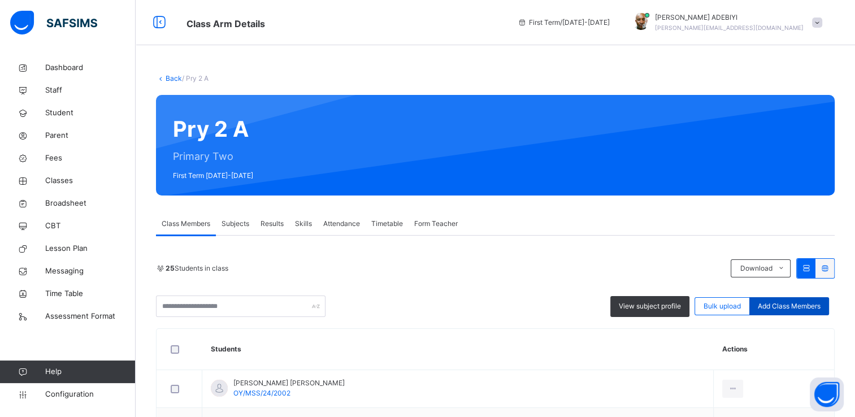
click at [819, 306] on span "Add Class Members" at bounding box center [789, 306] width 63 height 10
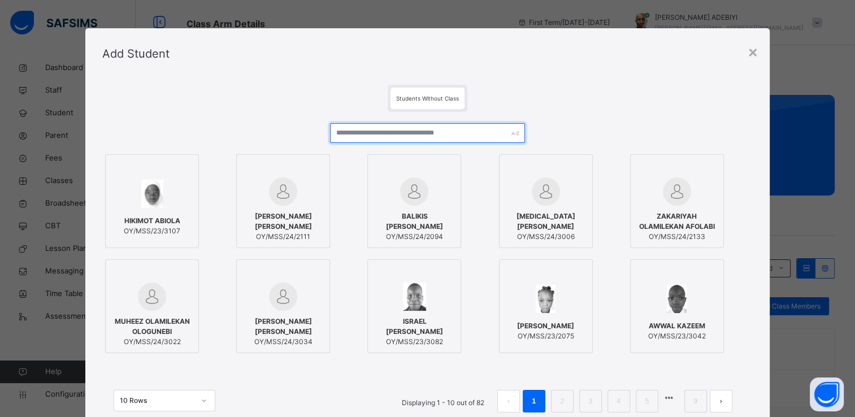
click at [407, 132] on input "text" at bounding box center [427, 133] width 195 height 20
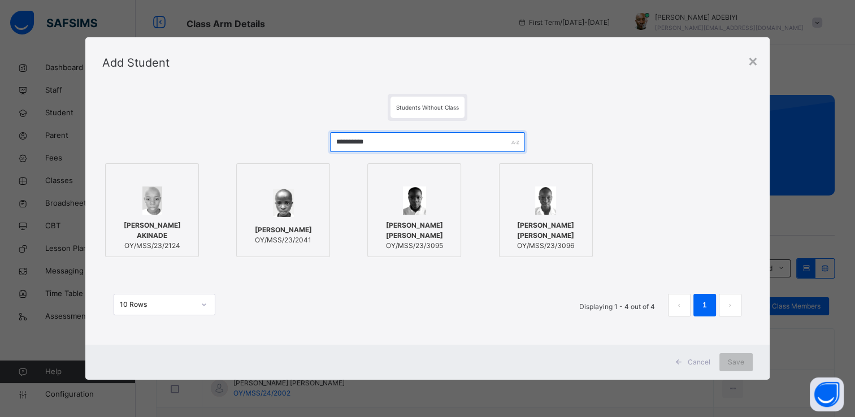
type input "**********"
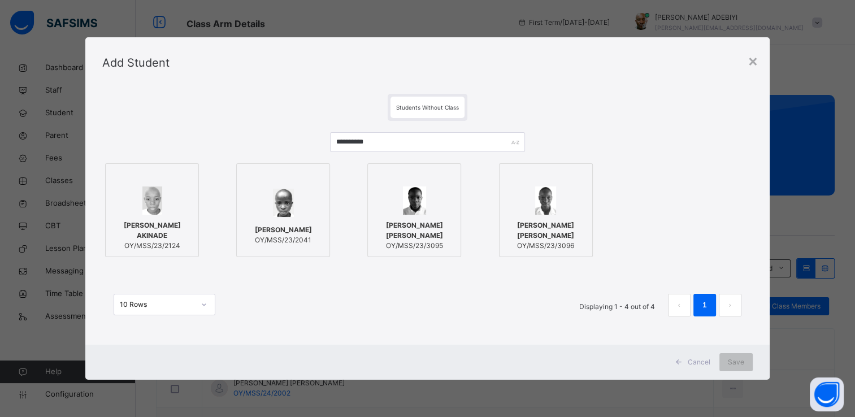
click at [273, 201] on img at bounding box center [283, 203] width 21 height 28
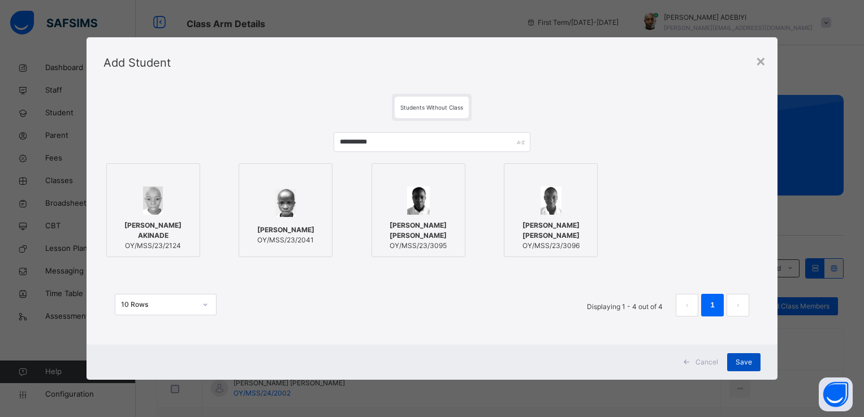
click at [746, 358] on span "Save" at bounding box center [743, 362] width 16 height 10
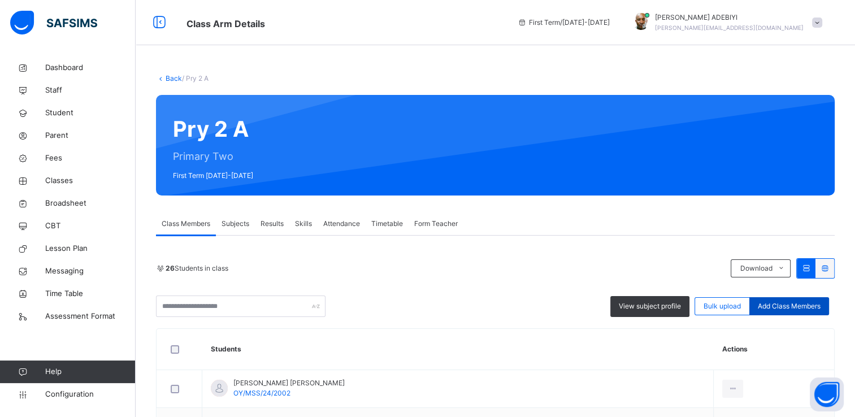
click at [794, 302] on span "Add Class Members" at bounding box center [789, 306] width 63 height 10
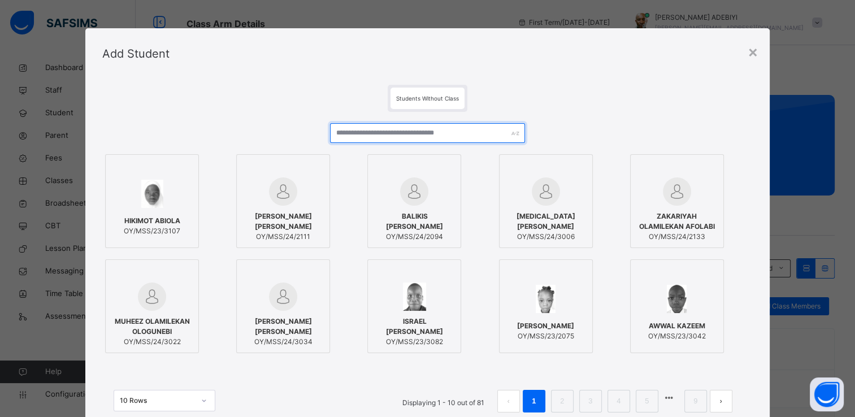
click at [418, 136] on input "text" at bounding box center [427, 133] width 195 height 20
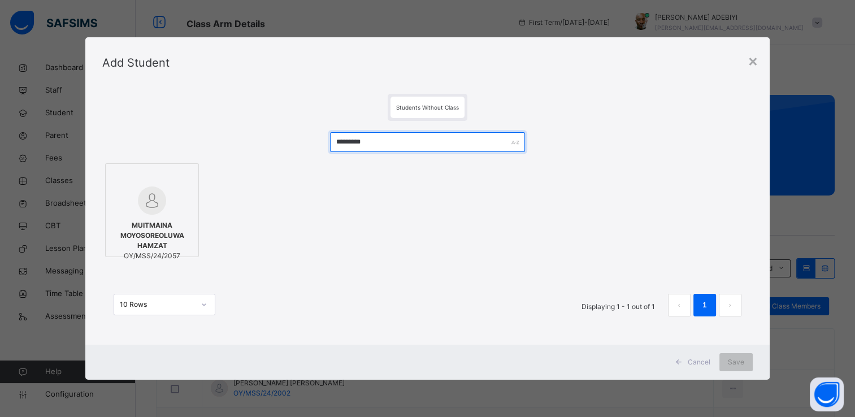
type input "*********"
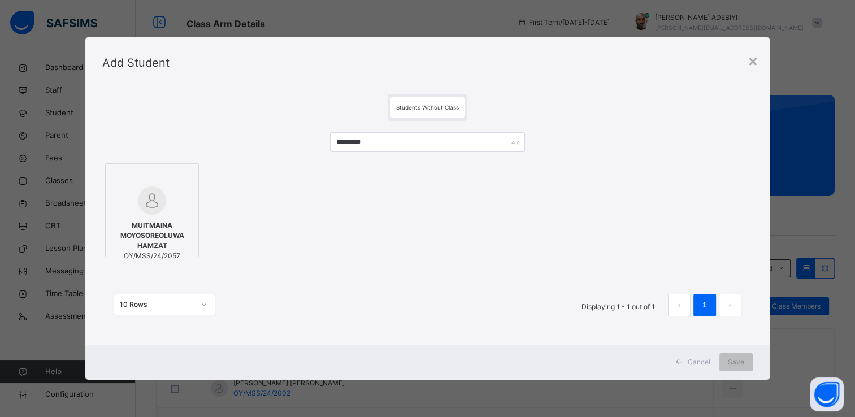
click at [160, 218] on div "MUITMAINA MOYOSOREOLUWA HAMZAT OY/MSS/24/2057" at bounding box center [151, 241] width 81 height 52
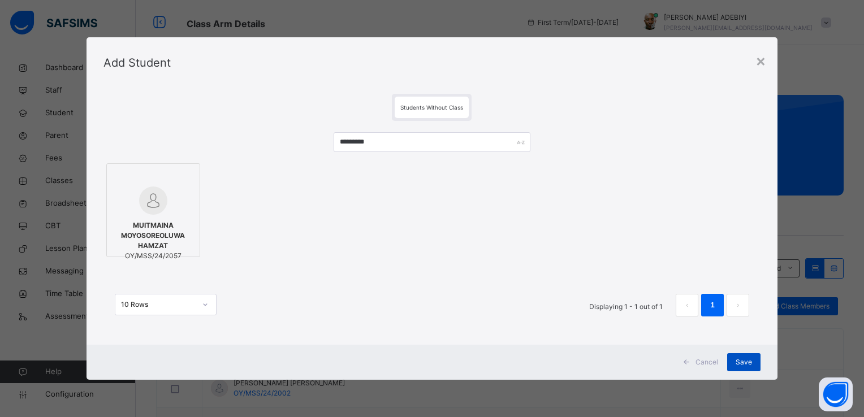
click at [748, 362] on span "Save" at bounding box center [743, 362] width 16 height 10
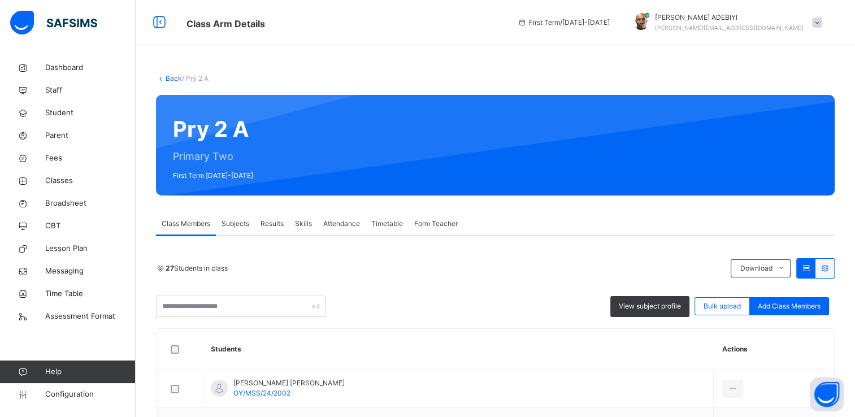
drag, startPoint x: 60, startPoint y: 182, endPoint x: 842, endPoint y: 76, distance: 788.8
click at [835, 76] on div "Back / Pry 2 A" at bounding box center [495, 78] width 679 height 10
click at [69, 180] on span "Classes" at bounding box center [90, 180] width 90 height 11
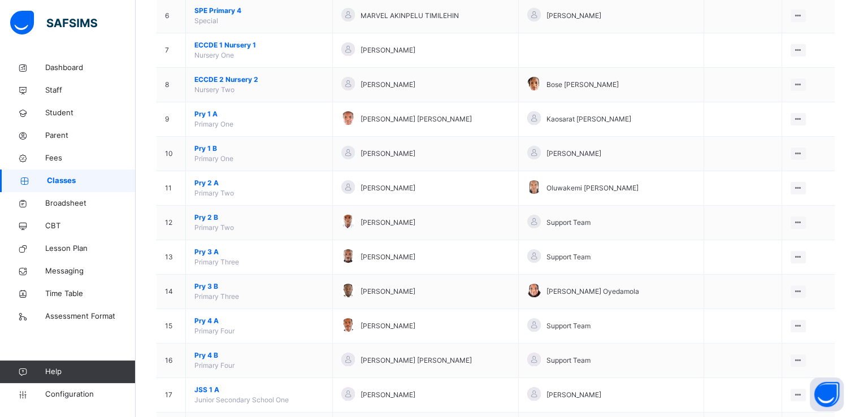
scroll to position [323, 0]
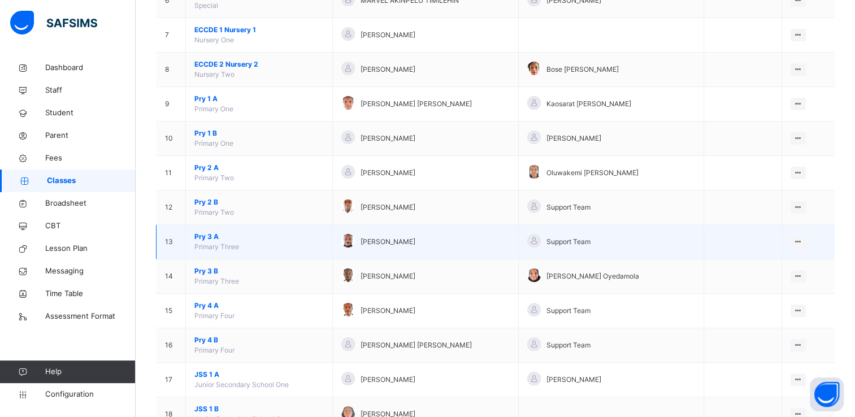
click at [208, 233] on span "Pry 3 A" at bounding box center [258, 237] width 129 height 10
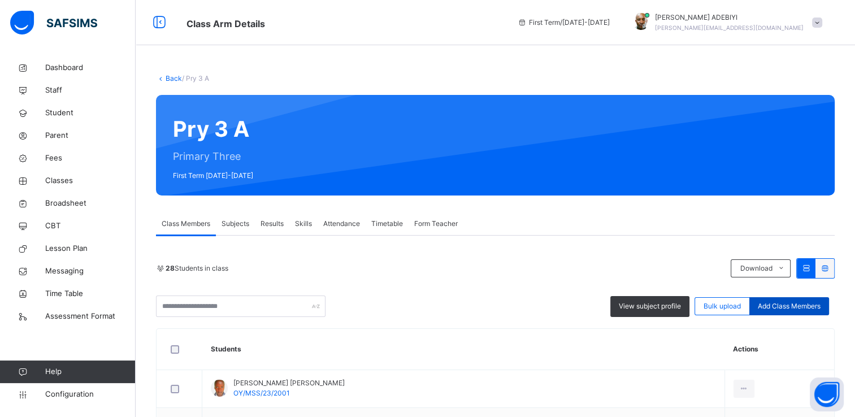
click at [807, 306] on span "Add Class Members" at bounding box center [789, 306] width 63 height 10
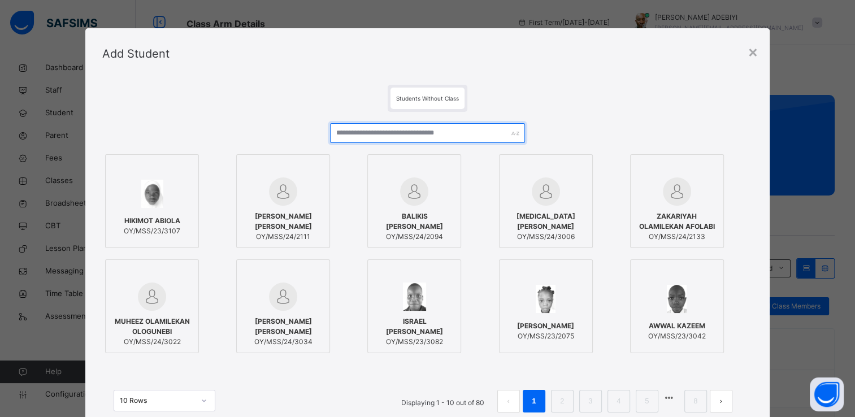
click at [443, 132] on input "text" at bounding box center [427, 133] width 195 height 20
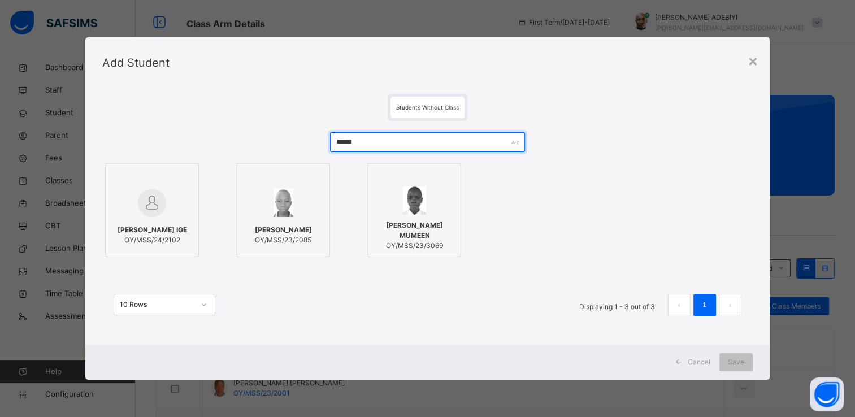
type input "******"
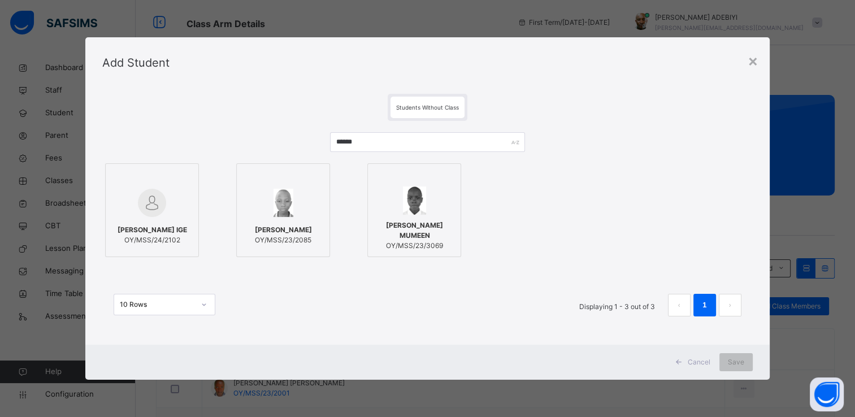
click at [162, 222] on div "[PERSON_NAME] IGE OY/MSS/24/2102" at bounding box center [151, 235] width 81 height 32
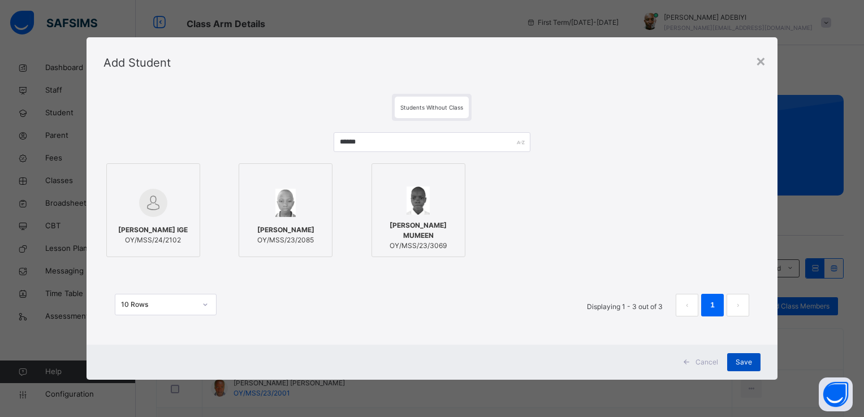
click at [735, 358] on div "Save" at bounding box center [743, 362] width 33 height 18
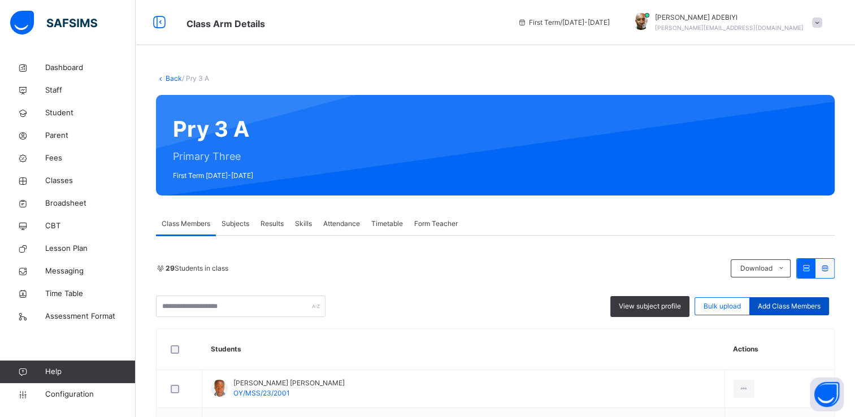
click at [779, 303] on span "Add Class Members" at bounding box center [789, 306] width 63 height 10
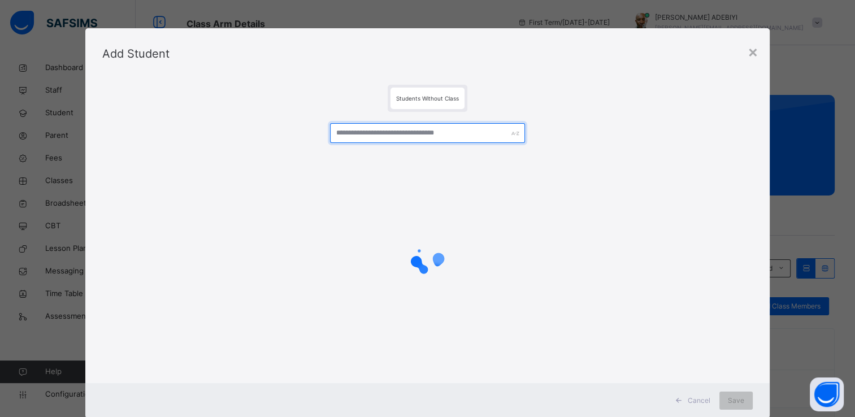
click at [391, 135] on input "text" at bounding box center [427, 133] width 195 height 20
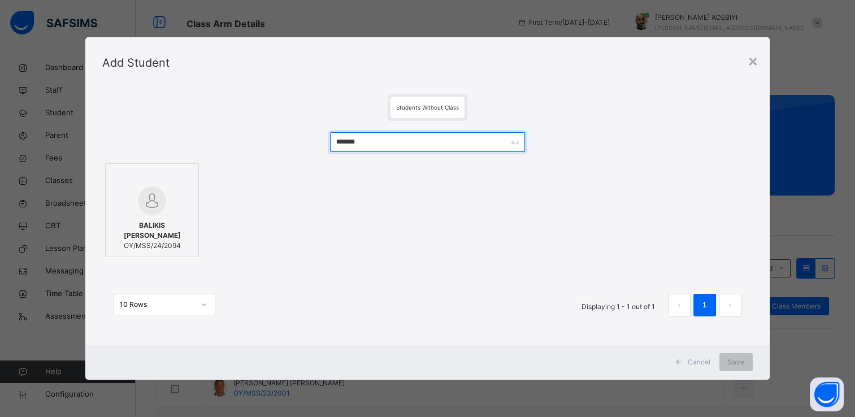
type input "*******"
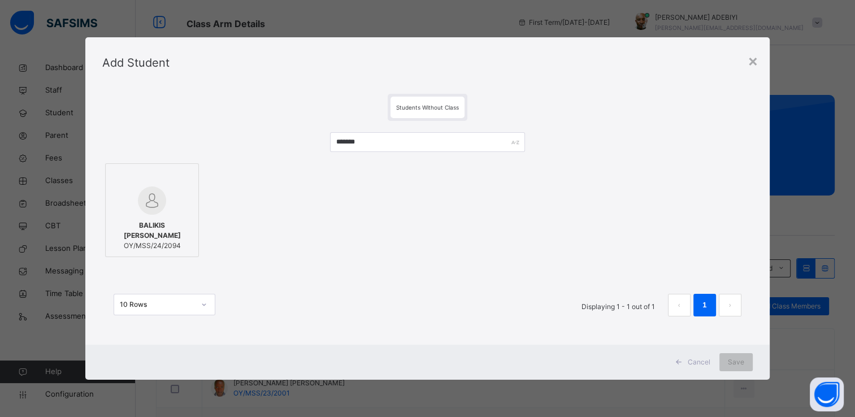
click at [169, 198] on div at bounding box center [151, 201] width 81 height 28
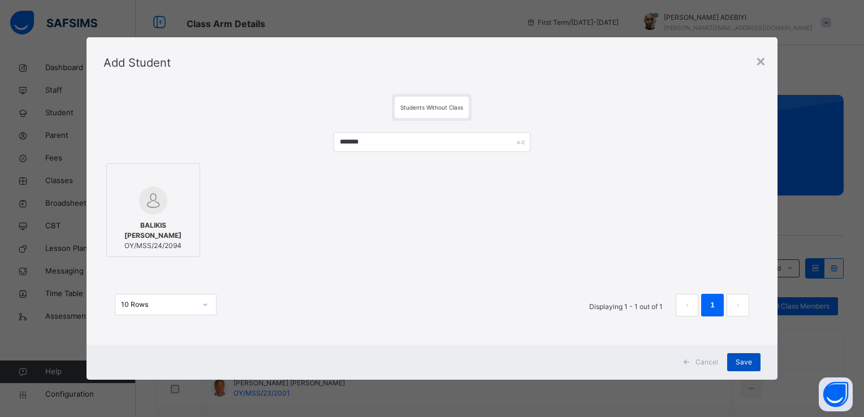
click at [741, 361] on span "Save" at bounding box center [743, 362] width 16 height 10
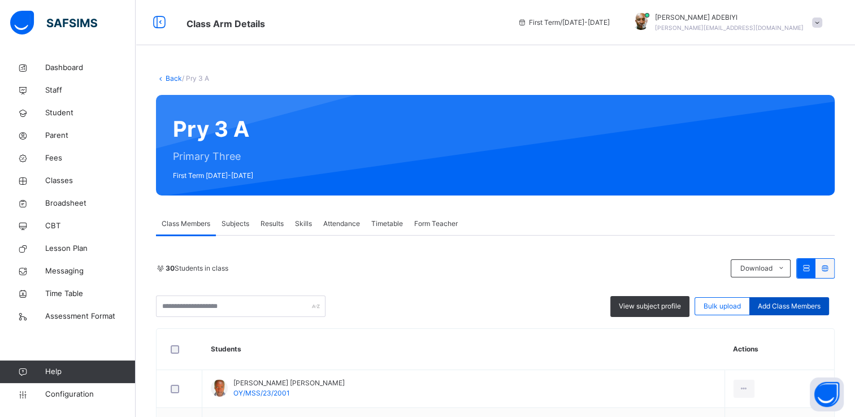
click at [778, 305] on span "Add Class Members" at bounding box center [789, 306] width 63 height 10
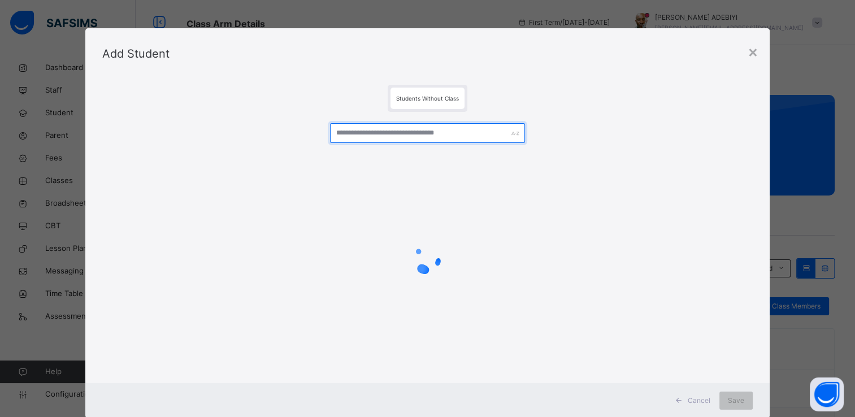
click at [397, 134] on input "text" at bounding box center [427, 133] width 195 height 20
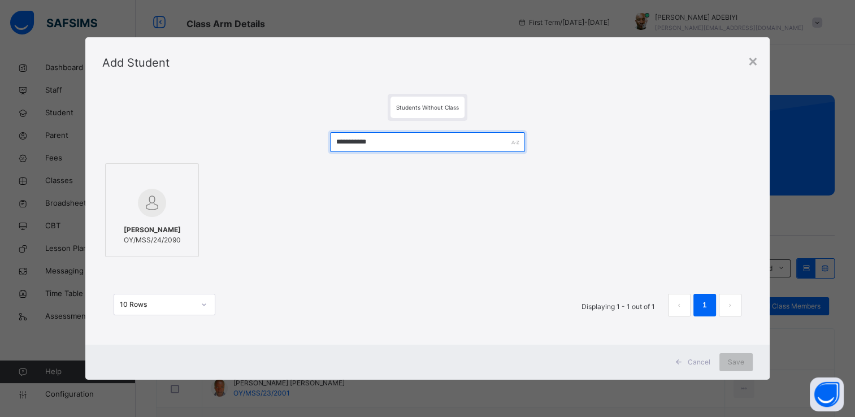
type input "**********"
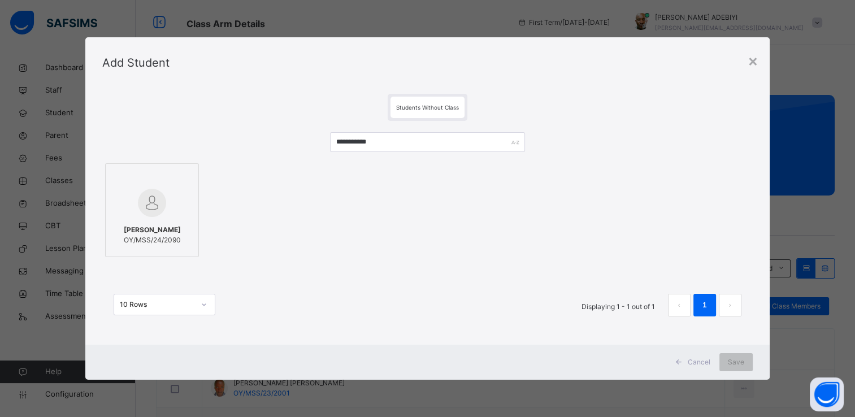
click at [144, 195] on img at bounding box center [152, 203] width 28 height 28
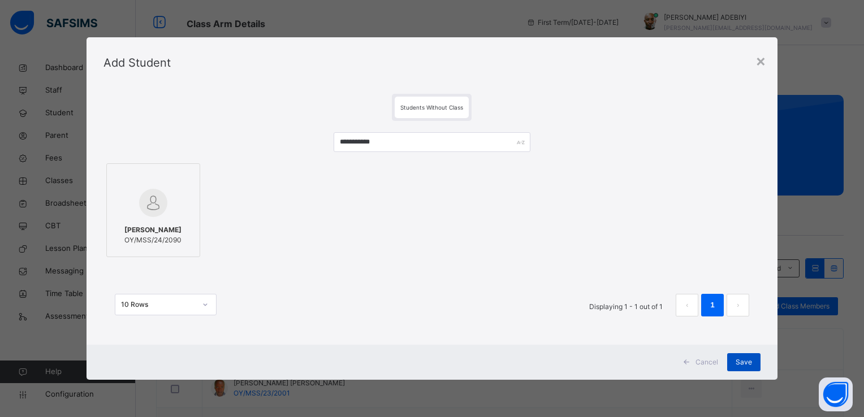
click at [744, 361] on span "Save" at bounding box center [743, 362] width 16 height 10
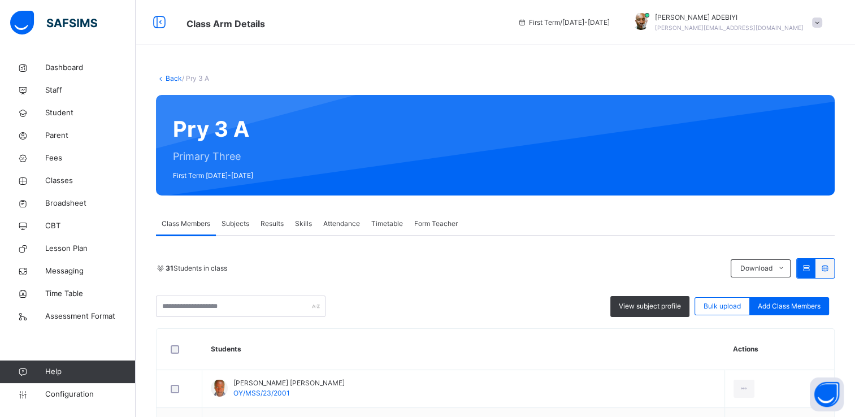
click at [723, 268] on div "31 Students in class" at bounding box center [440, 268] width 569 height 10
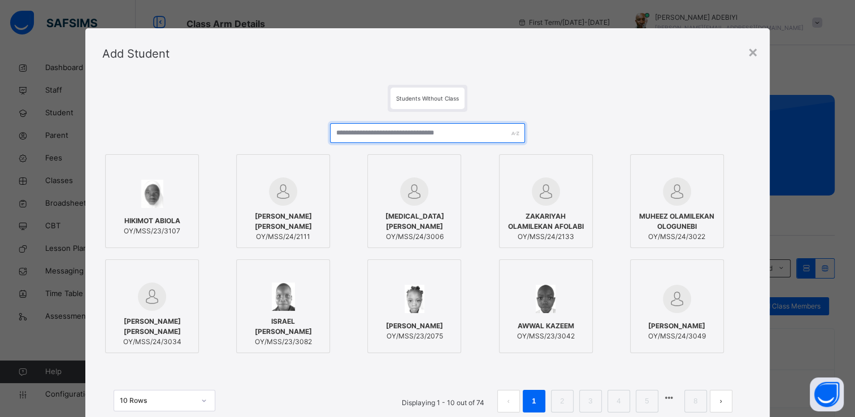
click at [375, 135] on input "text" at bounding box center [427, 133] width 195 height 20
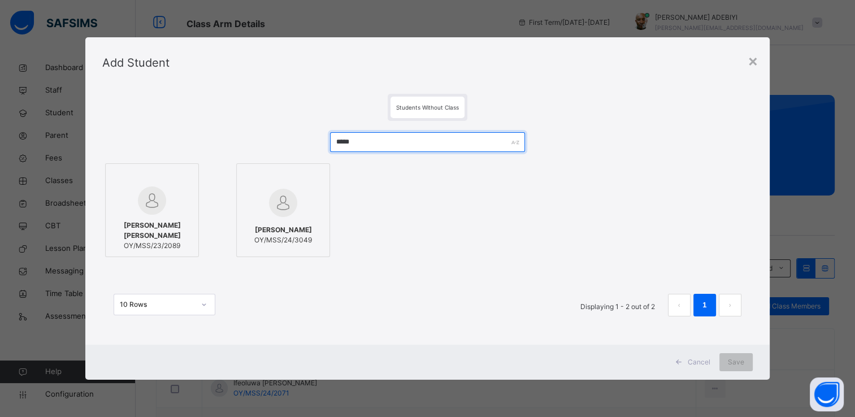
type input "*****"
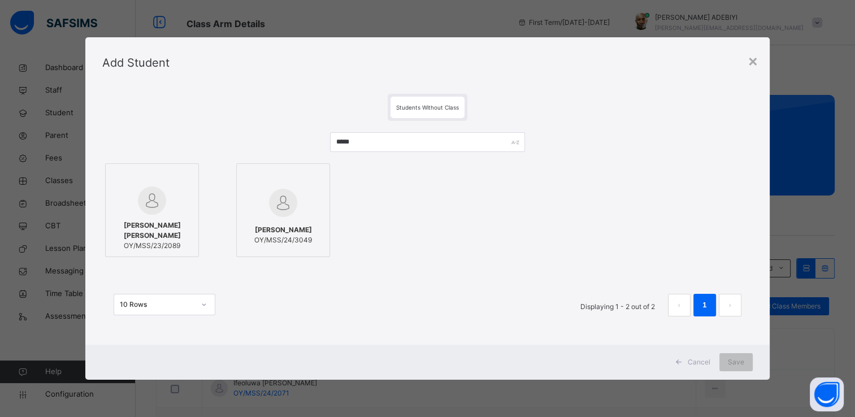
click at [155, 209] on img at bounding box center [152, 201] width 28 height 28
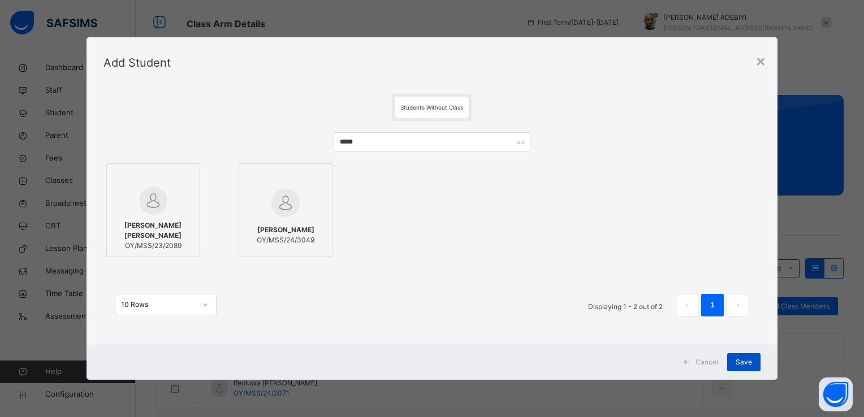
click at [738, 360] on span "Save" at bounding box center [743, 362] width 16 height 10
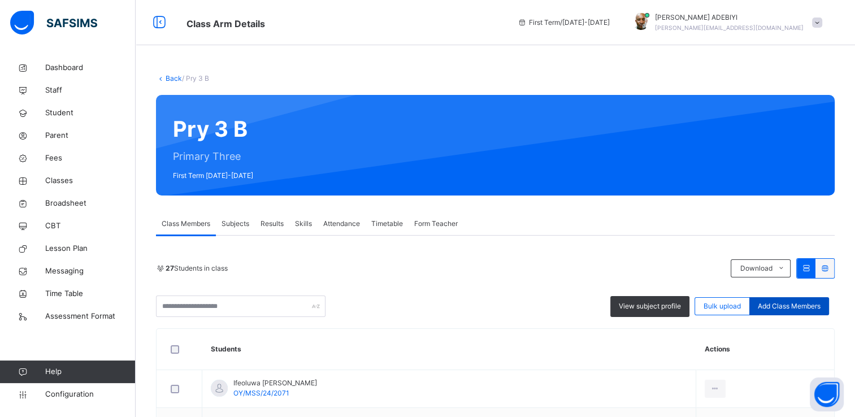
click at [812, 306] on span "Add Class Members" at bounding box center [789, 306] width 63 height 10
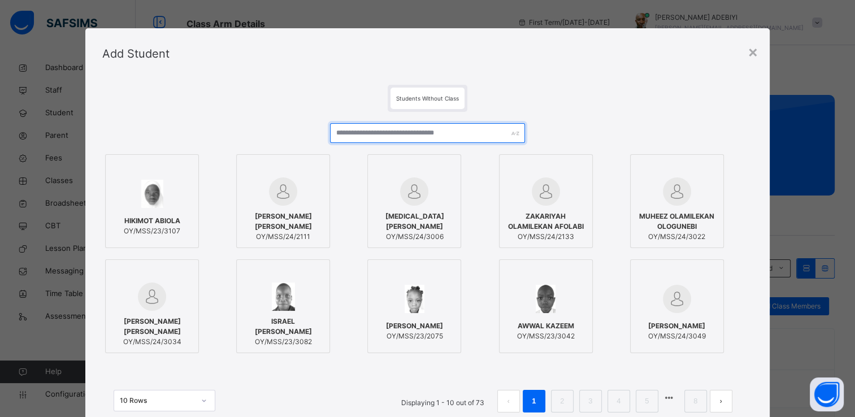
click at [452, 132] on input "text" at bounding box center [427, 133] width 195 height 20
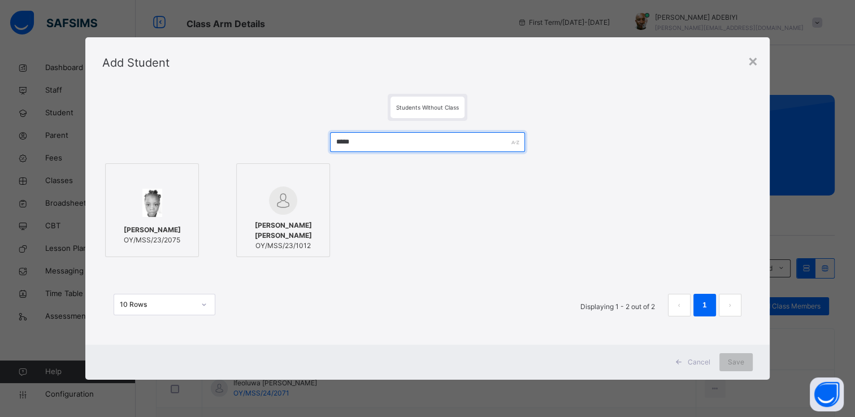
type input "*****"
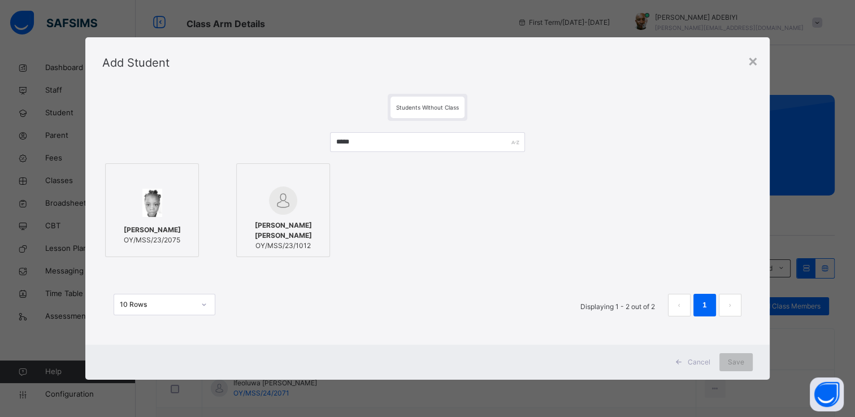
click at [165, 206] on div at bounding box center [151, 203] width 81 height 33
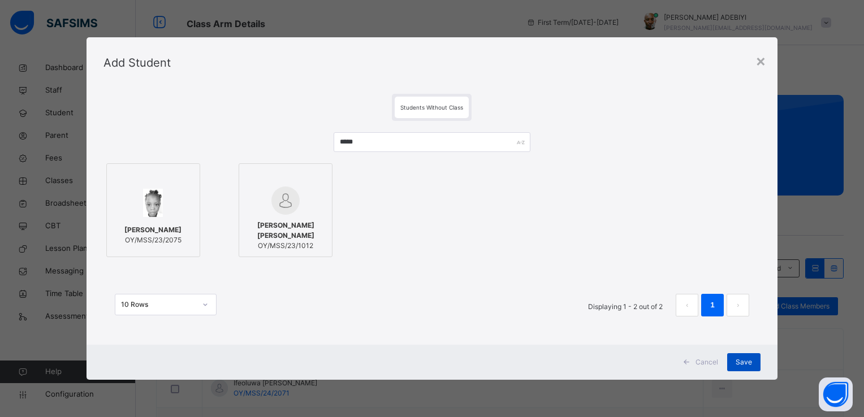
click at [754, 361] on div "Save" at bounding box center [743, 362] width 33 height 18
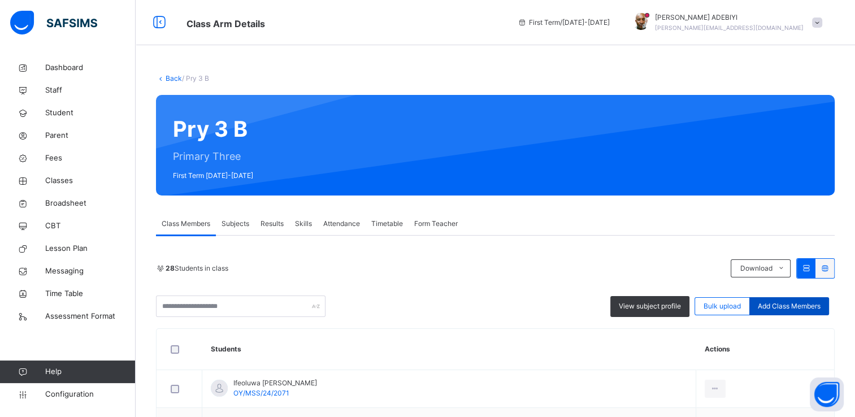
click at [809, 304] on span "Add Class Members" at bounding box center [789, 306] width 63 height 10
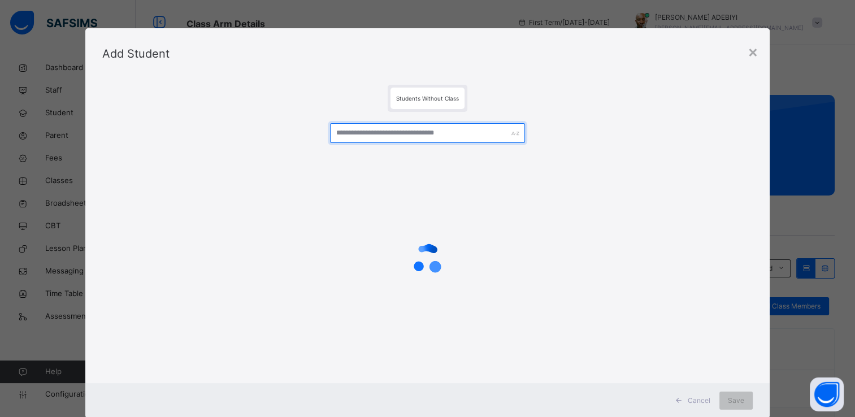
click at [420, 135] on input "text" at bounding box center [427, 133] width 195 height 20
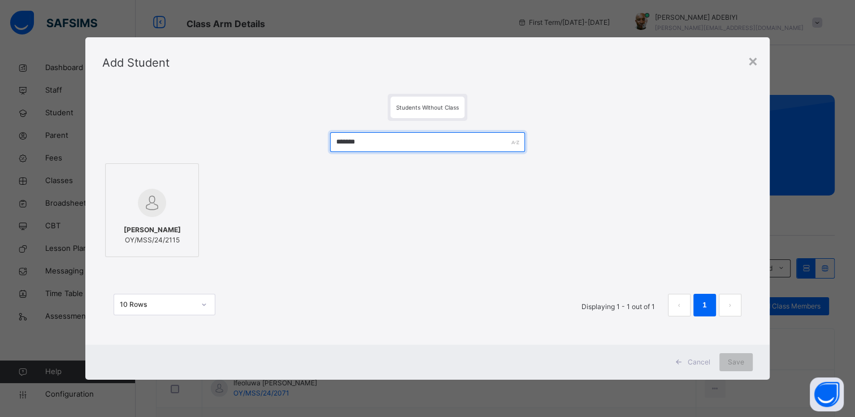
type input "*******"
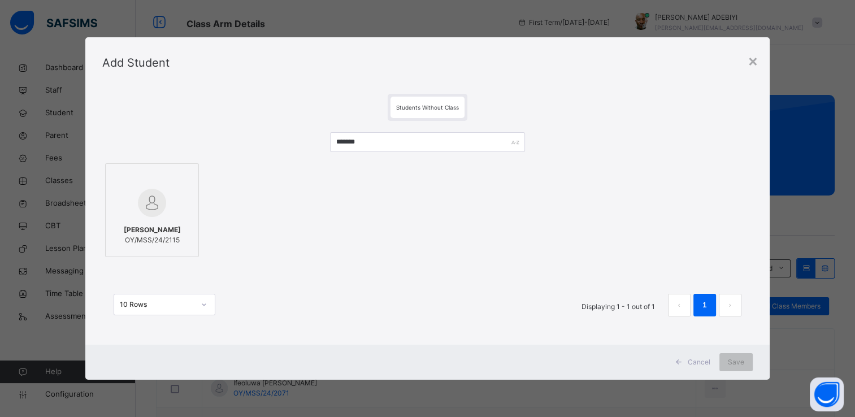
click at [154, 211] on img at bounding box center [152, 203] width 28 height 28
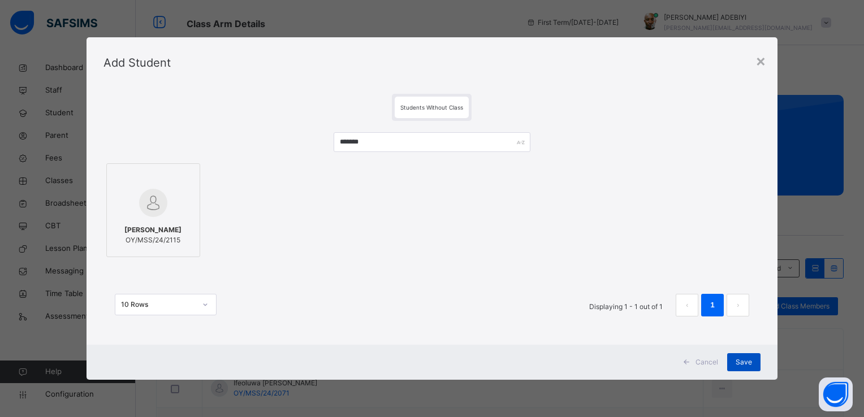
click at [751, 357] on span "Save" at bounding box center [743, 362] width 16 height 10
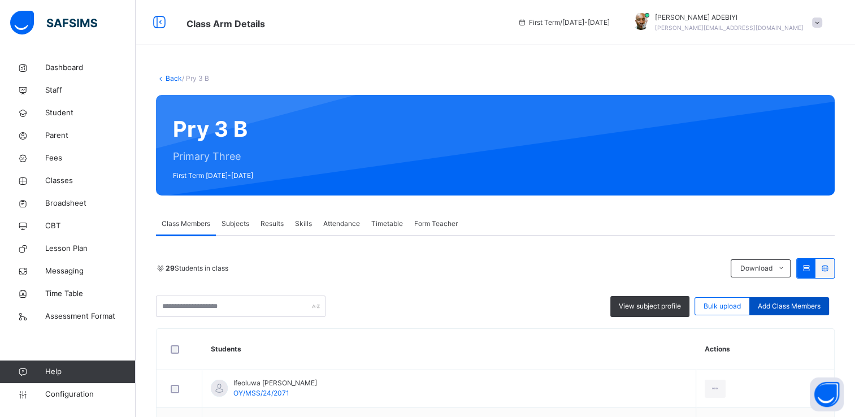
click at [792, 300] on div "Add Class Members" at bounding box center [789, 306] width 80 height 18
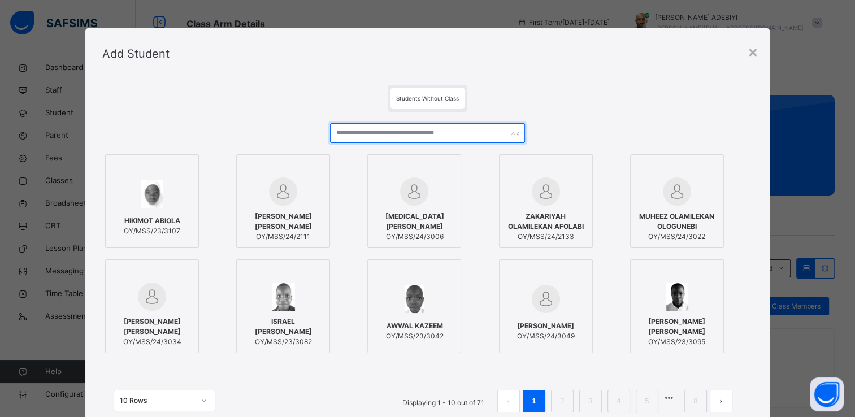
click at [426, 129] on input "text" at bounding box center [427, 133] width 195 height 20
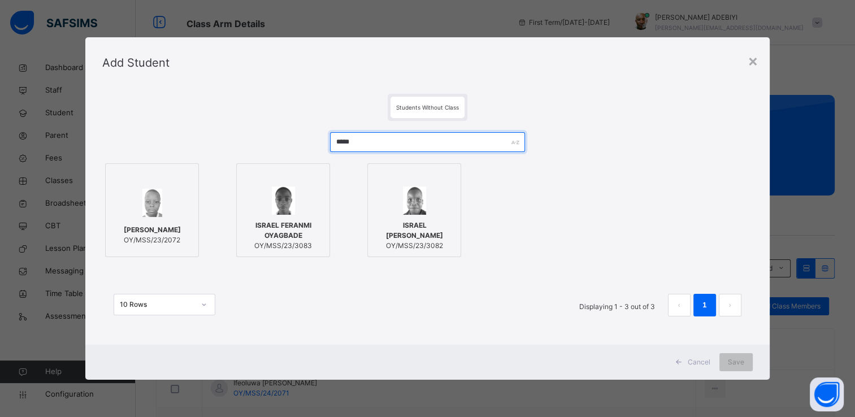
type input "*****"
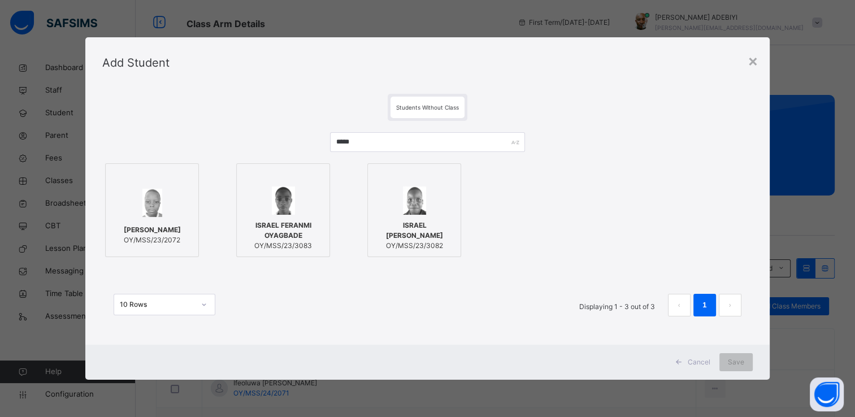
click at [152, 205] on img at bounding box center [152, 203] width 20 height 28
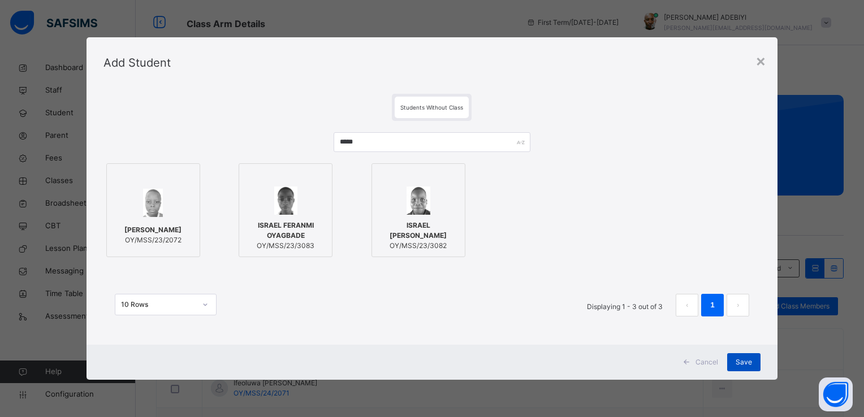
click at [736, 359] on span "Save" at bounding box center [743, 362] width 16 height 10
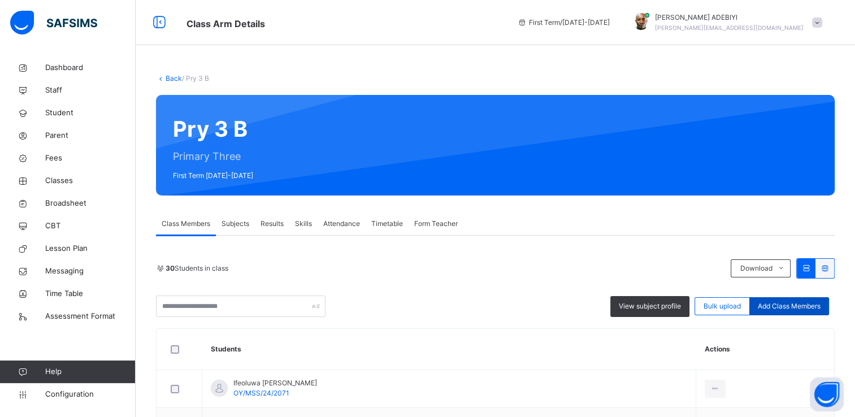
click at [776, 301] on span "Add Class Members" at bounding box center [789, 306] width 63 height 10
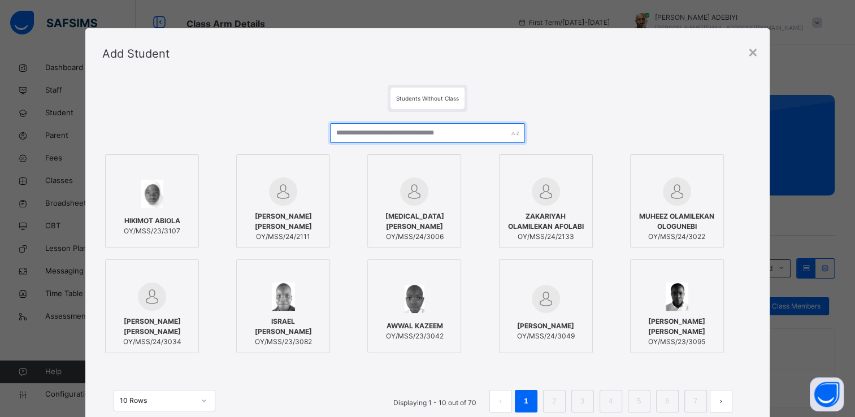
click at [432, 132] on input "text" at bounding box center [427, 133] width 195 height 20
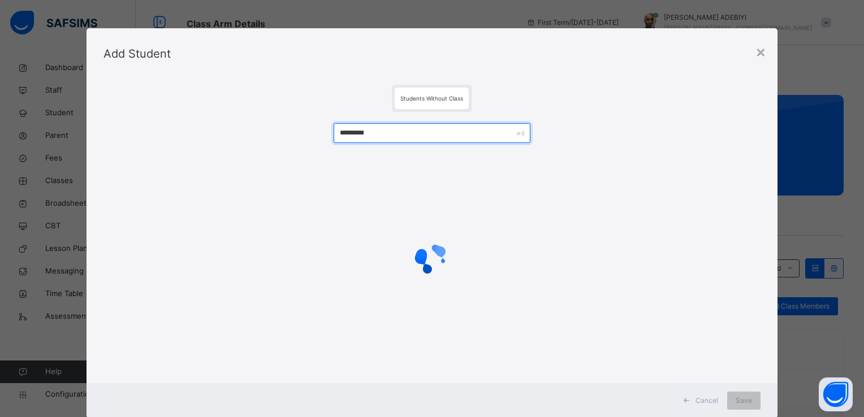
type input "*********"
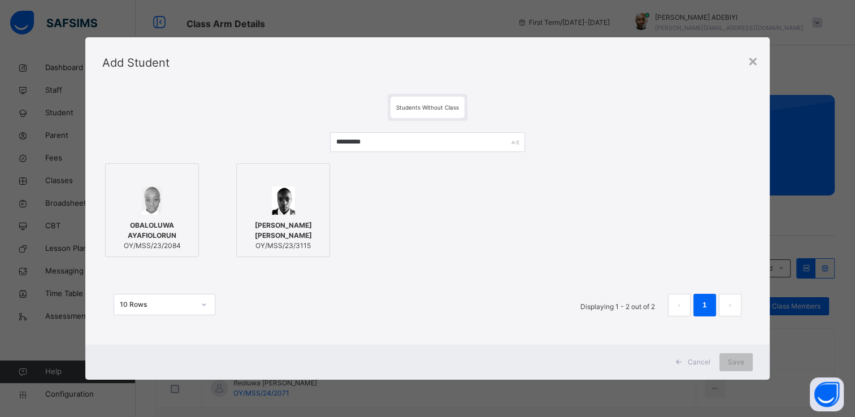
drag, startPoint x: 327, startPoint y: 275, endPoint x: 300, endPoint y: 284, distance: 28.2
click at [157, 192] on img at bounding box center [152, 201] width 20 height 28
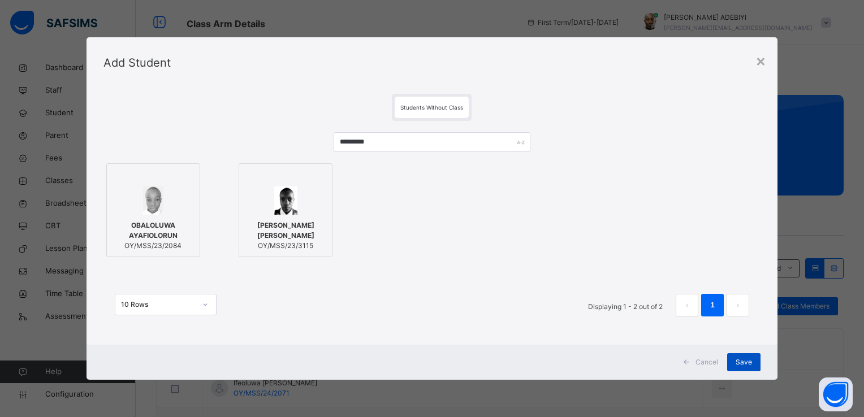
click at [743, 361] on span "Save" at bounding box center [743, 362] width 16 height 10
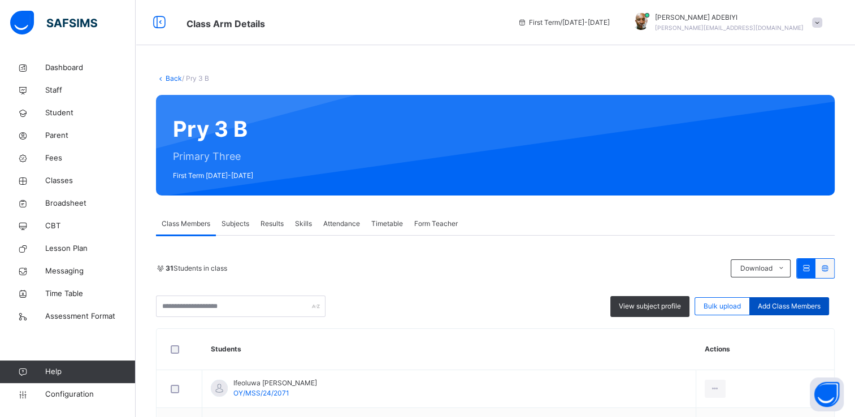
click at [792, 306] on span "Add Class Members" at bounding box center [789, 306] width 63 height 10
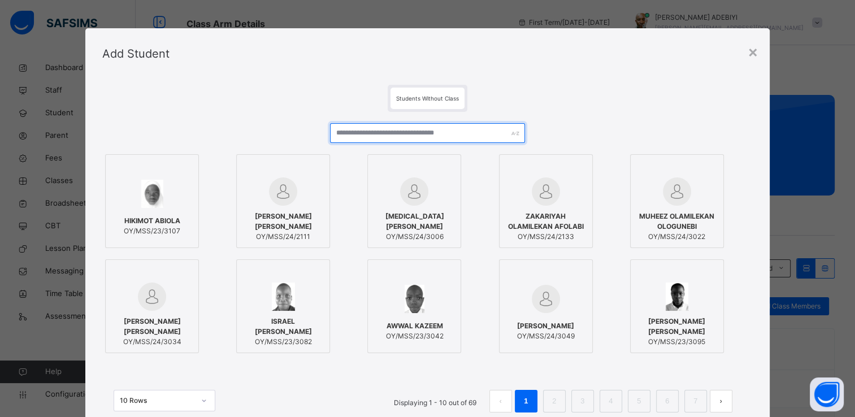
click at [337, 132] on input "text" at bounding box center [427, 133] width 195 height 20
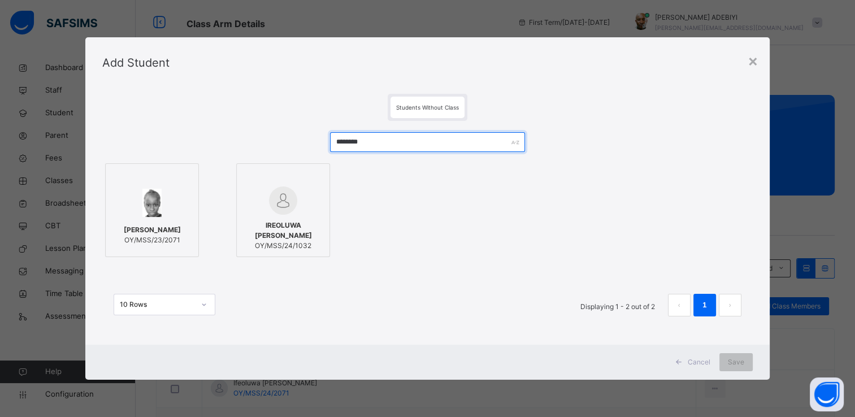
type input "********"
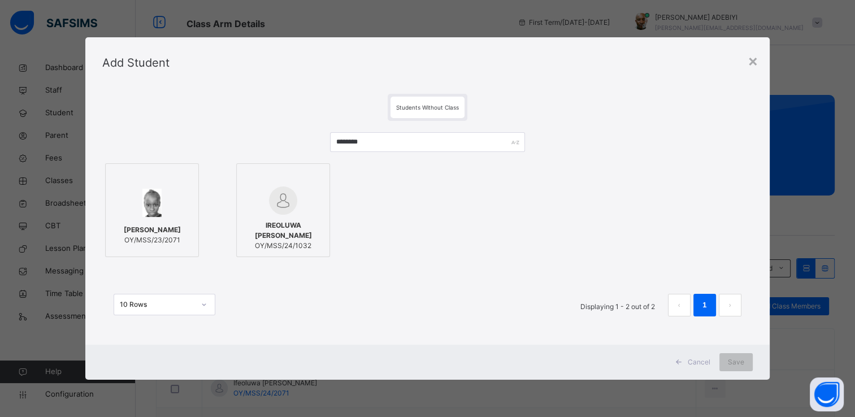
click at [162, 220] on div "ISEOLUWA BELLO OY/MSS/23/2071" at bounding box center [151, 235] width 81 height 32
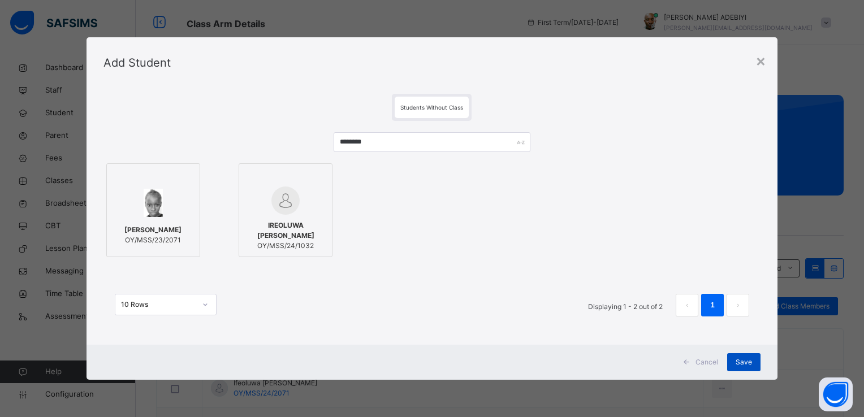
click at [749, 361] on span "Save" at bounding box center [743, 362] width 16 height 10
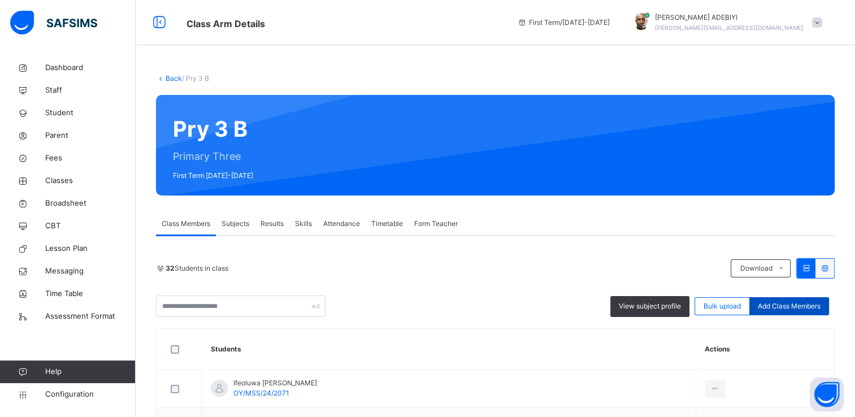
click at [789, 301] on span "Add Class Members" at bounding box center [789, 306] width 63 height 10
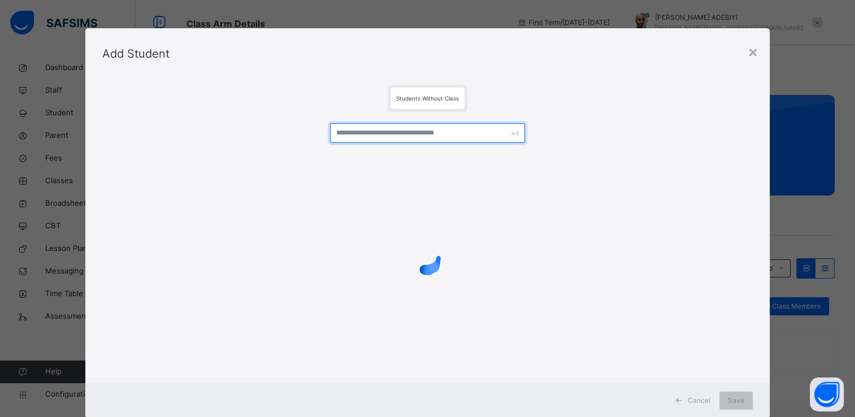
click at [377, 134] on input "text" at bounding box center [427, 133] width 195 height 20
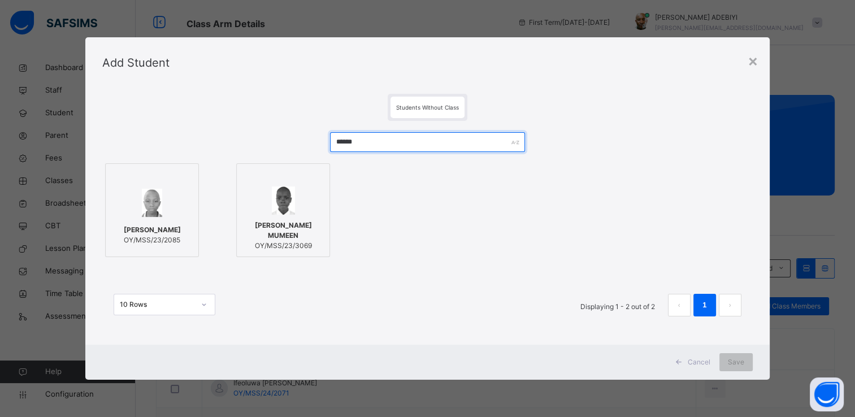
type input "******"
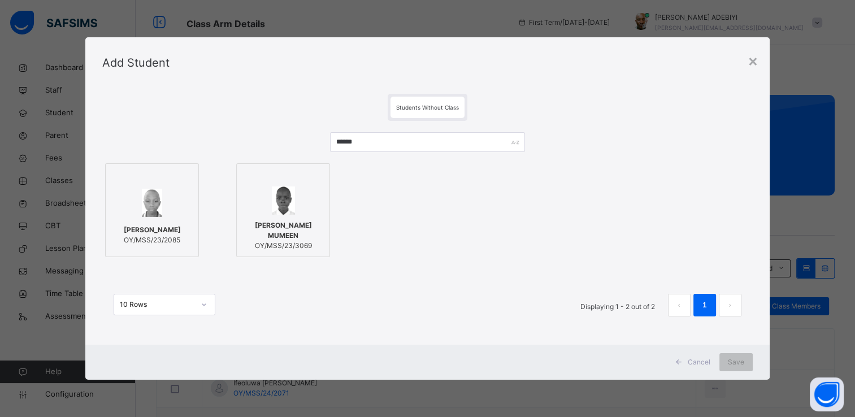
click at [151, 202] on img at bounding box center [152, 203] width 20 height 28
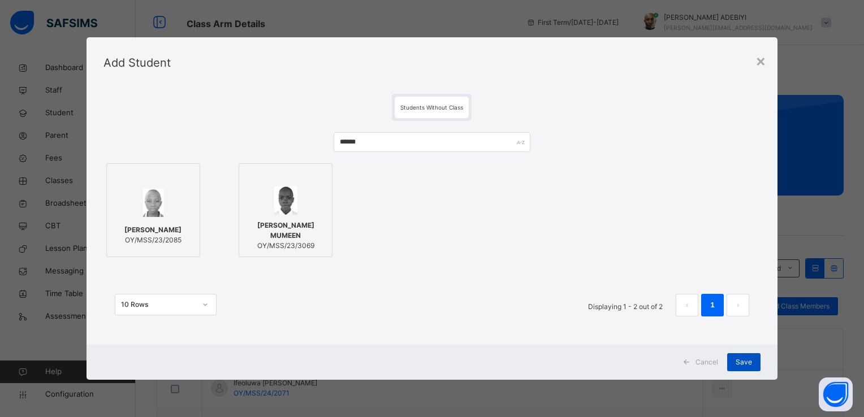
click at [742, 362] on span "Save" at bounding box center [743, 362] width 16 height 10
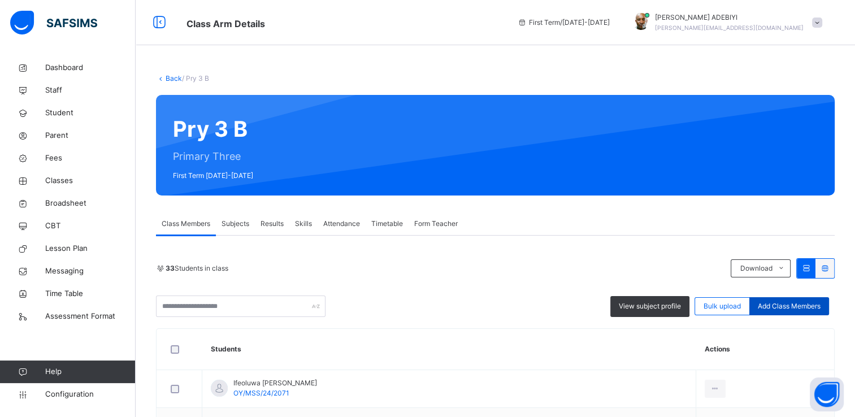
click at [782, 306] on span "Add Class Members" at bounding box center [789, 306] width 63 height 10
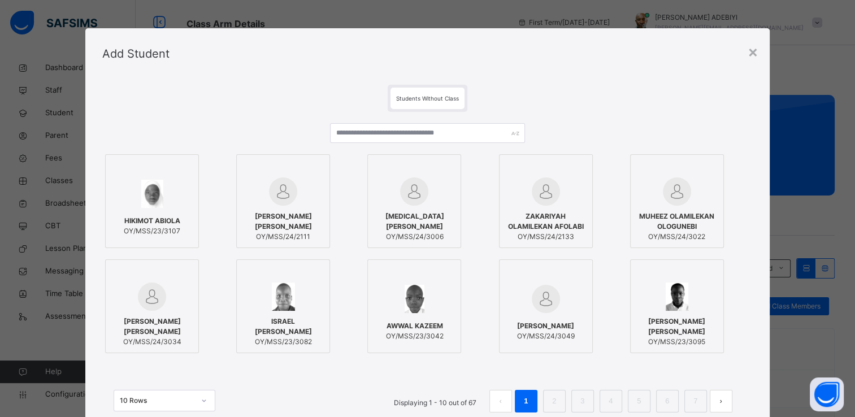
click at [283, 184] on img at bounding box center [283, 191] width 28 height 28
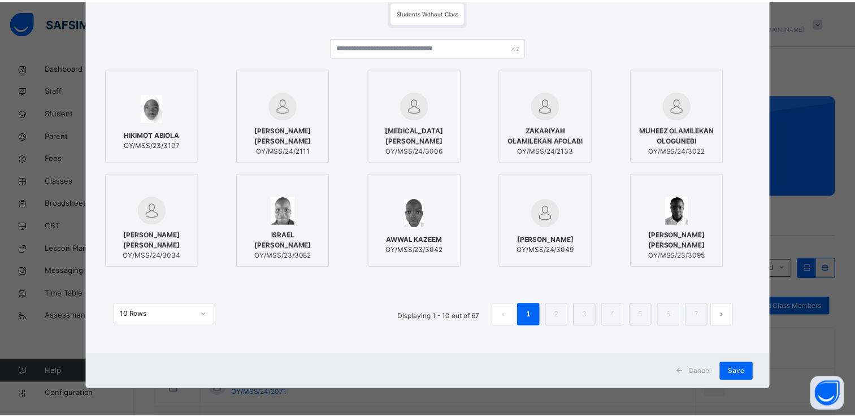
scroll to position [86, 0]
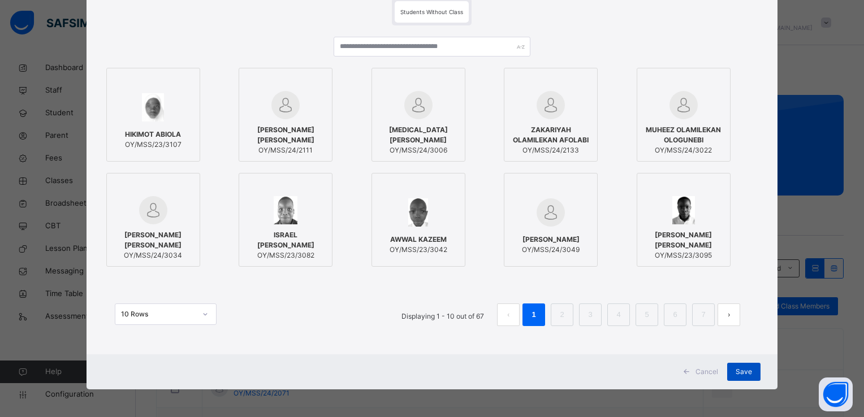
click at [739, 369] on span "Save" at bounding box center [743, 372] width 16 height 10
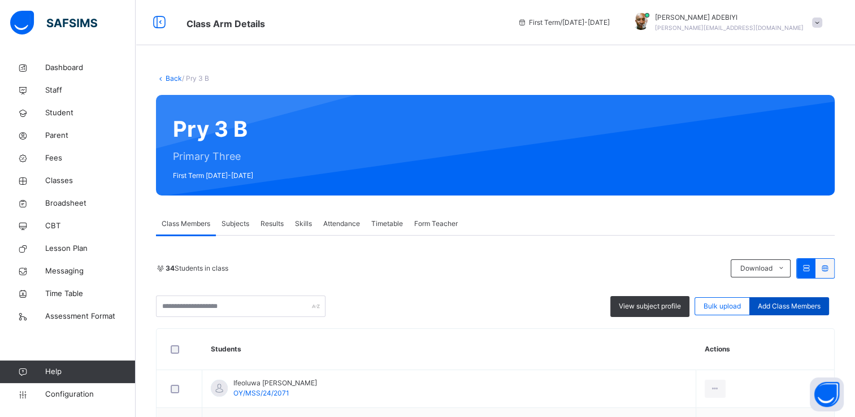
click at [779, 302] on span "Add Class Members" at bounding box center [789, 306] width 63 height 10
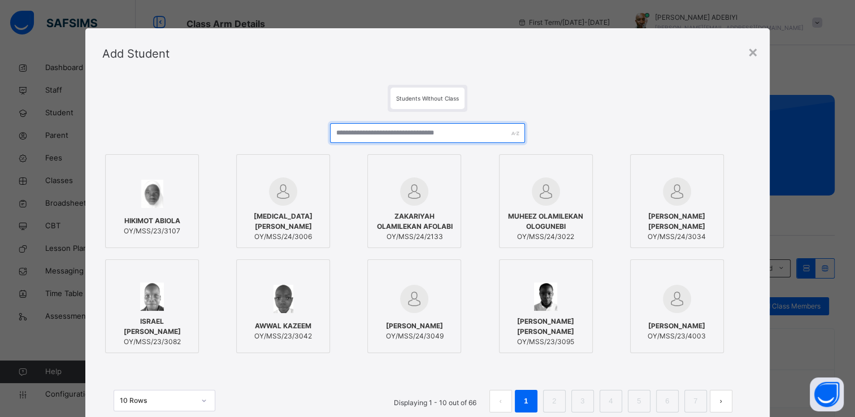
click at [423, 132] on input "text" at bounding box center [427, 133] width 195 height 20
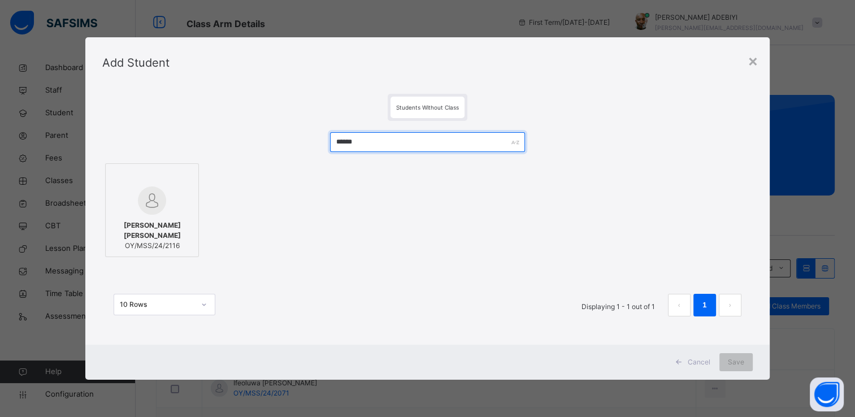
type input "******"
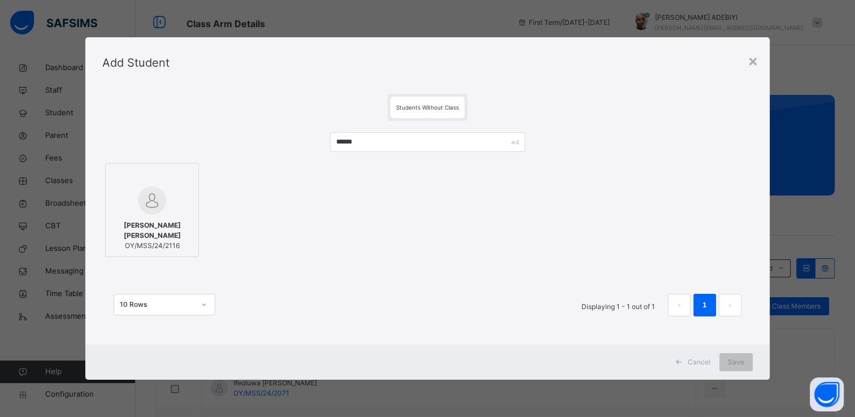
click at [154, 202] on img at bounding box center [152, 201] width 28 height 28
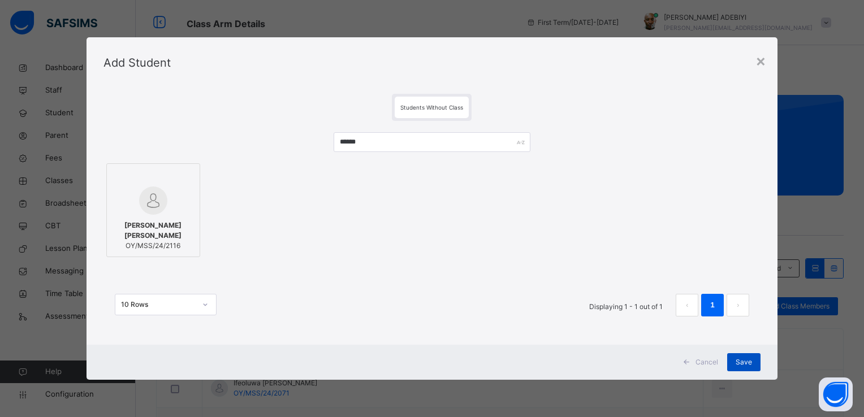
click at [732, 359] on div "Save" at bounding box center [743, 362] width 33 height 18
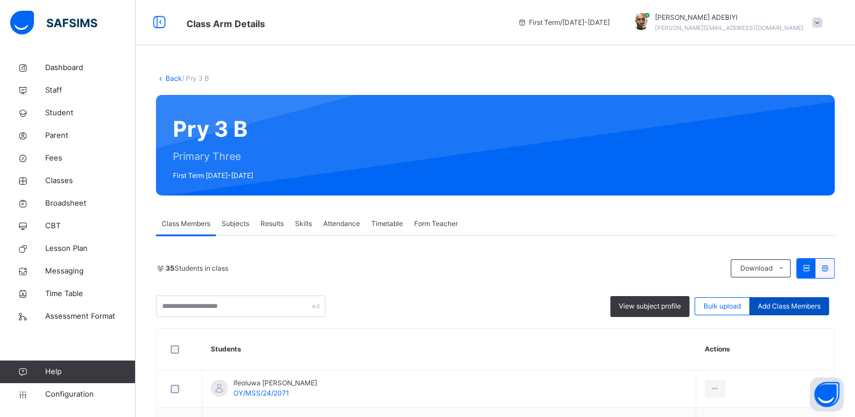
click at [790, 303] on span "Add Class Members" at bounding box center [789, 306] width 63 height 10
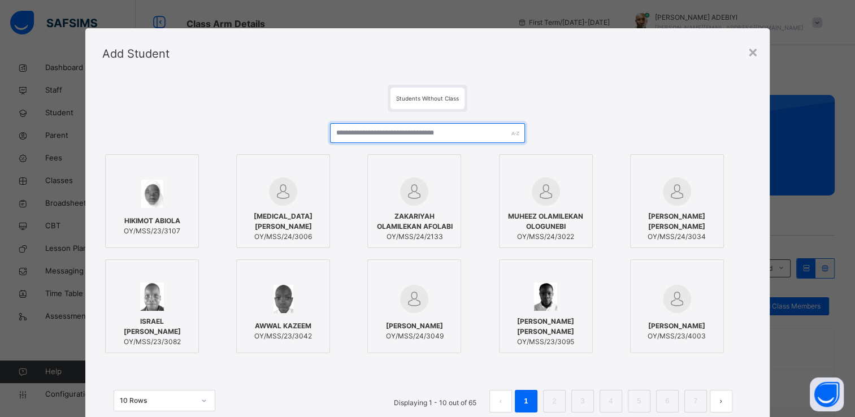
click at [427, 133] on input "text" at bounding box center [427, 133] width 195 height 20
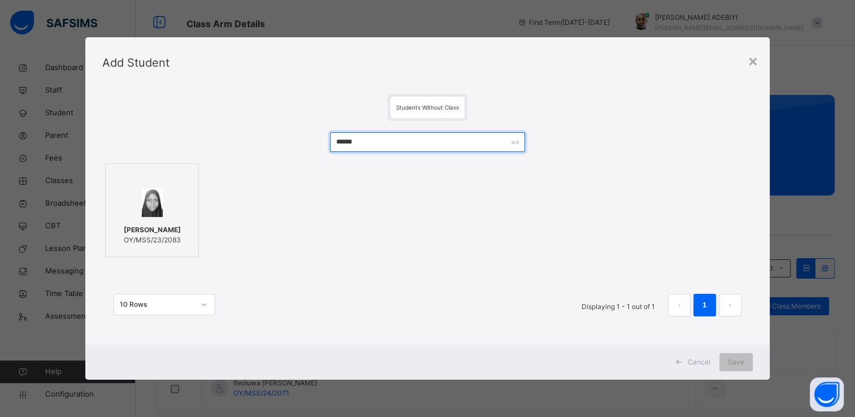
type input "******"
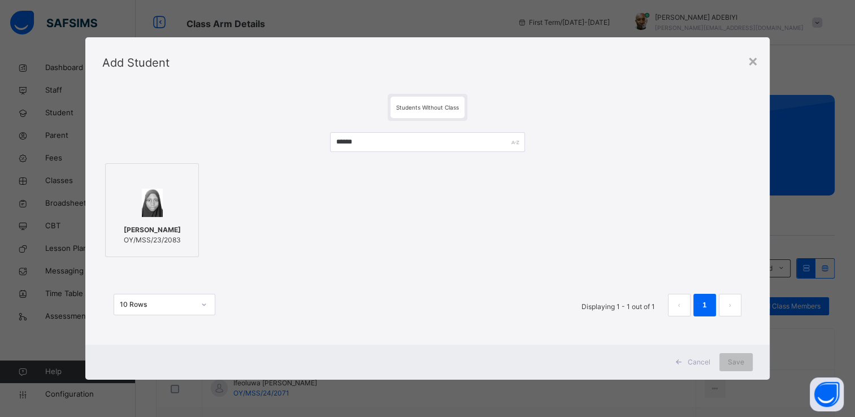
click at [166, 192] on div at bounding box center [151, 203] width 81 height 33
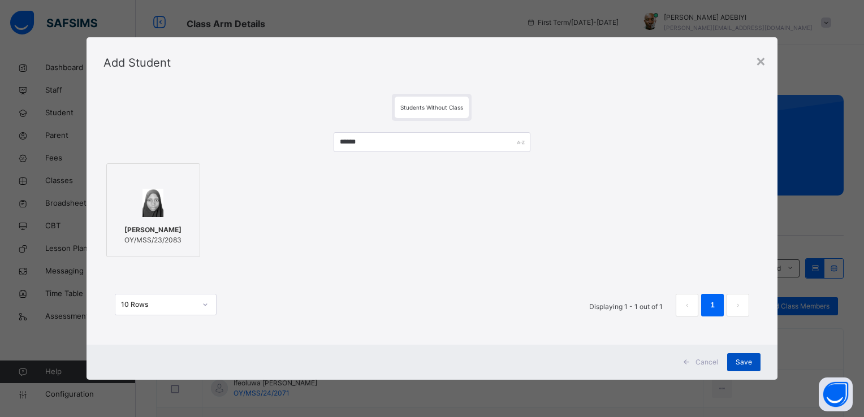
click at [753, 358] on div "Save" at bounding box center [743, 362] width 33 height 18
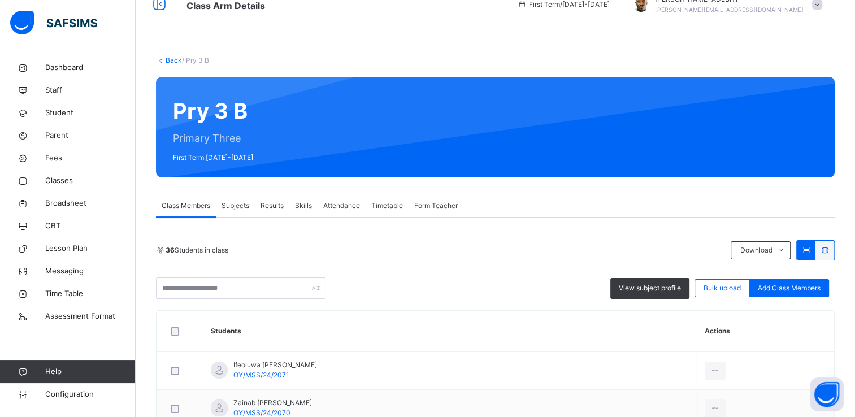
scroll to position [0, 0]
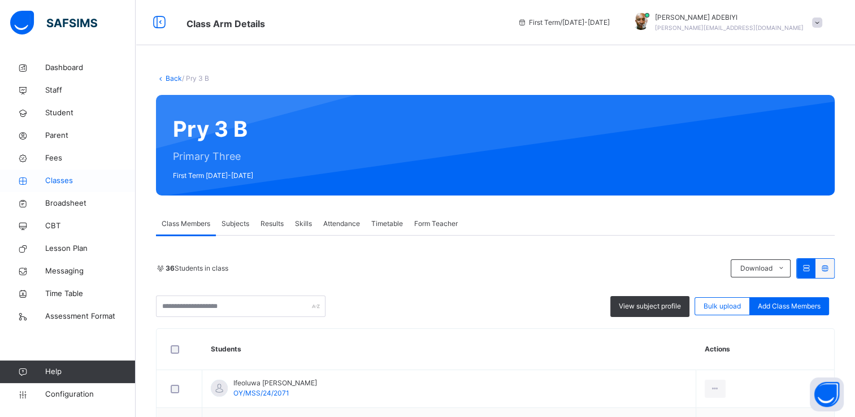
click at [50, 180] on span "Classes" at bounding box center [90, 180] width 90 height 11
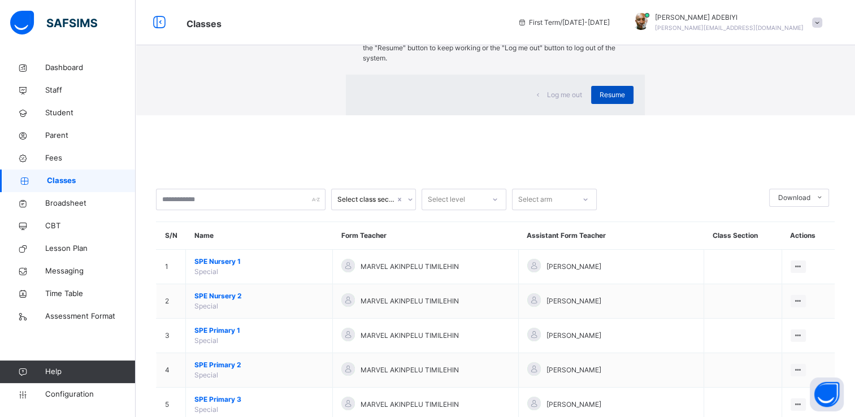
click at [600, 100] on span "Resume" at bounding box center [612, 95] width 25 height 10
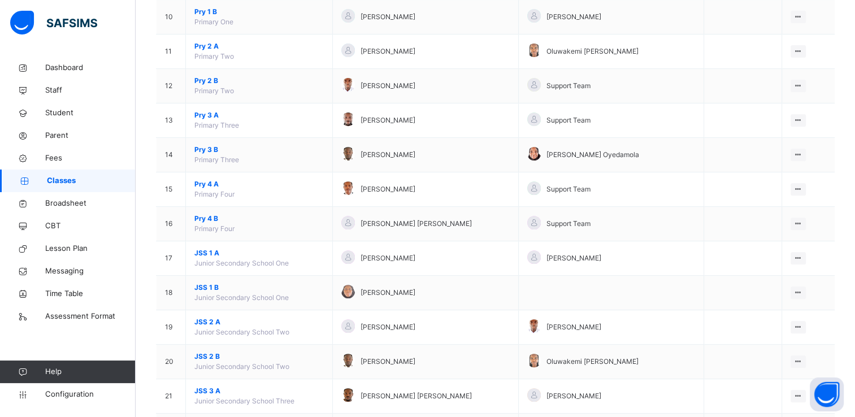
scroll to position [448, 0]
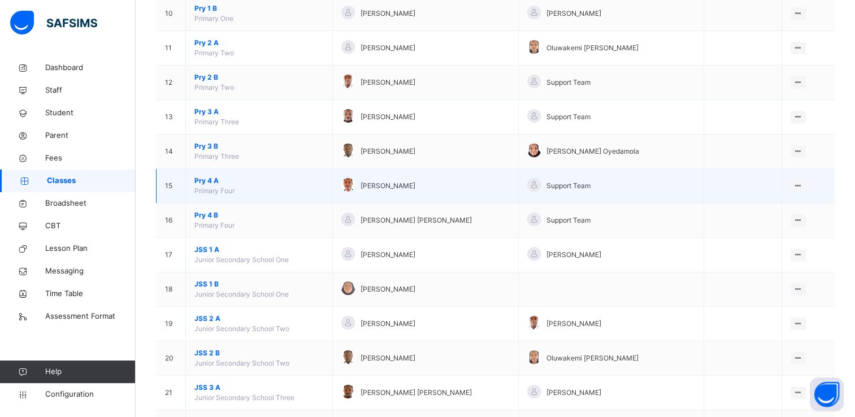
click at [213, 177] on span "Pry 4 A" at bounding box center [258, 181] width 129 height 10
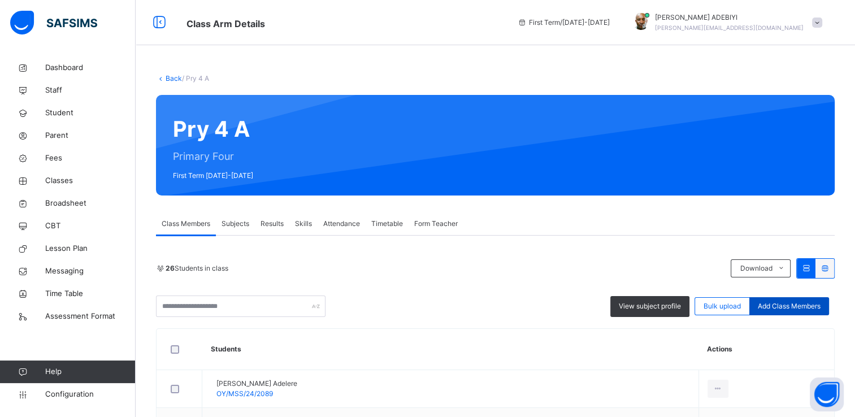
click at [812, 302] on span "Add Class Members" at bounding box center [789, 306] width 63 height 10
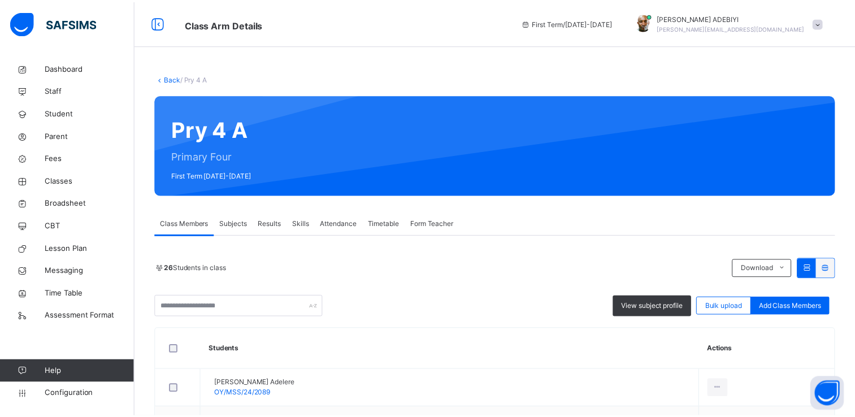
scroll to position [86, 0]
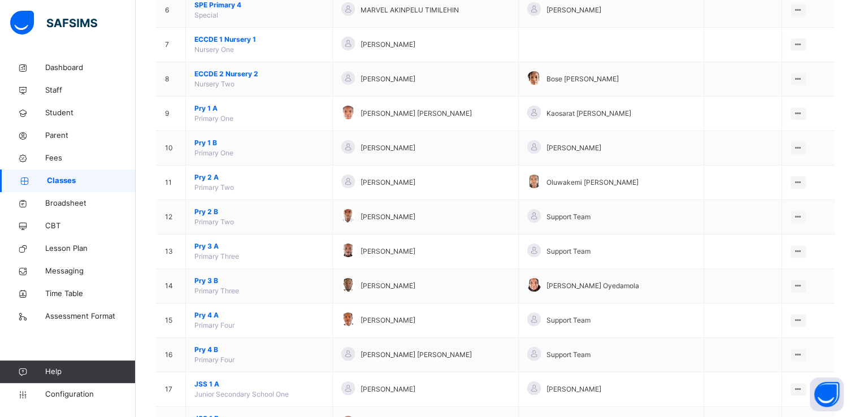
scroll to position [318, 0]
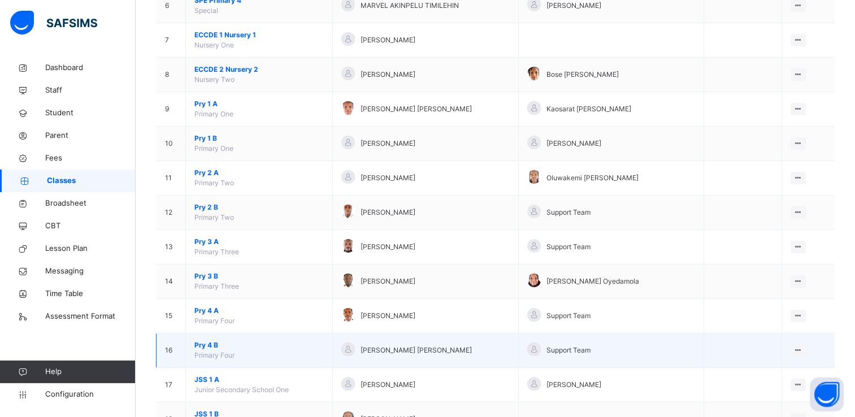
click at [201, 342] on span "Pry 4 B" at bounding box center [258, 345] width 129 height 10
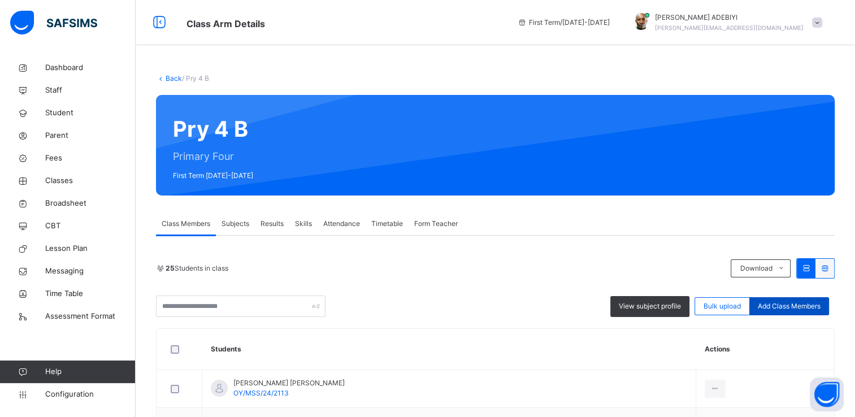
click at [793, 303] on span "Add Class Members" at bounding box center [789, 306] width 63 height 10
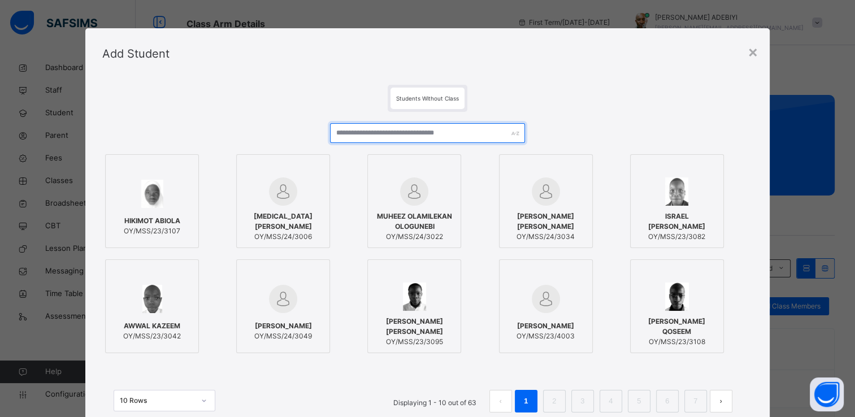
click at [418, 134] on input "text" at bounding box center [427, 133] width 195 height 20
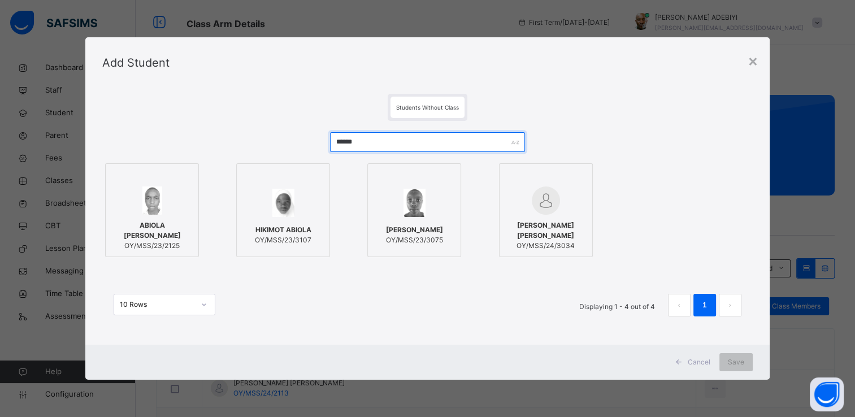
type input "******"
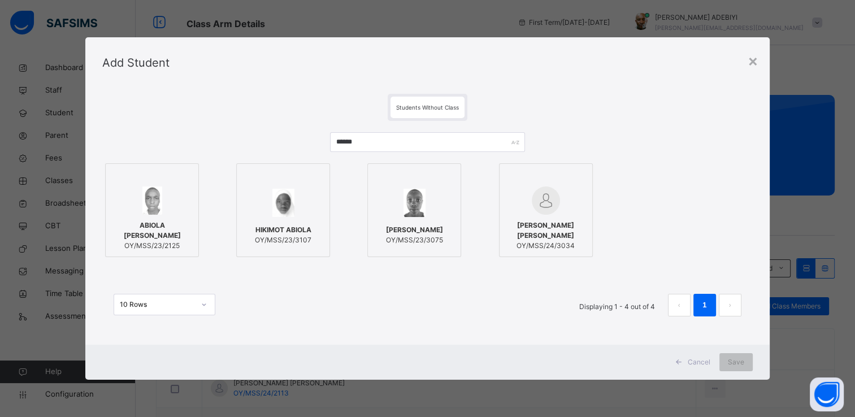
click at [154, 206] on img at bounding box center [152, 201] width 20 height 28
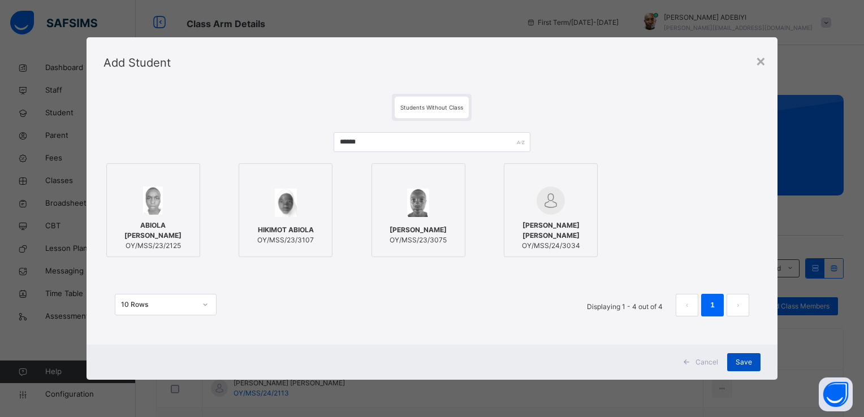
click at [751, 365] on span "Save" at bounding box center [743, 362] width 16 height 10
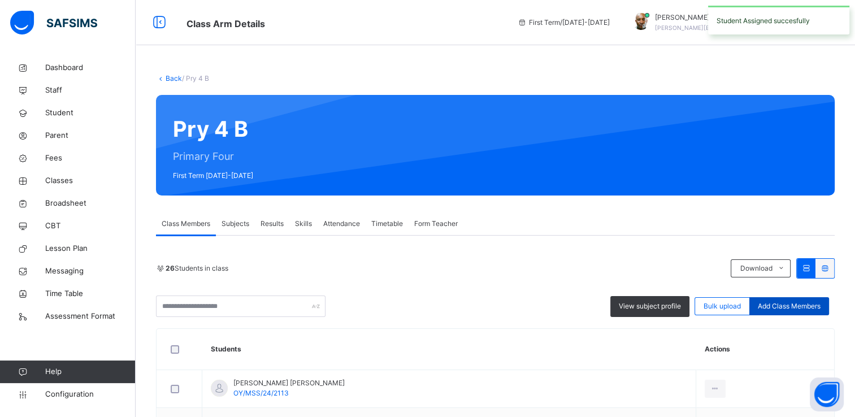
click at [774, 302] on span "Add Class Members" at bounding box center [789, 306] width 63 height 10
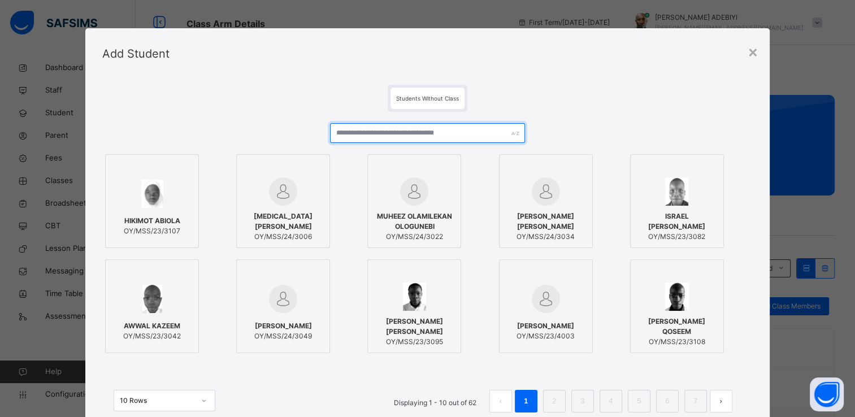
click at [435, 136] on input "text" at bounding box center [427, 133] width 195 height 20
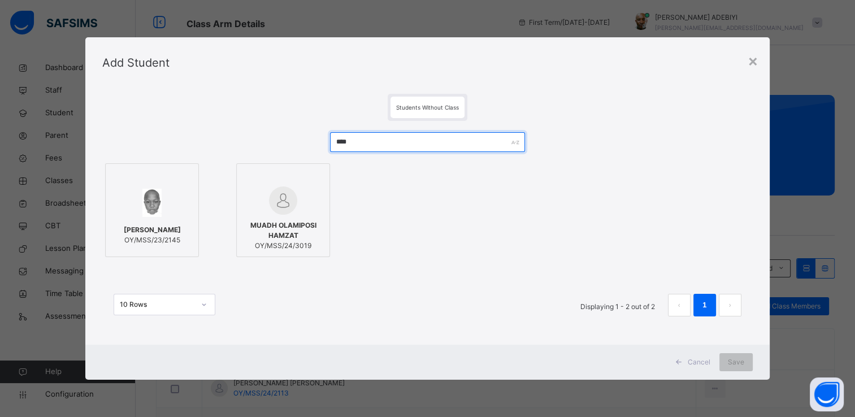
type input "****"
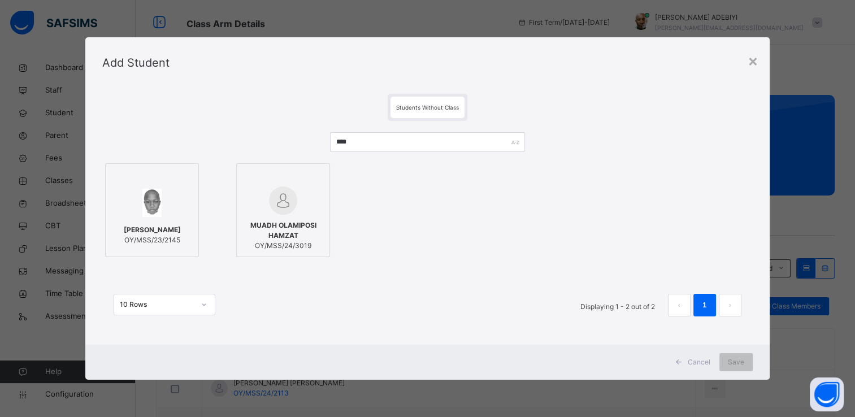
click at [153, 198] on img at bounding box center [151, 203] width 19 height 28
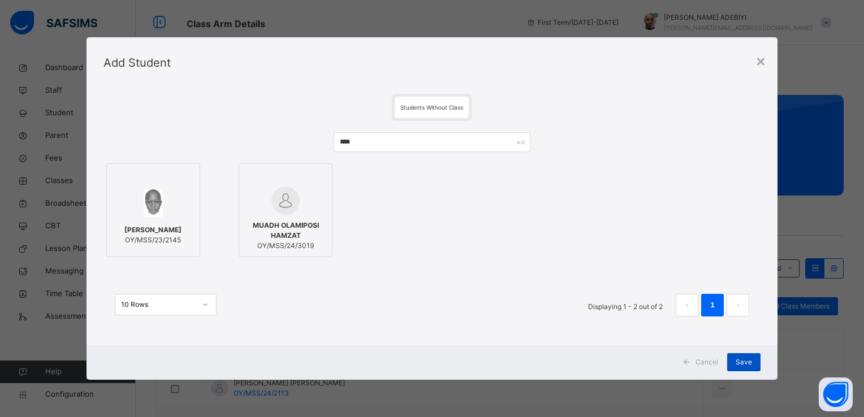
click at [746, 358] on span "Save" at bounding box center [743, 362] width 16 height 10
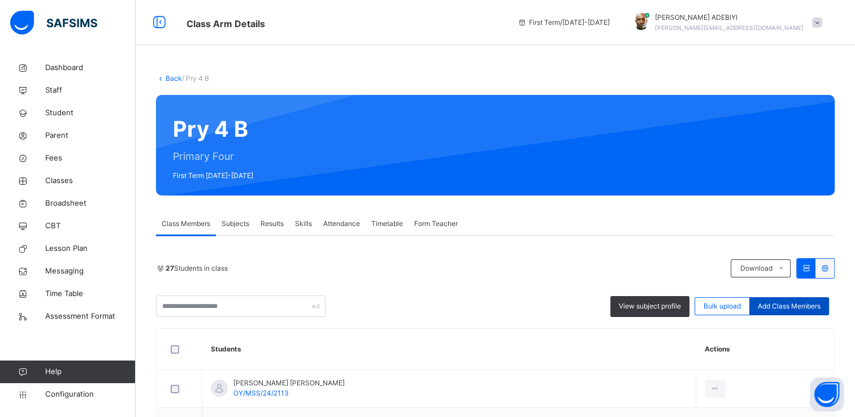
click at [821, 303] on span "Add Class Members" at bounding box center [789, 306] width 63 height 10
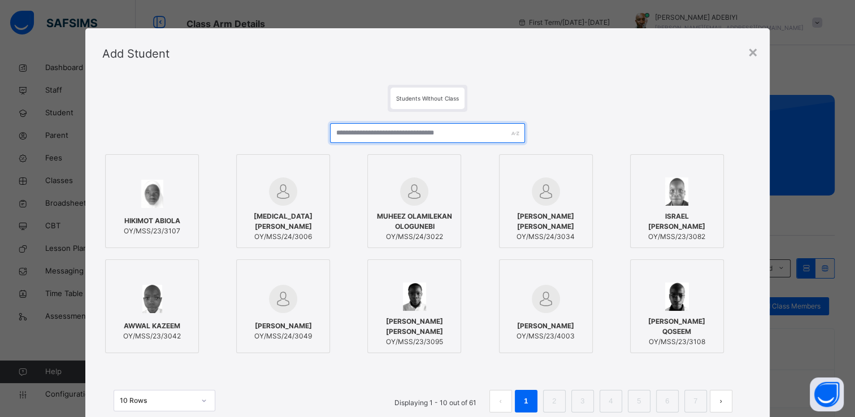
click at [423, 133] on input "text" at bounding box center [427, 133] width 195 height 20
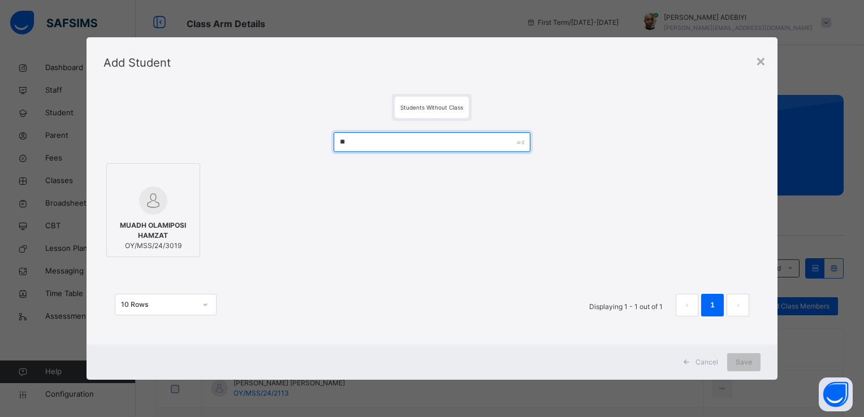
type input "*"
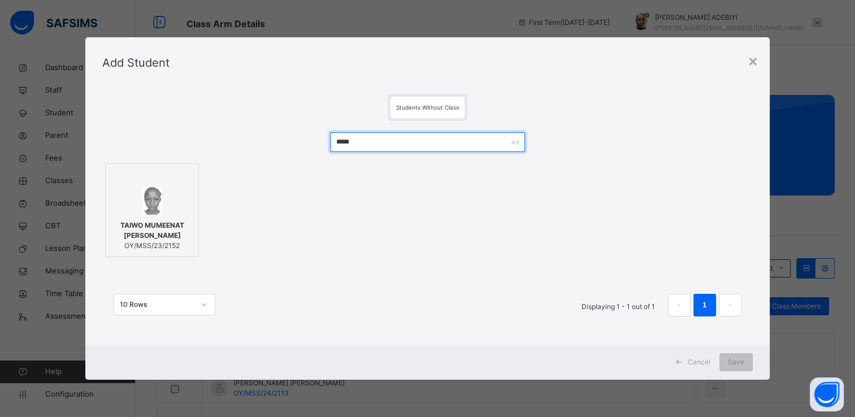
type input "*****"
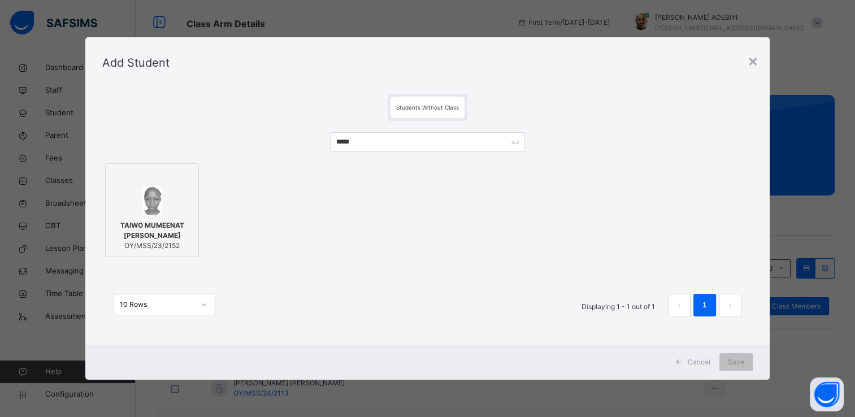
click at [153, 216] on div "TAIWO MUMEENAT AYENI OY/MSS/23/2152" at bounding box center [151, 236] width 81 height 42
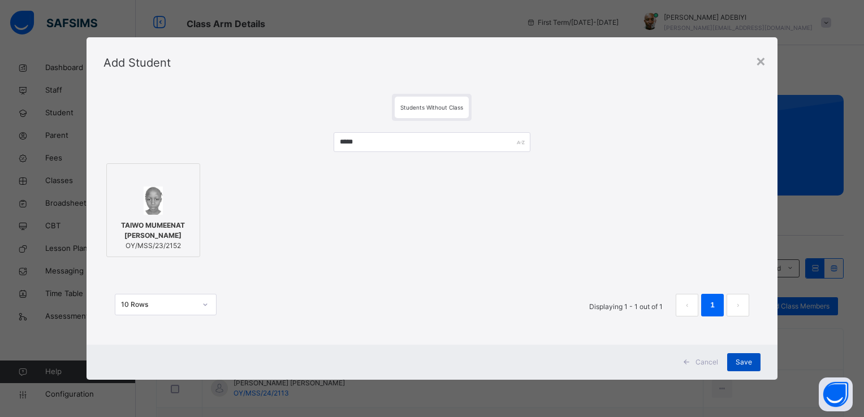
click at [744, 358] on span "Save" at bounding box center [743, 362] width 16 height 10
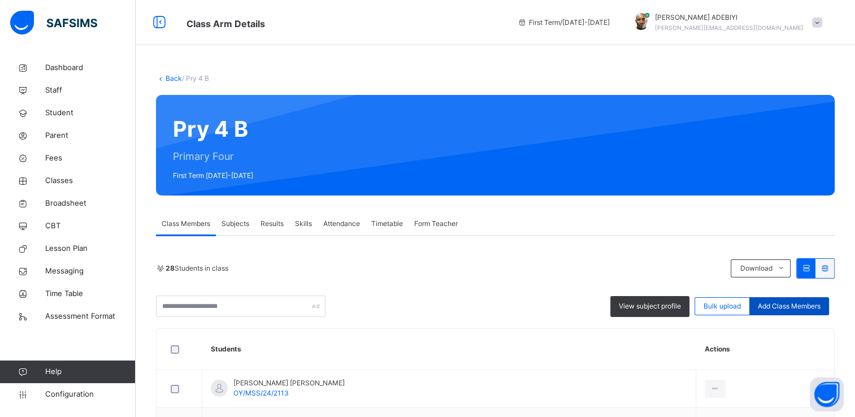
click at [809, 305] on span "Add Class Members" at bounding box center [789, 306] width 63 height 10
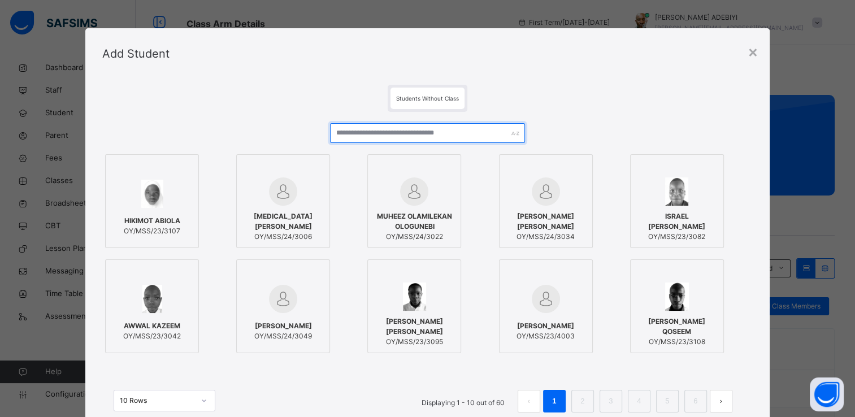
click at [385, 132] on input "text" at bounding box center [427, 133] width 195 height 20
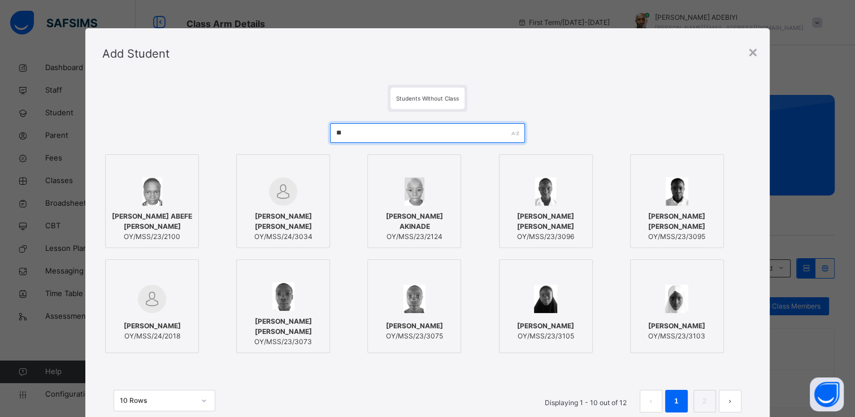
type input "**"
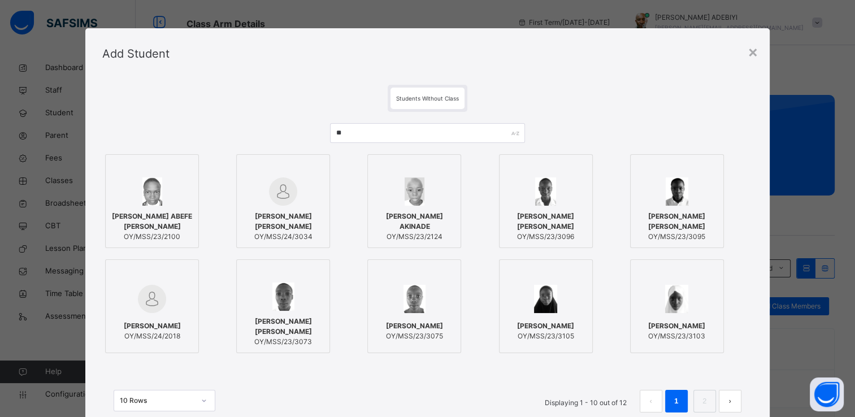
click at [416, 202] on img at bounding box center [415, 191] width 20 height 28
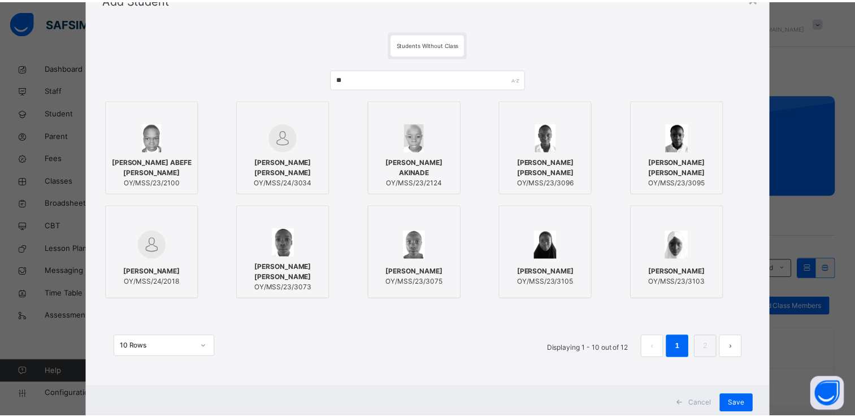
scroll to position [86, 0]
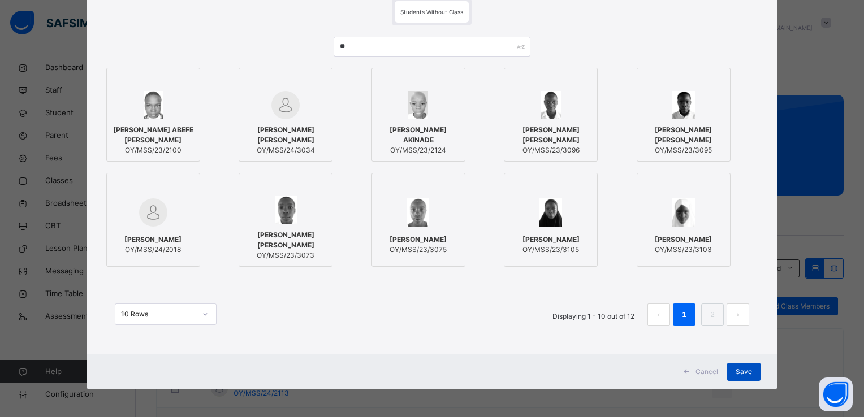
click at [746, 367] on span "Save" at bounding box center [743, 372] width 16 height 10
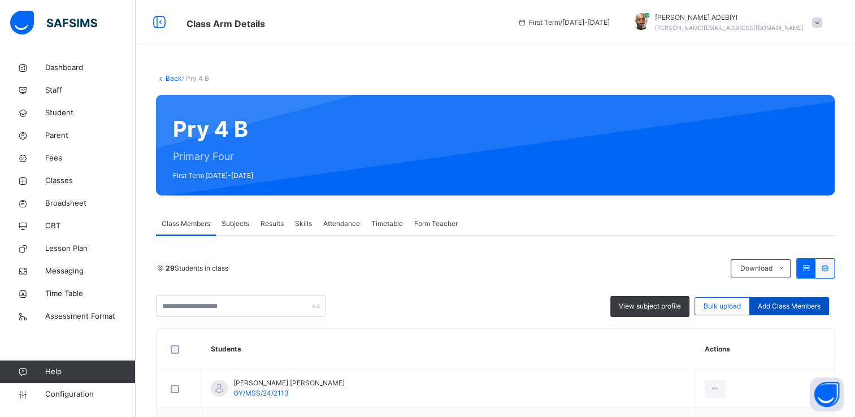
click at [774, 306] on span "Add Class Members" at bounding box center [789, 306] width 63 height 10
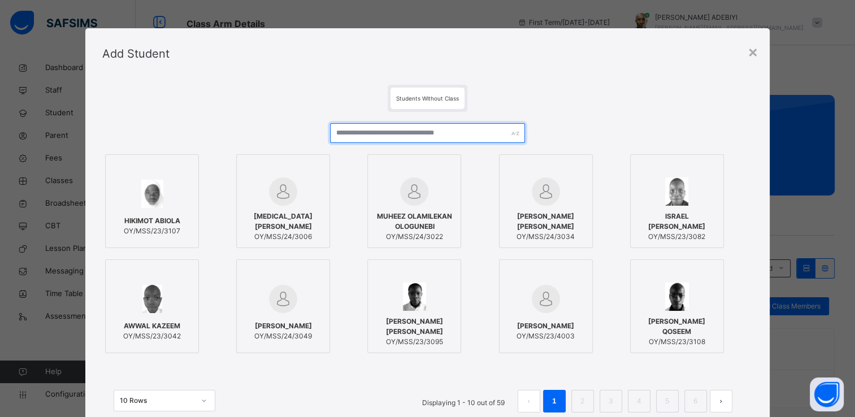
click at [419, 135] on input "text" at bounding box center [427, 133] width 195 height 20
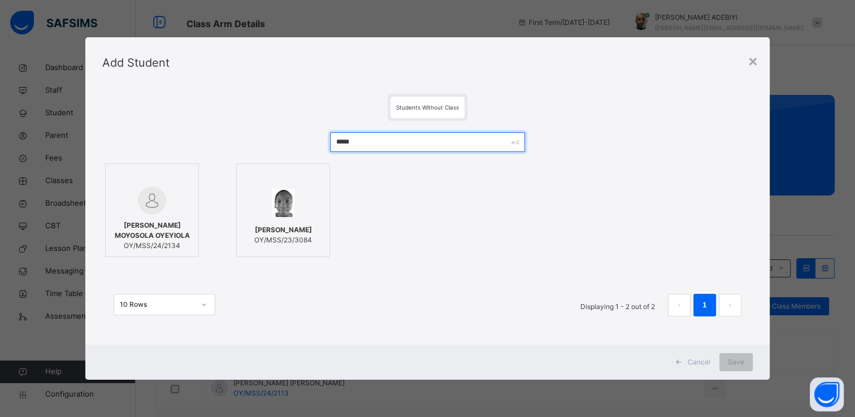
type input "*****"
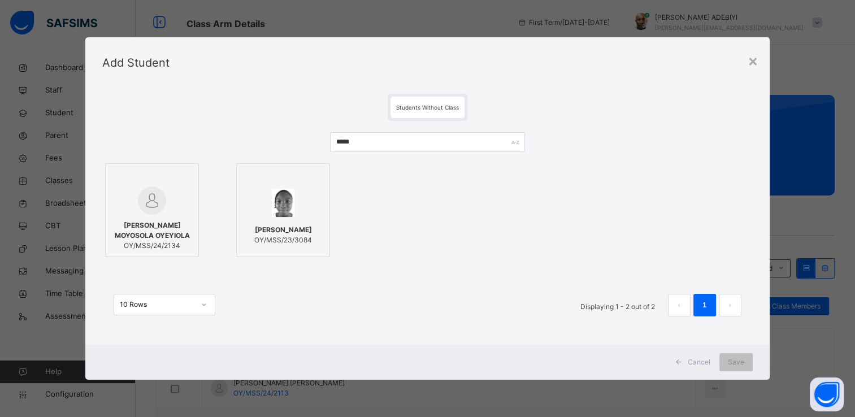
click at [168, 196] on div at bounding box center [151, 201] width 81 height 28
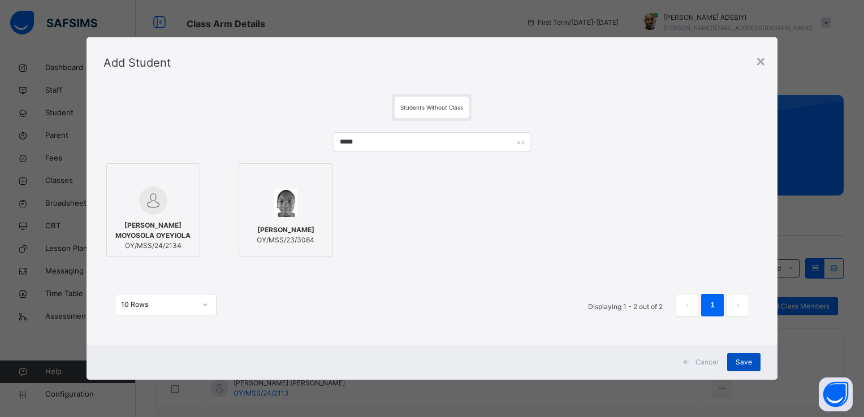
click at [749, 361] on span "Save" at bounding box center [743, 362] width 16 height 10
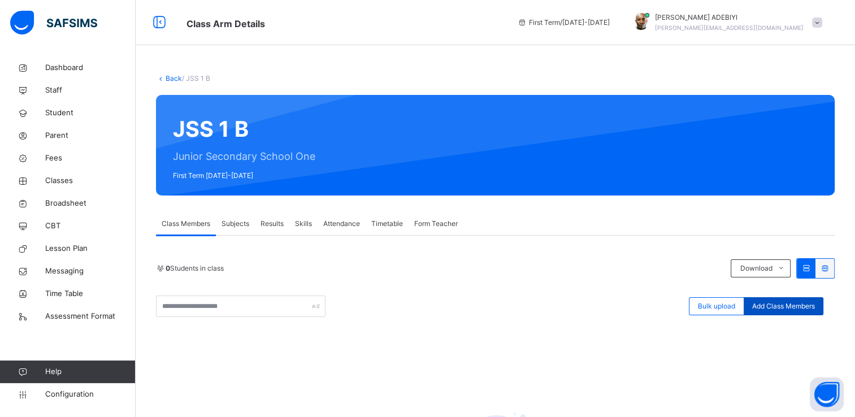
click at [803, 304] on span "Add Class Members" at bounding box center [783, 306] width 63 height 10
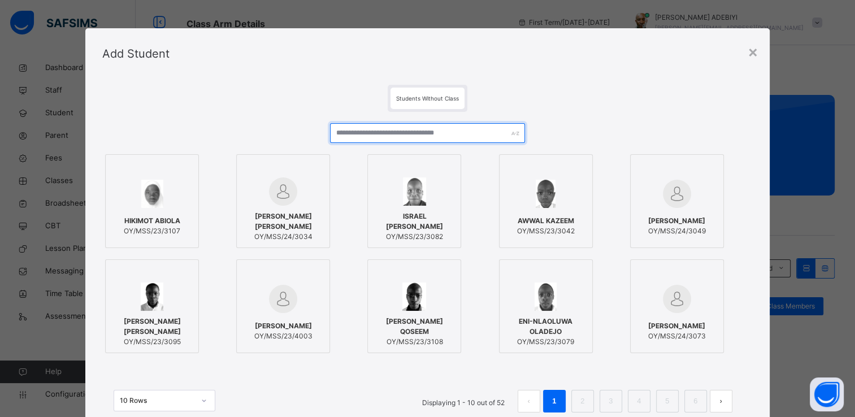
click at [439, 135] on input "text" at bounding box center [427, 133] width 195 height 20
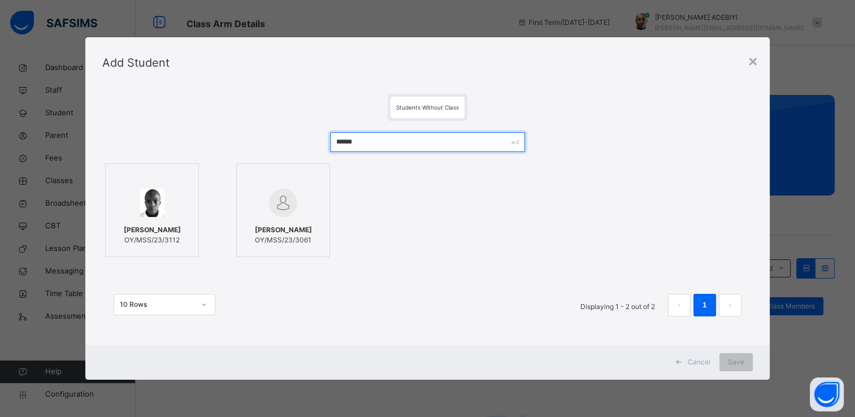
type input "******"
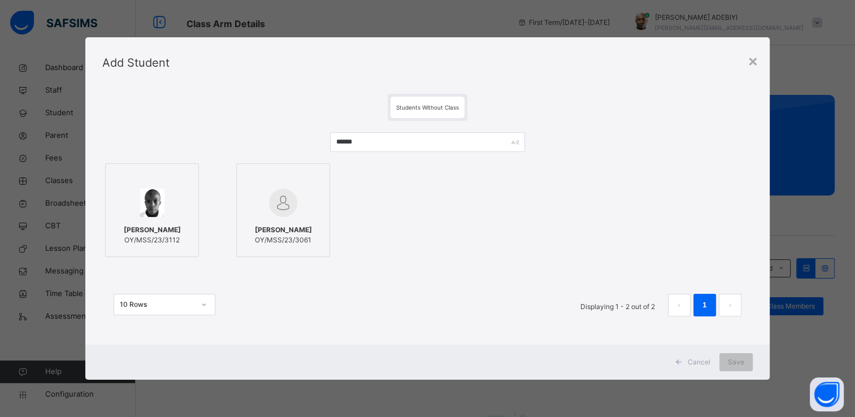
click at [269, 205] on img at bounding box center [283, 203] width 28 height 28
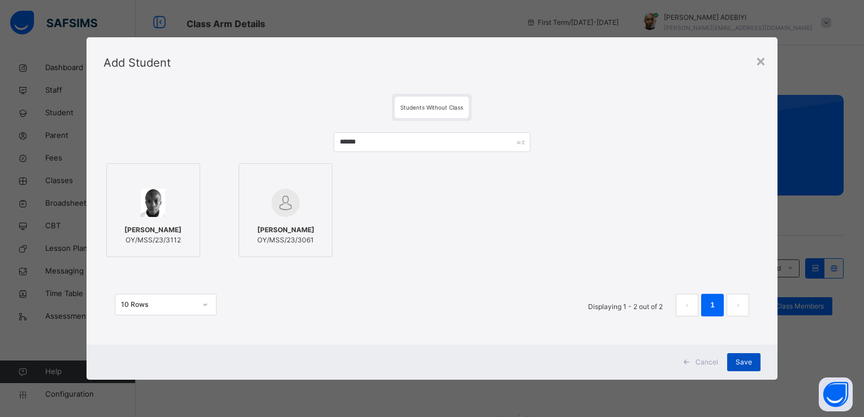
click at [744, 362] on span "Save" at bounding box center [743, 362] width 16 height 10
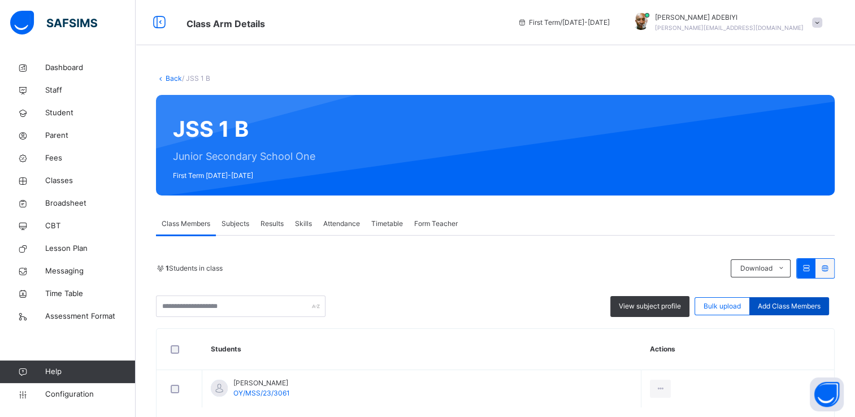
click at [780, 305] on span "Add Class Members" at bounding box center [789, 306] width 63 height 10
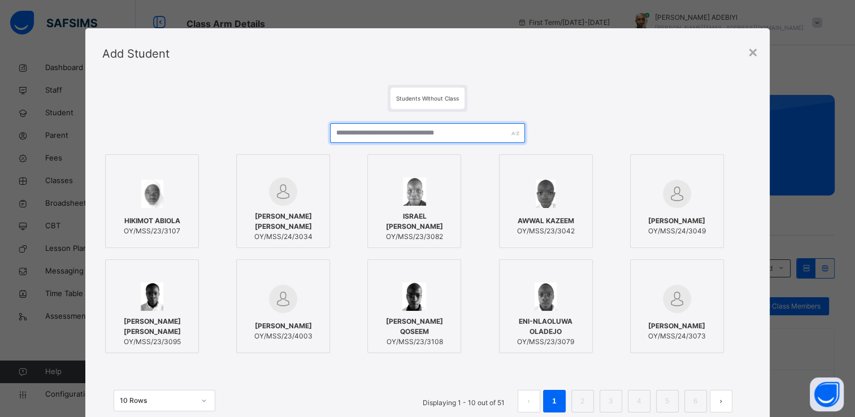
click at [441, 135] on input "text" at bounding box center [427, 133] width 195 height 20
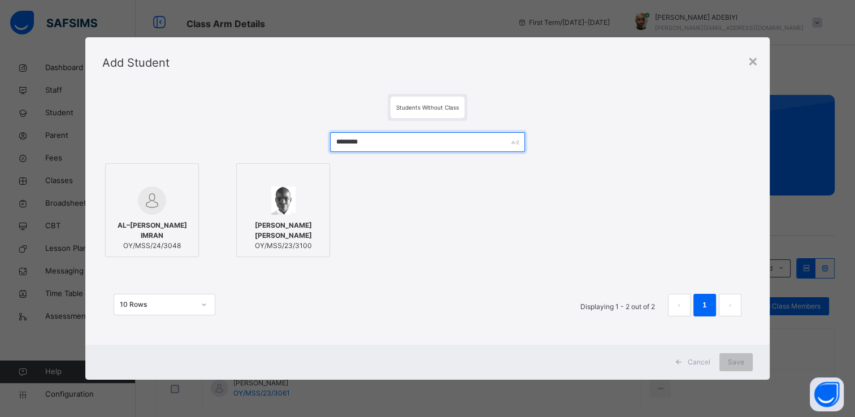
type input "********"
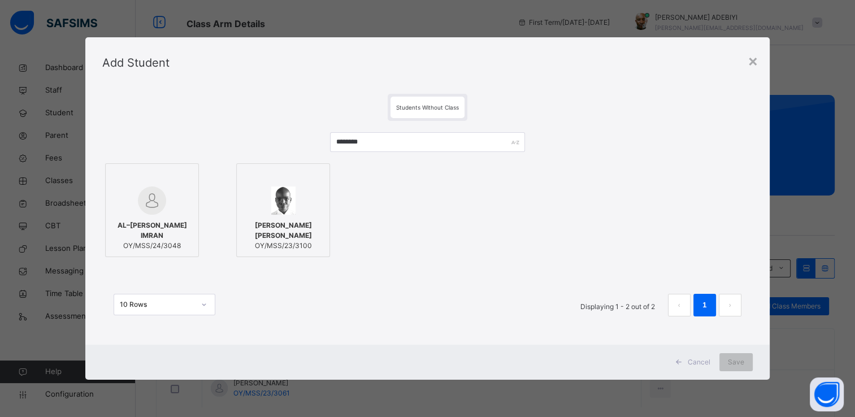
click at [156, 202] on img at bounding box center [152, 201] width 28 height 28
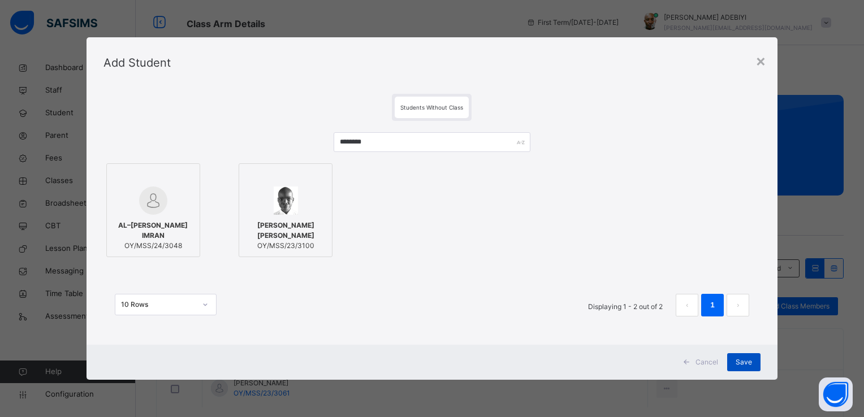
click at [746, 358] on span "Save" at bounding box center [743, 362] width 16 height 10
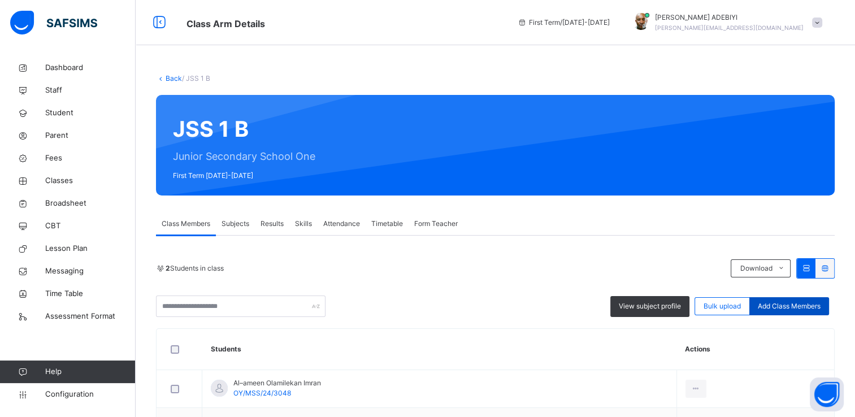
click at [786, 307] on span "Add Class Members" at bounding box center [789, 306] width 63 height 10
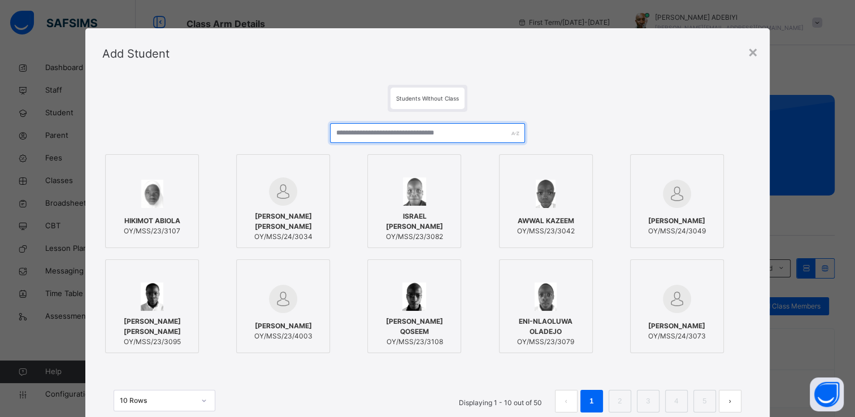
click at [405, 132] on input "text" at bounding box center [427, 133] width 195 height 20
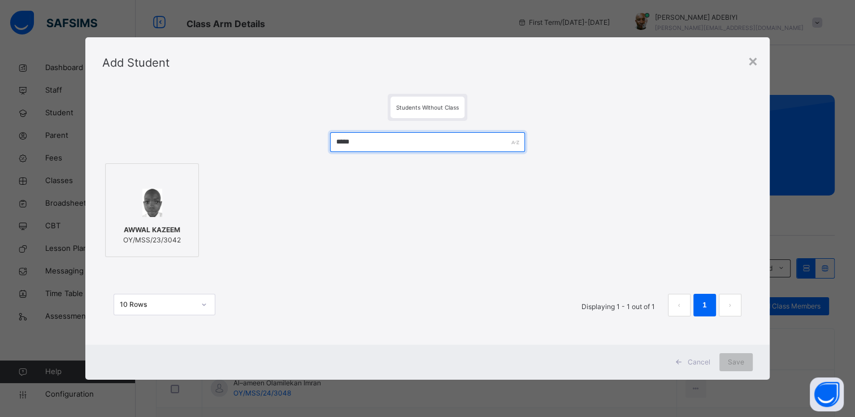
type input "*****"
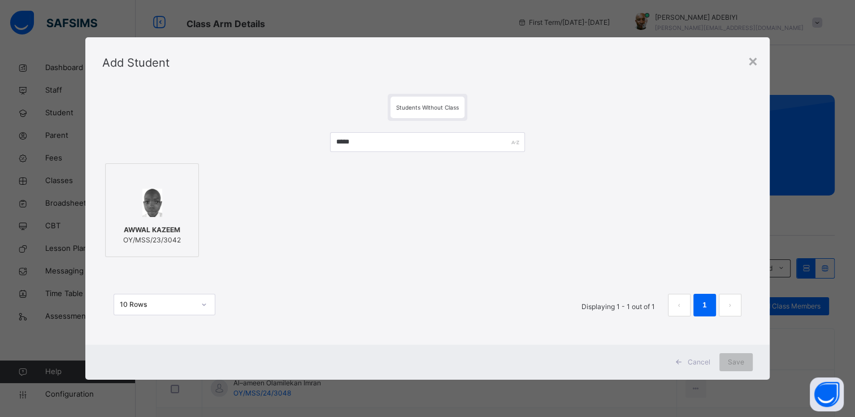
click at [154, 210] on img at bounding box center [152, 203] width 20 height 28
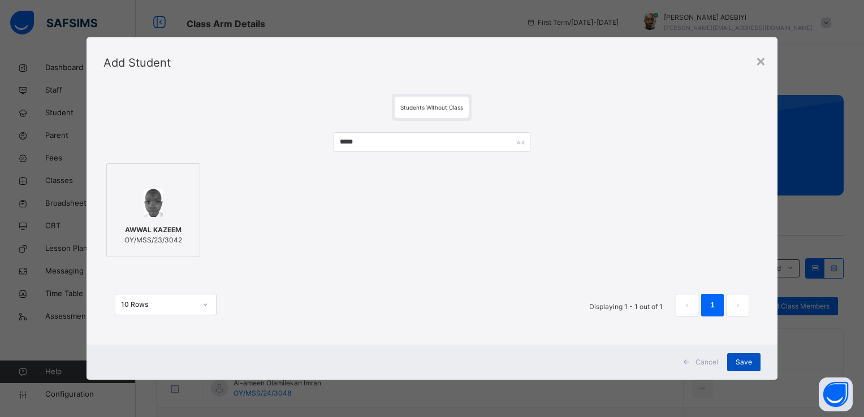
click at [746, 361] on span "Save" at bounding box center [743, 362] width 16 height 10
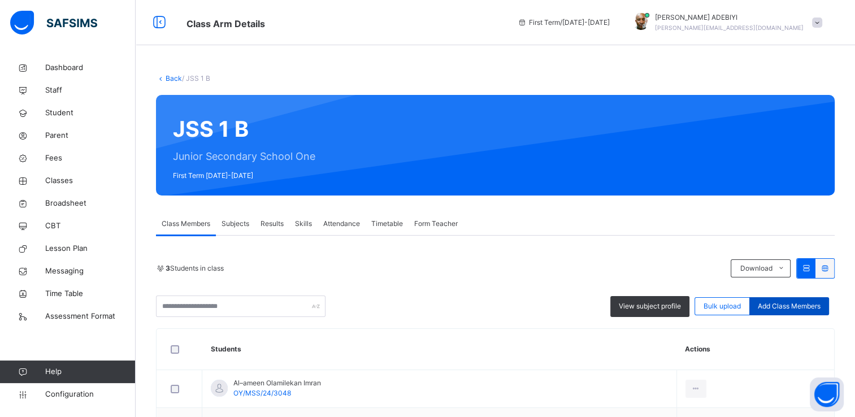
click at [773, 306] on span "Add Class Members" at bounding box center [789, 306] width 63 height 10
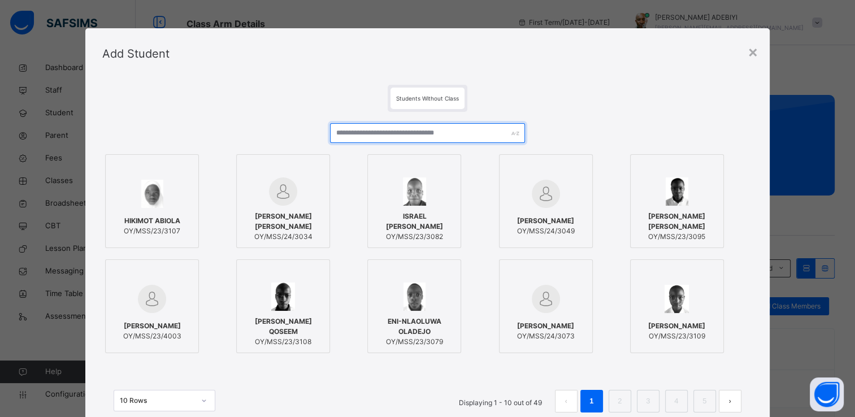
click at [424, 132] on input "text" at bounding box center [427, 133] width 195 height 20
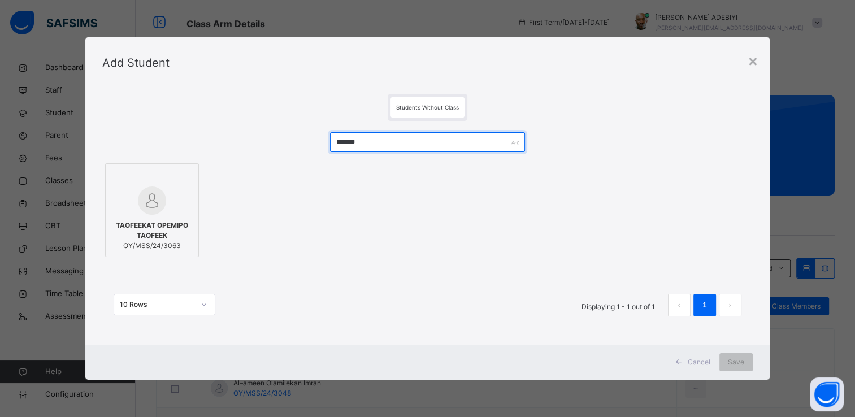
type input "*******"
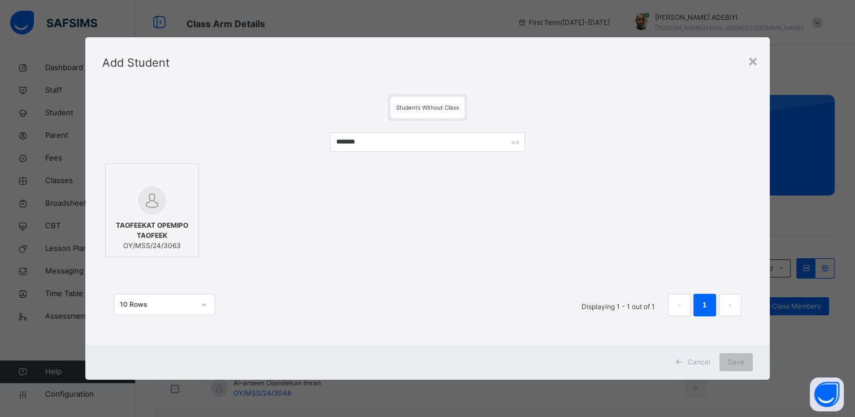
click at [163, 201] on div at bounding box center [151, 201] width 81 height 28
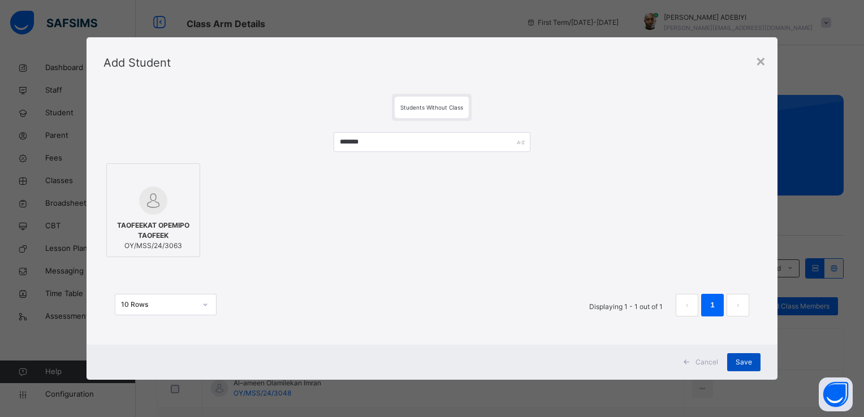
click at [734, 362] on div "Save" at bounding box center [743, 362] width 33 height 18
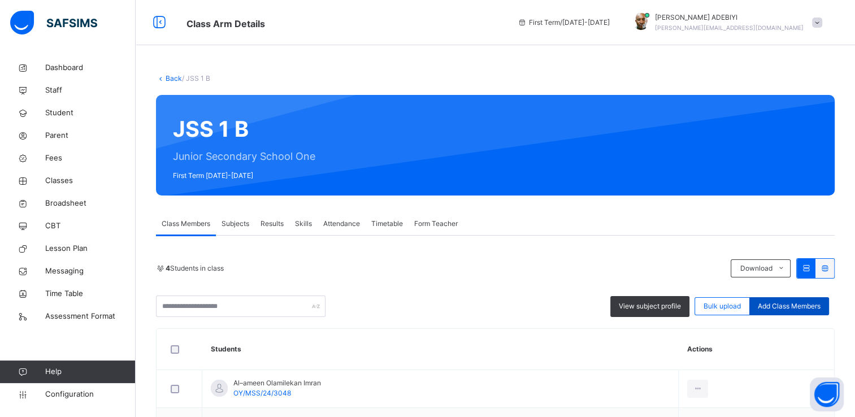
click at [807, 309] on span "Add Class Members" at bounding box center [789, 306] width 63 height 10
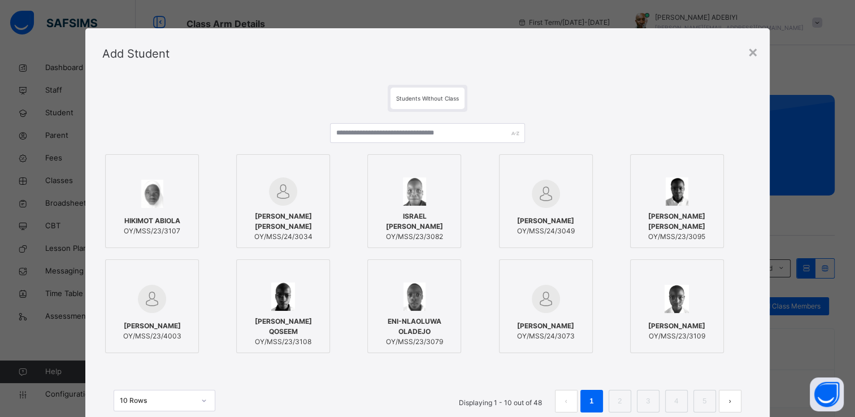
click at [278, 183] on img at bounding box center [283, 191] width 28 height 28
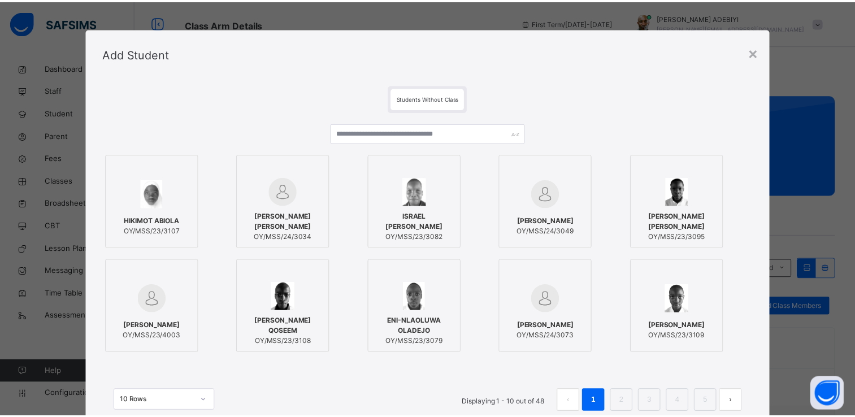
scroll to position [86, 0]
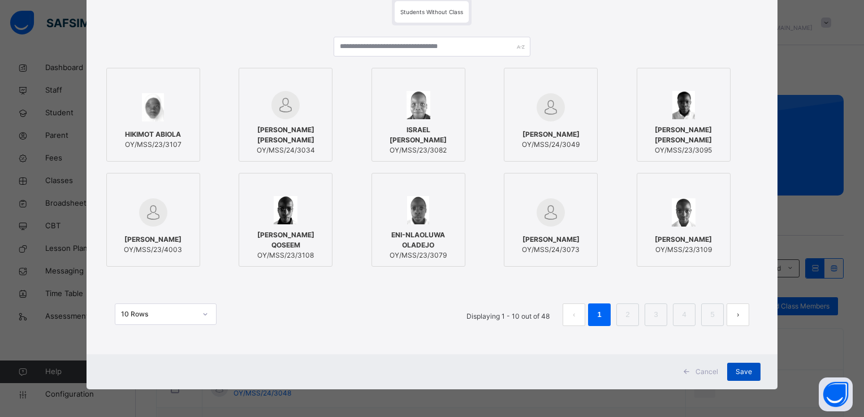
click at [739, 367] on span "Save" at bounding box center [743, 372] width 16 height 10
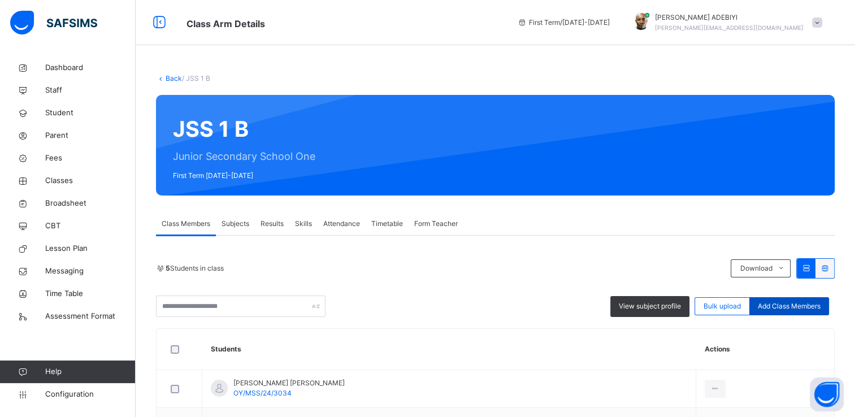
click at [829, 303] on div "Add Class Members" at bounding box center [789, 306] width 80 height 18
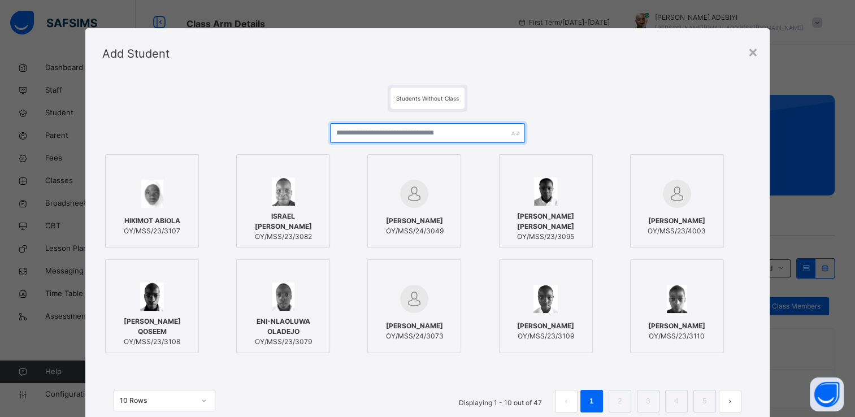
click at [413, 135] on input "text" at bounding box center [427, 133] width 195 height 20
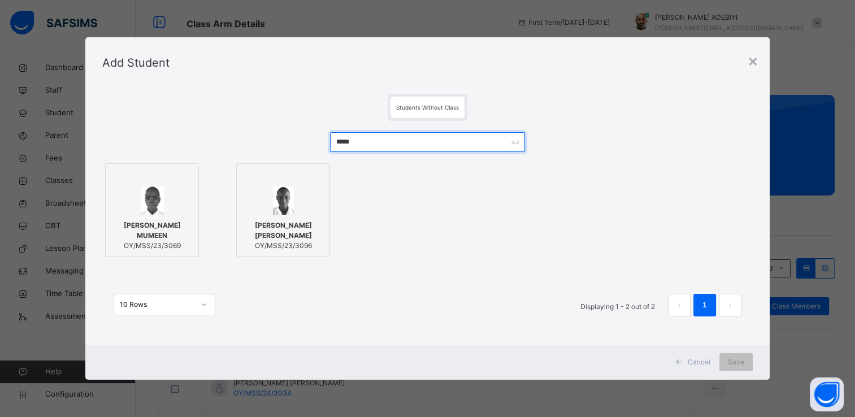
type input "*****"
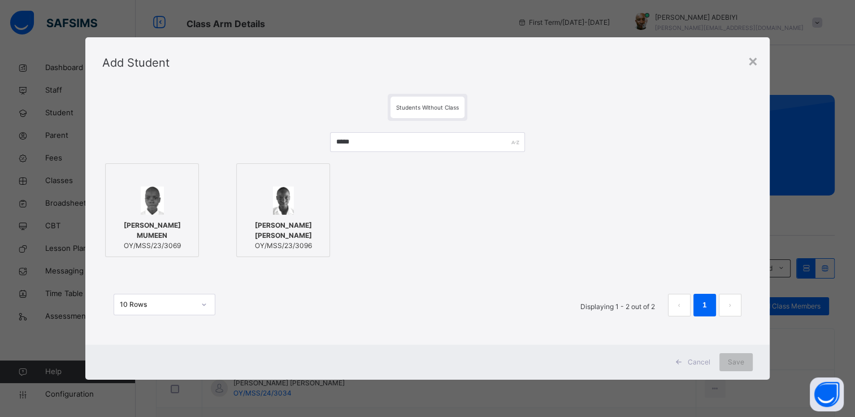
click at [158, 215] on img at bounding box center [152, 201] width 23 height 28
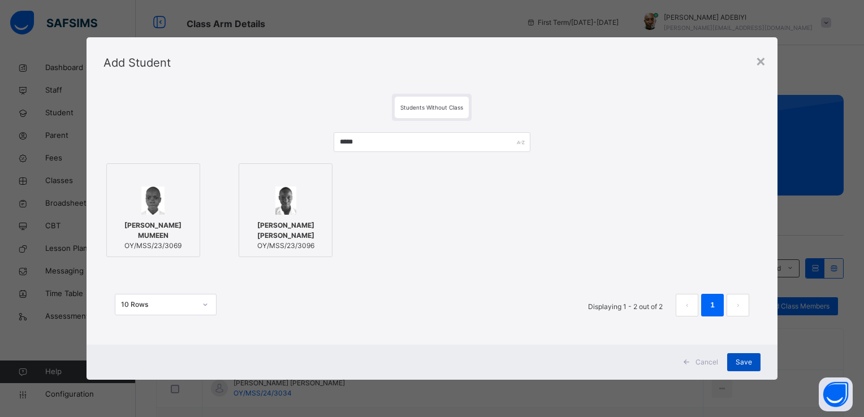
click at [738, 354] on div "Save" at bounding box center [743, 362] width 33 height 18
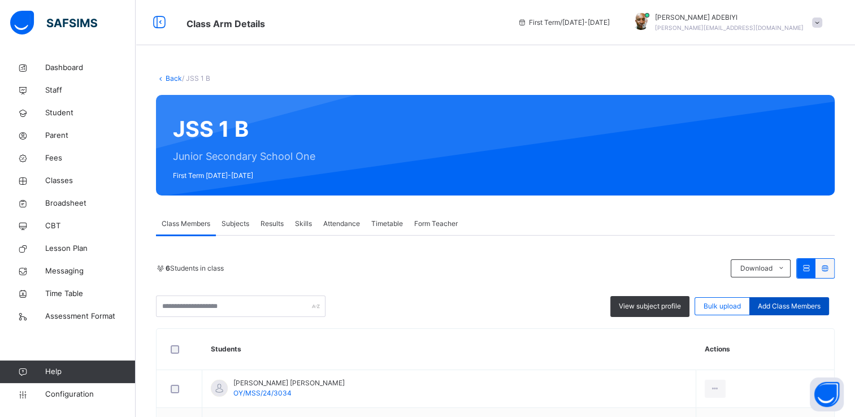
click at [821, 305] on span "Add Class Members" at bounding box center [789, 306] width 63 height 10
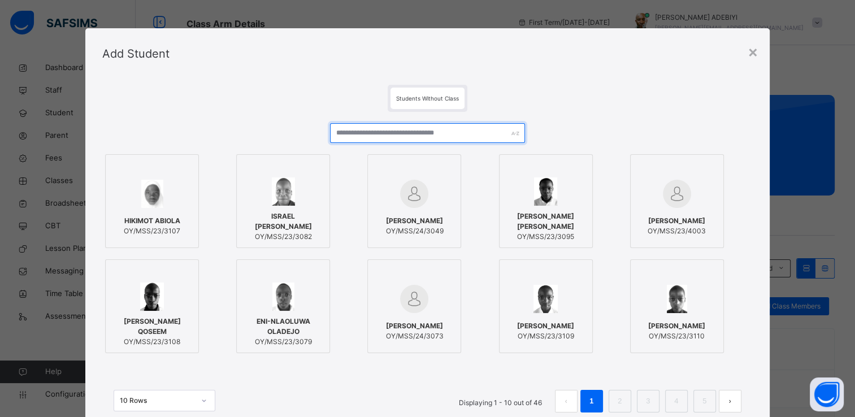
click at [444, 136] on input "text" at bounding box center [427, 133] width 195 height 20
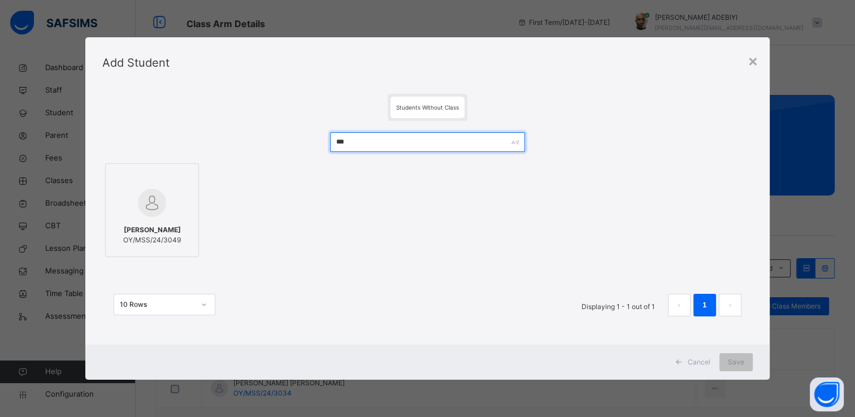
type input "***"
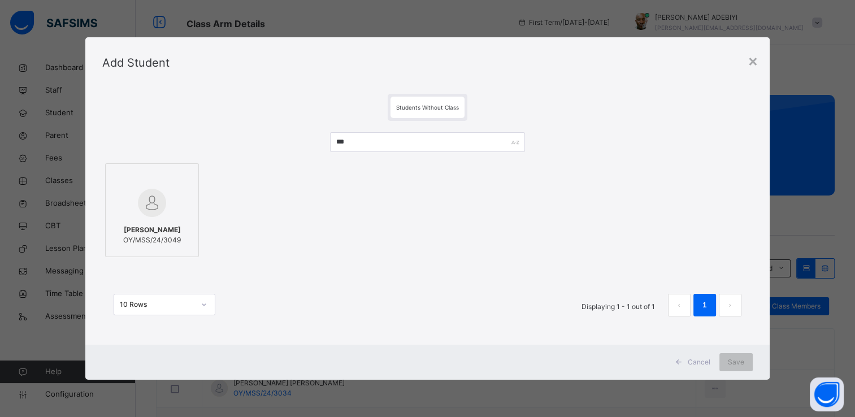
click at [161, 200] on img at bounding box center [152, 203] width 28 height 28
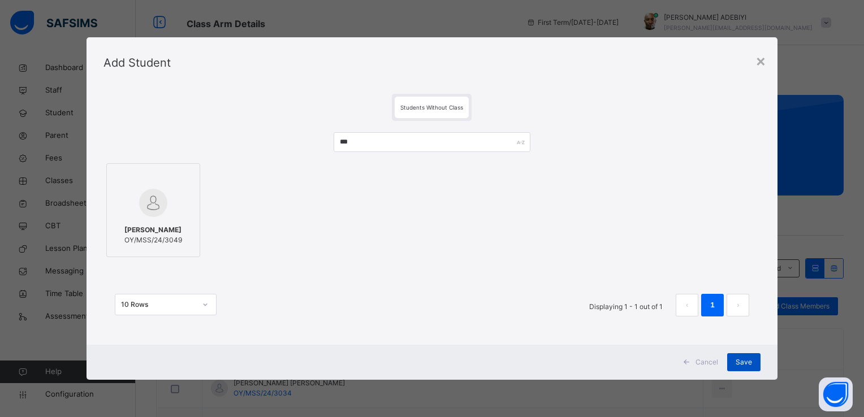
click at [751, 358] on span "Save" at bounding box center [743, 362] width 16 height 10
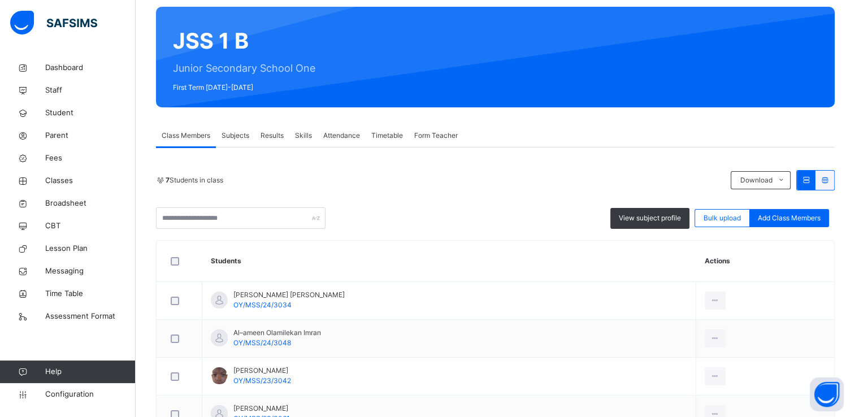
scroll to position [95, 0]
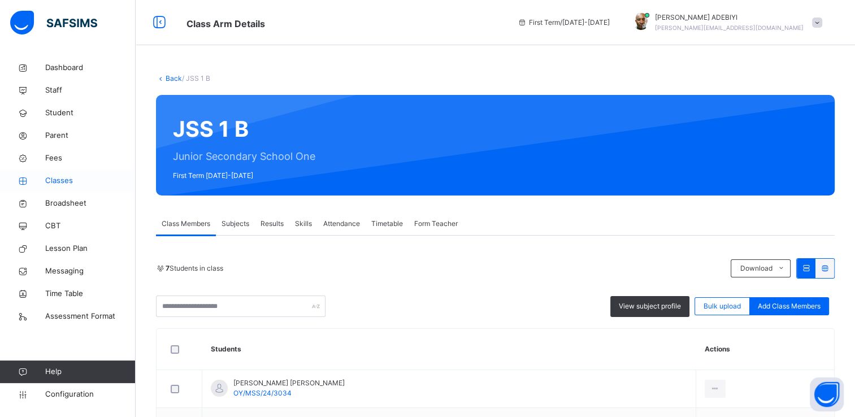
click at [55, 182] on span "Classes" at bounding box center [90, 180] width 90 height 11
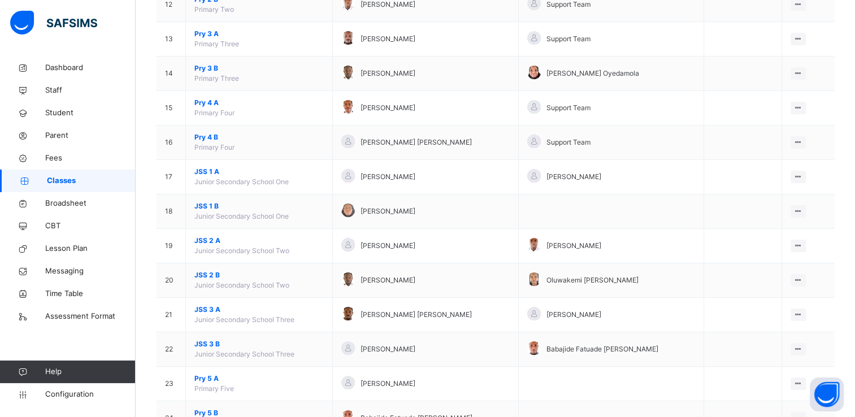
scroll to position [527, 0]
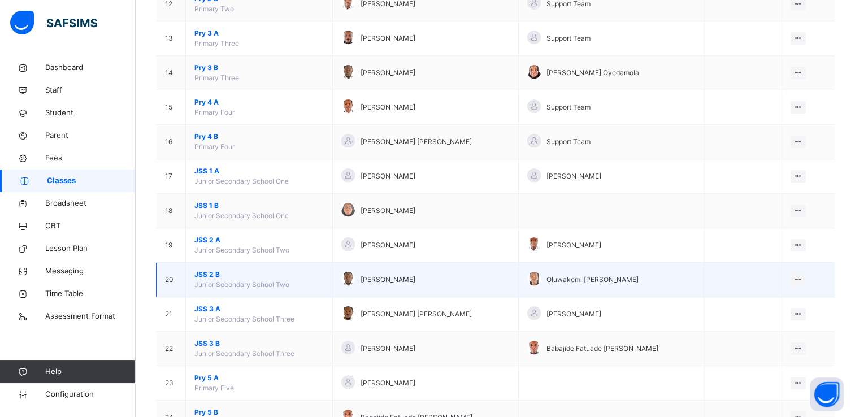
click at [207, 270] on span "JSS 2 B" at bounding box center [258, 275] width 129 height 10
